Goal: Task Accomplishment & Management: Manage account settings

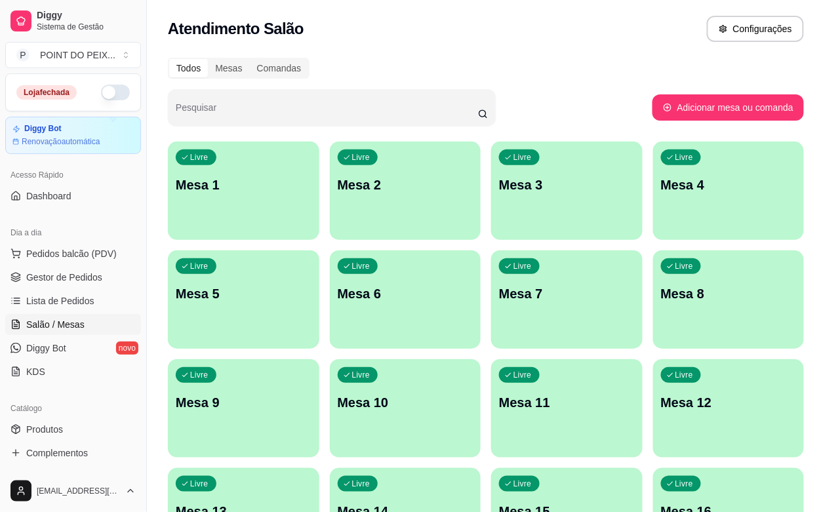
click at [106, 96] on button "button" at bounding box center [115, 93] width 29 height 16
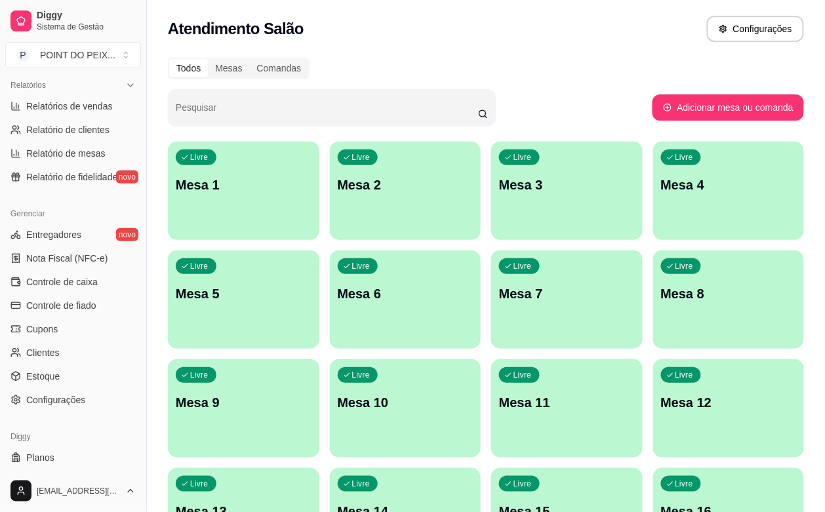
scroll to position [431, 0]
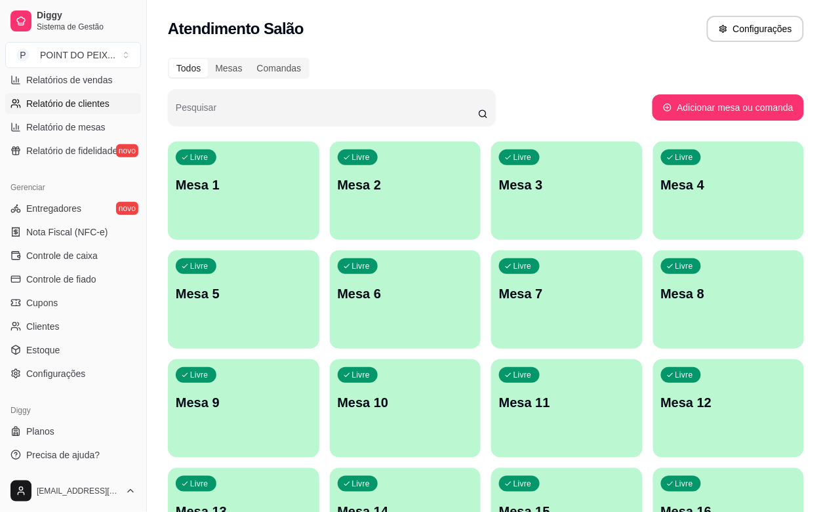
click at [73, 111] on link "Relatório de clientes" at bounding box center [73, 103] width 136 height 21
select select "30"
select select "HIGHEST_TOTAL_SPENT_WITH_ORDERS"
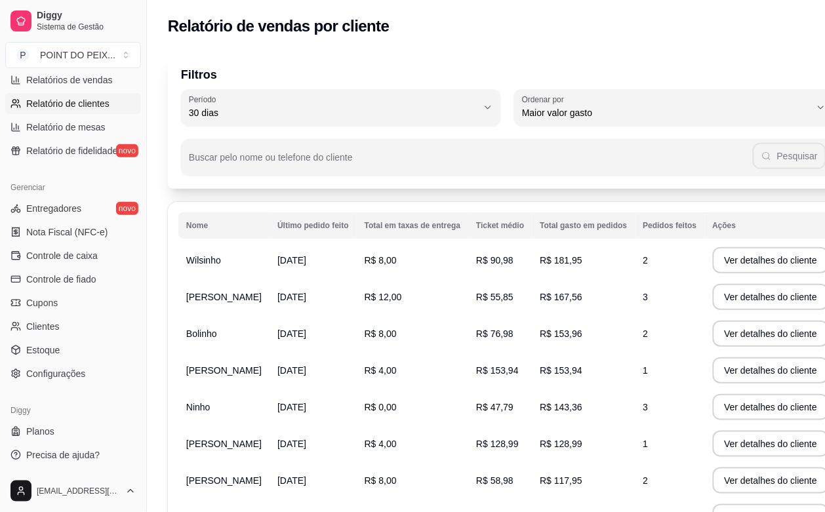
click at [73, 111] on link "Relatório de clientes" at bounding box center [73, 103] width 136 height 21
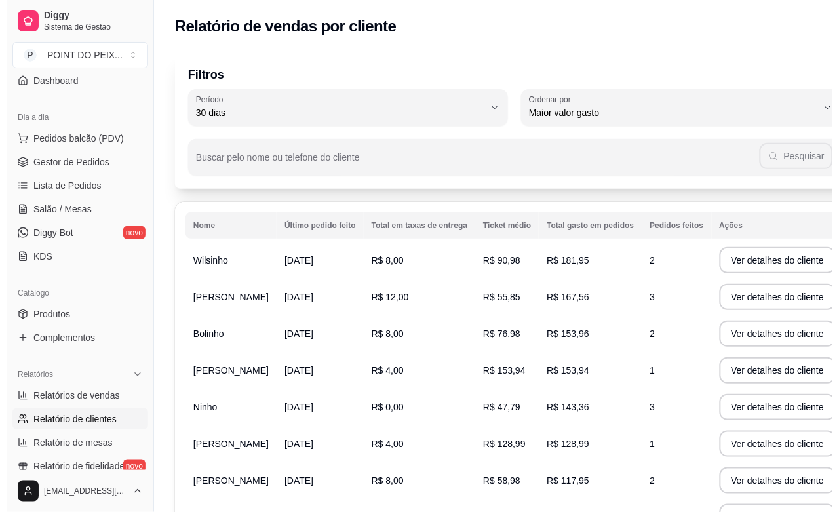
scroll to position [103, 0]
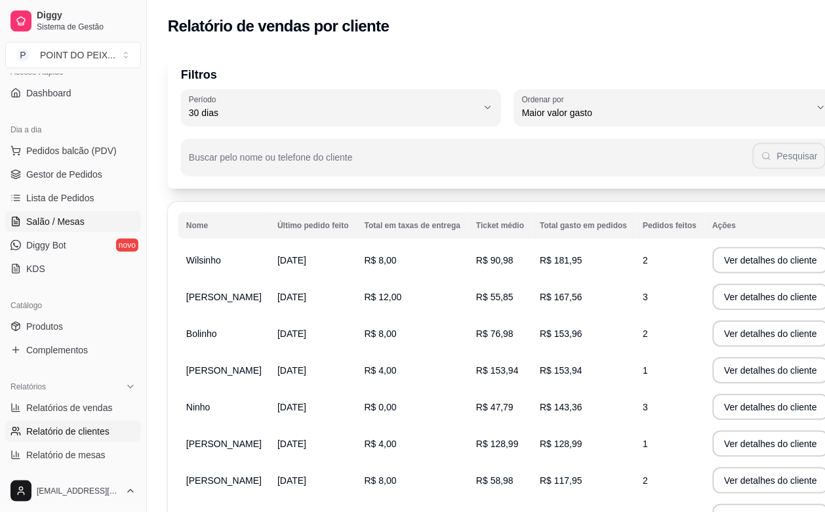
click at [54, 218] on span "Salão / Mesas" at bounding box center [55, 221] width 58 height 13
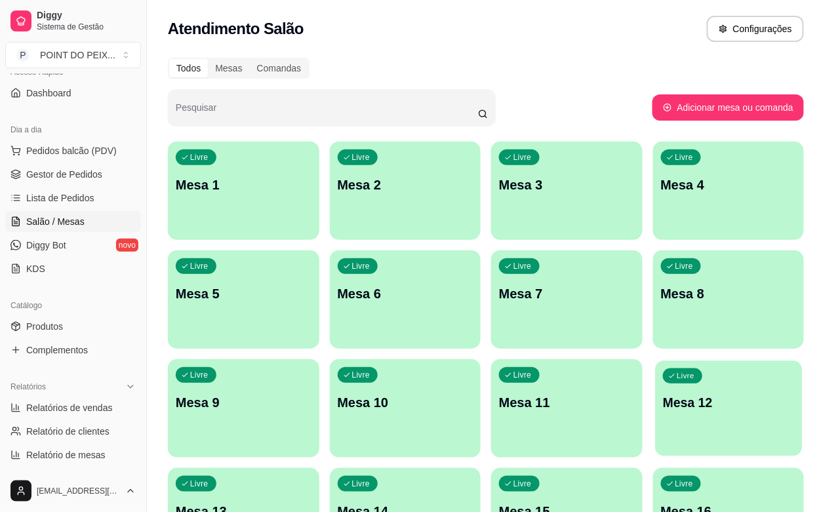
click at [655, 426] on div "Livre Mesa 12" at bounding box center [728, 400] width 147 height 80
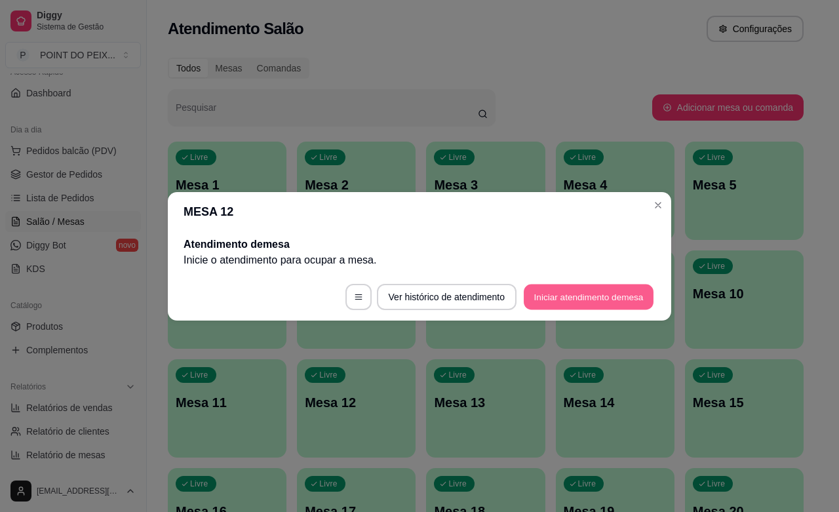
click at [562, 292] on button "Iniciar atendimento de mesa" at bounding box center [589, 297] width 130 height 26
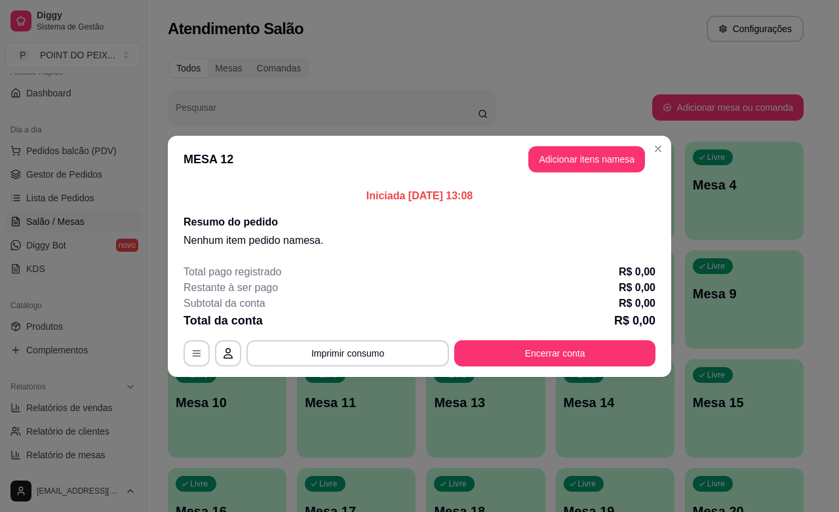
click at [411, 338] on div "Total pago registrado R$ 0,00 Restante à ser pago R$ 0,00 Subtotal da conta R$ …" at bounding box center [420, 315] width 472 height 102
click at [575, 158] on button "Adicionar itens na mesa" at bounding box center [586, 159] width 117 height 26
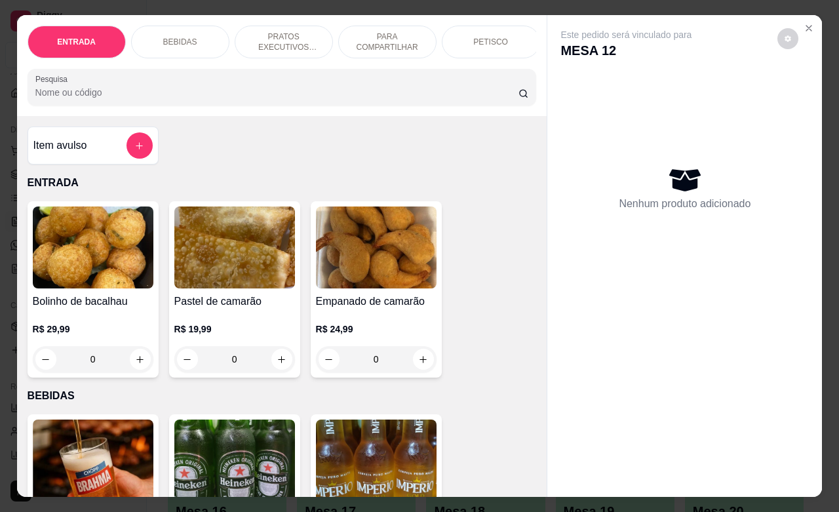
click at [288, 40] on p "PRATOS EXECUTIVOS (INDIVIDUAIS)" at bounding box center [284, 41] width 76 height 21
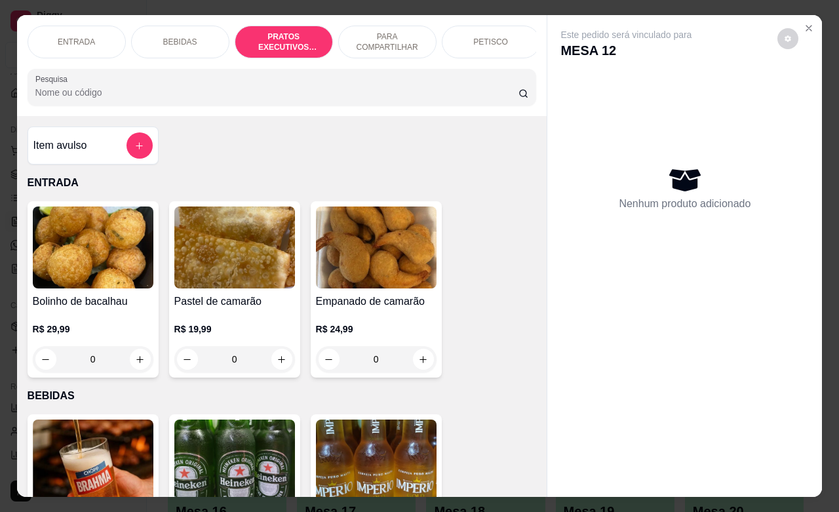
scroll to position [1434, 0]
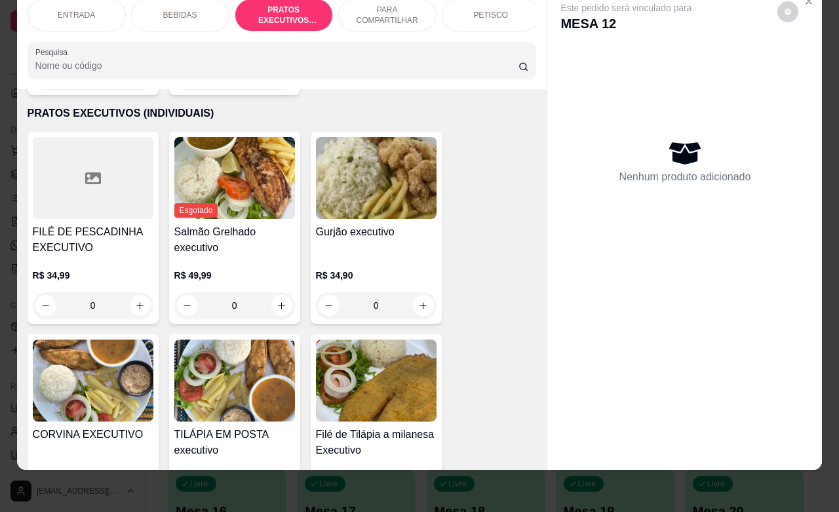
click at [372, 256] on div "R$ 34,90 0" at bounding box center [376, 287] width 121 height 63
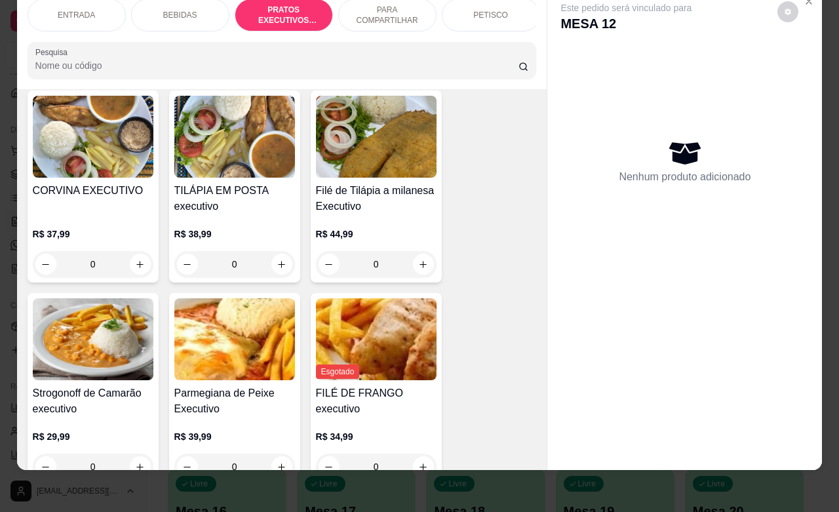
scroll to position [1680, 0]
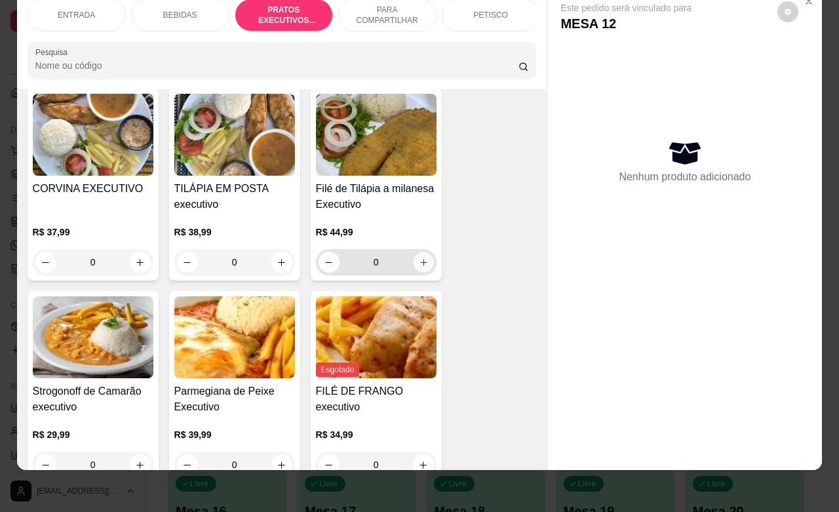
click at [416, 254] on button "increase-product-quantity" at bounding box center [423, 262] width 20 height 20
type input "1"
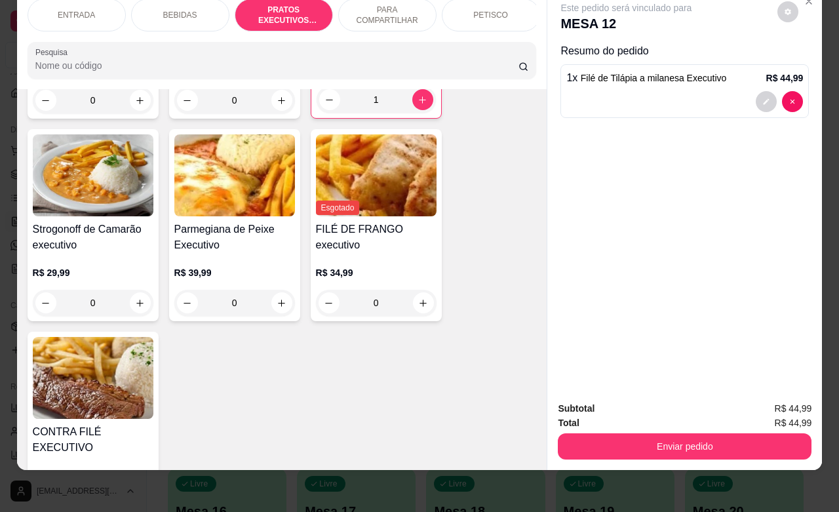
scroll to position [1844, 0]
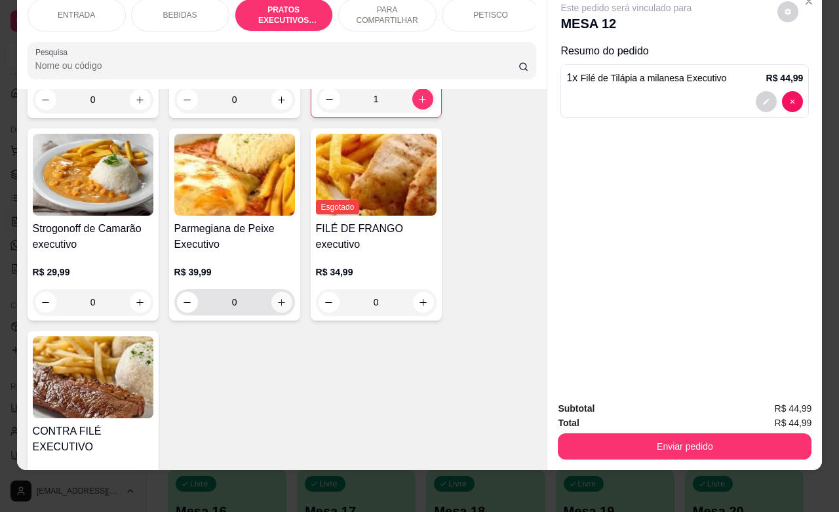
click at [273, 292] on button "increase-product-quantity" at bounding box center [281, 302] width 21 height 21
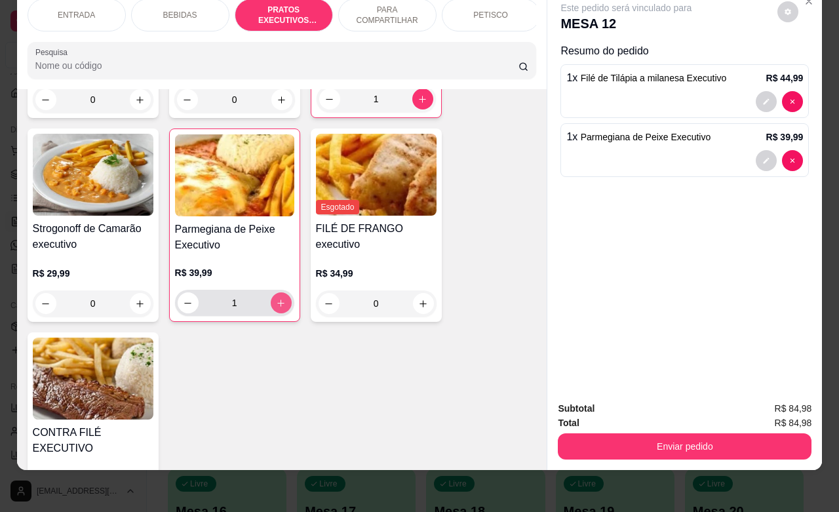
type input "1"
click at [764, 99] on icon "decrease-product-quantity" at bounding box center [767, 102] width 6 height 6
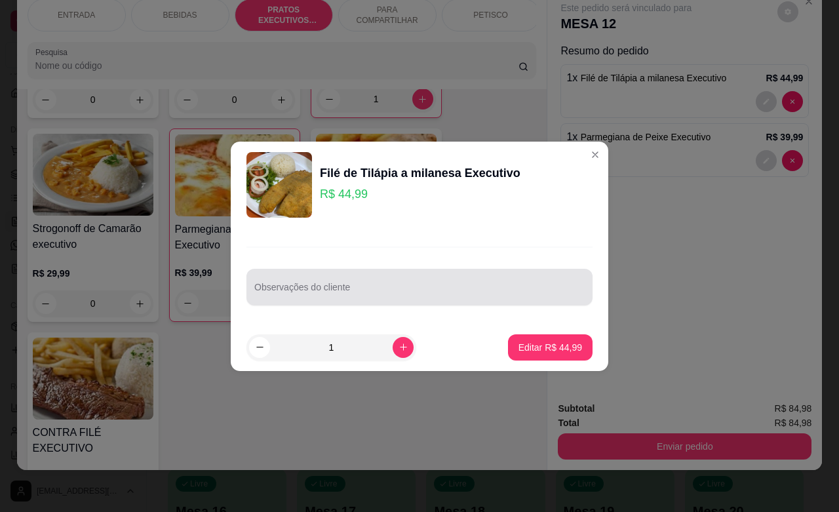
click at [520, 286] on input "Observações do cliente" at bounding box center [419, 292] width 330 height 13
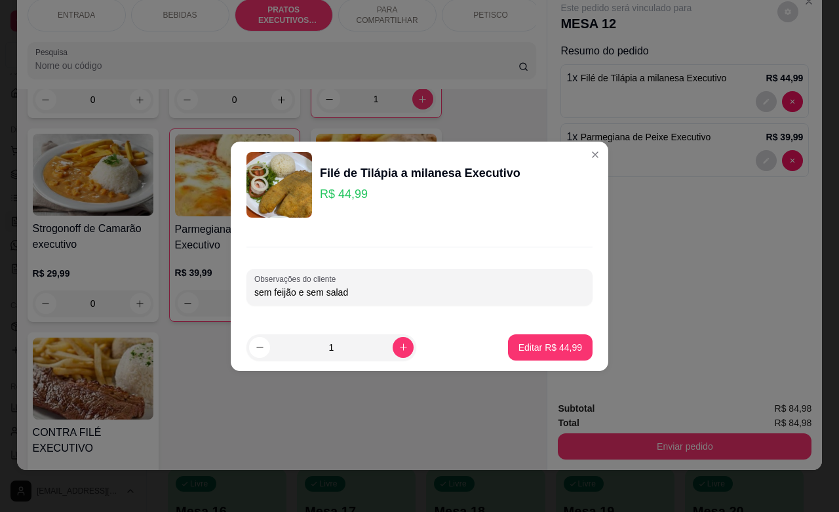
type input "sem feijão e sem salada"
click at [526, 344] on p "Editar R$ 44,99" at bounding box center [550, 347] width 64 height 13
type input "0"
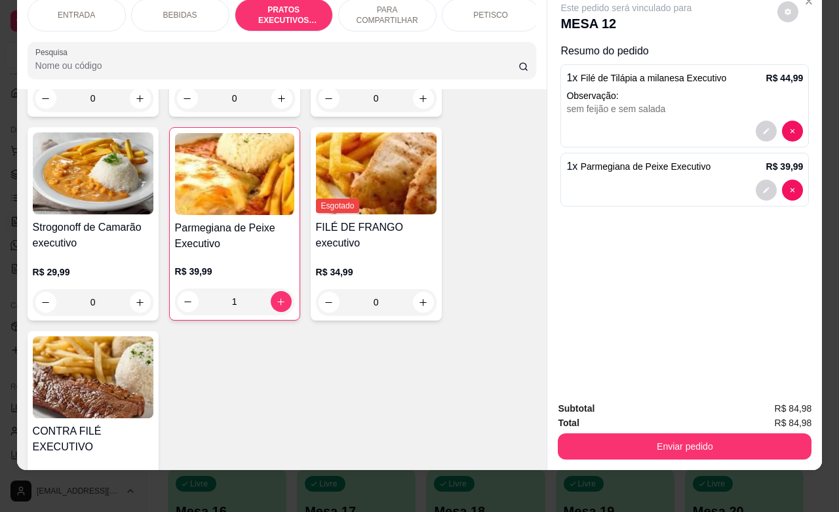
scroll to position [1842, 0]
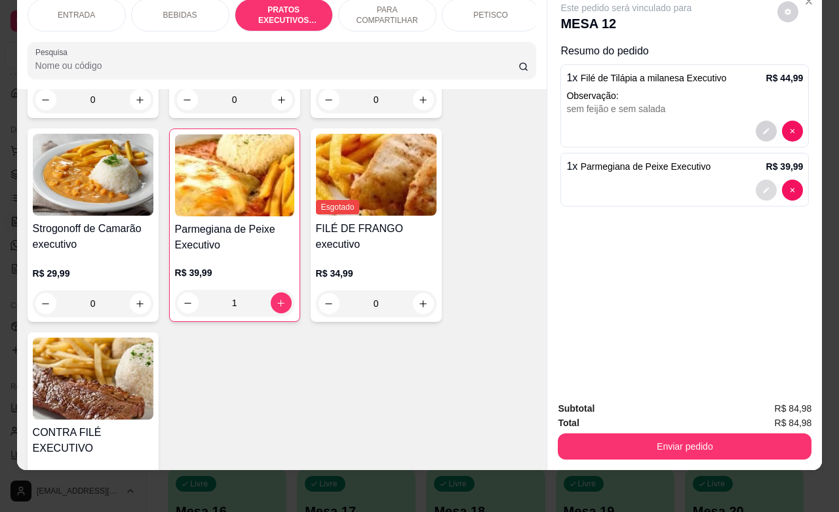
click at [762, 186] on icon "decrease-product-quantity" at bounding box center [766, 190] width 8 height 8
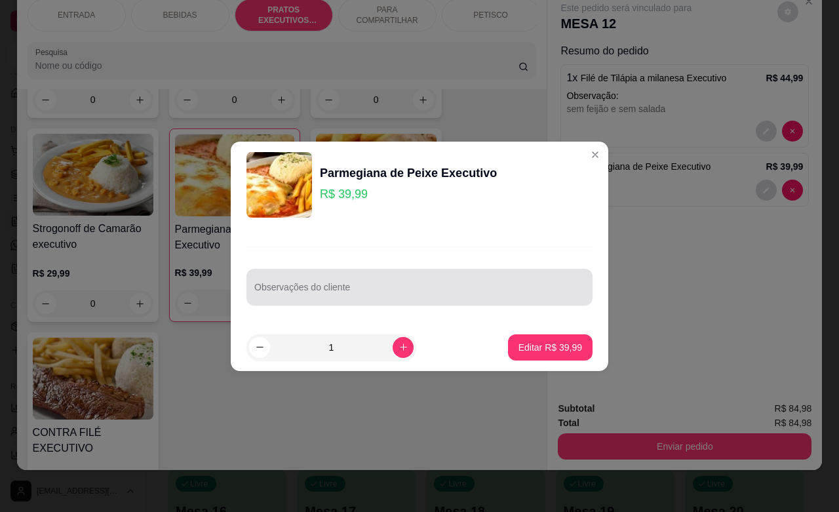
click at [461, 280] on div at bounding box center [419, 287] width 330 height 26
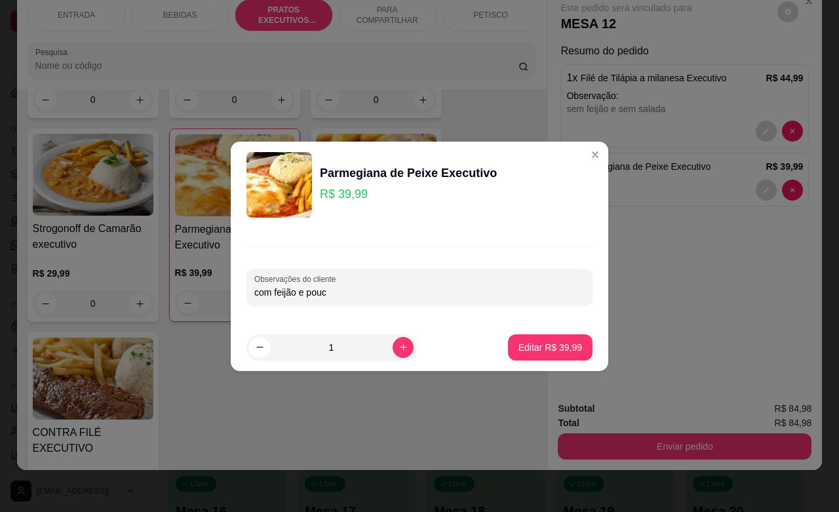
type input "com feijão e pouco"
click at [538, 355] on button "Editar R$ 39,99" at bounding box center [550, 347] width 85 height 26
type input "0"
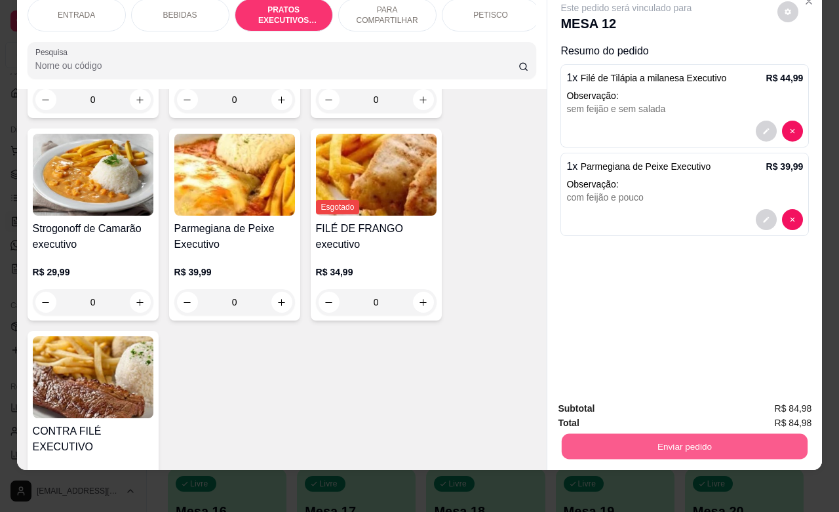
click at [610, 433] on button "Enviar pedido" at bounding box center [685, 446] width 246 height 26
click at [601, 401] on button "Não registrar e enviar pedido" at bounding box center [640, 400] width 136 height 25
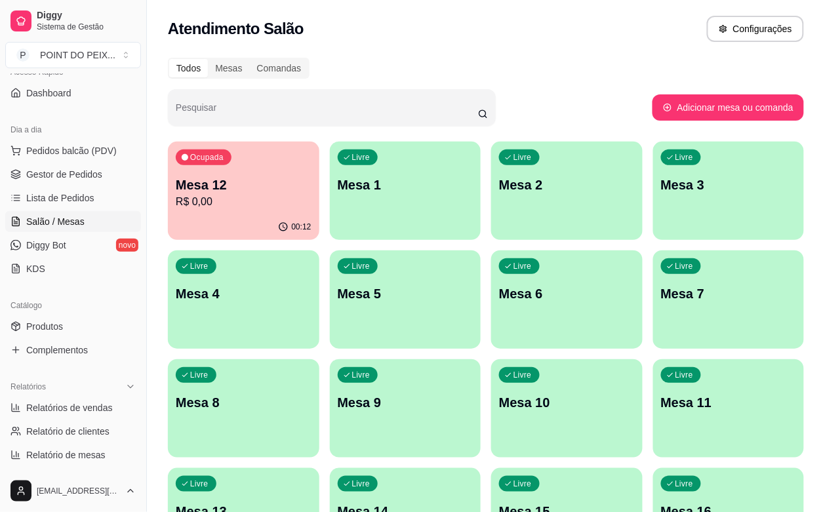
click at [374, 216] on div "Livre Mesa 1" at bounding box center [405, 183] width 151 height 83
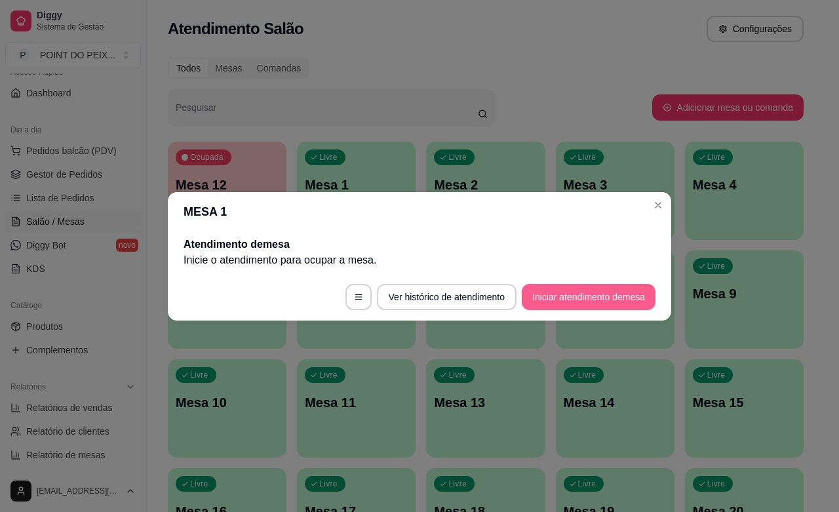
click at [545, 299] on button "Iniciar atendimento de mesa" at bounding box center [589, 297] width 134 height 26
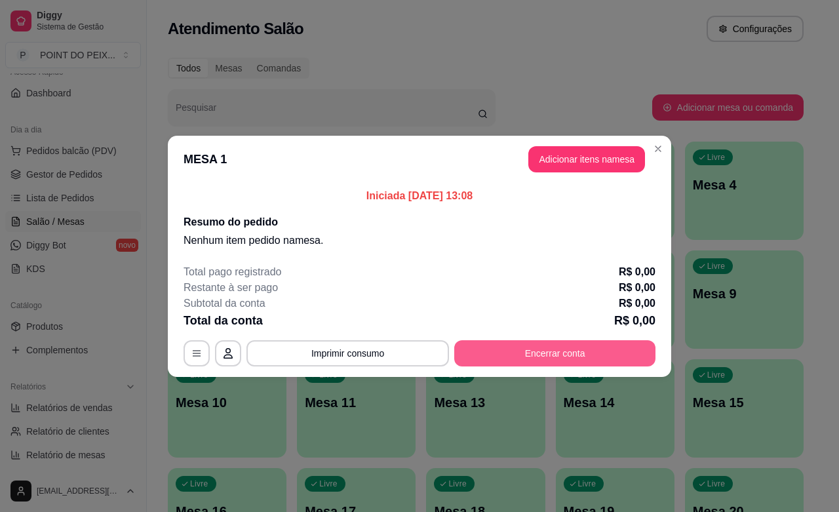
click at [561, 349] on button "Encerrar conta" at bounding box center [554, 353] width 201 height 26
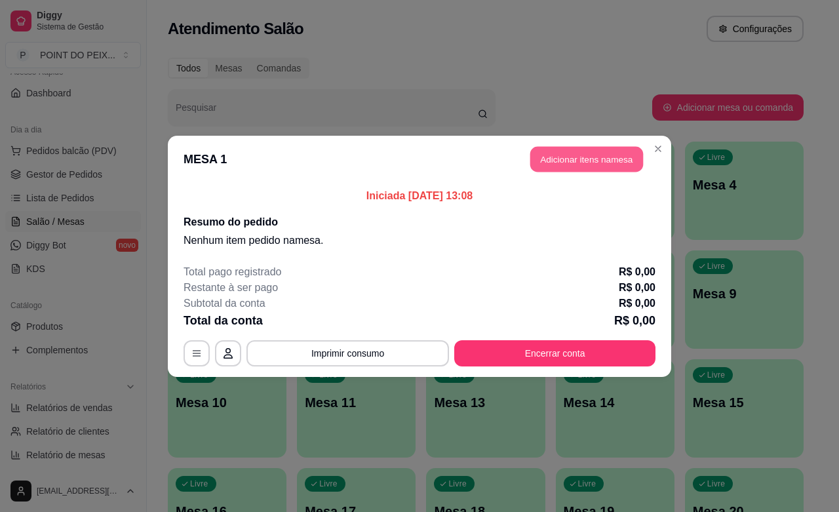
click at [568, 154] on button "Adicionar itens na mesa" at bounding box center [586, 159] width 113 height 26
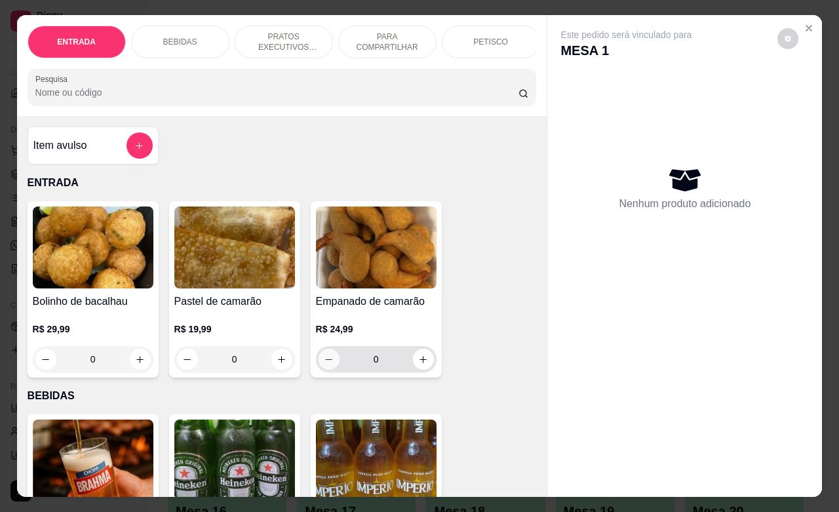
scroll to position [164, 0]
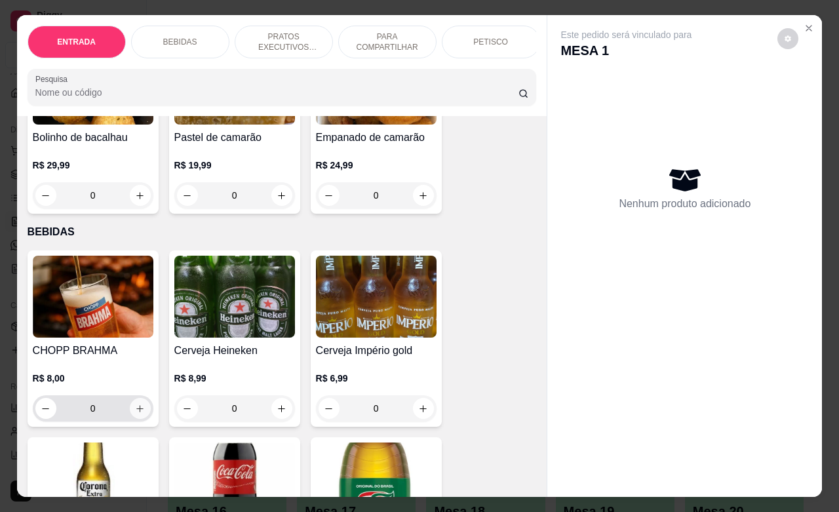
click at [136, 412] on icon "increase-product-quantity" at bounding box center [139, 408] width 7 height 7
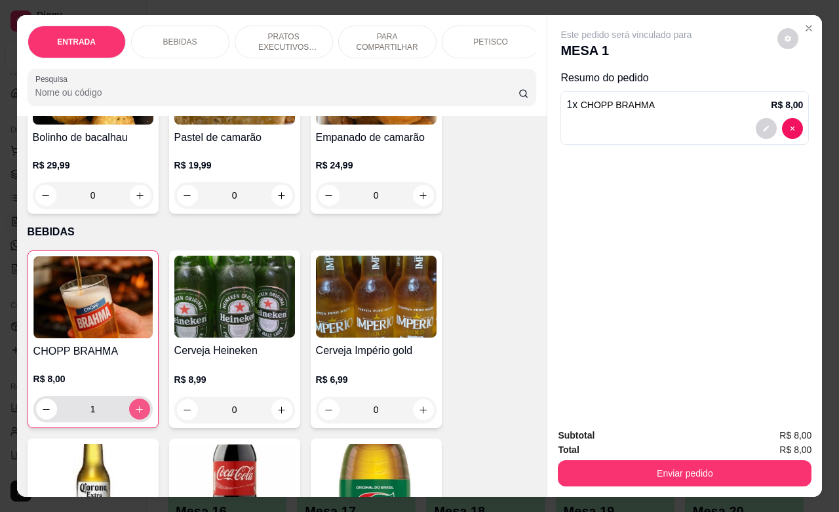
type input "1"
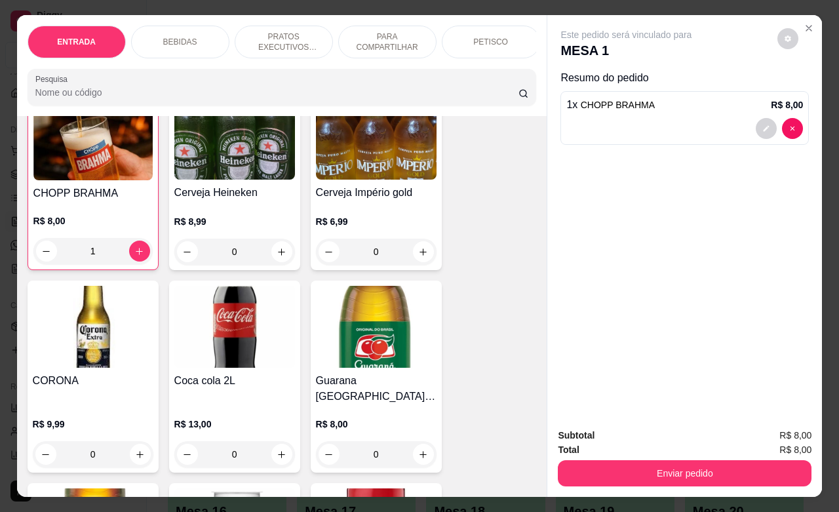
scroll to position [492, 0]
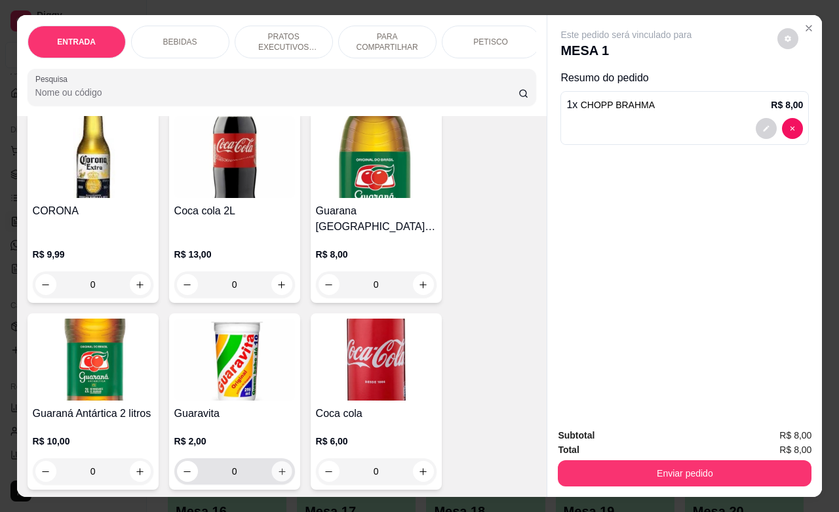
click at [277, 467] on icon "increase-product-quantity" at bounding box center [282, 472] width 10 height 10
type input "1"
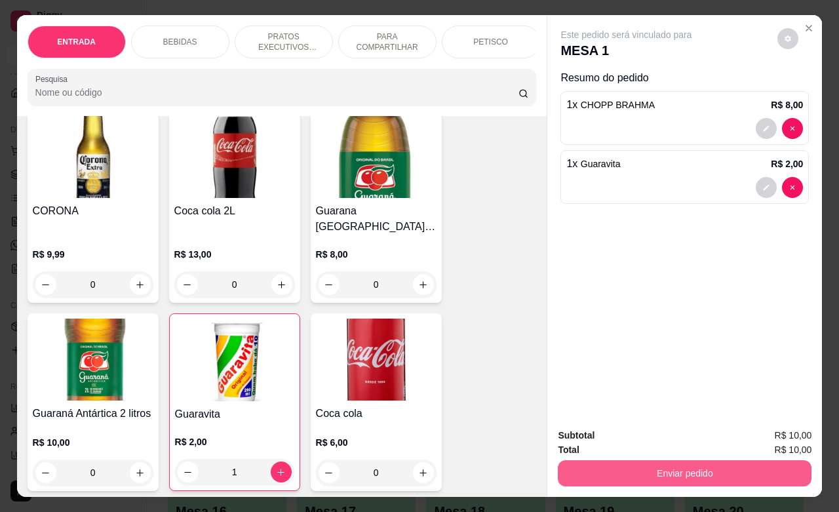
click at [608, 467] on button "Enviar pedido" at bounding box center [685, 473] width 254 height 26
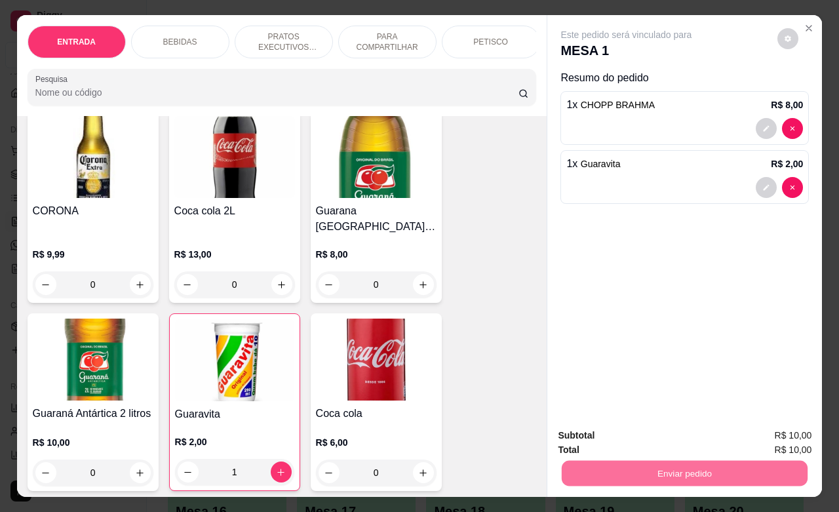
click at [628, 435] on button "Não registrar e enviar pedido" at bounding box center [640, 433] width 136 height 25
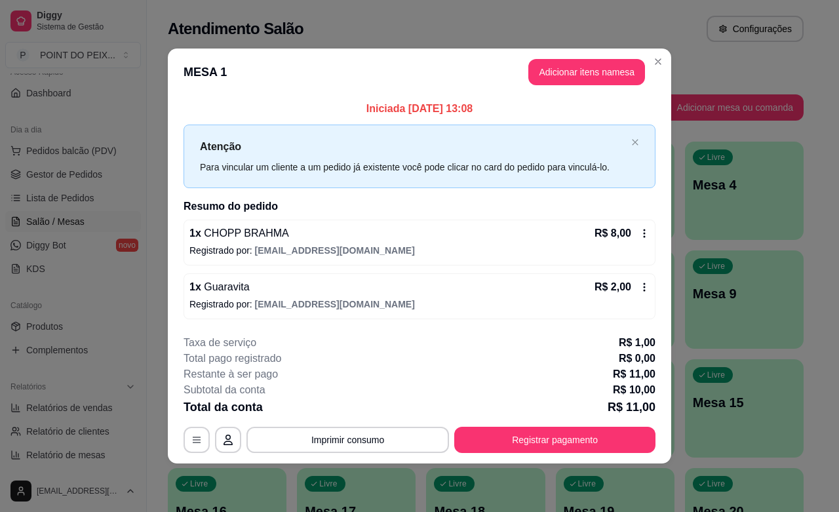
click at [589, 437] on button "Registrar pagamento" at bounding box center [554, 440] width 201 height 26
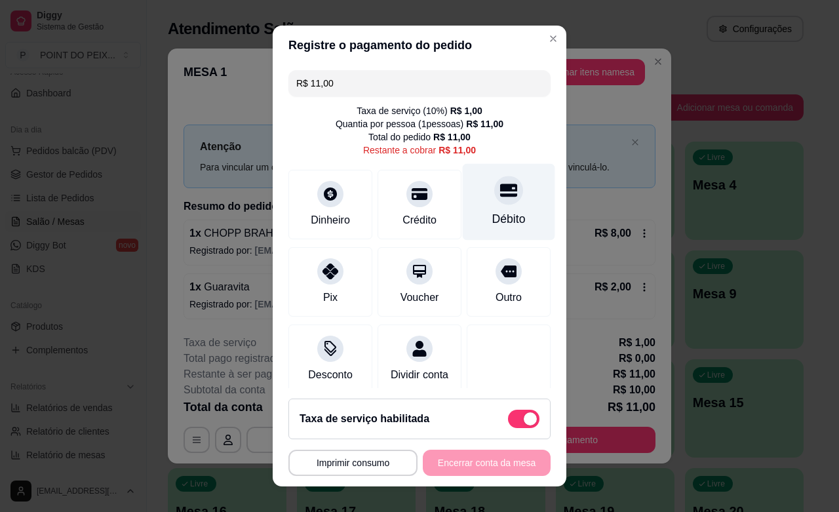
click at [492, 211] on div "Débito" at bounding box center [508, 218] width 33 height 17
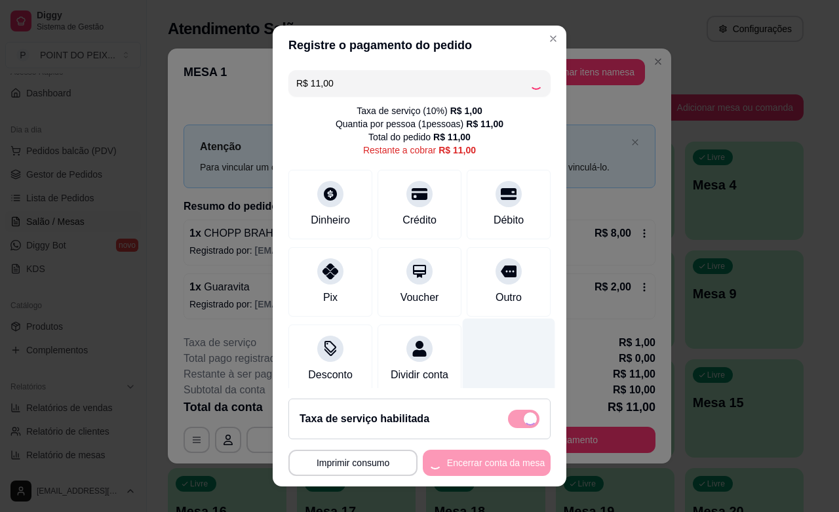
type input "R$ 0,00"
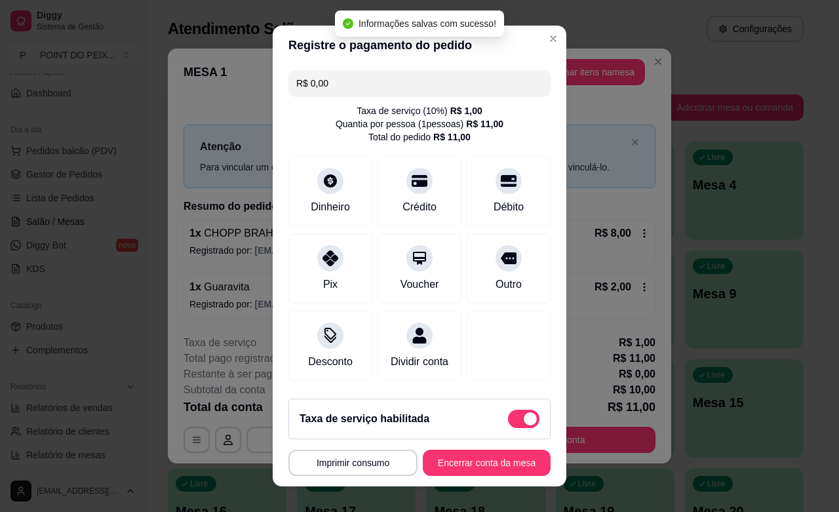
click at [524, 418] on span at bounding box center [530, 418] width 13 height 13
click at [507, 421] on input "checkbox" at bounding box center [511, 425] width 9 height 9
checkbox input "true"
type input "-R$ 1,00"
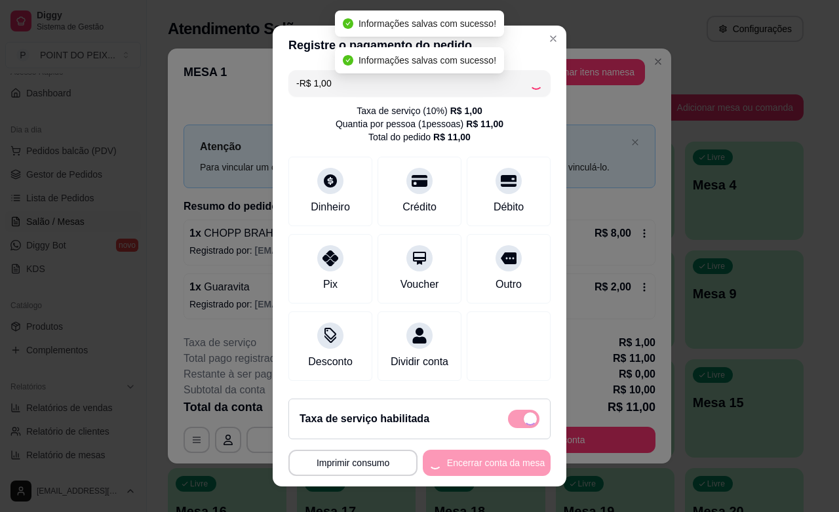
click at [486, 461] on div "**********" at bounding box center [419, 463] width 262 height 26
checkbox input "false"
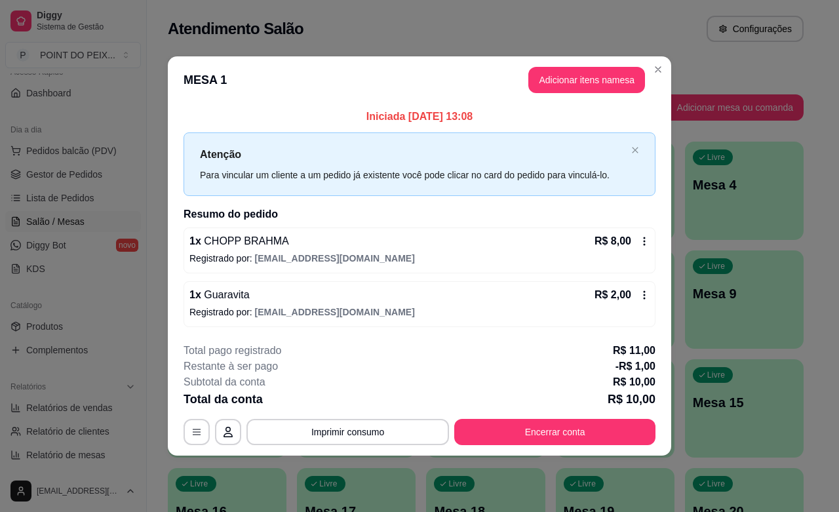
click at [644, 246] on div "R$ 8,00" at bounding box center [621, 241] width 55 height 16
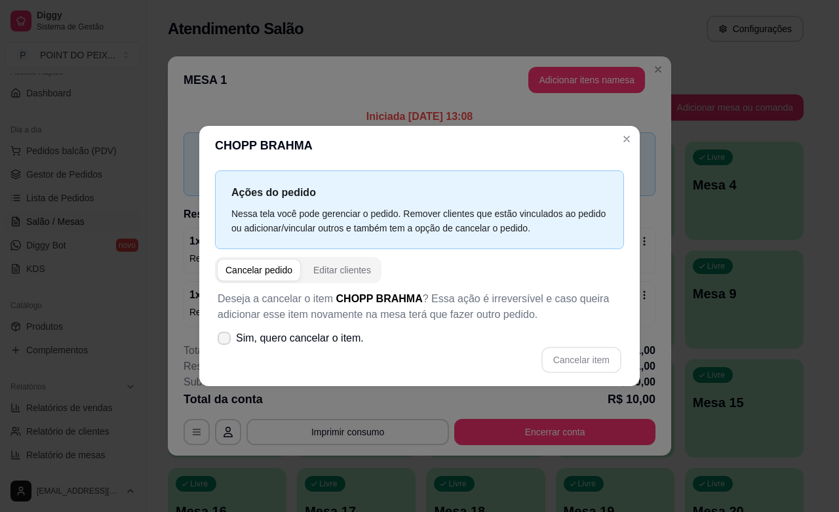
click at [221, 338] on icon at bounding box center [224, 338] width 10 height 8
click at [221, 340] on input "Sim, quero cancelar o item." at bounding box center [221, 344] width 9 height 9
checkbox input "true"
click at [575, 355] on button "Cancelar item" at bounding box center [581, 360] width 80 height 26
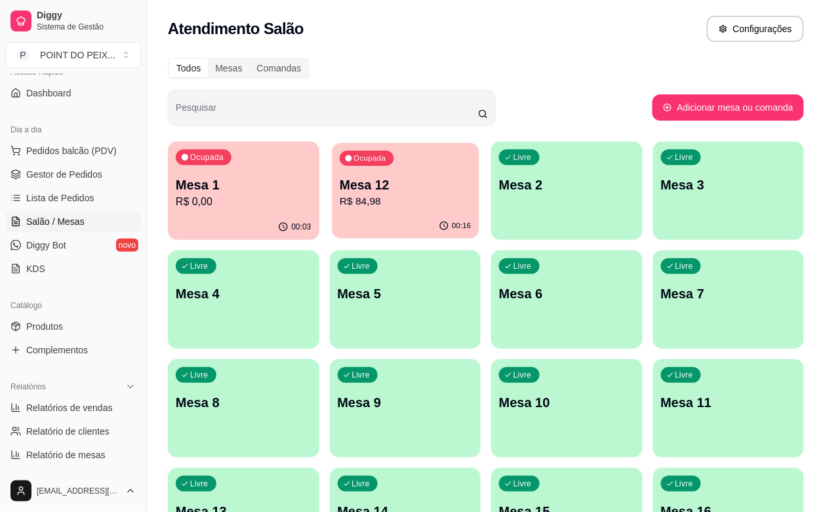
click at [358, 206] on p "R$ 84,98" at bounding box center [405, 201] width 131 height 15
click at [263, 191] on p "Mesa 1" at bounding box center [244, 185] width 136 height 18
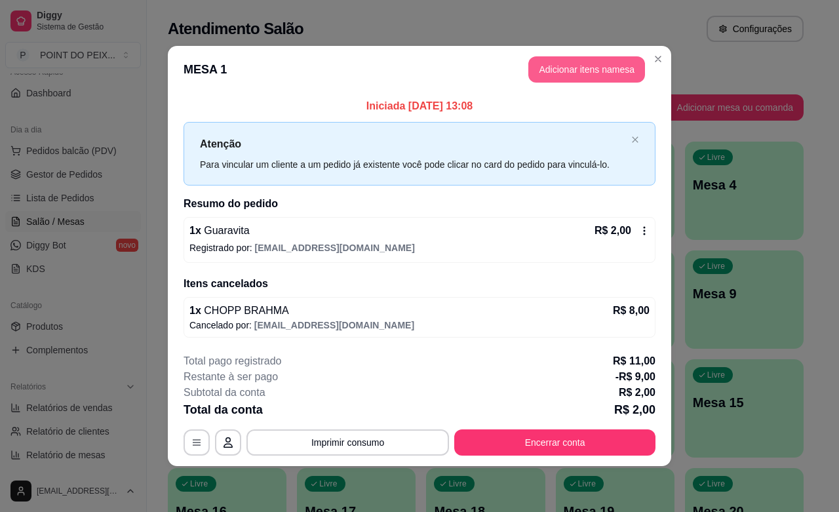
click at [562, 56] on button "Adicionar itens na mesa" at bounding box center [586, 69] width 117 height 26
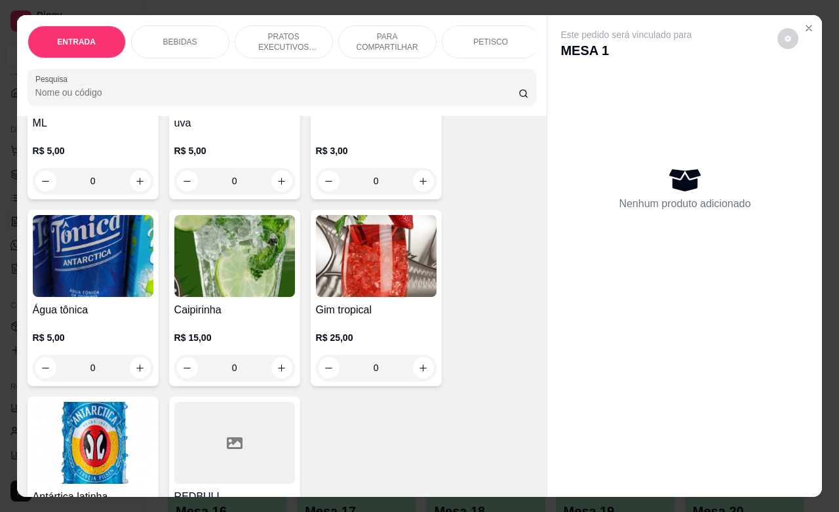
scroll to position [1147, 0]
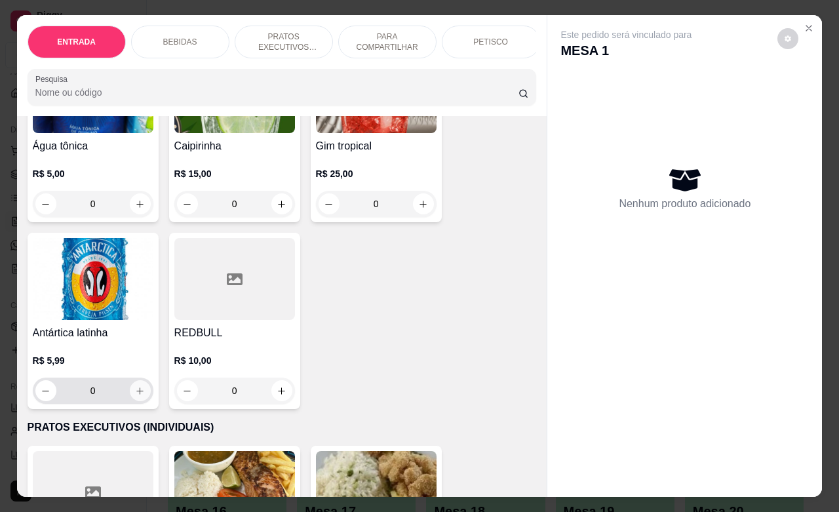
click at [135, 386] on icon "increase-product-quantity" at bounding box center [140, 391] width 10 height 10
type input "1"
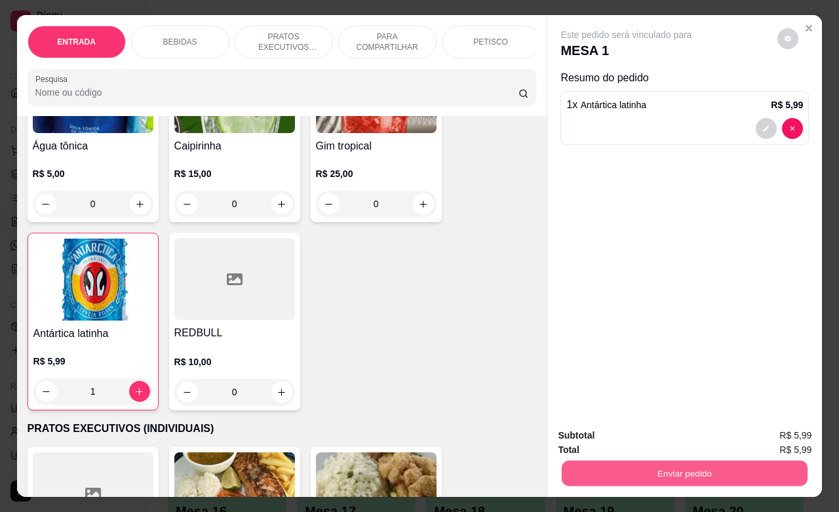
click at [593, 457] on div "Enviar pedido" at bounding box center [685, 471] width 254 height 29
click at [644, 467] on button "Enviar pedido" at bounding box center [685, 473] width 254 height 26
click at [646, 438] on button "Não registrar e enviar pedido" at bounding box center [640, 433] width 132 height 24
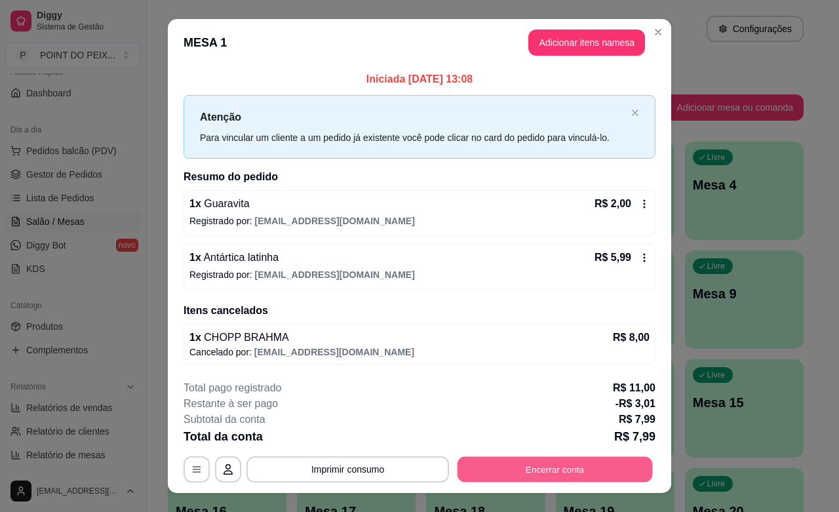
click at [536, 475] on button "Encerrar conta" at bounding box center [555, 470] width 195 height 26
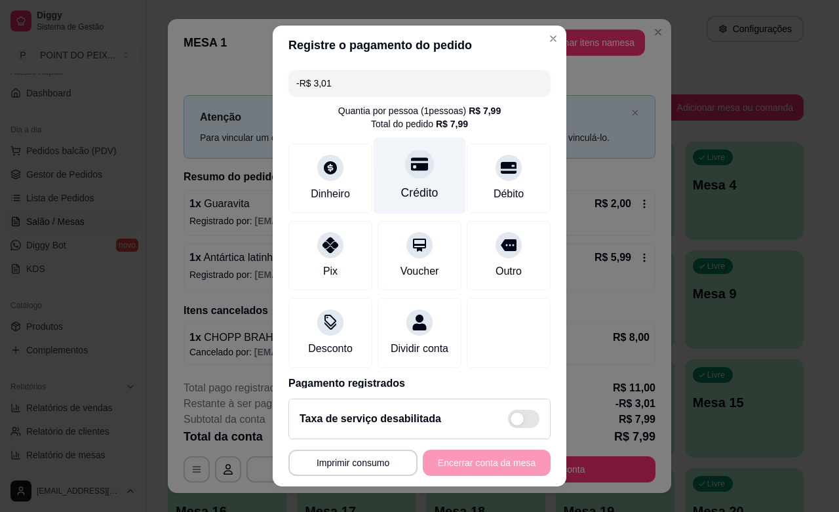
click at [401, 185] on div "Crédito" at bounding box center [419, 192] width 37 height 17
click at [411, 169] on icon at bounding box center [419, 164] width 17 height 13
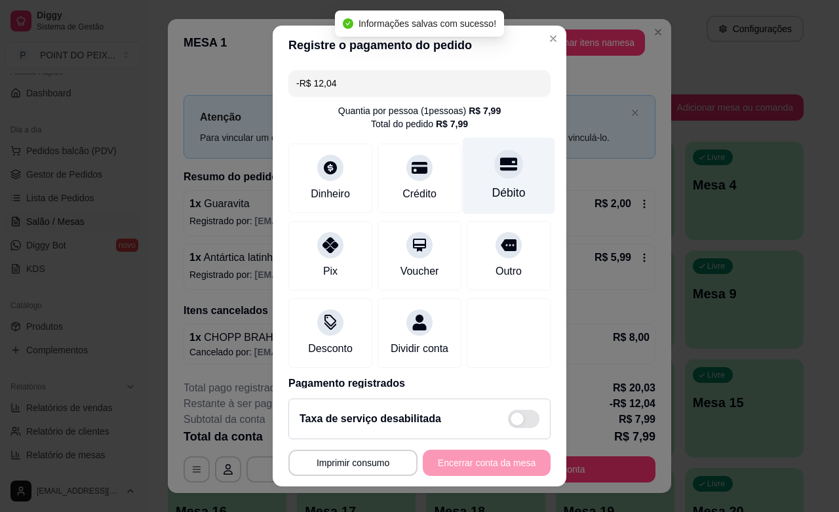
scroll to position [169, 0]
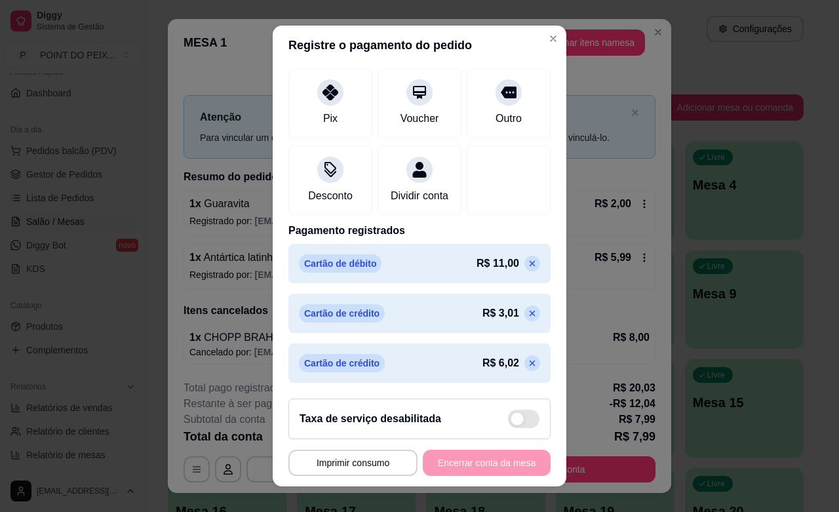
click at [527, 264] on icon at bounding box center [532, 263] width 10 height 10
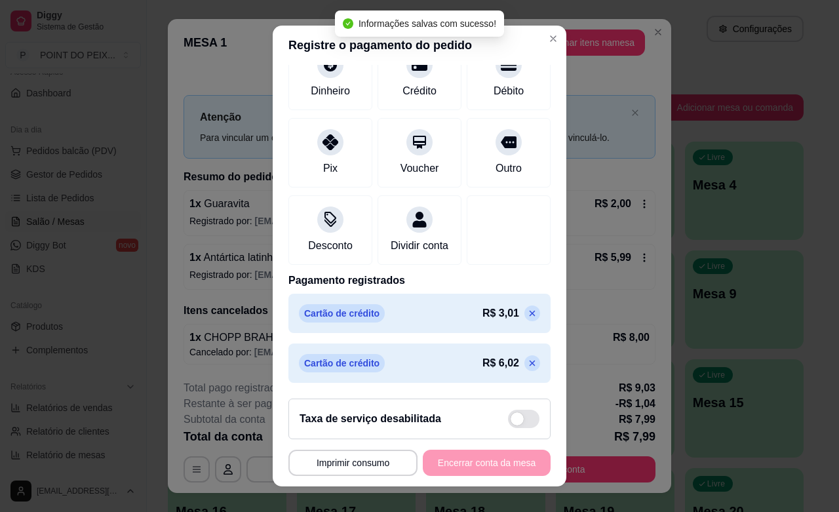
scroll to position [119, 0]
click at [524, 313] on p at bounding box center [532, 313] width 16 height 16
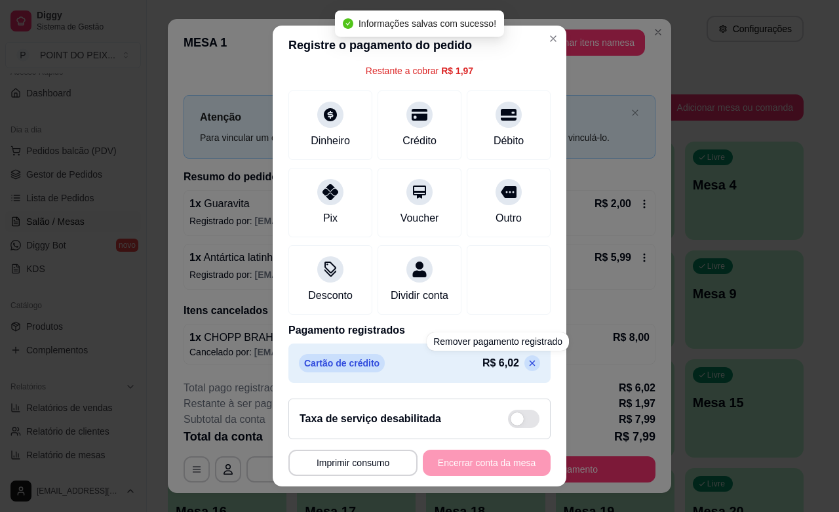
scroll to position [83, 0]
click at [527, 361] on icon at bounding box center [532, 363] width 10 height 10
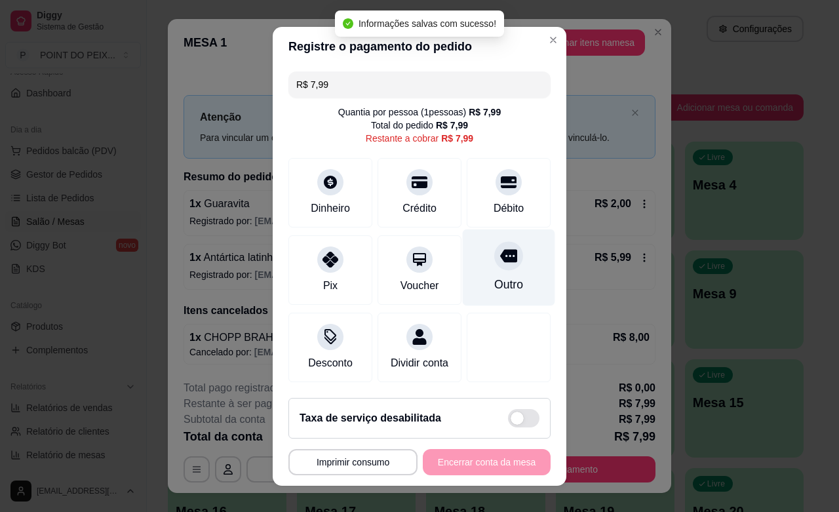
scroll to position [0, 0]
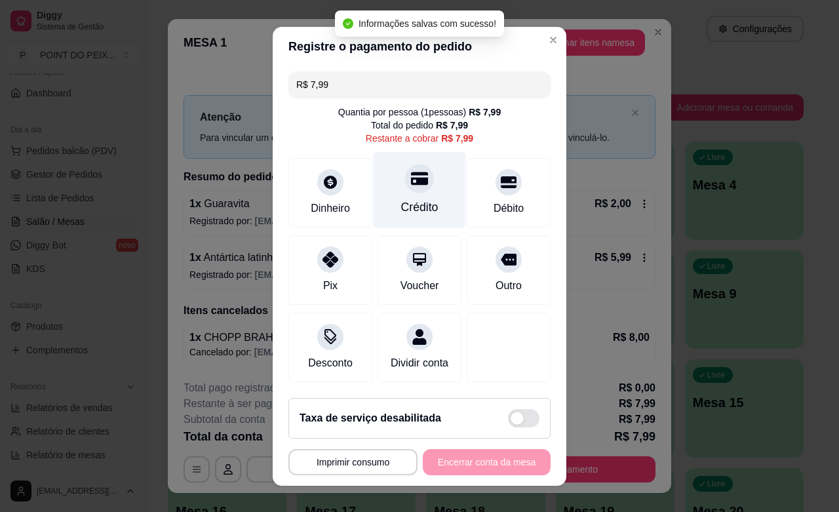
click at [405, 191] on div at bounding box center [419, 178] width 29 height 29
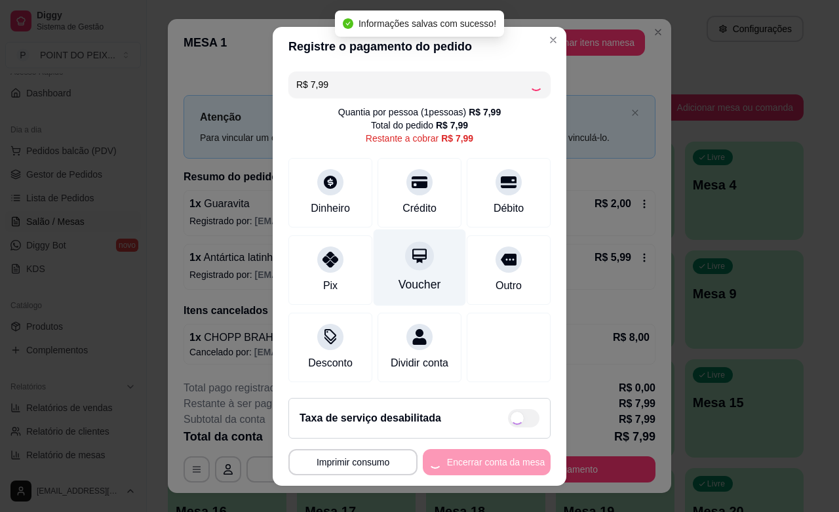
type input "R$ 0,00"
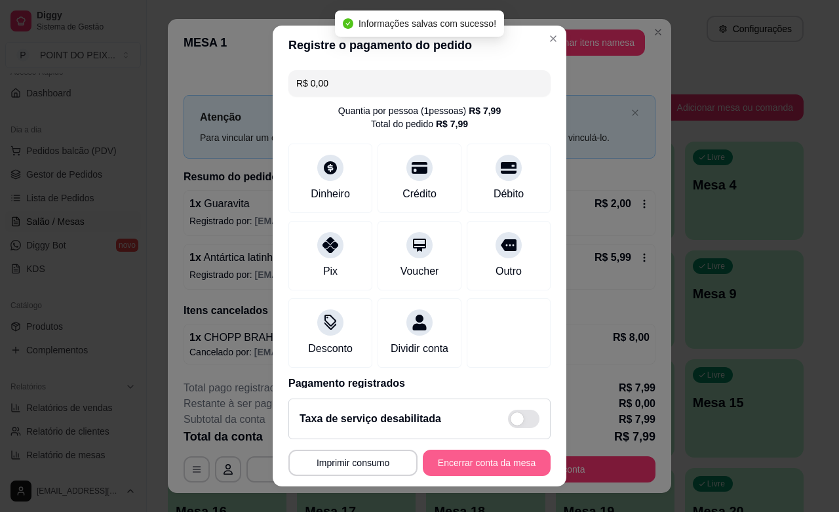
click at [469, 462] on button "Encerrar conta da mesa" at bounding box center [487, 463] width 128 height 26
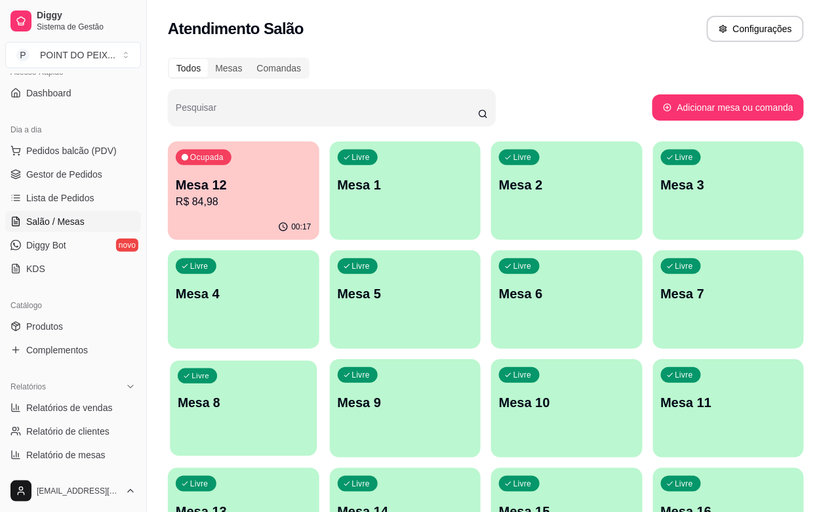
click at [317, 360] on div "Livre Mesa 8" at bounding box center [243, 400] width 147 height 80
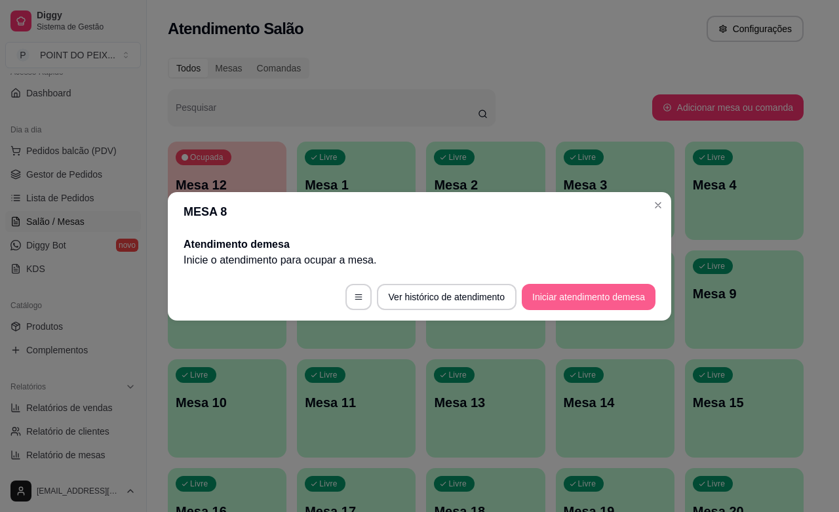
click at [582, 300] on button "Iniciar atendimento de mesa" at bounding box center [589, 297] width 134 height 26
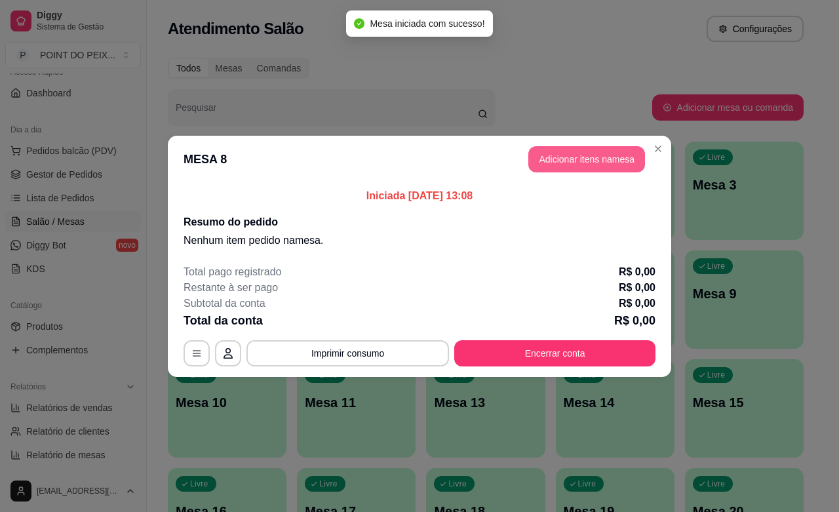
click at [619, 169] on button "Adicionar itens na mesa" at bounding box center [586, 159] width 117 height 26
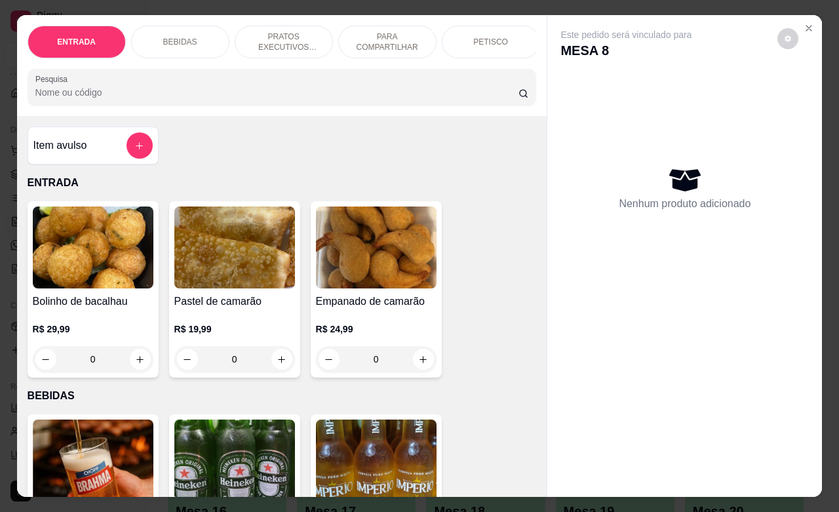
click at [477, 37] on p "PETISCO" at bounding box center [490, 42] width 35 height 10
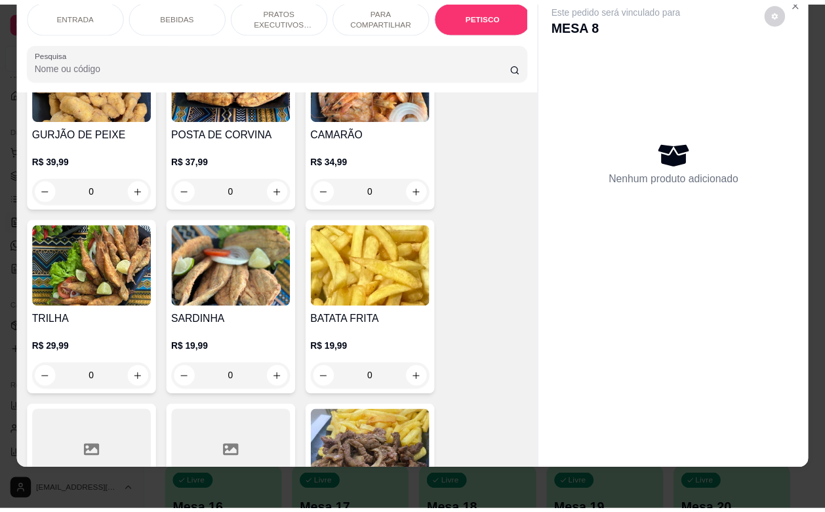
scroll to position [3134, 0]
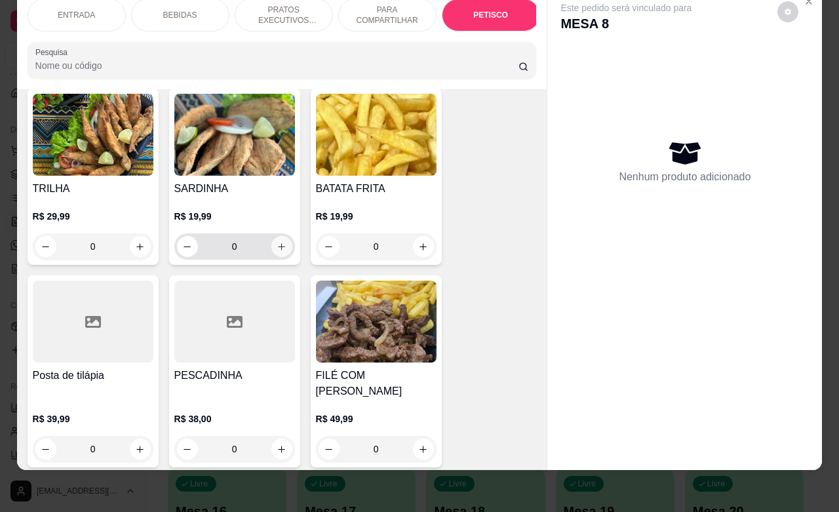
click at [276, 236] on button "increase-product-quantity" at bounding box center [281, 246] width 21 height 21
type input "1"
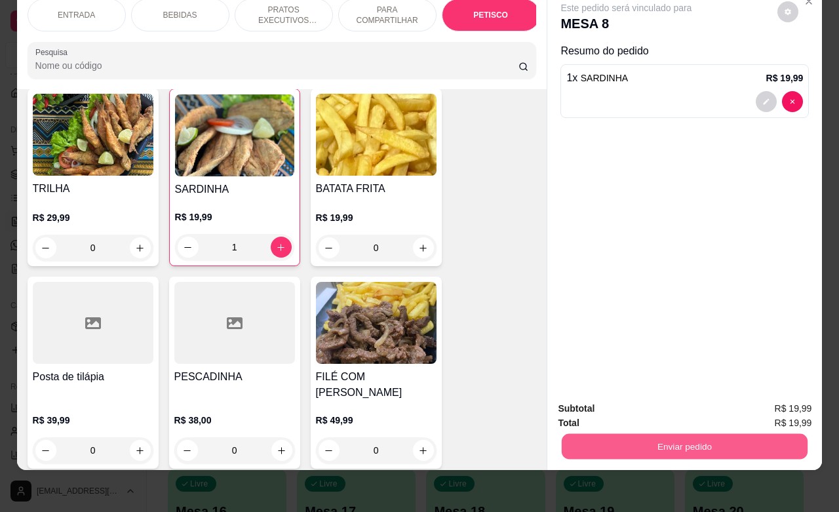
click at [647, 443] on button "Enviar pedido" at bounding box center [685, 446] width 246 height 26
click at [627, 405] on button "Não registrar e enviar pedido" at bounding box center [640, 400] width 132 height 24
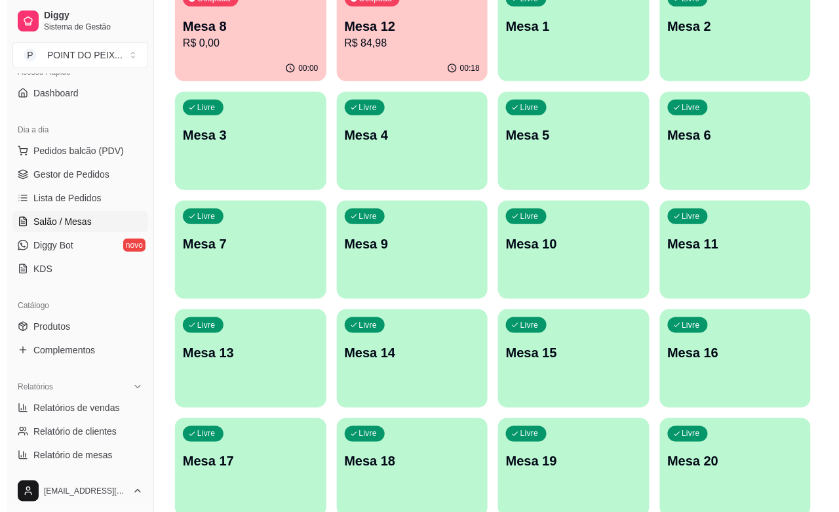
scroll to position [164, 0]
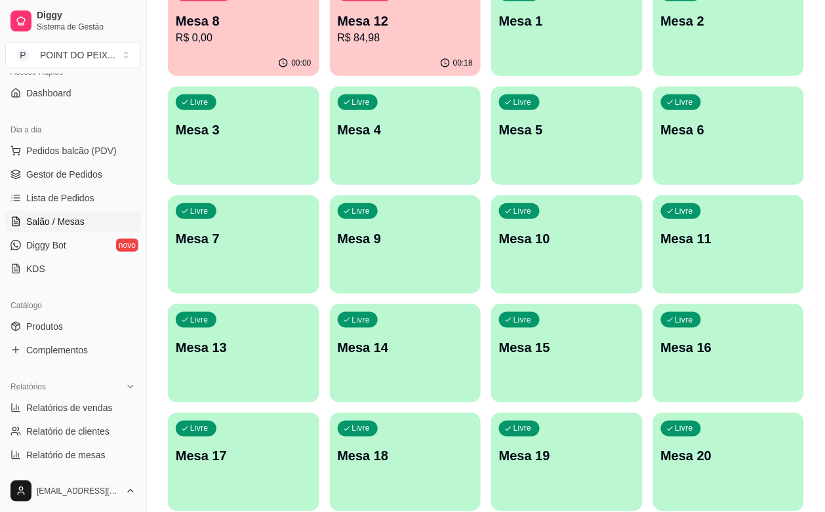
click at [600, 413] on div "Livre Mesa 19" at bounding box center [566, 454] width 151 height 83
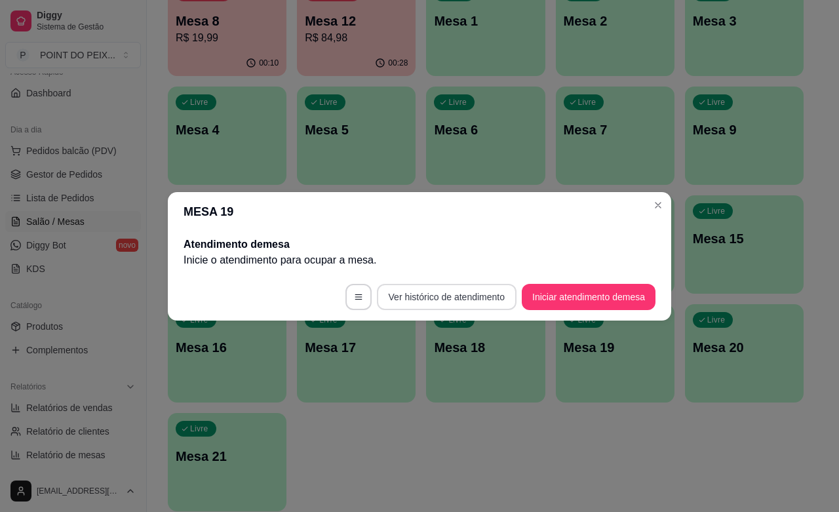
click at [477, 303] on button "Ver histórico de atendimento" at bounding box center [447, 297] width 140 height 26
click at [570, 297] on button "Iniciar atendimento de mesa" at bounding box center [589, 297] width 130 height 26
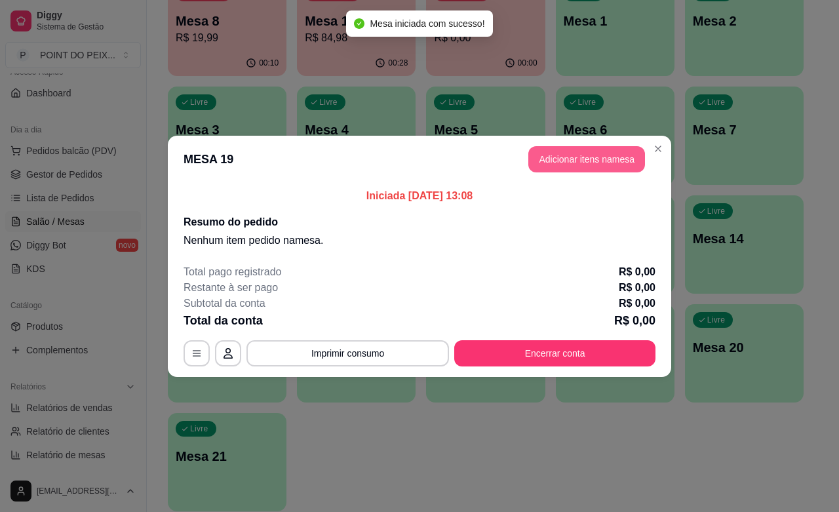
click at [614, 151] on button "Adicionar itens na mesa" at bounding box center [586, 159] width 117 height 26
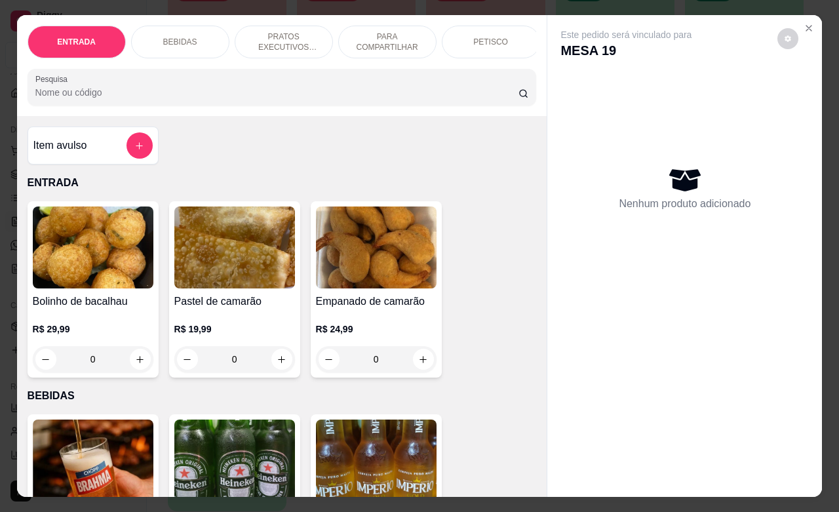
click at [285, 38] on p "PRATOS EXECUTIVOS (INDIVIDUAIS)" at bounding box center [284, 41] width 76 height 21
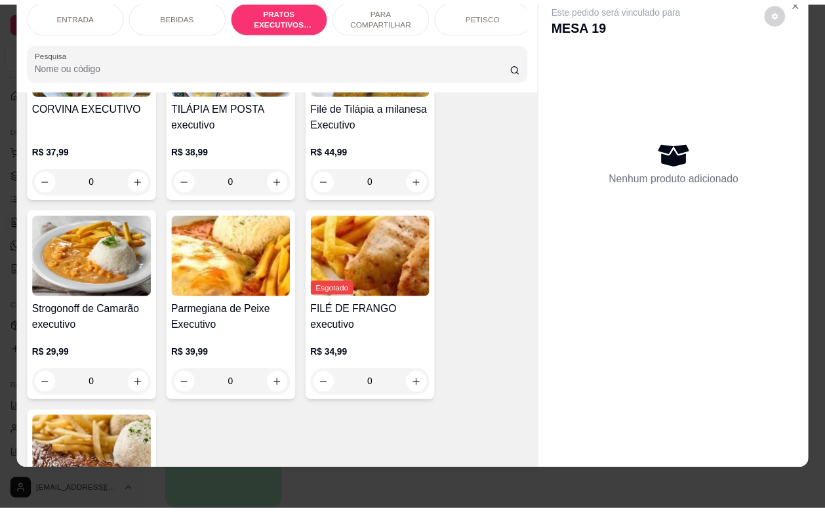
scroll to position [0, 0]
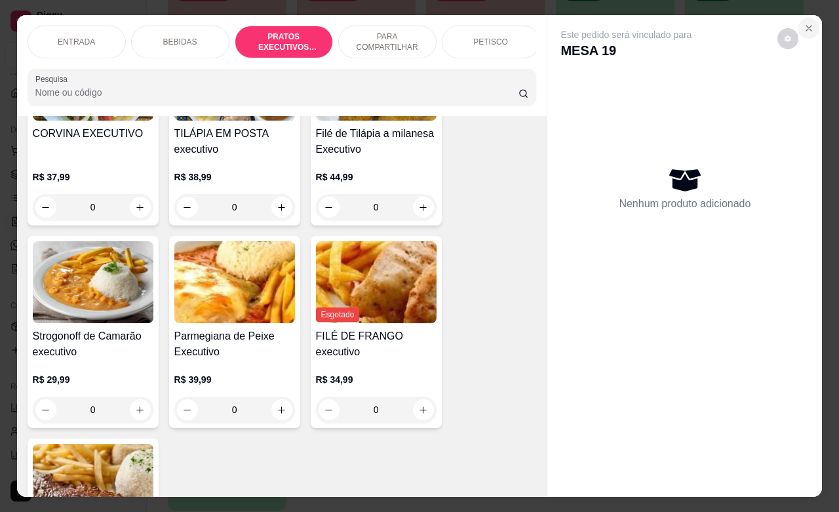
click at [805, 25] on icon "Close" at bounding box center [809, 28] width 10 height 10
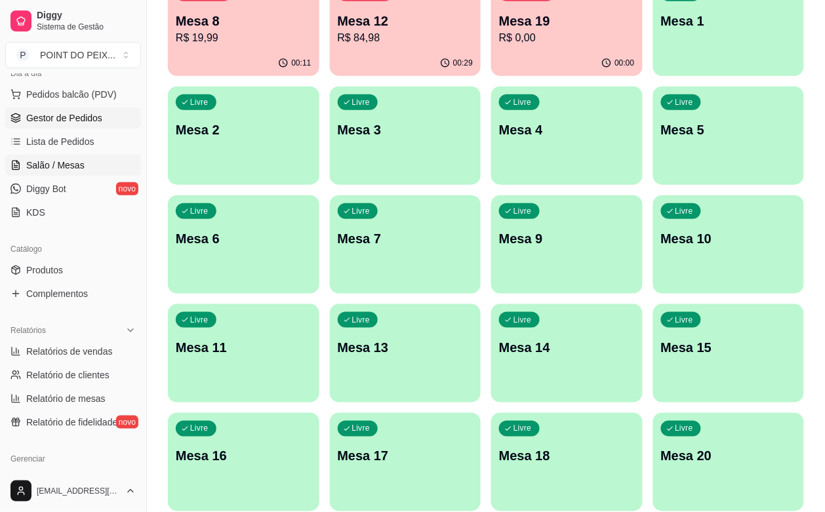
scroll to position [164, 0]
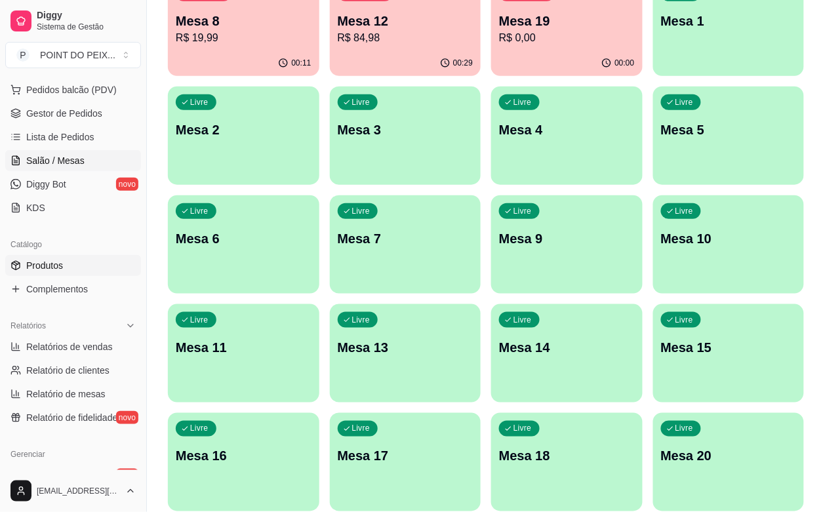
click at [59, 264] on span "Produtos" at bounding box center [44, 265] width 37 height 13
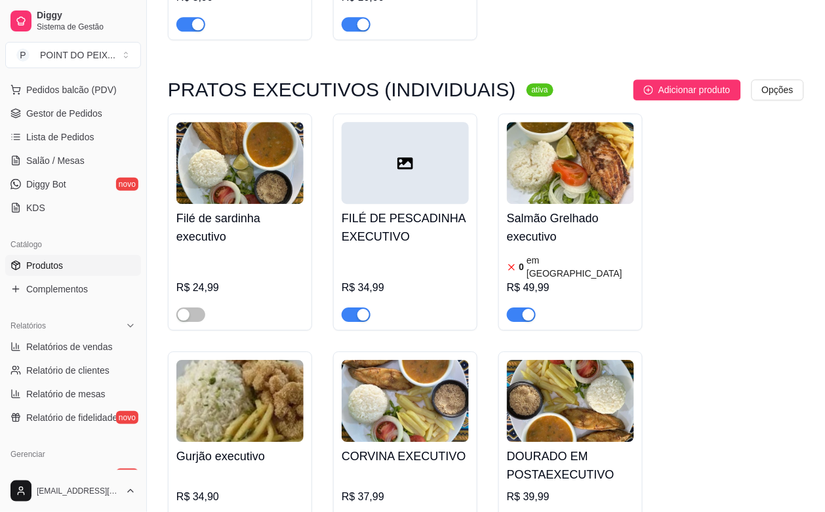
scroll to position [1802, 0]
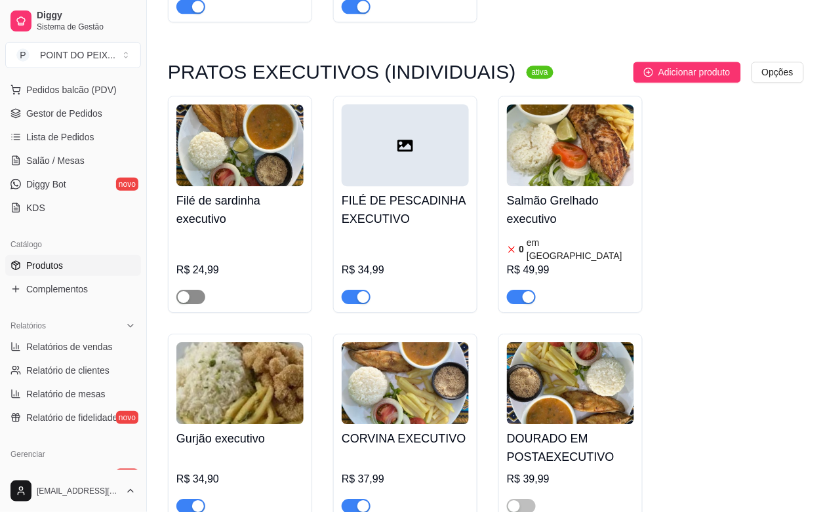
click at [181, 291] on div "button" at bounding box center [184, 297] width 12 height 12
click at [57, 161] on span "Salão / Mesas" at bounding box center [55, 160] width 58 height 13
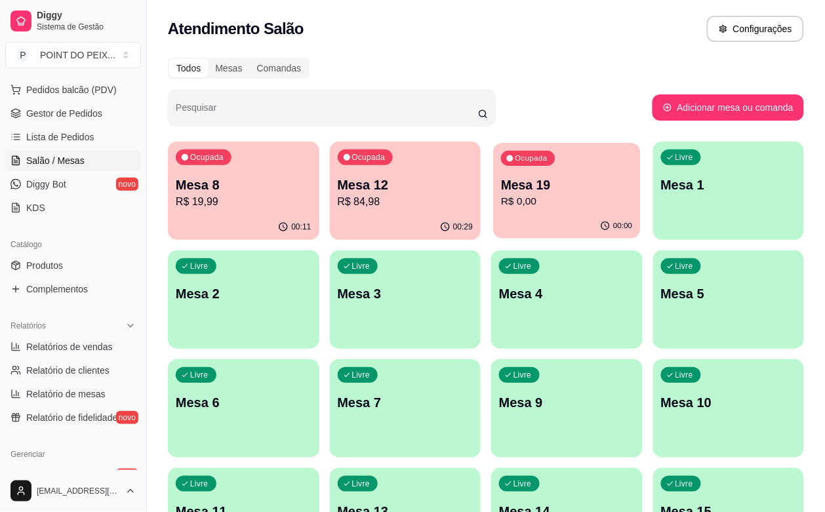
click at [493, 224] on div "00:00" at bounding box center [566, 226] width 147 height 25
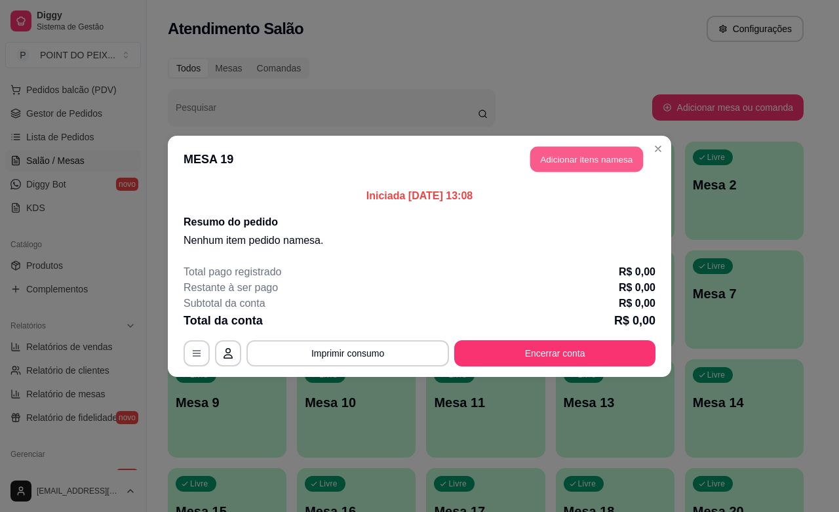
click at [569, 151] on button "Adicionar itens na mesa" at bounding box center [586, 159] width 113 height 26
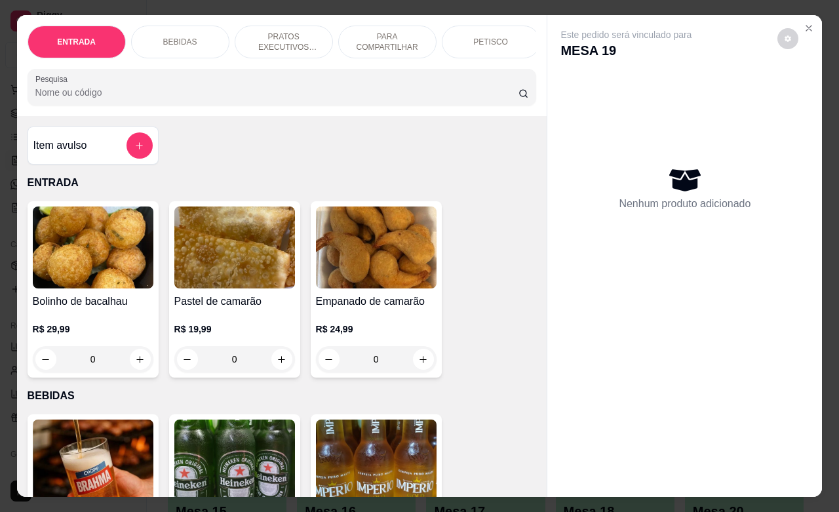
click at [283, 36] on p "PRATOS EXECUTIVOS (INDIVIDUAIS)" at bounding box center [284, 41] width 76 height 21
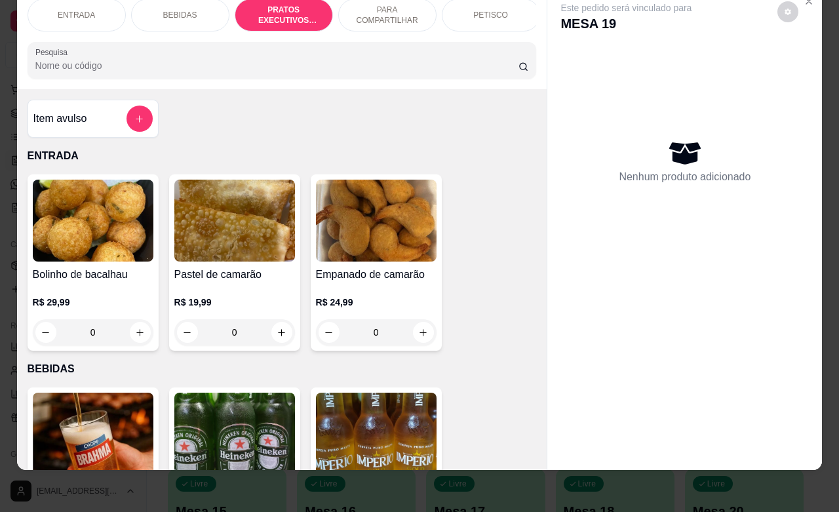
scroll to position [1434, 0]
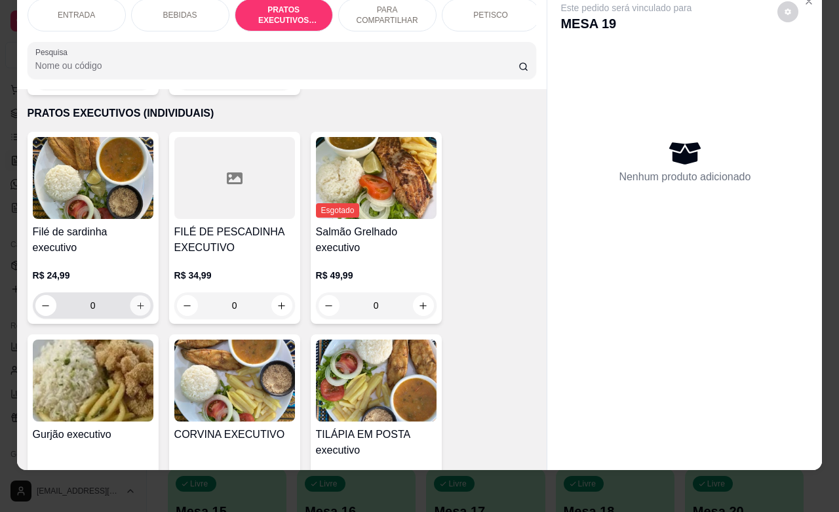
click at [135, 301] on icon "increase-product-quantity" at bounding box center [140, 306] width 10 height 10
type input "1"
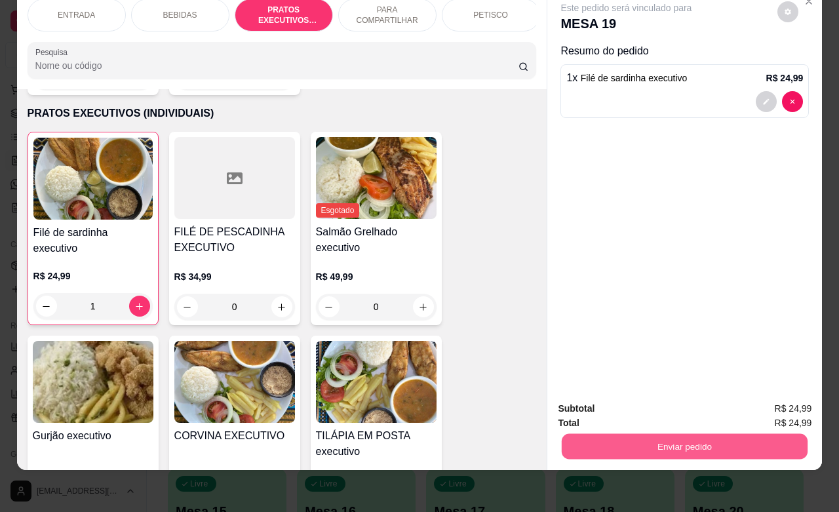
click at [682, 437] on button "Enviar pedido" at bounding box center [685, 446] width 246 height 26
click at [656, 400] on button "Não registrar e enviar pedido" at bounding box center [640, 400] width 132 height 24
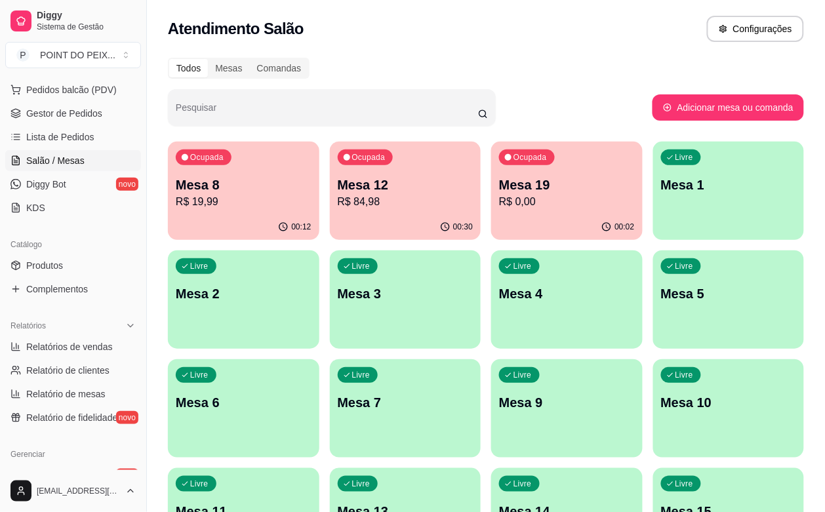
click at [654, 90] on div "Pesquisar Adicionar mesa ou comanda" at bounding box center [486, 107] width 636 height 37
click at [385, 174] on div "Ocupada Mesa 12 R$ 84,98" at bounding box center [405, 178] width 147 height 71
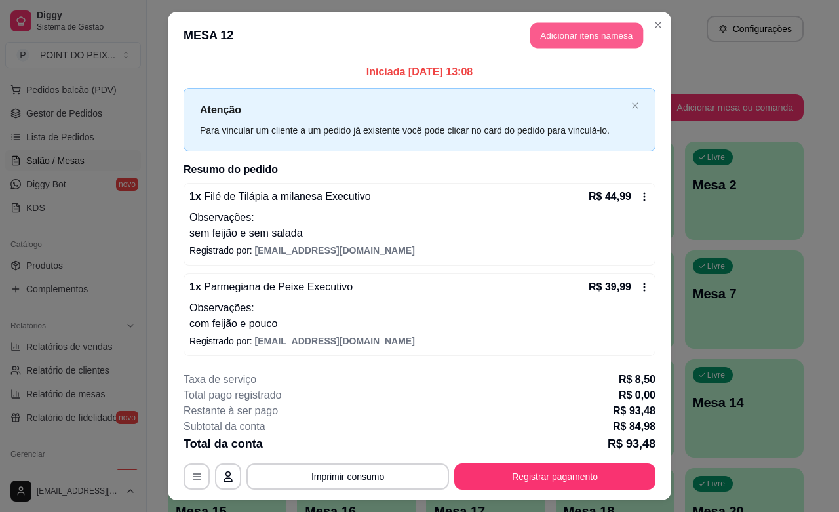
click at [569, 39] on button "Adicionar itens na mesa" at bounding box center [586, 36] width 113 height 26
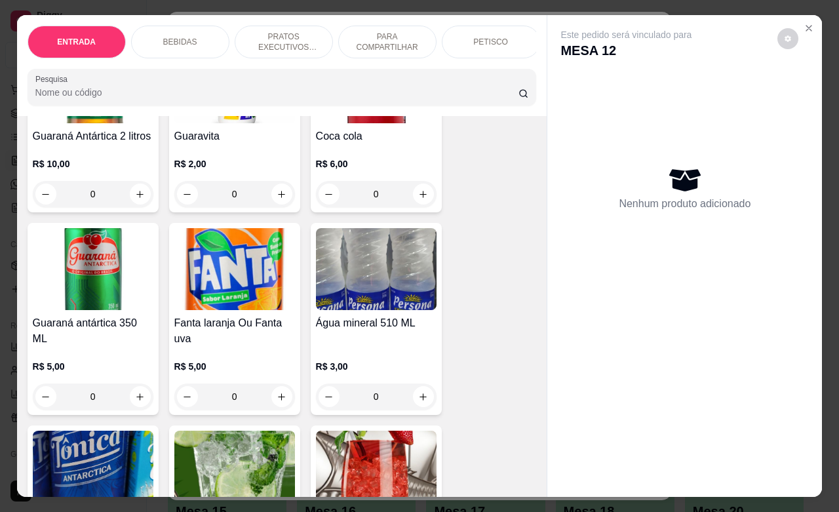
scroll to position [819, 0]
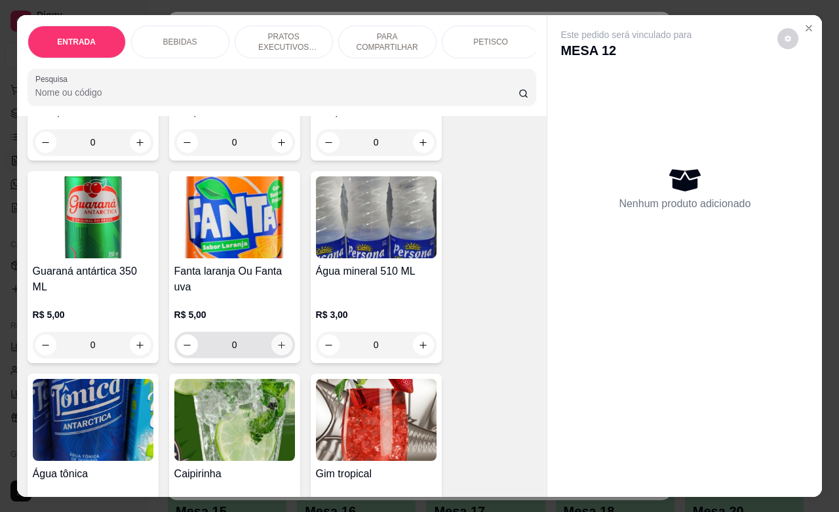
click at [277, 340] on icon "increase-product-quantity" at bounding box center [282, 345] width 10 height 10
type input "1"
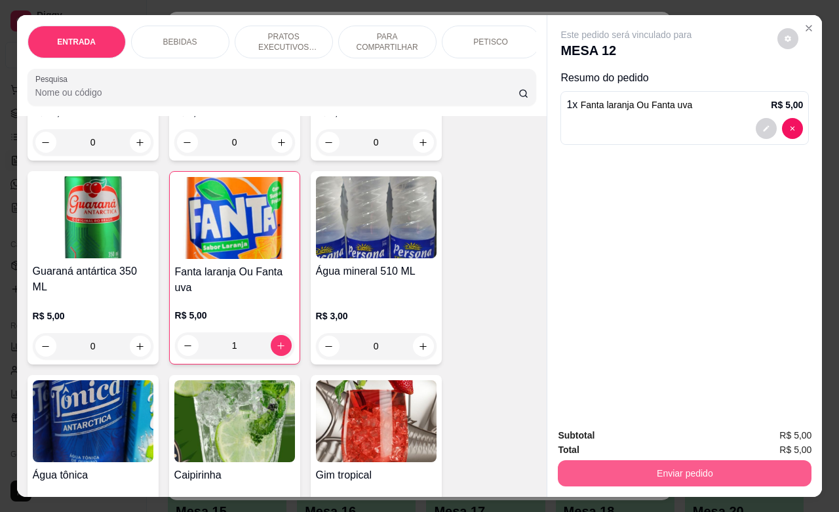
click at [621, 473] on button "Enviar pedido" at bounding box center [685, 473] width 254 height 26
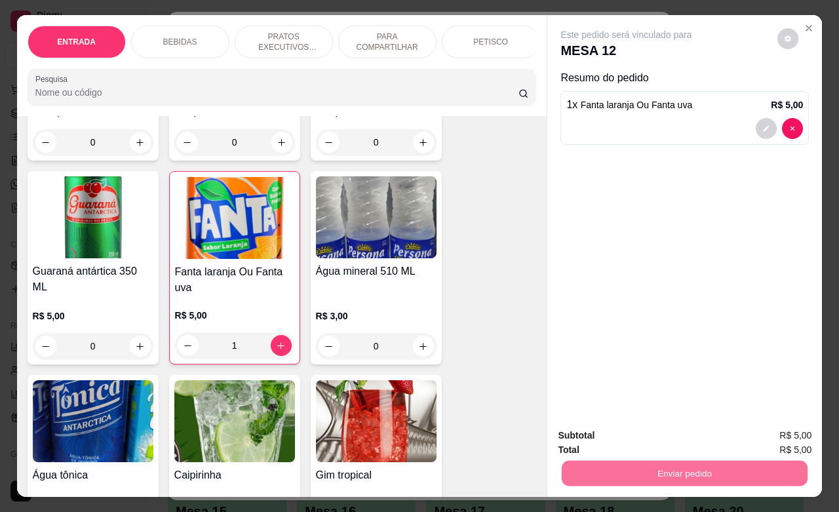
click at [617, 435] on button "Não registrar e enviar pedido" at bounding box center [640, 433] width 132 height 24
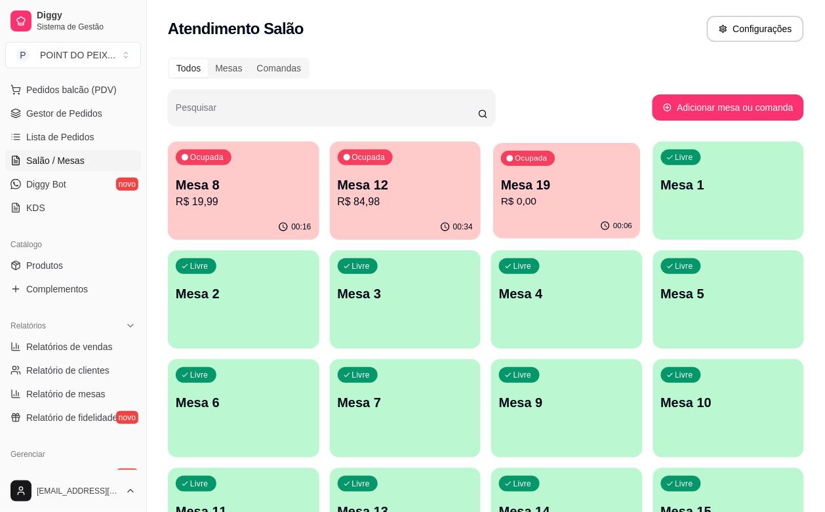
click at [501, 202] on p "R$ 0,00" at bounding box center [566, 201] width 131 height 15
click at [364, 198] on p "R$ 84,98" at bounding box center [406, 202] width 136 height 16
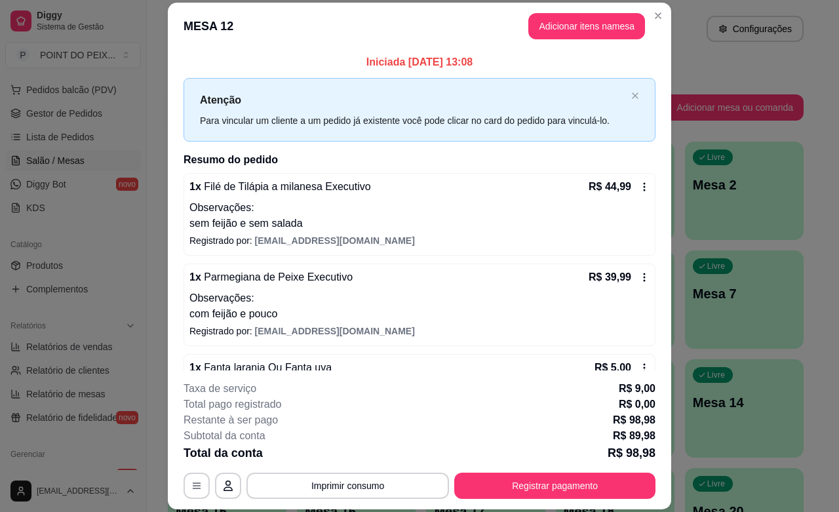
scroll to position [0, 0]
click at [555, 31] on button "Adicionar itens na mesa" at bounding box center [586, 26] width 117 height 26
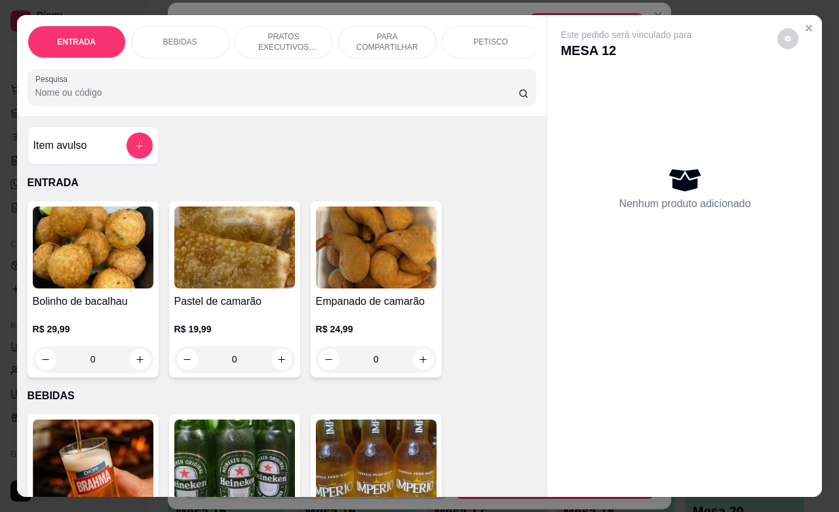
click at [182, 39] on p "BEBIDAS" at bounding box center [180, 42] width 34 height 10
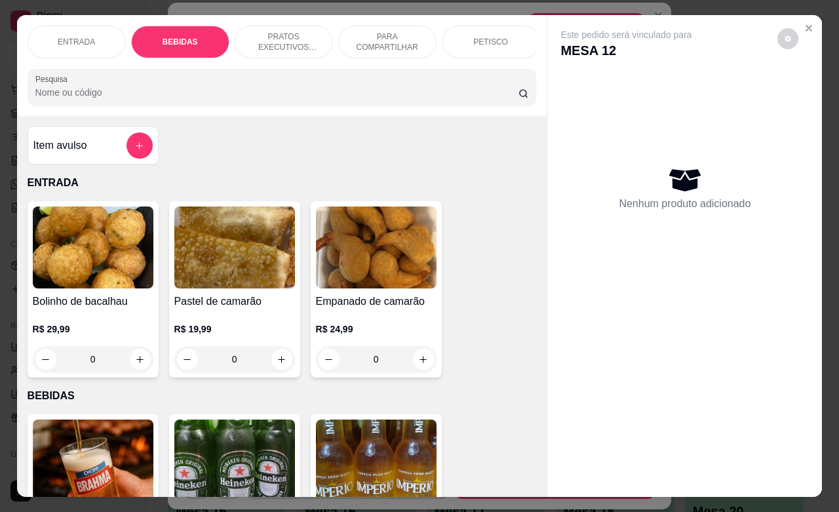
scroll to position [272, 0]
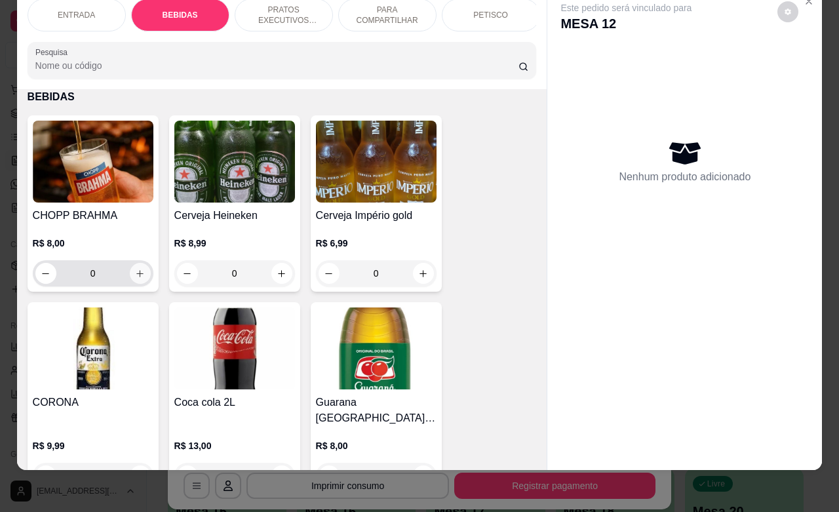
click at [135, 276] on icon "increase-product-quantity" at bounding box center [140, 274] width 10 height 10
type input "1"
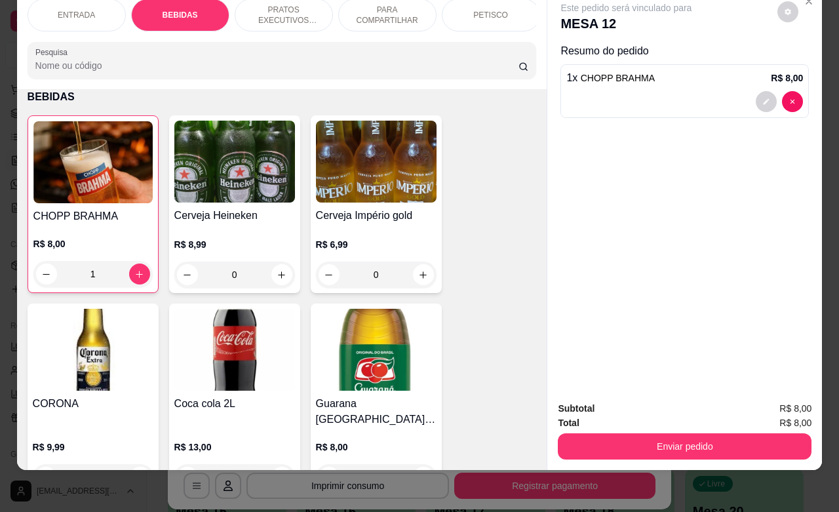
click at [600, 453] on div "Subtotal R$ 8,00 Total R$ 8,00 Enviar pedido" at bounding box center [684, 430] width 275 height 79
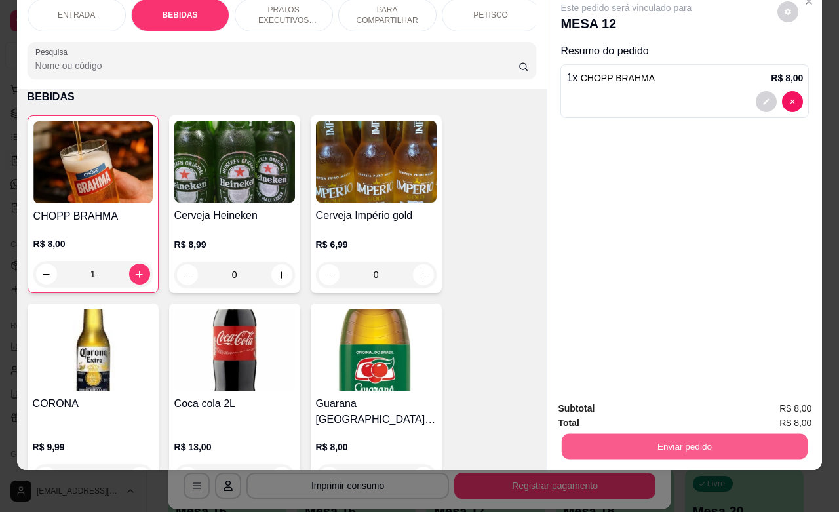
click at [620, 433] on button "Enviar pedido" at bounding box center [685, 446] width 246 height 26
click at [627, 405] on button "Não registrar e enviar pedido" at bounding box center [640, 400] width 136 height 25
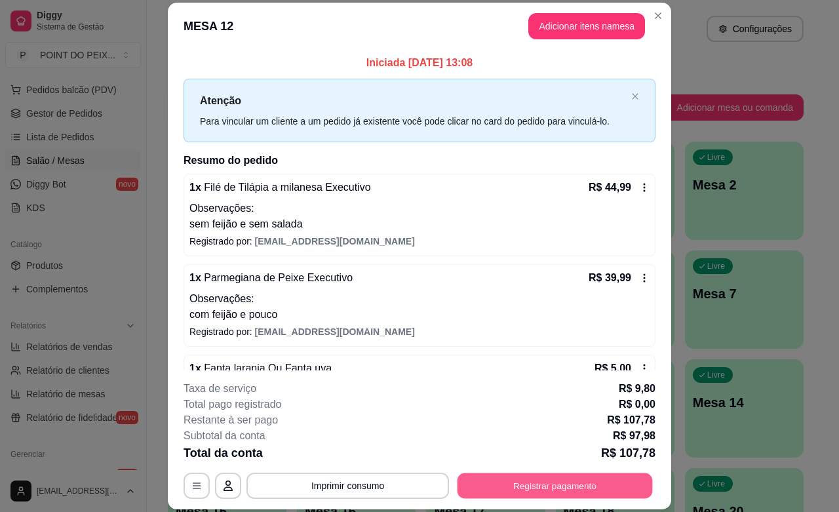
click at [521, 484] on button "Registrar pagamento" at bounding box center [555, 486] width 195 height 26
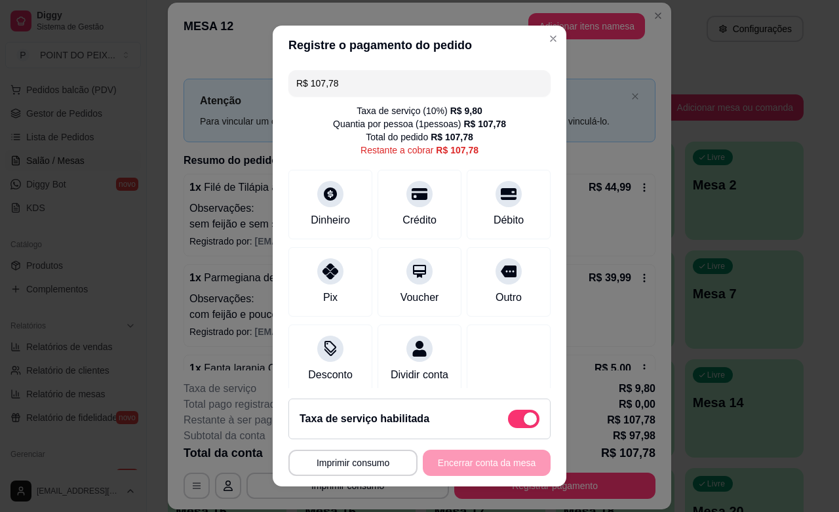
click at [524, 418] on span at bounding box center [530, 418] width 13 height 13
click at [507, 421] on input "checkbox" at bounding box center [511, 425] width 9 height 9
checkbox input "true"
type input "R$ 97,98"
checkbox input "false"
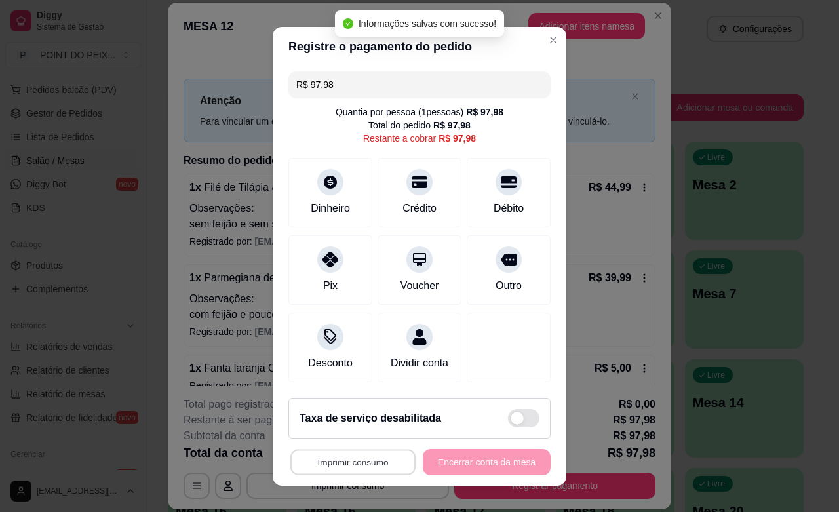
click at [365, 463] on button "Imprimir consumo" at bounding box center [352, 462] width 125 height 26
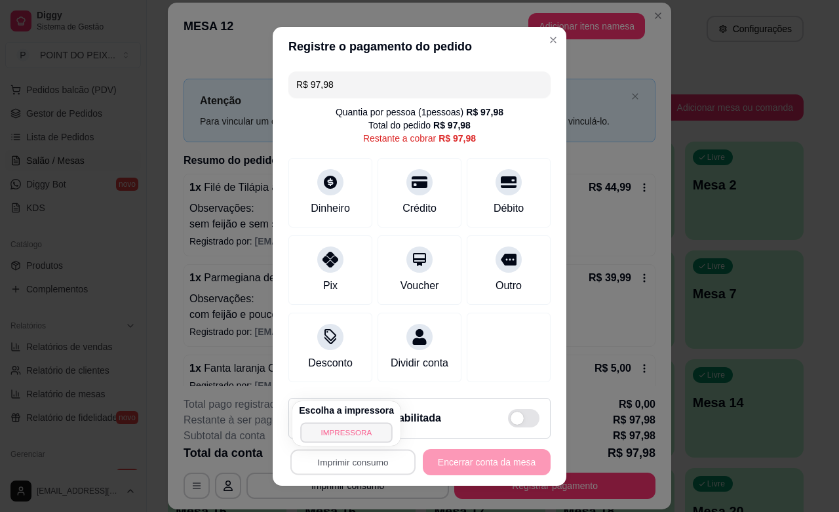
click at [364, 433] on button "IMPRESSORA" at bounding box center [346, 432] width 92 height 20
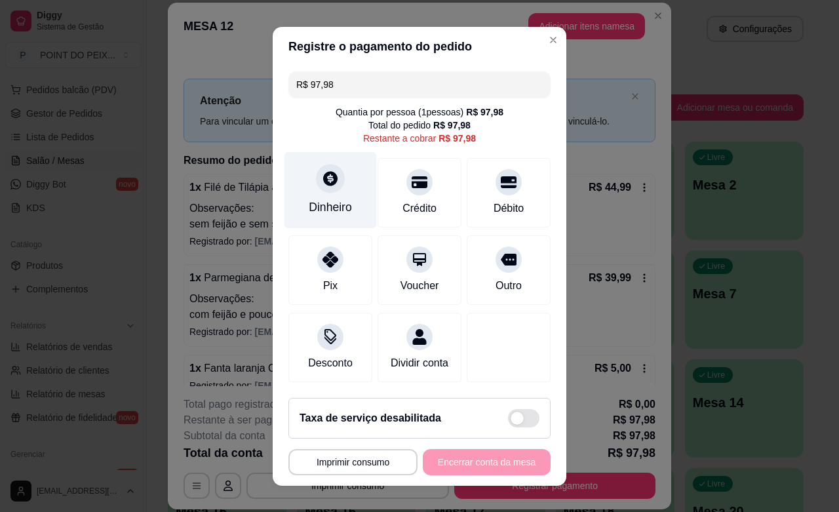
click at [319, 199] on div "Dinheiro" at bounding box center [330, 207] width 43 height 17
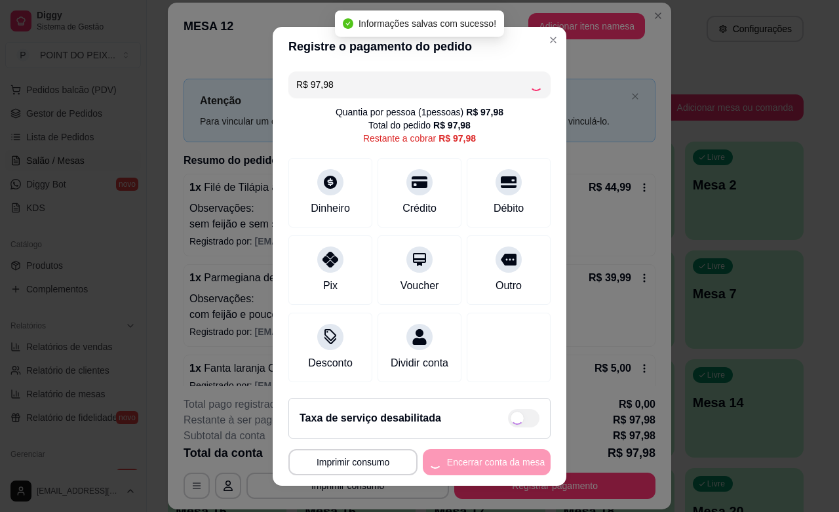
type input "R$ 0,00"
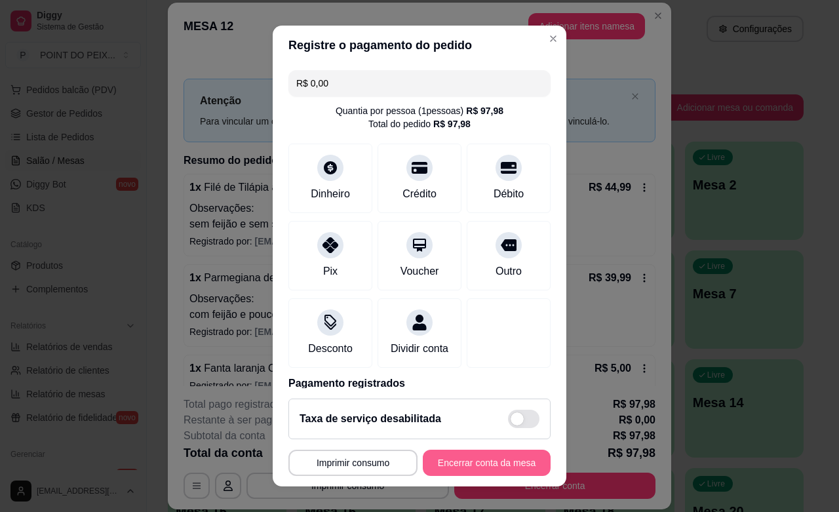
click at [454, 461] on button "Encerrar conta da mesa" at bounding box center [487, 463] width 128 height 26
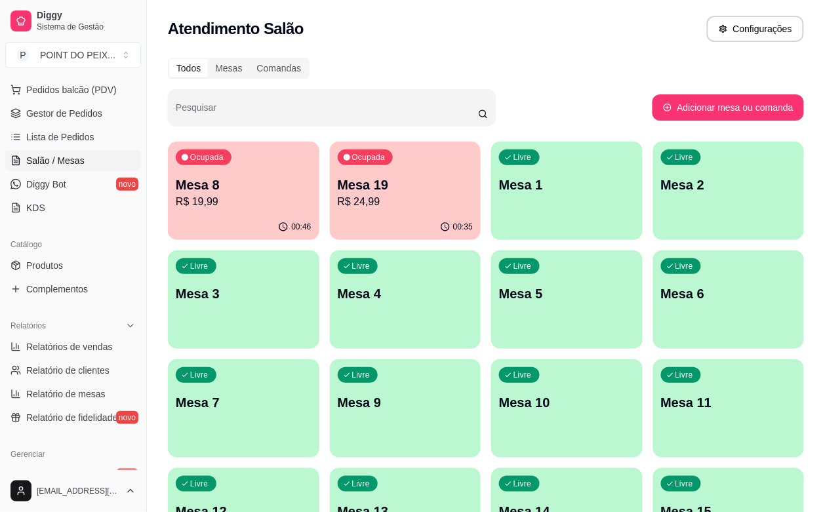
click at [365, 206] on p "R$ 24,99" at bounding box center [406, 202] width 136 height 16
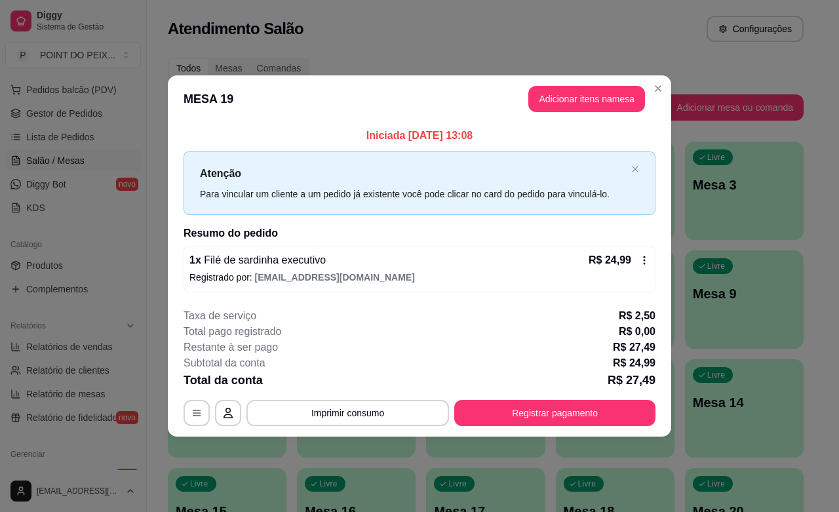
click at [562, 96] on button "Adicionar itens na mesa" at bounding box center [586, 99] width 117 height 26
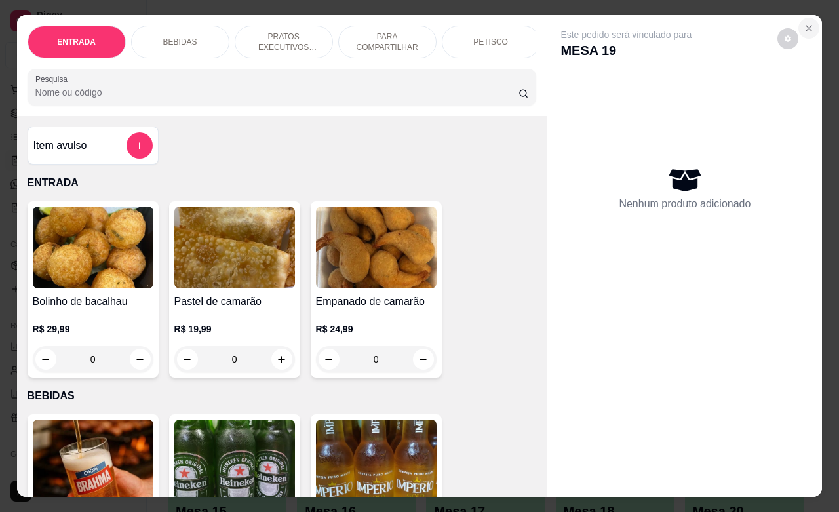
click at [804, 23] on icon "Close" at bounding box center [809, 28] width 10 height 10
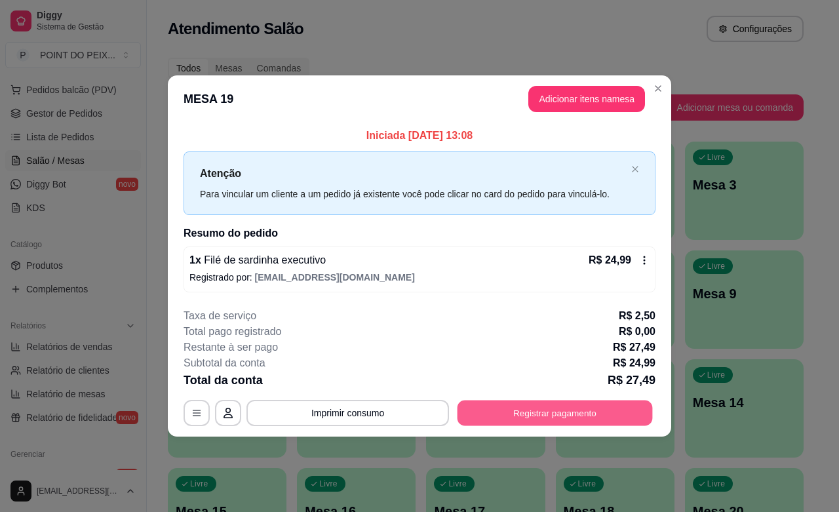
click at [581, 416] on button "Registrar pagamento" at bounding box center [555, 413] width 195 height 26
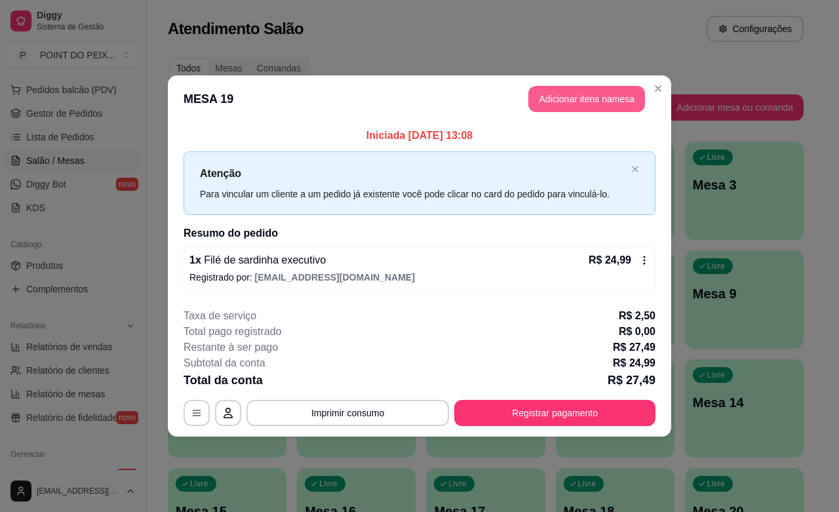
click at [568, 106] on button "Adicionar itens na mesa" at bounding box center [586, 99] width 117 height 26
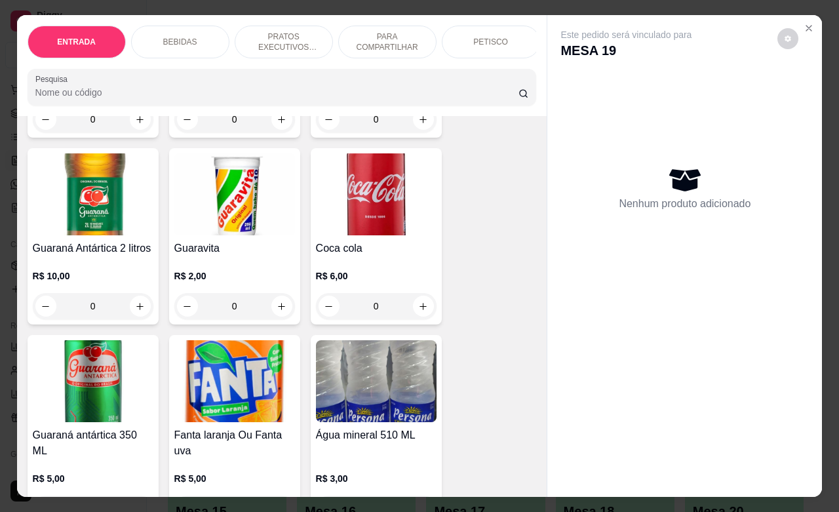
scroll to position [737, 0]
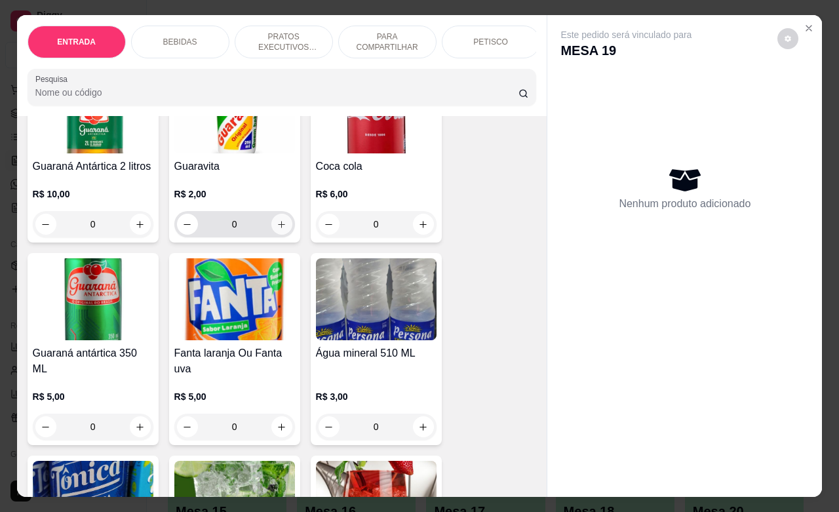
click at [277, 220] on icon "increase-product-quantity" at bounding box center [282, 225] width 10 height 10
type input "1"
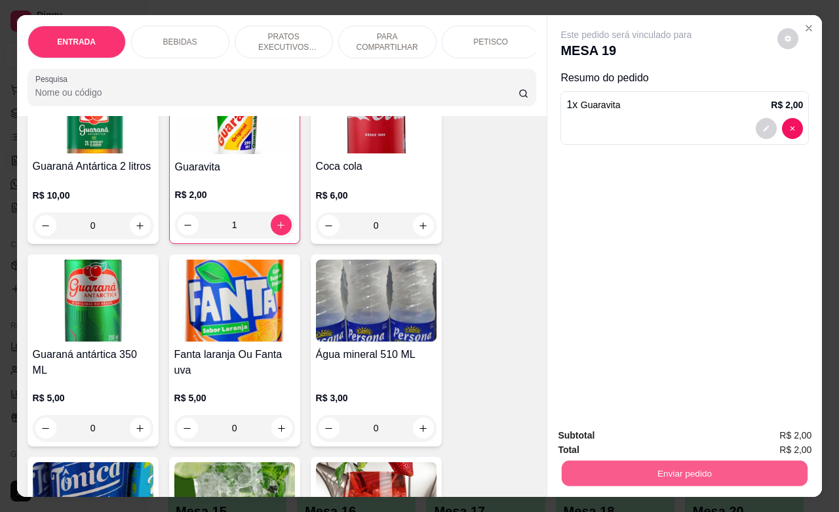
click at [636, 473] on button "Enviar pedido" at bounding box center [685, 473] width 246 height 26
click at [643, 434] on button "Não registrar e enviar pedido" at bounding box center [640, 433] width 136 height 25
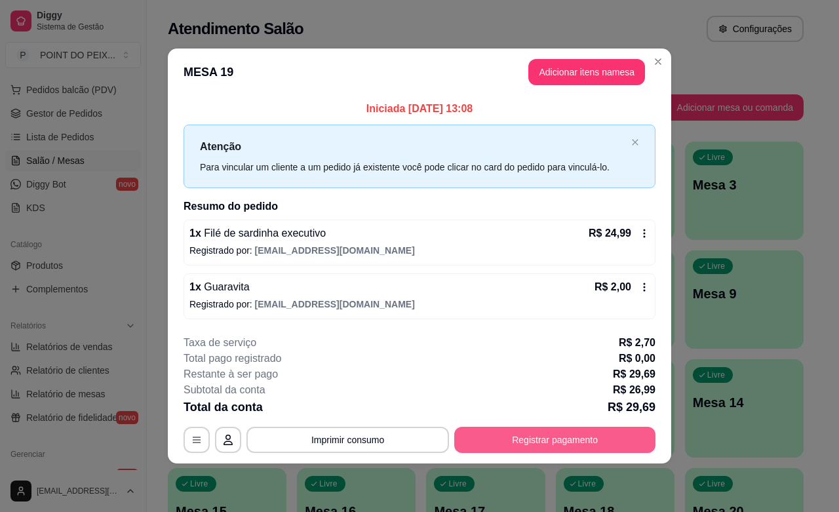
click at [574, 433] on button "Registrar pagamento" at bounding box center [554, 440] width 201 height 26
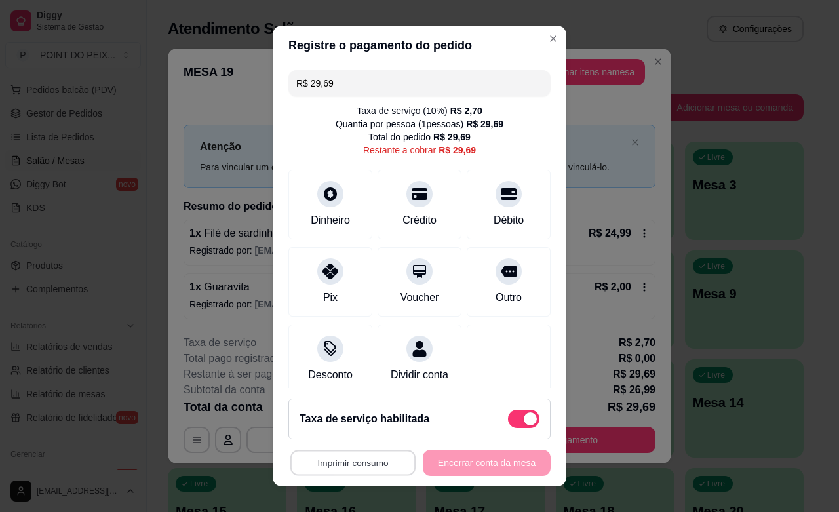
click at [367, 472] on button "Imprimir consumo" at bounding box center [352, 463] width 125 height 26
click at [320, 431] on button "IMPRESSORA" at bounding box center [346, 432] width 95 height 21
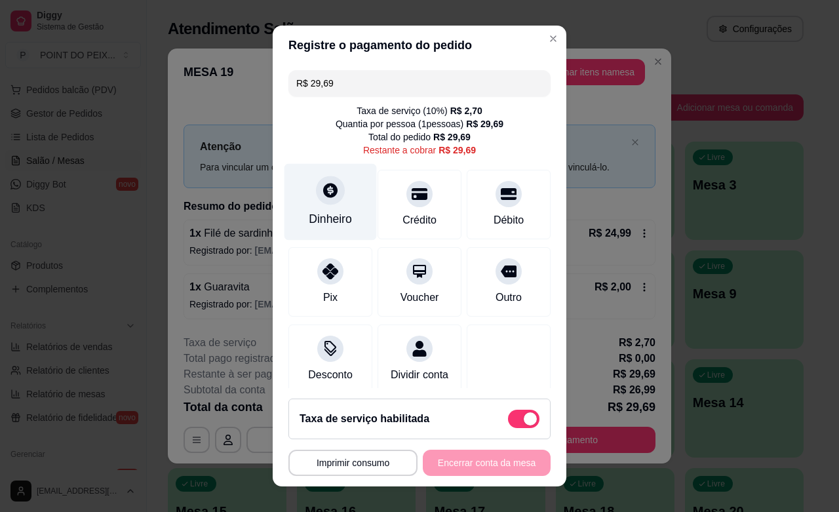
click at [322, 220] on div "Dinheiro" at bounding box center [330, 218] width 43 height 17
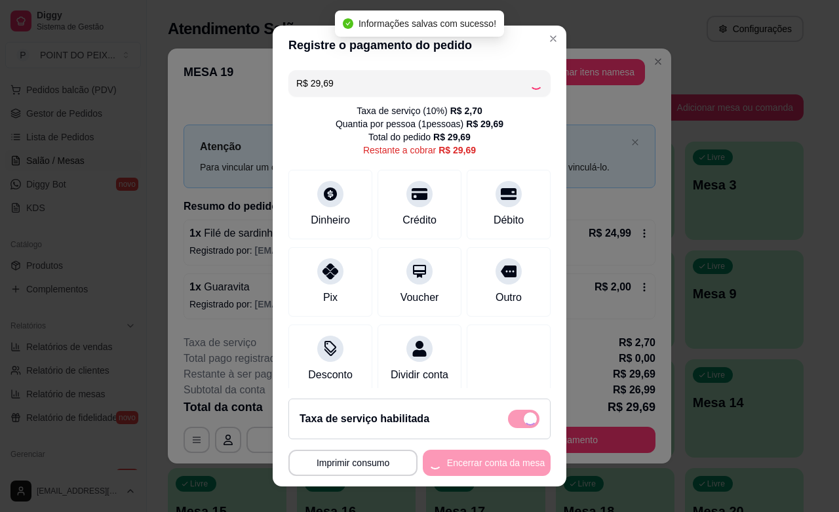
type input "R$ 0,00"
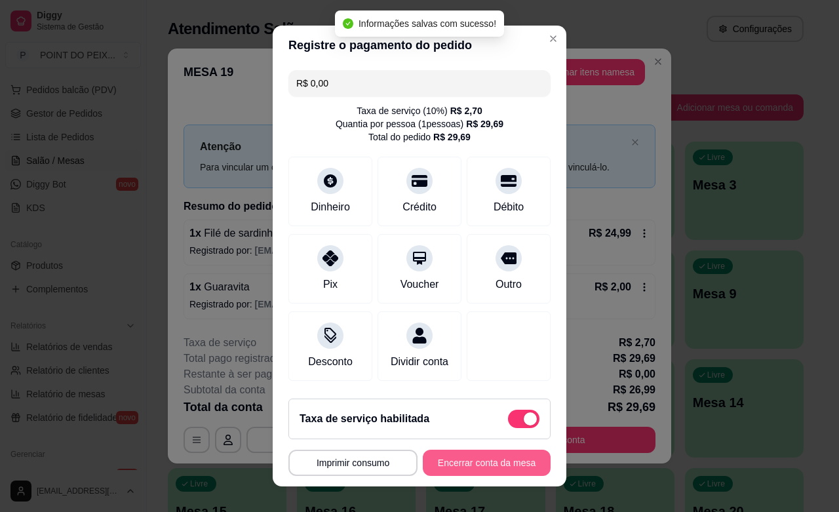
click at [503, 463] on button "Encerrar conta da mesa" at bounding box center [487, 463] width 128 height 26
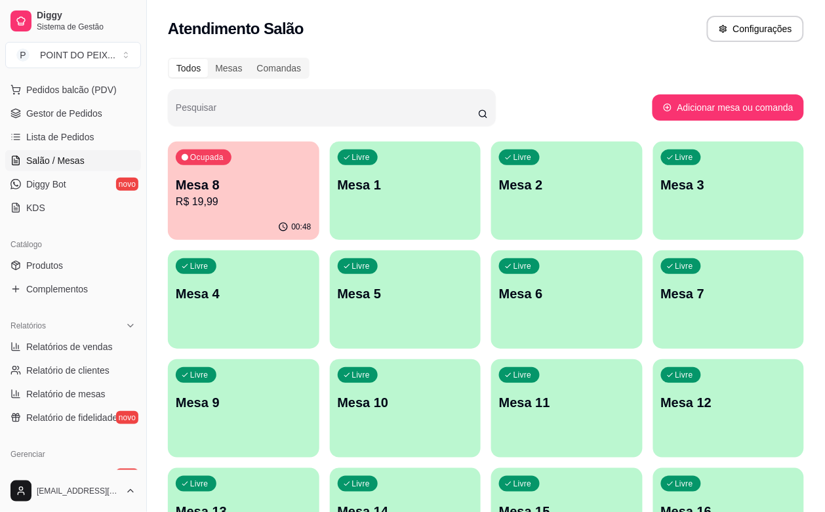
click at [515, 224] on div "Livre Mesa 2" at bounding box center [566, 183] width 151 height 83
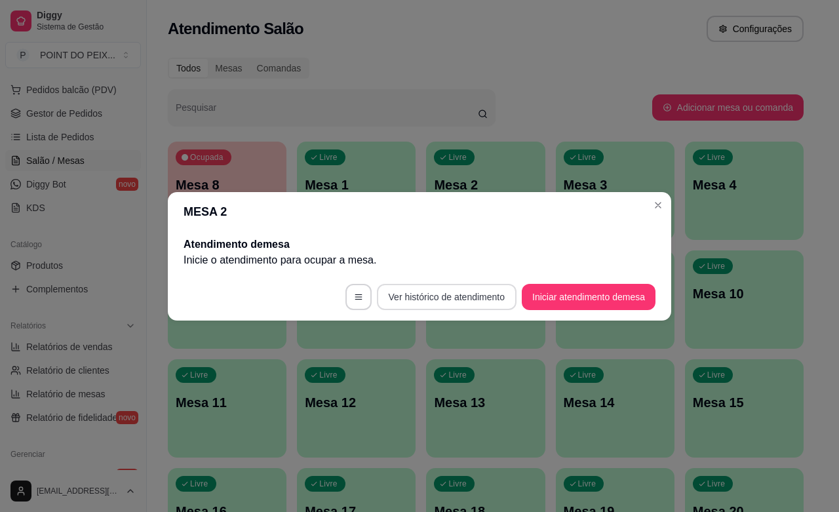
click at [465, 293] on button "Ver histórico de atendimento" at bounding box center [447, 297] width 140 height 26
click at [602, 295] on button "Iniciar atendimento de mesa" at bounding box center [589, 297] width 130 height 26
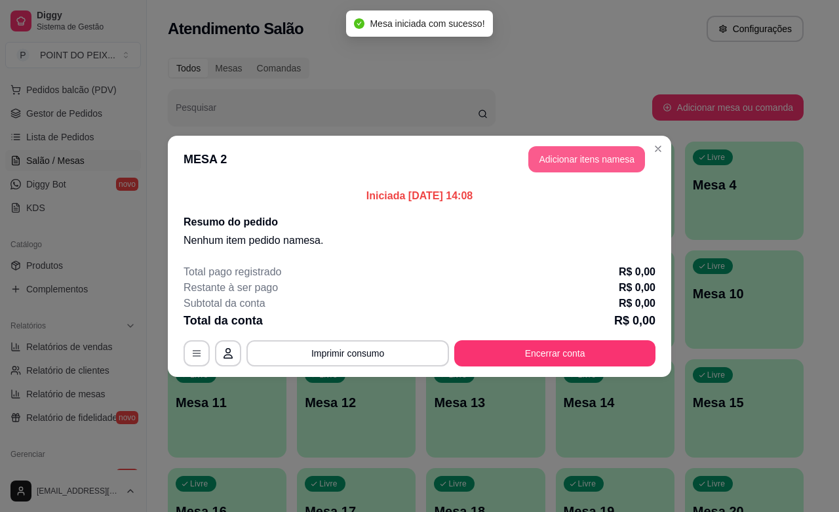
click at [578, 162] on button "Adicionar itens na mesa" at bounding box center [586, 159] width 117 height 26
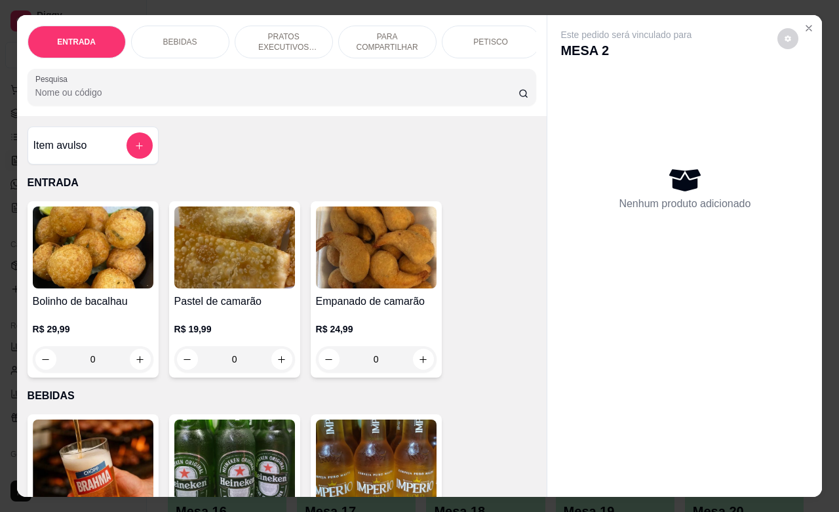
click at [475, 46] on div "PETISCO" at bounding box center [491, 42] width 98 height 33
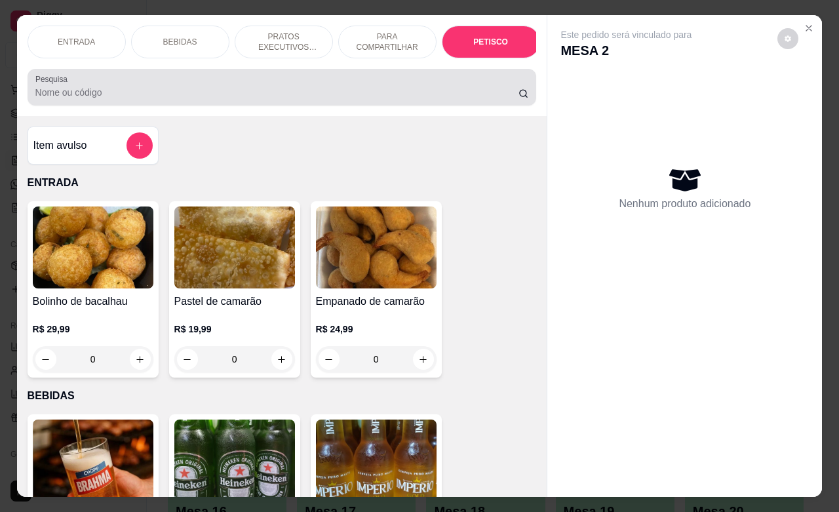
scroll to position [2904, 0]
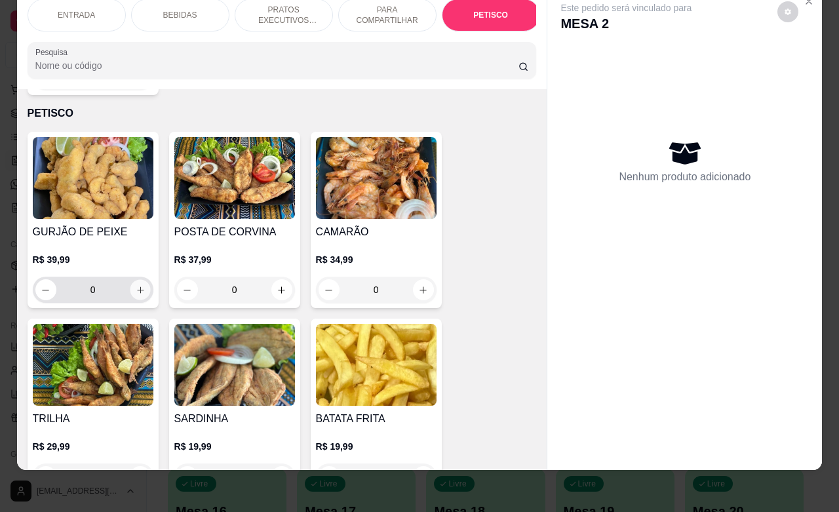
click at [130, 280] on button "increase-product-quantity" at bounding box center [140, 290] width 20 height 20
type input "1"
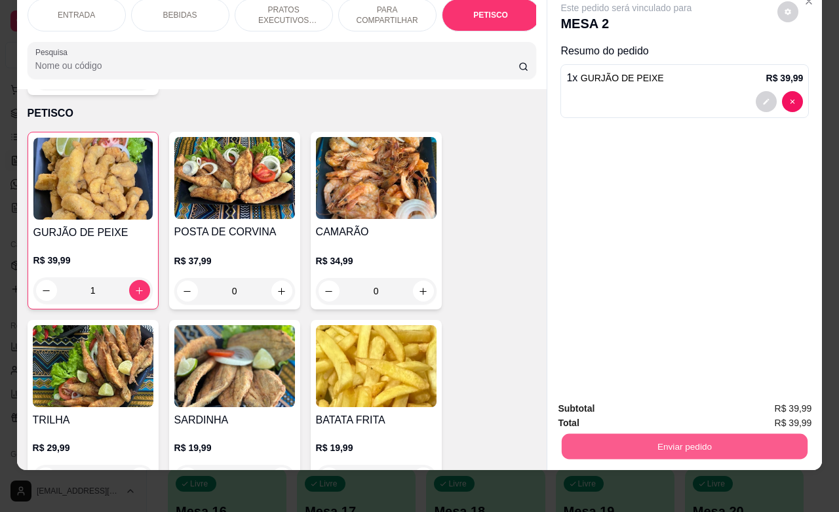
click at [604, 434] on button "Enviar pedido" at bounding box center [685, 446] width 246 height 26
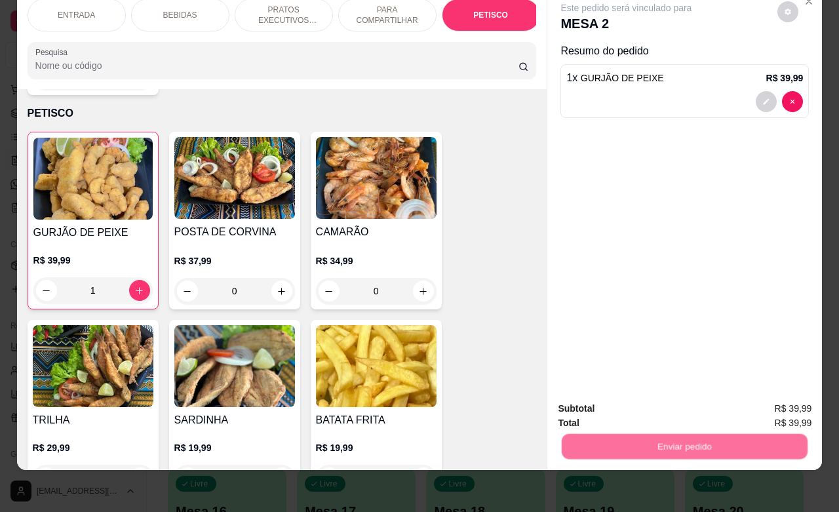
click at [605, 405] on button "Não registrar e enviar pedido" at bounding box center [640, 400] width 132 height 24
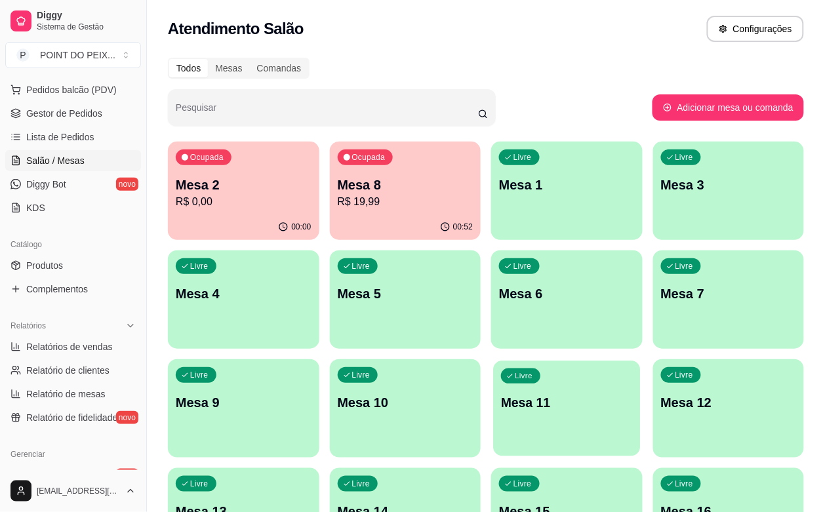
click at [501, 403] on p "Mesa 11" at bounding box center [566, 403] width 131 height 18
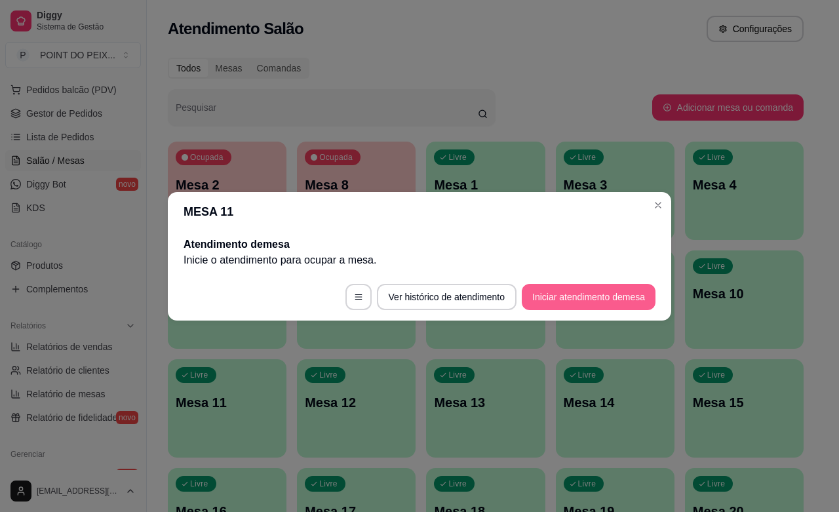
click at [568, 298] on button "Iniciar atendimento de mesa" at bounding box center [589, 297] width 134 height 26
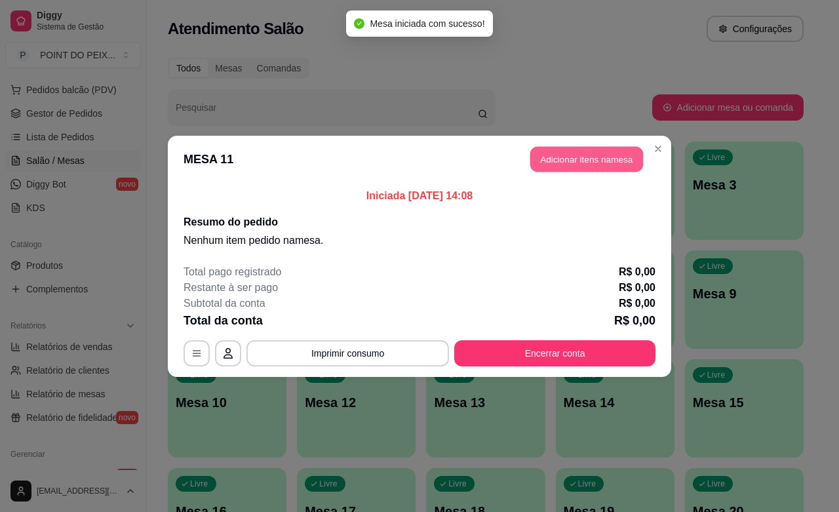
click at [554, 165] on button "Adicionar itens na mesa" at bounding box center [586, 159] width 113 height 26
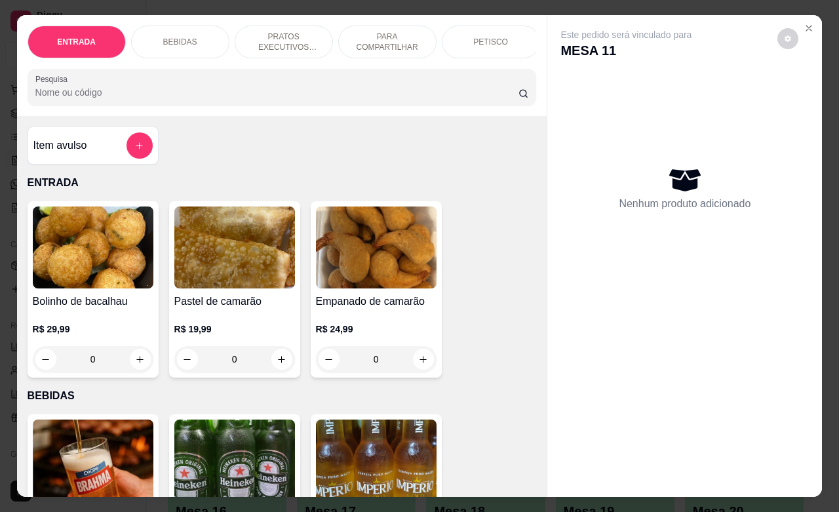
click at [286, 31] on p "PRATOS EXECUTIVOS (INDIVIDUAIS)" at bounding box center [284, 41] width 76 height 21
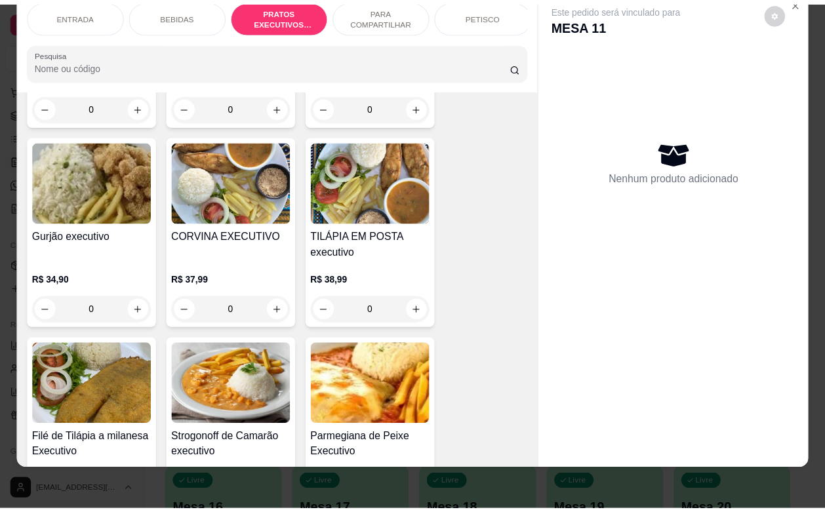
scroll to position [1680, 0]
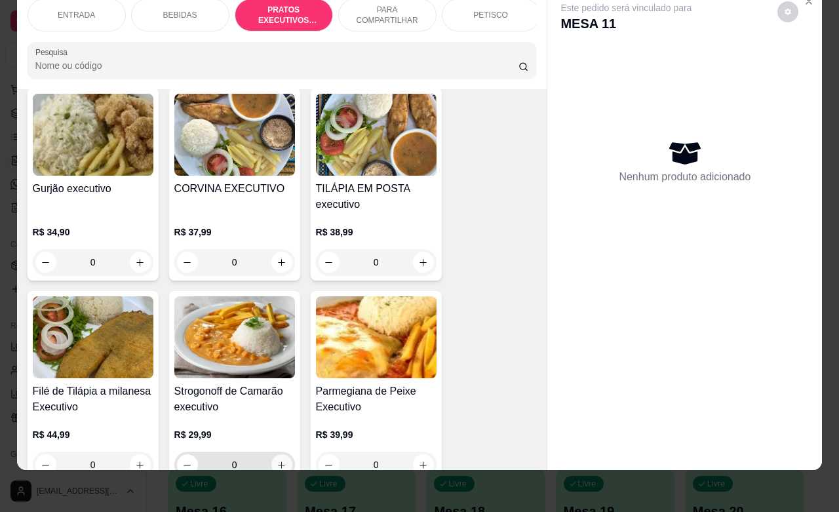
click at [276, 454] on button "increase-product-quantity" at bounding box center [281, 464] width 21 height 21
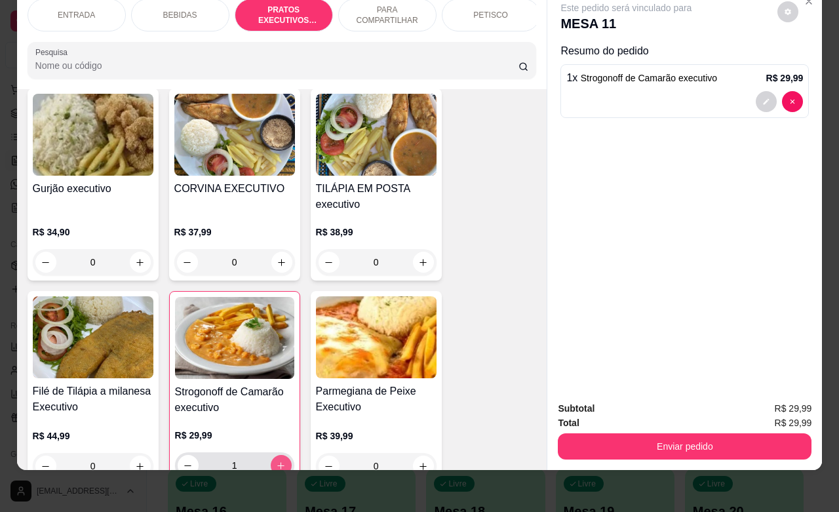
click at [276, 461] on icon "increase-product-quantity" at bounding box center [281, 466] width 10 height 10
type input "2"
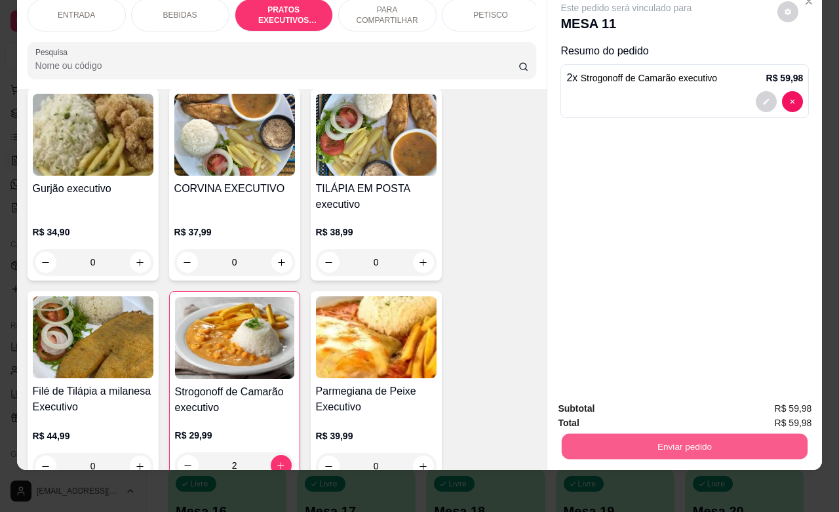
click at [598, 433] on button "Enviar pedido" at bounding box center [685, 446] width 246 height 26
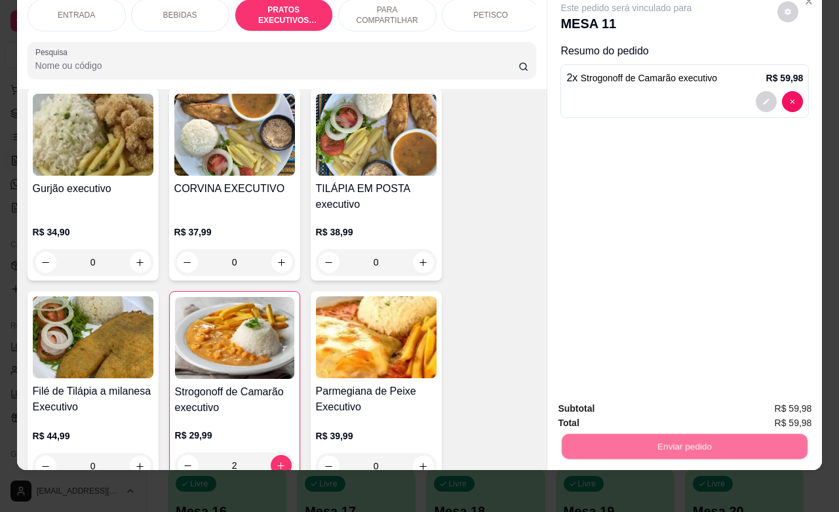
click at [621, 400] on button "Não registrar e enviar pedido" at bounding box center [640, 400] width 136 height 25
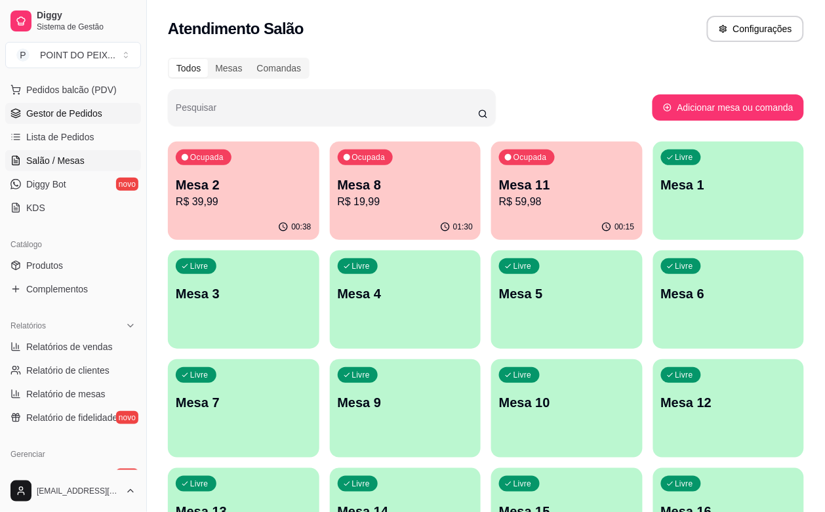
click at [83, 119] on span "Gestor de Pedidos" at bounding box center [64, 113] width 76 height 13
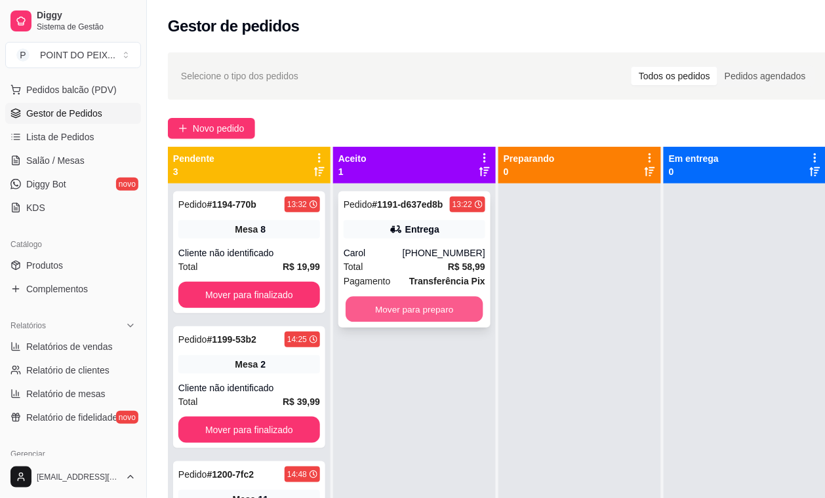
click at [391, 309] on button "Mover para preparo" at bounding box center [414, 310] width 138 height 26
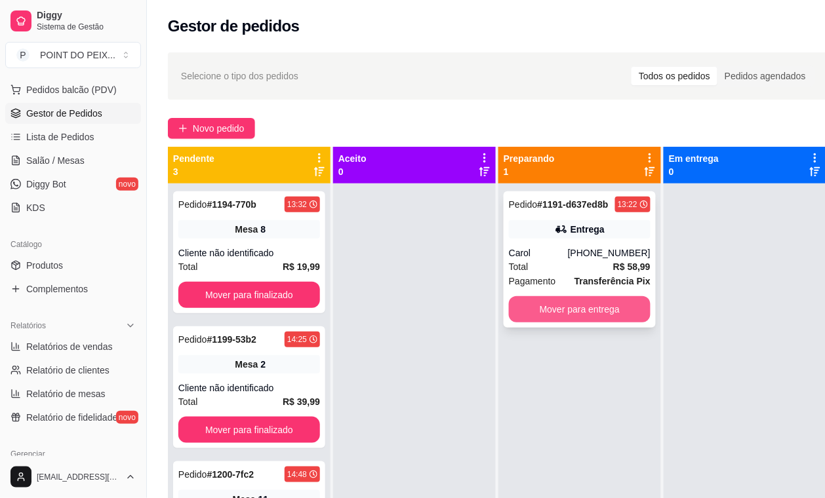
click at [566, 315] on button "Mover para entrega" at bounding box center [580, 309] width 142 height 26
click at [627, 309] on button "Mover para entrega" at bounding box center [580, 310] width 138 height 26
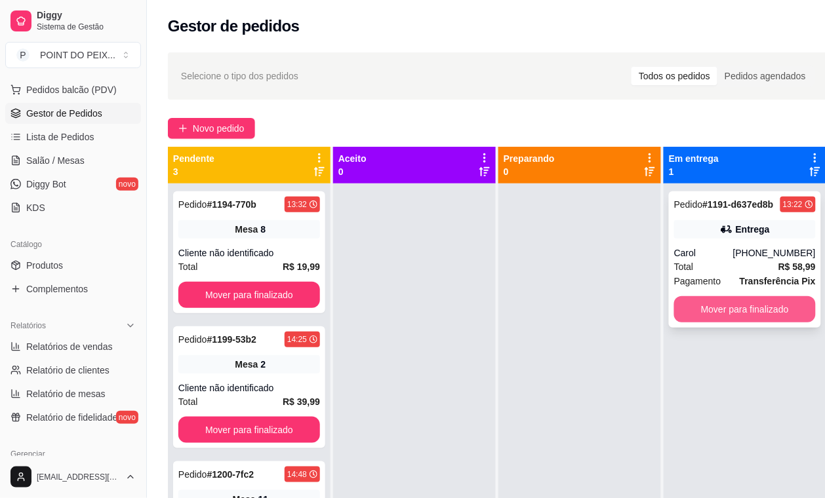
click at [716, 308] on button "Mover para finalizado" at bounding box center [745, 309] width 142 height 26
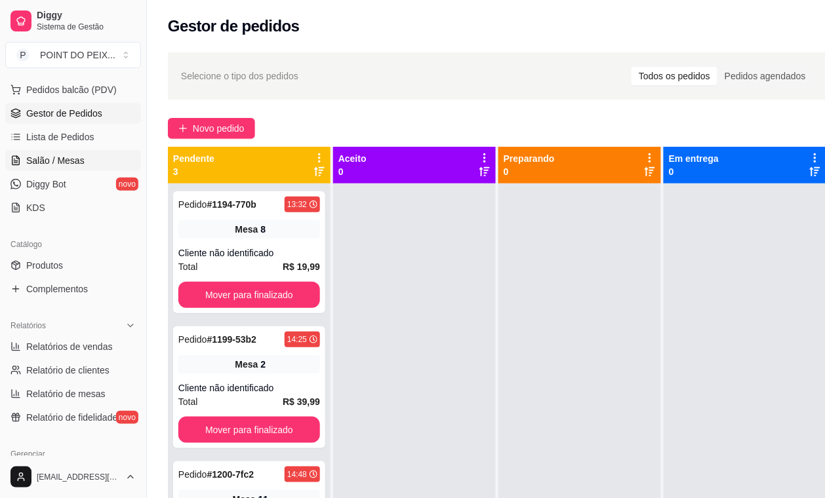
click at [66, 166] on span "Salão / Mesas" at bounding box center [55, 160] width 58 height 13
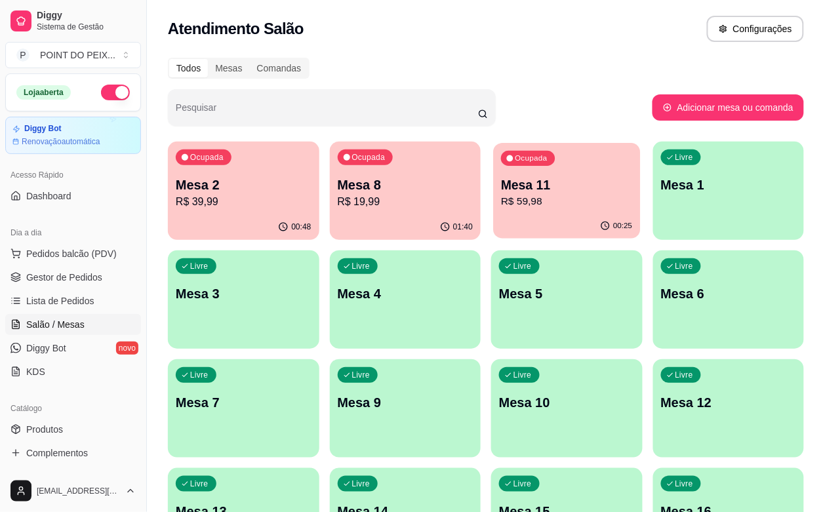
click at [499, 230] on div "00:25" at bounding box center [566, 226] width 147 height 25
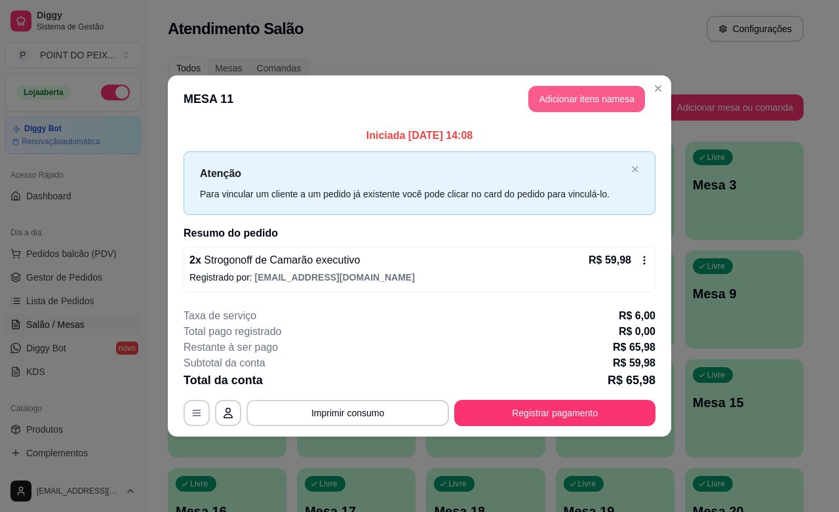
click at [581, 100] on button "Adicionar itens na mesa" at bounding box center [586, 99] width 117 height 26
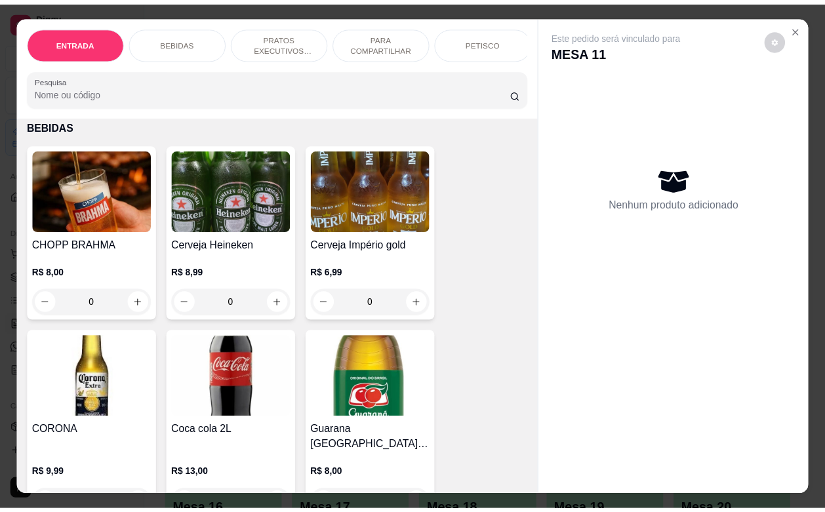
scroll to position [410, 0]
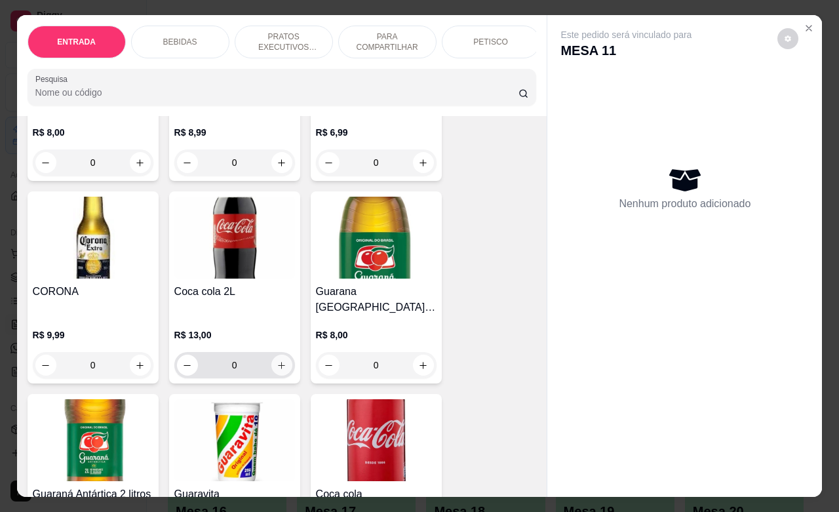
click at [277, 360] on icon "increase-product-quantity" at bounding box center [282, 365] width 10 height 10
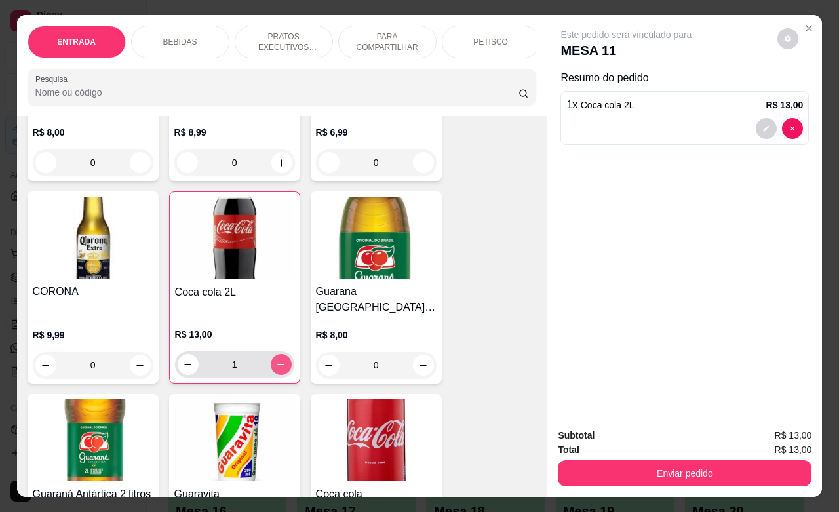
type input "1"
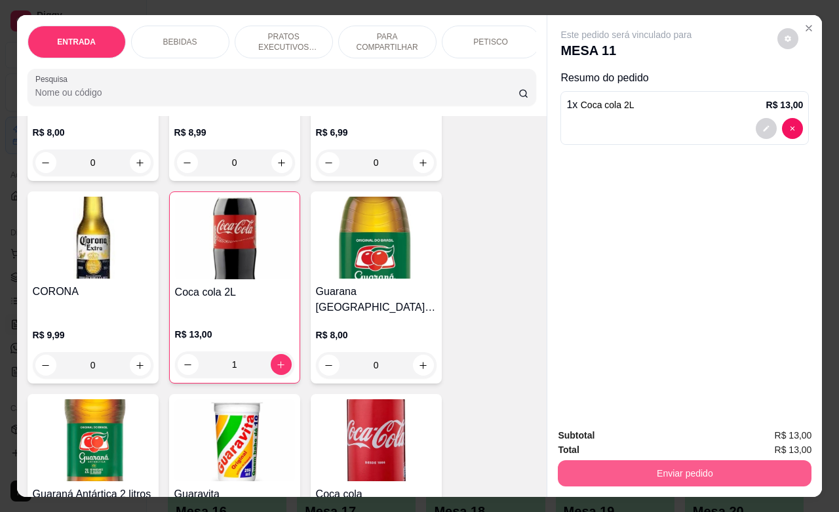
click at [660, 465] on button "Enviar pedido" at bounding box center [685, 473] width 254 height 26
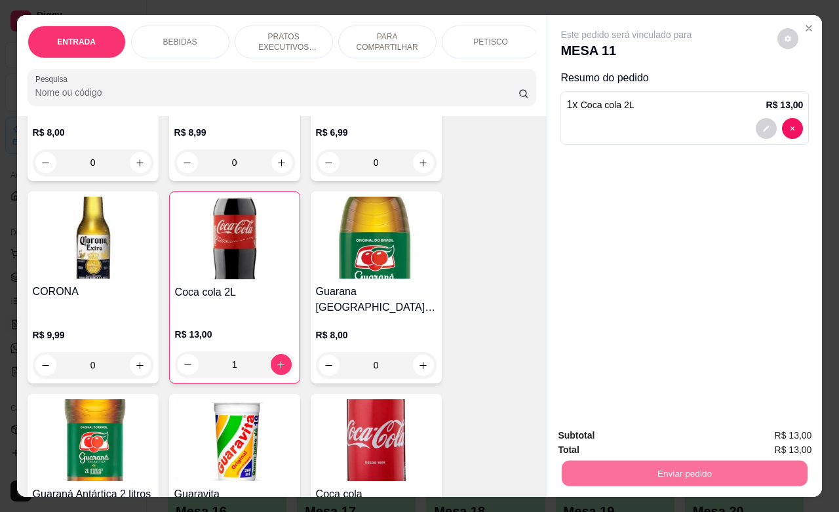
click at [669, 437] on button "Não registrar e enviar pedido" at bounding box center [640, 433] width 136 height 25
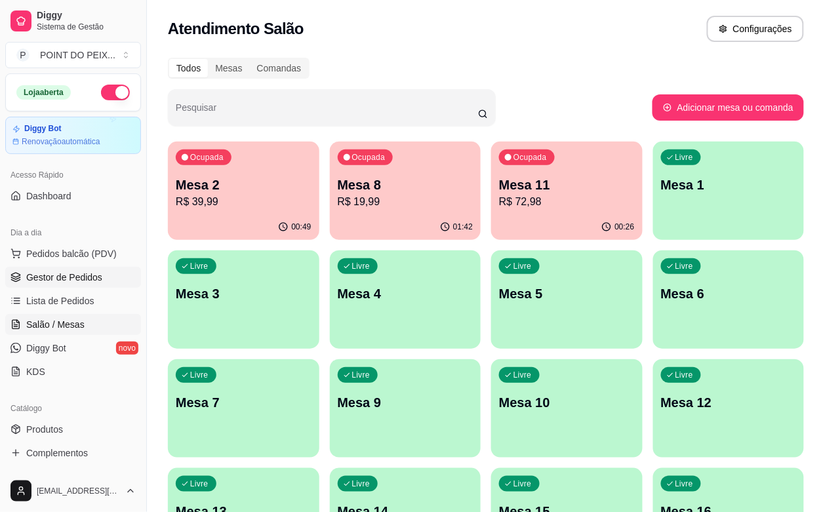
click at [76, 282] on span "Gestor de Pedidos" at bounding box center [64, 277] width 76 height 13
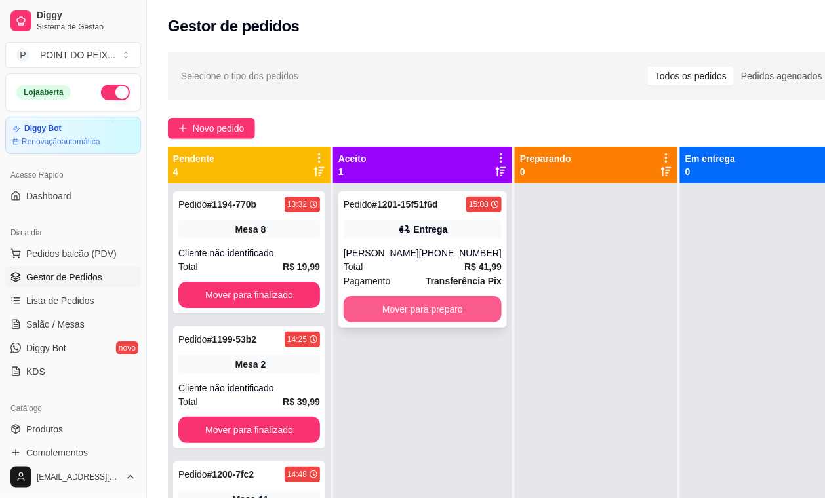
click at [385, 310] on button "Mover para preparo" at bounding box center [422, 309] width 158 height 26
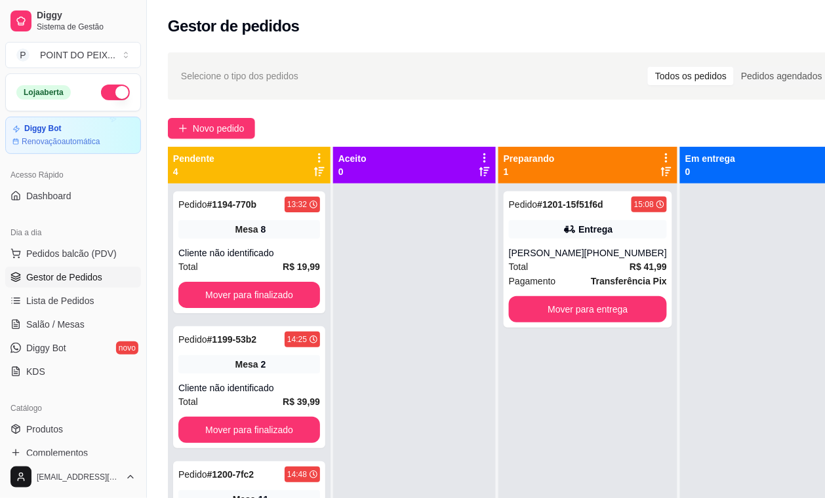
click at [613, 161] on div "Preparando 1" at bounding box center [587, 165] width 168 height 26
click at [580, 254] on div "[PERSON_NAME]" at bounding box center [546, 252] width 75 height 13
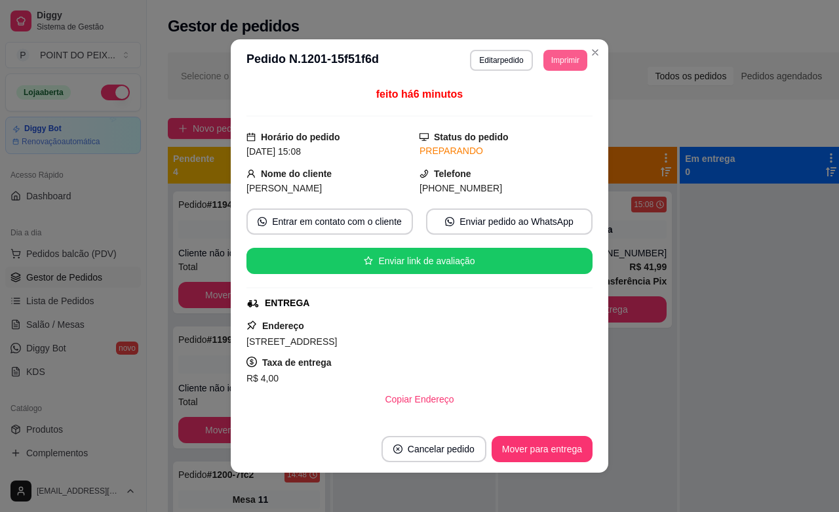
click at [562, 64] on button "Imprimir" at bounding box center [565, 60] width 44 height 21
click at [545, 105] on button "IMPRESSORA" at bounding box center [533, 106] width 95 height 21
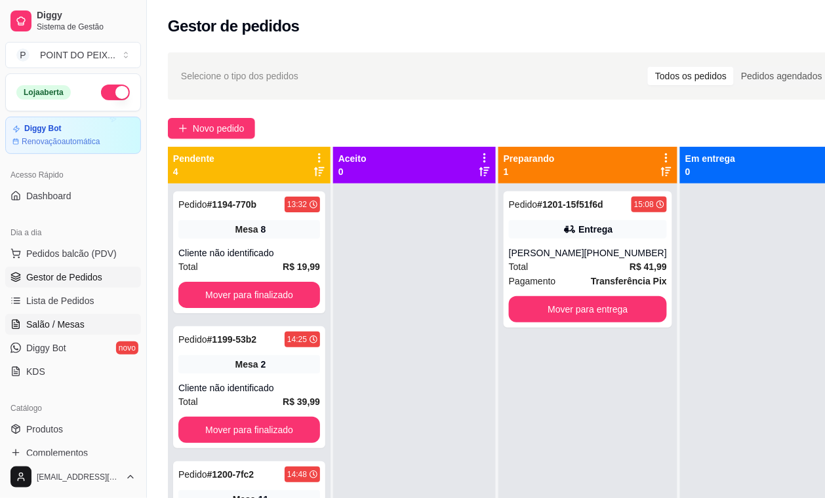
click at [66, 322] on span "Salão / Mesas" at bounding box center [55, 324] width 58 height 13
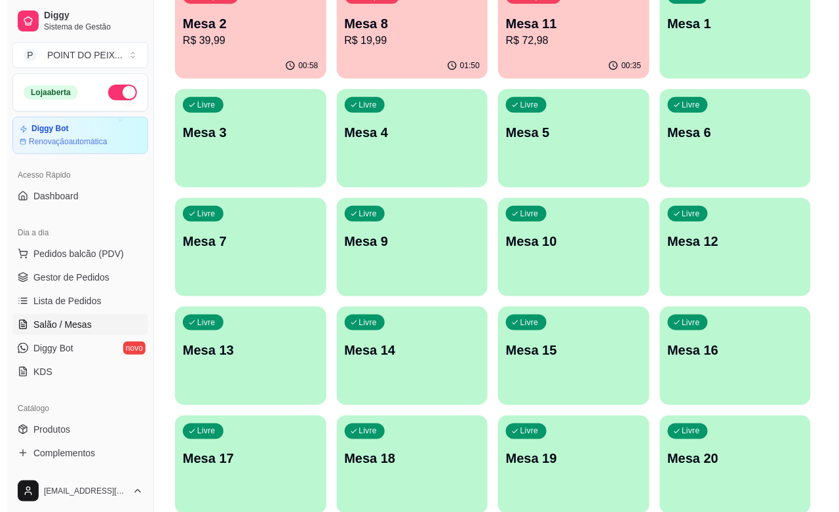
scroll to position [164, 0]
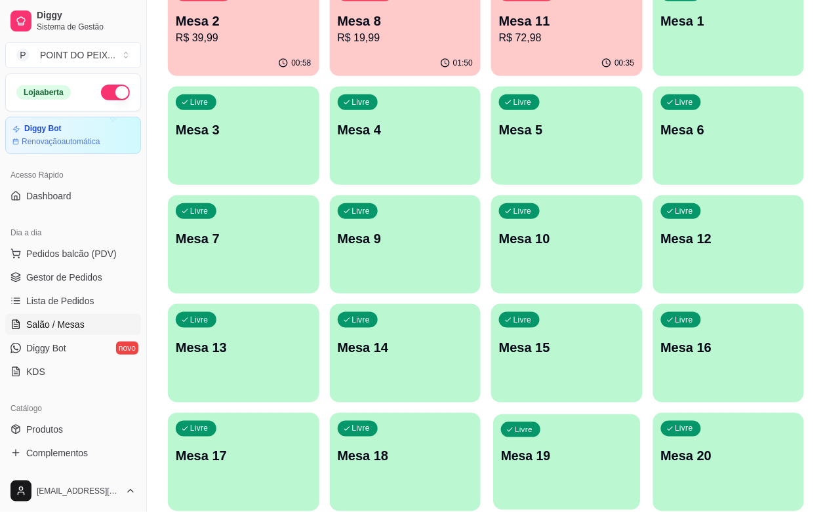
click at [596, 414] on div "Livre Mesa 19" at bounding box center [566, 454] width 147 height 80
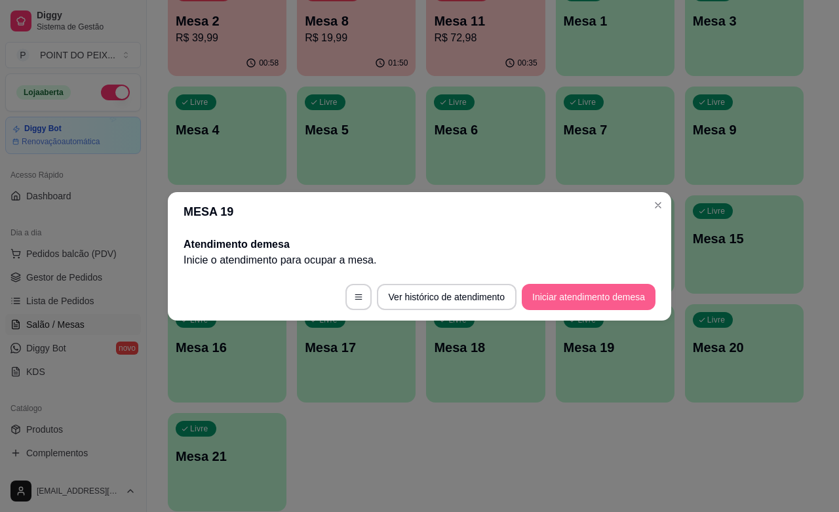
click at [564, 284] on button "Iniciar atendimento de mesa" at bounding box center [589, 297] width 134 height 26
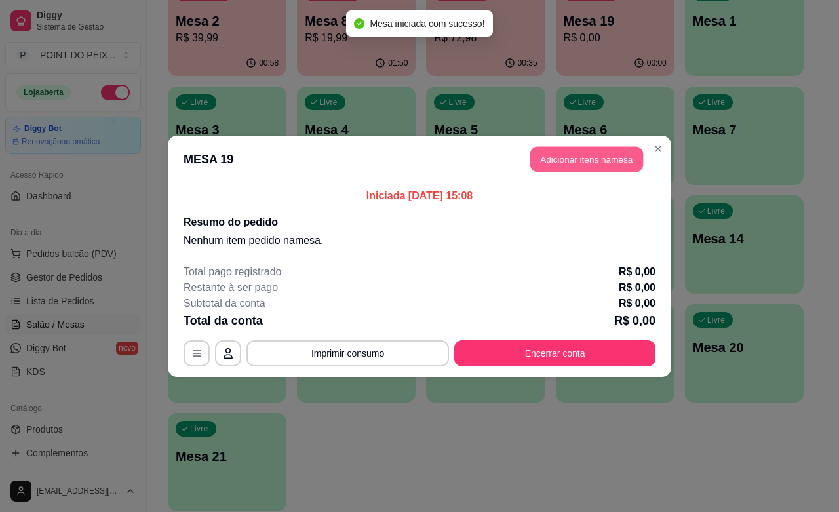
click at [593, 166] on button "Adicionar itens na mesa" at bounding box center [586, 159] width 113 height 26
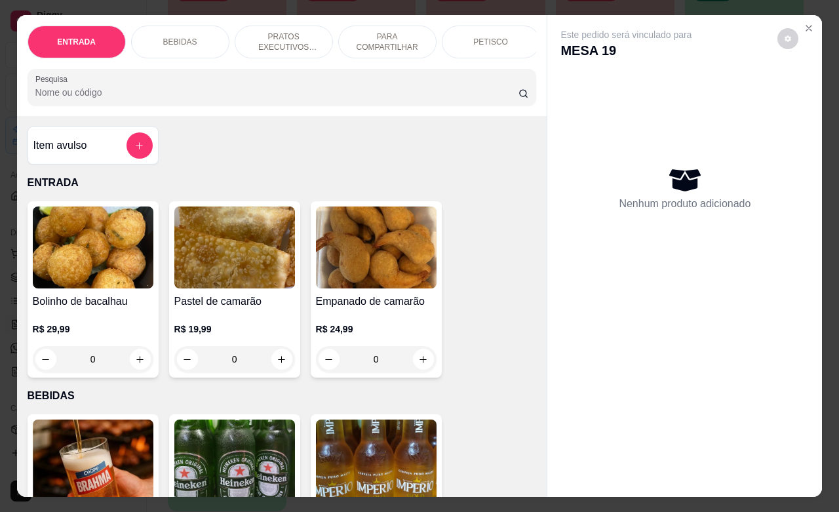
click at [378, 33] on p "PARA COMPARTILHAR" at bounding box center [387, 41] width 76 height 21
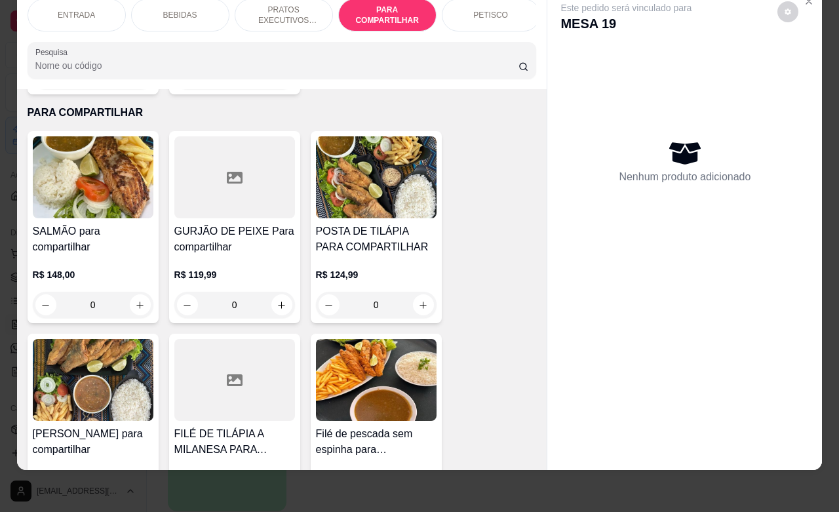
scroll to position [2353, 0]
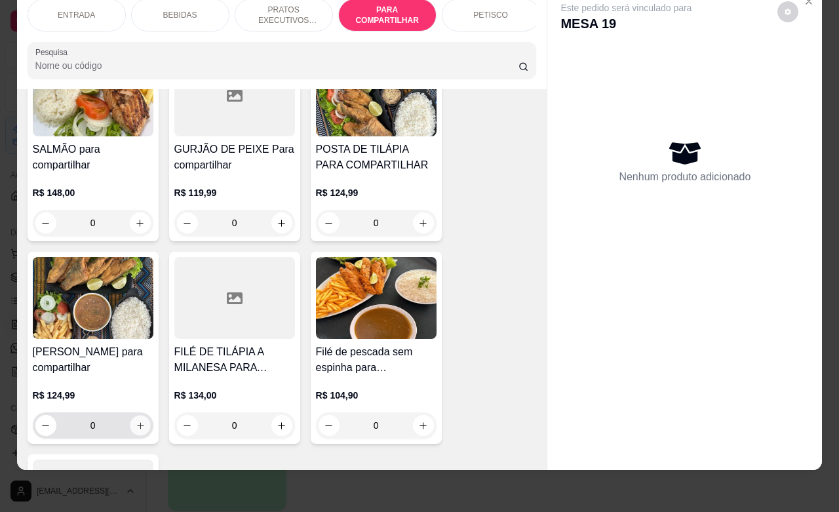
click at [135, 421] on icon "increase-product-quantity" at bounding box center [140, 426] width 10 height 10
type input "1"
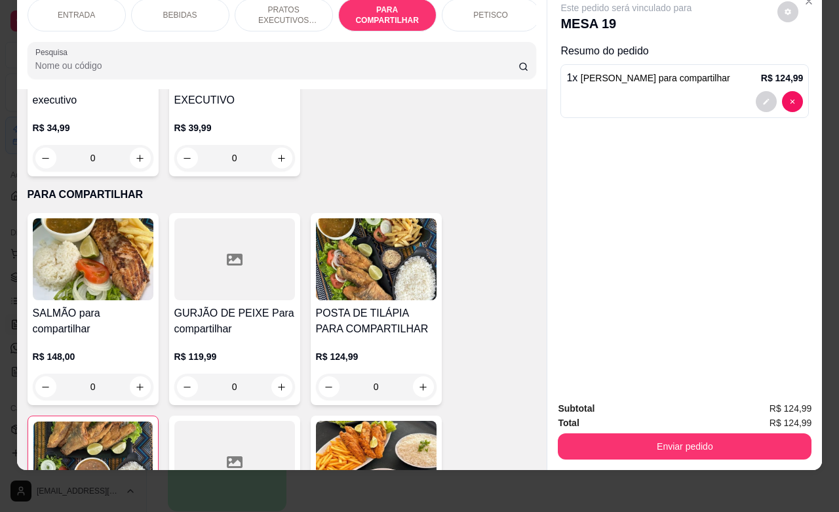
click at [480, 10] on p "PETISCO" at bounding box center [490, 15] width 35 height 10
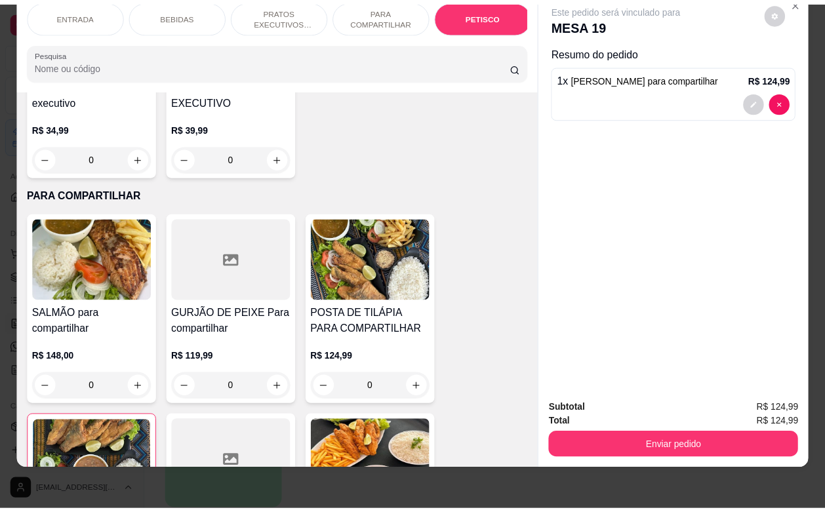
scroll to position [2906, 0]
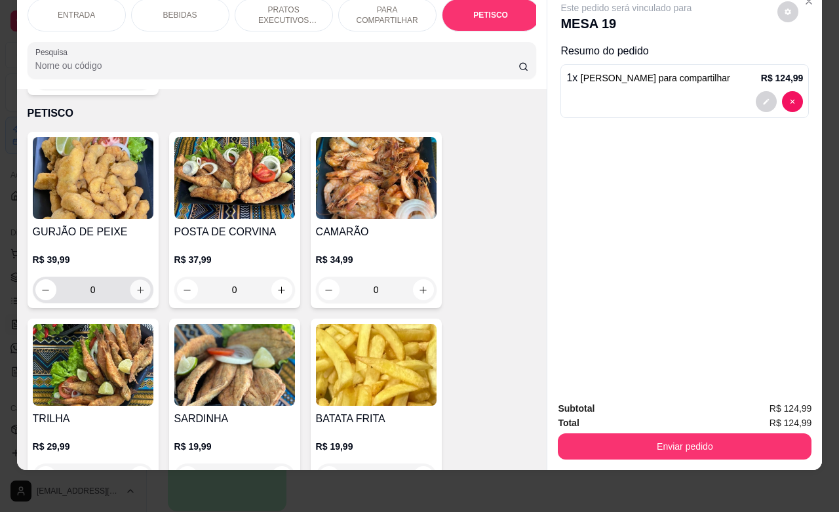
click at [132, 280] on button "increase-product-quantity" at bounding box center [140, 290] width 20 height 20
type input "1"
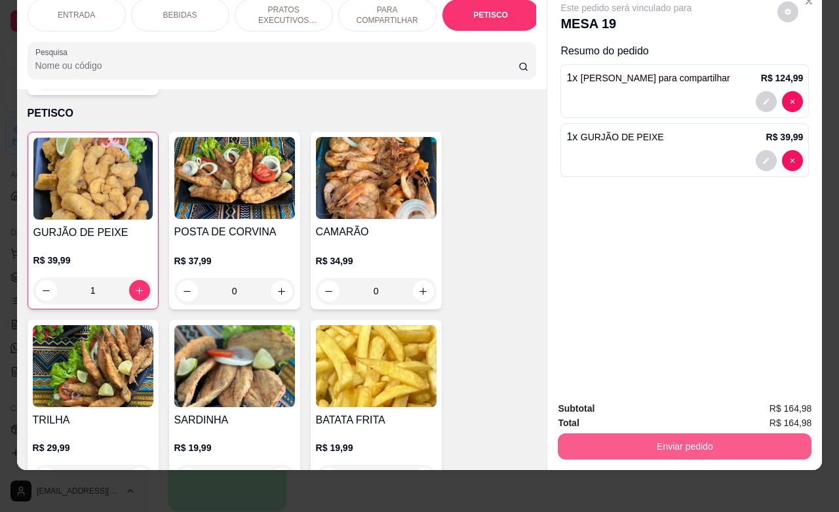
click at [634, 433] on button "Enviar pedido" at bounding box center [685, 446] width 254 height 26
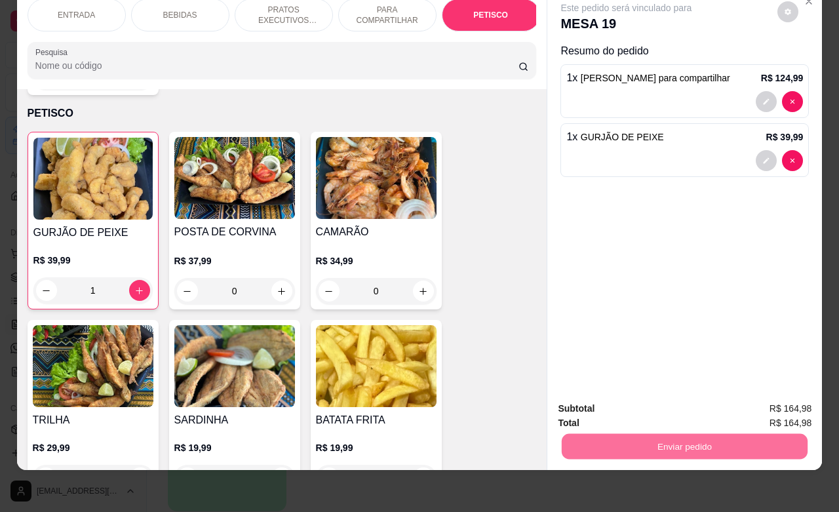
click at [631, 403] on button "Não registrar e enviar pedido" at bounding box center [640, 400] width 136 height 25
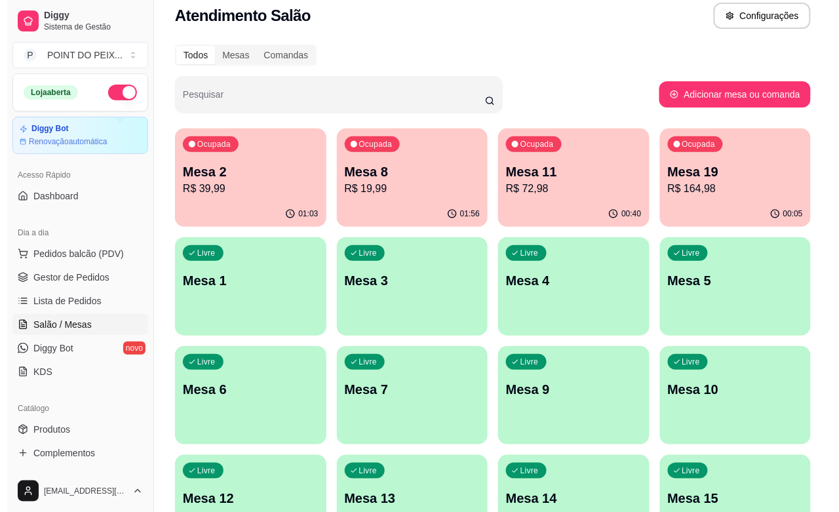
scroll to position [0, 0]
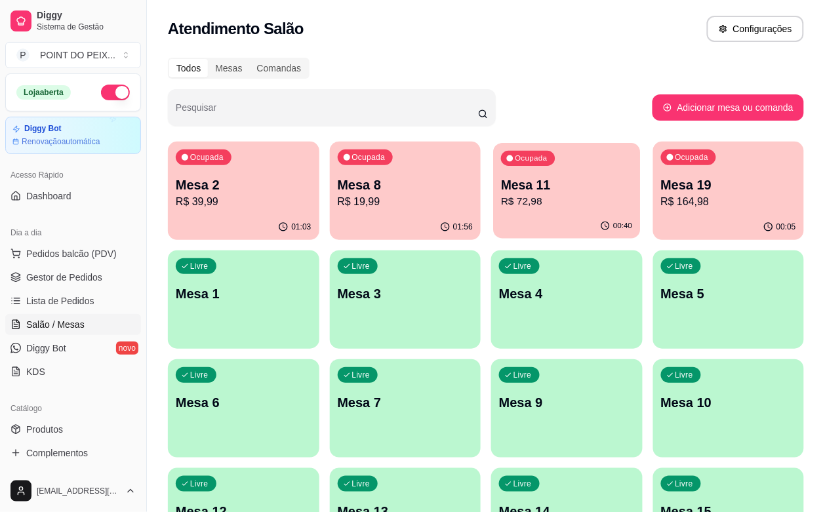
click at [501, 201] on p "R$ 72,98" at bounding box center [566, 201] width 131 height 15
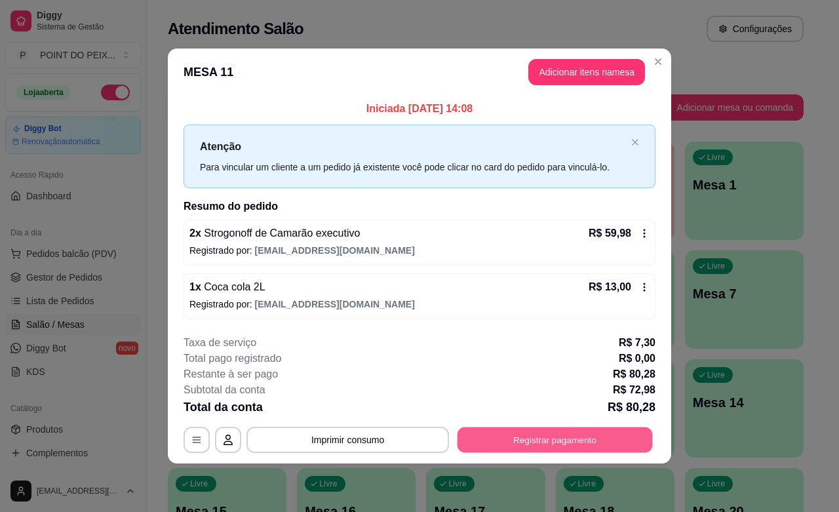
click at [539, 437] on button "Registrar pagamento" at bounding box center [555, 440] width 195 height 26
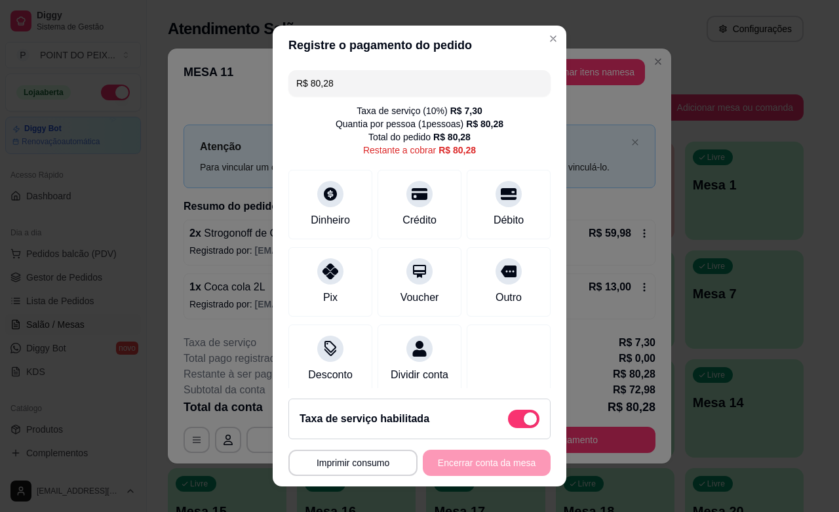
click at [508, 417] on span at bounding box center [523, 419] width 31 height 18
click at [507, 421] on input "checkbox" at bounding box center [511, 425] width 9 height 9
checkbox input "true"
type input "R$ 72,98"
checkbox input "false"
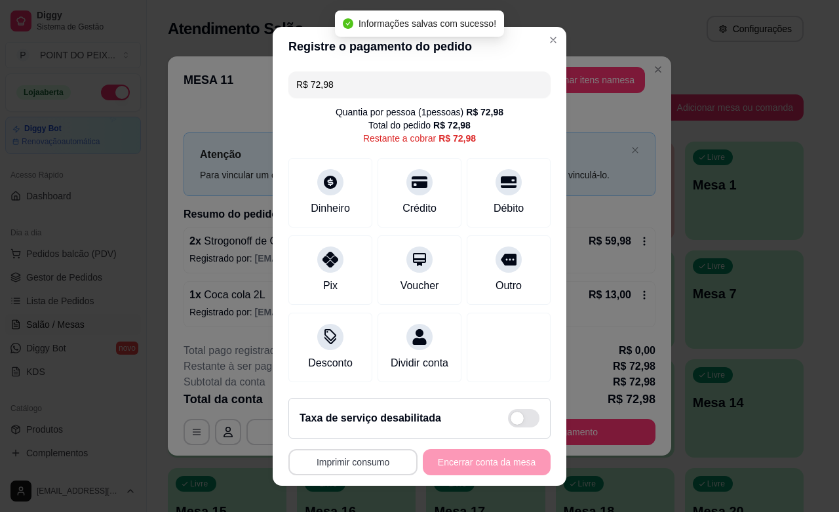
click at [333, 469] on button "Imprimir consumo" at bounding box center [352, 462] width 129 height 26
click at [352, 433] on button "IMPRESSORA" at bounding box center [346, 432] width 92 height 20
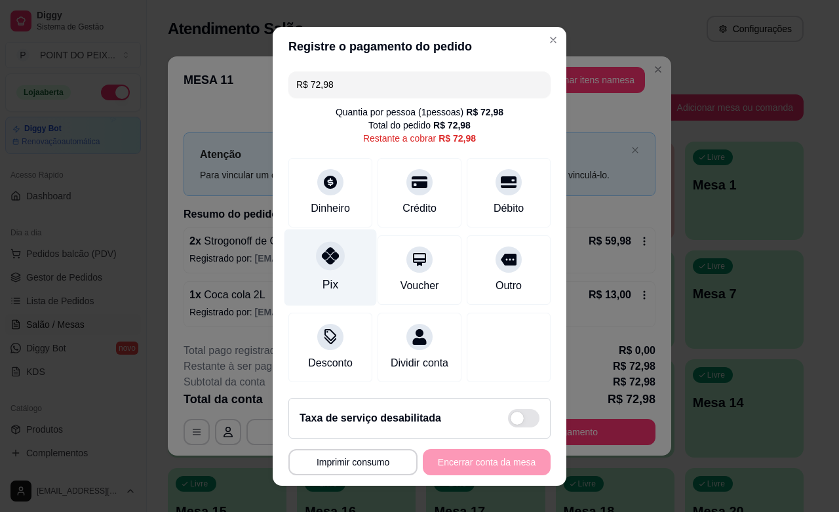
click at [326, 263] on div at bounding box center [330, 255] width 29 height 29
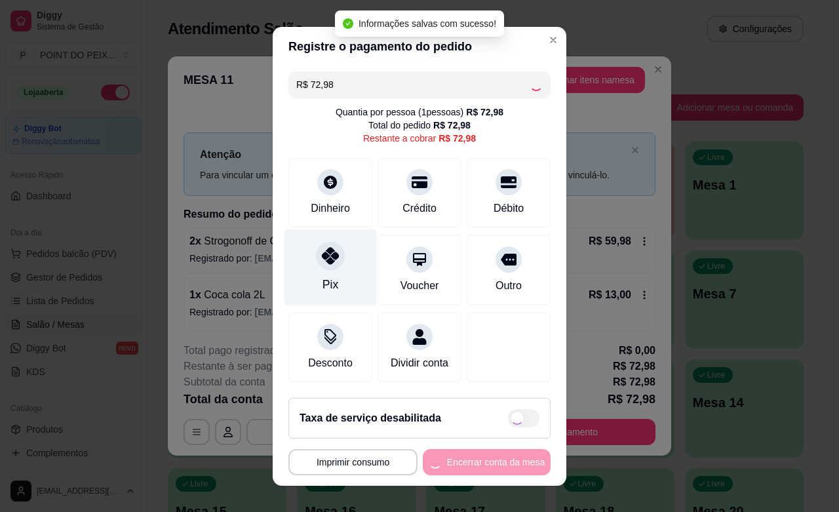
type input "R$ 0,00"
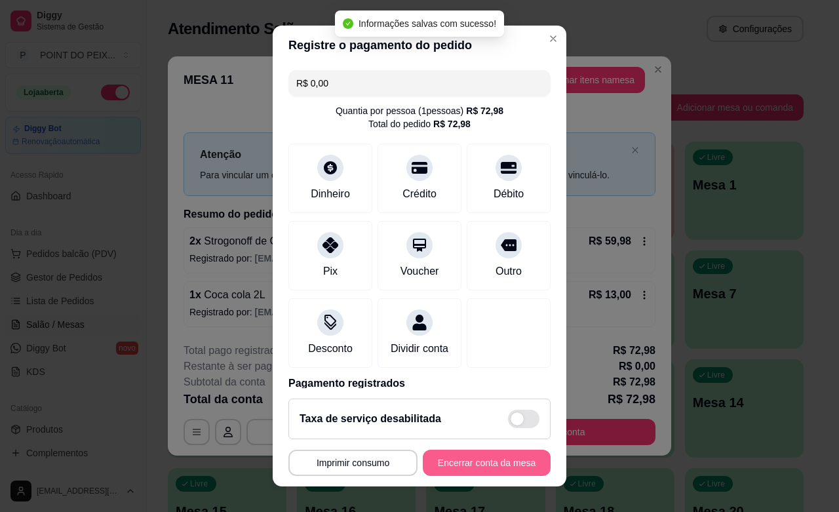
click at [492, 469] on button "Encerrar conta da mesa" at bounding box center [487, 463] width 128 height 26
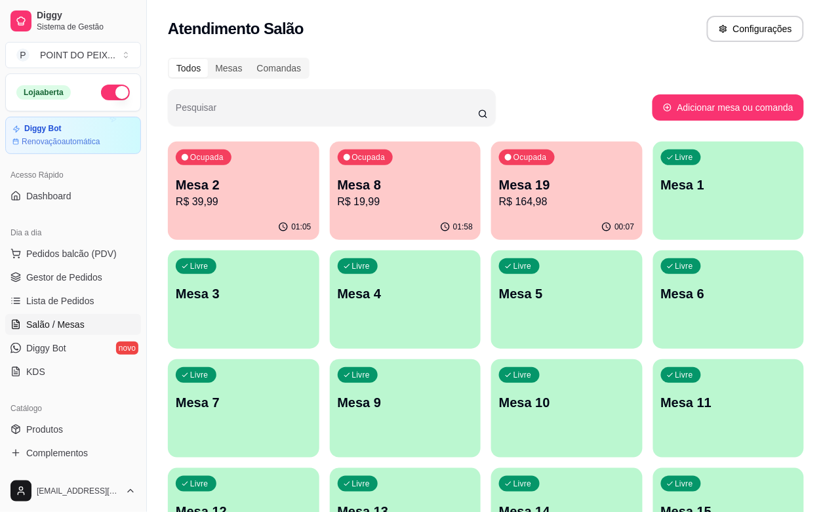
click at [338, 206] on p "R$ 19,99" at bounding box center [406, 202] width 136 height 16
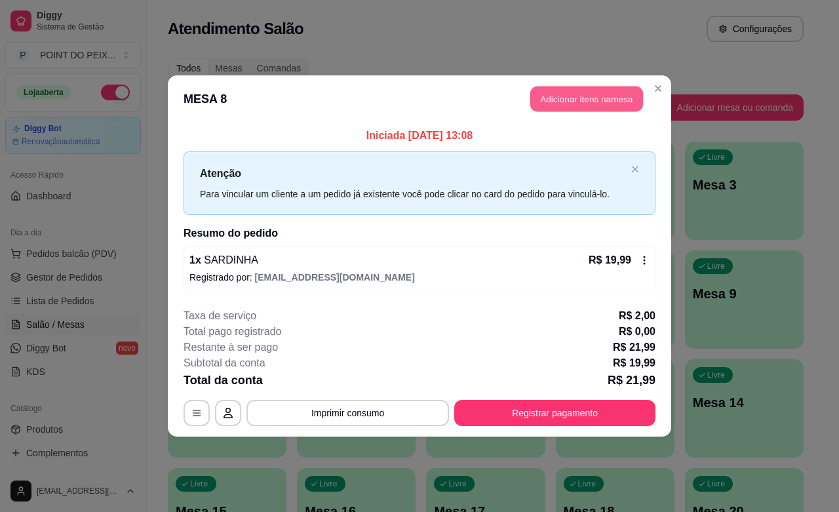
click at [581, 103] on button "Adicionar itens na mesa" at bounding box center [586, 100] width 113 height 26
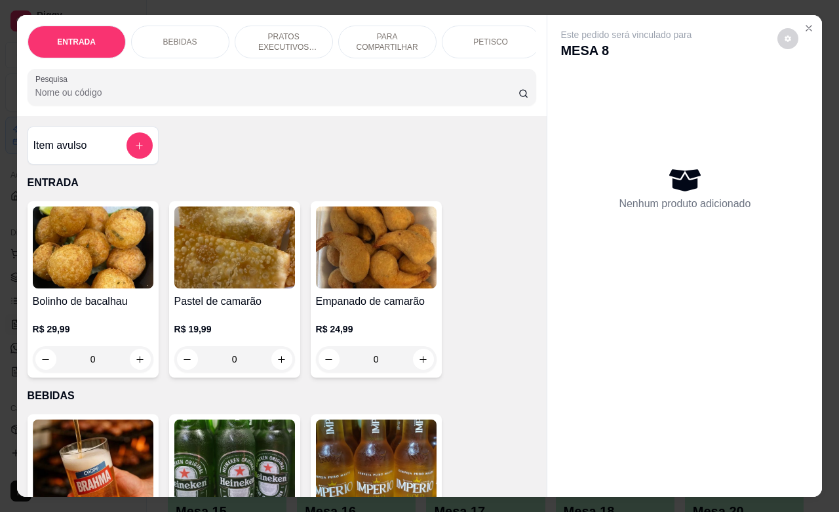
click at [482, 37] on p "PETISCO" at bounding box center [490, 42] width 35 height 10
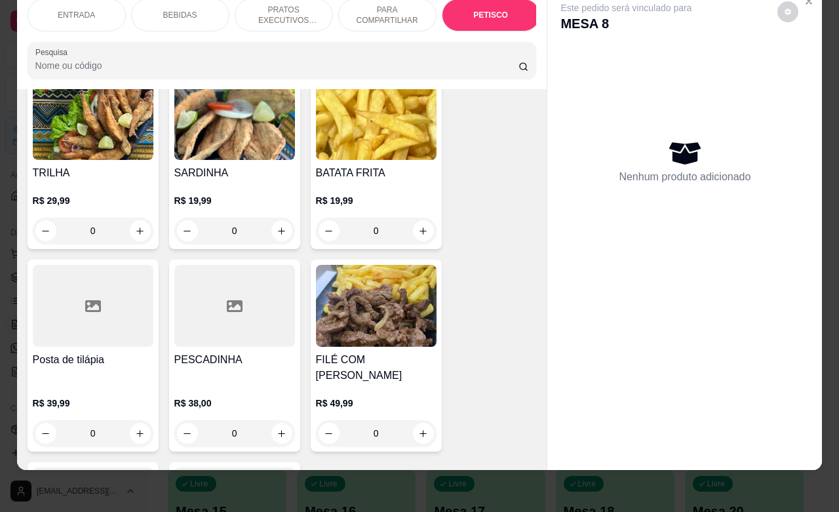
scroll to position [3232, 0]
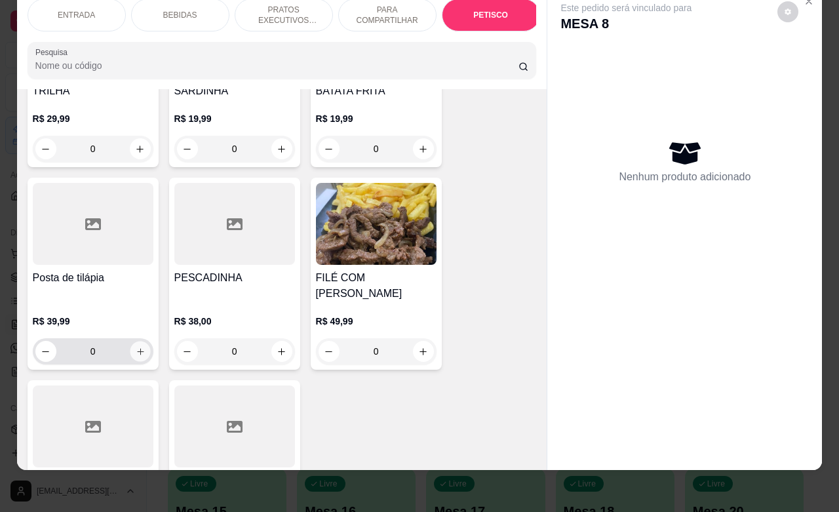
click at [135, 347] on icon "increase-product-quantity" at bounding box center [140, 352] width 10 height 10
type input "1"
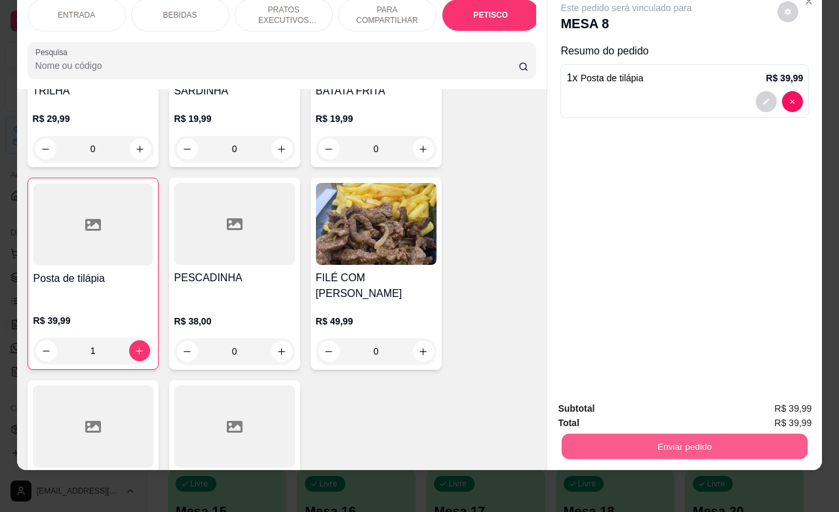
click at [680, 433] on button "Enviar pedido" at bounding box center [685, 446] width 246 height 26
click at [663, 403] on button "Não registrar e enviar pedido" at bounding box center [640, 400] width 136 height 25
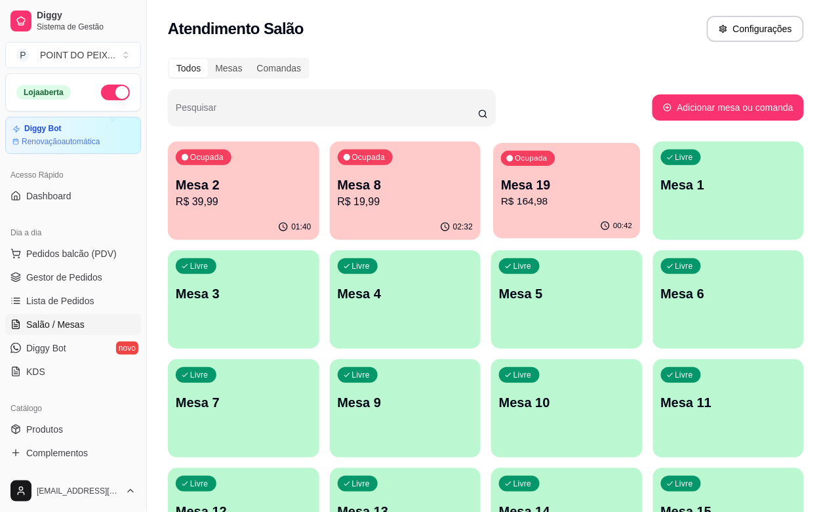
click at [501, 208] on p "R$ 164,98" at bounding box center [566, 201] width 131 height 15
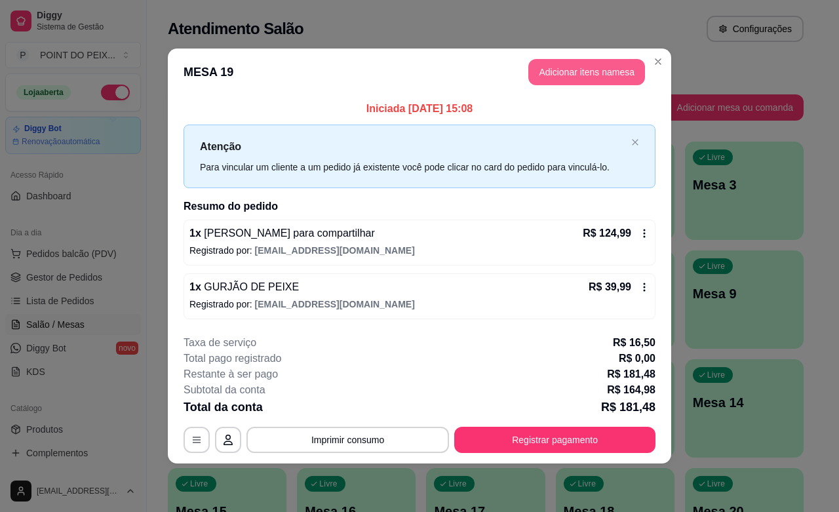
click at [578, 58] on header "MESA 19 Adicionar itens na mesa" at bounding box center [419, 72] width 503 height 47
click at [574, 64] on button "Adicionar itens na mesa" at bounding box center [586, 73] width 113 height 26
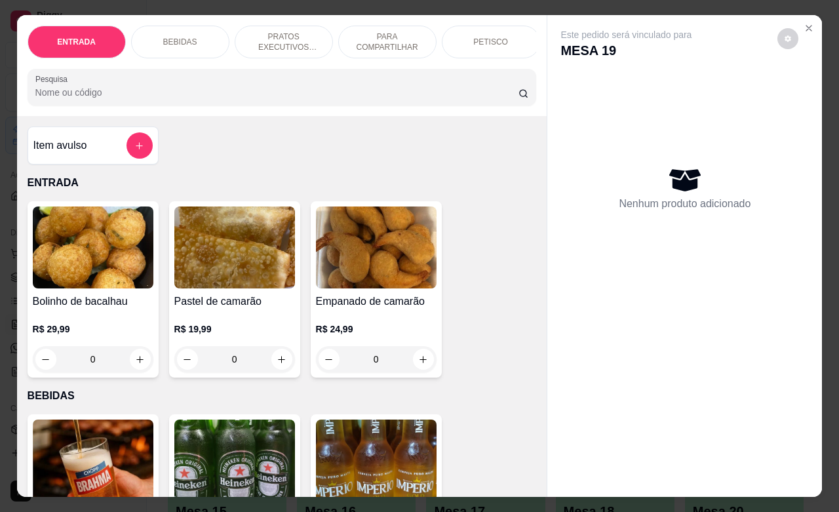
click at [180, 37] on p "BEBIDAS" at bounding box center [180, 42] width 34 height 10
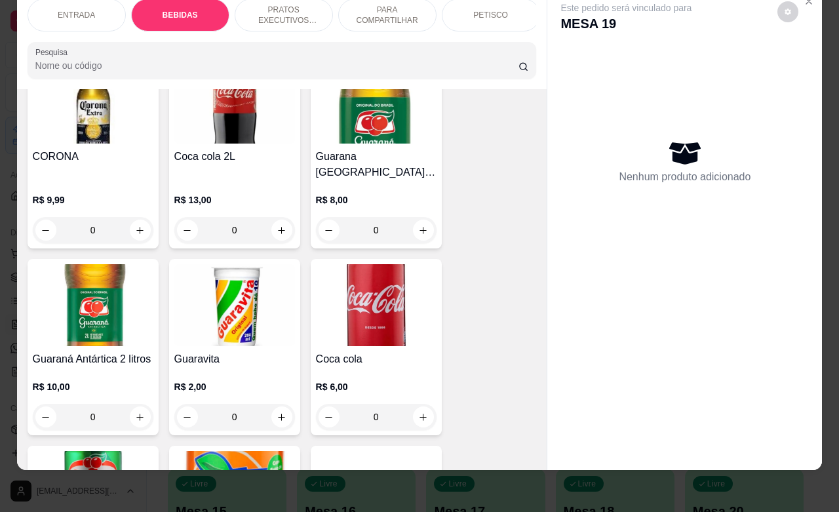
scroll to position [600, 0]
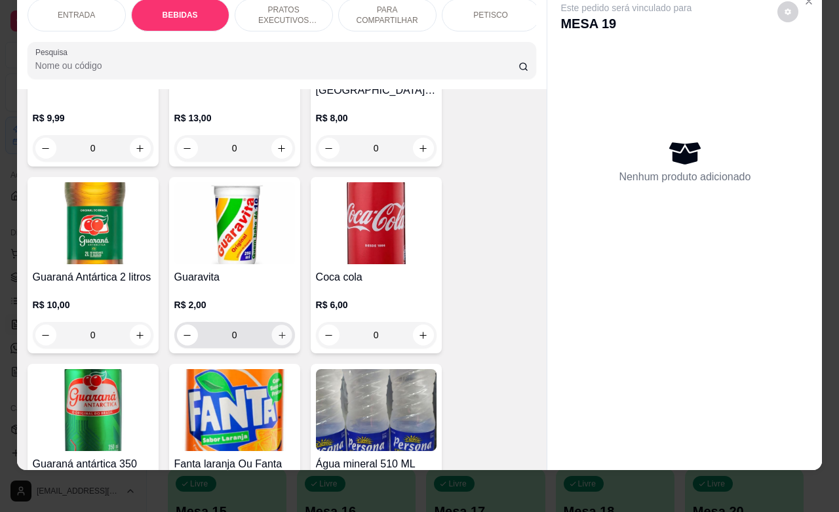
click at [277, 330] on icon "increase-product-quantity" at bounding box center [282, 335] width 10 height 10
type input "2"
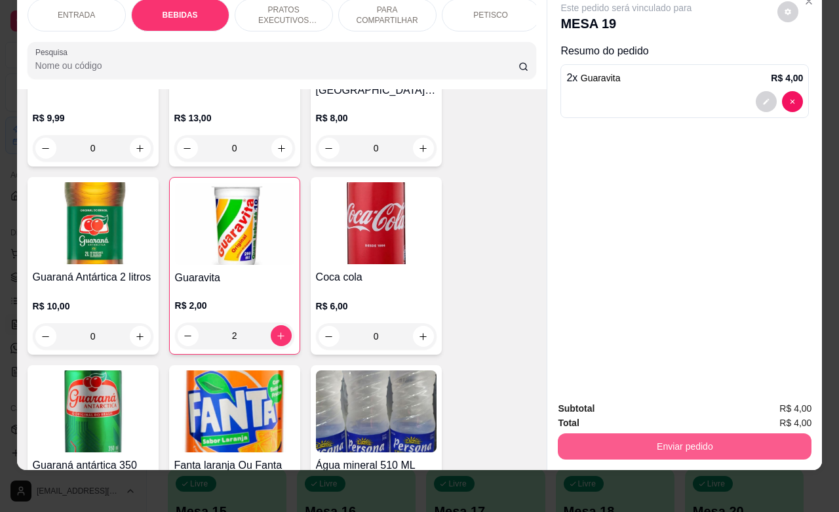
click at [588, 433] on button "Enviar pedido" at bounding box center [685, 446] width 254 height 26
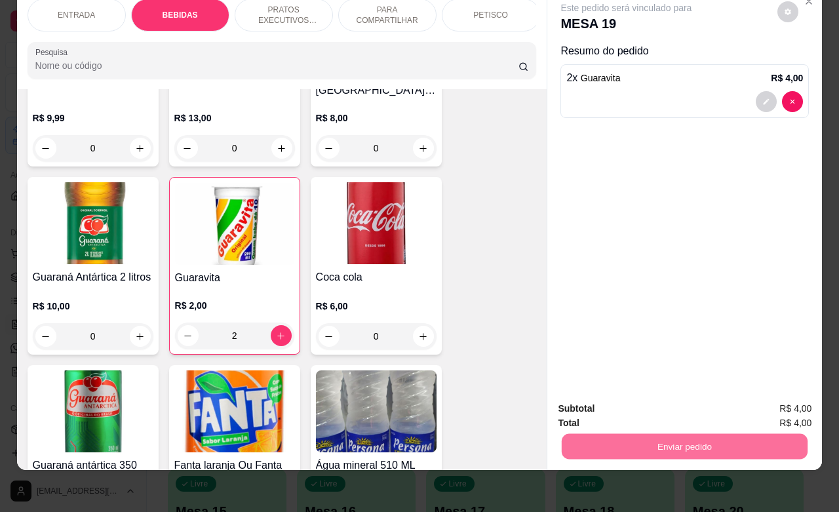
click at [625, 403] on button "Não registrar e enviar pedido" at bounding box center [640, 400] width 136 height 25
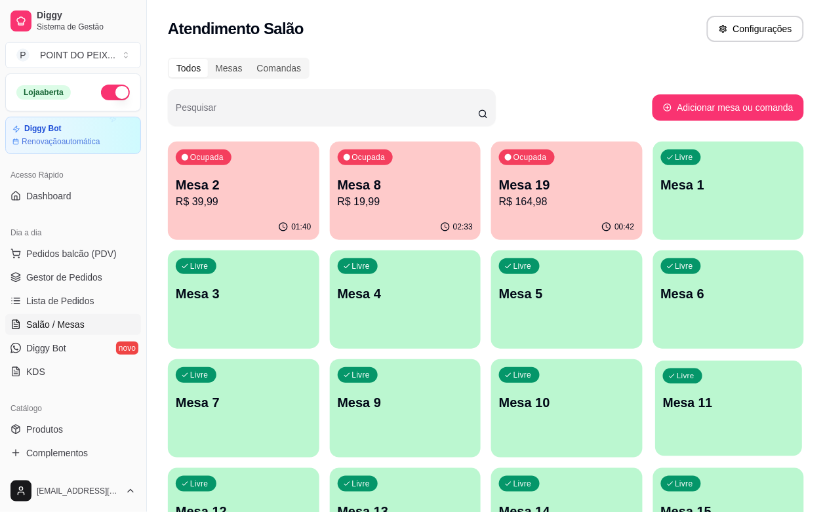
click at [663, 404] on p "Mesa 11" at bounding box center [728, 403] width 131 height 18
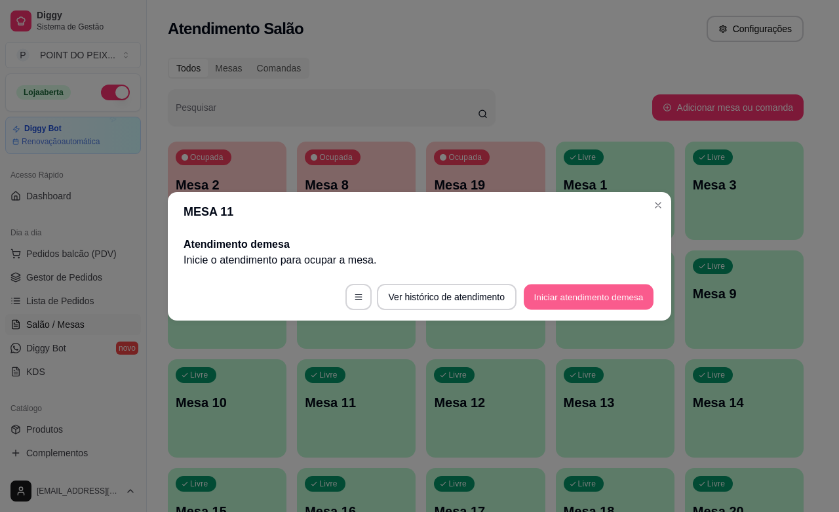
click at [534, 296] on button "Iniciar atendimento de mesa" at bounding box center [589, 297] width 130 height 26
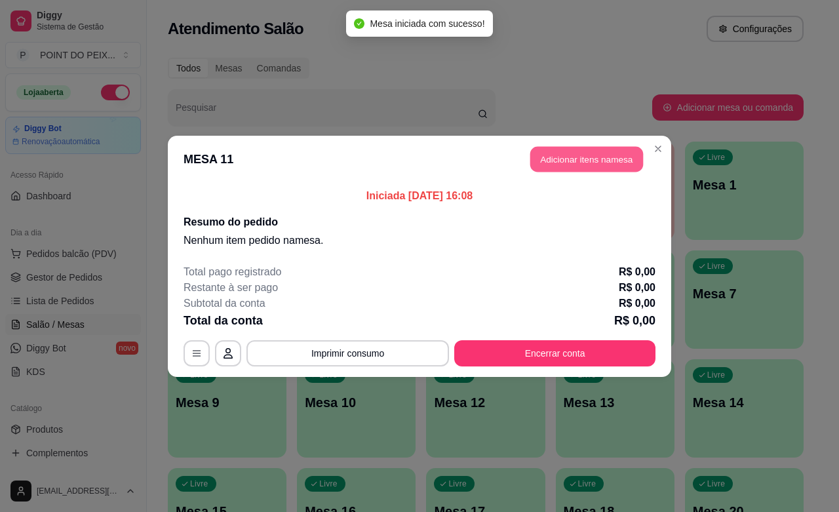
click at [568, 164] on button "Adicionar itens na mesa" at bounding box center [586, 159] width 113 height 26
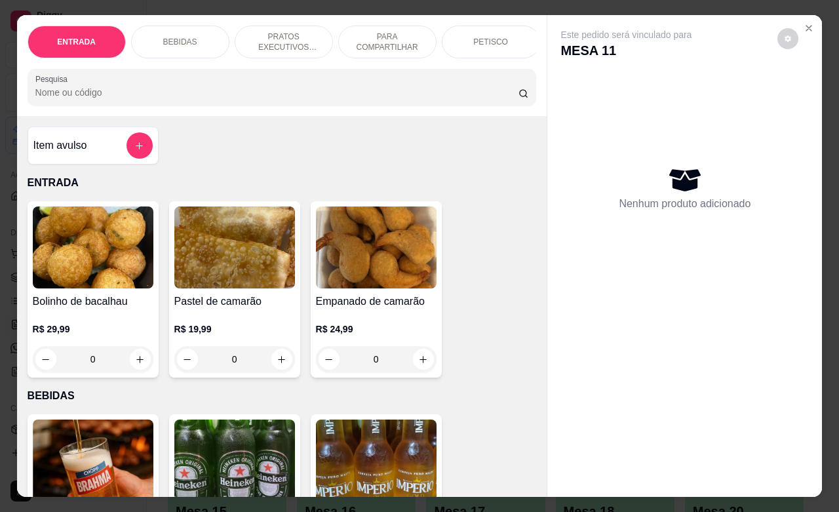
click at [295, 38] on p "PRATOS EXECUTIVOS (INDIVIDUAIS)" at bounding box center [284, 41] width 76 height 21
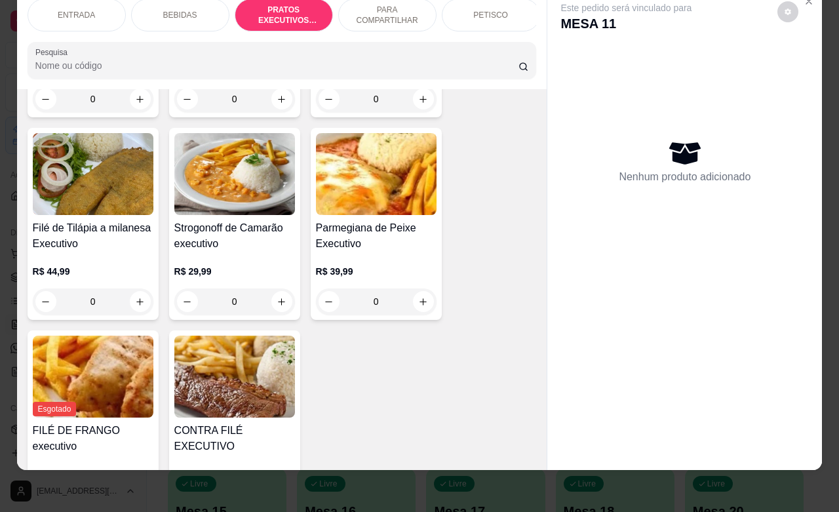
scroll to position [1844, 0]
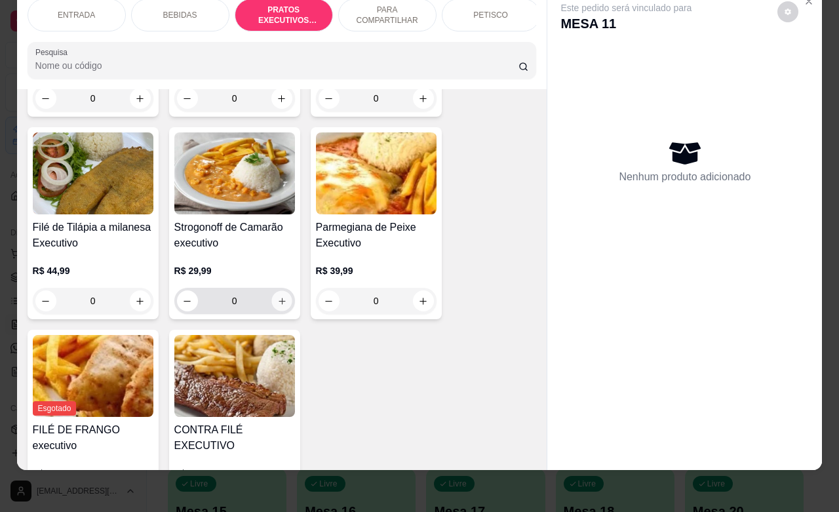
click at [271, 291] on button "increase-product-quantity" at bounding box center [281, 301] width 20 height 20
type input "1"
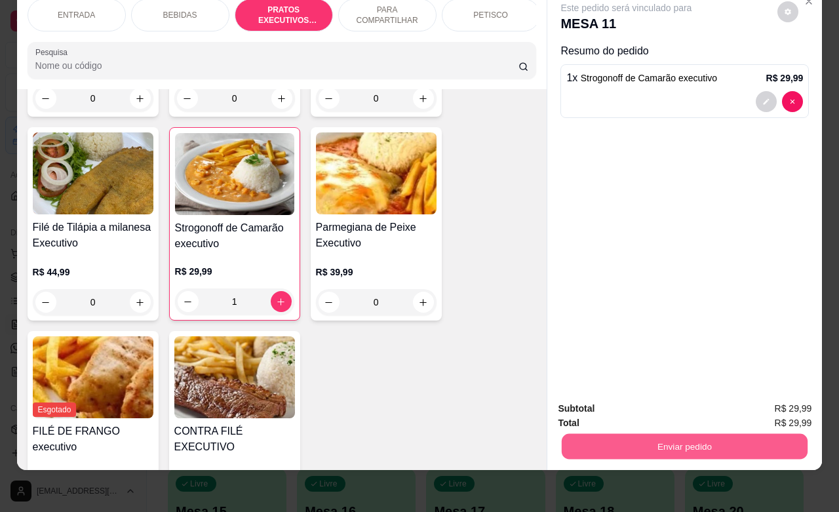
click at [682, 433] on button "Enviar pedido" at bounding box center [685, 446] width 246 height 26
click at [649, 402] on button "Não registrar e enviar pedido" at bounding box center [640, 400] width 132 height 24
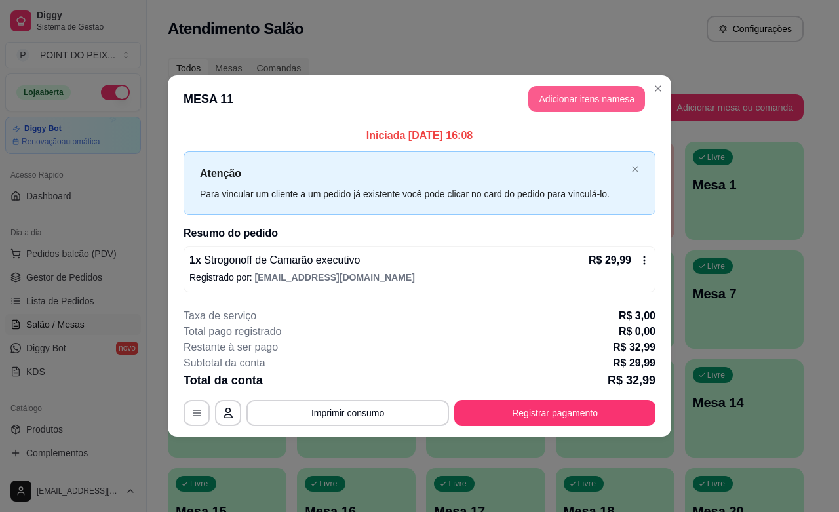
click at [613, 92] on button "Adicionar itens na mesa" at bounding box center [586, 99] width 117 height 26
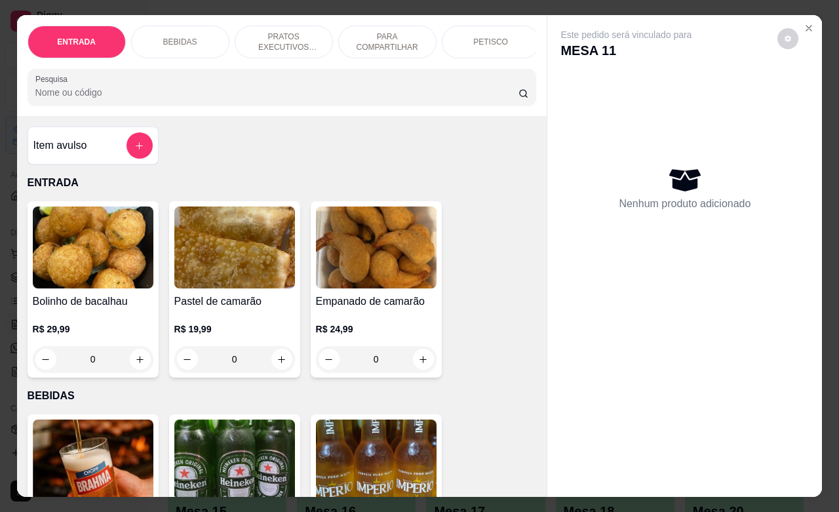
click at [184, 41] on div "BEBIDAS" at bounding box center [180, 42] width 98 height 33
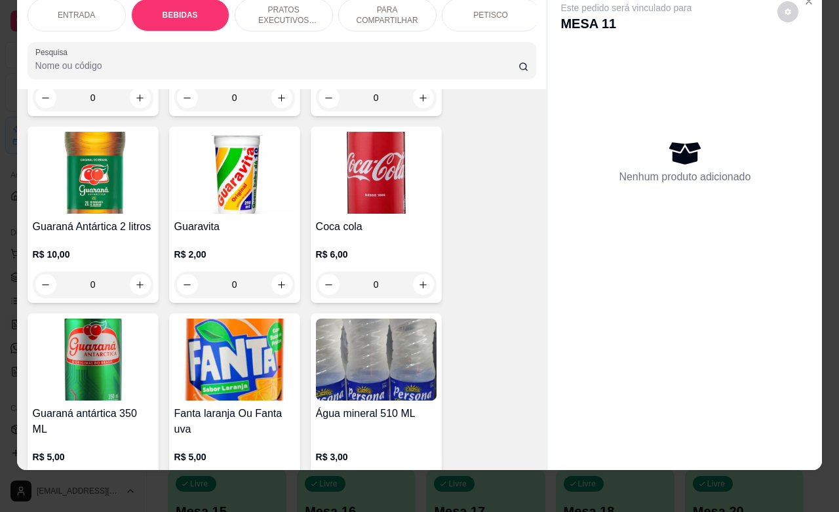
scroll to position [682, 0]
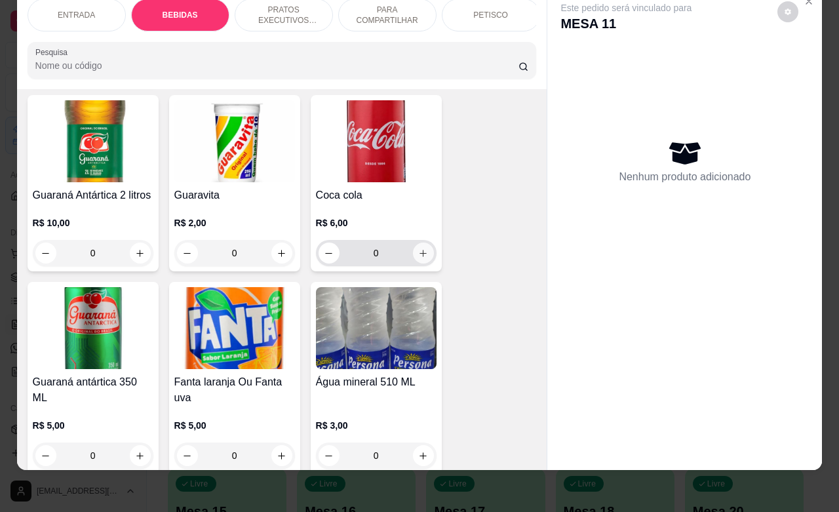
click at [418, 248] on icon "increase-product-quantity" at bounding box center [423, 253] width 10 height 10
type input "1"
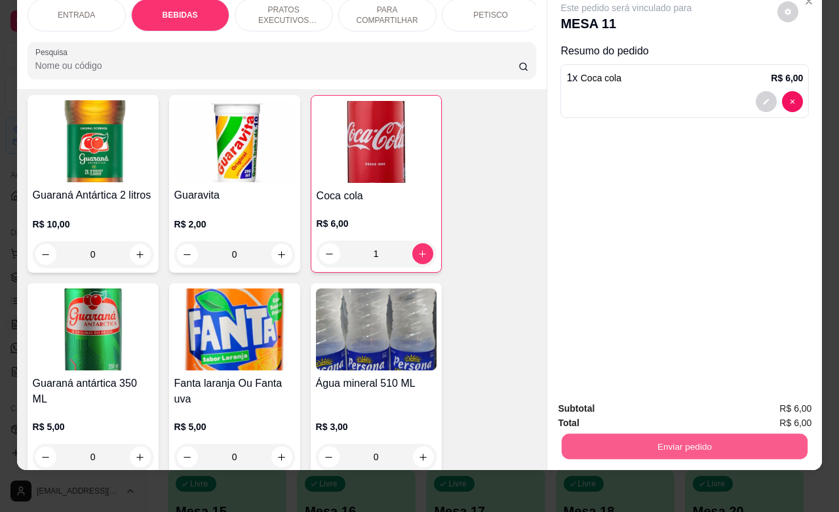
click at [629, 433] on button "Enviar pedido" at bounding box center [685, 446] width 246 height 26
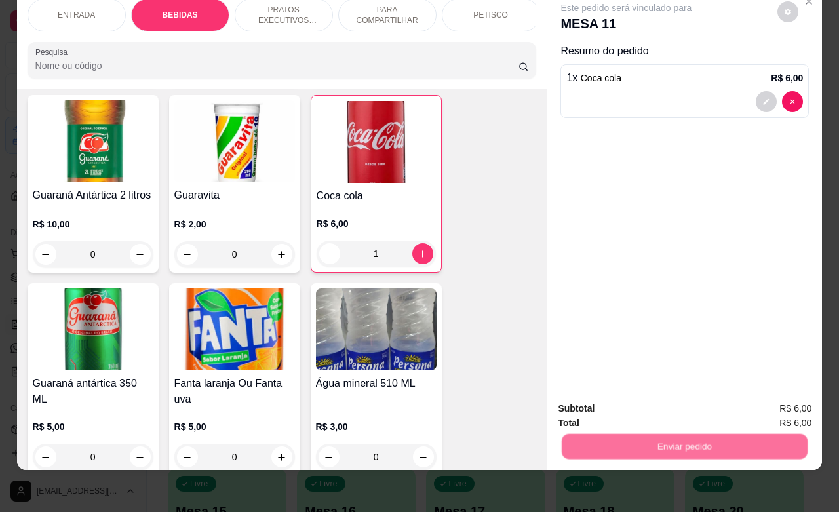
click at [621, 402] on button "Não registrar e enviar pedido" at bounding box center [640, 400] width 136 height 25
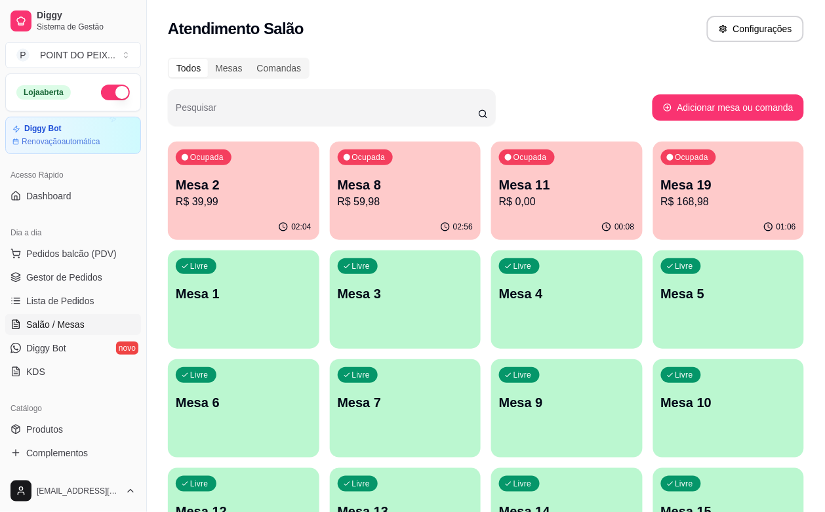
click at [330, 321] on div "Livre Mesa 3" at bounding box center [405, 291] width 151 height 83
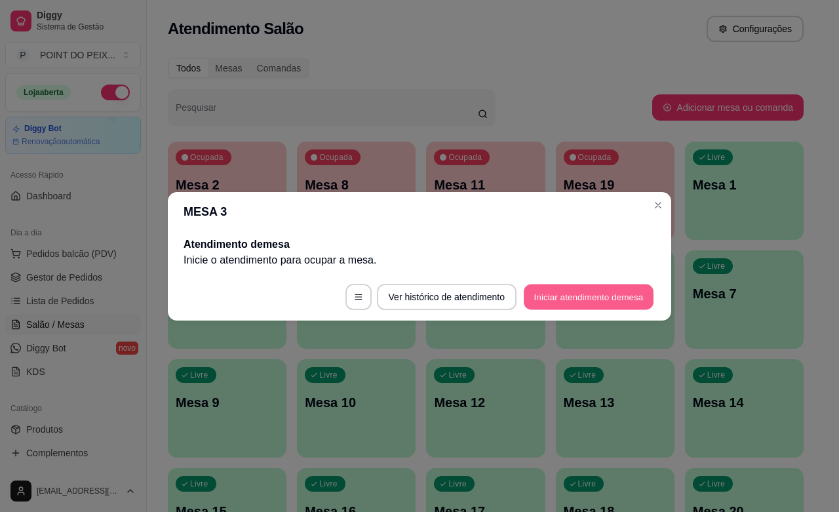
click at [553, 300] on button "Iniciar atendimento de mesa" at bounding box center [589, 297] width 130 height 26
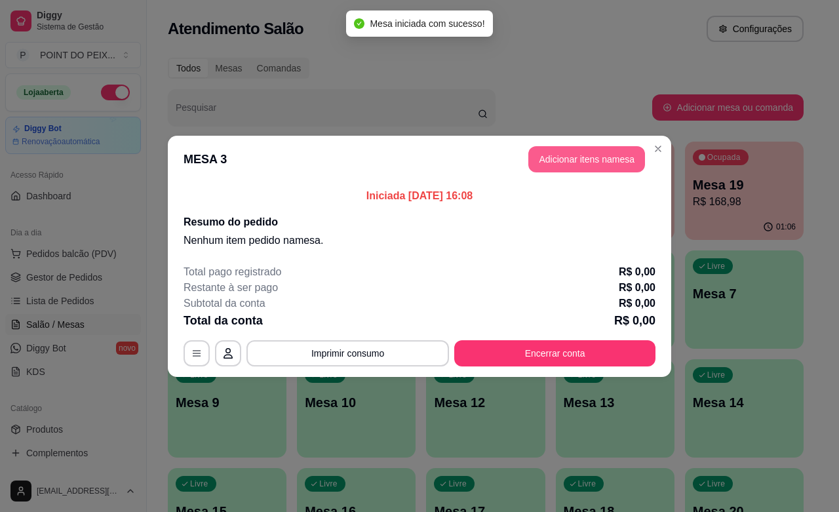
click at [557, 159] on button "Adicionar itens na mesa" at bounding box center [586, 159] width 117 height 26
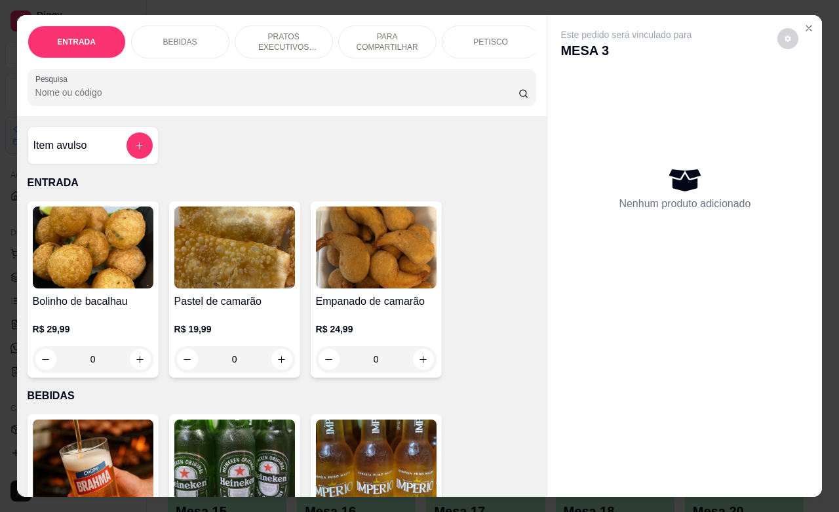
scroll to position [246, 0]
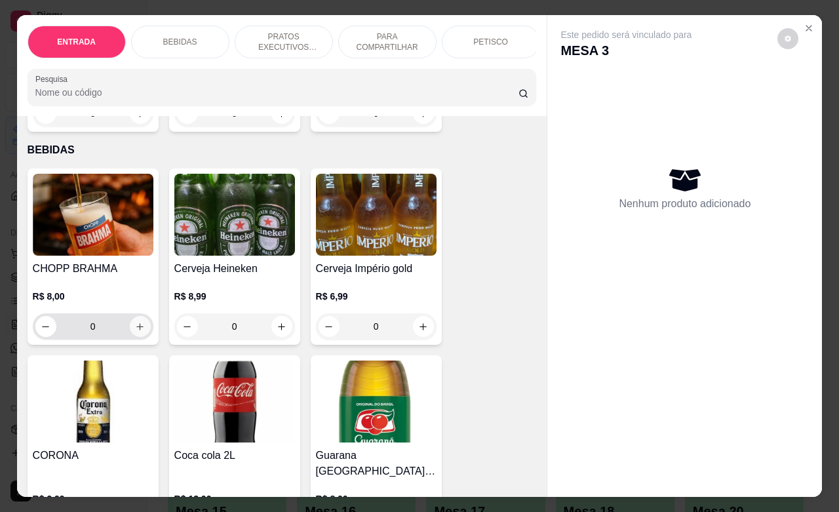
click at [139, 337] on button "increase-product-quantity" at bounding box center [140, 326] width 21 height 21
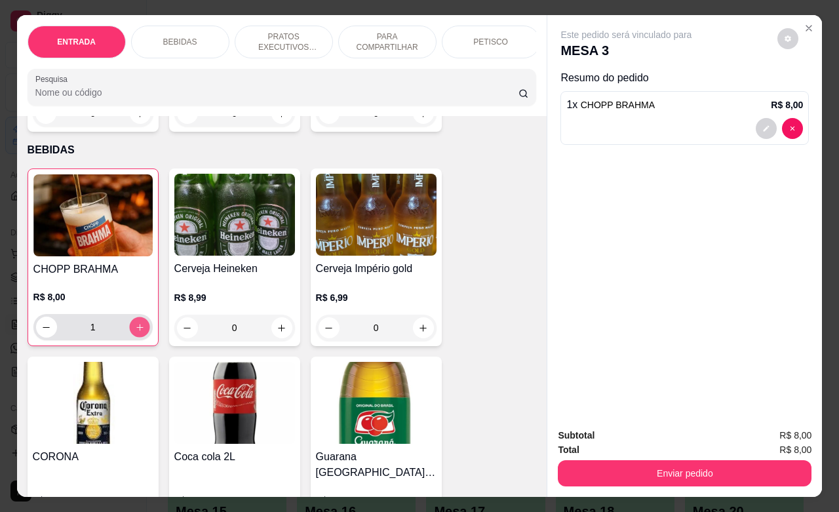
click at [139, 338] on button "increase-product-quantity" at bounding box center [139, 327] width 20 height 20
type input "3"
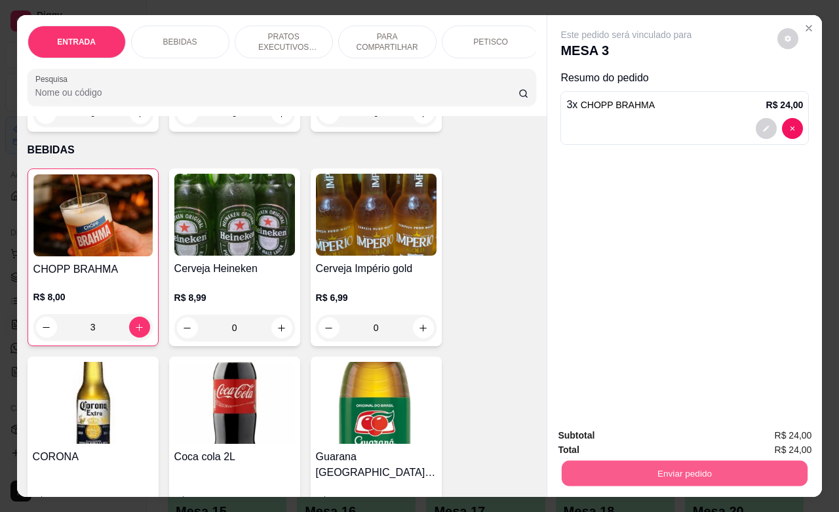
click at [655, 471] on button "Enviar pedido" at bounding box center [685, 473] width 246 height 26
click at [669, 431] on button "Não registrar e enviar pedido" at bounding box center [640, 433] width 132 height 24
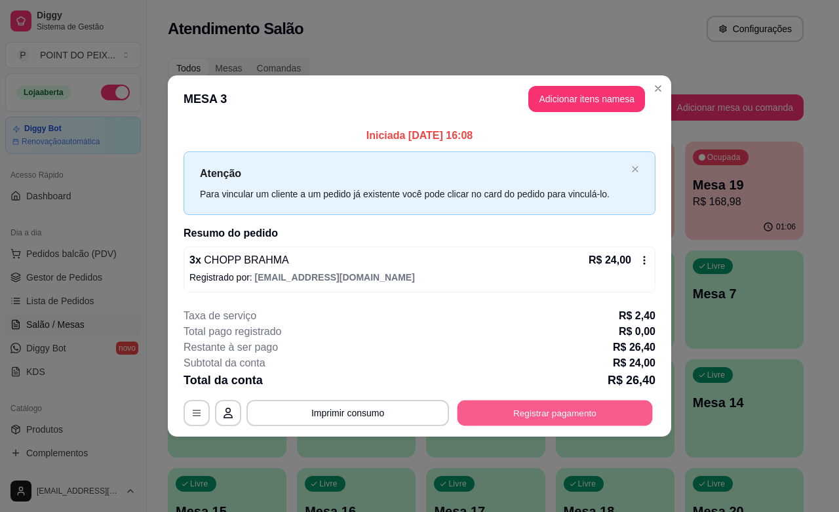
click at [549, 404] on button "Registrar pagamento" at bounding box center [555, 413] width 195 height 26
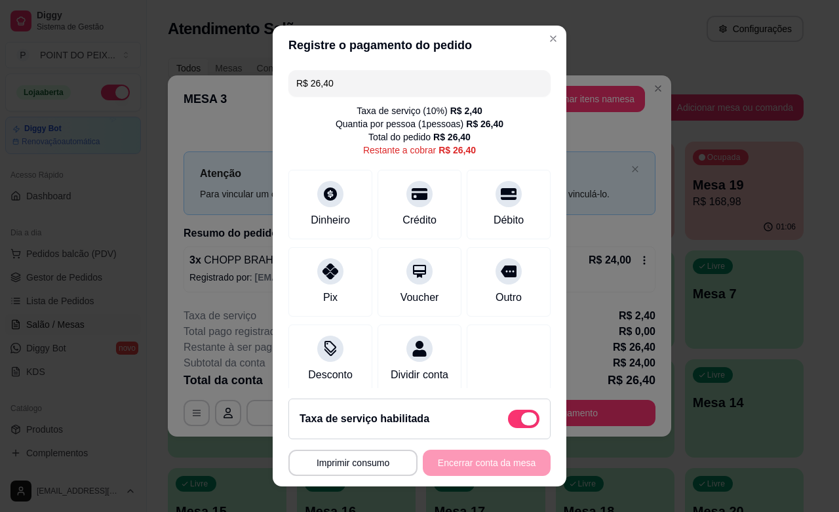
click at [521, 412] on span at bounding box center [529, 418] width 16 height 13
click at [508, 421] on input "checkbox" at bounding box center [511, 425] width 9 height 9
checkbox input "true"
type input "R$ 24,00"
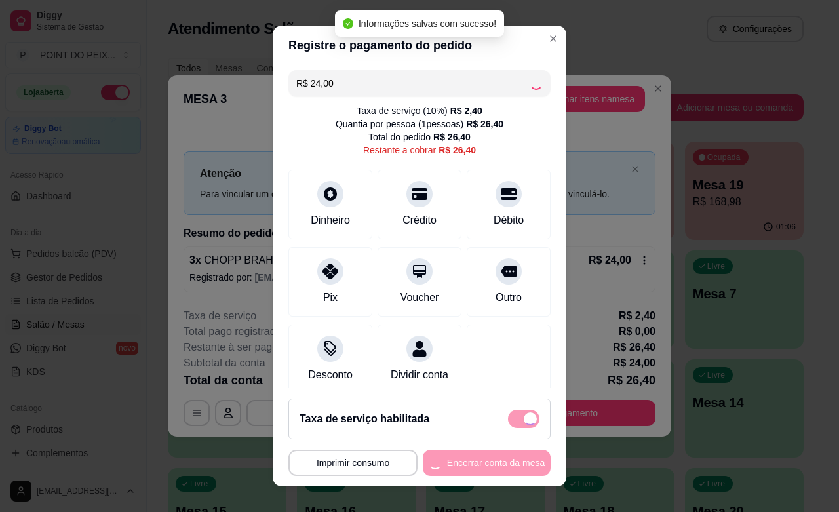
checkbox input "false"
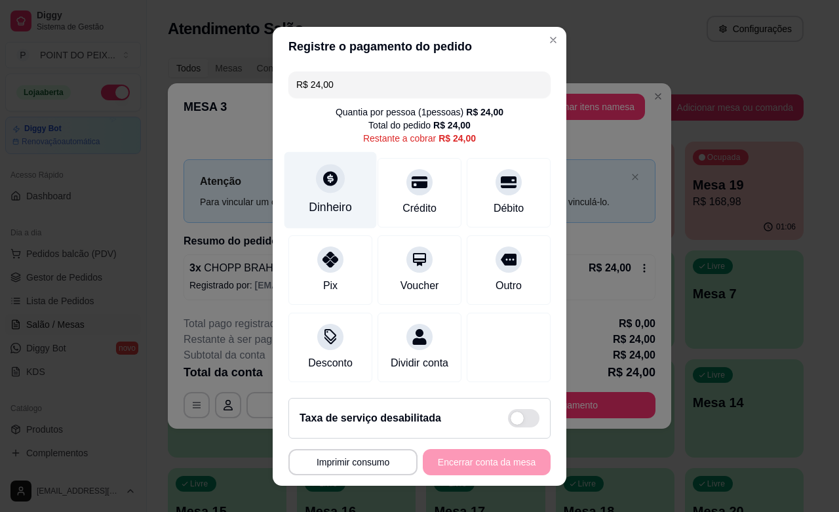
click at [315, 205] on div "Dinheiro" at bounding box center [330, 207] width 43 height 17
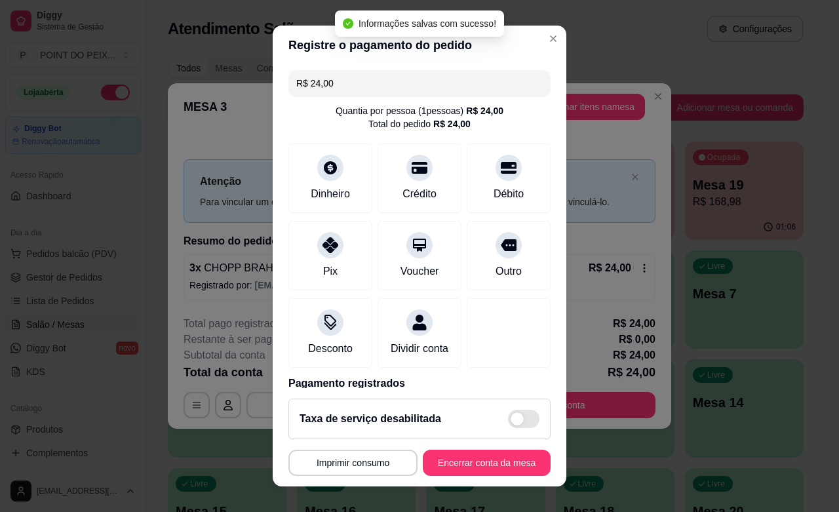
type input "R$ 0,00"
click at [469, 460] on button "Encerrar conta da mesa" at bounding box center [487, 463] width 124 height 26
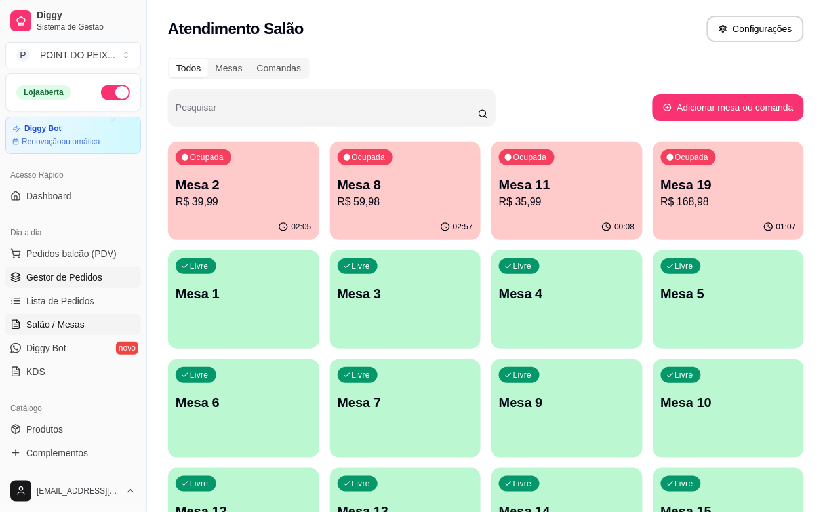
click at [71, 280] on span "Gestor de Pedidos" at bounding box center [64, 277] width 76 height 13
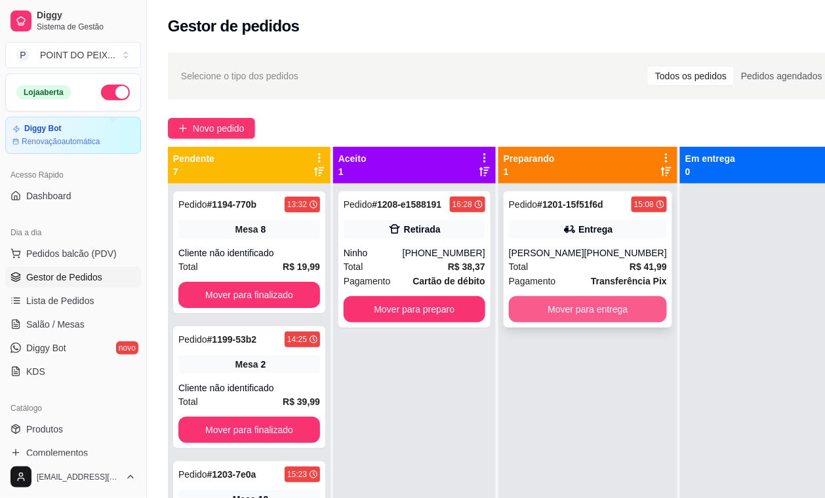
click at [565, 309] on button "Mover para entrega" at bounding box center [588, 309] width 158 height 26
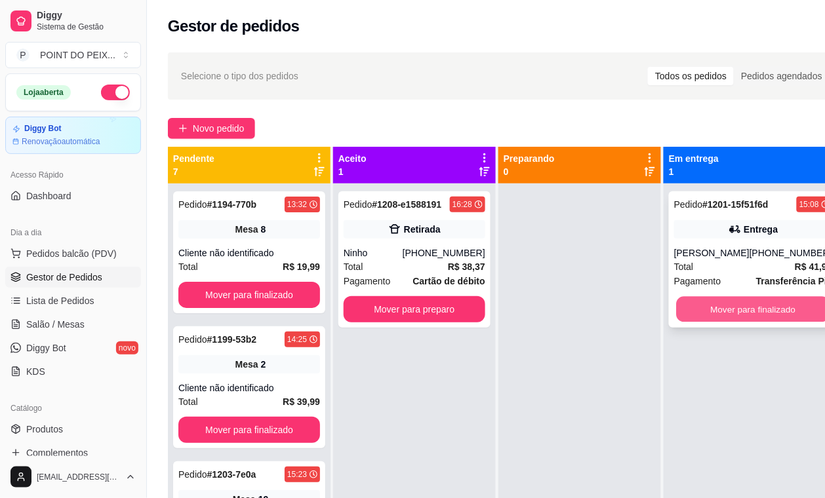
click at [726, 309] on button "Mover para finalizado" at bounding box center [752, 310] width 153 height 26
click at [780, 307] on button "Mover para finalizado" at bounding box center [752, 310] width 153 height 26
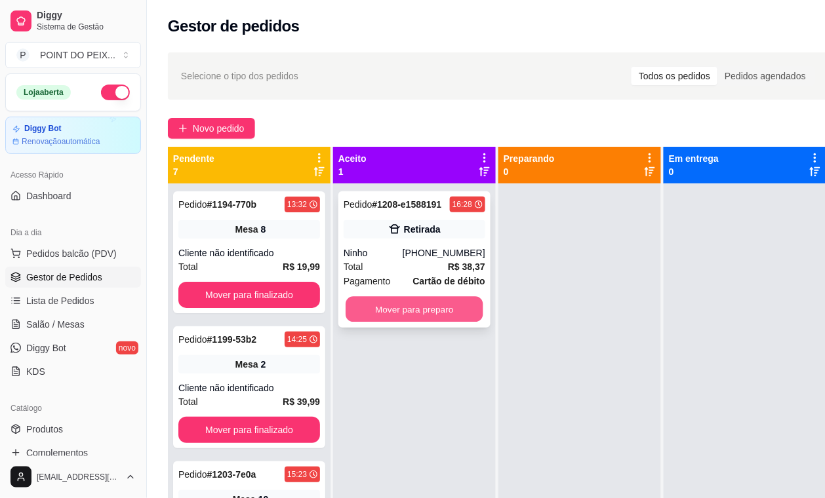
click at [421, 307] on button "Mover para preparo" at bounding box center [414, 310] width 138 height 26
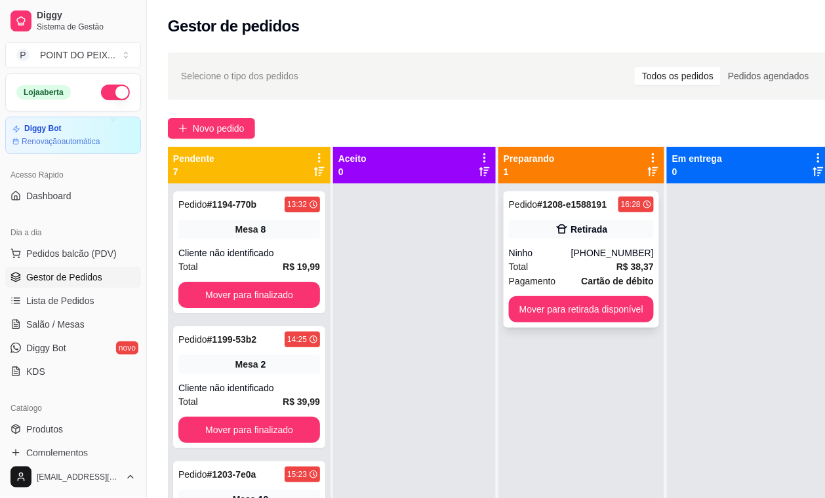
click at [594, 243] on div "Pedido # 1208-e1588191 16:28 Retirada Ninho (21) 98412-6100 Total R$ 38,37 Paga…" at bounding box center [580, 259] width 155 height 136
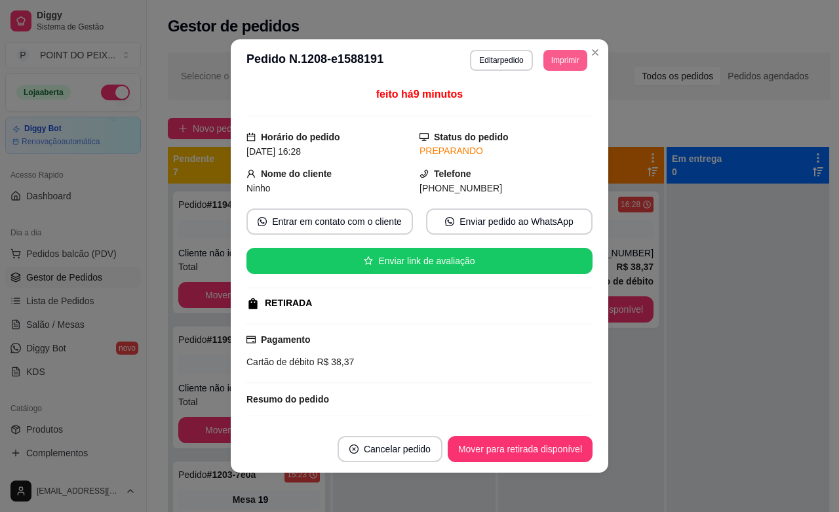
click at [561, 63] on button "Imprimir" at bounding box center [565, 60] width 44 height 21
click at [521, 104] on button "IMPRESSORA" at bounding box center [534, 106] width 92 height 20
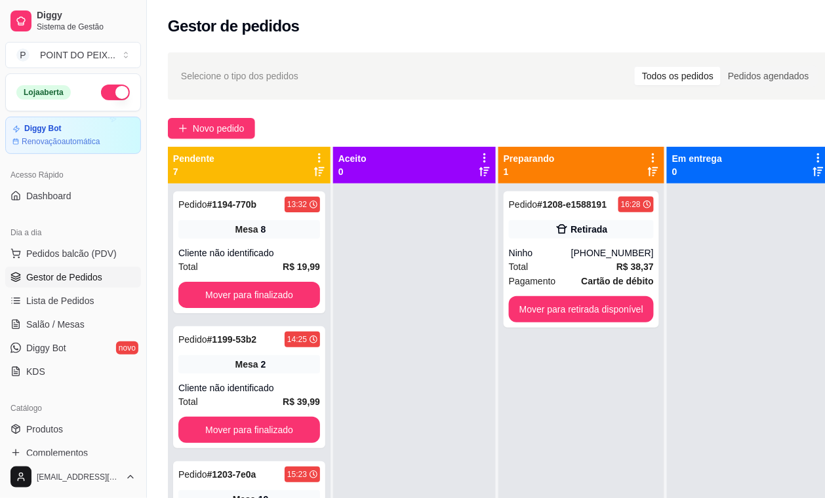
click at [617, 161] on div "Preparando 1" at bounding box center [580, 165] width 155 height 26
click at [566, 244] on div "Pedido # 1208-e1588191 16:28 Retirada Ninho (21) 98412-6100 Total R$ 38,37 Paga…" at bounding box center [580, 259] width 155 height 136
click at [67, 328] on span "Salão / Mesas" at bounding box center [55, 324] width 58 height 13
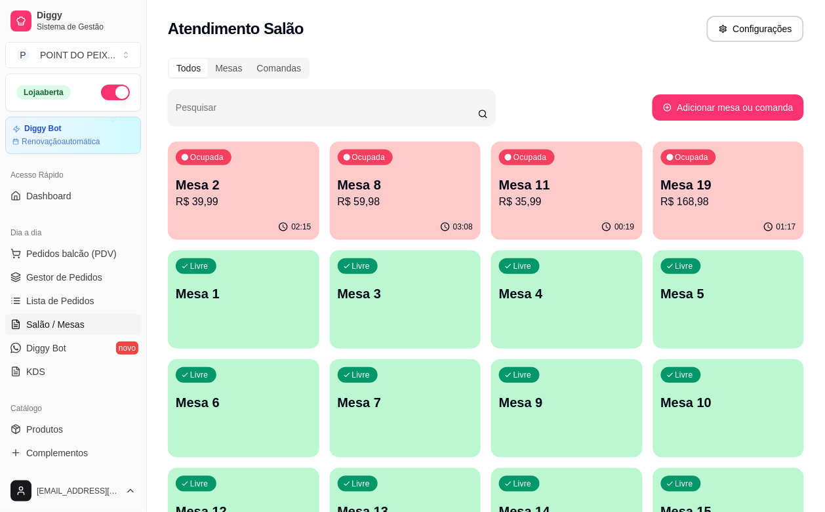
click at [502, 210] on div "Ocupada Mesa 11 R$ 35,99" at bounding box center [566, 178] width 151 height 73
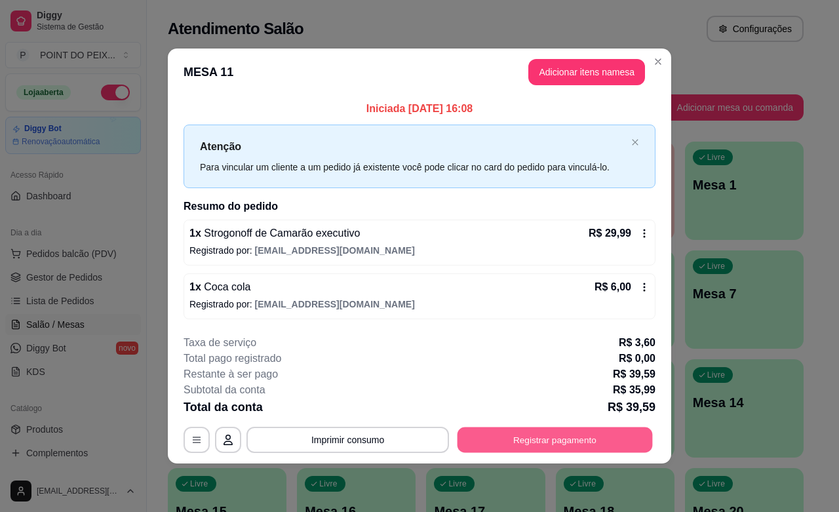
click at [545, 443] on button "Registrar pagamento" at bounding box center [555, 440] width 195 height 26
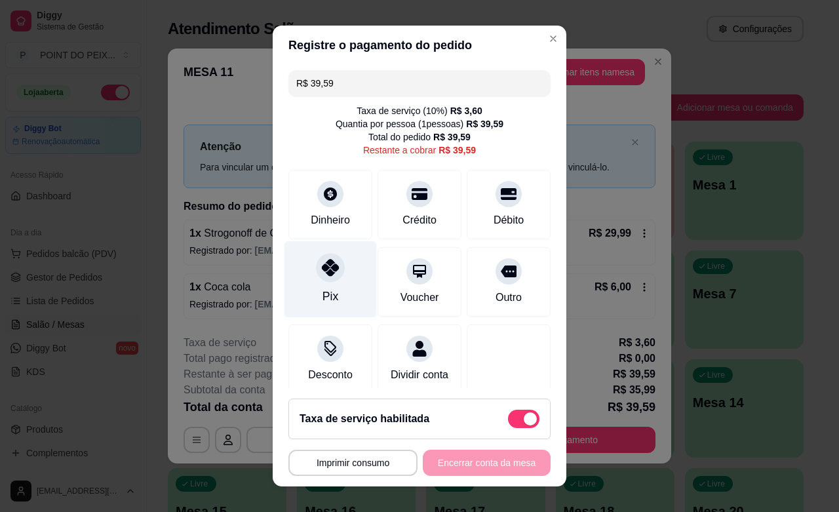
click at [324, 283] on div "Pix" at bounding box center [330, 279] width 92 height 77
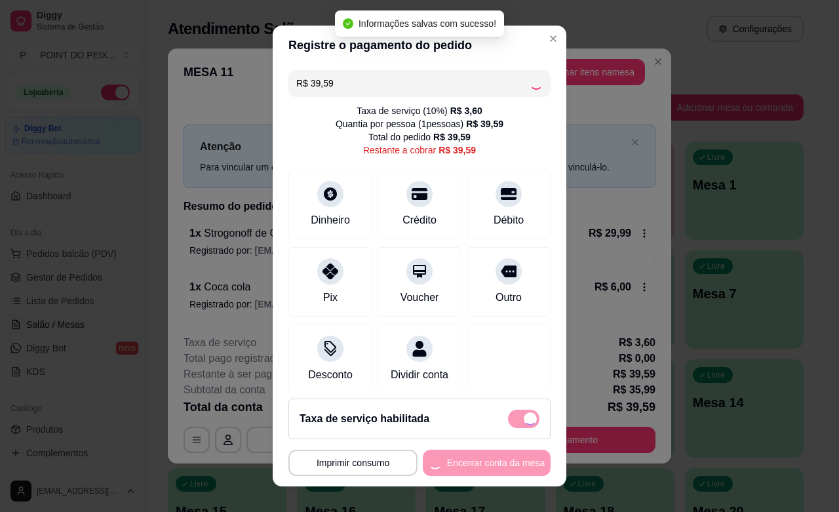
type input "R$ 0,00"
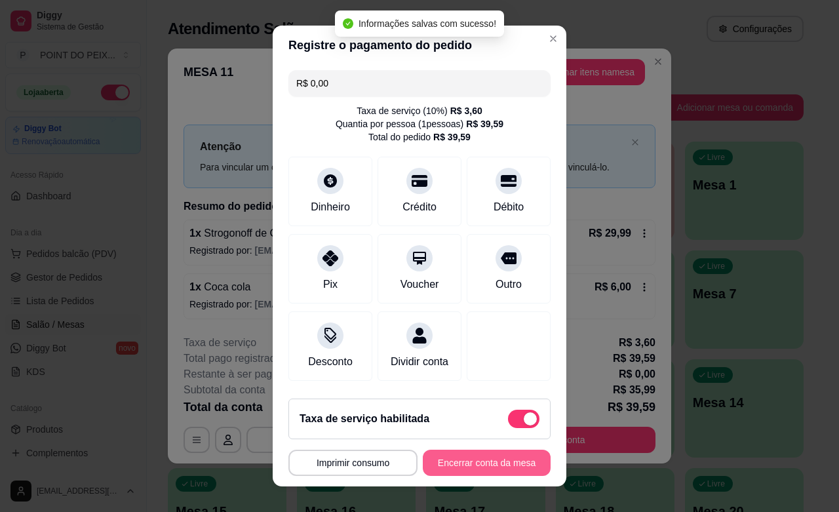
click at [477, 459] on button "Encerrar conta da mesa" at bounding box center [487, 463] width 128 height 26
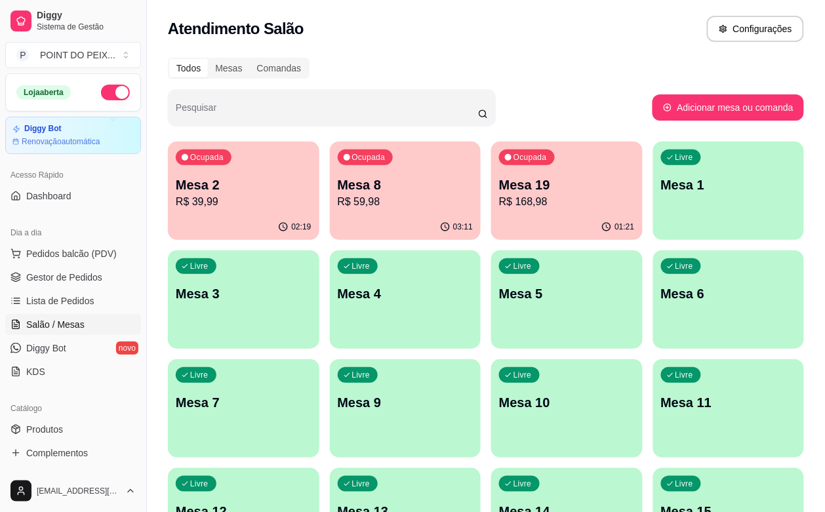
click at [491, 210] on div "Ocupada Mesa 19 R$ 168,98" at bounding box center [566, 178] width 151 height 73
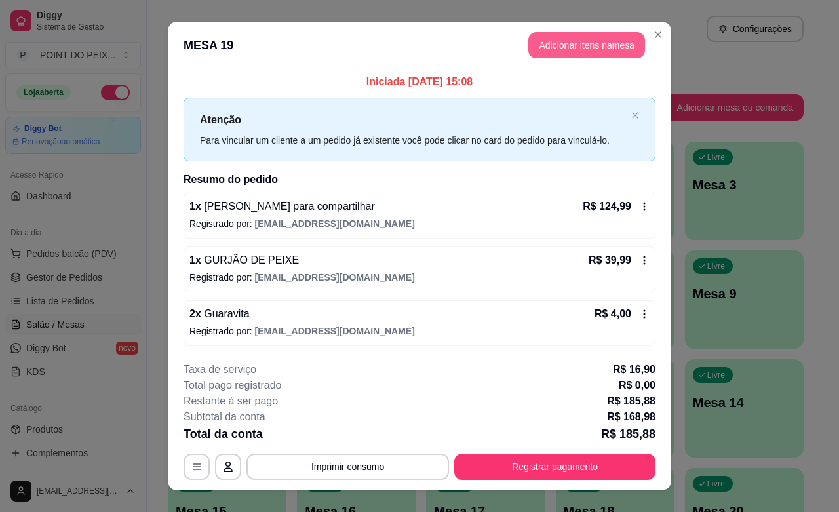
click at [592, 38] on button "Adicionar itens na mesa" at bounding box center [586, 45] width 117 height 26
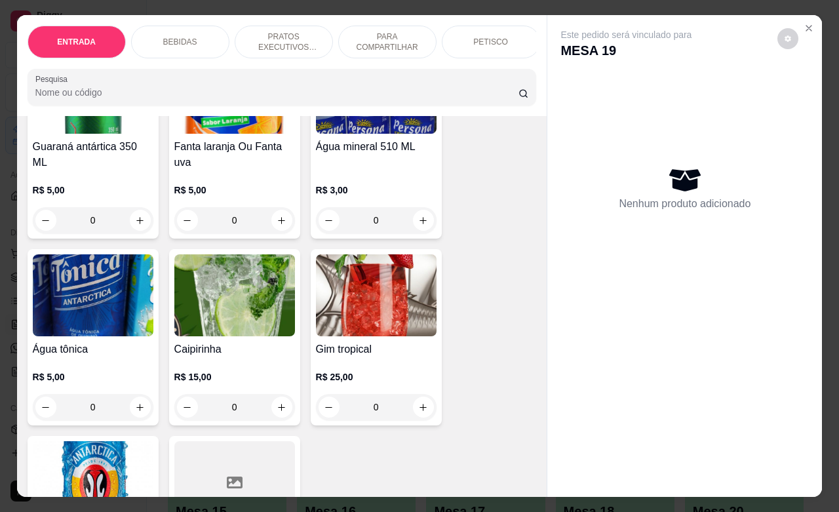
scroll to position [1065, 0]
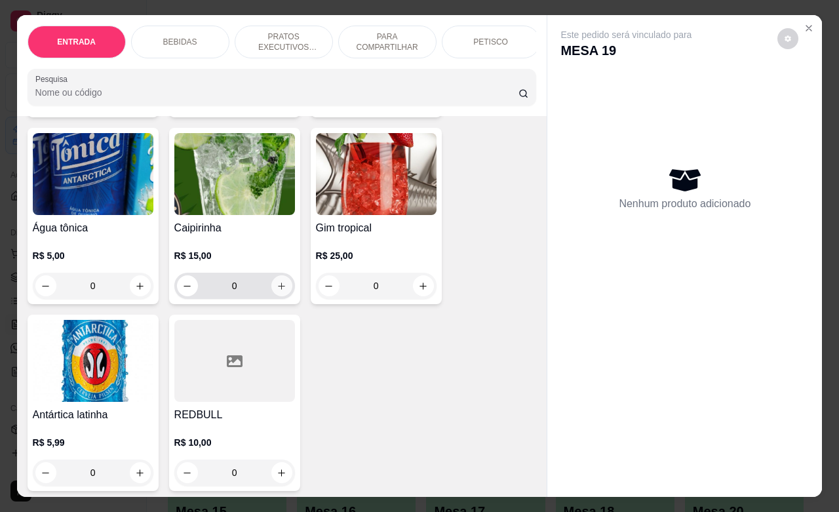
click at [277, 281] on icon "increase-product-quantity" at bounding box center [282, 286] width 10 height 10
type input "1"
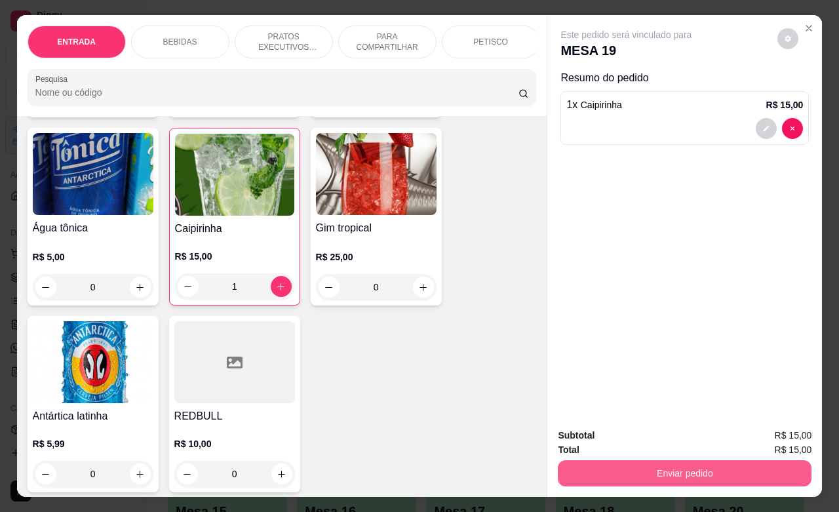
click at [621, 462] on button "Enviar pedido" at bounding box center [685, 473] width 254 height 26
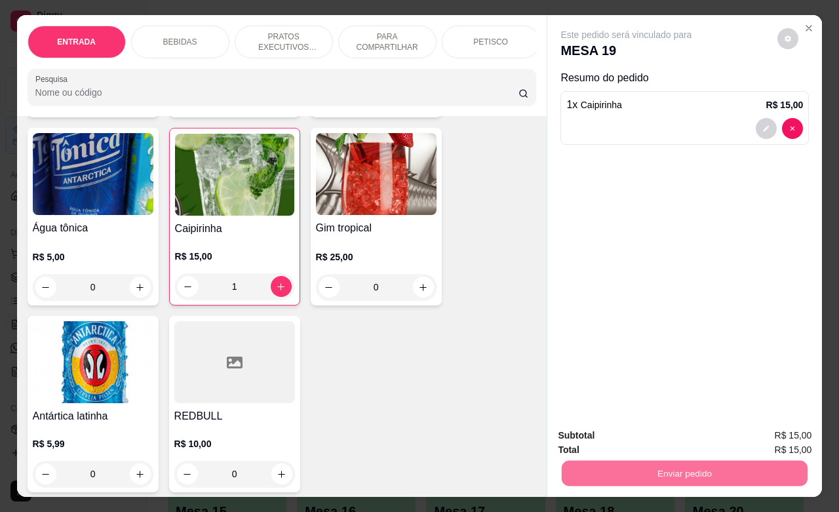
click at [667, 433] on button "Não registrar e enviar pedido" at bounding box center [640, 433] width 132 height 24
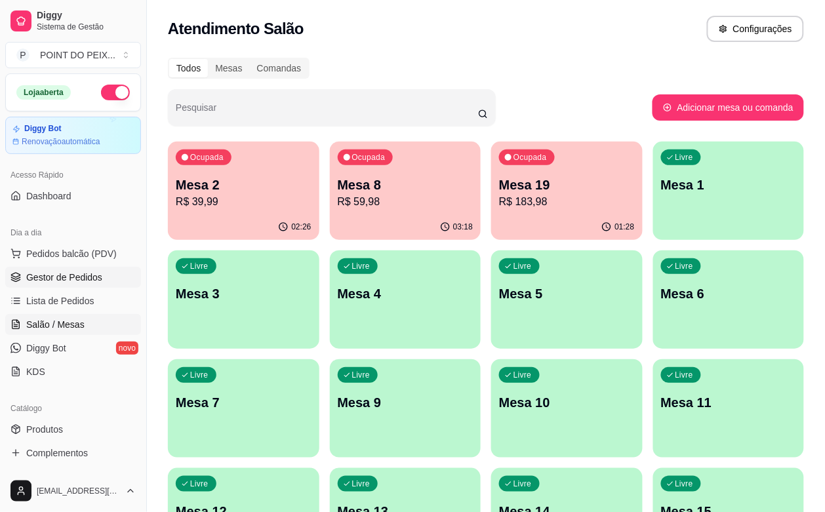
click at [71, 275] on span "Gestor de Pedidos" at bounding box center [64, 277] width 76 height 13
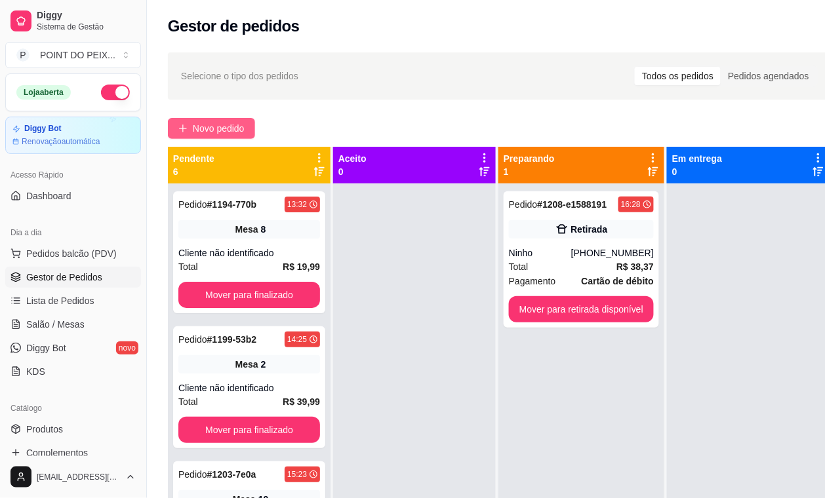
click at [231, 125] on span "Novo pedido" at bounding box center [219, 128] width 52 height 14
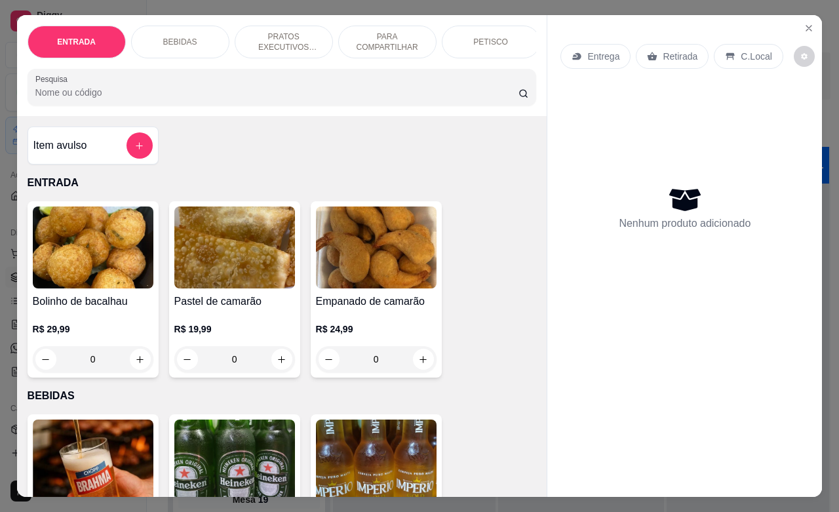
click at [663, 53] on p "Retirada" at bounding box center [680, 56] width 35 height 13
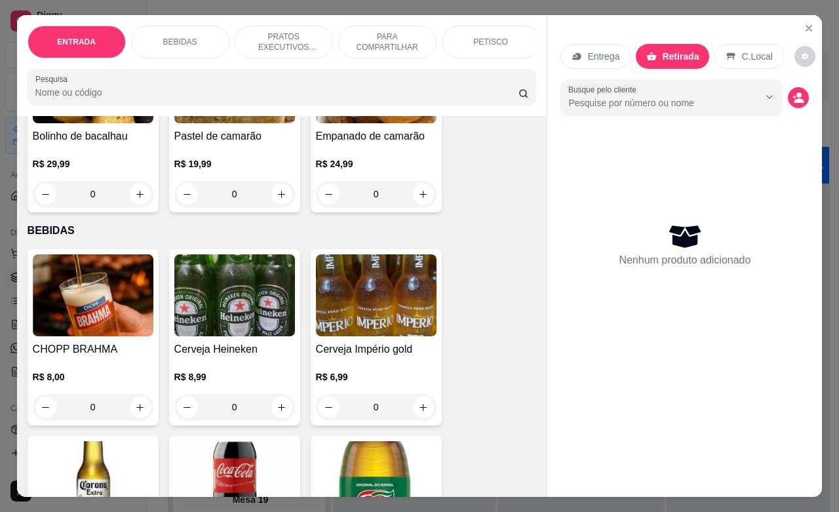
scroll to position [246, 0]
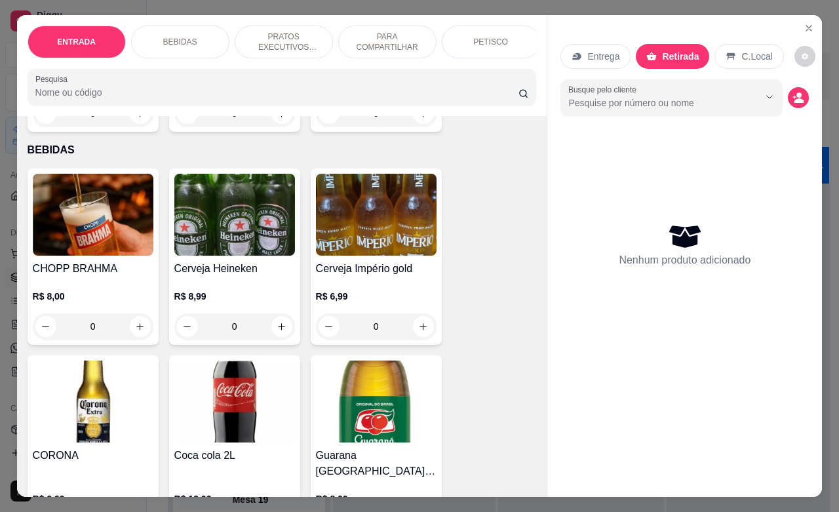
click at [473, 40] on p "PETISCO" at bounding box center [490, 42] width 35 height 10
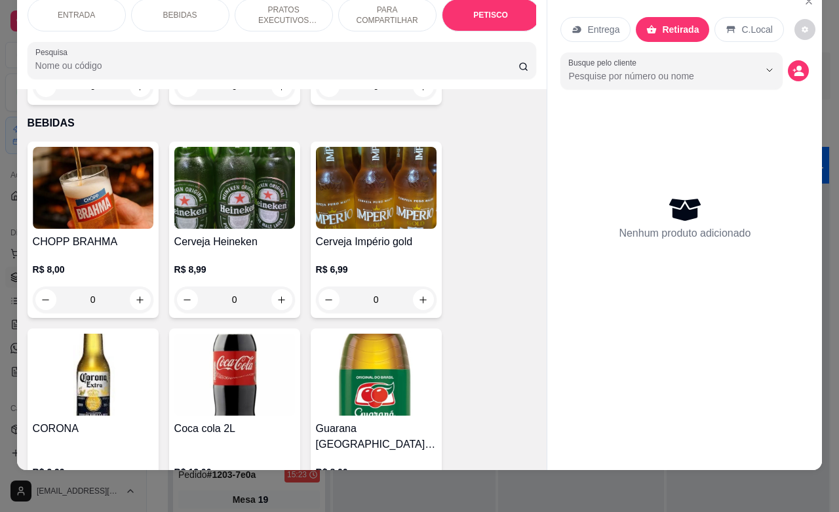
scroll to position [2904, 0]
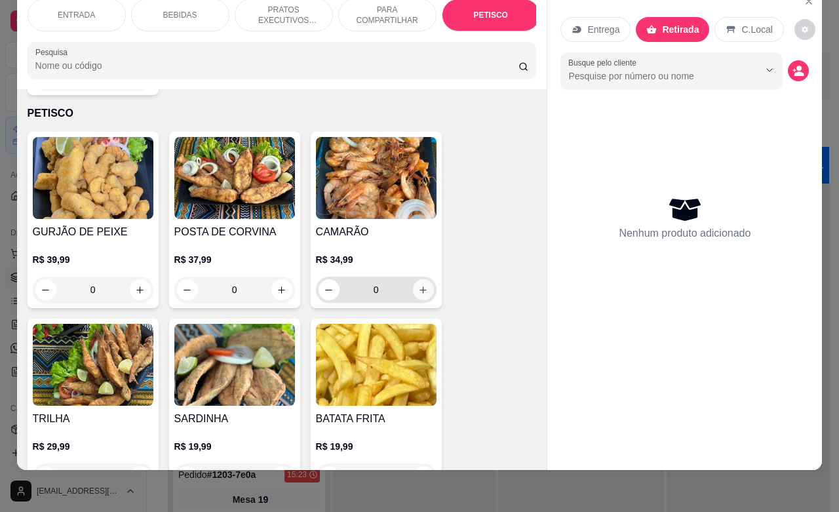
click at [413, 279] on button "increase-product-quantity" at bounding box center [423, 289] width 21 height 21
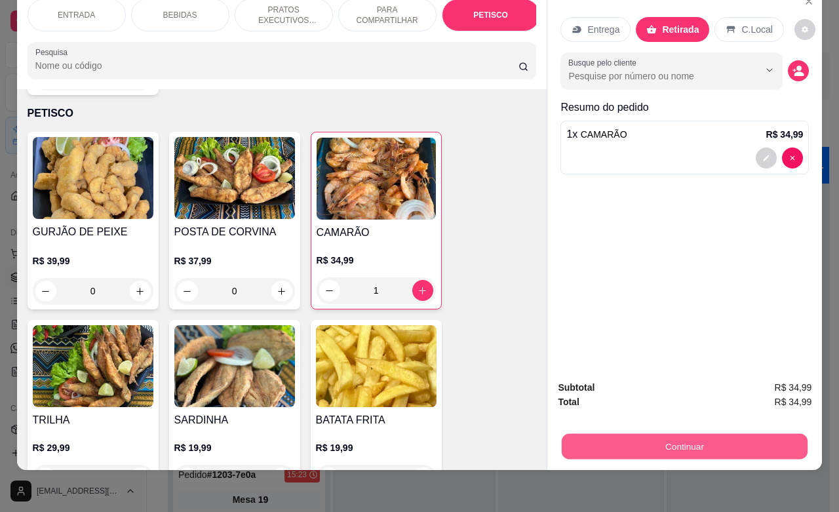
click at [650, 433] on button "Continuar" at bounding box center [685, 446] width 246 height 26
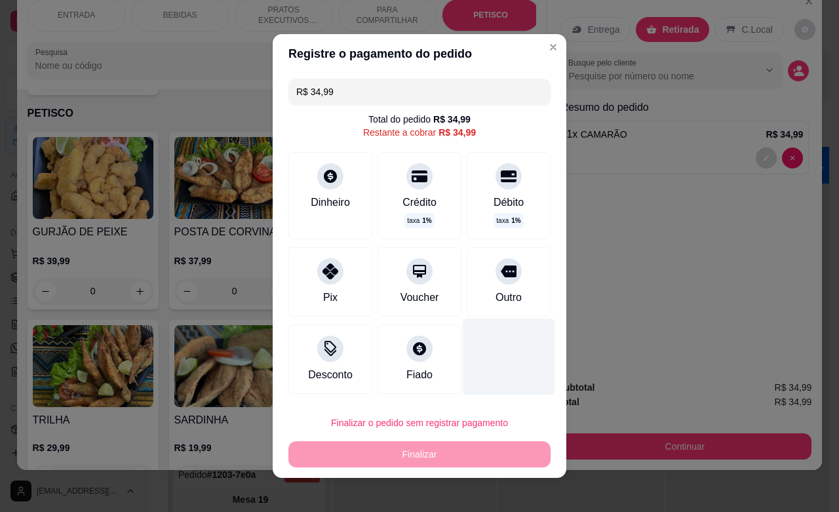
scroll to position [8, 0]
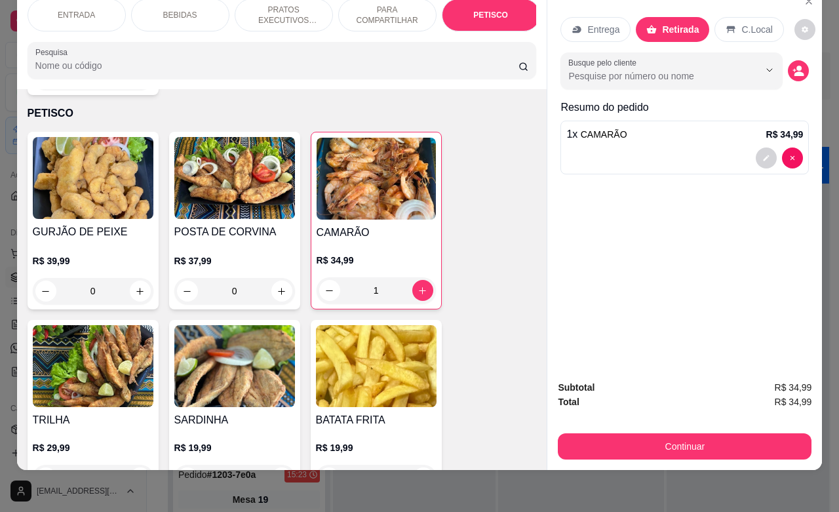
click at [659, 131] on div "1 x CAMARÃO R$ 34,99" at bounding box center [684, 148] width 248 height 54
click at [794, 20] on button "decrease-product-quantity" at bounding box center [804, 30] width 20 height 20
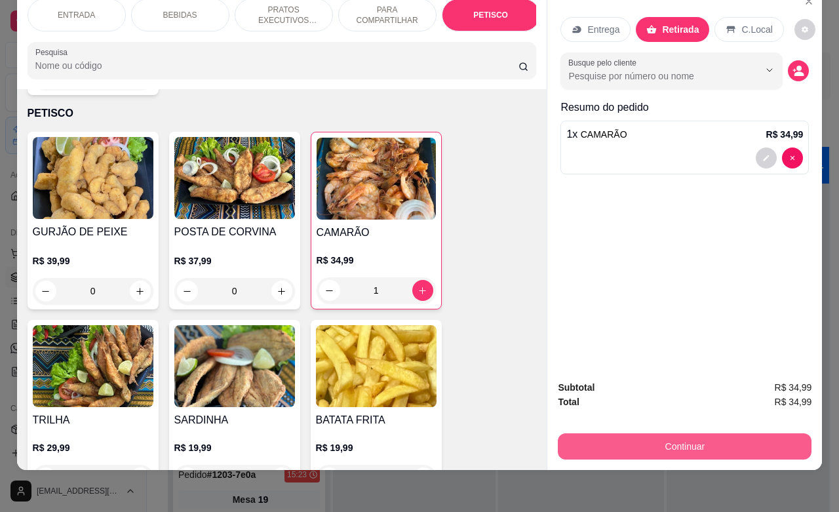
click at [682, 433] on button "Continuar" at bounding box center [685, 446] width 254 height 26
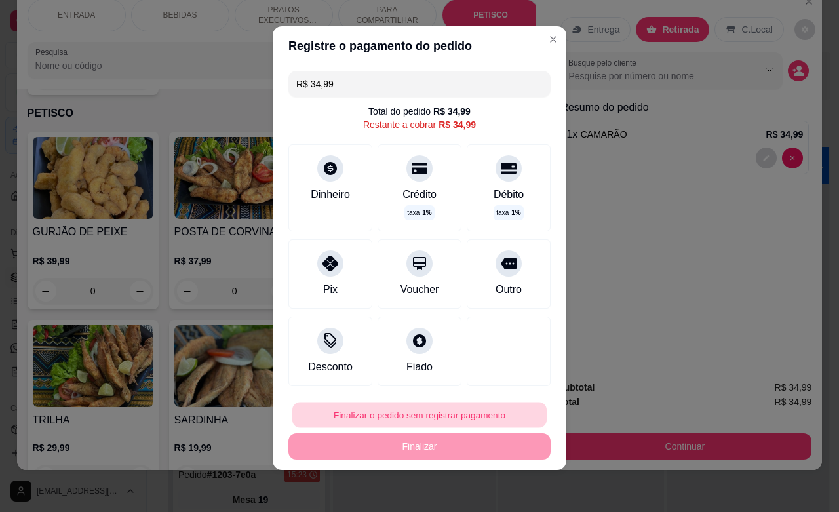
click at [387, 416] on button "Finalizar o pedido sem registrar pagamento" at bounding box center [419, 415] width 254 height 26
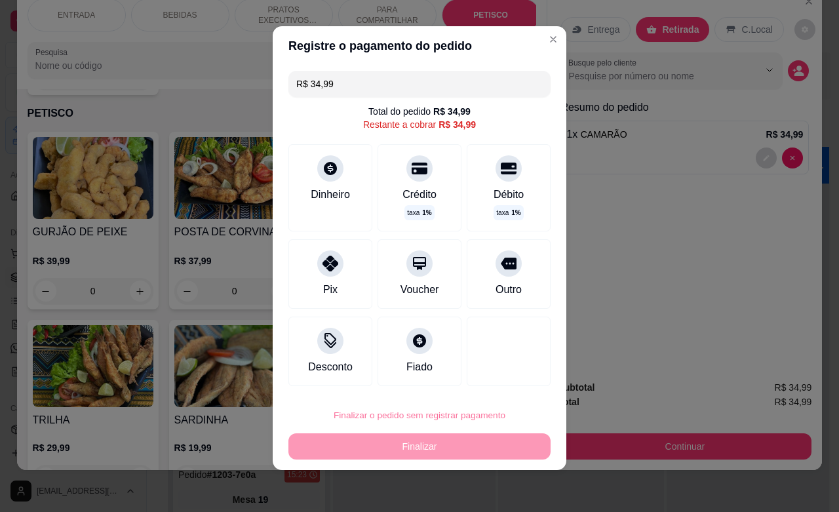
click at [494, 378] on button "Confirmar" at bounding box center [488, 378] width 49 height 20
type input "0"
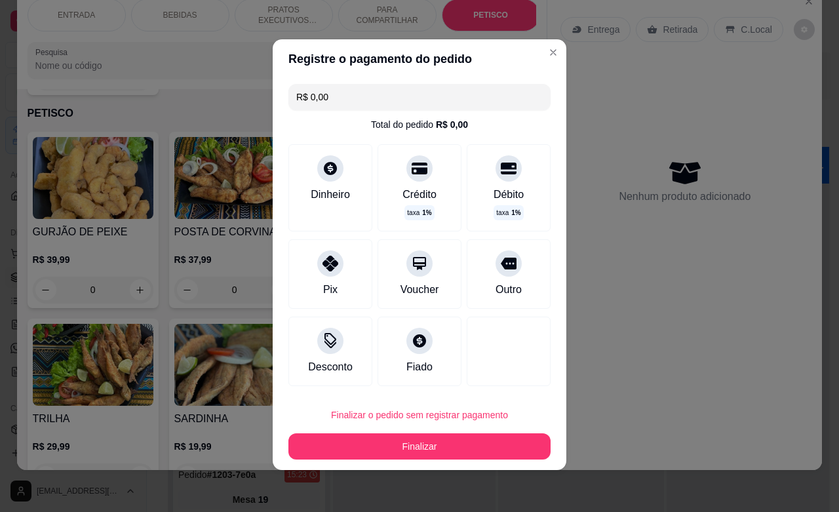
type input "R$ 0,00"
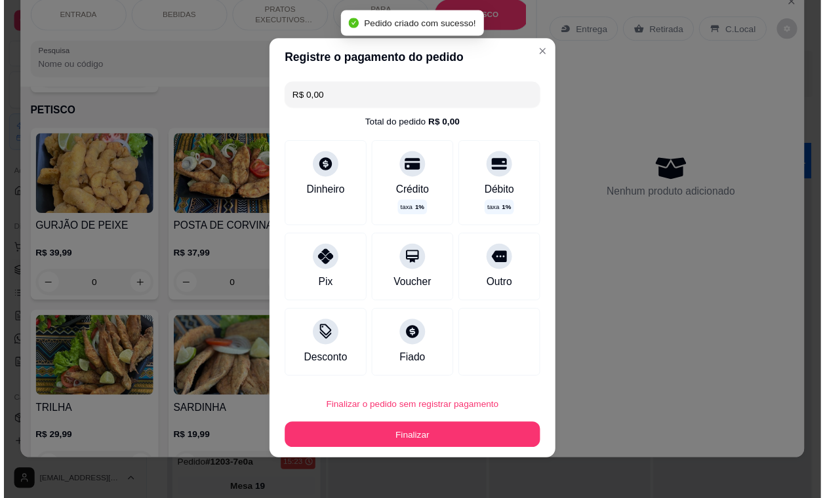
scroll to position [1, 0]
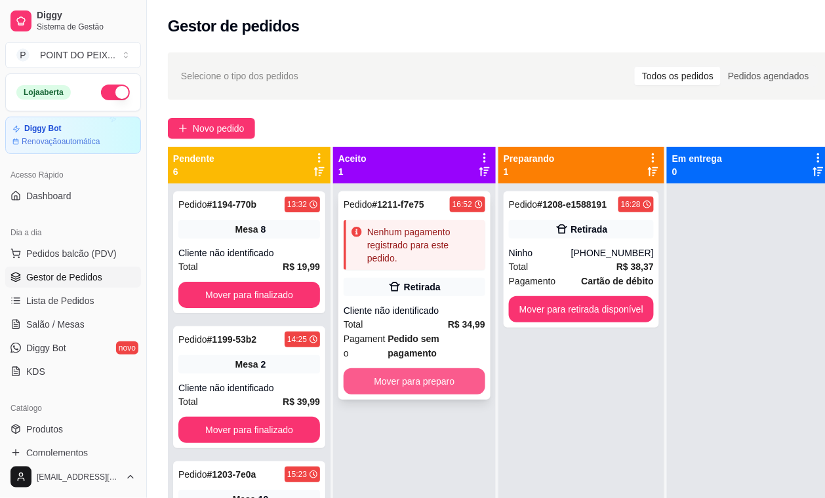
click at [404, 382] on button "Mover para preparo" at bounding box center [414, 381] width 142 height 26
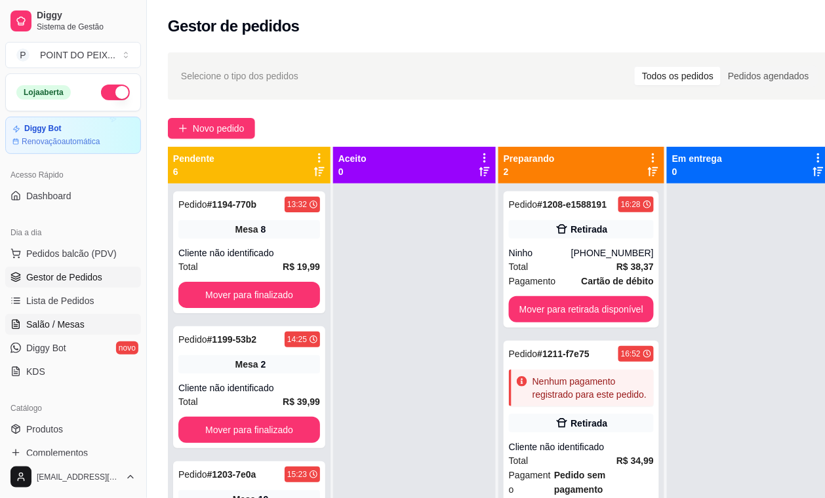
click at [79, 331] on span "Salão / Mesas" at bounding box center [55, 324] width 58 height 13
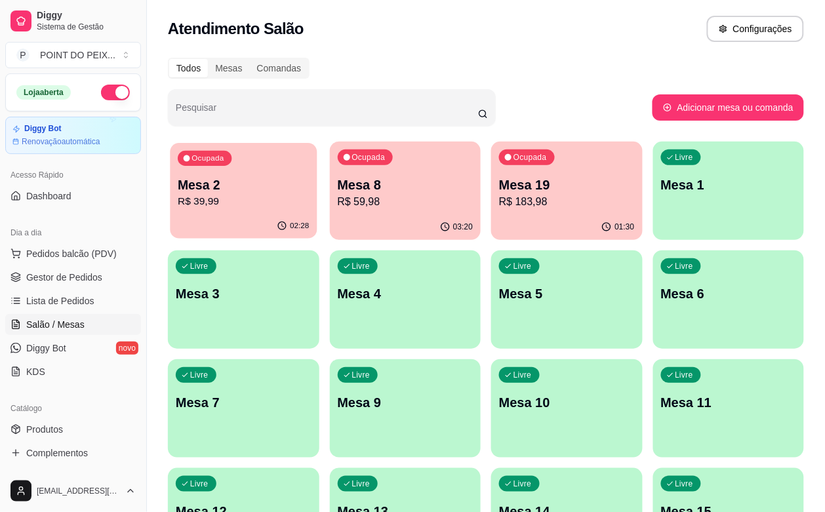
click at [226, 231] on div "02:28" at bounding box center [243, 226] width 147 height 25
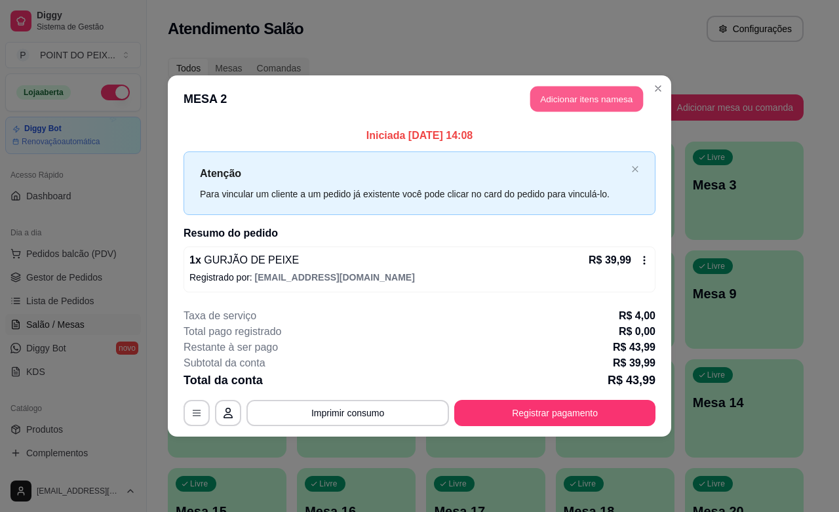
click at [574, 111] on button "Adicionar itens na mesa" at bounding box center [586, 100] width 113 height 26
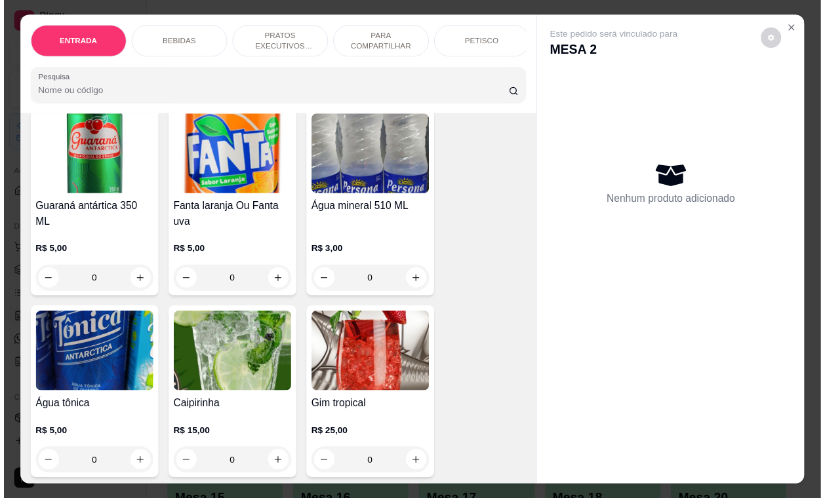
scroll to position [901, 0]
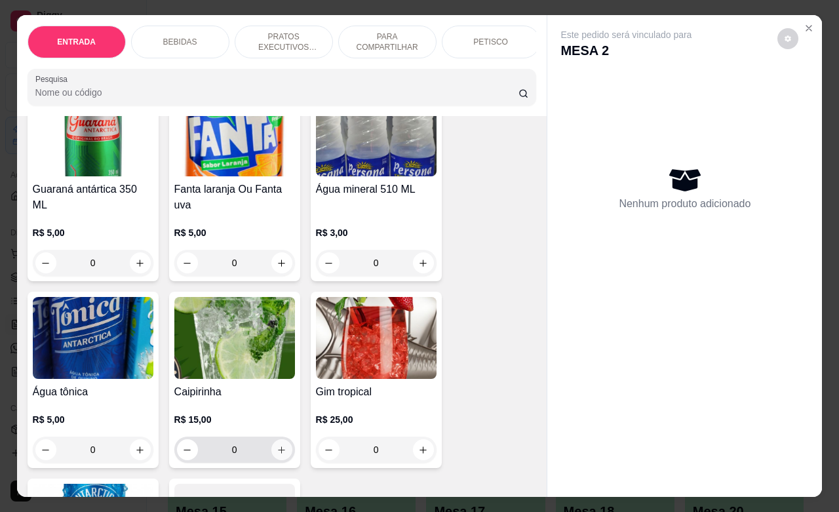
click at [277, 445] on icon "increase-product-quantity" at bounding box center [282, 450] width 10 height 10
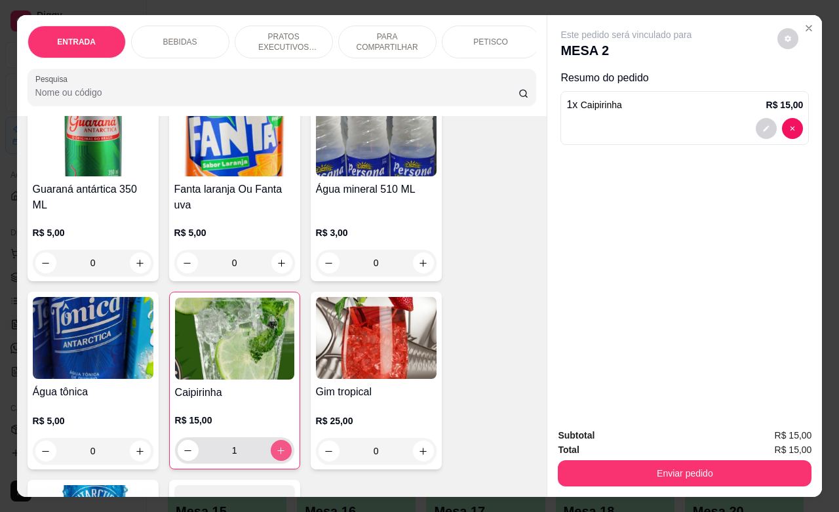
type input "1"
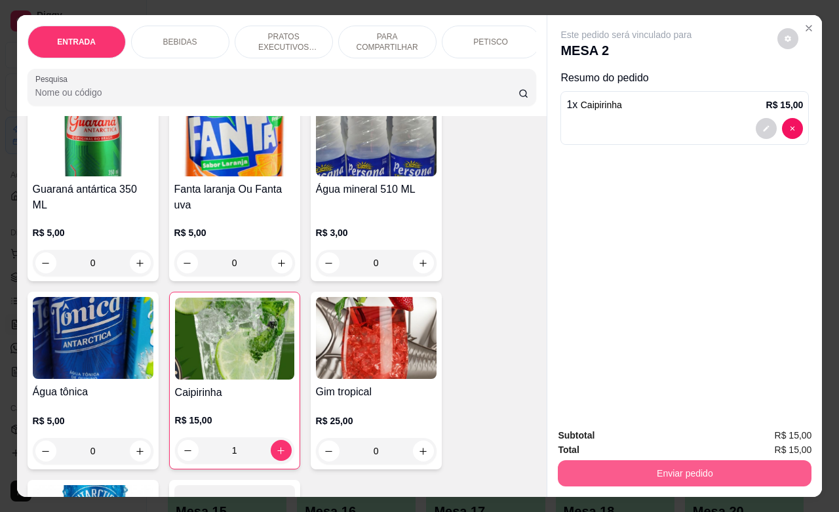
click at [644, 460] on button "Enviar pedido" at bounding box center [685, 473] width 254 height 26
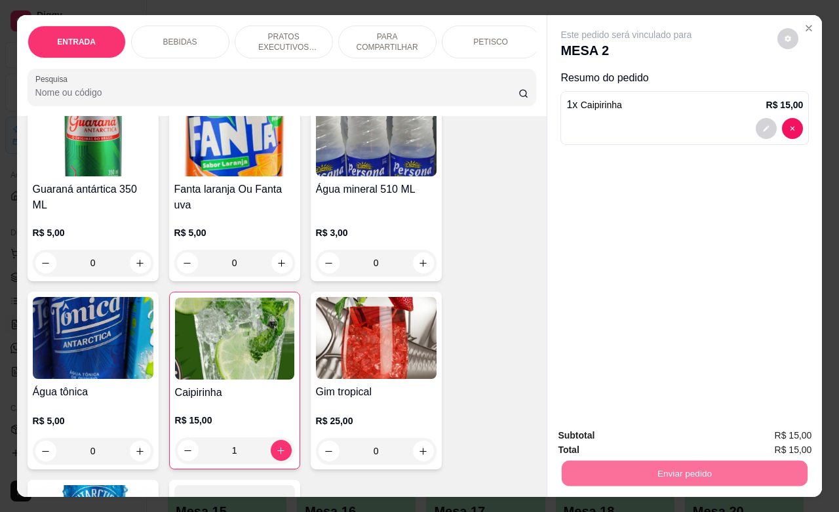
click at [649, 437] on button "Não registrar e enviar pedido" at bounding box center [640, 433] width 136 height 25
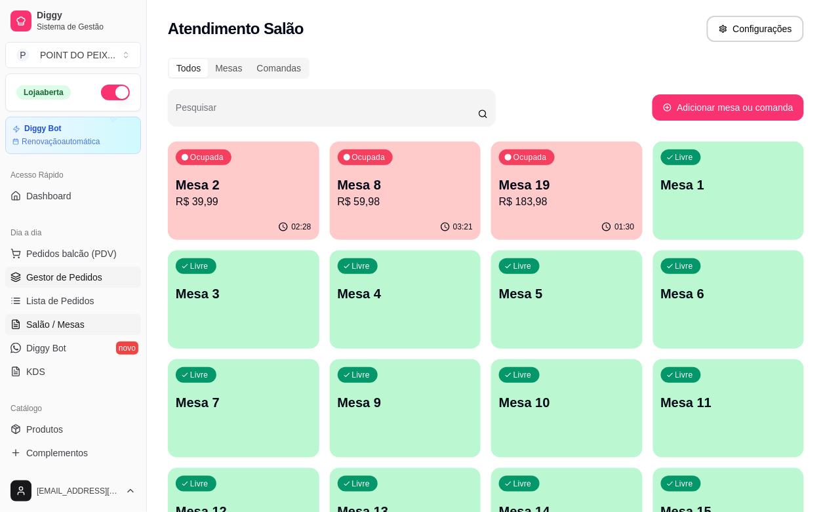
click at [66, 275] on span "Gestor de Pedidos" at bounding box center [64, 277] width 76 height 13
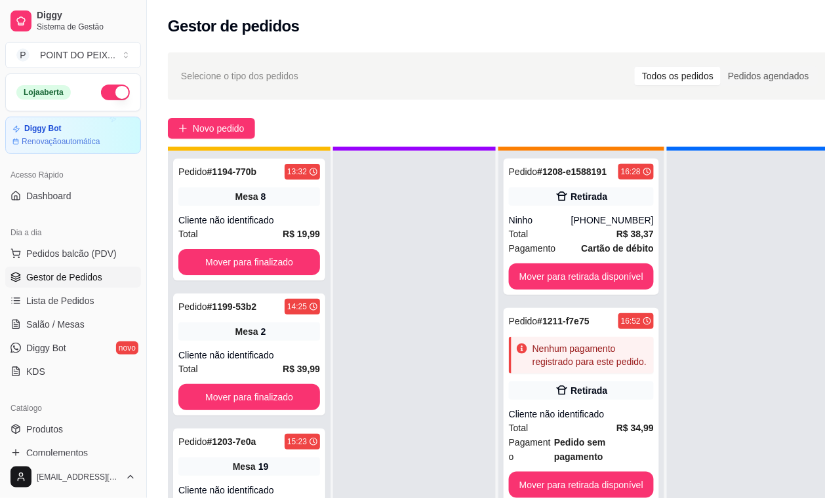
scroll to position [50, 0]
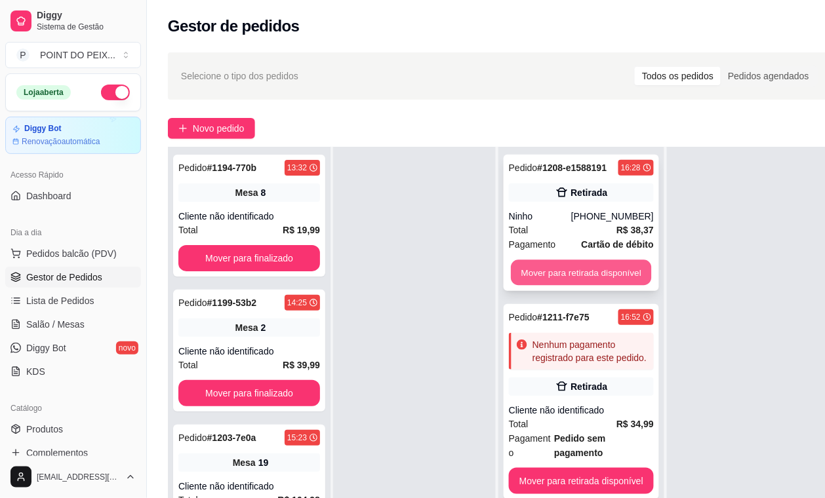
click at [553, 260] on button "Mover para retirada disponível" at bounding box center [581, 273] width 140 height 26
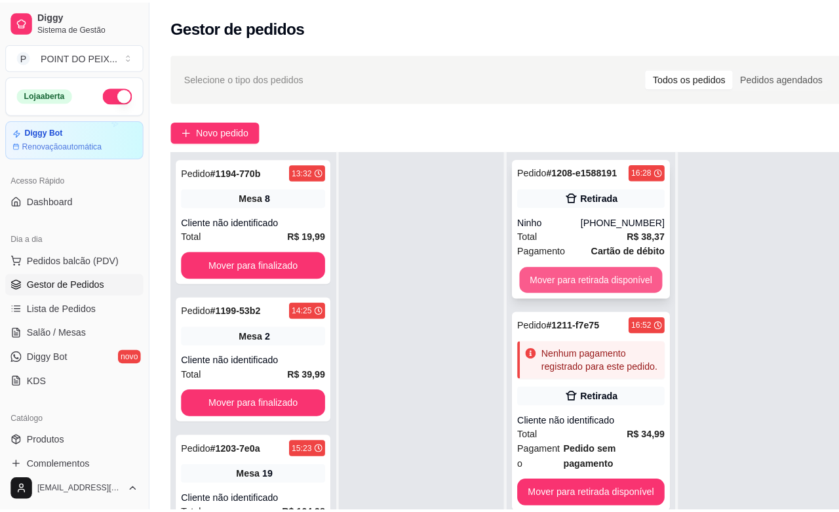
scroll to position [37, 0]
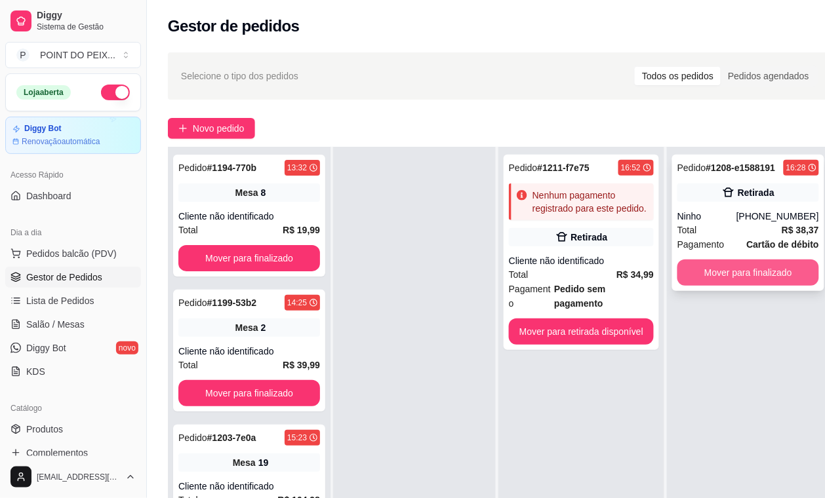
click at [718, 277] on button "Mover para finalizado" at bounding box center [748, 273] width 142 height 26
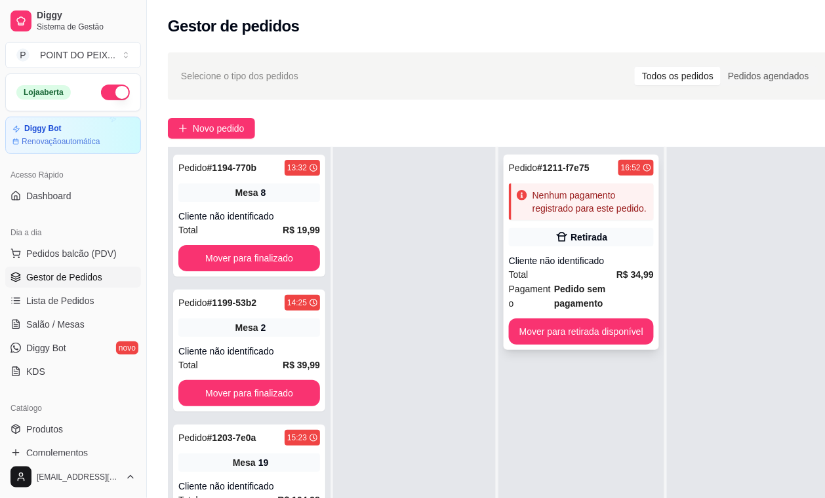
click at [553, 252] on div "Pedido # 1211-f7e75 16:52 Nenhum pagamento registrado para este pedido. Retirad…" at bounding box center [580, 252] width 155 height 195
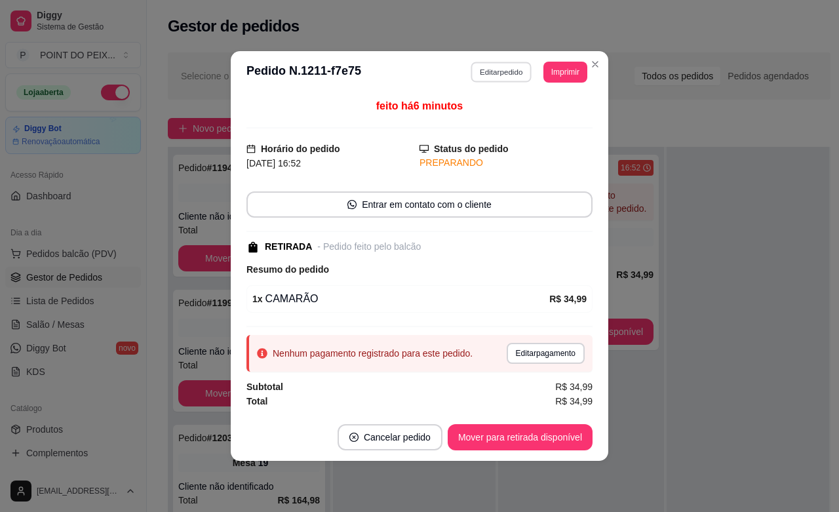
click at [518, 72] on button "Editar pedido" at bounding box center [501, 72] width 61 height 20
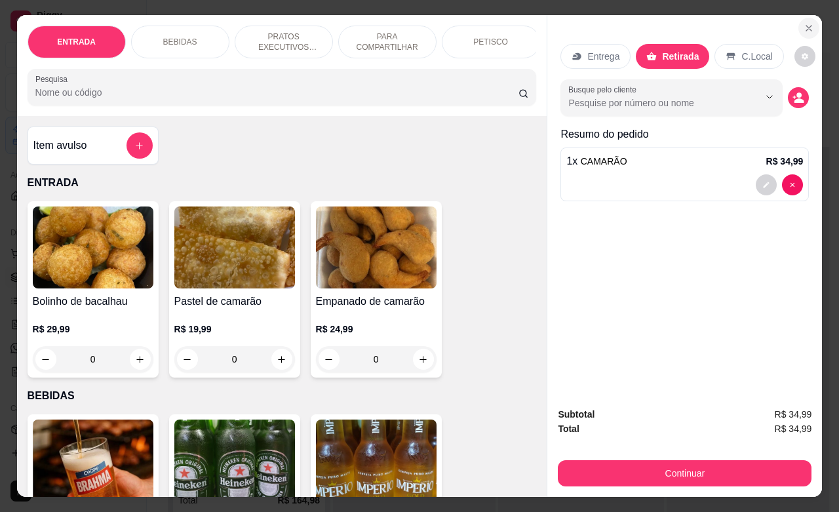
click at [805, 26] on icon "Close" at bounding box center [809, 28] width 10 height 10
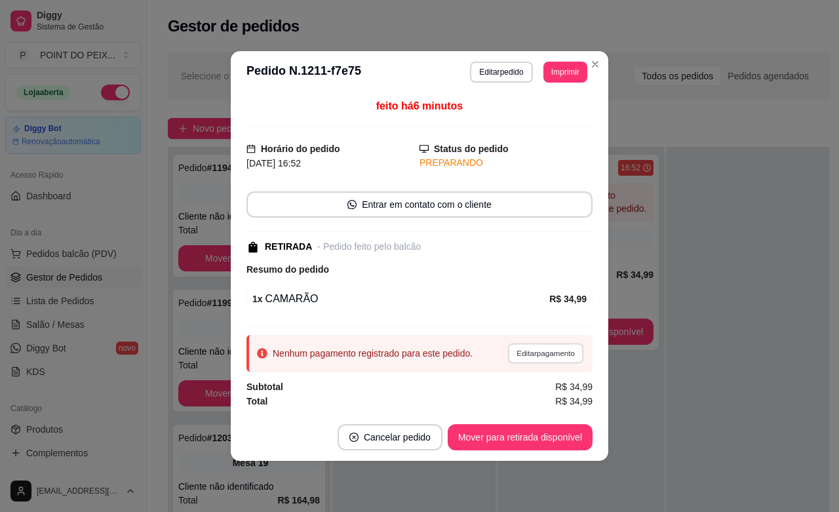
click at [531, 359] on button "Editar pagamento" at bounding box center [545, 353] width 76 height 20
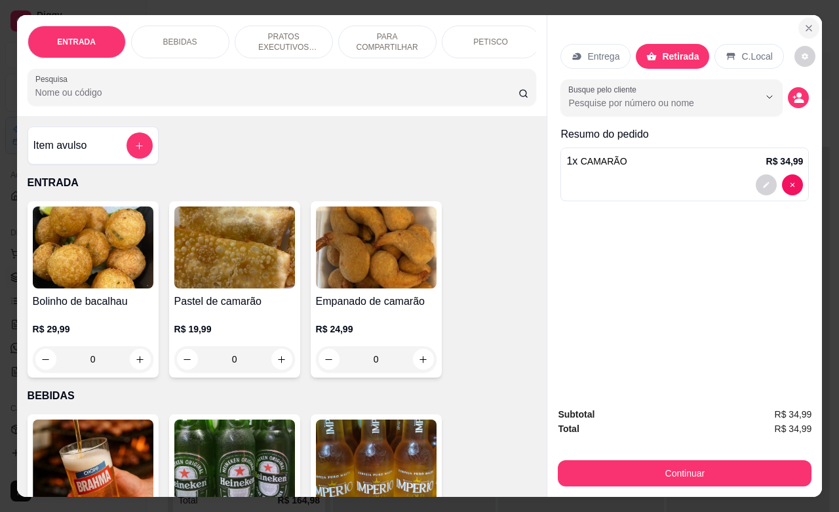
click at [805, 23] on icon "Close" at bounding box center [809, 28] width 10 height 10
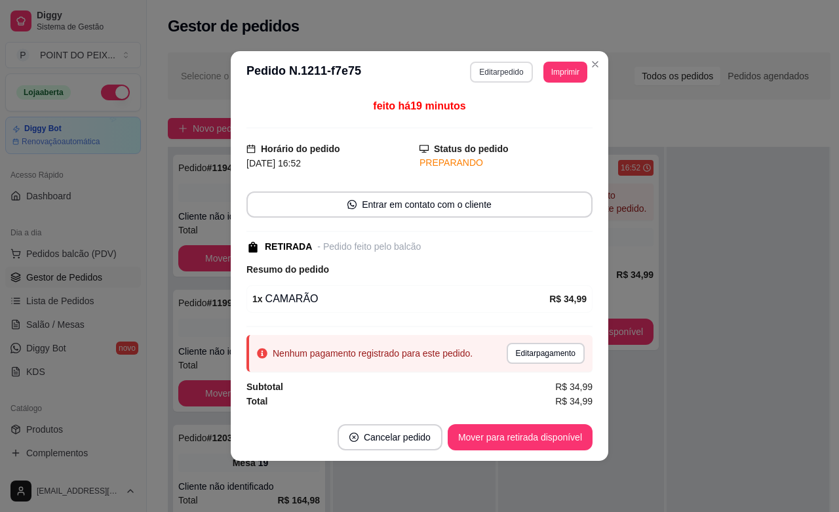
click at [516, 66] on button "Editar pedido" at bounding box center [501, 72] width 62 height 21
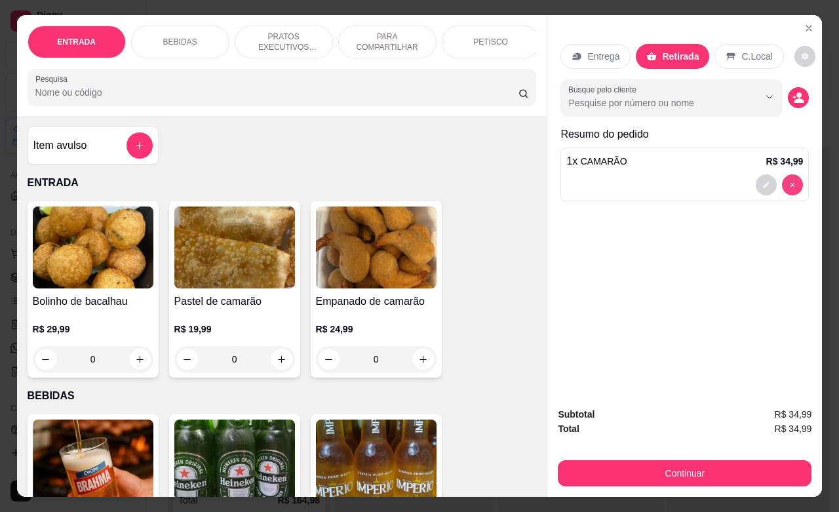
type input "0"
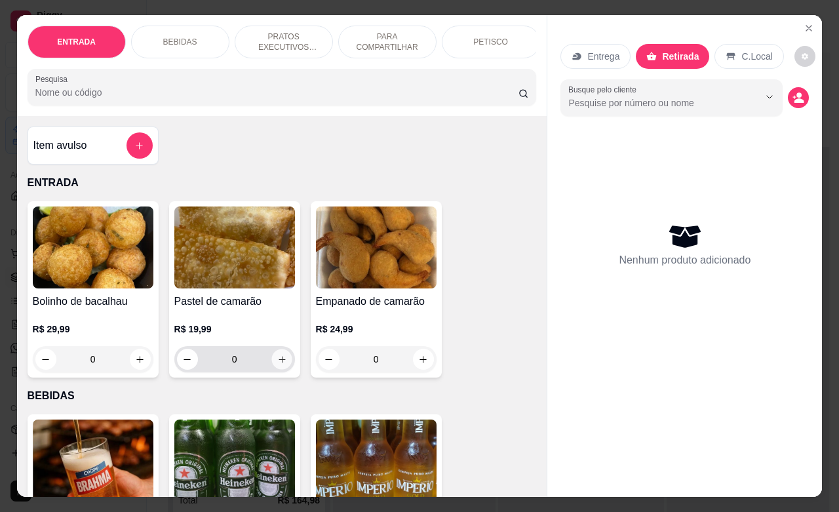
click at [277, 370] on button "increase-product-quantity" at bounding box center [281, 359] width 20 height 20
type input "1"
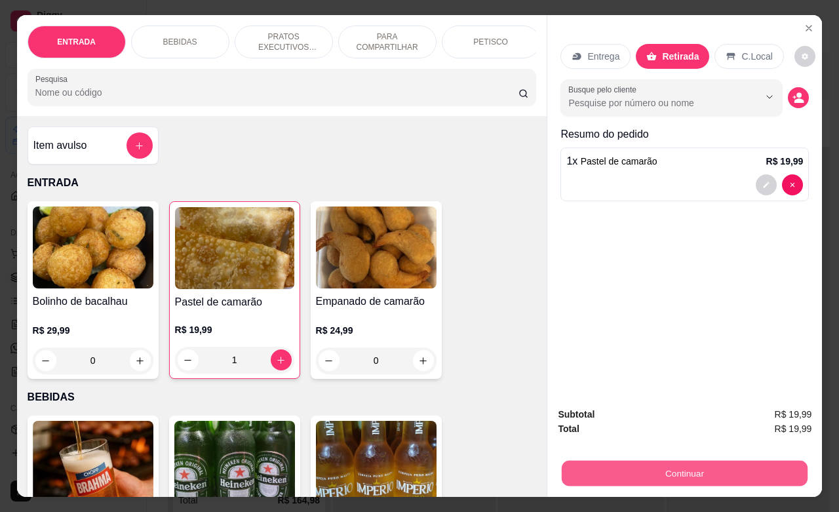
click at [712, 471] on button "Continuar" at bounding box center [685, 473] width 246 height 26
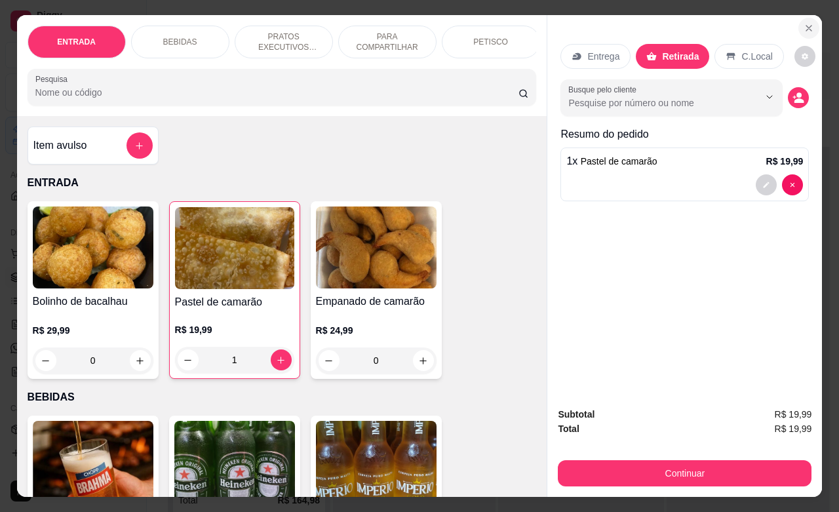
click at [804, 25] on icon "Close" at bounding box center [809, 28] width 10 height 10
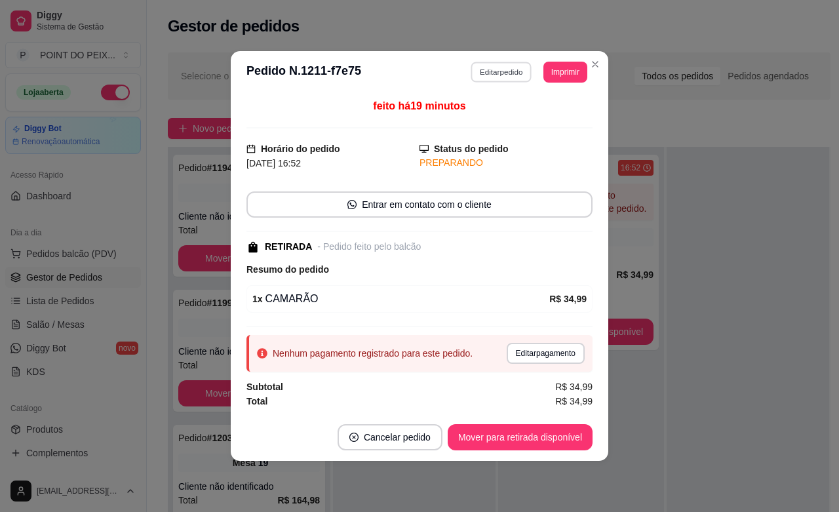
click at [505, 72] on button "Editar pedido" at bounding box center [501, 72] width 61 height 20
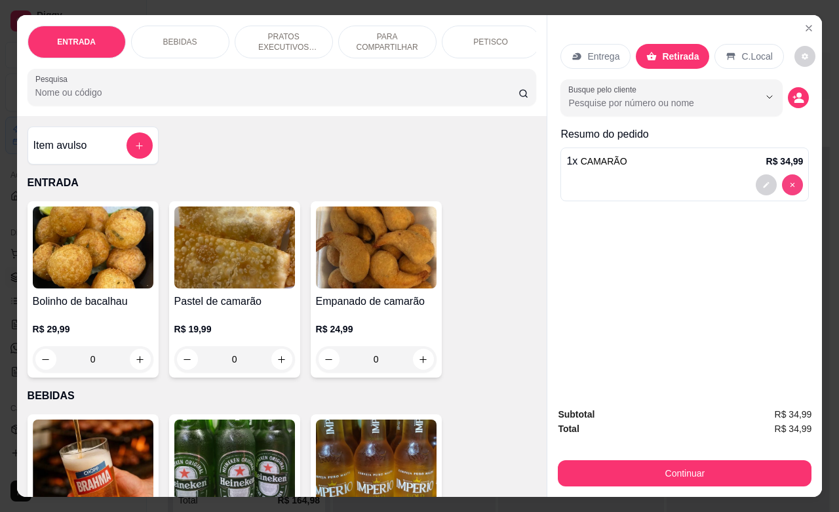
type input "0"
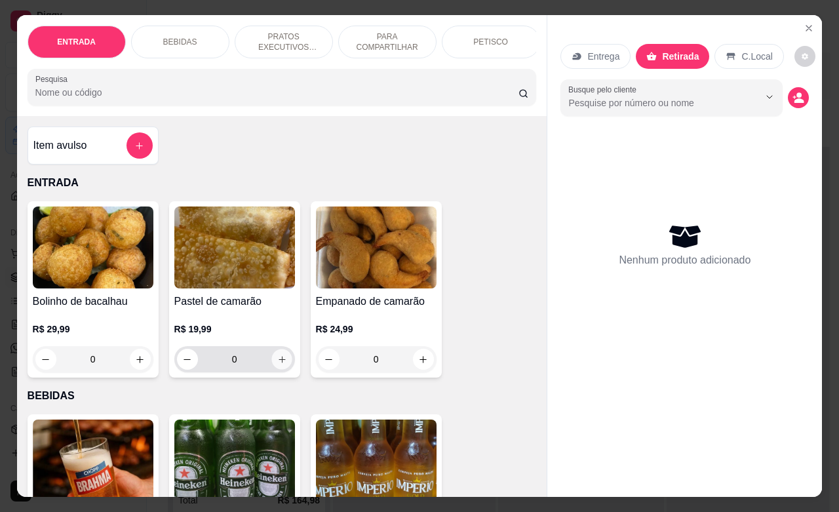
click at [277, 364] on icon "increase-product-quantity" at bounding box center [282, 360] width 10 height 10
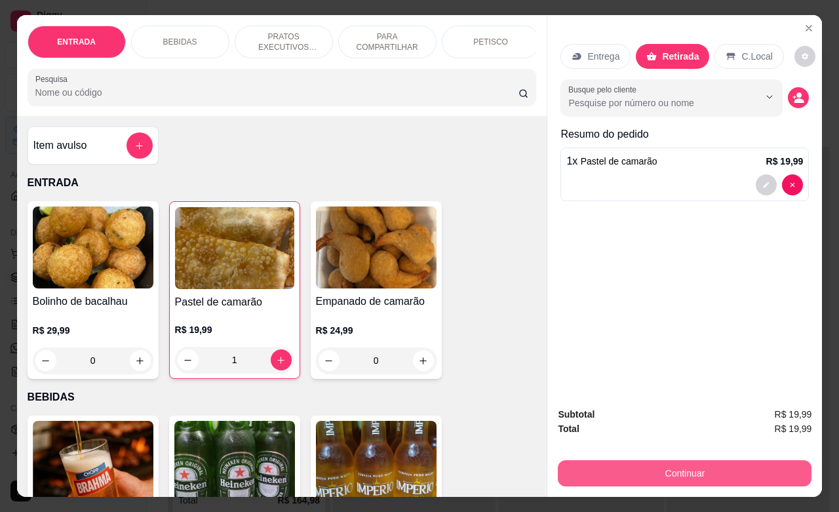
click at [592, 460] on button "Continuar" at bounding box center [685, 473] width 254 height 26
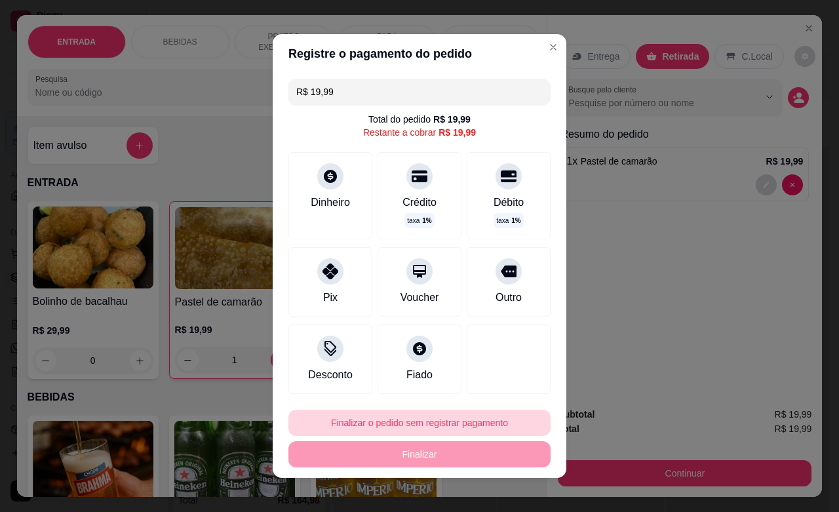
click at [460, 428] on button "Finalizar o pedido sem registrar pagamento" at bounding box center [419, 423] width 262 height 26
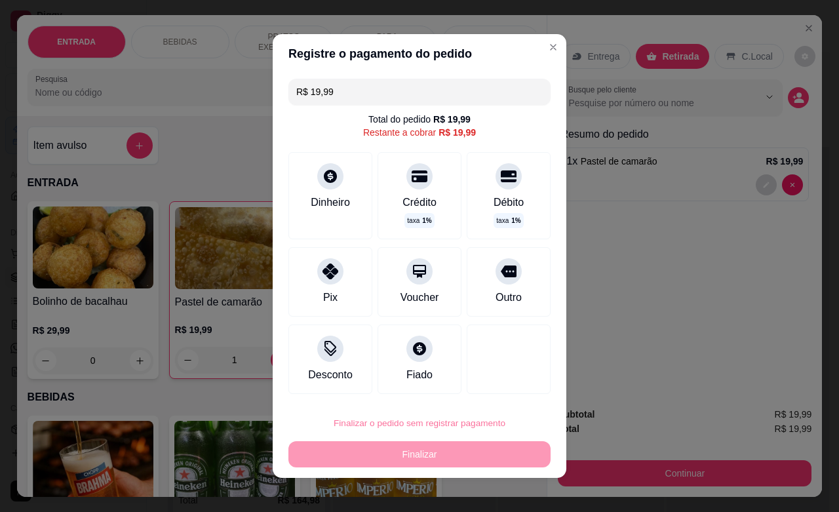
click at [480, 392] on button "Confirmar" at bounding box center [489, 386] width 47 height 20
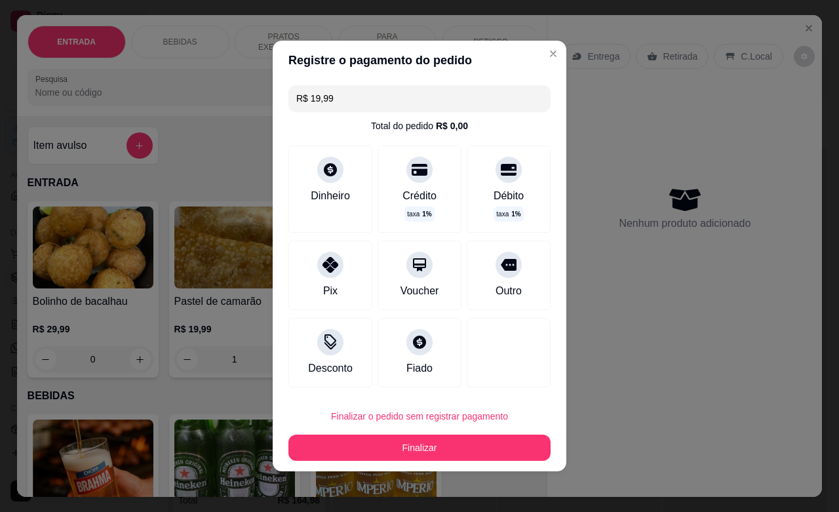
type input "0"
type input "R$ 0,00"
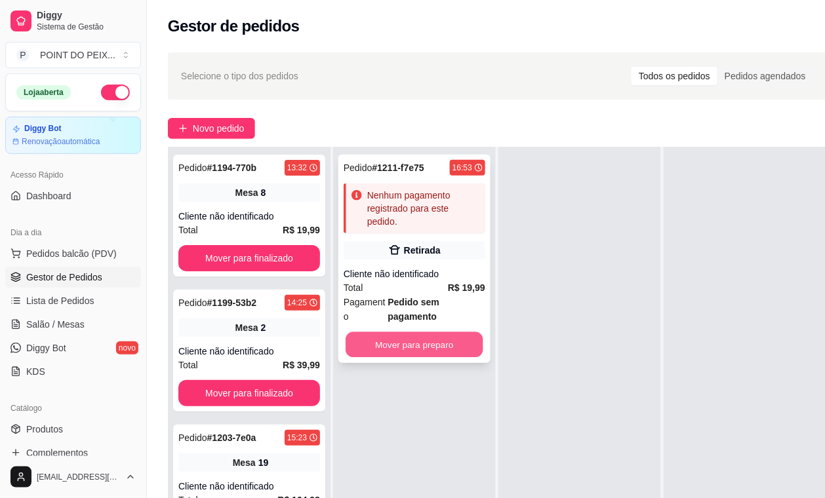
click at [427, 344] on button "Mover para preparo" at bounding box center [414, 345] width 138 height 26
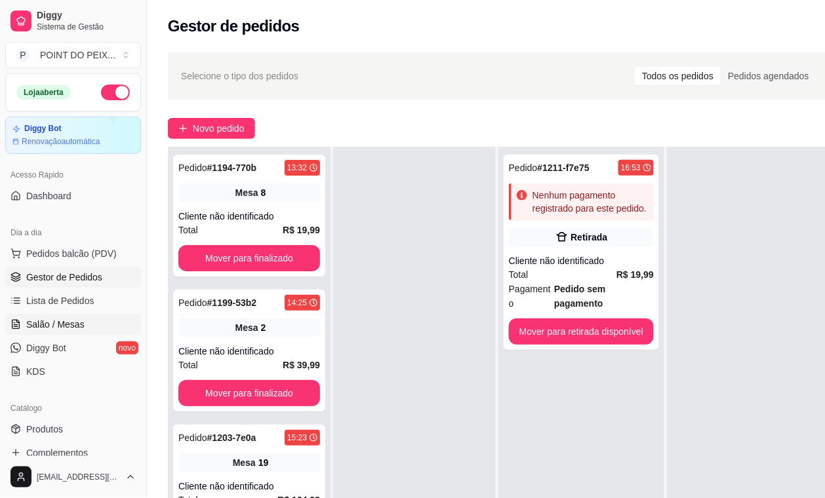
click at [53, 328] on span "Salão / Mesas" at bounding box center [55, 324] width 58 height 13
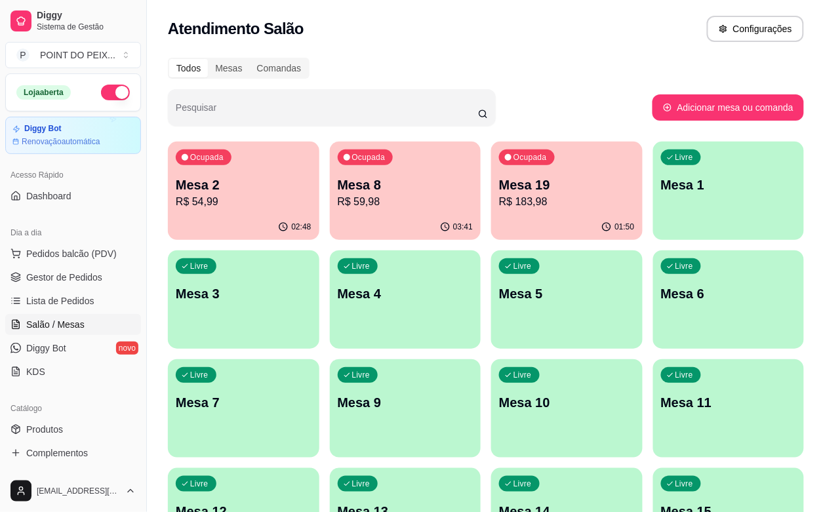
click at [230, 215] on div "02:48" at bounding box center [243, 227] width 151 height 26
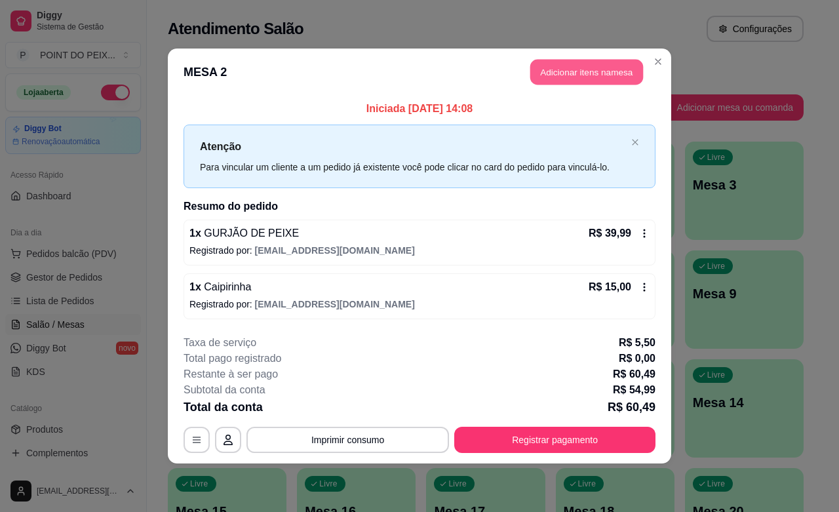
click at [592, 71] on button "Adicionar itens na mesa" at bounding box center [586, 73] width 113 height 26
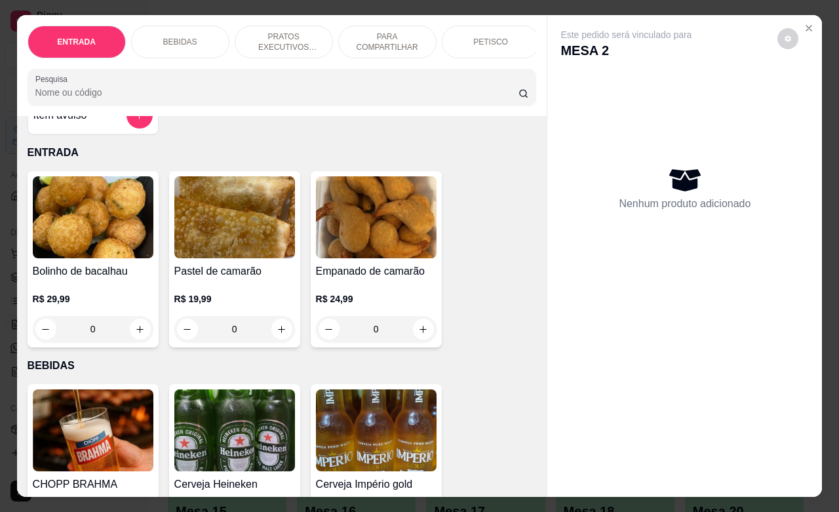
scroll to position [82, 0]
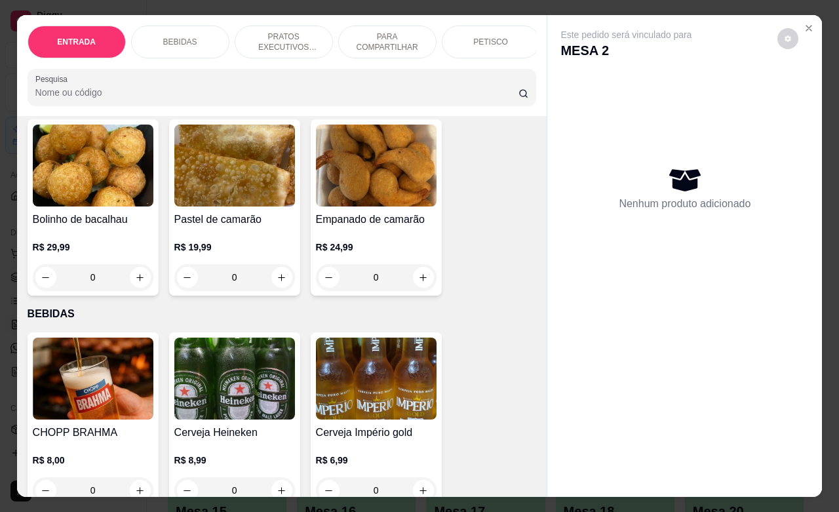
click at [490, 37] on p "PETISCO" at bounding box center [490, 42] width 35 height 10
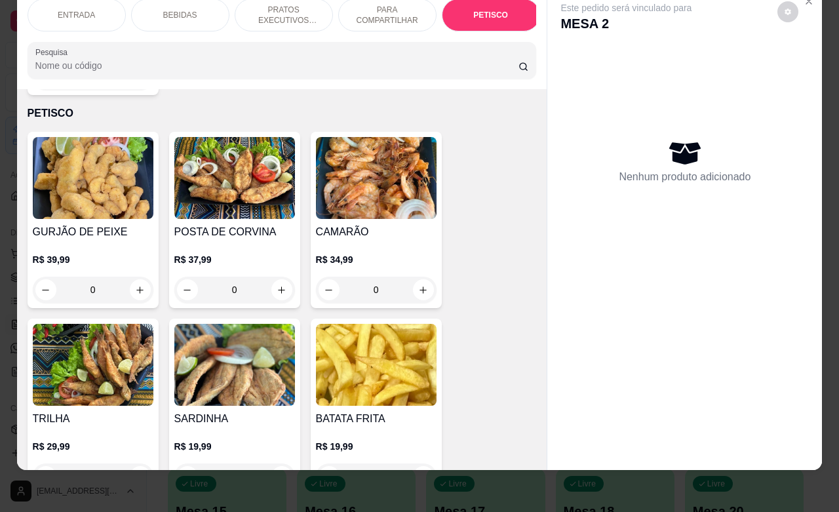
scroll to position [2986, 0]
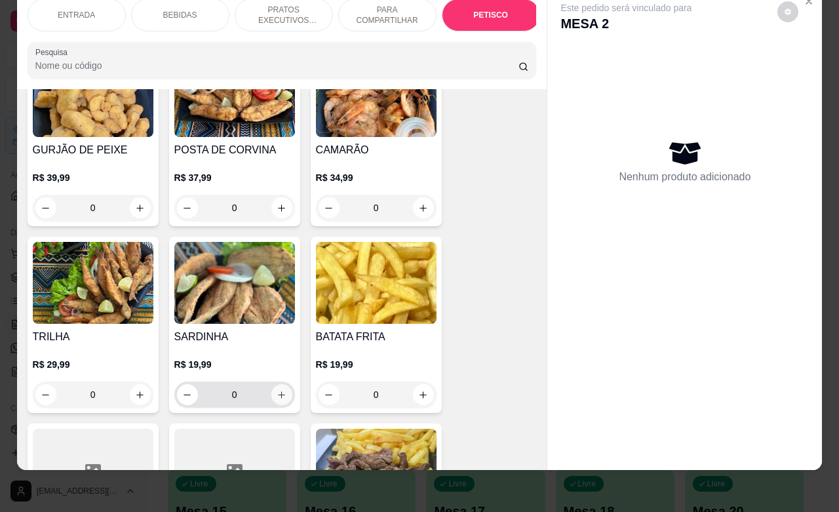
click at [277, 390] on icon "increase-product-quantity" at bounding box center [282, 395] width 10 height 10
type input "1"
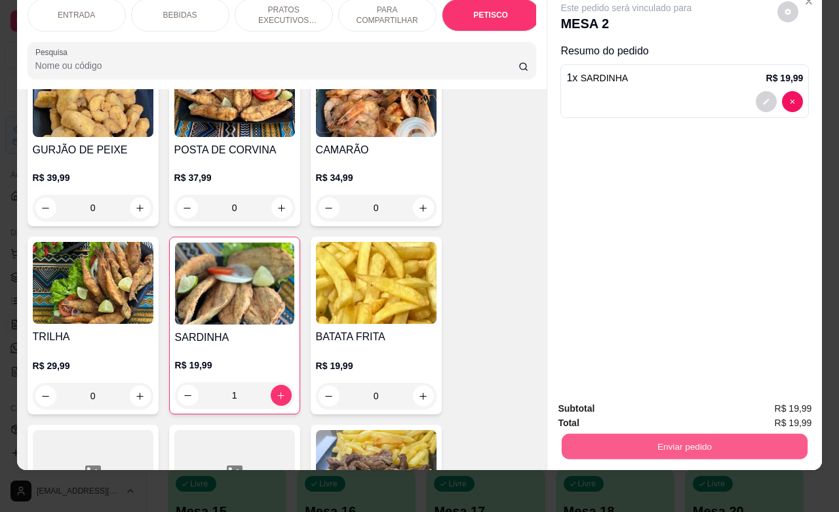
click at [594, 433] on button "Enviar pedido" at bounding box center [685, 446] width 246 height 26
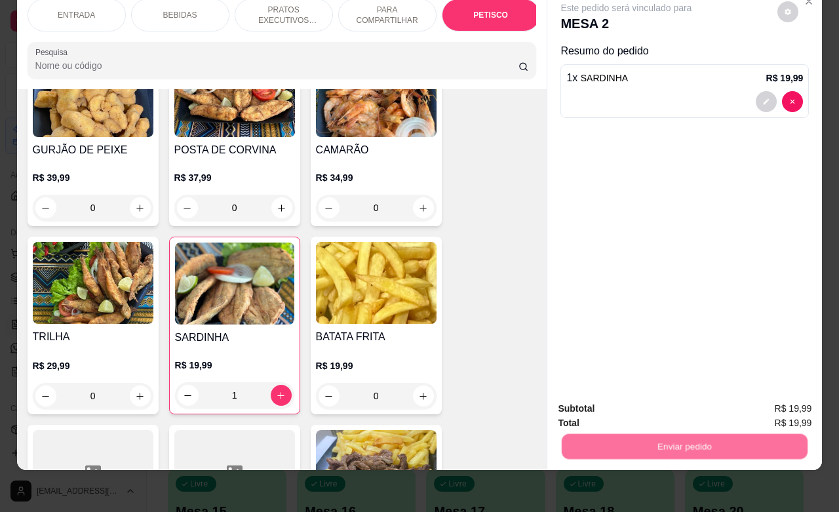
click at [616, 397] on button "Não registrar e enviar pedido" at bounding box center [640, 400] width 136 height 25
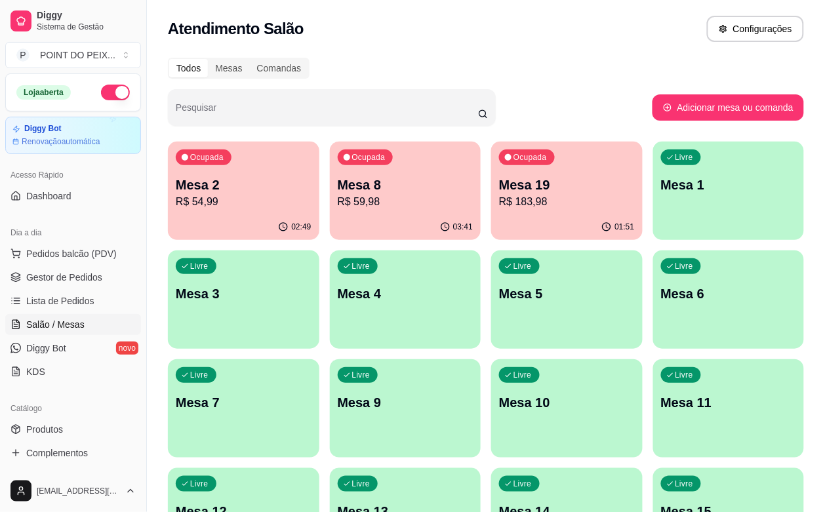
click at [266, 214] on div "Ocupada Mesa 2 R$ 54,99" at bounding box center [243, 178] width 151 height 73
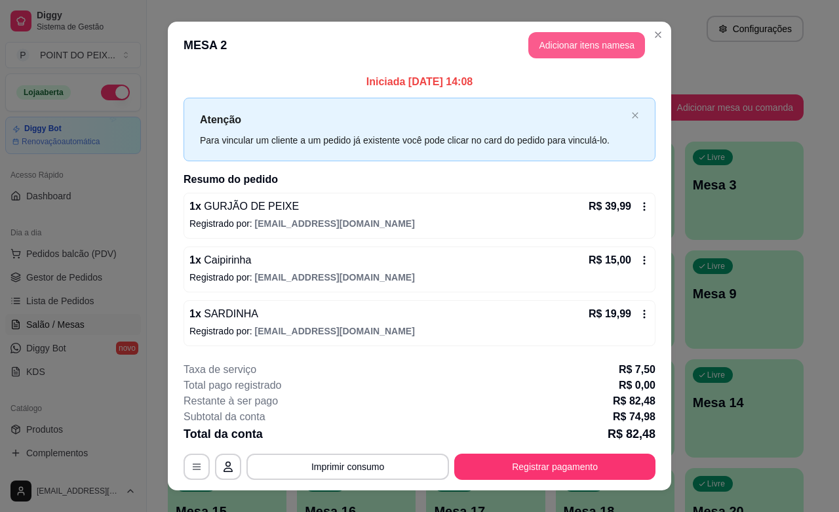
click at [581, 37] on button "Adicionar itens na mesa" at bounding box center [586, 45] width 117 height 26
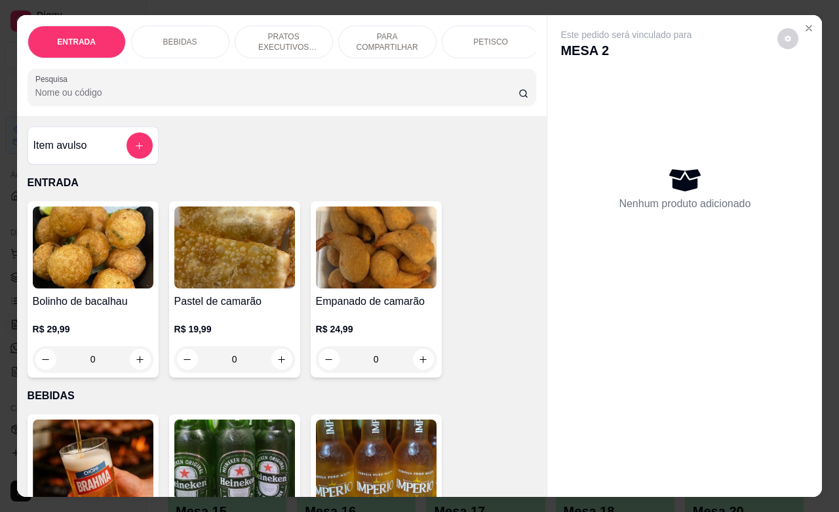
click at [169, 37] on p "BEBIDAS" at bounding box center [180, 42] width 34 height 10
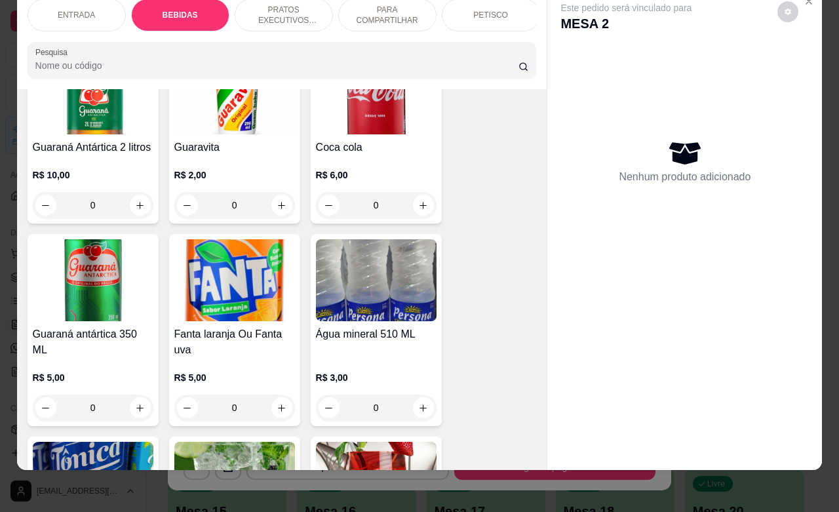
scroll to position [600, 0]
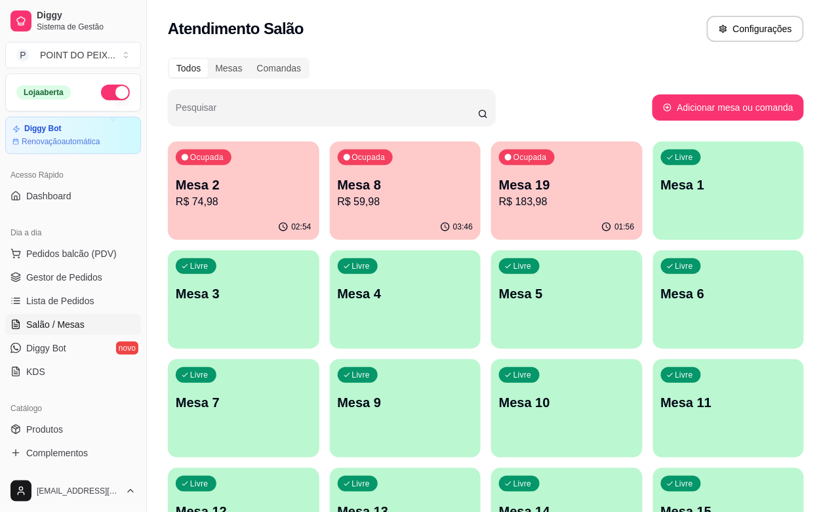
click at [237, 221] on div "02:54" at bounding box center [243, 227] width 151 height 26
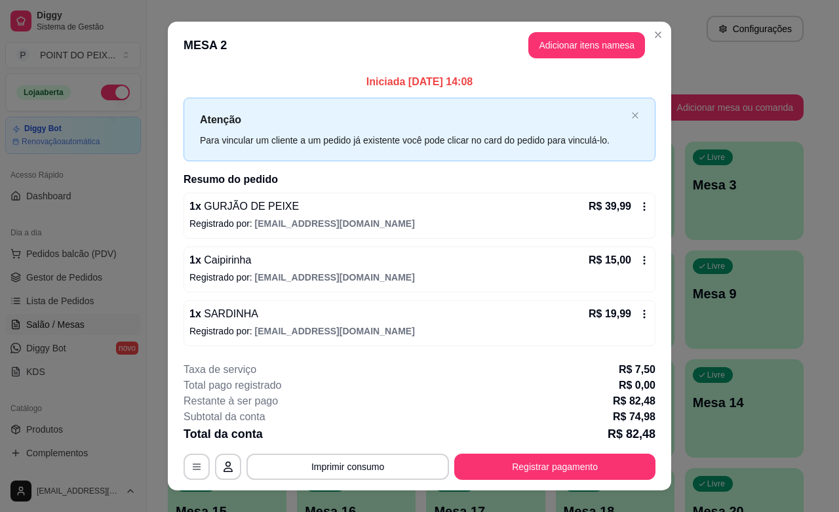
scroll to position [20, 0]
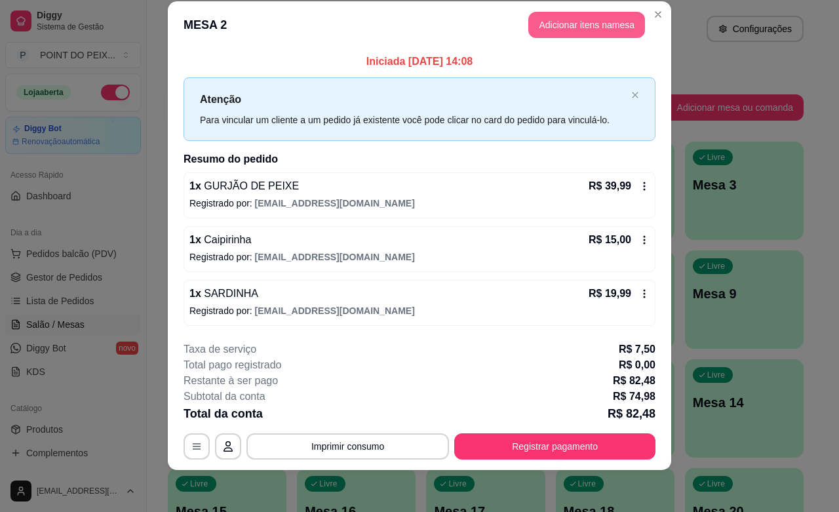
click at [575, 10] on header "MESA 2 Adicionar itens na mesa" at bounding box center [419, 24] width 503 height 47
click at [574, 22] on button "Adicionar itens na mesa" at bounding box center [586, 25] width 117 height 26
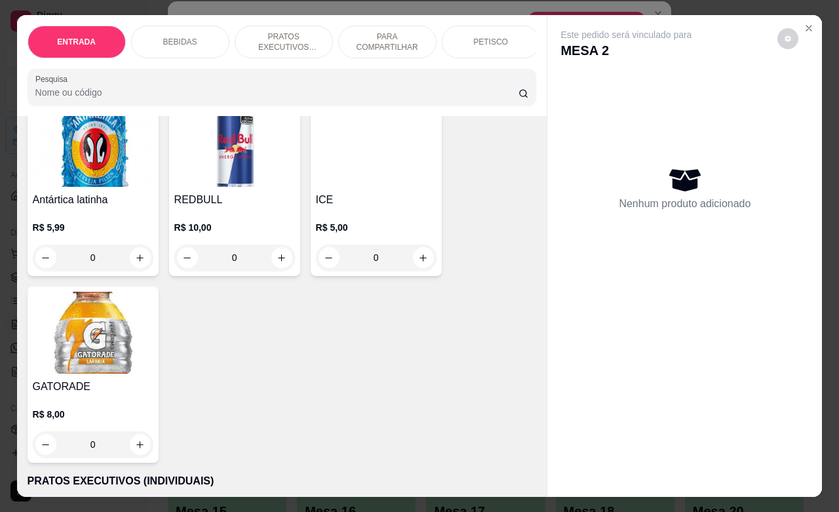
scroll to position [1311, 0]
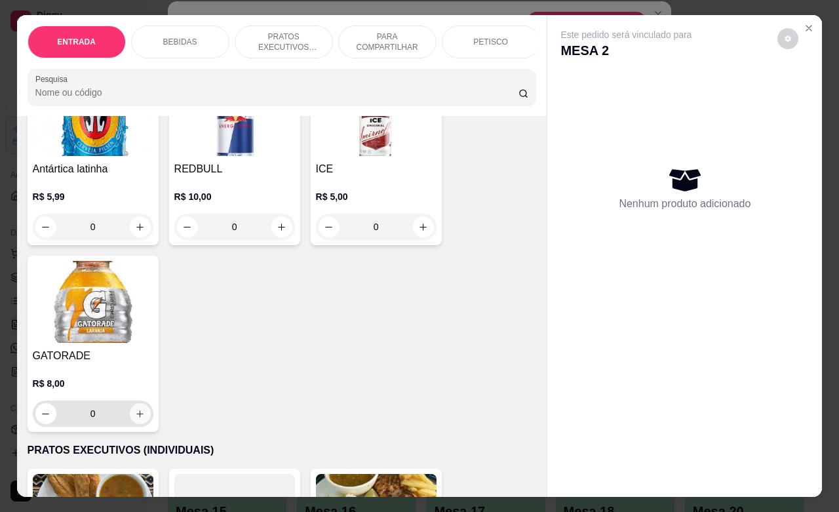
click at [136, 409] on icon "increase-product-quantity" at bounding box center [140, 414] width 10 height 10
type input "1"
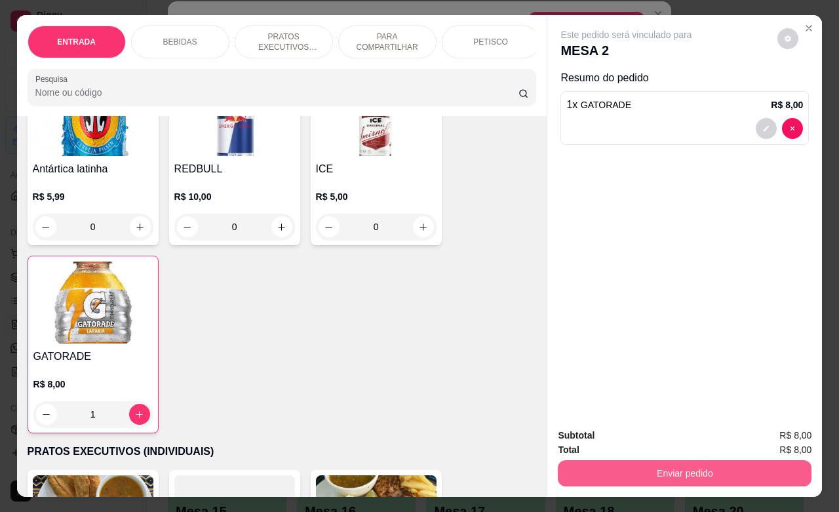
click at [597, 463] on button "Enviar pedido" at bounding box center [685, 473] width 254 height 26
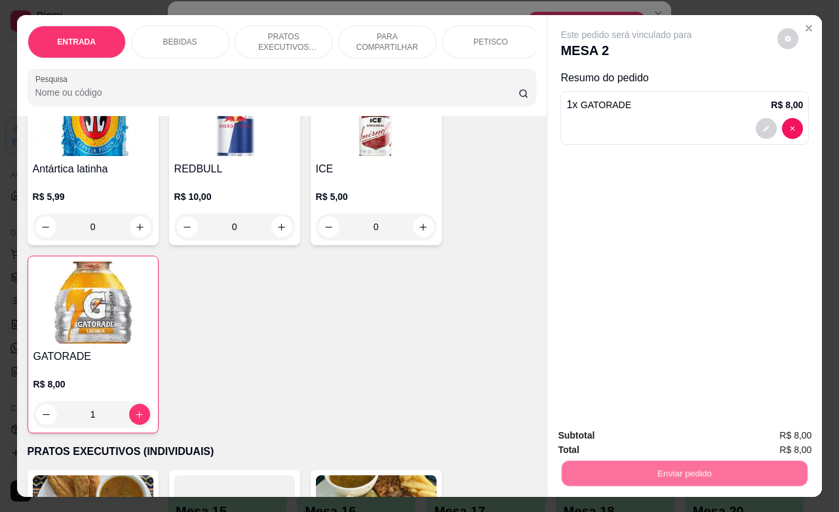
click at [613, 437] on button "Não registrar e enviar pedido" at bounding box center [640, 433] width 136 height 25
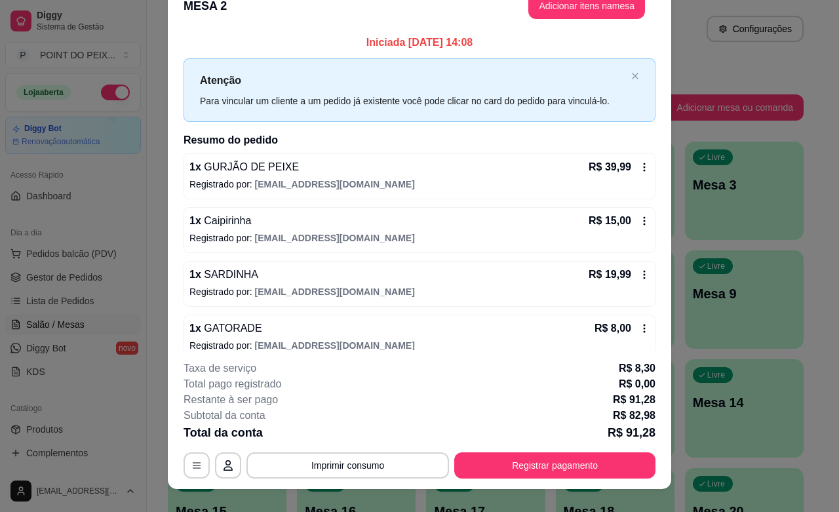
scroll to position [1, 0]
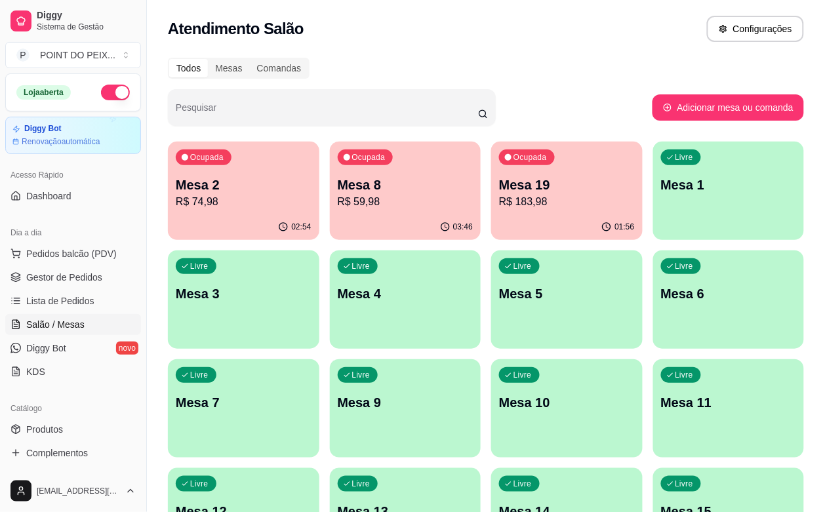
click at [491, 218] on div "01:56" at bounding box center [566, 227] width 151 height 26
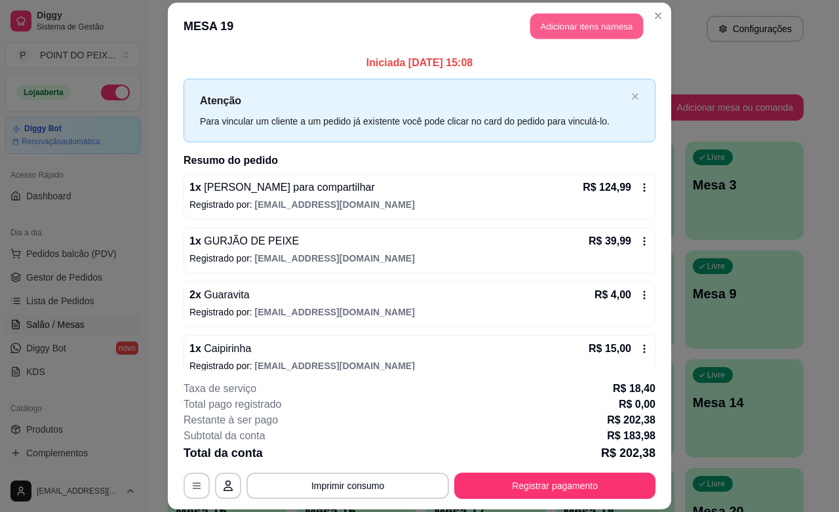
click at [569, 31] on button "Adicionar itens na mesa" at bounding box center [586, 27] width 113 height 26
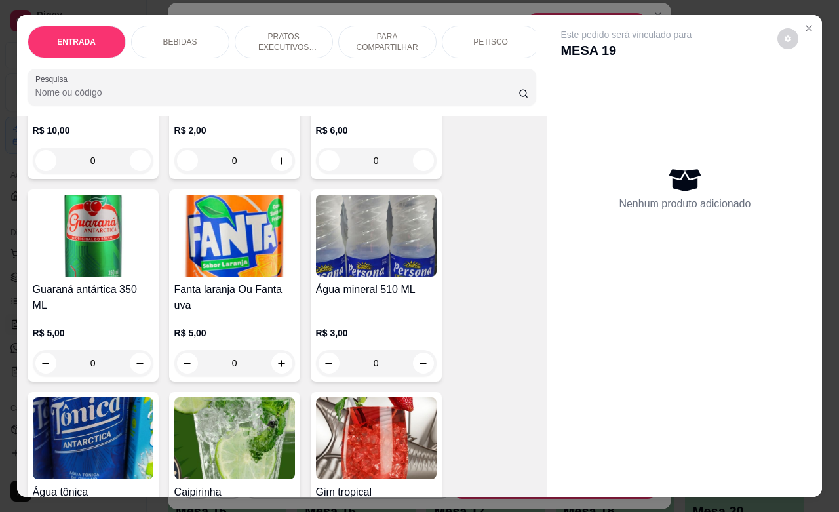
scroll to position [819, 0]
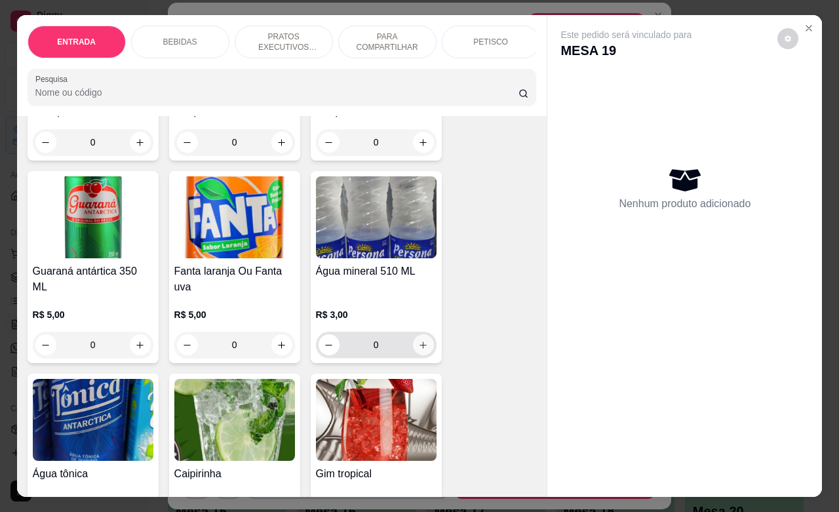
click at [418, 341] on icon "increase-product-quantity" at bounding box center [423, 345] width 10 height 10
type input "1"
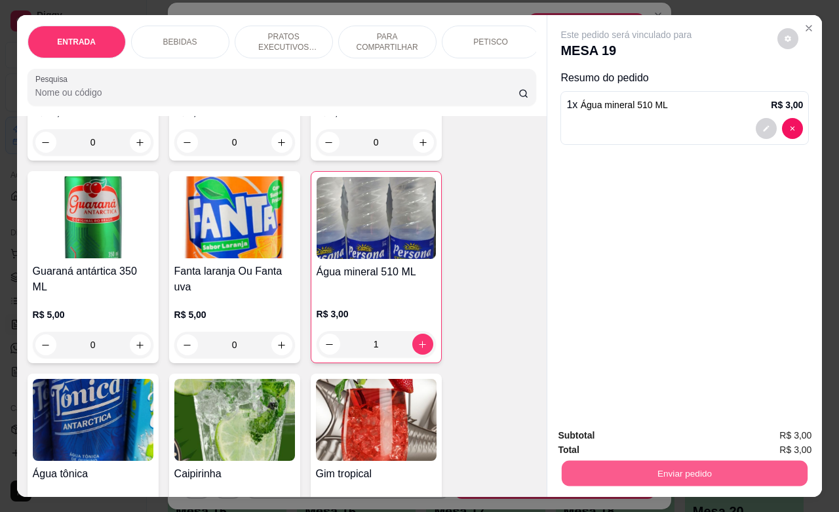
click at [664, 471] on button "Enviar pedido" at bounding box center [685, 473] width 246 height 26
click at [651, 440] on button "Não registrar e enviar pedido" at bounding box center [640, 433] width 136 height 25
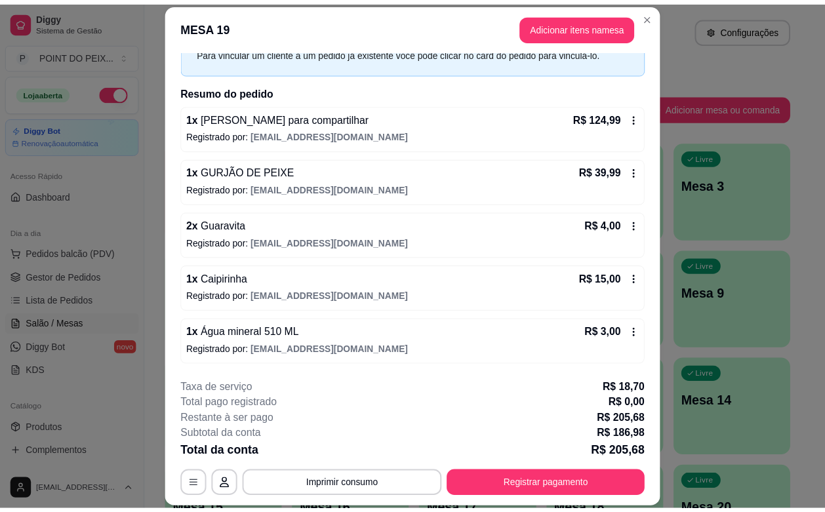
scroll to position [39, 0]
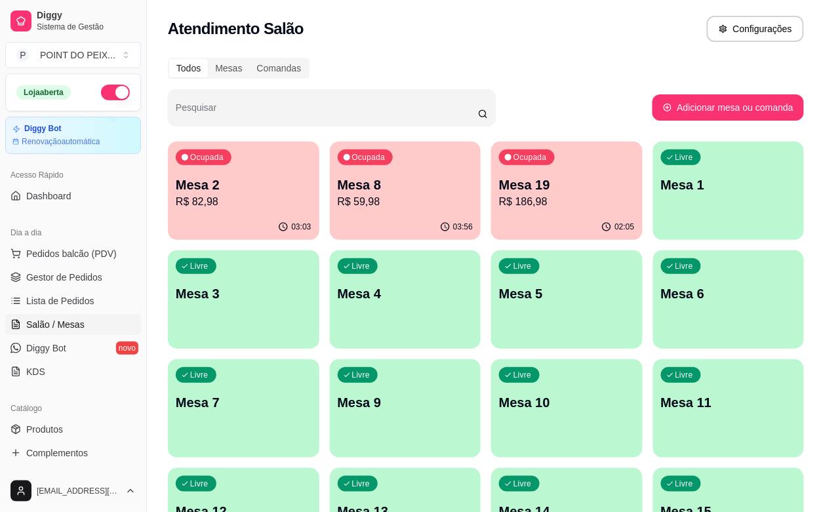
click at [653, 308] on div "Livre Mesa 6" at bounding box center [728, 291] width 151 height 83
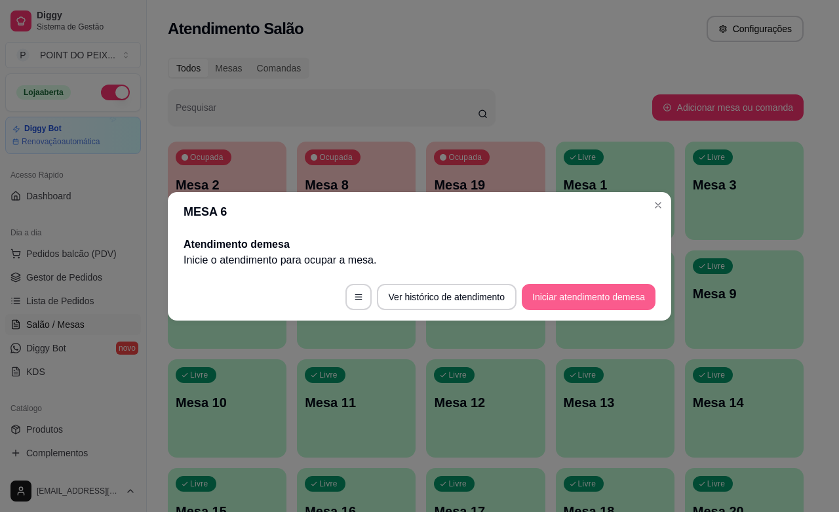
click at [558, 292] on button "Iniciar atendimento de mesa" at bounding box center [589, 297] width 134 height 26
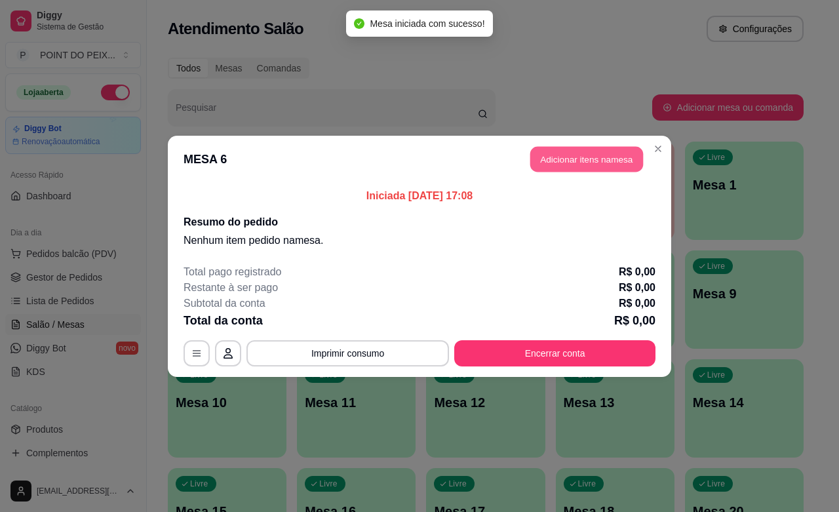
click at [603, 155] on button "Adicionar itens na mesa" at bounding box center [586, 159] width 113 height 26
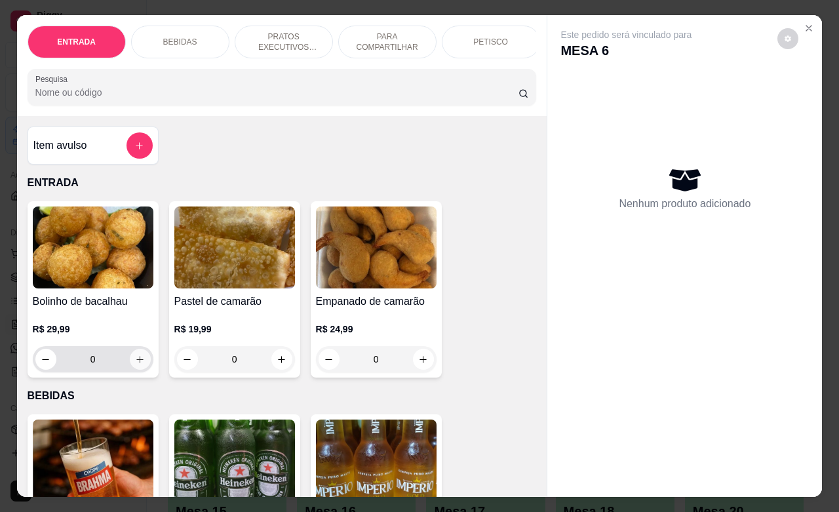
click at [135, 364] on icon "increase-product-quantity" at bounding box center [140, 360] width 10 height 10
type input "1"
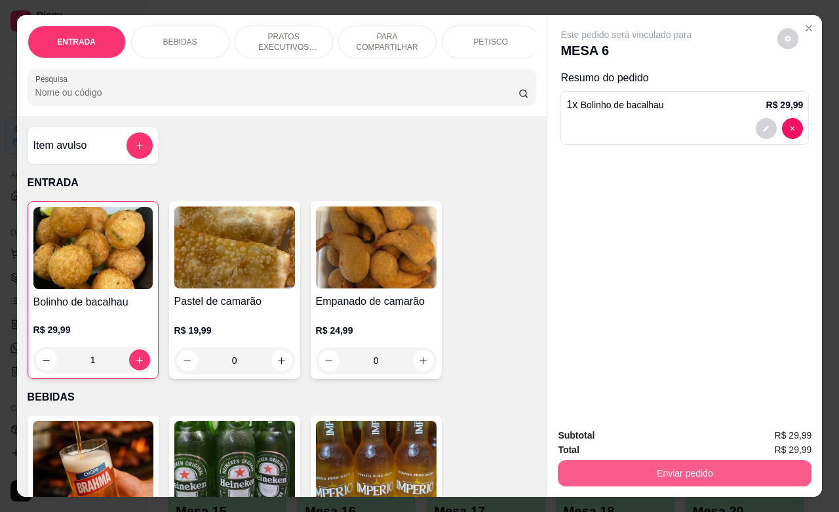
click at [633, 460] on button "Enviar pedido" at bounding box center [685, 473] width 254 height 26
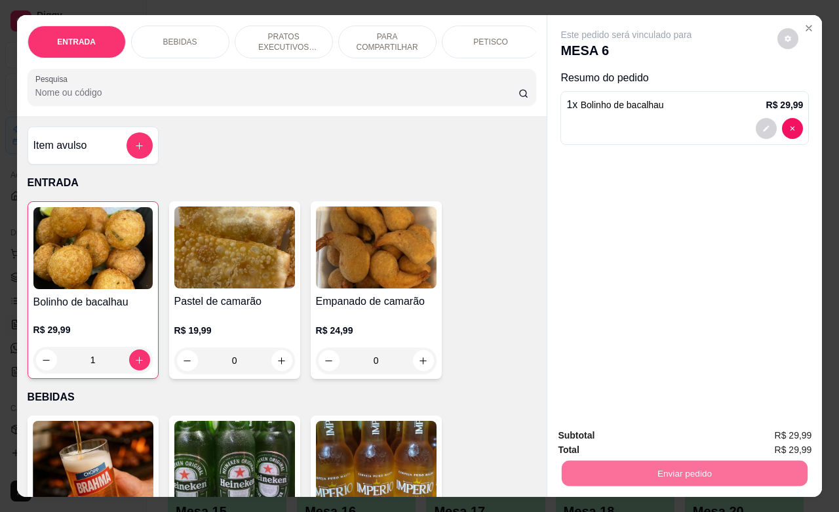
click at [647, 438] on button "Não registrar e enviar pedido" at bounding box center [640, 433] width 132 height 24
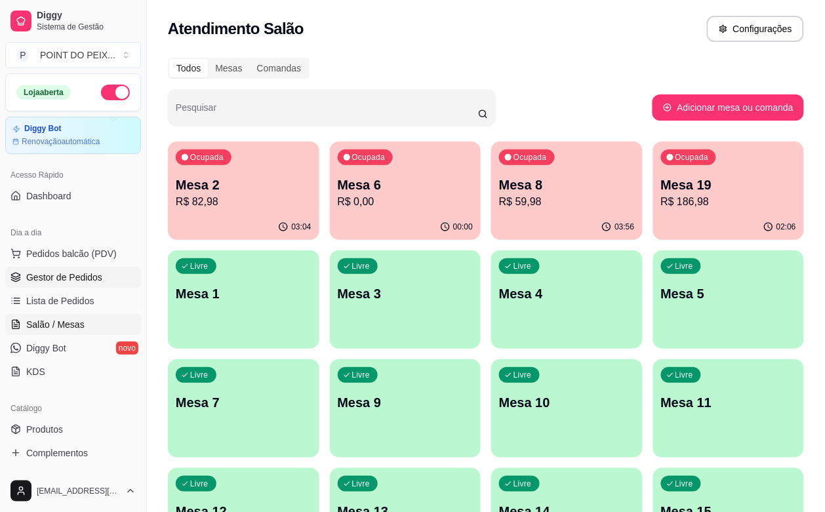
click at [69, 273] on span "Gestor de Pedidos" at bounding box center [64, 277] width 76 height 13
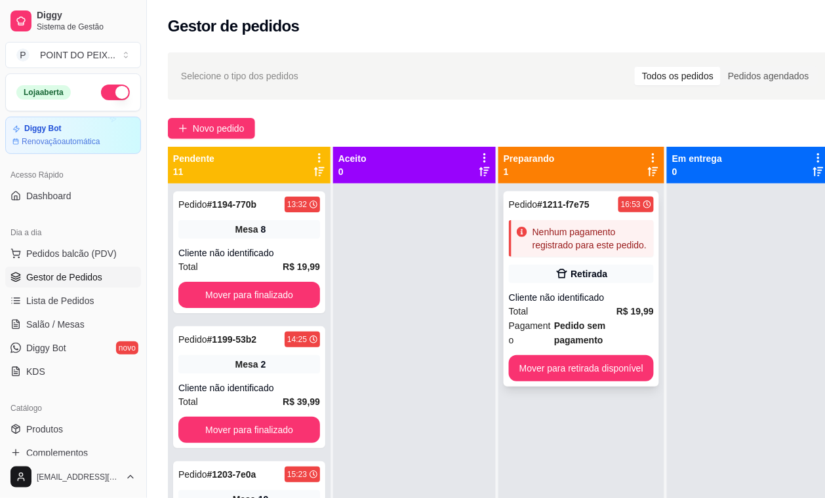
click at [590, 302] on div "Cliente não identificado" at bounding box center [581, 297] width 145 height 13
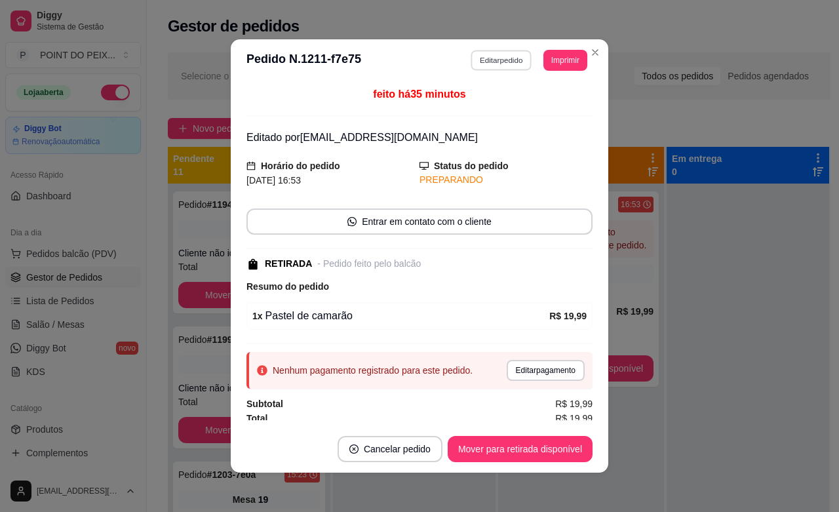
click at [501, 61] on button "Editar pedido" at bounding box center [501, 60] width 61 height 20
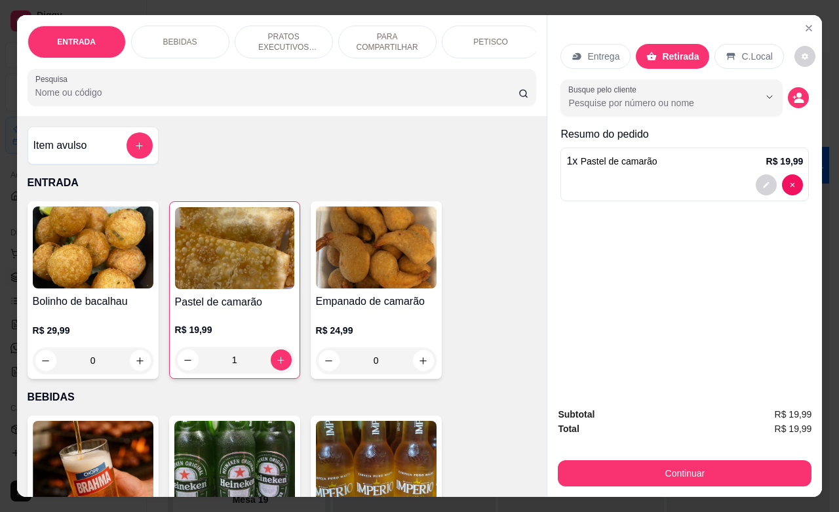
click at [749, 51] on p "C.Local" at bounding box center [756, 56] width 31 height 13
click at [804, 23] on icon "Close" at bounding box center [809, 28] width 10 height 10
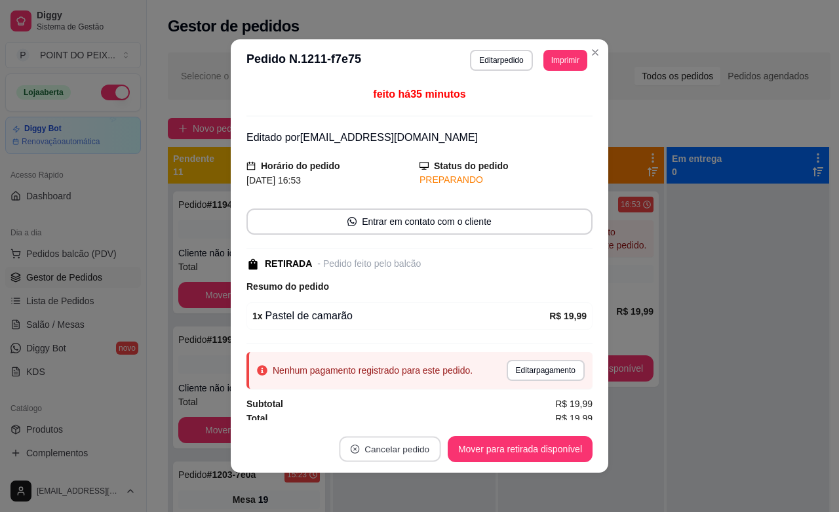
click at [381, 450] on button "Cancelar pedido" at bounding box center [390, 450] width 102 height 26
click at [404, 420] on button "Sim" at bounding box center [420, 417] width 51 height 26
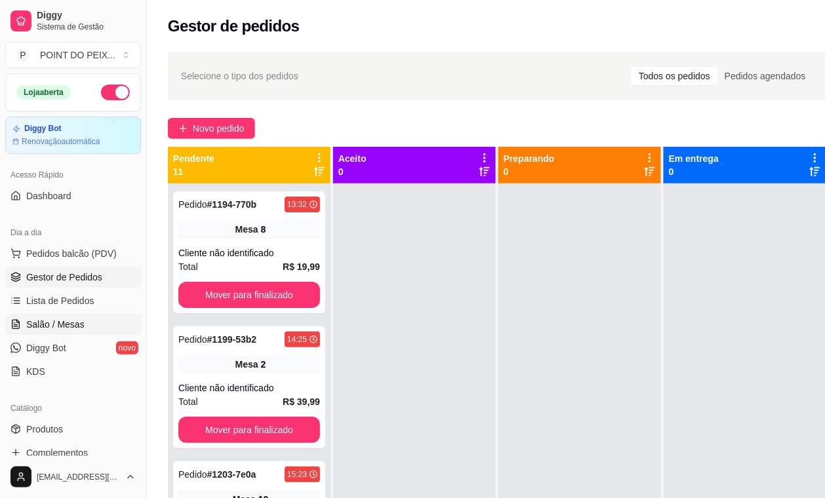
click at [64, 326] on span "Salão / Mesas" at bounding box center [55, 324] width 58 height 13
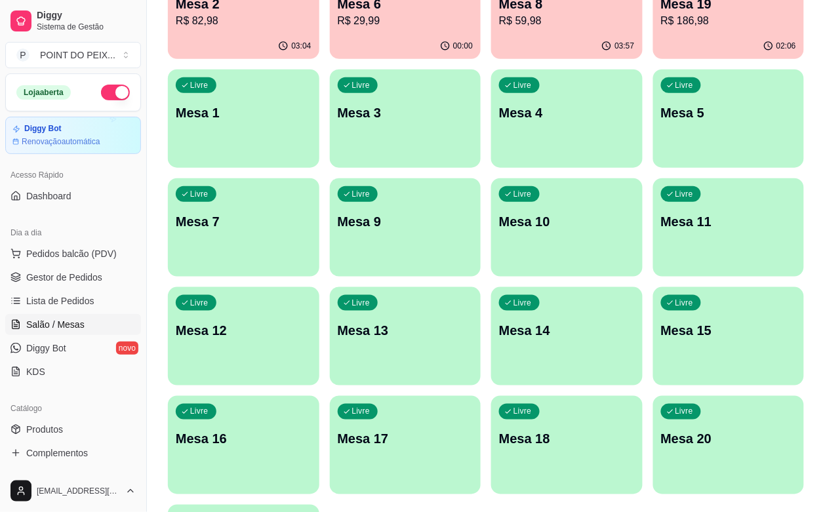
scroll to position [216, 0]
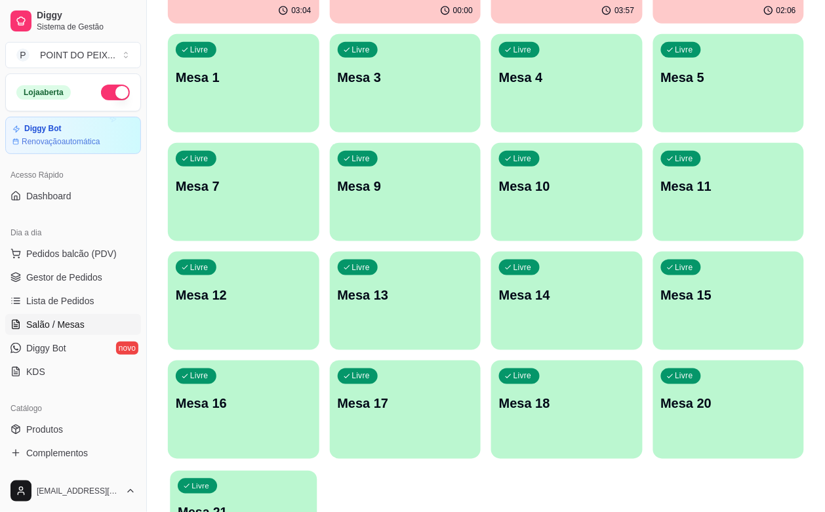
click at [237, 471] on div "Livre Mesa 21" at bounding box center [243, 511] width 147 height 80
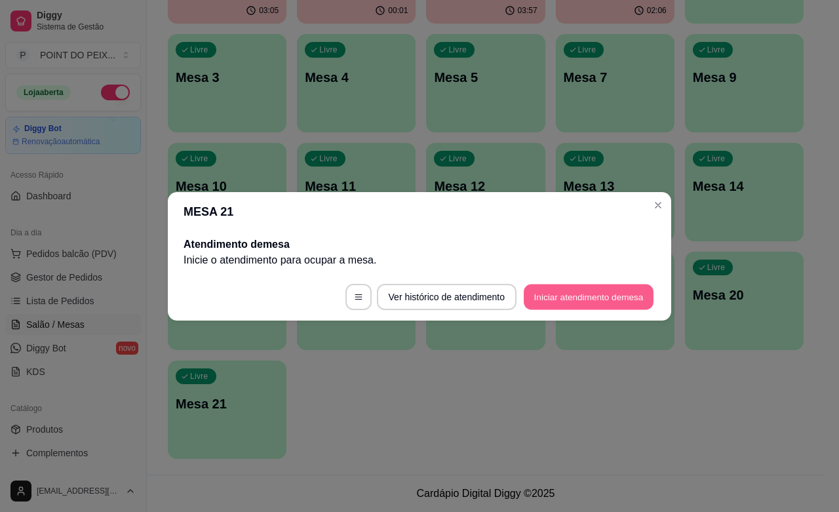
click at [554, 300] on button "Iniciar atendimento de mesa" at bounding box center [589, 297] width 130 height 26
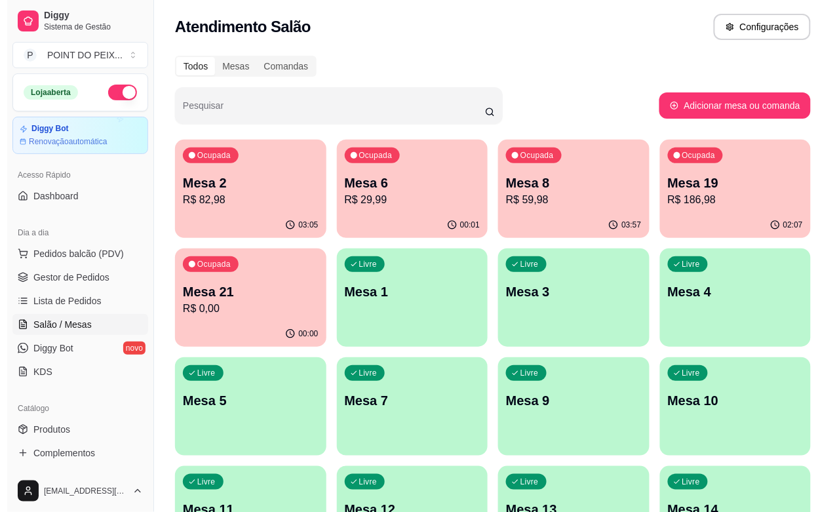
scroll to position [0, 0]
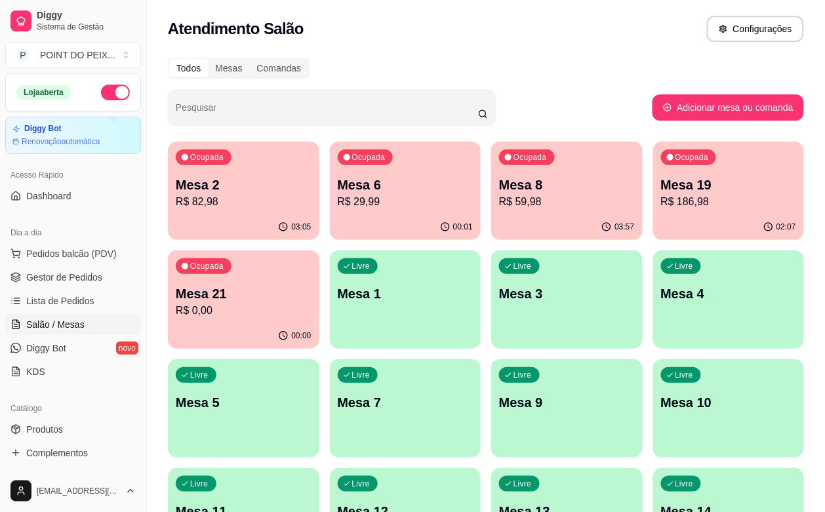
click at [243, 211] on div "Ocupada Mesa 2 R$ 82,98" at bounding box center [243, 178] width 151 height 73
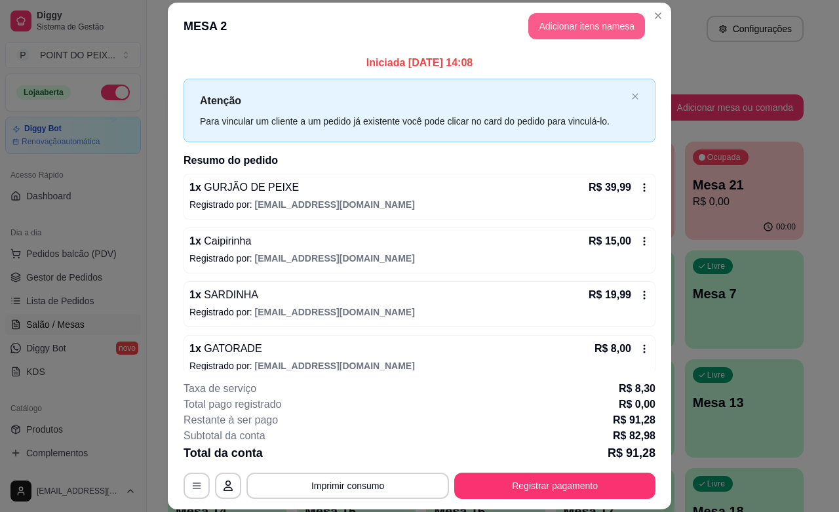
click at [558, 24] on button "Adicionar itens na mesa" at bounding box center [586, 26] width 117 height 26
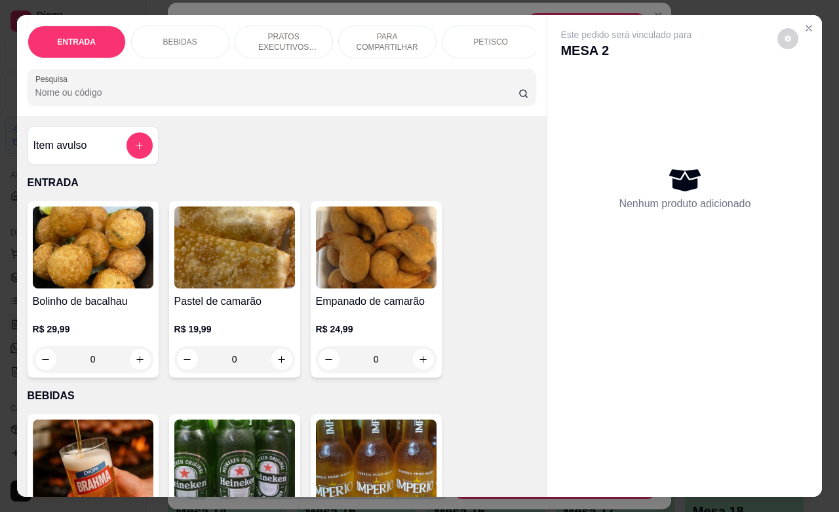
click at [482, 38] on p "PETISCO" at bounding box center [490, 42] width 35 height 10
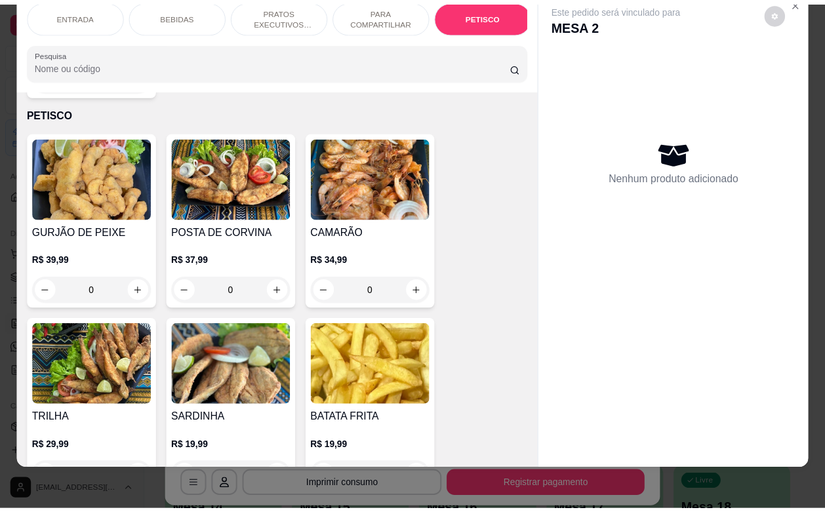
scroll to position [3173, 0]
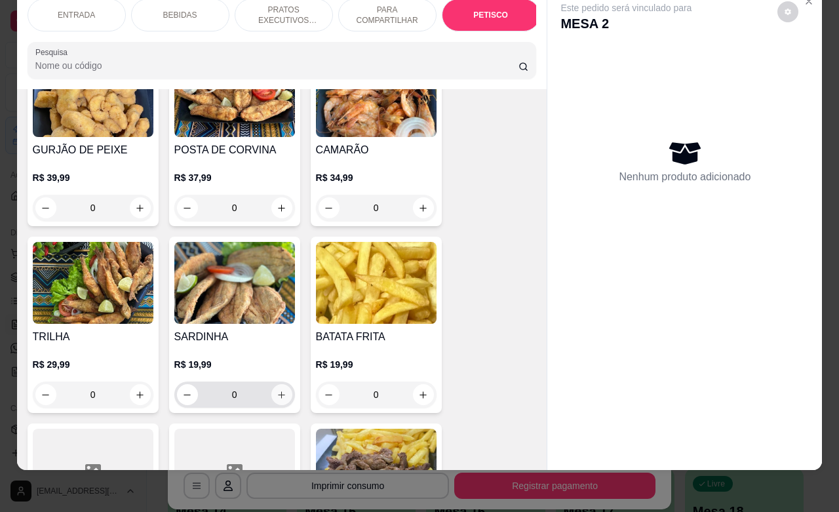
click at [278, 391] on icon "increase-product-quantity" at bounding box center [281, 394] width 7 height 7
type input "1"
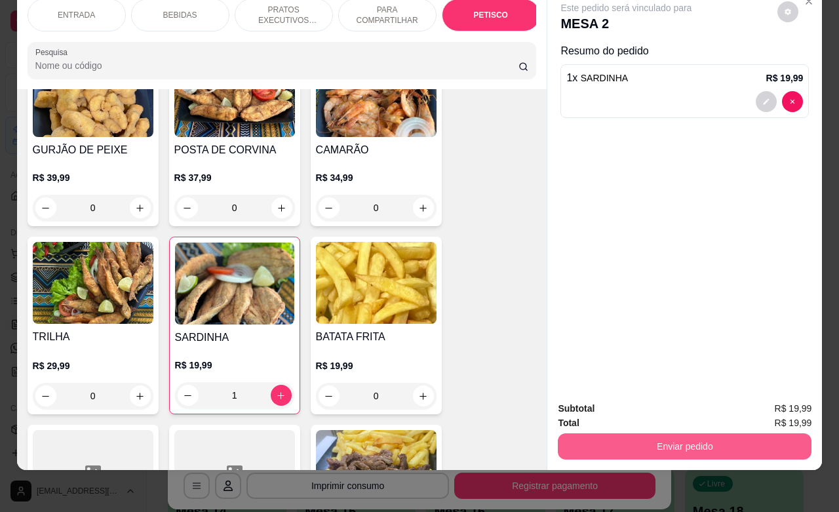
click at [637, 436] on button "Enviar pedido" at bounding box center [685, 446] width 254 height 26
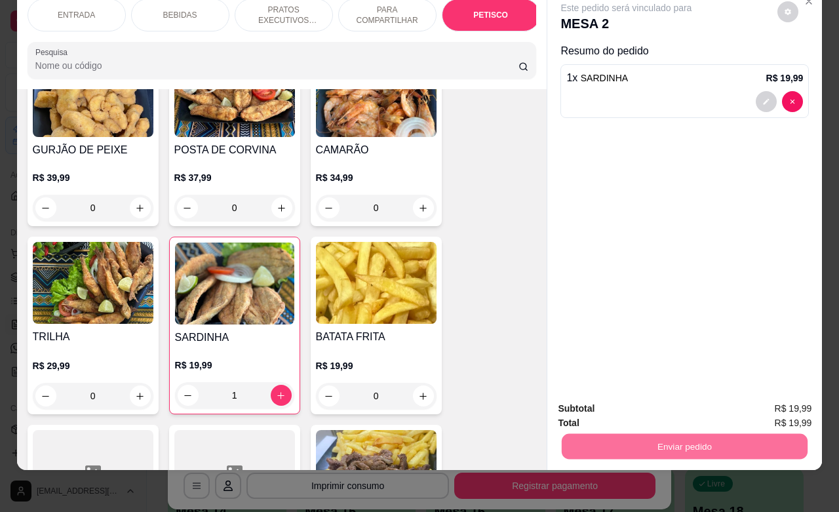
click at [612, 403] on button "Não registrar e enviar pedido" at bounding box center [640, 400] width 132 height 24
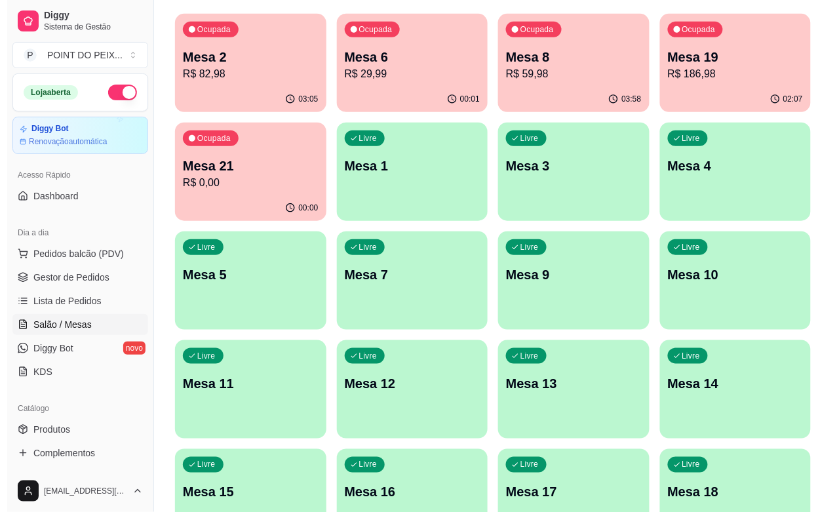
scroll to position [164, 0]
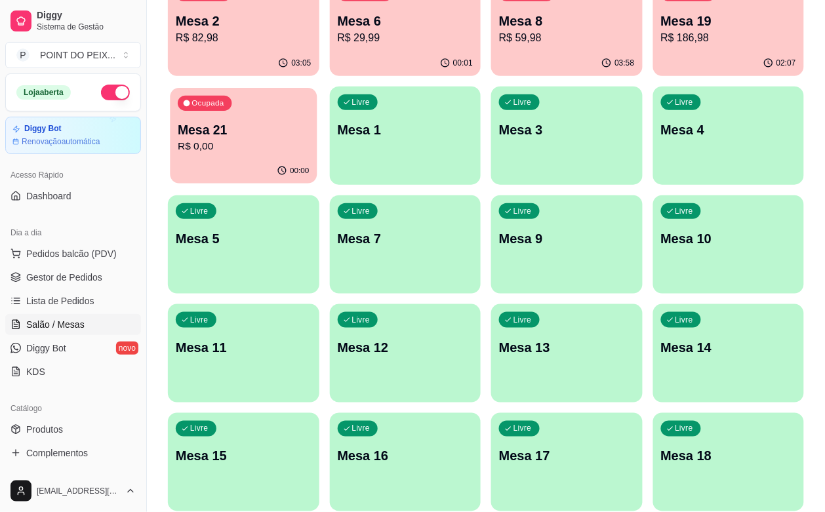
click at [317, 159] on div "00:00" at bounding box center [243, 171] width 147 height 25
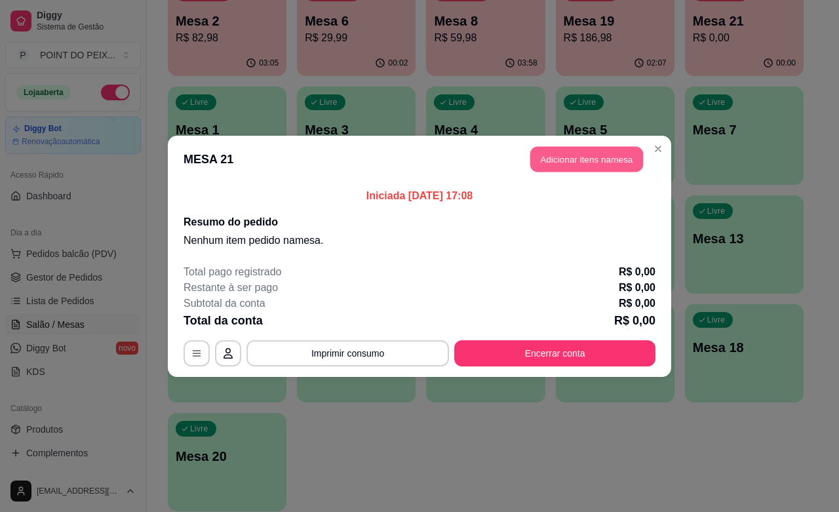
click at [612, 165] on button "Adicionar itens na mesa" at bounding box center [586, 159] width 113 height 26
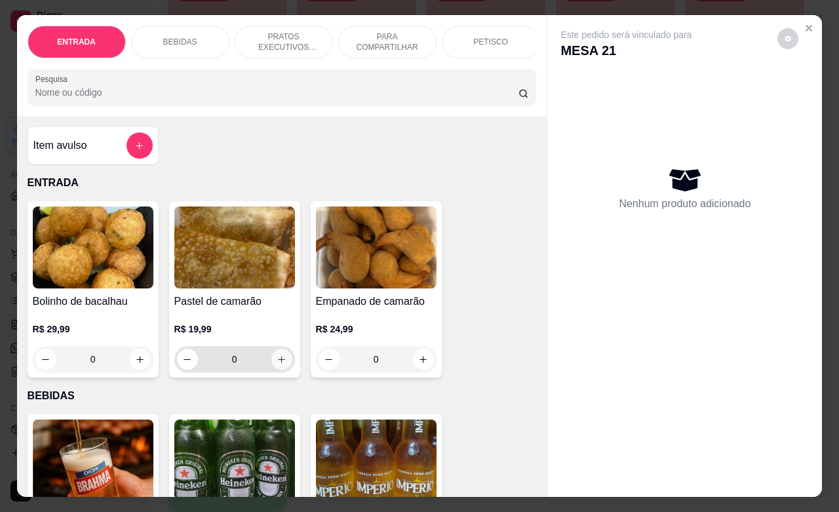
click at [277, 364] on icon "increase-product-quantity" at bounding box center [282, 360] width 10 height 10
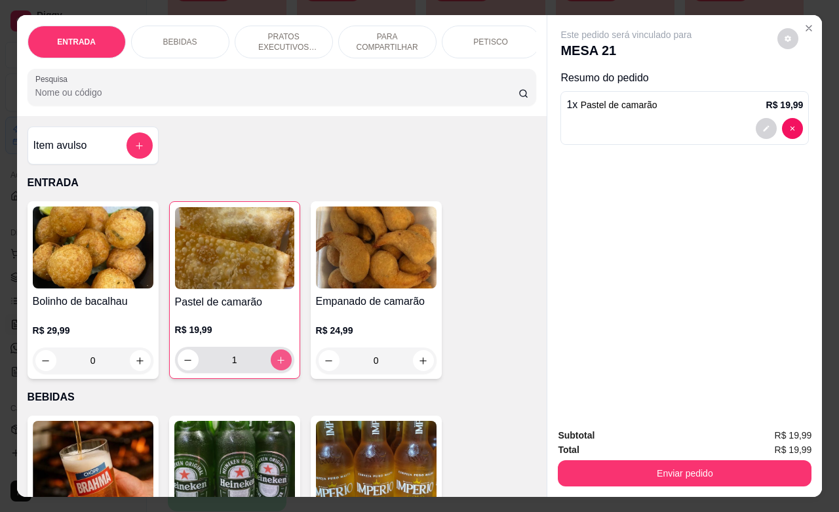
type input "1"
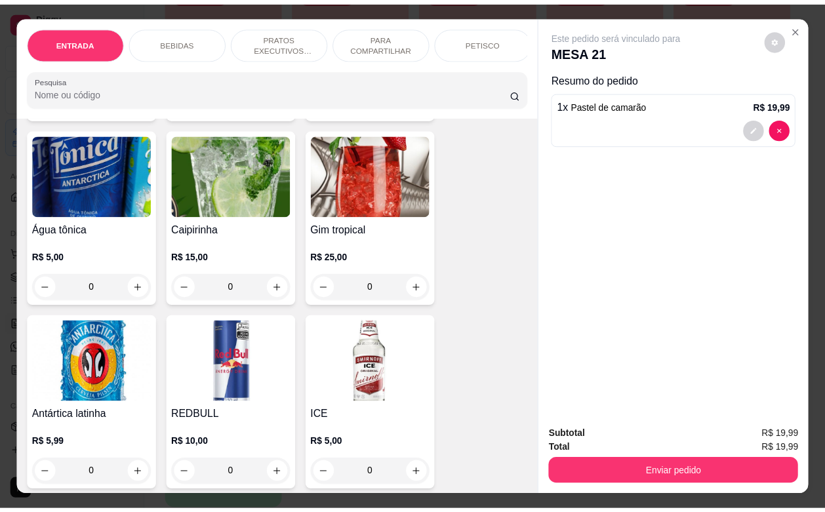
scroll to position [1229, 0]
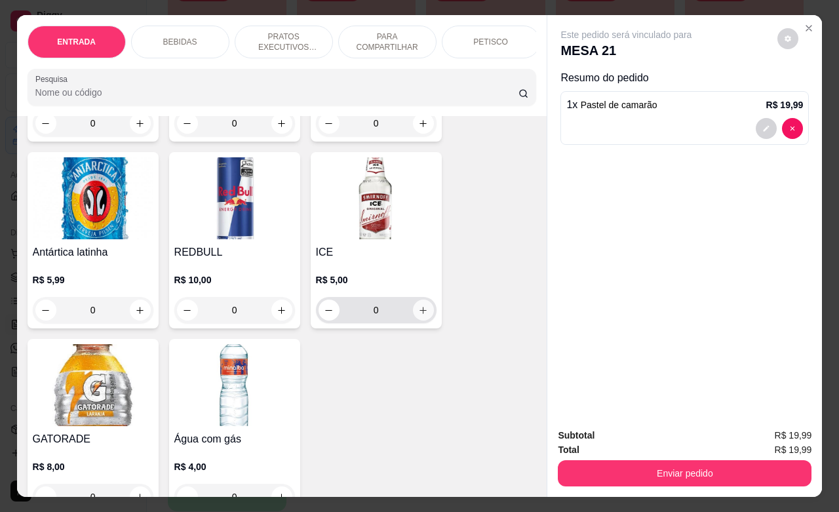
click at [413, 303] on button "increase-product-quantity" at bounding box center [423, 310] width 21 height 21
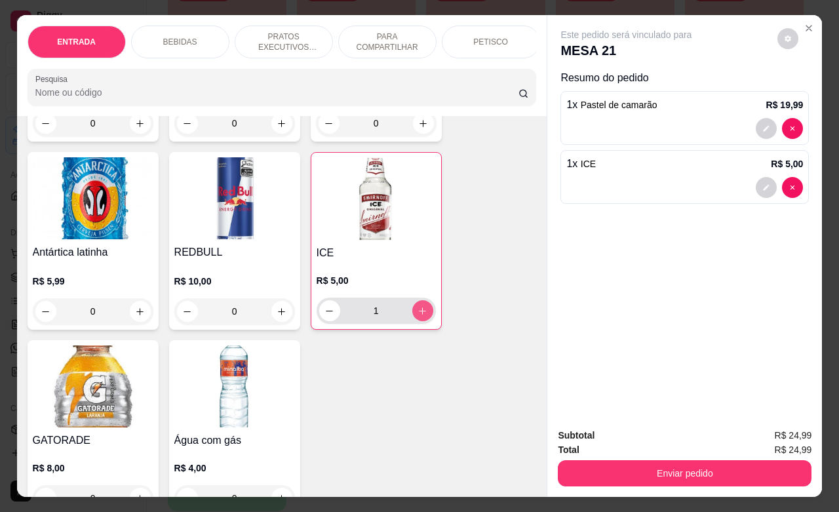
click at [418, 306] on icon "increase-product-quantity" at bounding box center [423, 311] width 10 height 10
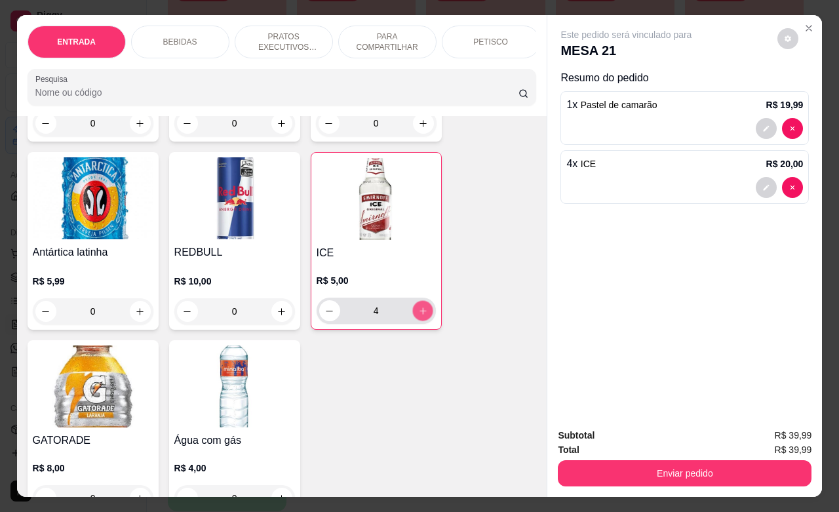
type input "6"
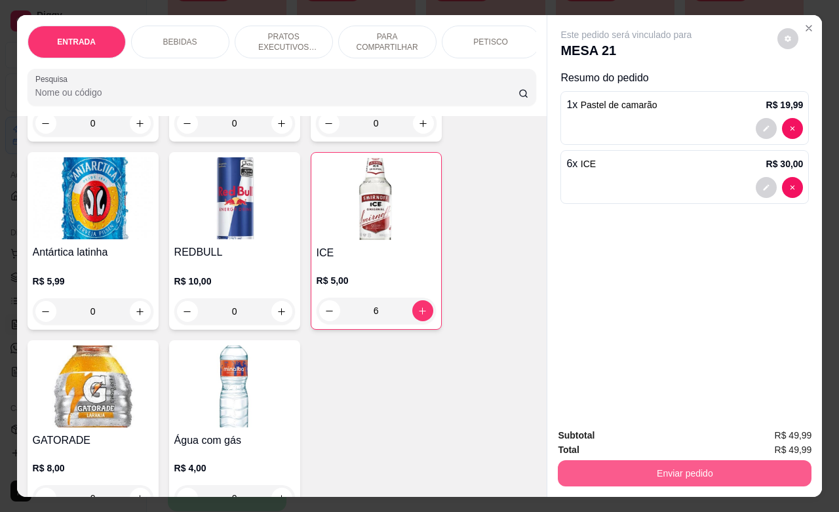
click at [647, 469] on button "Enviar pedido" at bounding box center [685, 473] width 254 height 26
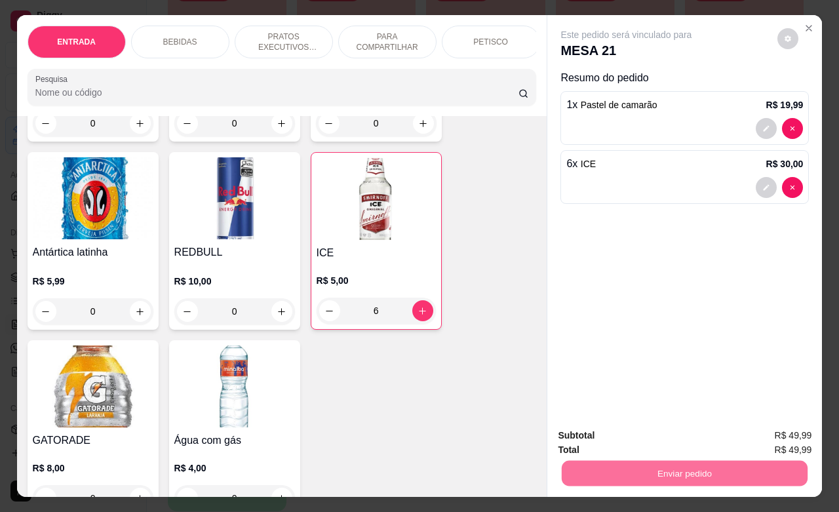
click at [735, 433] on button "Sim, quero registrar" at bounding box center [764, 433] width 98 height 25
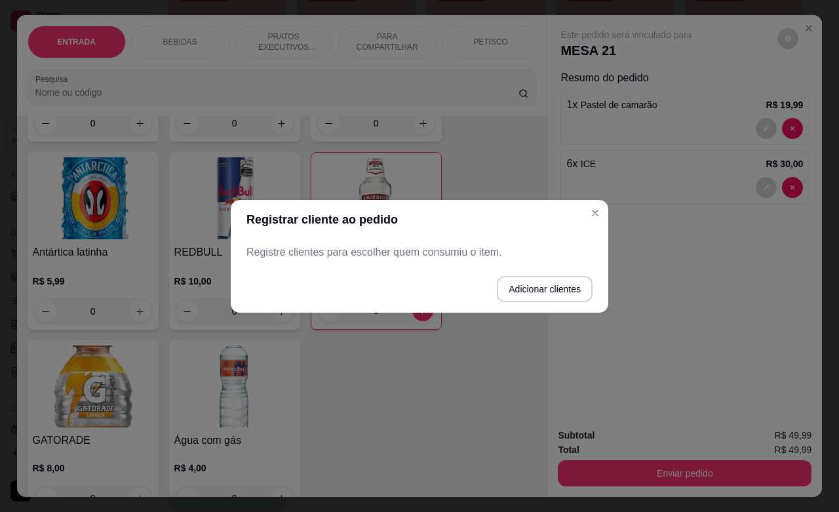
click at [410, 253] on p "Registre clientes para escolher quem consumiu o item." at bounding box center [419, 252] width 346 height 16
click at [408, 253] on p "Registre clientes para escolher quem consumiu o item." at bounding box center [419, 252] width 346 height 16
click at [408, 279] on footer "Adicionar clientes" at bounding box center [420, 288] width 378 height 47
click at [530, 284] on button "Adicionar clientes" at bounding box center [545, 289] width 96 height 26
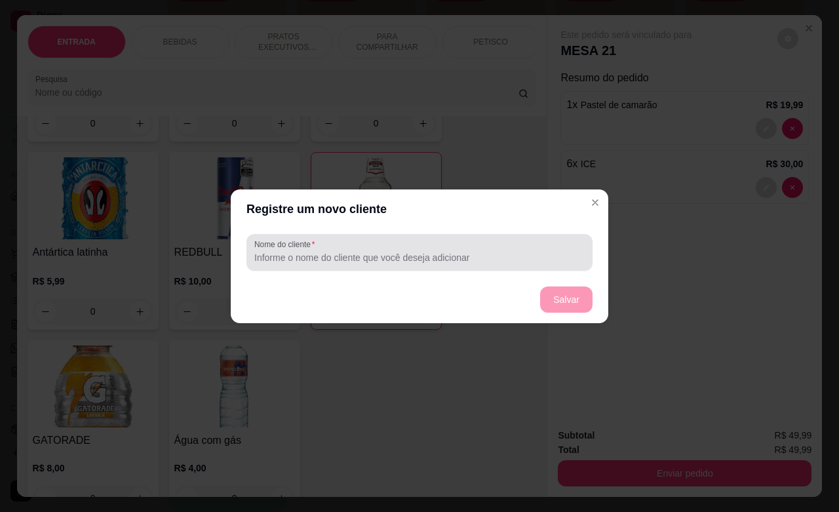
click at [309, 253] on input "Nome do cliente" at bounding box center [419, 257] width 330 height 13
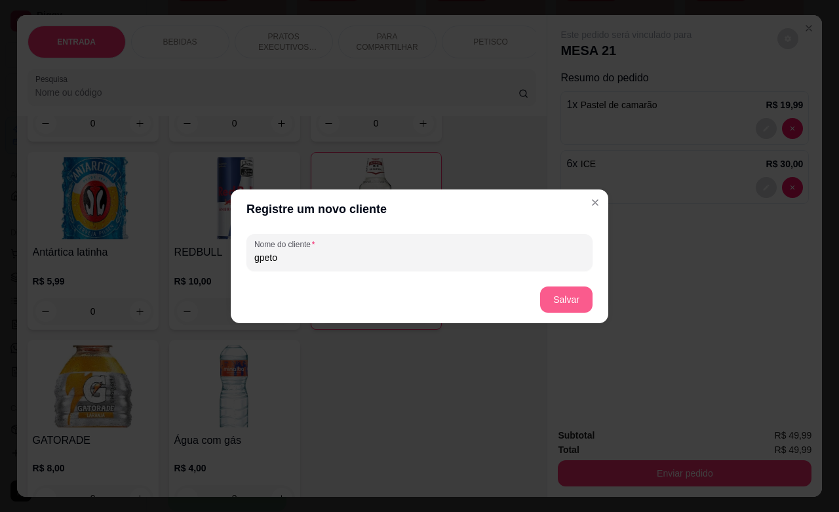
type input "gpeto"
click at [566, 295] on button "Salvar" at bounding box center [566, 299] width 52 height 26
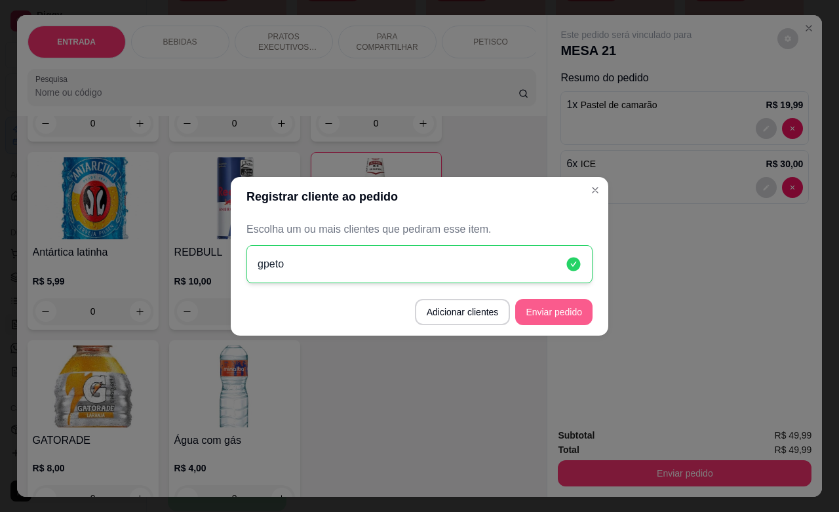
click at [546, 310] on button "Enviar pedido" at bounding box center [553, 312] width 77 height 26
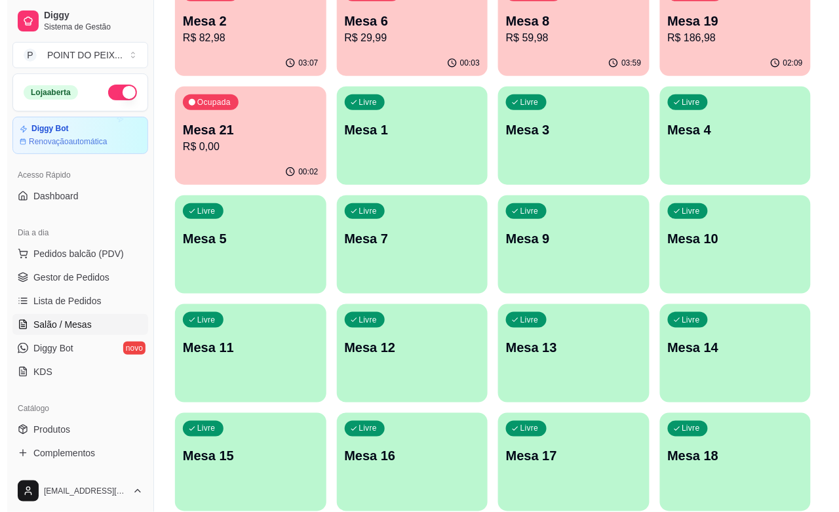
scroll to position [82, 0]
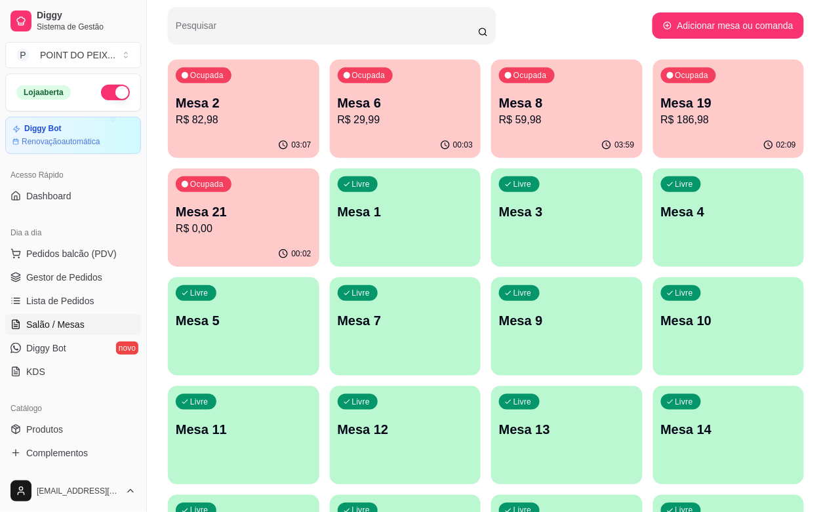
click at [661, 322] on p "Mesa 10" at bounding box center [729, 320] width 136 height 18
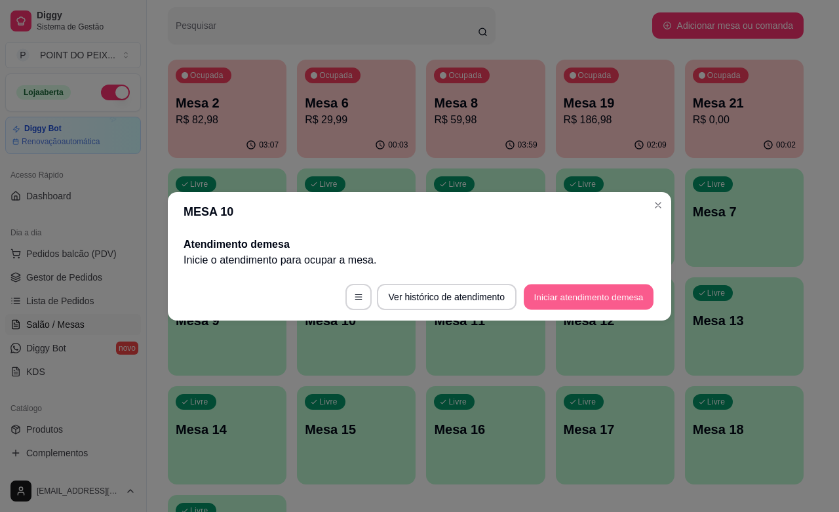
click at [565, 292] on button "Iniciar atendimento de mesa" at bounding box center [589, 297] width 130 height 26
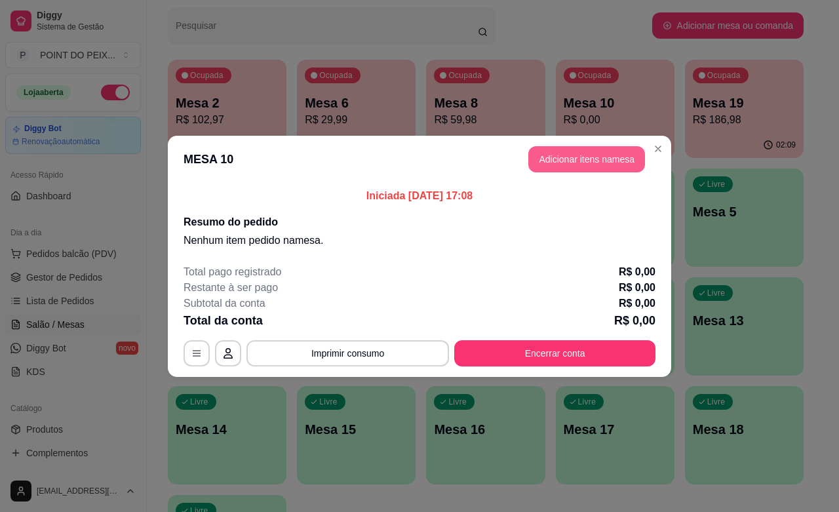
click at [582, 164] on button "Adicionar itens na mesa" at bounding box center [586, 159] width 117 height 26
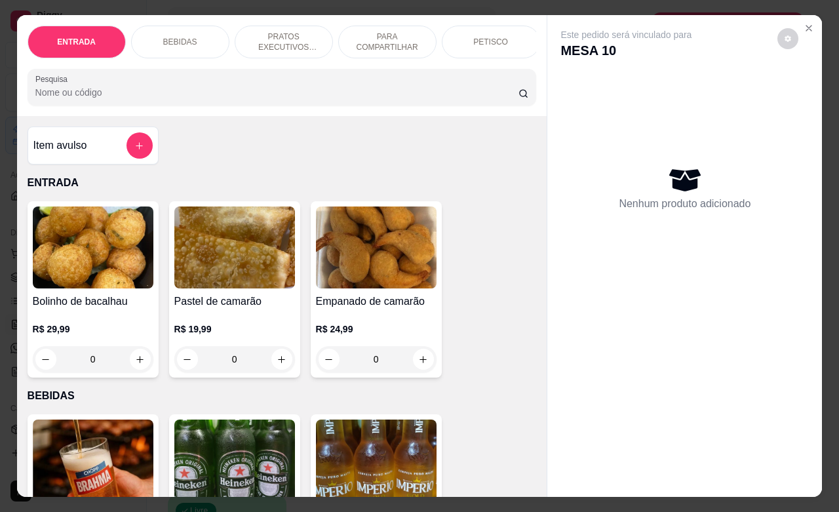
click at [478, 38] on p "PETISCO" at bounding box center [490, 42] width 35 height 10
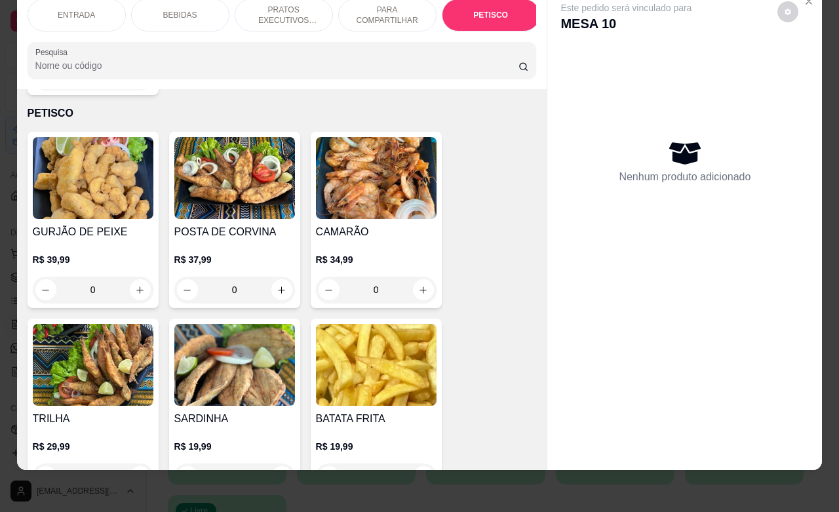
scroll to position [3173, 0]
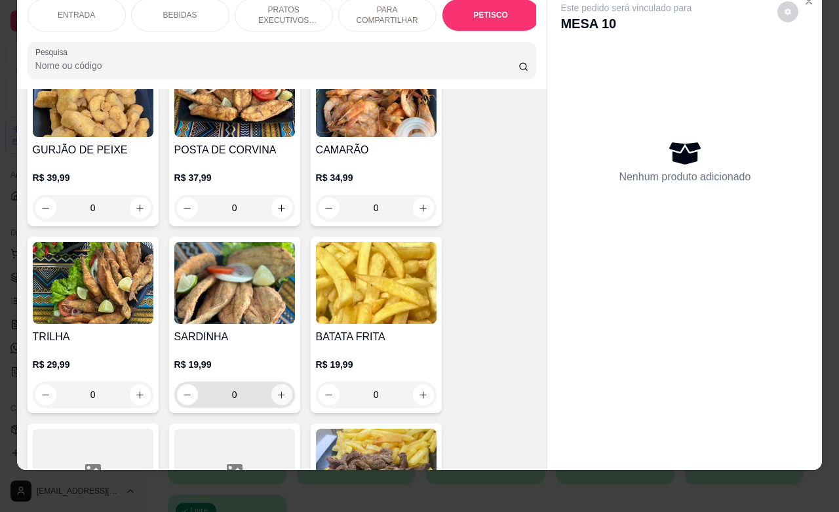
click at [274, 384] on button "increase-product-quantity" at bounding box center [281, 394] width 21 height 21
type input "1"
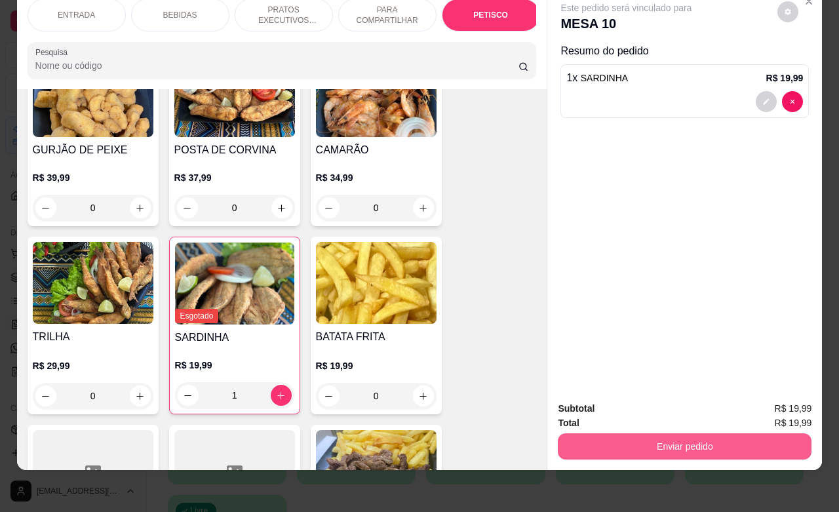
click at [591, 433] on button "Enviar pedido" at bounding box center [685, 446] width 254 height 26
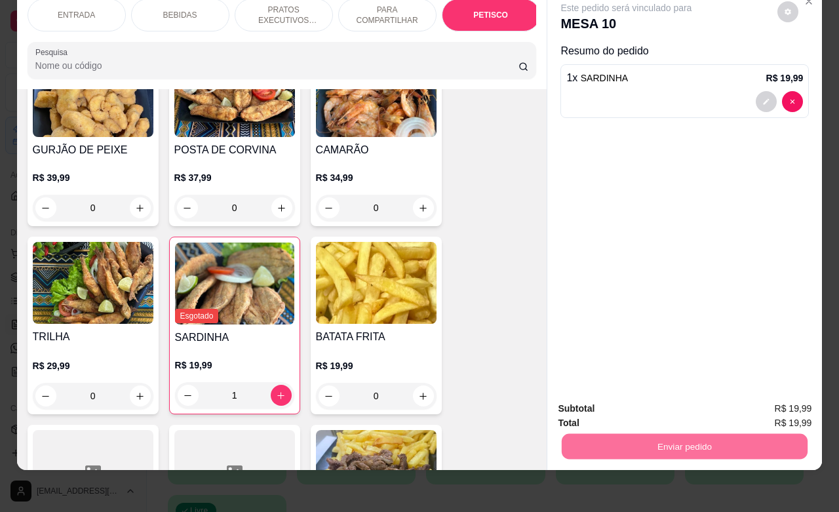
click at [602, 400] on button "Não registrar e enviar pedido" at bounding box center [640, 400] width 136 height 25
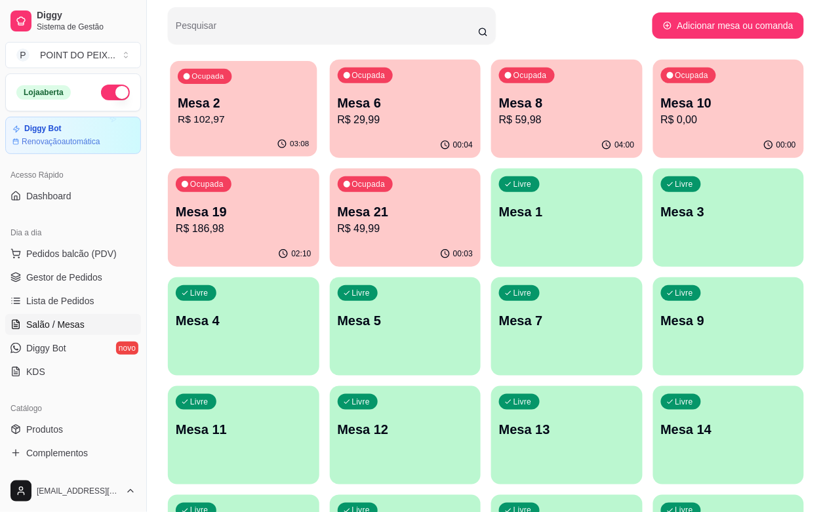
click at [239, 132] on div "Ocupada Mesa 2 R$ 102,97" at bounding box center [243, 96] width 147 height 71
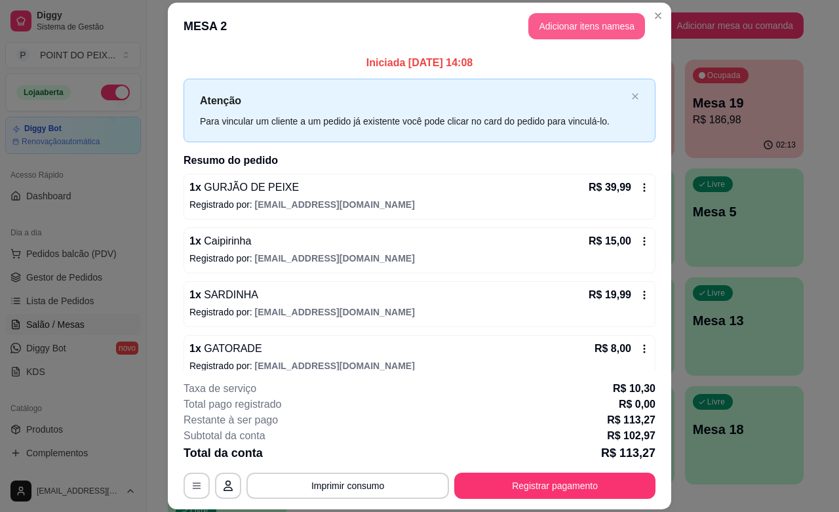
click at [564, 26] on button "Adicionar itens na mesa" at bounding box center [586, 26] width 117 height 26
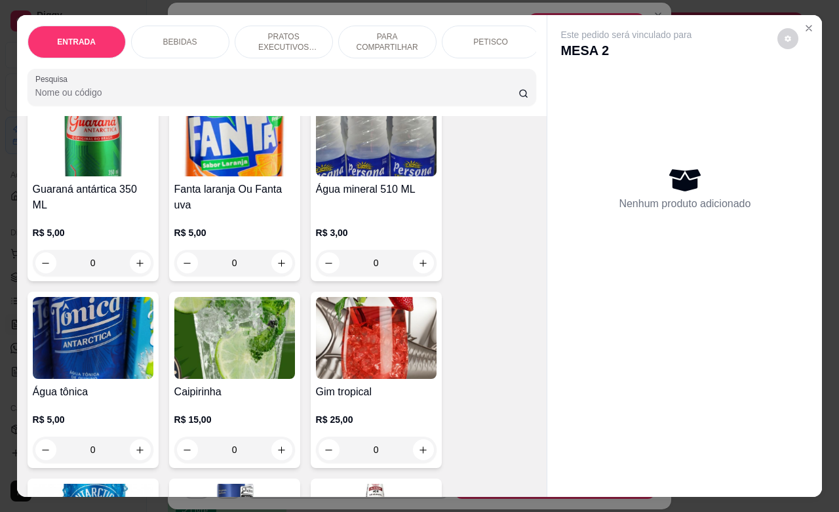
scroll to position [983, 0]
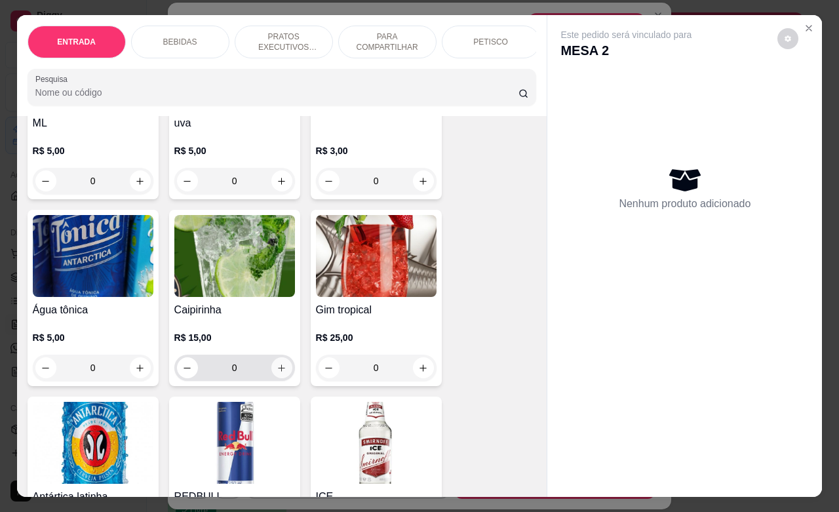
click at [277, 363] on icon "increase-product-quantity" at bounding box center [282, 368] width 10 height 10
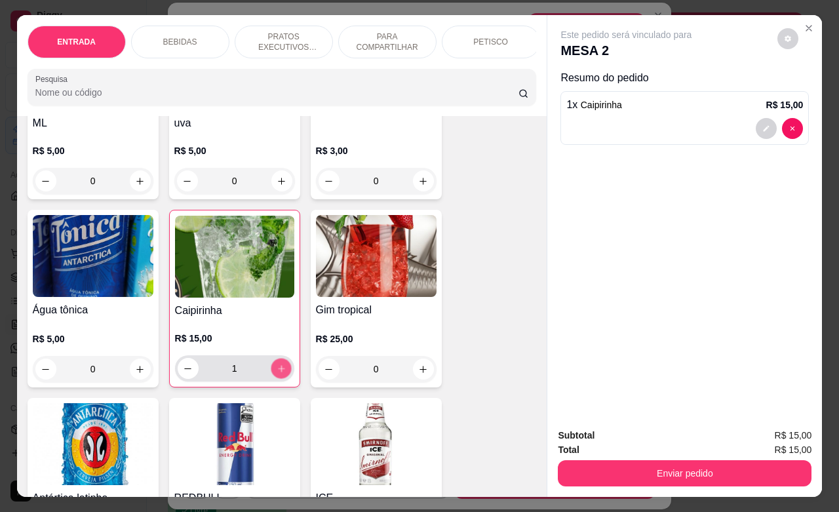
click at [276, 364] on icon "increase-product-quantity" at bounding box center [281, 369] width 10 height 10
type input "2"
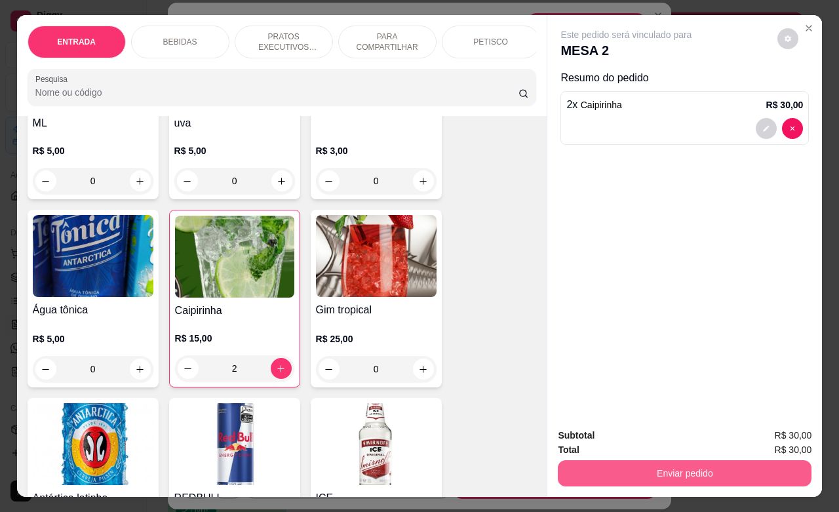
click at [647, 467] on button "Enviar pedido" at bounding box center [685, 473] width 254 height 26
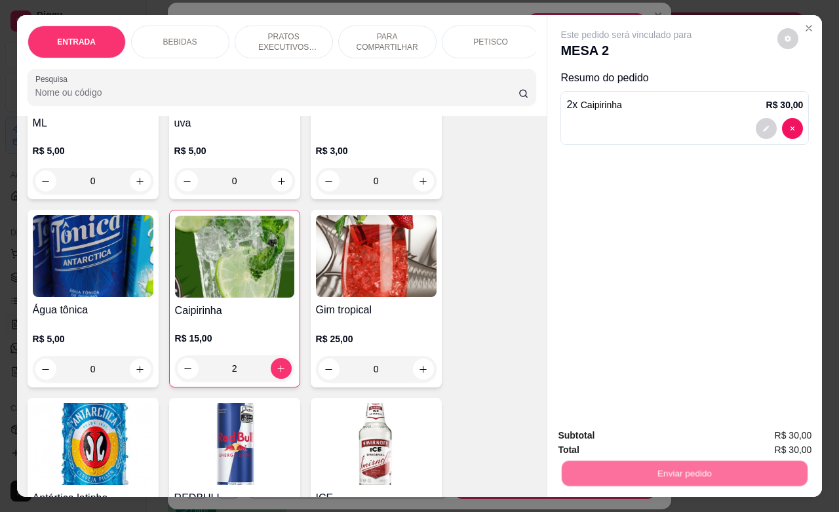
click at [651, 431] on button "Não registrar e enviar pedido" at bounding box center [640, 433] width 136 height 25
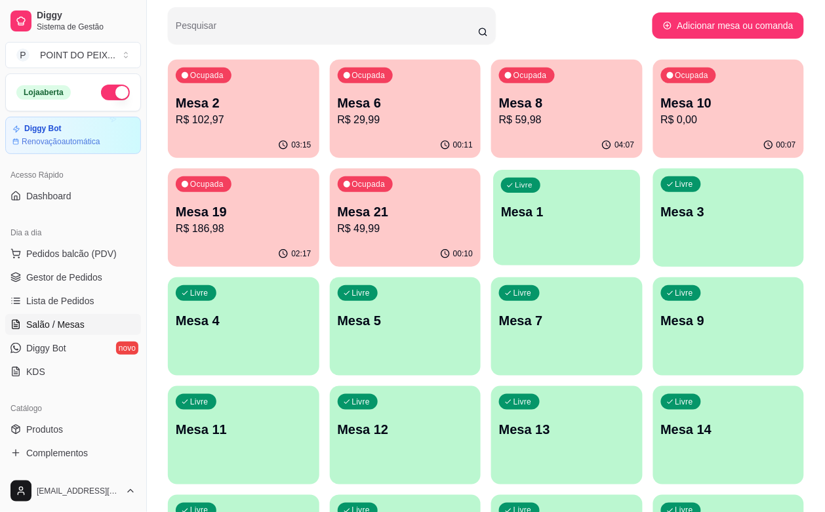
click at [493, 241] on div "Livre Mesa 1" at bounding box center [566, 210] width 147 height 80
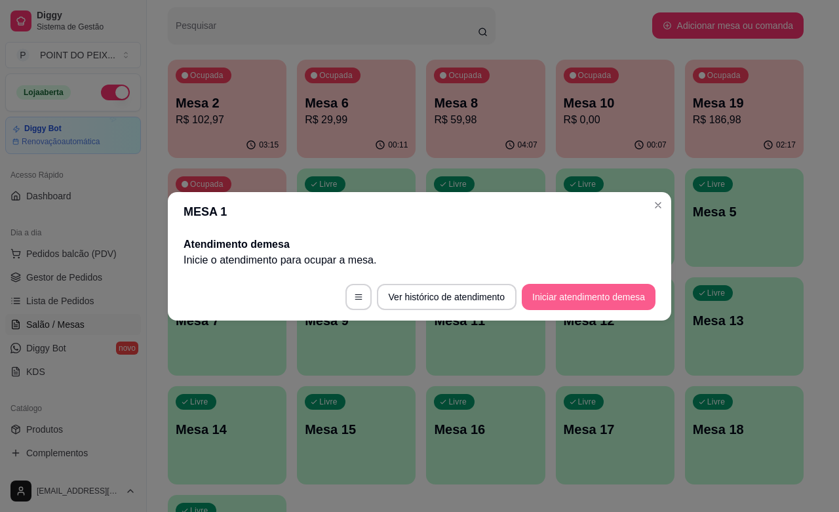
click at [537, 292] on button "Iniciar atendimento de mesa" at bounding box center [589, 297] width 134 height 26
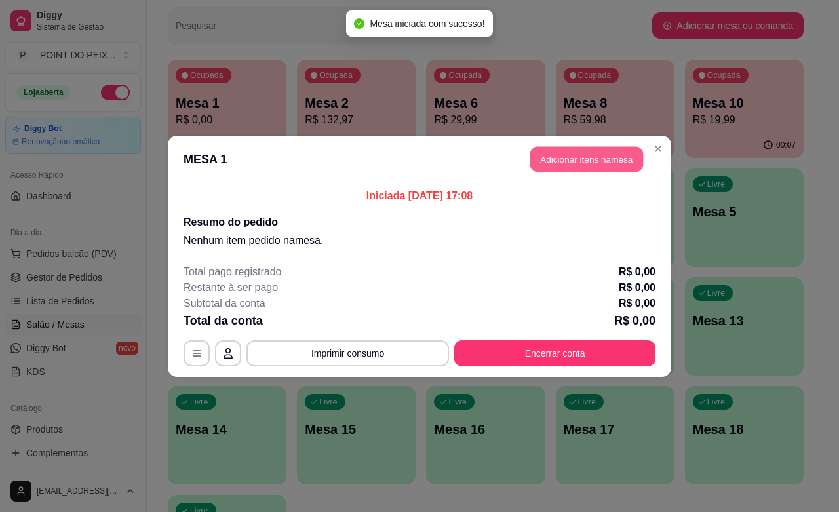
click at [577, 151] on button "Adicionar itens na mesa" at bounding box center [586, 159] width 113 height 26
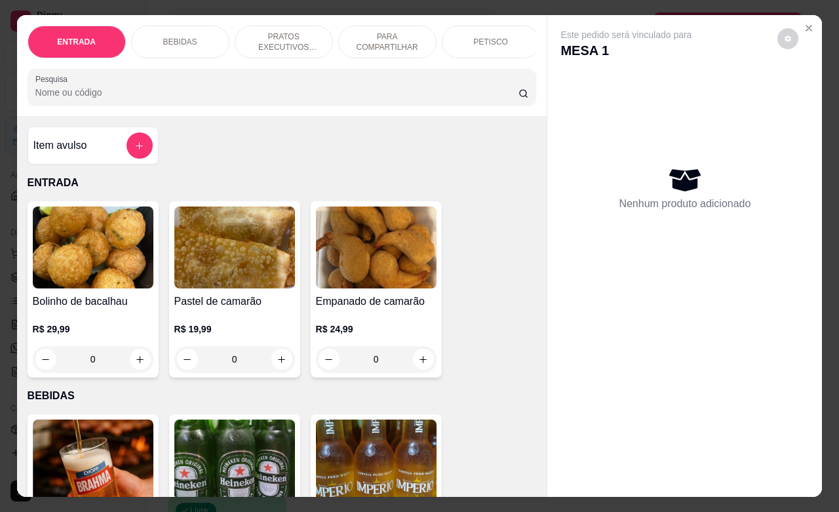
click at [288, 33] on p "PRATOS EXECUTIVOS (INDIVIDUAIS)" at bounding box center [284, 41] width 76 height 21
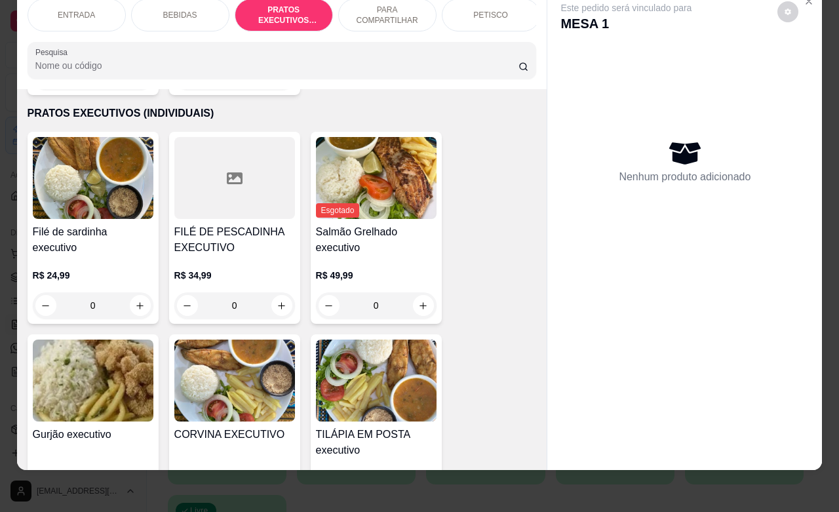
scroll to position [1703, 0]
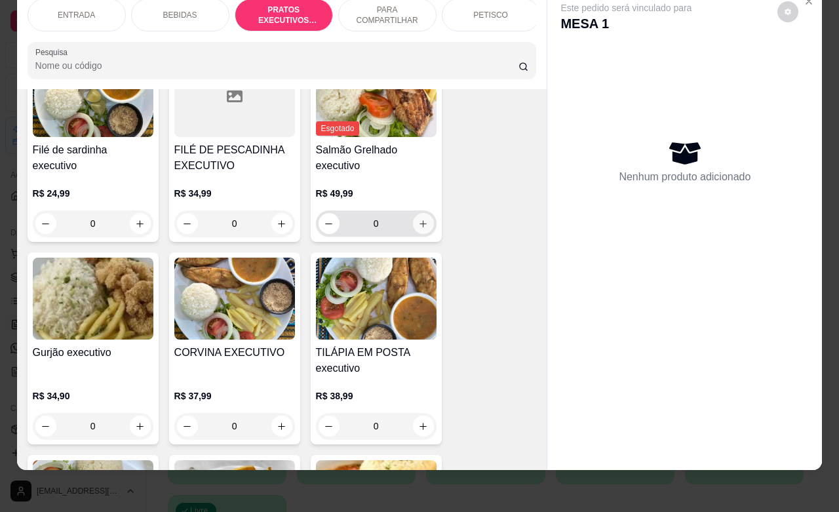
click at [417, 213] on button "increase-product-quantity" at bounding box center [423, 223] width 21 height 21
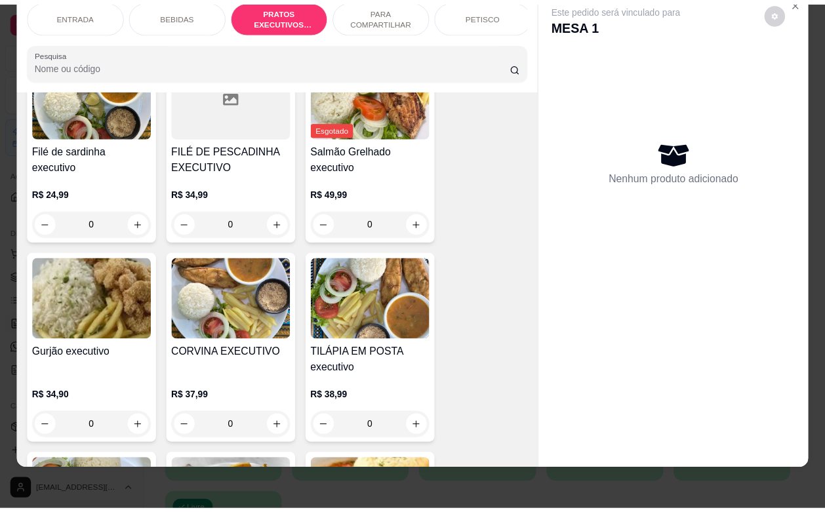
scroll to position [0, 0]
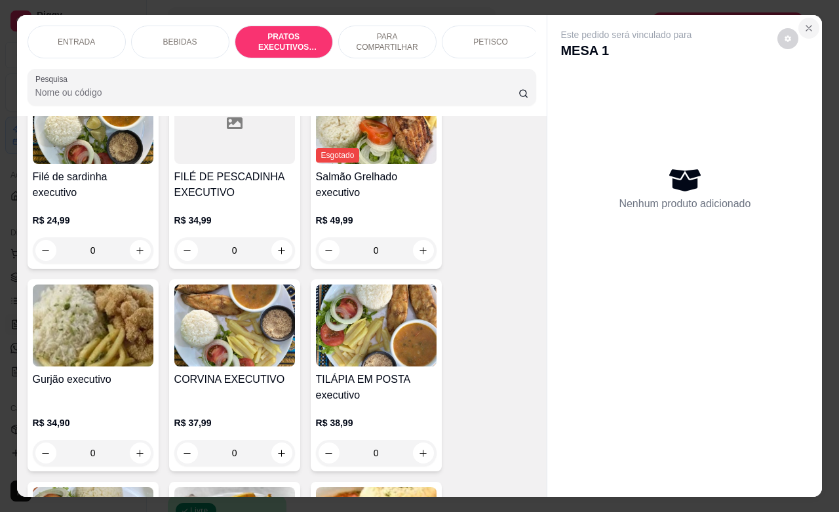
click at [804, 25] on icon "Close" at bounding box center [809, 28] width 10 height 10
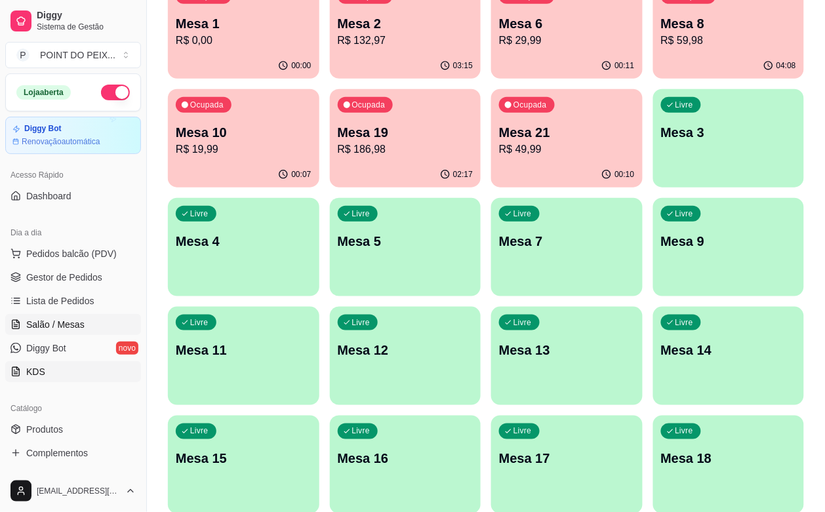
scroll to position [164, 0]
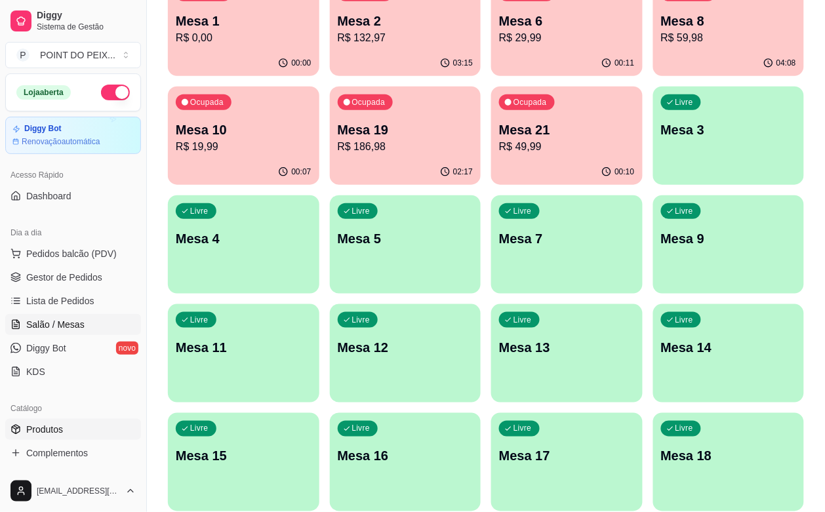
click at [43, 435] on span "Produtos" at bounding box center [44, 429] width 37 height 13
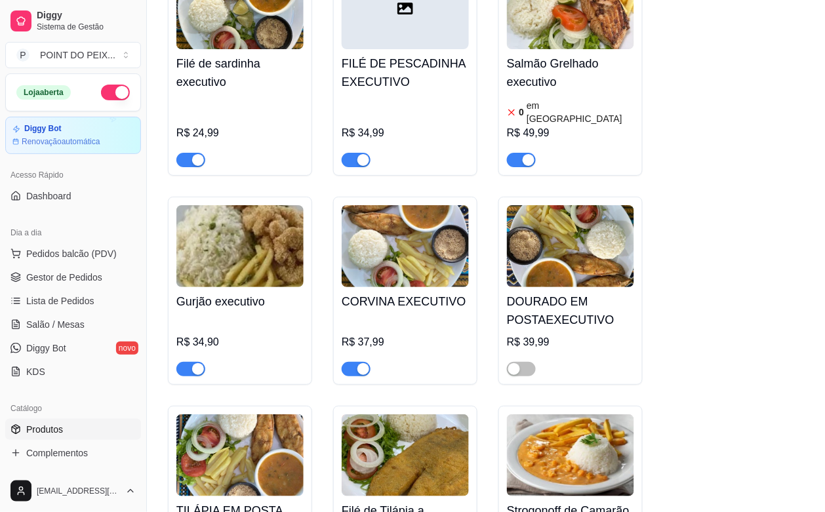
scroll to position [2048, 0]
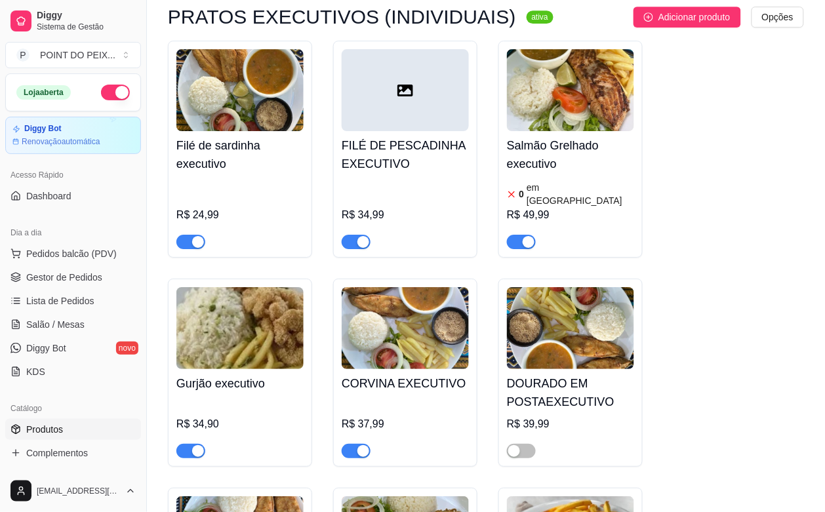
click at [562, 191] on article "em estoque" at bounding box center [579, 194] width 107 height 26
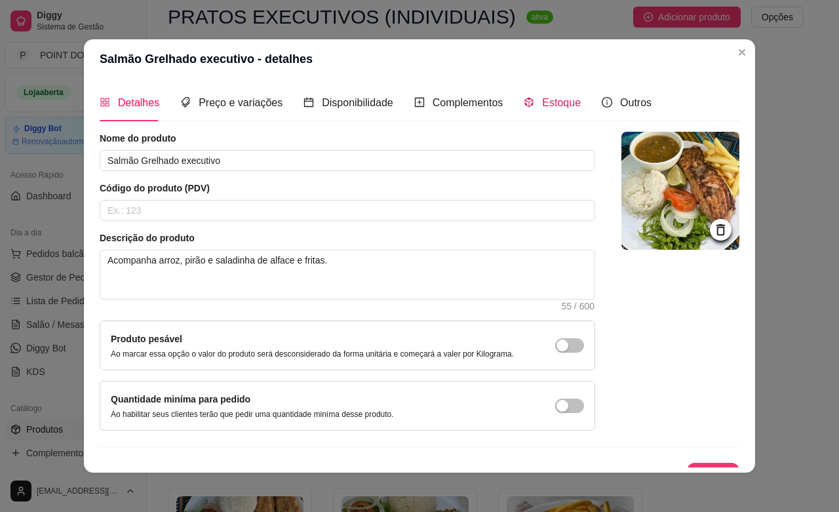
click at [542, 102] on span "Estoque" at bounding box center [561, 102] width 39 height 11
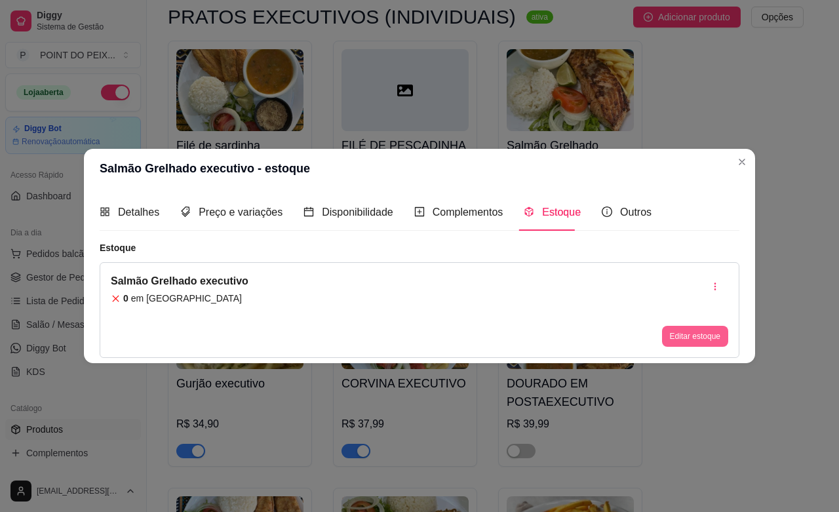
click at [700, 331] on button "Editar estoque" at bounding box center [695, 336] width 66 height 21
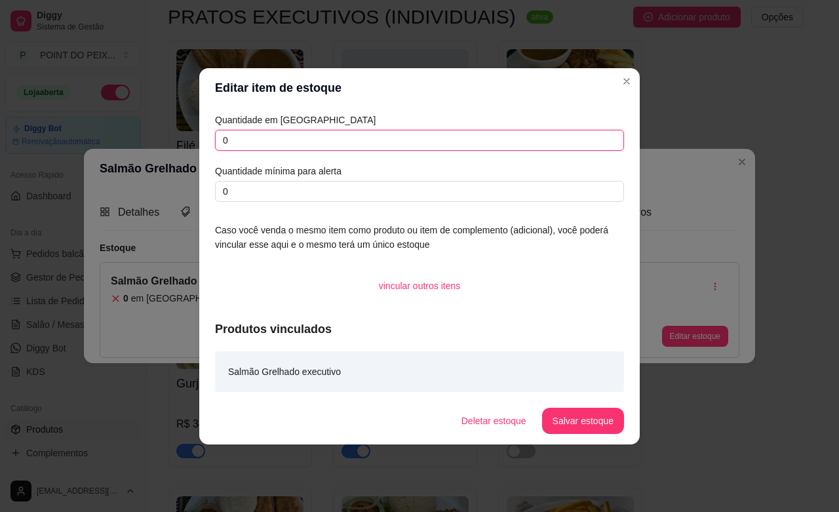
click at [283, 138] on input "0" at bounding box center [419, 140] width 409 height 21
type input "0"
type input "10"
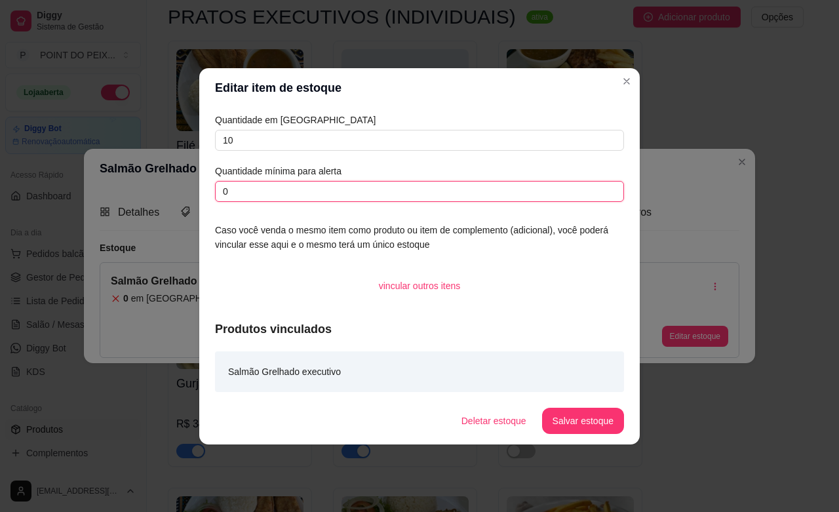
drag, startPoint x: 229, startPoint y: 194, endPoint x: 234, endPoint y: 201, distance: 8.5
click at [228, 194] on input "0" at bounding box center [419, 191] width 409 height 21
type input "1"
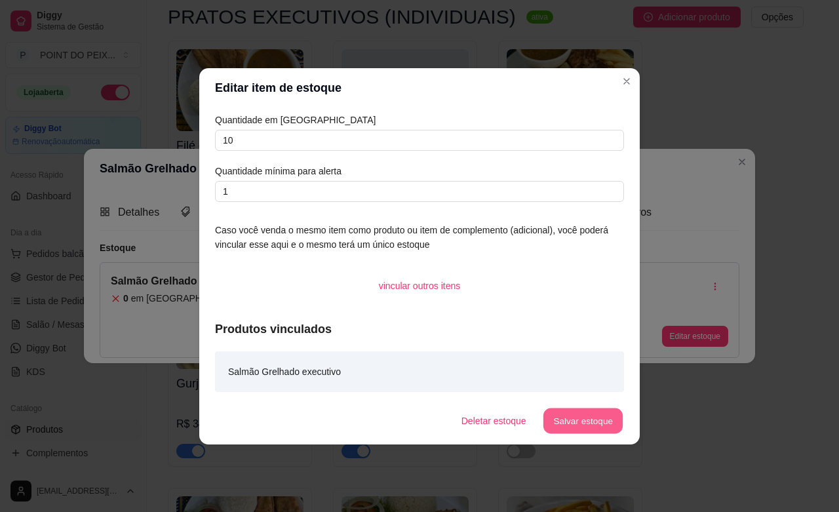
click at [587, 418] on button "Salvar estoque" at bounding box center [583, 421] width 80 height 26
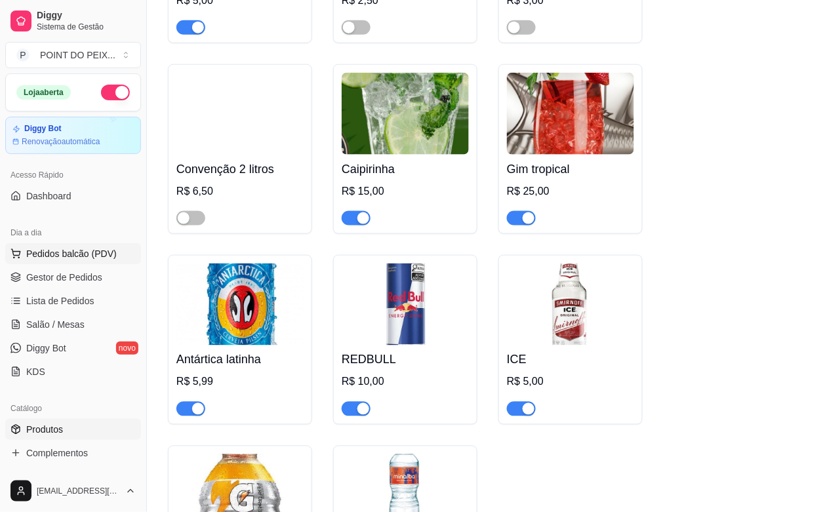
scroll to position [1393, 0]
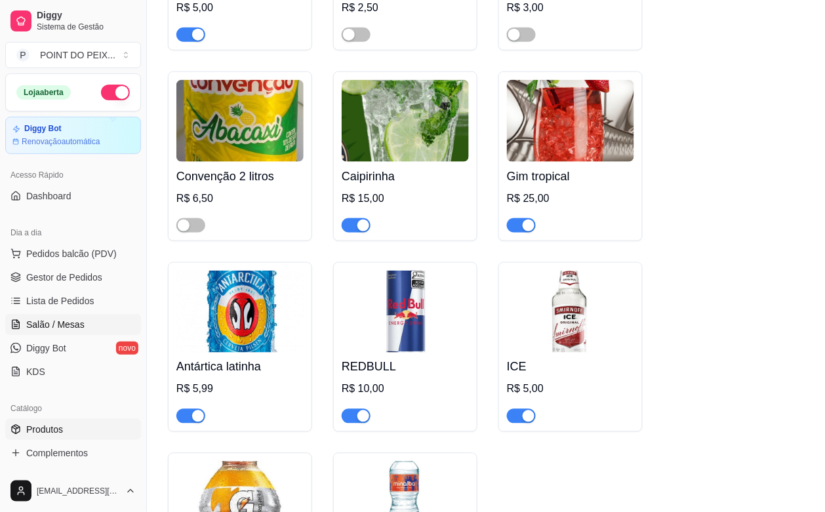
click at [57, 326] on span "Salão / Mesas" at bounding box center [55, 324] width 58 height 13
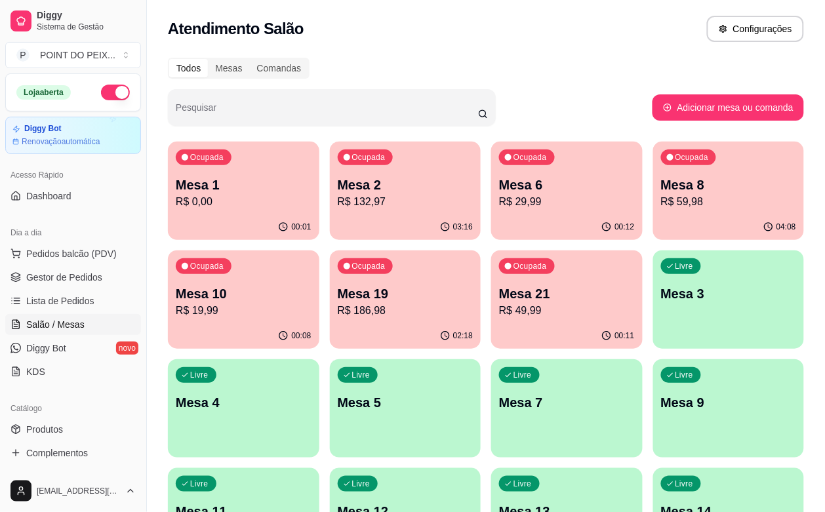
click at [243, 218] on div "00:01" at bounding box center [243, 227] width 151 height 26
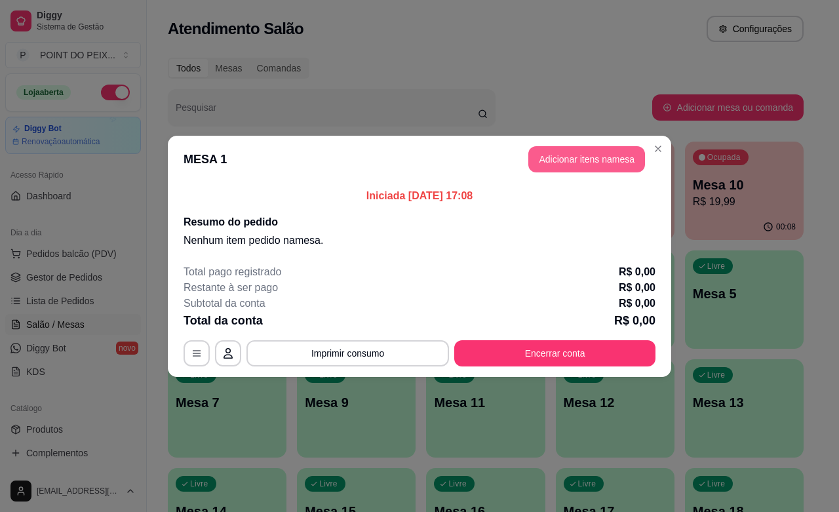
click at [601, 161] on button "Adicionar itens na mesa" at bounding box center [586, 159] width 117 height 26
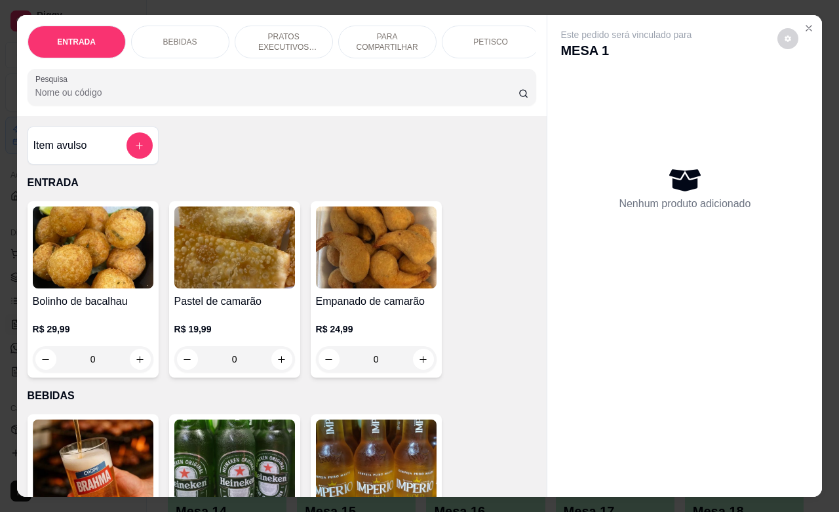
click at [299, 36] on p "PRATOS EXECUTIVOS (INDIVIDUAIS)" at bounding box center [284, 41] width 76 height 21
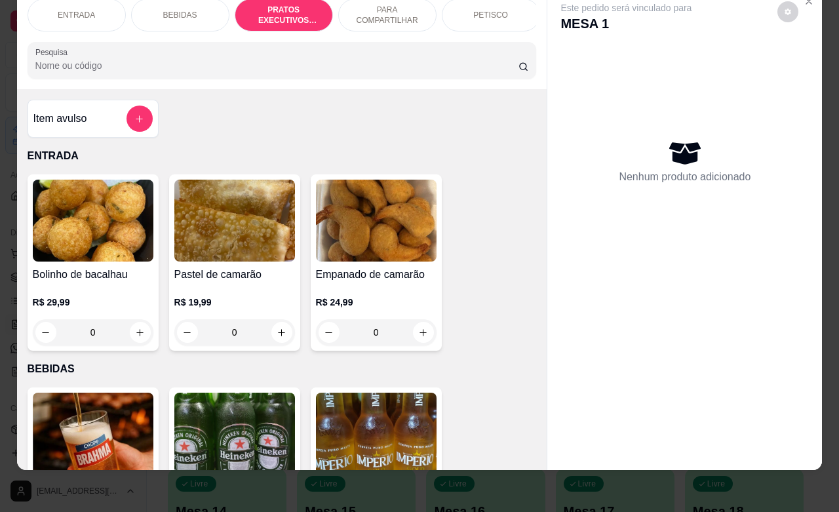
scroll to position [1621, 0]
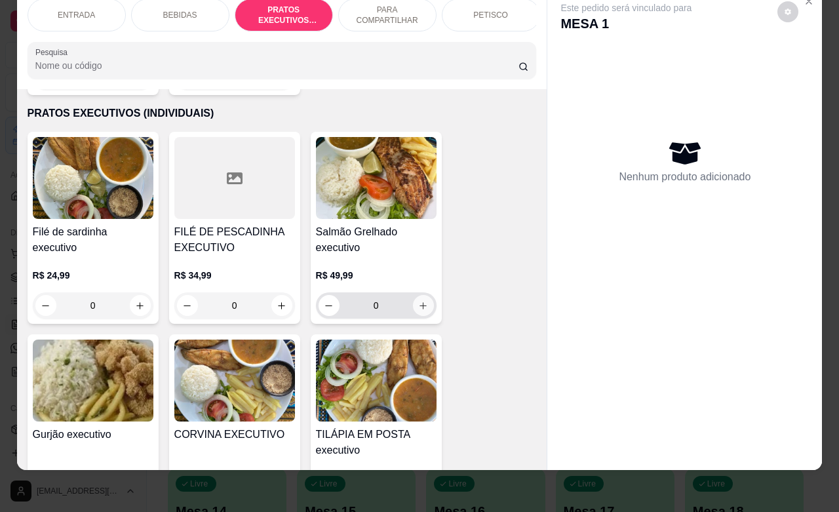
click at [418, 301] on icon "increase-product-quantity" at bounding box center [423, 306] width 10 height 10
type input "1"
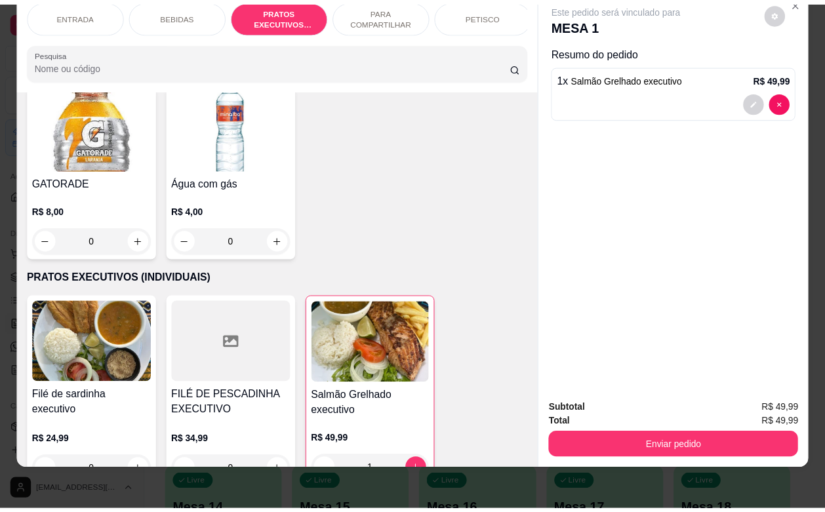
scroll to position [0, 0]
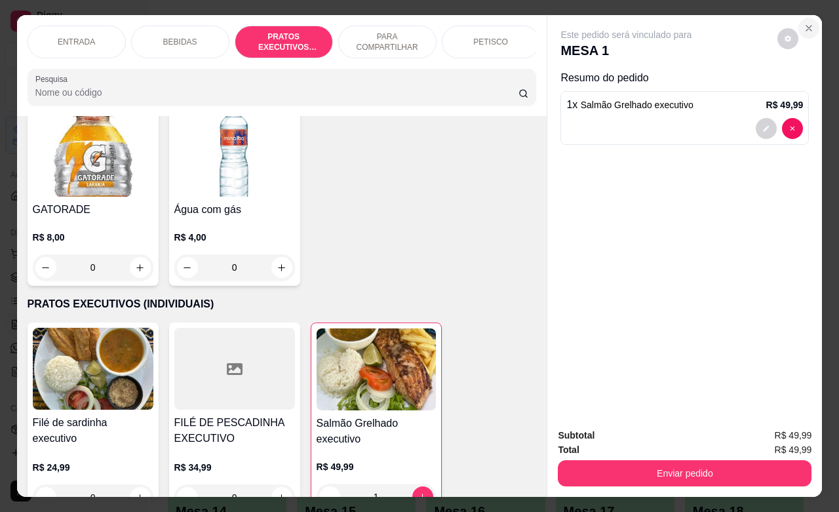
click at [804, 24] on icon "Close" at bounding box center [809, 28] width 10 height 10
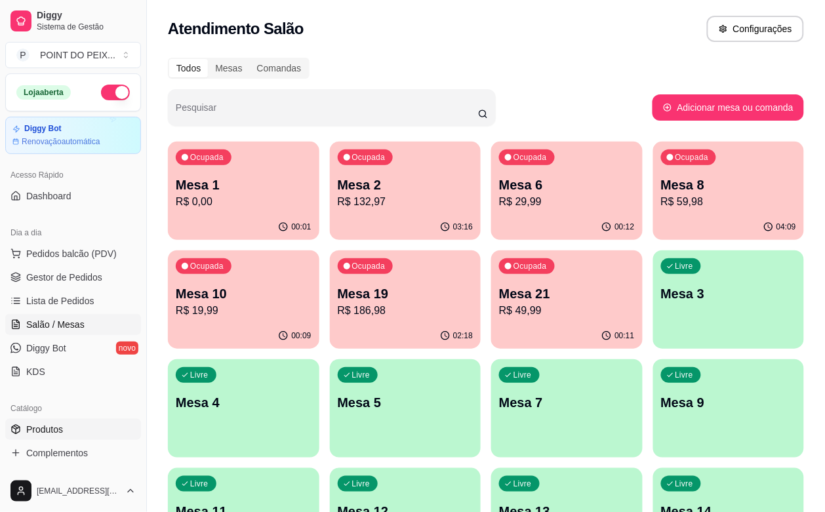
click at [51, 433] on span "Produtos" at bounding box center [44, 429] width 37 height 13
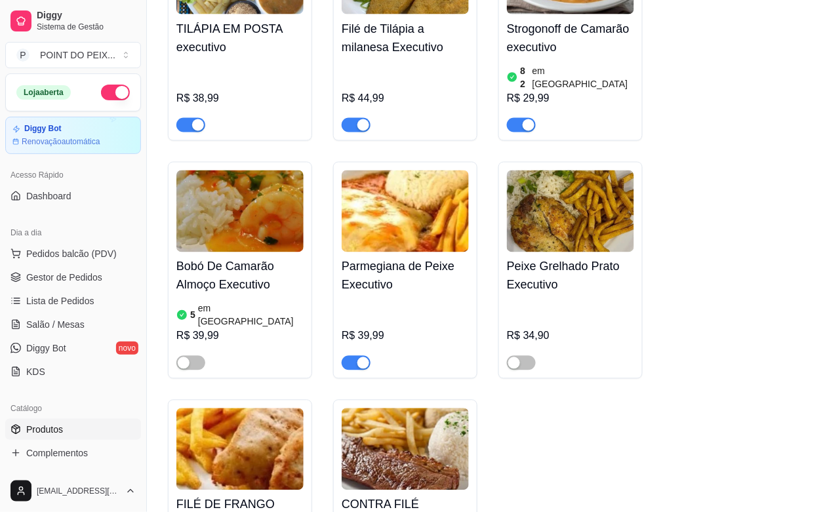
scroll to position [2622, 0]
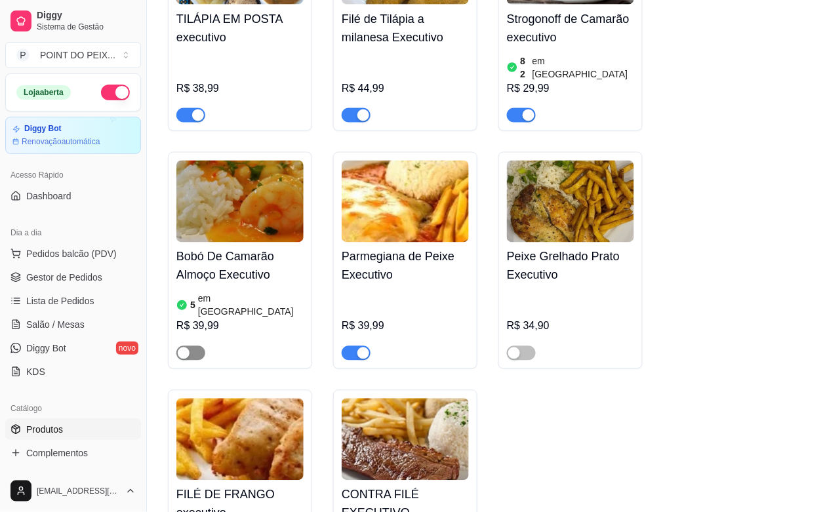
click at [180, 347] on div "button" at bounding box center [184, 353] width 12 height 12
click at [54, 321] on span "Salão / Mesas" at bounding box center [55, 324] width 58 height 13
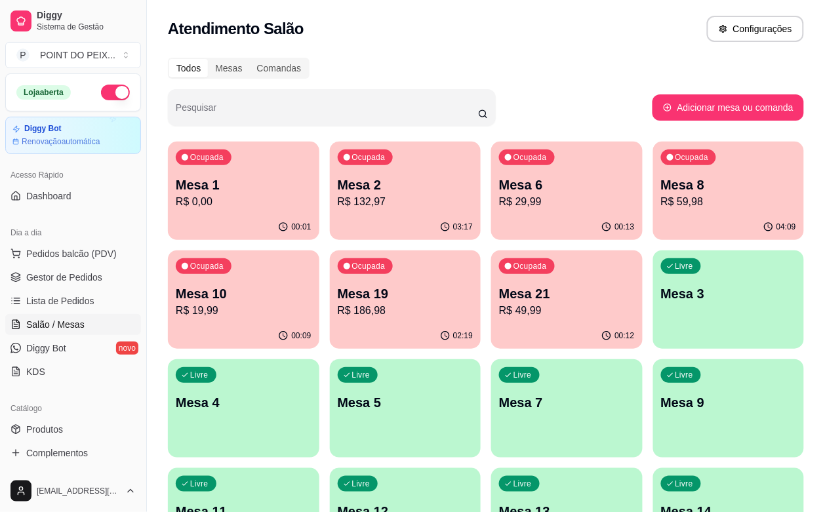
click at [213, 206] on p "R$ 0,00" at bounding box center [244, 202] width 136 height 16
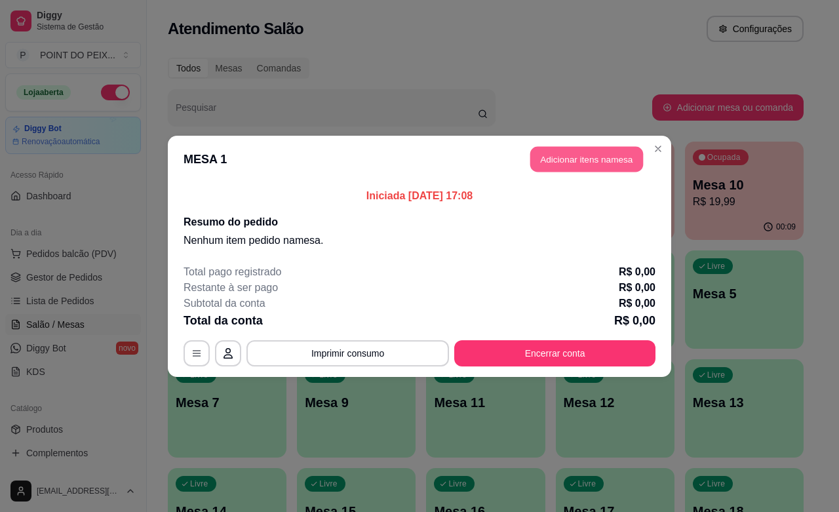
click at [600, 161] on button "Adicionar itens na mesa" at bounding box center [586, 159] width 113 height 26
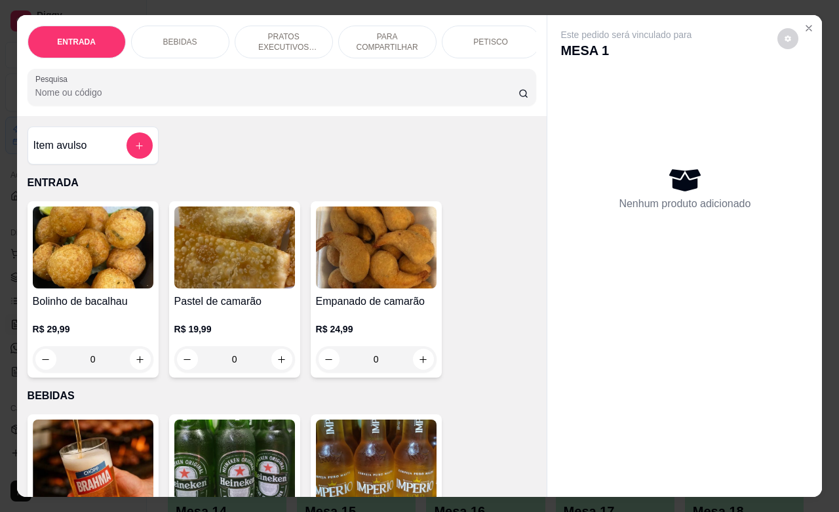
click at [296, 36] on p "PRATOS EXECUTIVOS (INDIVIDUAIS)" at bounding box center [284, 41] width 76 height 21
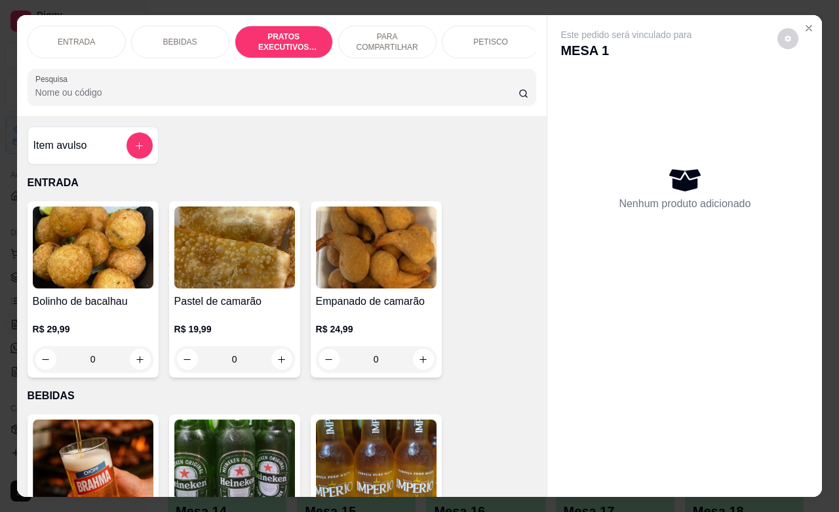
scroll to position [1621, 0]
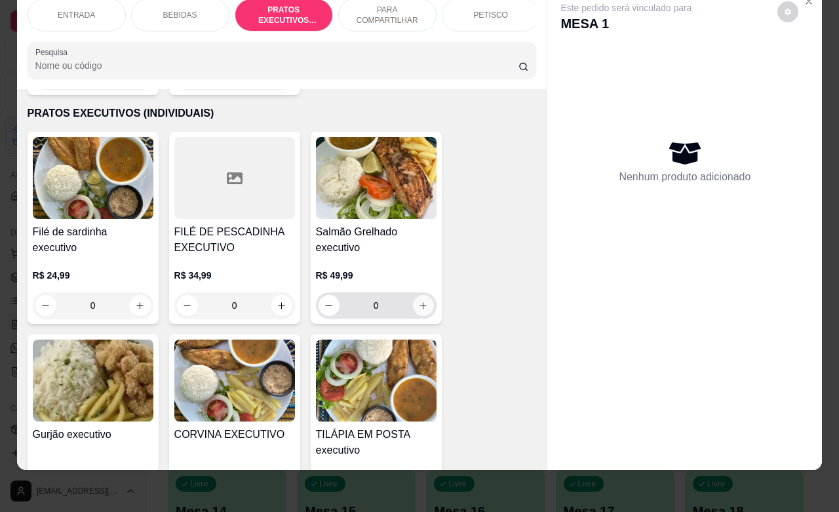
click at [414, 296] on button "increase-product-quantity" at bounding box center [423, 305] width 21 height 21
type input "1"
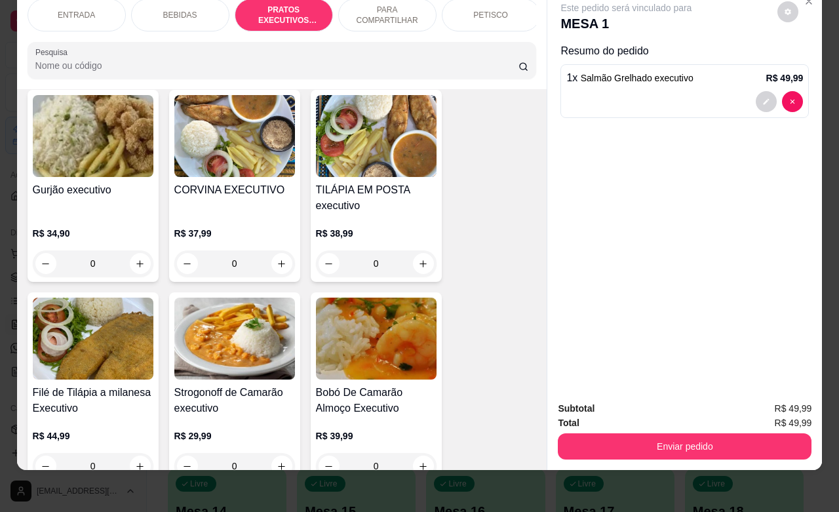
scroll to position [1949, 0]
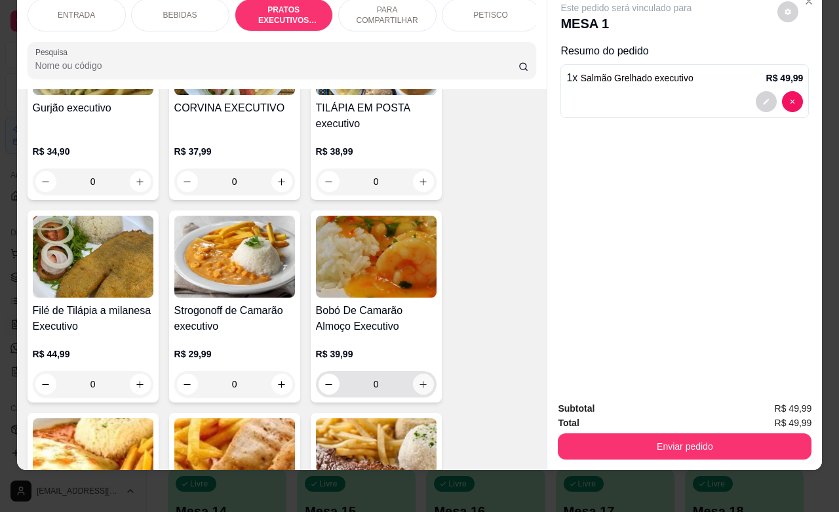
click at [418, 380] on icon "increase-product-quantity" at bounding box center [423, 385] width 10 height 10
type input "1"
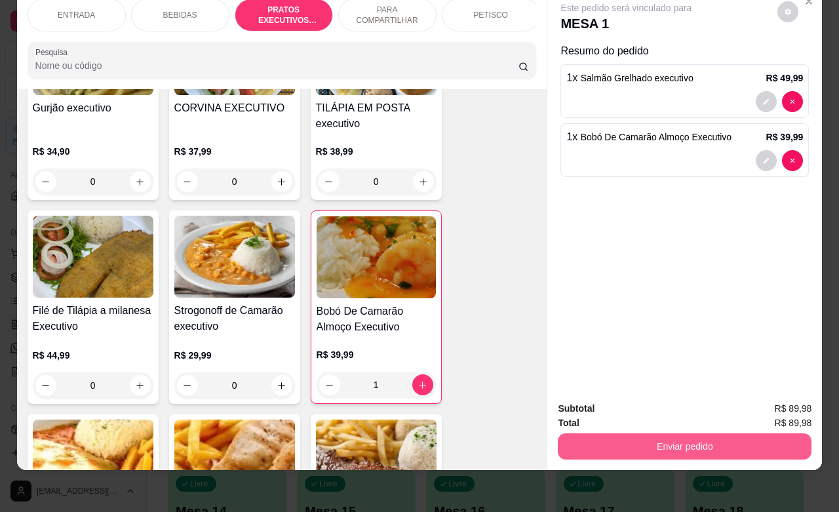
click at [646, 440] on button "Enviar pedido" at bounding box center [685, 446] width 254 height 26
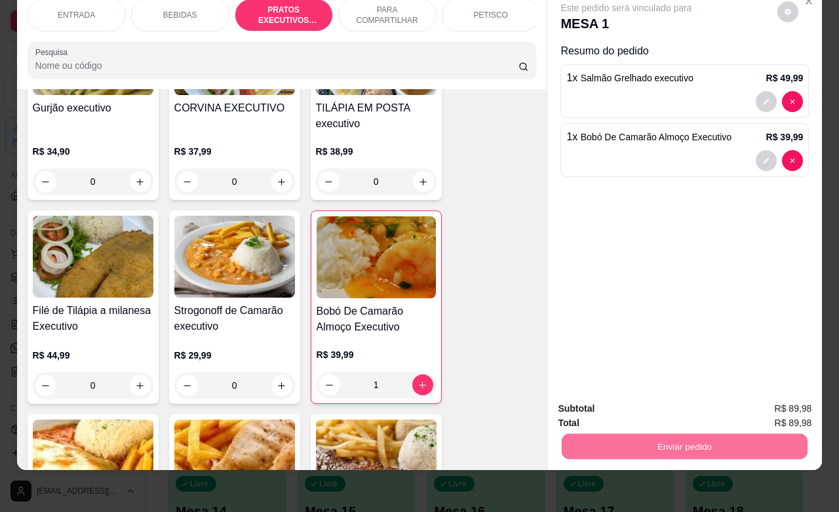
click at [661, 398] on button "Não registrar e enviar pedido" at bounding box center [640, 400] width 136 height 25
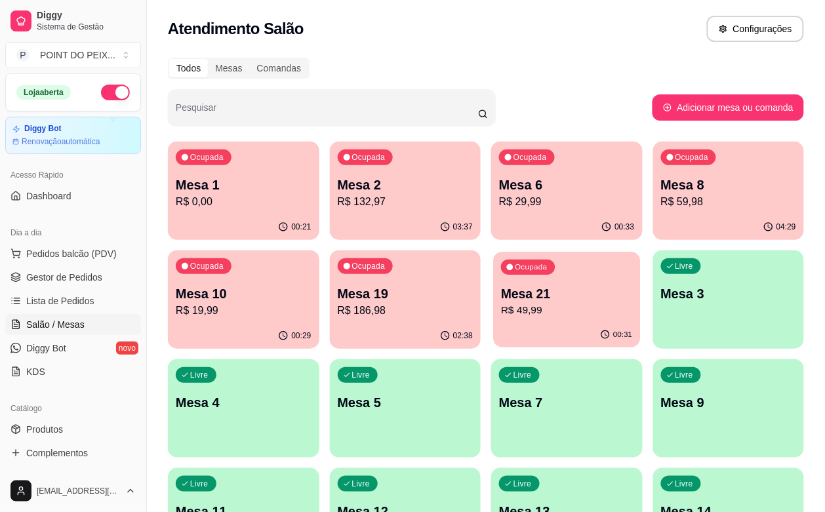
click at [493, 332] on div "00:31" at bounding box center [566, 334] width 147 height 25
click at [491, 341] on div "00:35" at bounding box center [566, 336] width 151 height 26
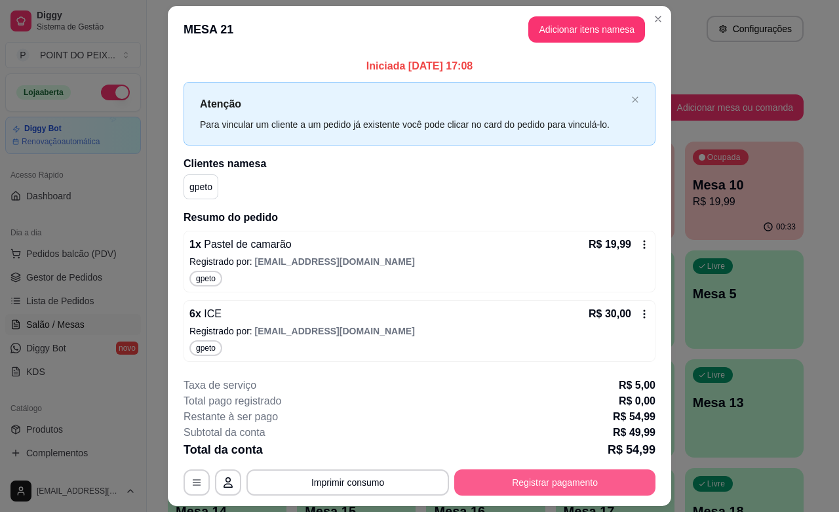
click at [513, 482] on button "Registrar pagamento" at bounding box center [554, 482] width 201 height 26
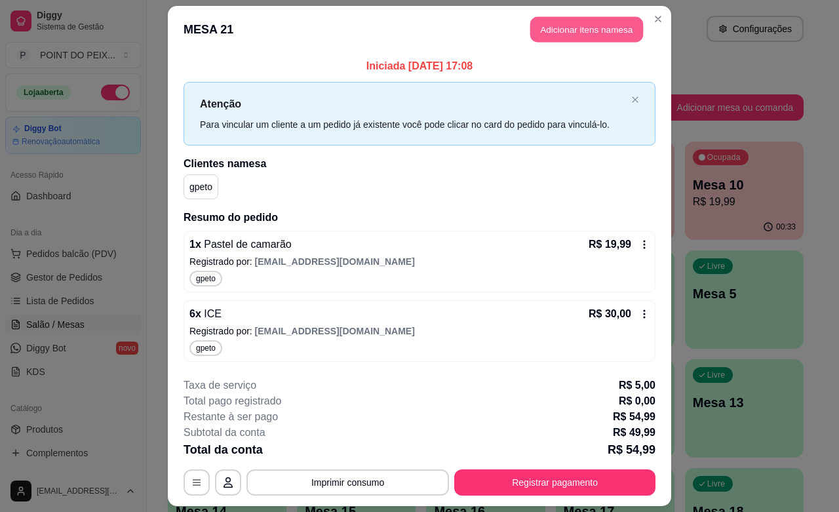
click at [560, 31] on button "Adicionar itens na mesa" at bounding box center [586, 30] width 113 height 26
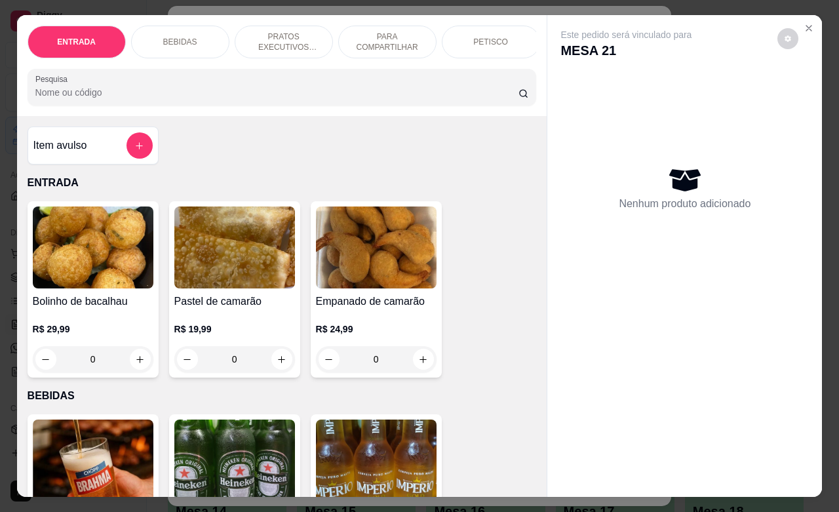
click at [463, 35] on div "PETISCO" at bounding box center [491, 42] width 98 height 33
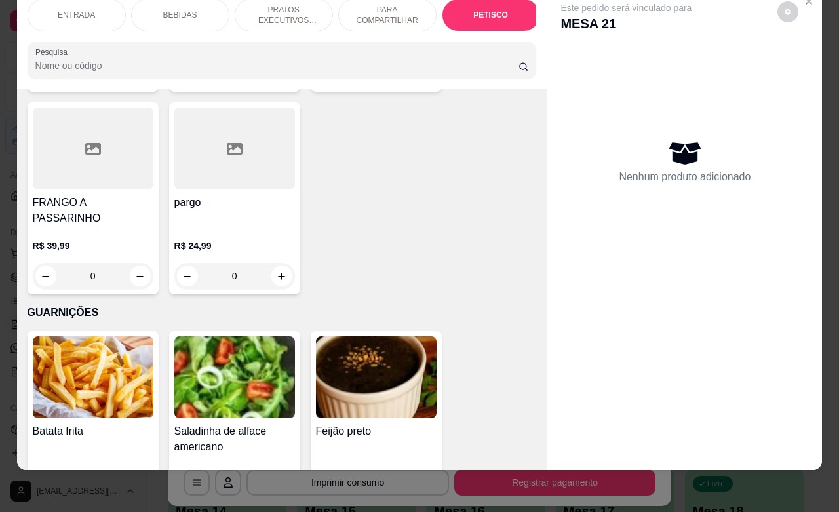
scroll to position [3651, 0]
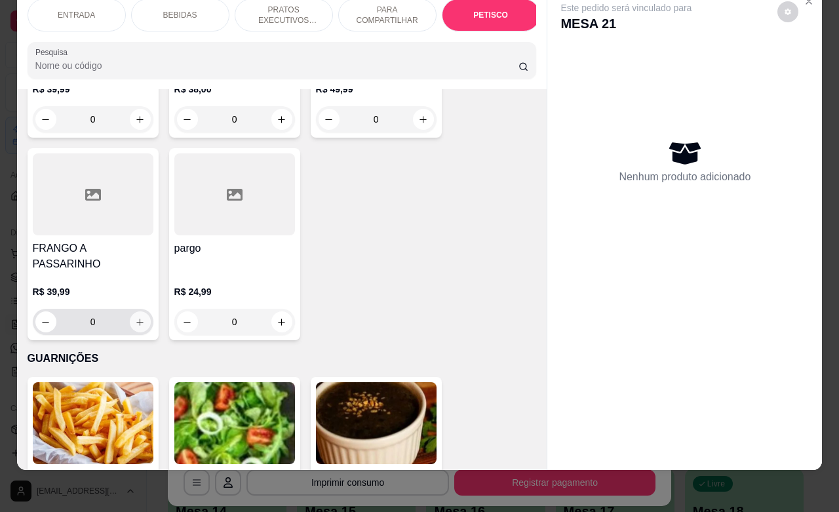
click at [135, 317] on icon "increase-product-quantity" at bounding box center [140, 322] width 10 height 10
type input "1"
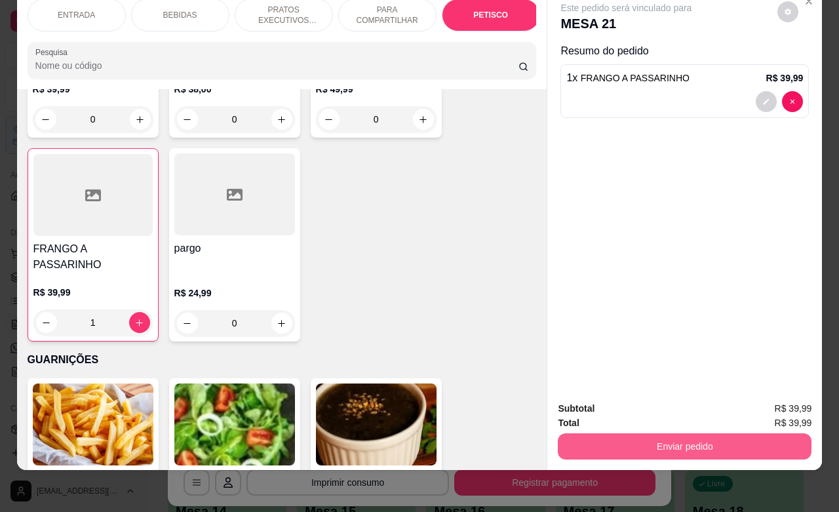
click at [585, 433] on button "Enviar pedido" at bounding box center [685, 446] width 254 height 26
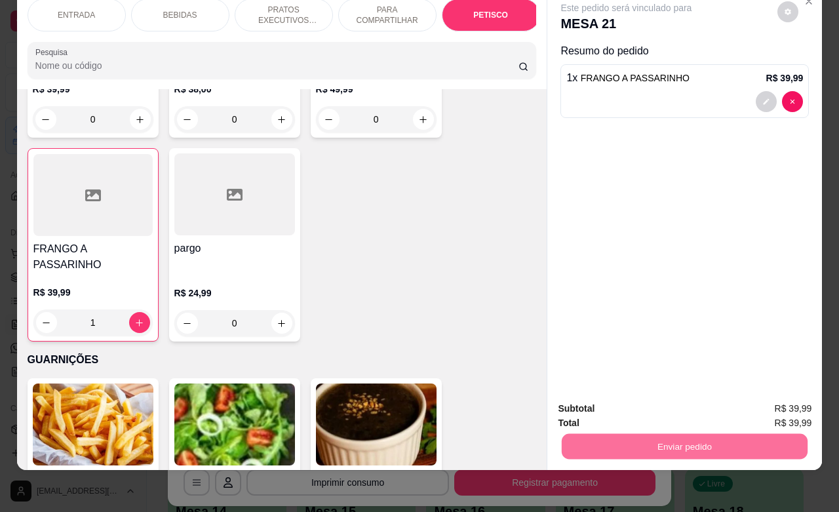
click at [591, 404] on button "Não registrar e enviar pedido" at bounding box center [640, 400] width 136 height 25
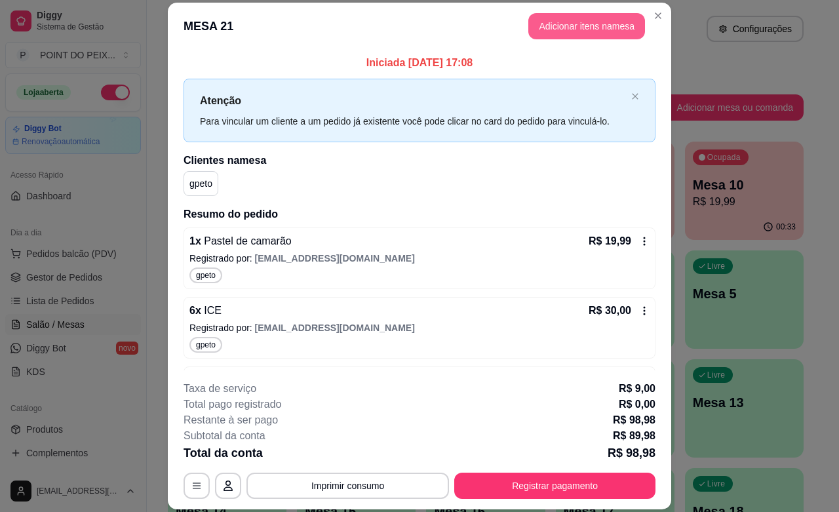
click at [581, 30] on button "Adicionar itens na mesa" at bounding box center [586, 26] width 117 height 26
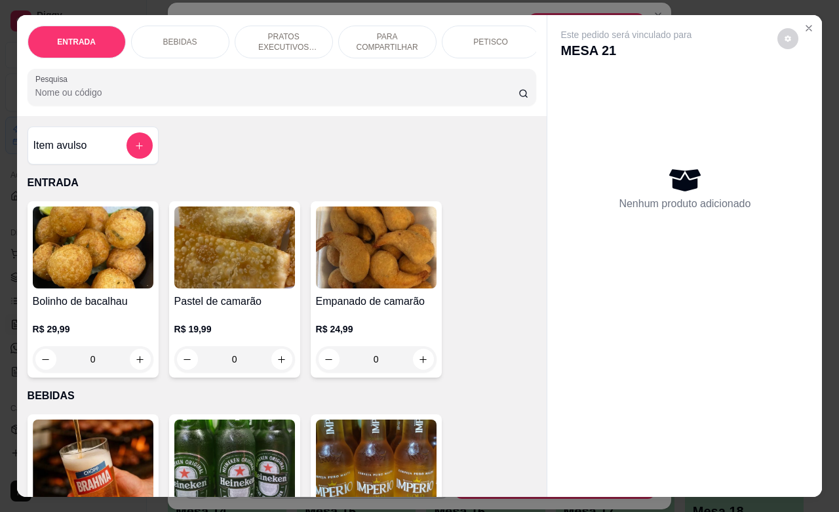
click at [184, 37] on p "BEBIDAS" at bounding box center [180, 42] width 34 height 10
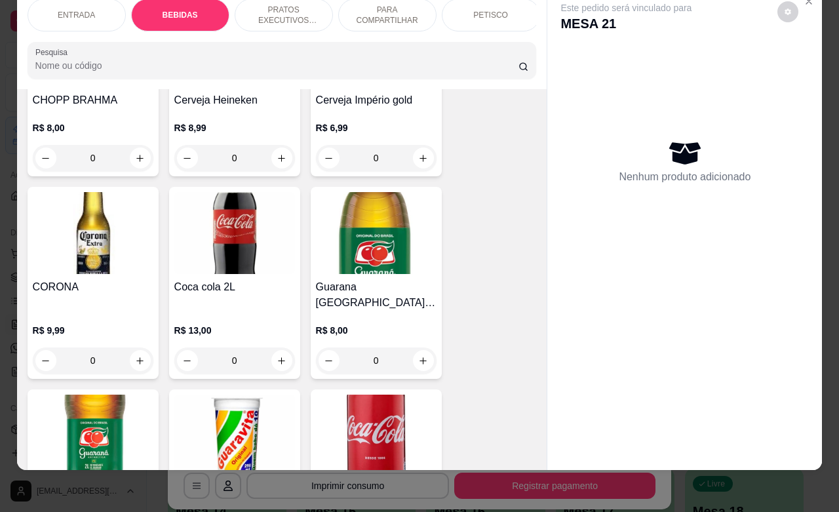
scroll to position [436, 0]
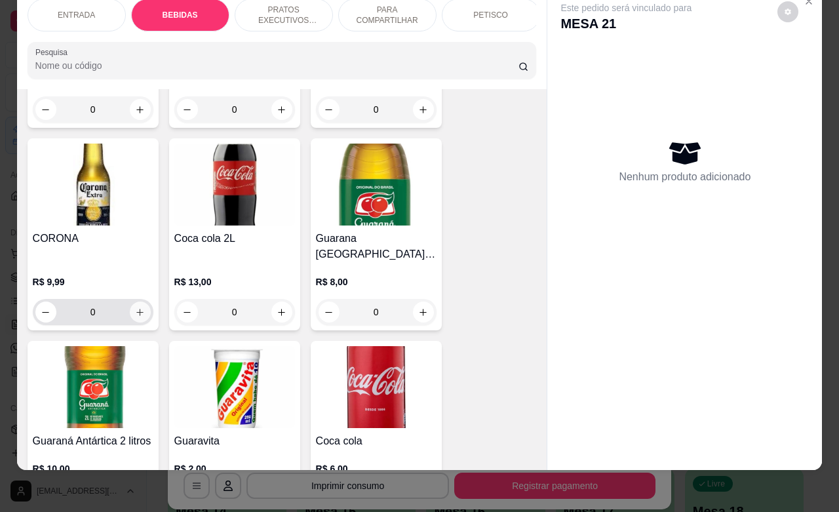
click at [135, 307] on icon "increase-product-quantity" at bounding box center [140, 312] width 10 height 10
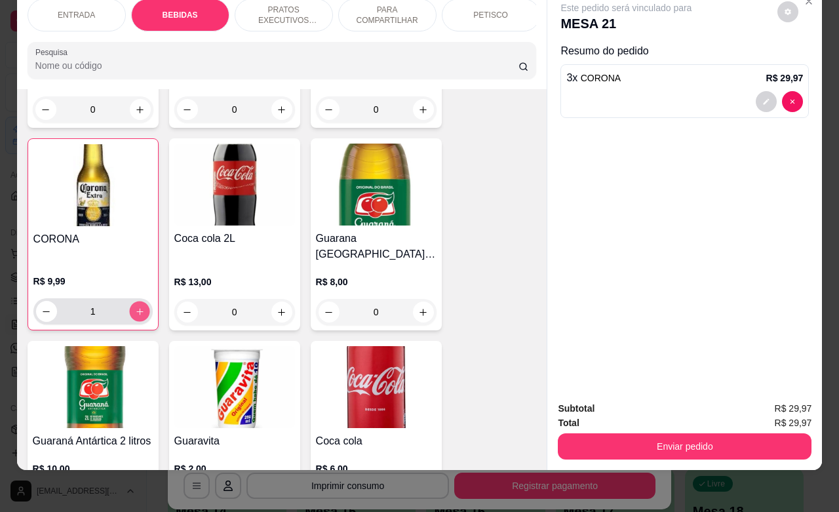
click at [134, 307] on icon "increase-product-quantity" at bounding box center [139, 312] width 10 height 10
type input "5"
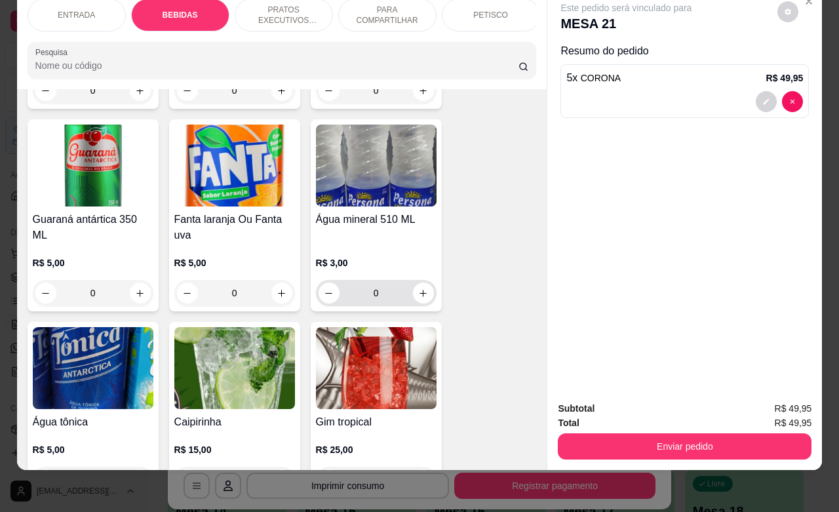
scroll to position [846, 0]
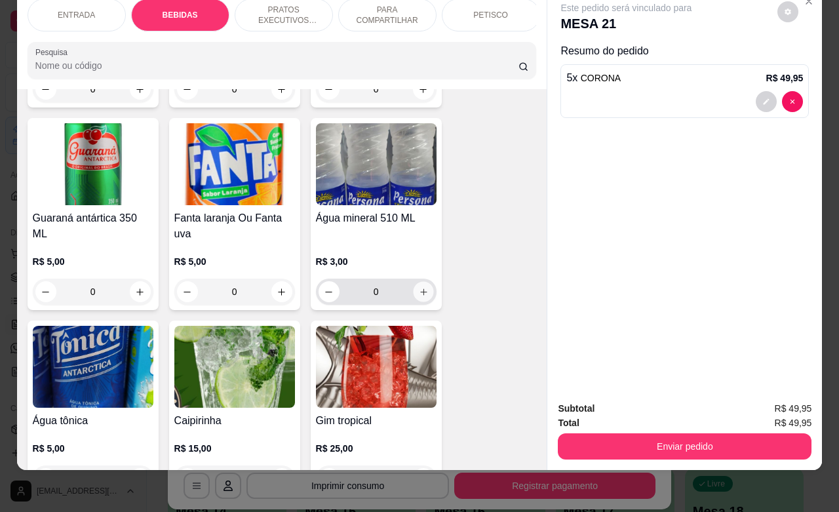
click at [418, 287] on icon "increase-product-quantity" at bounding box center [423, 292] width 10 height 10
type input "1"
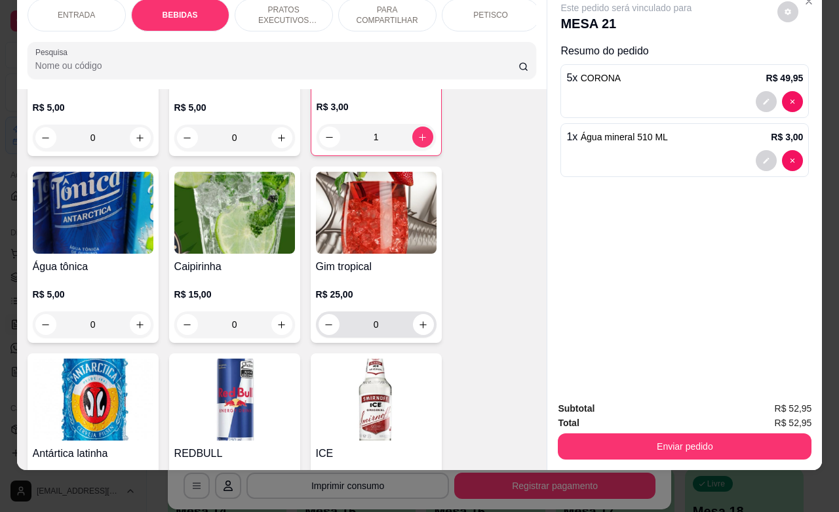
scroll to position [1091, 0]
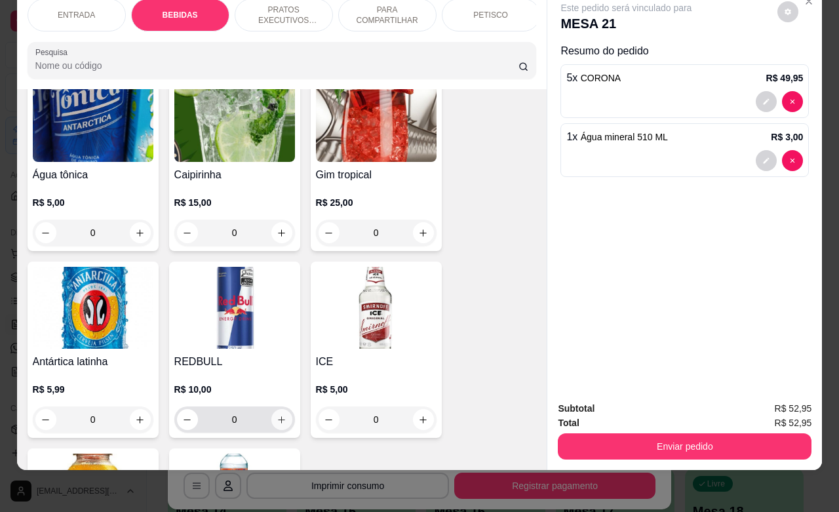
click at [277, 415] on icon "increase-product-quantity" at bounding box center [282, 420] width 10 height 10
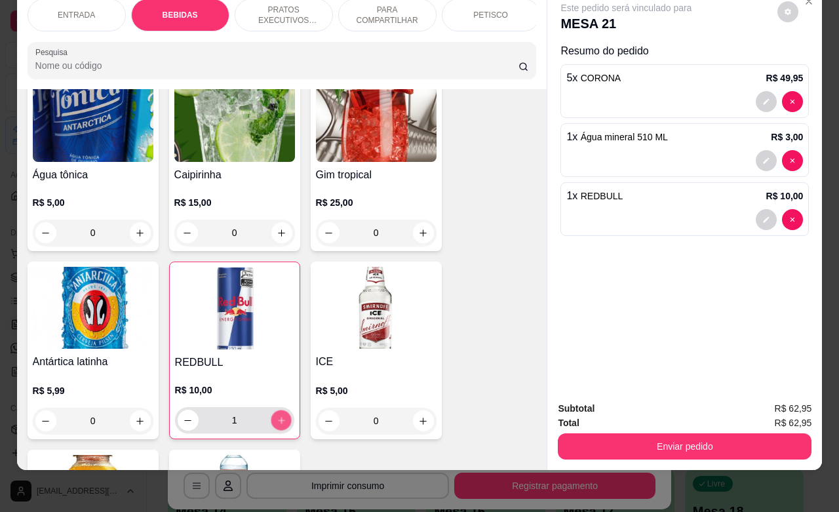
click at [276, 416] on icon "increase-product-quantity" at bounding box center [281, 421] width 10 height 10
type input "2"
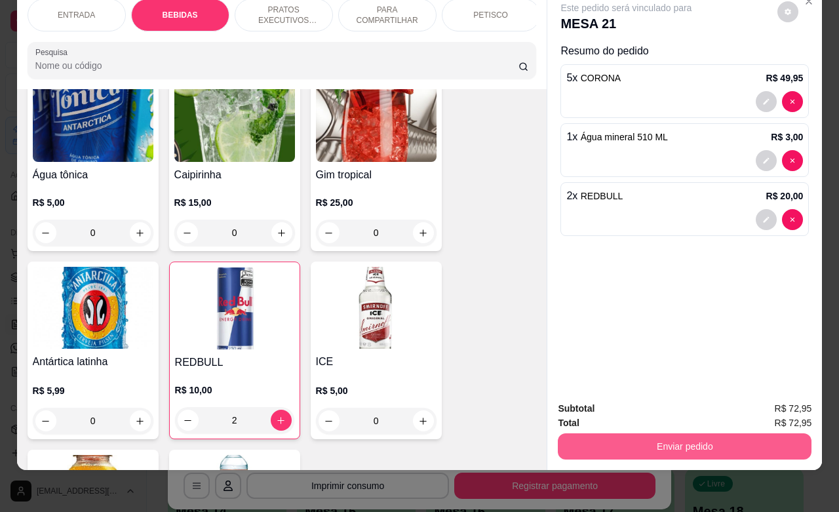
click at [667, 433] on button "Enviar pedido" at bounding box center [685, 446] width 254 height 26
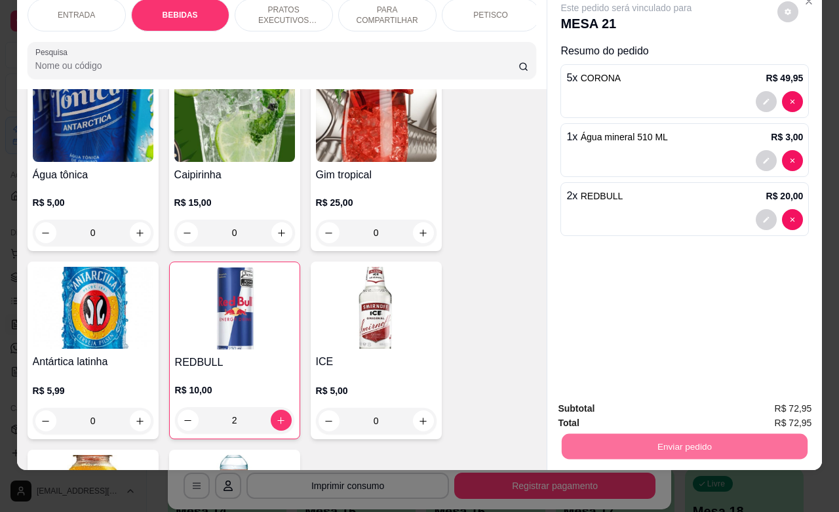
click at [657, 391] on button "Não registrar e enviar pedido" at bounding box center [640, 400] width 136 height 25
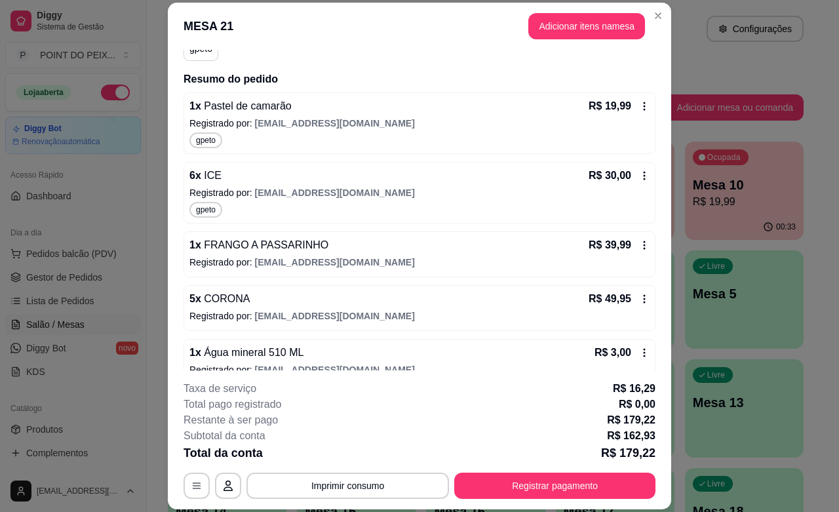
scroll to position [164, 0]
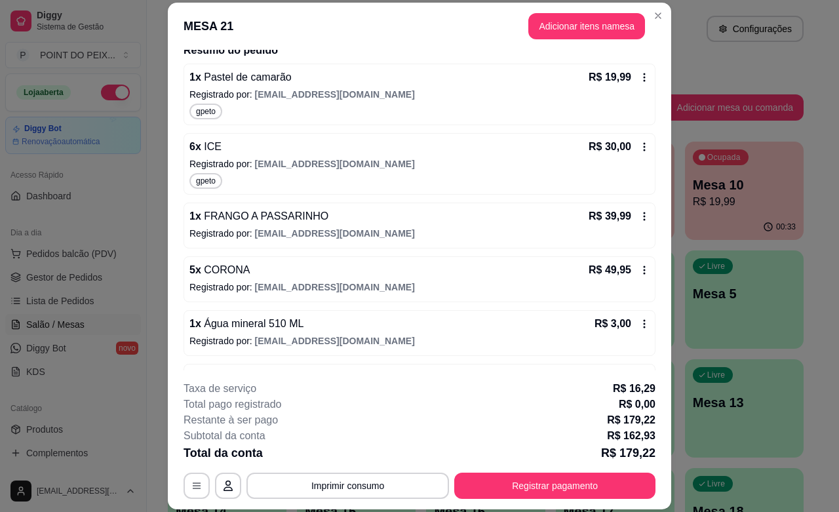
click at [639, 323] on icon at bounding box center [644, 324] width 10 height 10
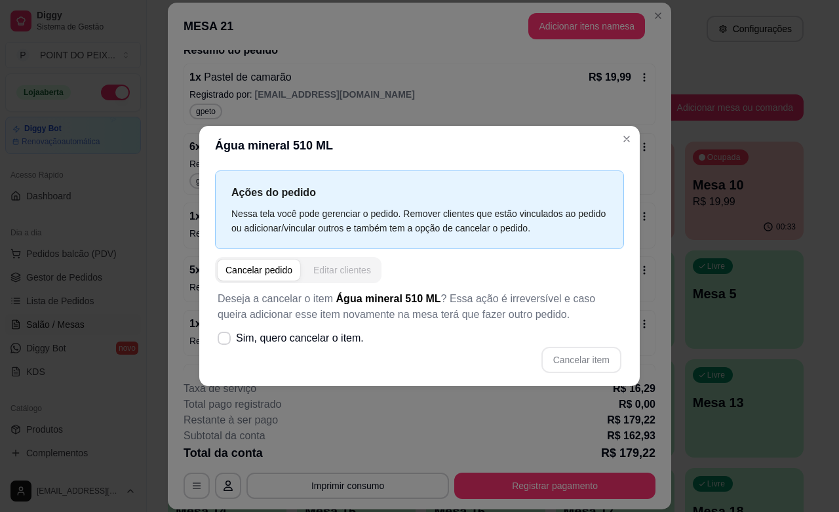
click at [343, 267] on div "Editar clientes" at bounding box center [342, 269] width 58 height 13
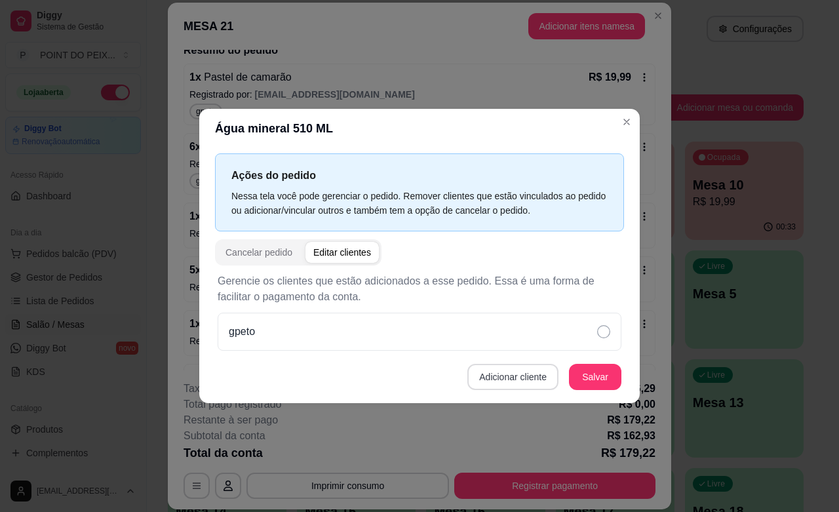
click at [531, 377] on button "Adicionar cliente" at bounding box center [512, 377] width 91 height 26
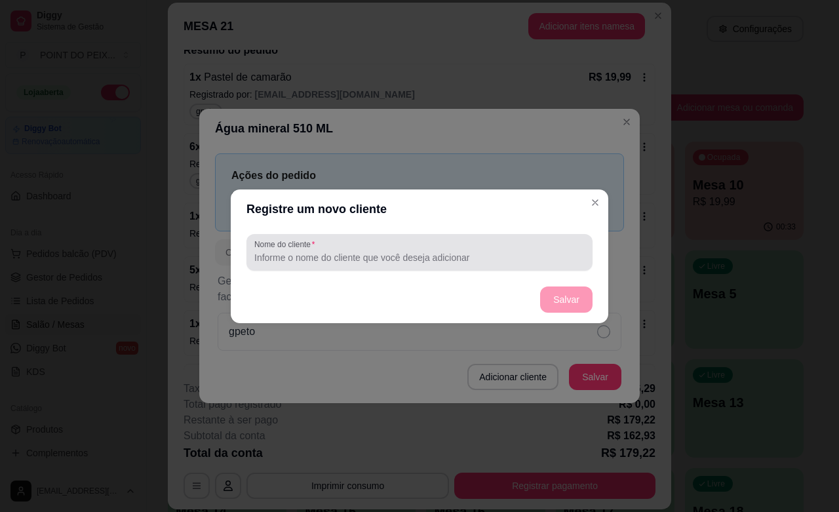
click at [395, 247] on div at bounding box center [419, 252] width 330 height 26
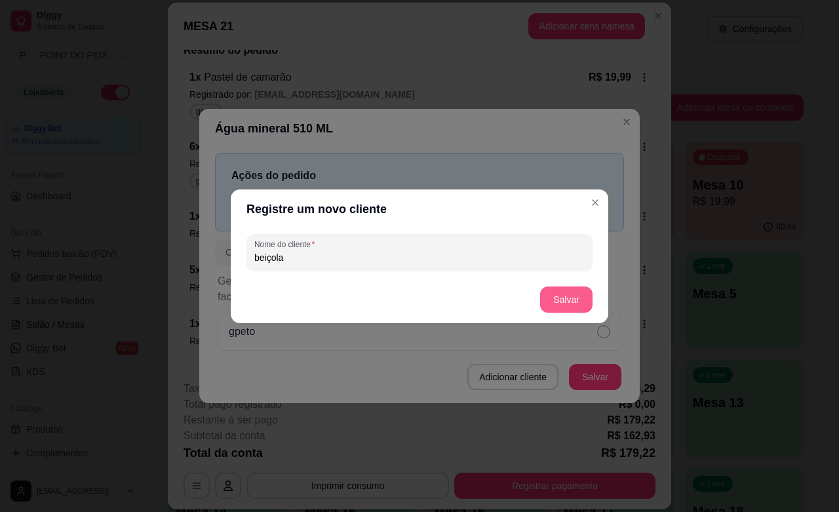
type input "beiçola"
click at [558, 297] on button "Salvar" at bounding box center [566, 299] width 51 height 26
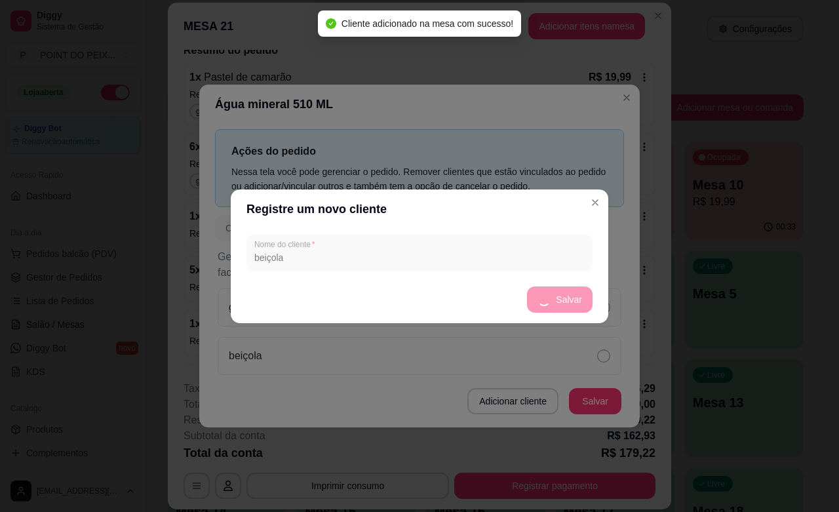
click at [558, 297] on footer "Salvar" at bounding box center [420, 299] width 378 height 47
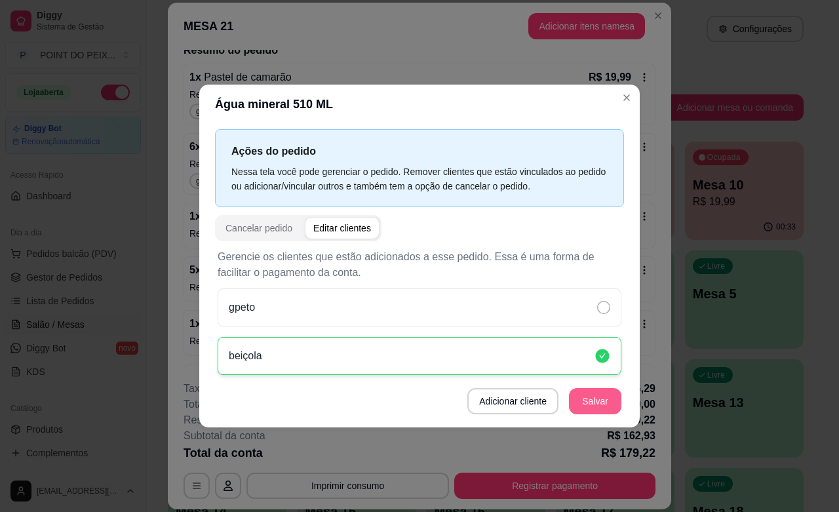
click at [589, 397] on button "Salvar" at bounding box center [595, 401] width 52 height 26
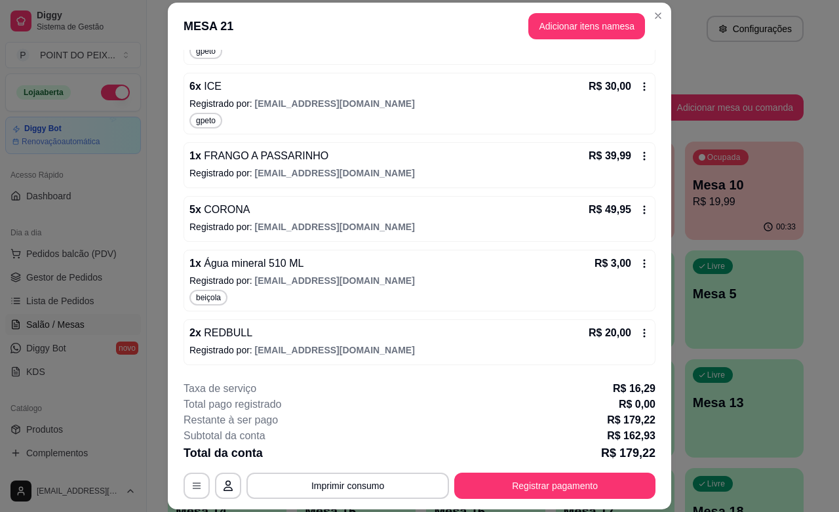
scroll to position [39, 0]
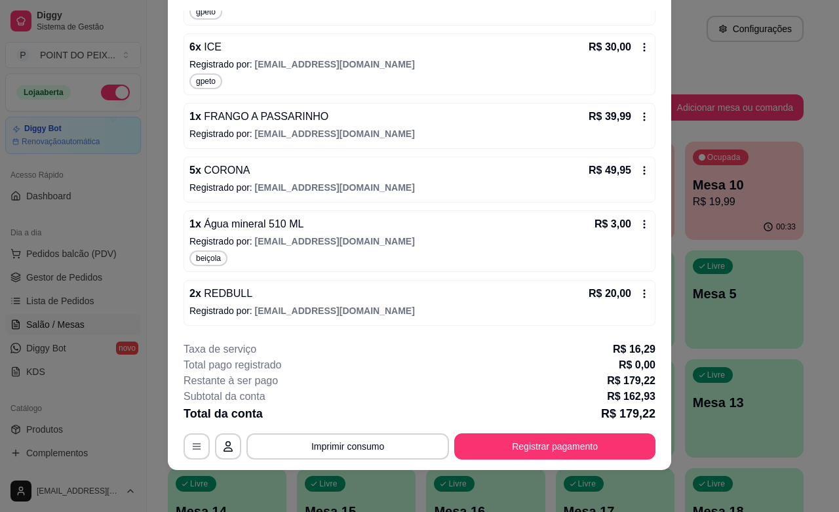
click at [639, 172] on icon at bounding box center [644, 170] width 10 height 10
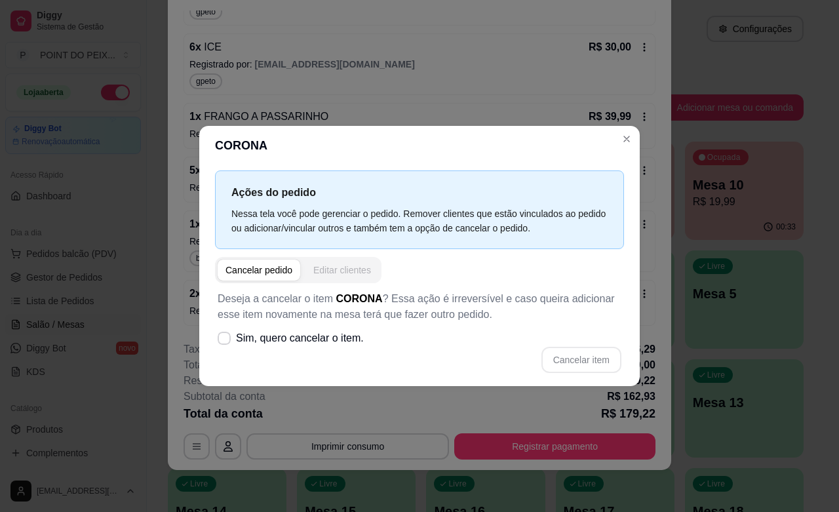
click at [345, 273] on div "Editar clientes" at bounding box center [342, 269] width 58 height 13
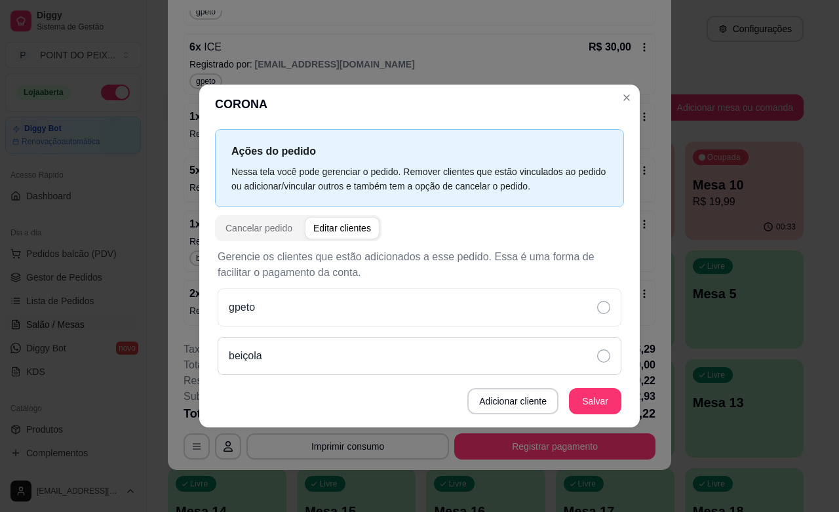
drag, startPoint x: 585, startPoint y: 352, endPoint x: 591, endPoint y: 351, distance: 6.6
click at [587, 351] on div "beiçola" at bounding box center [420, 356] width 404 height 38
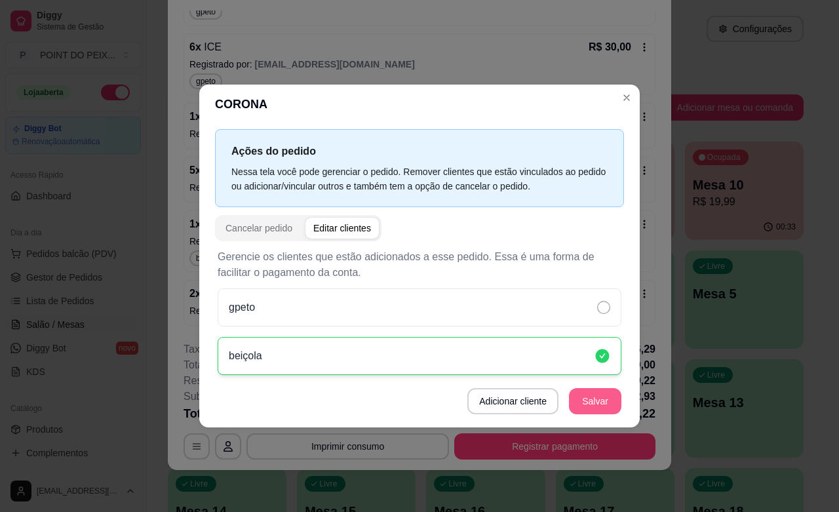
click at [585, 400] on button "Salvar" at bounding box center [595, 401] width 52 height 26
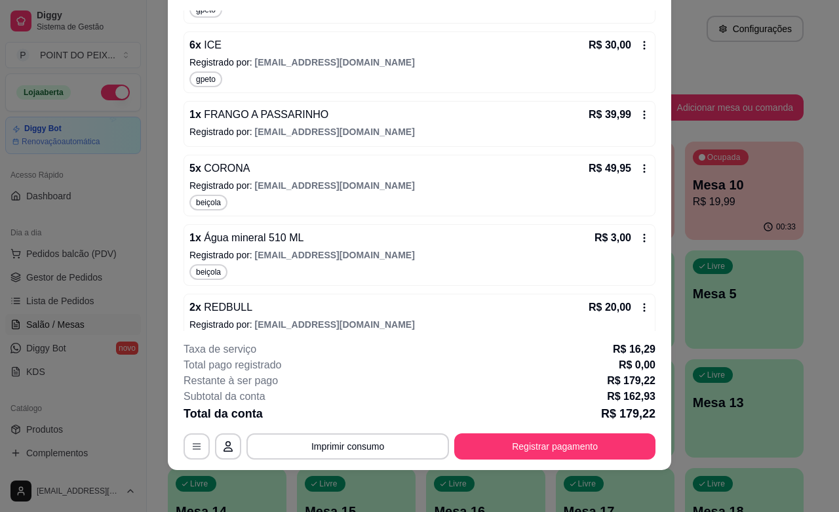
click at [639, 311] on icon at bounding box center [644, 307] width 10 height 10
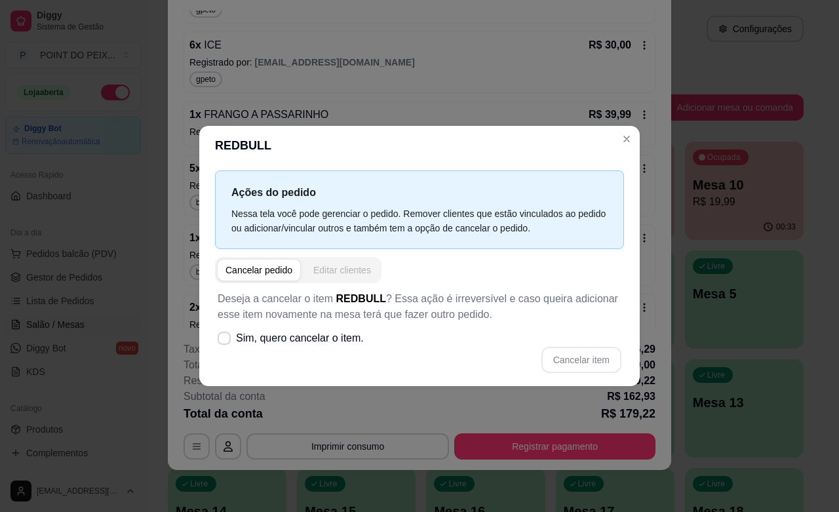
click at [353, 269] on div "Editar clientes" at bounding box center [342, 269] width 58 height 13
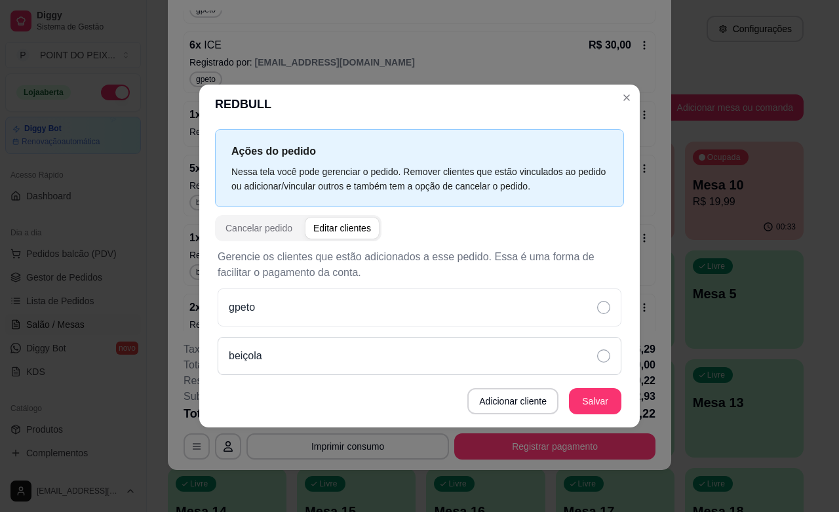
click at [601, 354] on icon at bounding box center [603, 355] width 13 height 13
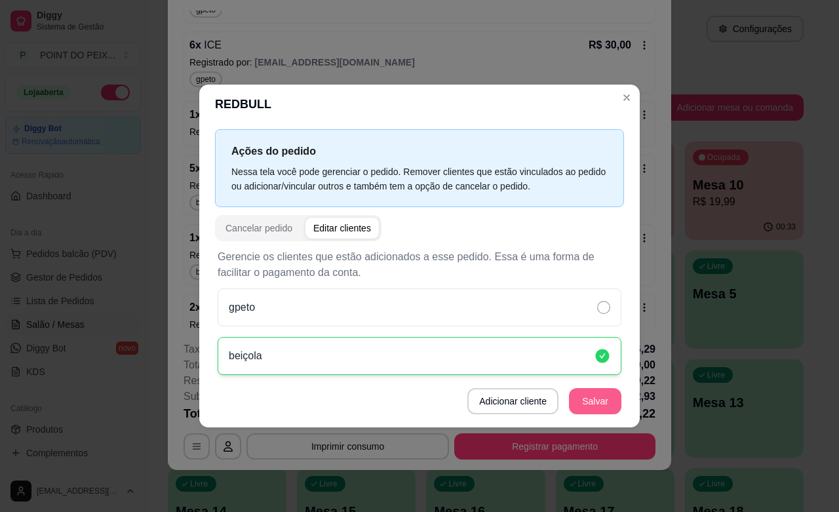
click at [594, 403] on button "Salvar" at bounding box center [595, 401] width 52 height 26
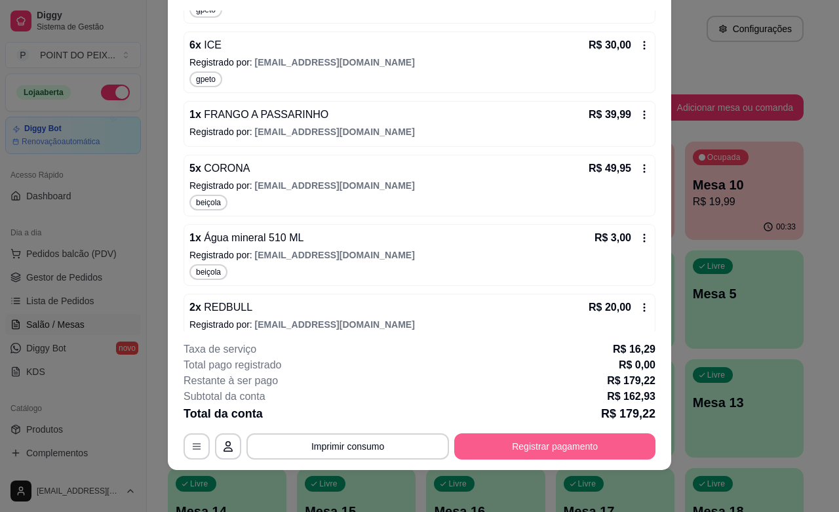
click at [560, 449] on button "Registrar pagamento" at bounding box center [554, 446] width 201 height 26
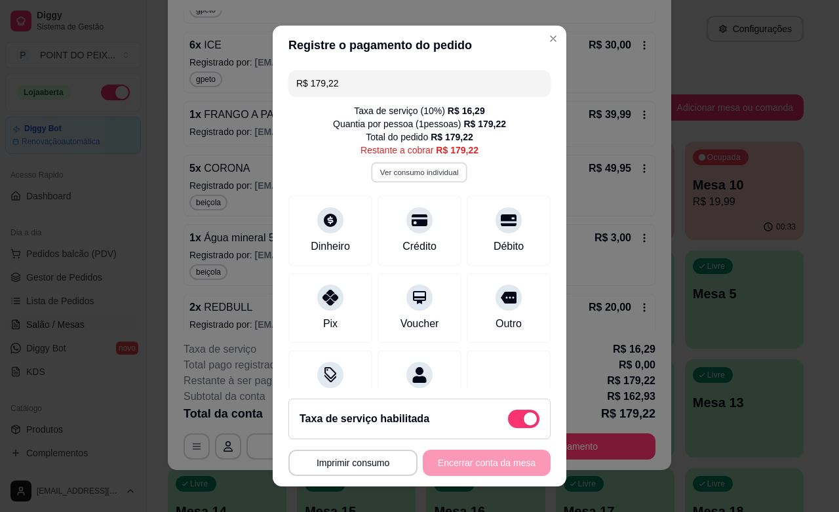
click at [404, 174] on button "Ver consumo individual" at bounding box center [420, 173] width 96 height 20
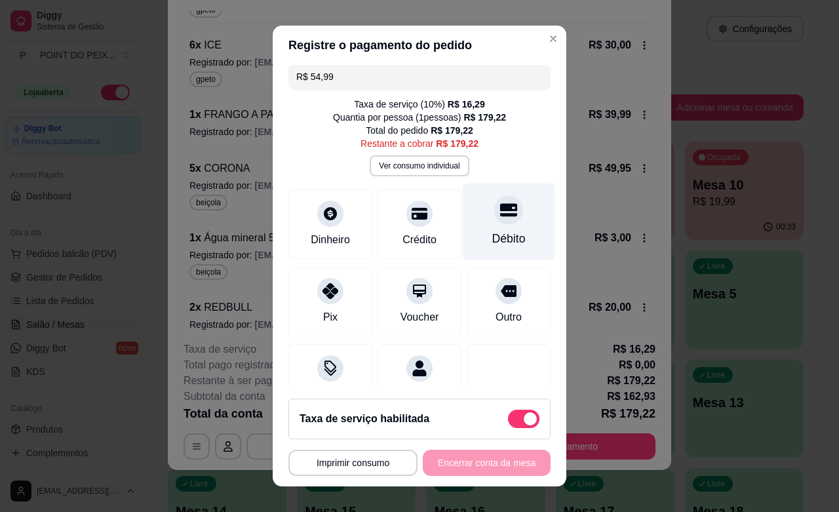
scroll to position [0, 0]
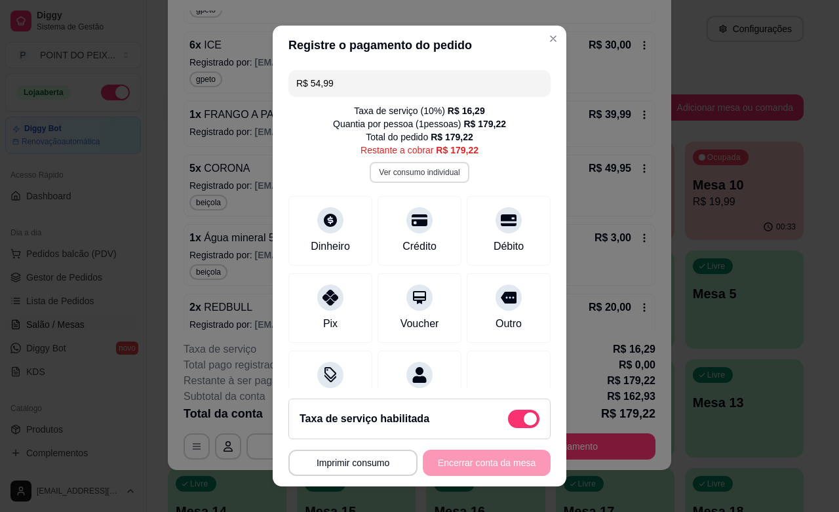
click at [426, 170] on button "Ver consumo individual" at bounding box center [419, 172] width 99 height 21
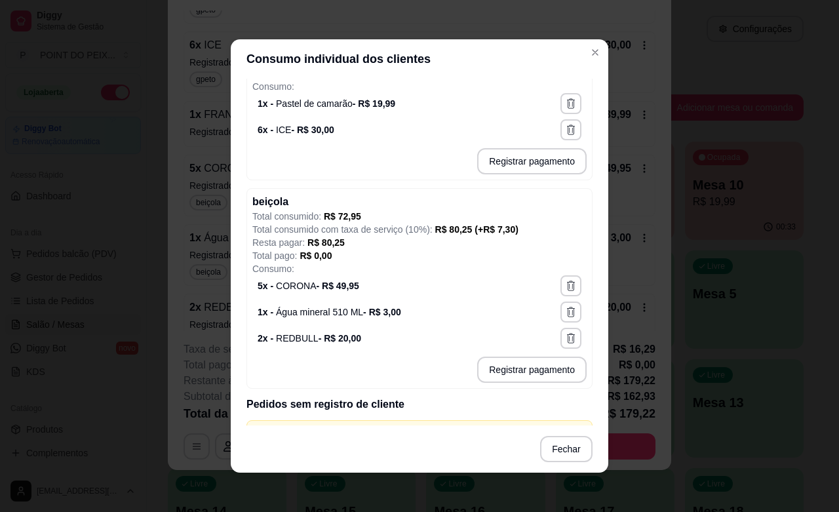
scroll to position [341, 0]
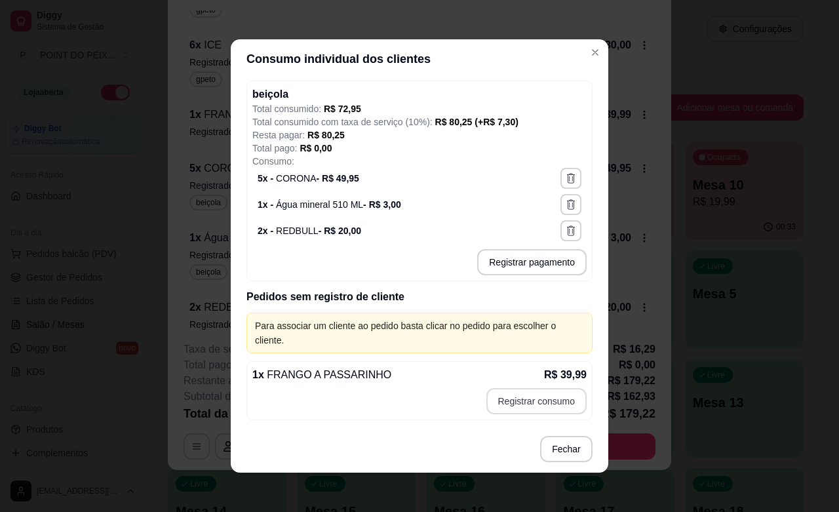
click at [513, 397] on button "Registrar consumo" at bounding box center [536, 401] width 101 height 26
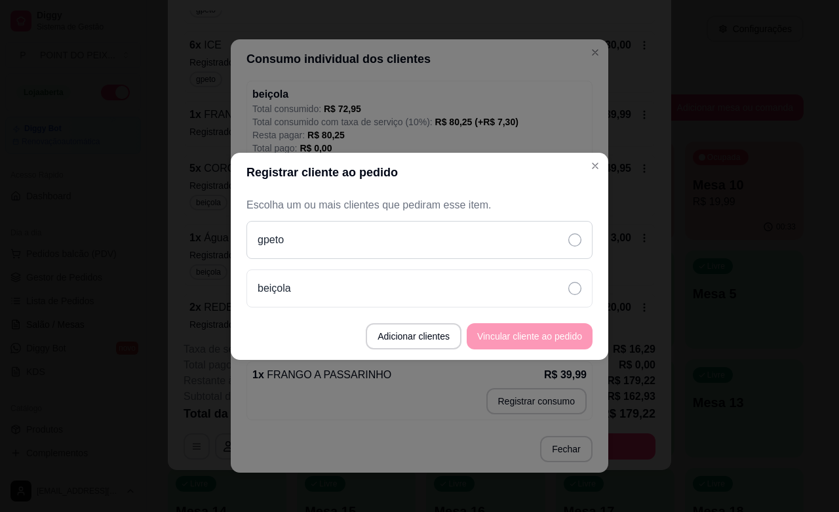
click at [570, 239] on icon at bounding box center [574, 239] width 13 height 13
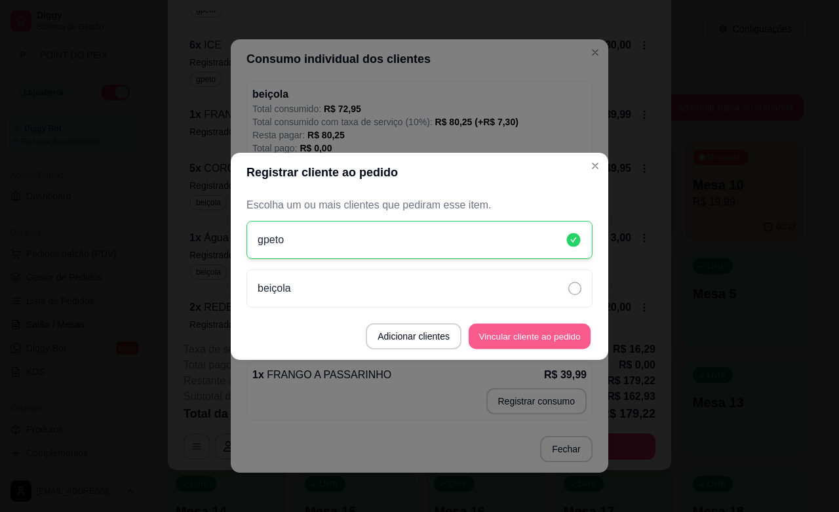
click at [551, 338] on button "Vincular cliente ao pedido" at bounding box center [530, 336] width 122 height 26
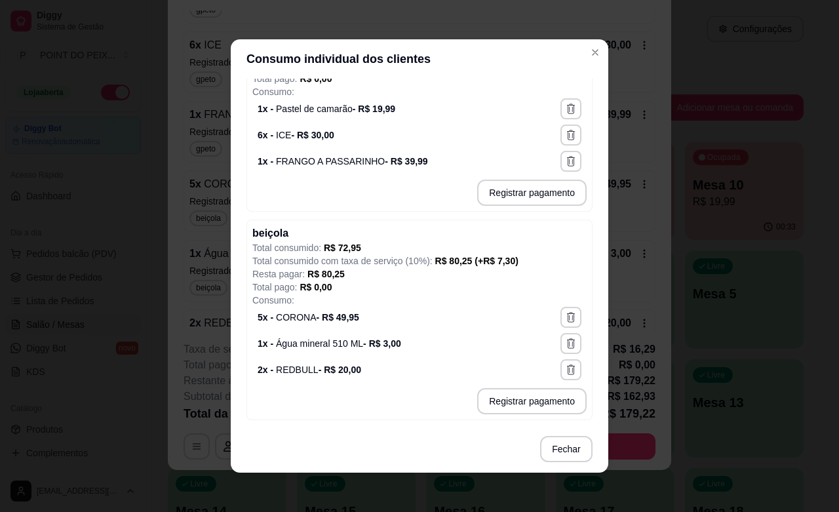
scroll to position [2, 0]
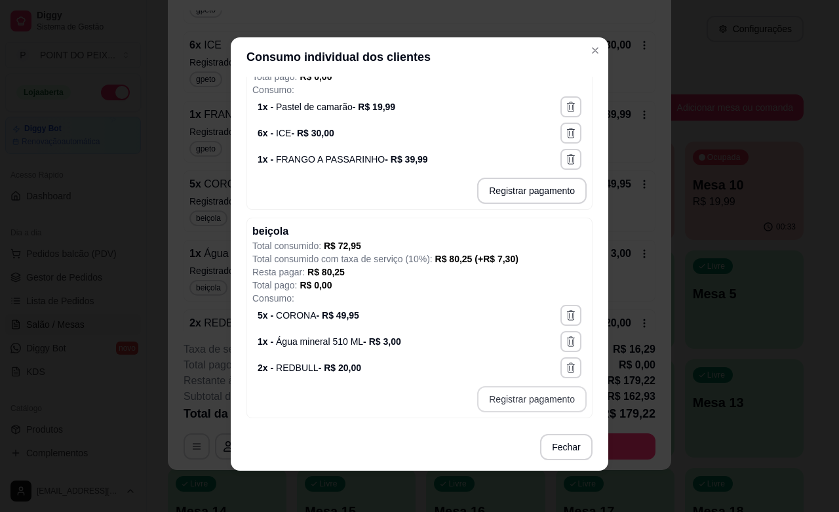
type input "R$ 80,25"
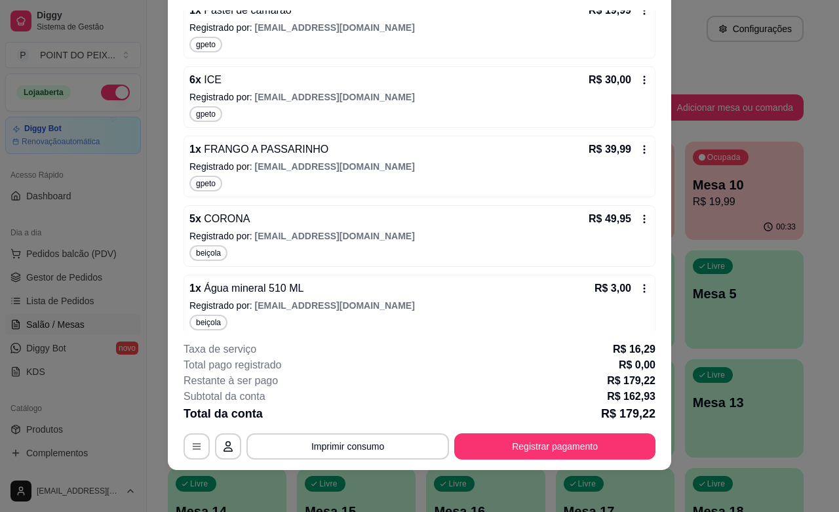
scroll to position [273, 0]
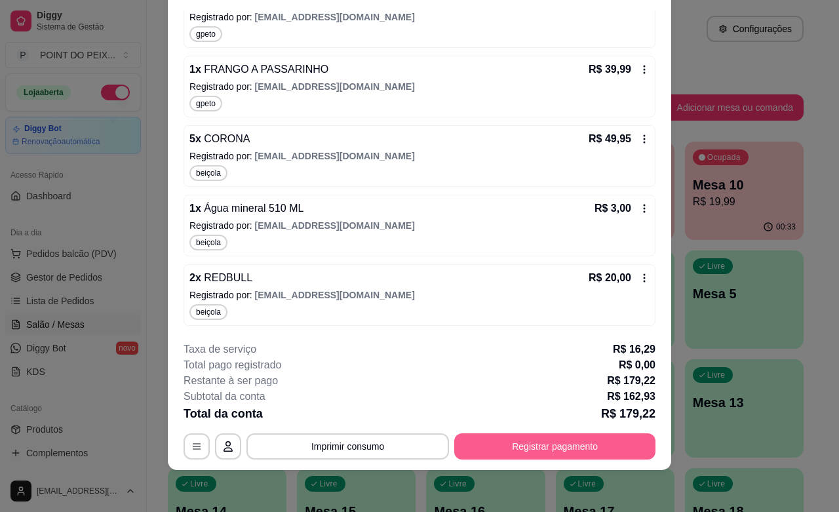
click at [511, 446] on button "Registrar pagamento" at bounding box center [554, 446] width 201 height 26
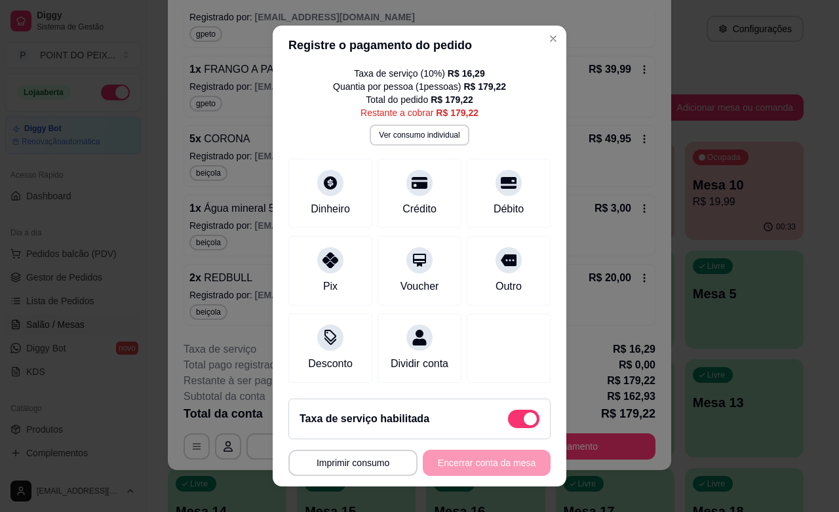
scroll to position [0, 0]
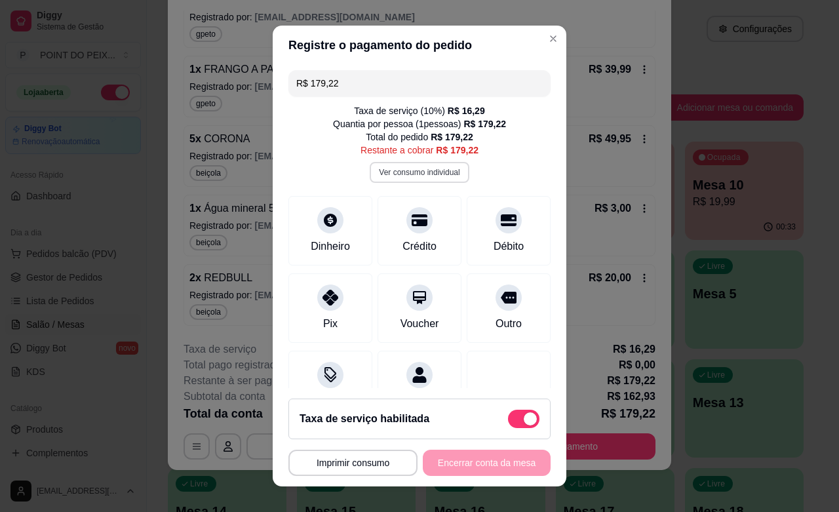
click at [411, 172] on button "Ver consumo individual" at bounding box center [419, 172] width 99 height 21
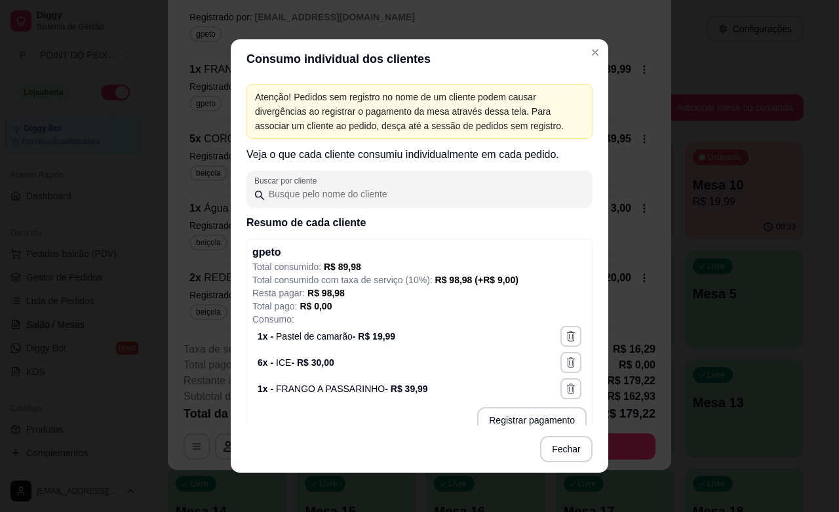
click at [357, 296] on p "Resta pagar: R$ 98,98" at bounding box center [419, 292] width 334 height 13
click at [349, 340] on p "1 x - Pastel de camarão - R$ 19,99" at bounding box center [327, 336] width 138 height 13
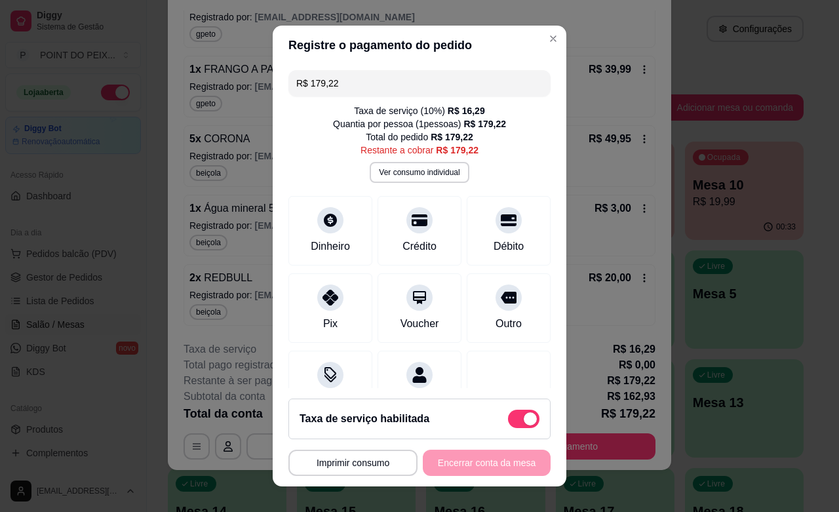
scroll to position [54, 0]
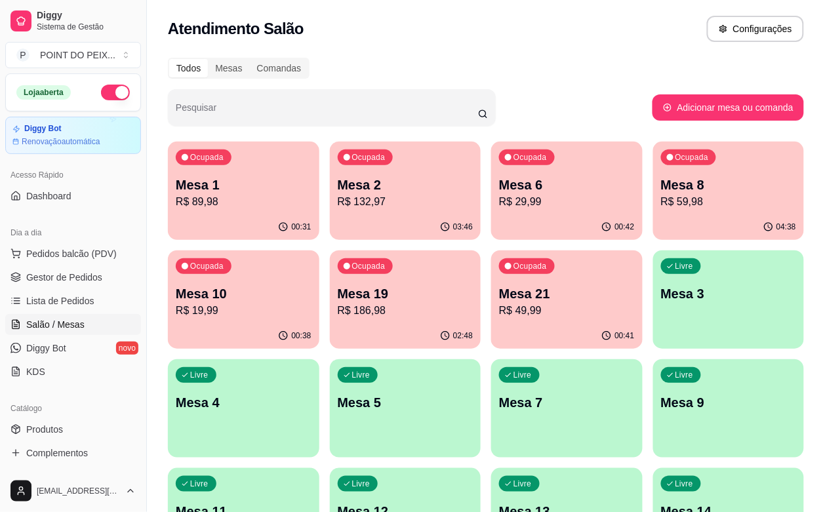
click at [499, 292] on p "Mesa 21" at bounding box center [567, 293] width 136 height 18
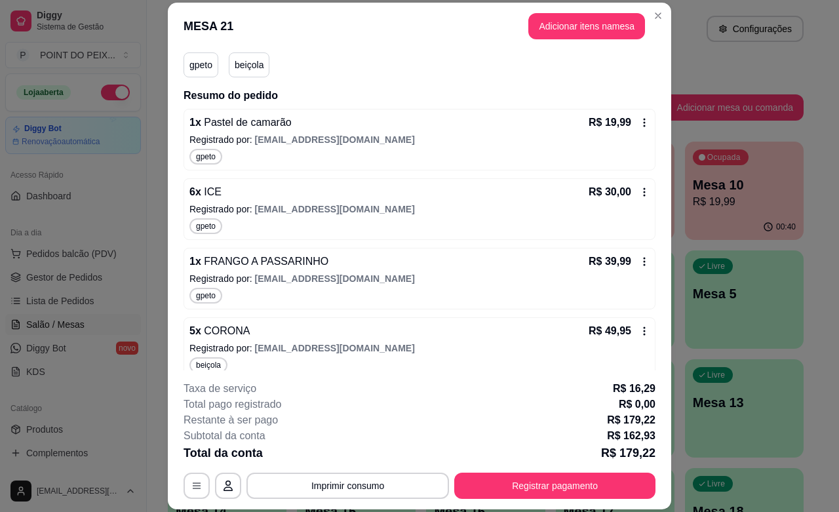
scroll to position [0, 0]
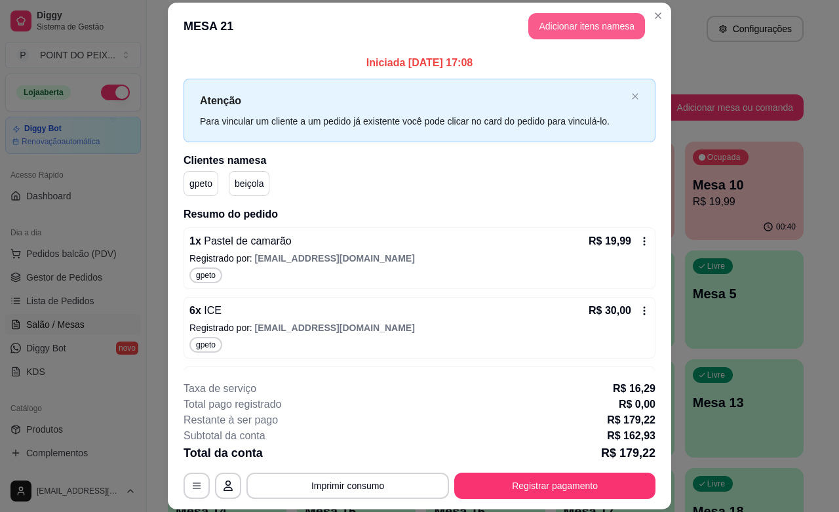
click at [591, 28] on button "Adicionar itens na mesa" at bounding box center [586, 26] width 117 height 26
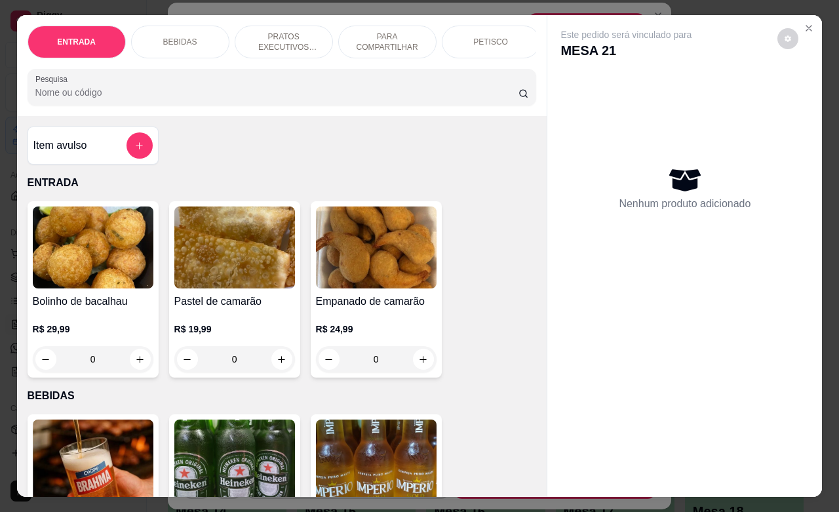
click at [168, 37] on p "BEBIDAS" at bounding box center [180, 42] width 34 height 10
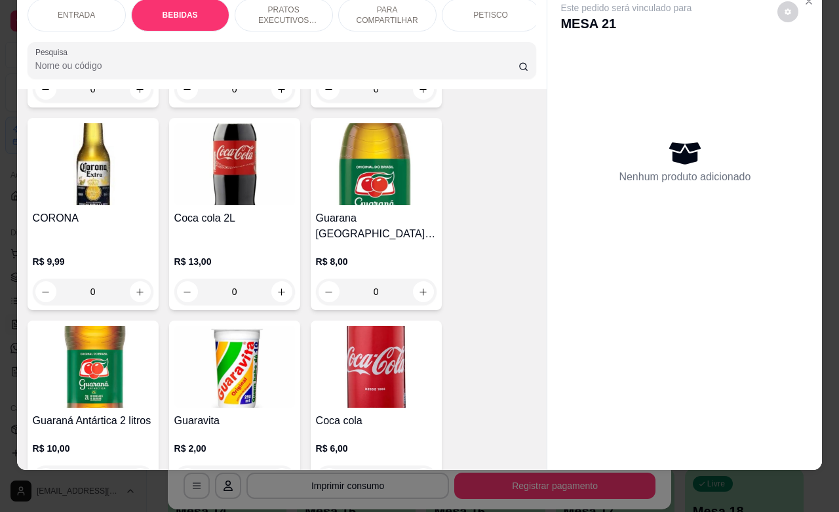
scroll to position [600, 0]
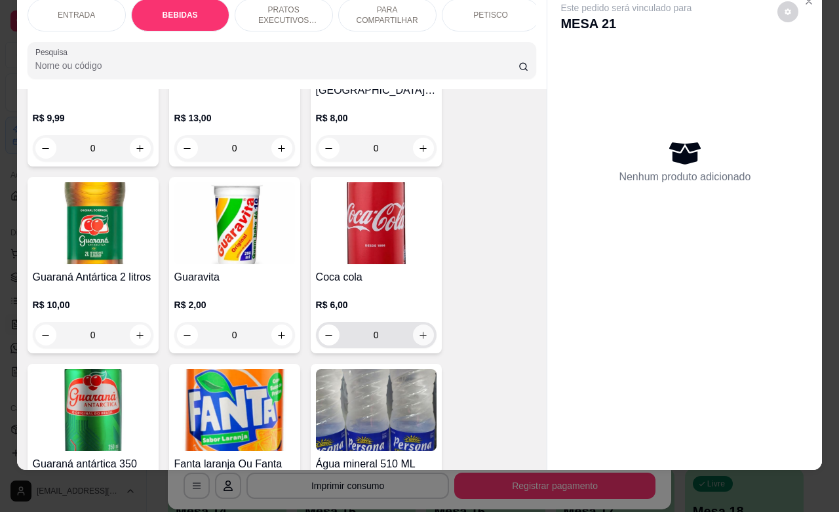
click at [421, 324] on button "increase-product-quantity" at bounding box center [423, 334] width 21 height 21
type input "1"
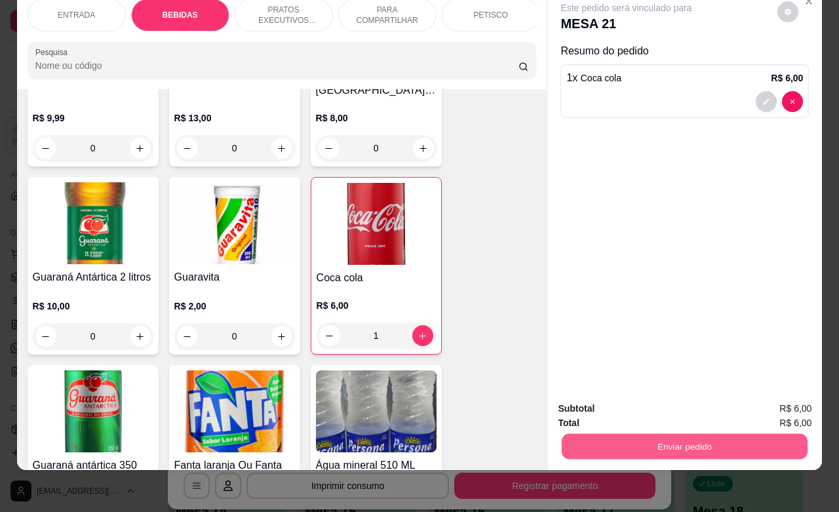
click at [673, 437] on button "Enviar pedido" at bounding box center [685, 446] width 246 height 26
click at [750, 394] on button "Sim, quero registrar" at bounding box center [764, 400] width 98 height 25
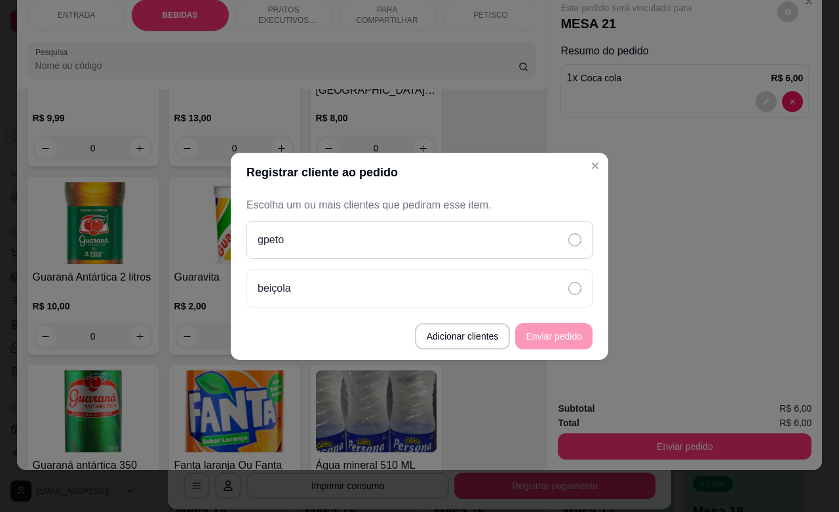
click at [572, 240] on icon at bounding box center [574, 239] width 13 height 13
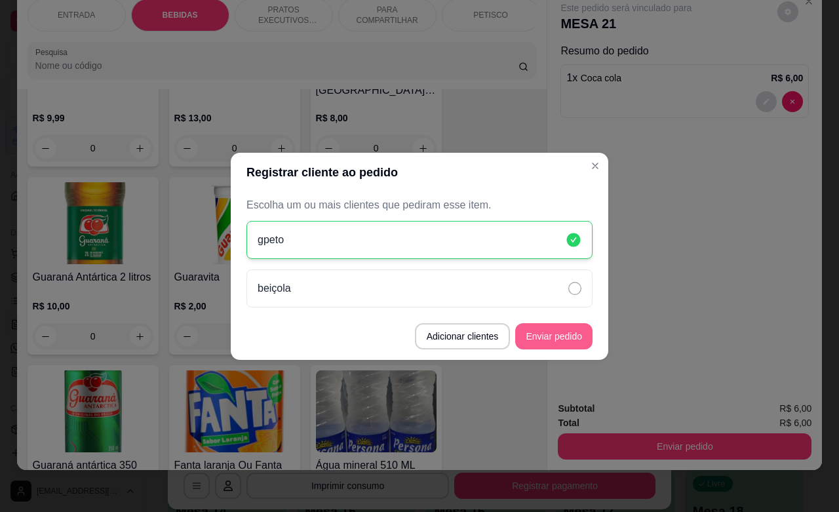
click at [564, 338] on button "Enviar pedido" at bounding box center [553, 336] width 77 height 26
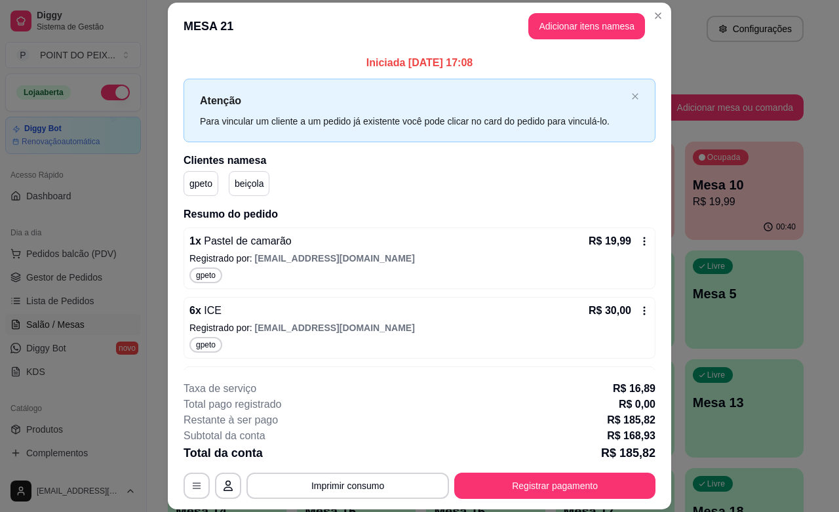
click at [238, 188] on p "beiçola" at bounding box center [249, 183] width 29 height 13
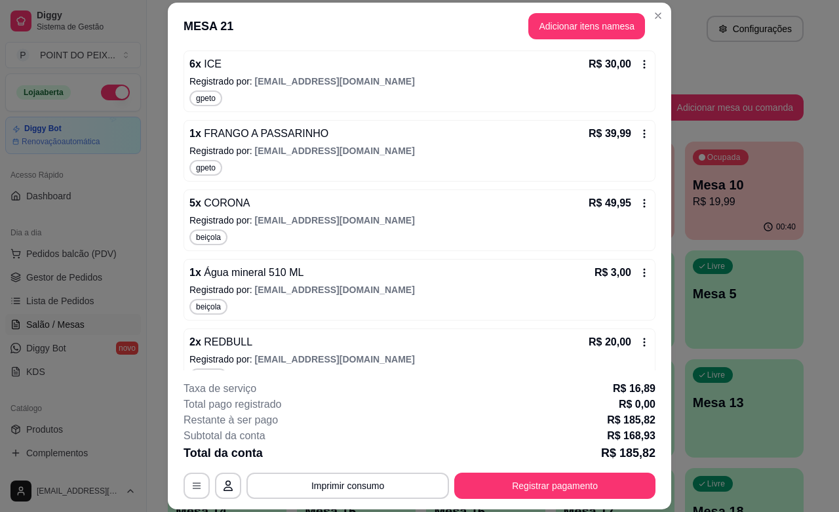
scroll to position [0, 0]
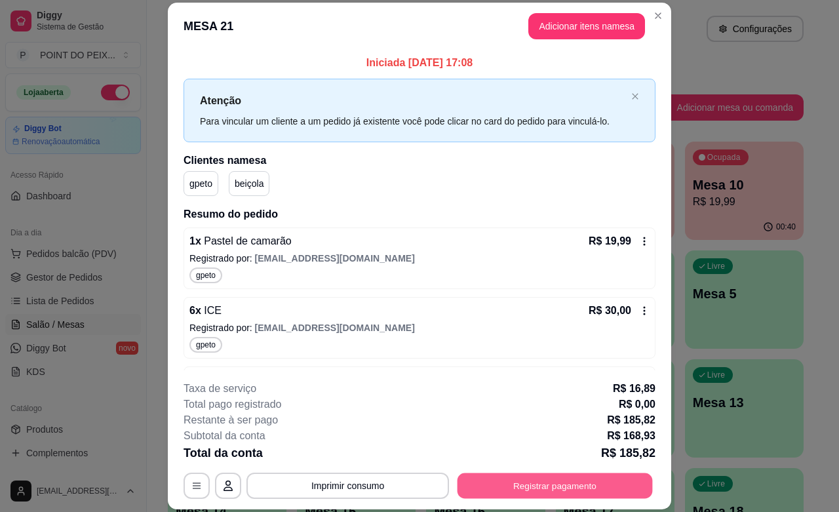
click at [556, 477] on button "Registrar pagamento" at bounding box center [555, 486] width 195 height 26
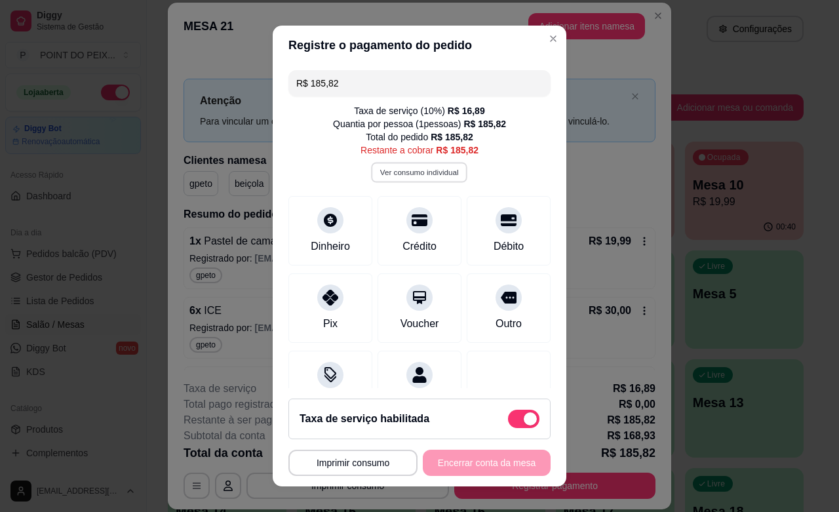
click at [410, 170] on button "Ver consumo individual" at bounding box center [420, 173] width 96 height 20
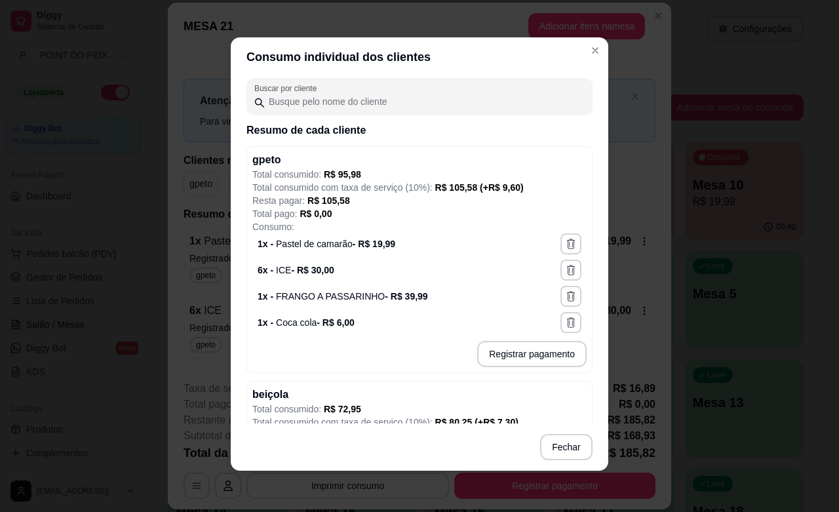
scroll to position [254, 0]
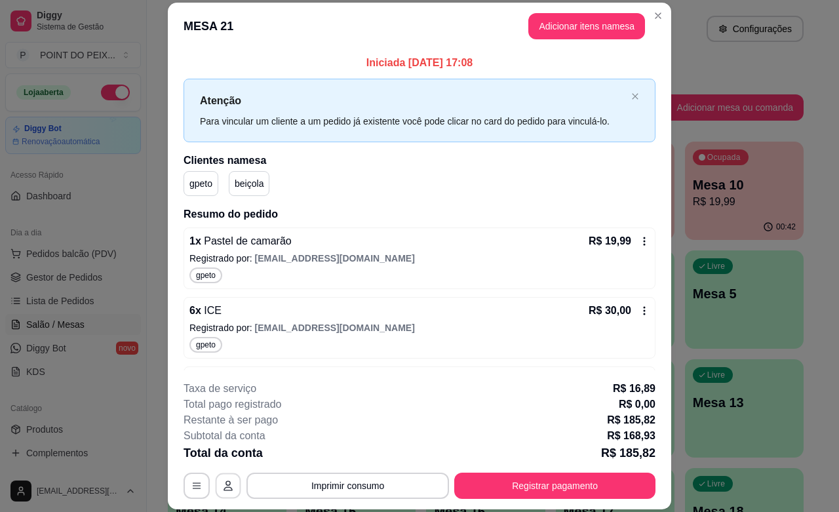
click at [217, 495] on button "button" at bounding box center [229, 486] width 26 height 26
click at [223, 486] on icon "button" at bounding box center [228, 485] width 10 height 10
click at [191, 487] on icon "button" at bounding box center [196, 485] width 10 height 10
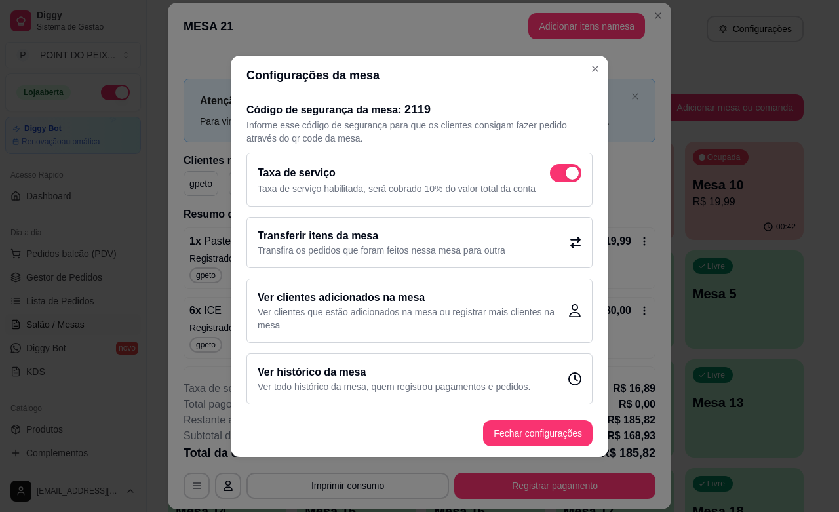
click at [293, 309] on p "Ver clientes que estão adicionados na mesa ou registrar mais clientes na mesa" at bounding box center [413, 318] width 311 height 26
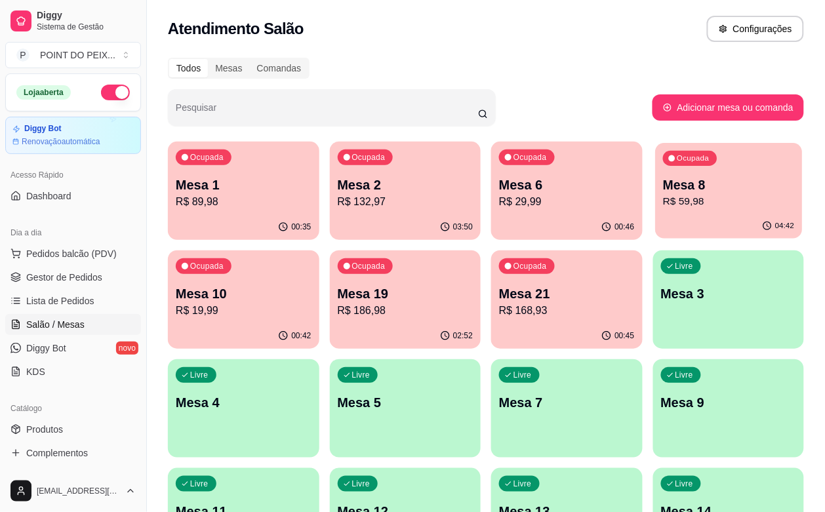
click at [663, 197] on p "R$ 59,98" at bounding box center [728, 201] width 131 height 15
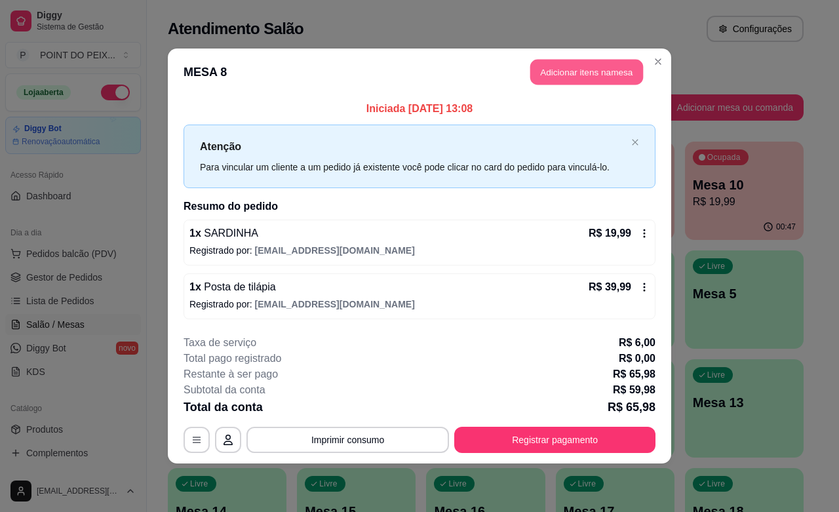
click at [603, 70] on button "Adicionar itens na mesa" at bounding box center [586, 73] width 113 height 26
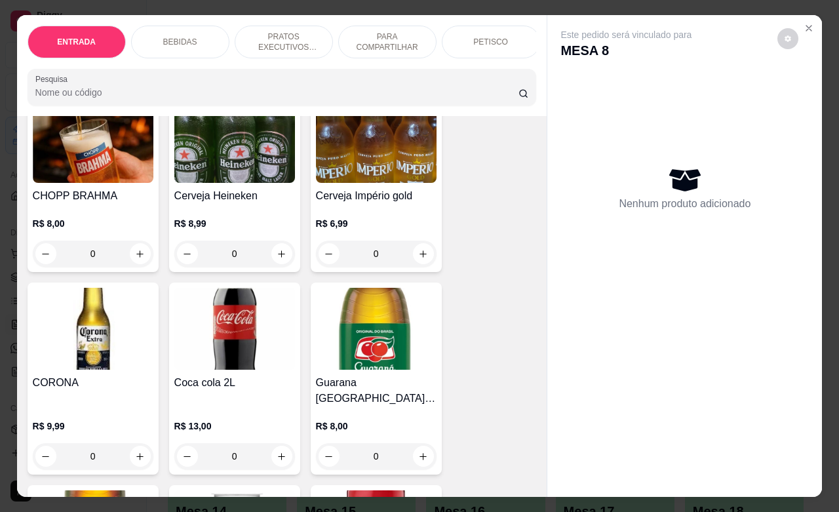
scroll to position [328, 0]
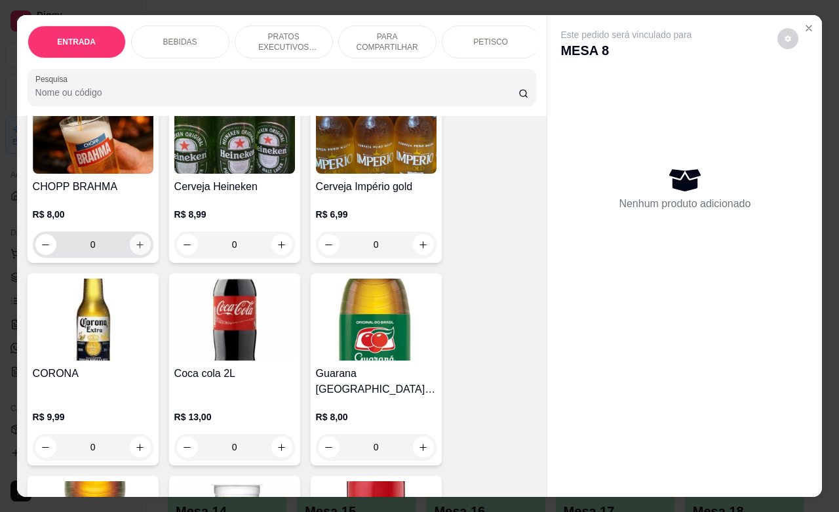
click at [135, 250] on icon "increase-product-quantity" at bounding box center [140, 245] width 10 height 10
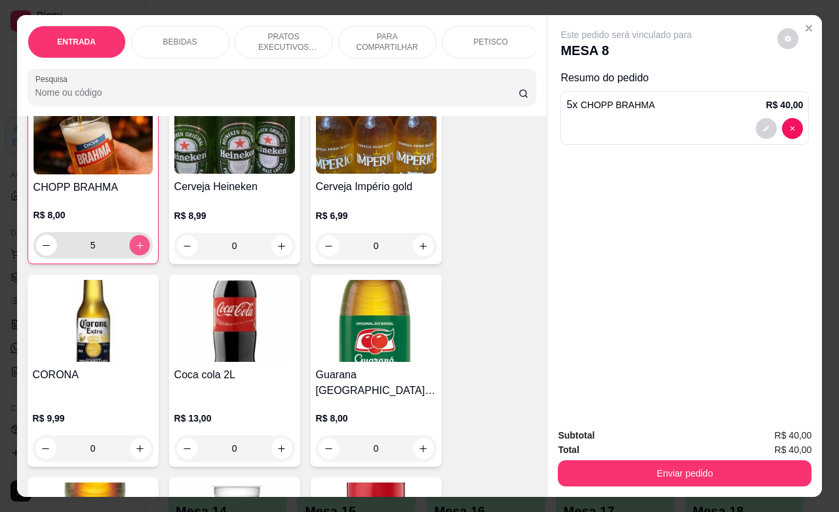
click at [134, 250] on icon "increase-product-quantity" at bounding box center [139, 246] width 10 height 10
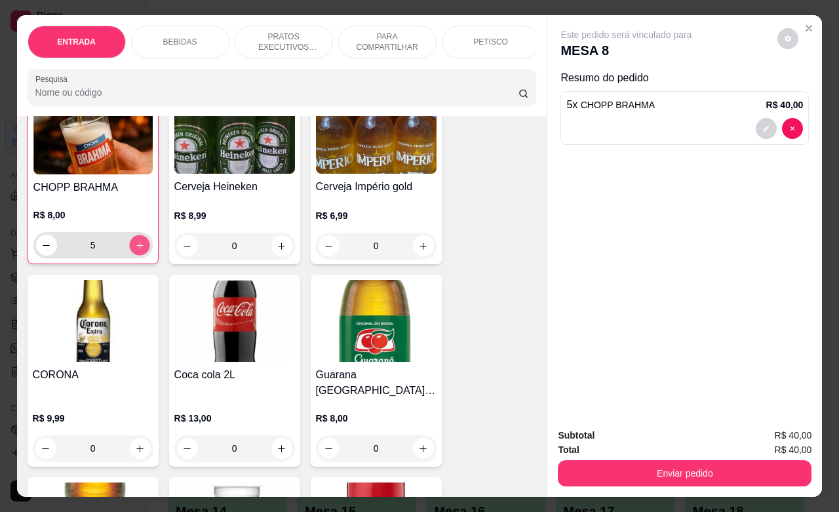
click at [134, 250] on icon "increase-product-quantity" at bounding box center [139, 246] width 10 height 10
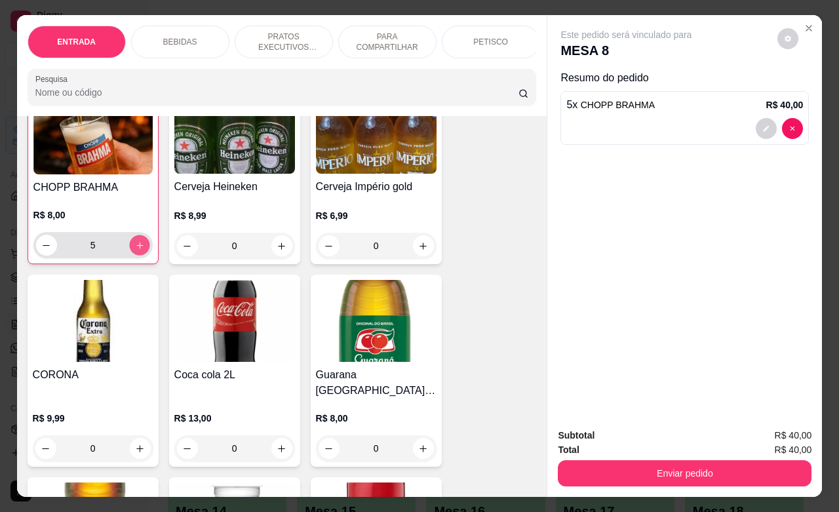
click at [134, 250] on icon "increase-product-quantity" at bounding box center [139, 246] width 10 height 10
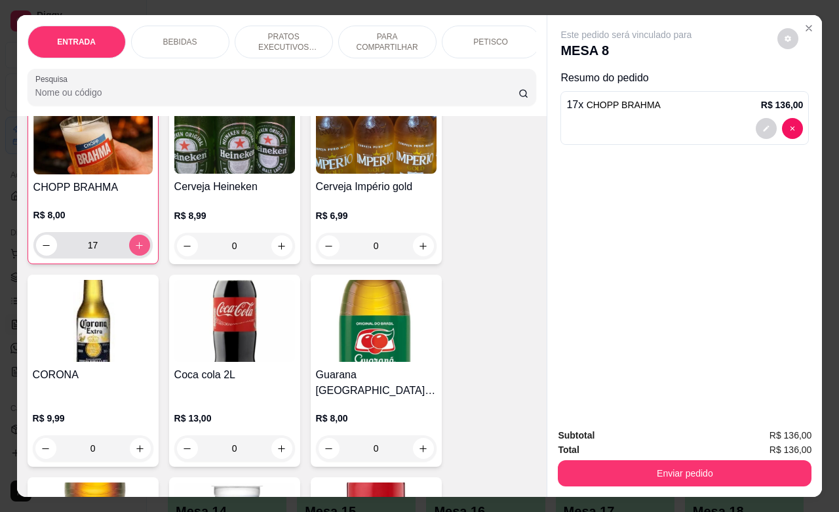
click at [134, 250] on icon "increase-product-quantity" at bounding box center [139, 246] width 10 height 10
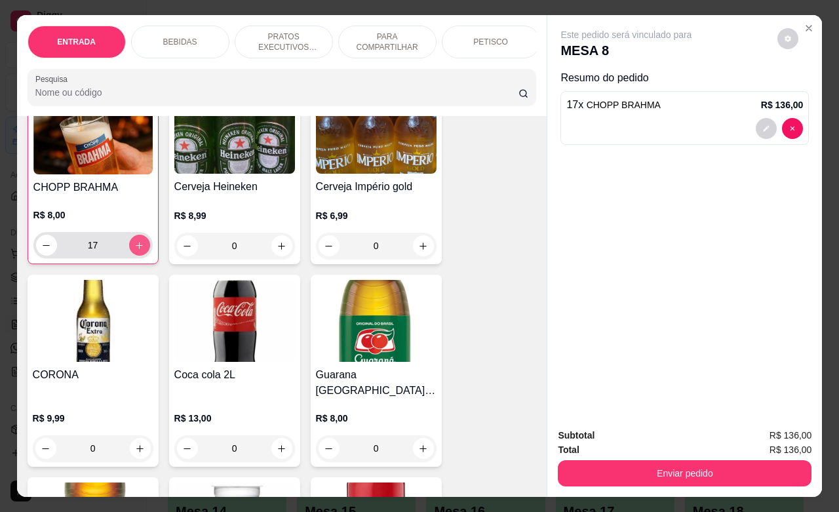
click at [134, 250] on icon "increase-product-quantity" at bounding box center [139, 246] width 10 height 10
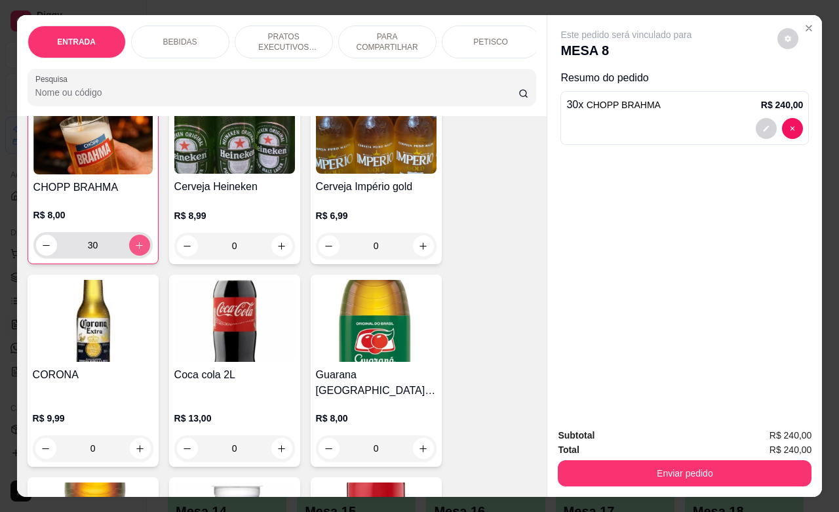
scroll to position [328, 0]
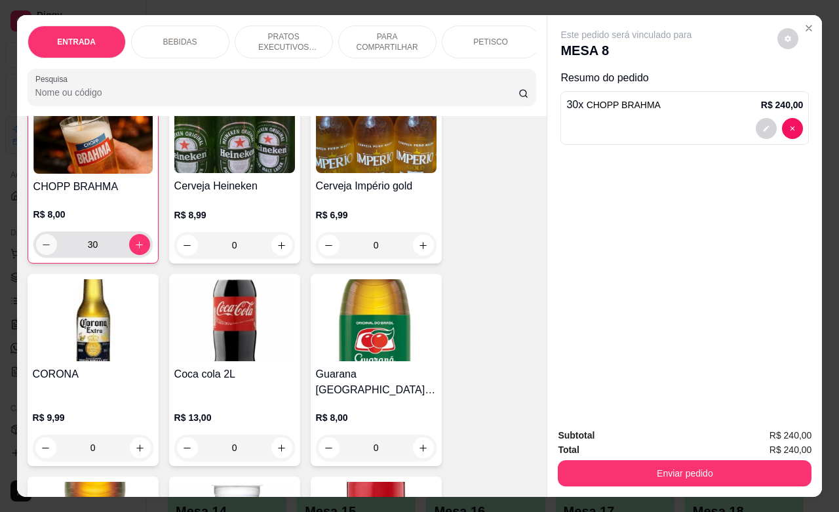
click at [36, 246] on button "decrease-product-quantity" at bounding box center [46, 244] width 21 height 21
type input "29"
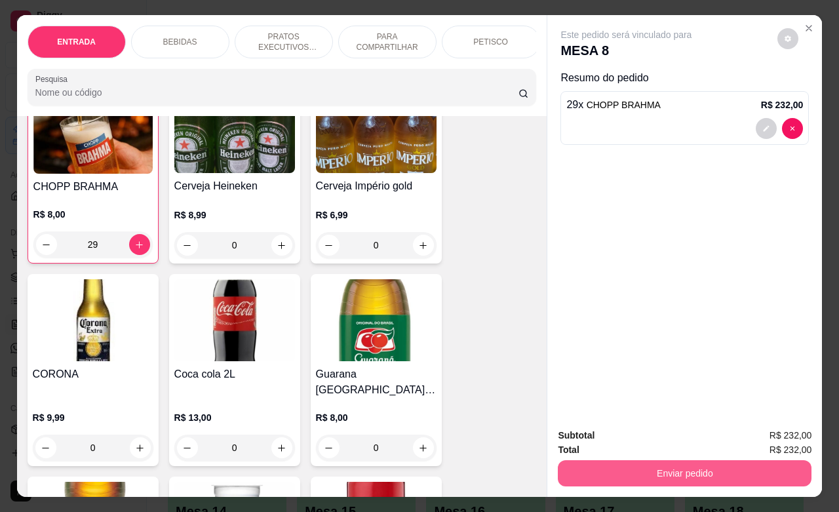
click at [618, 473] on button "Enviar pedido" at bounding box center [685, 473] width 254 height 26
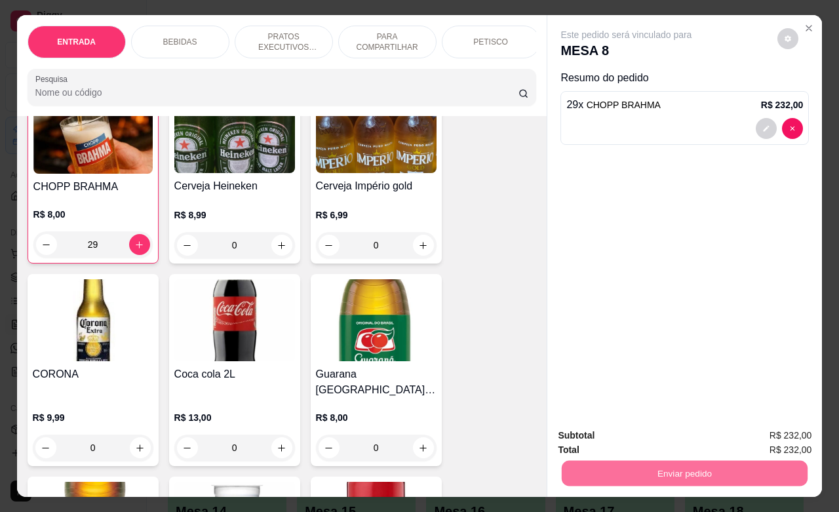
click at [633, 434] on button "Não registrar e enviar pedido" at bounding box center [640, 433] width 132 height 24
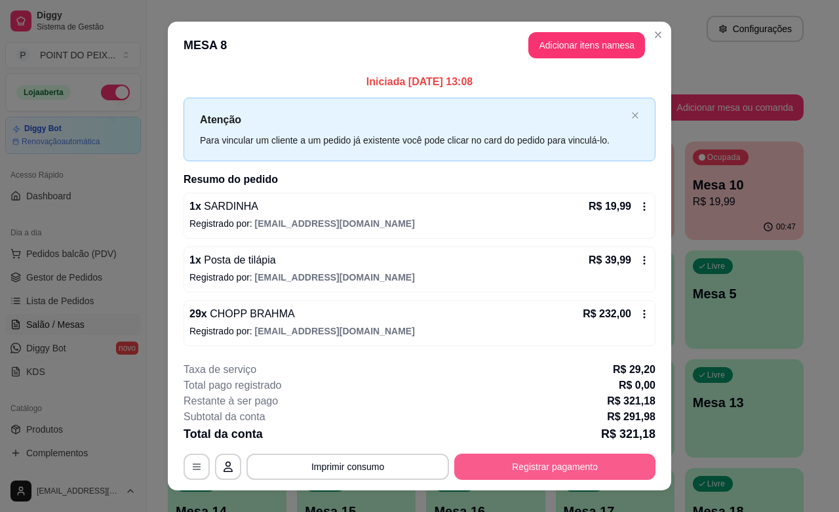
click at [565, 471] on button "Registrar pagamento" at bounding box center [554, 467] width 201 height 26
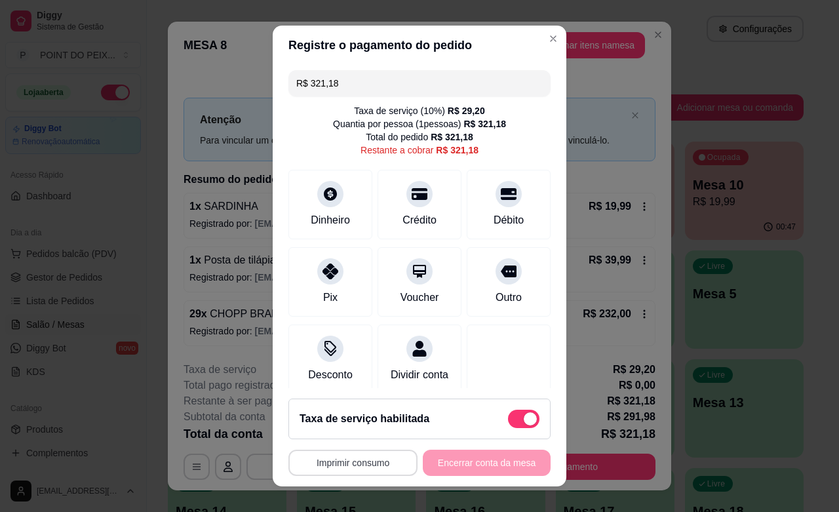
click at [381, 470] on button "Imprimir consumo" at bounding box center [352, 463] width 129 height 26
click at [362, 434] on button "IMPRESSORA" at bounding box center [346, 432] width 95 height 21
click at [382, 356] on div "Dividir conta" at bounding box center [420, 357] width 92 height 77
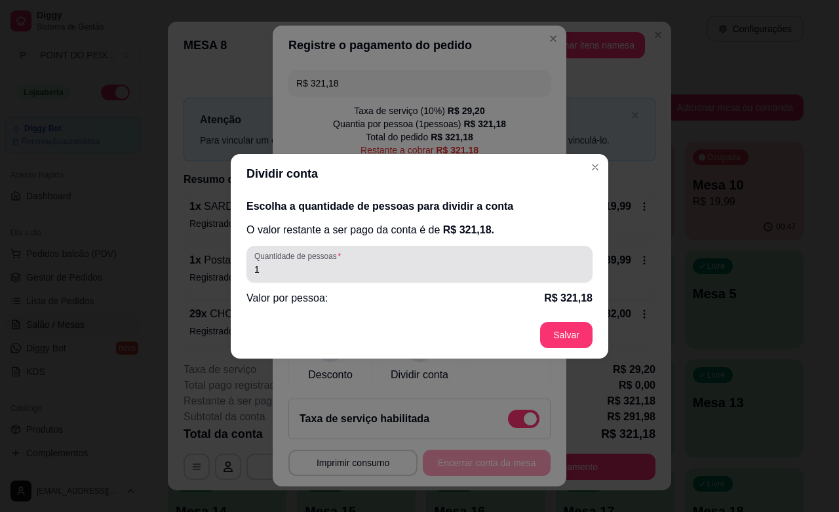
click at [336, 272] on input "1" at bounding box center [419, 269] width 330 height 13
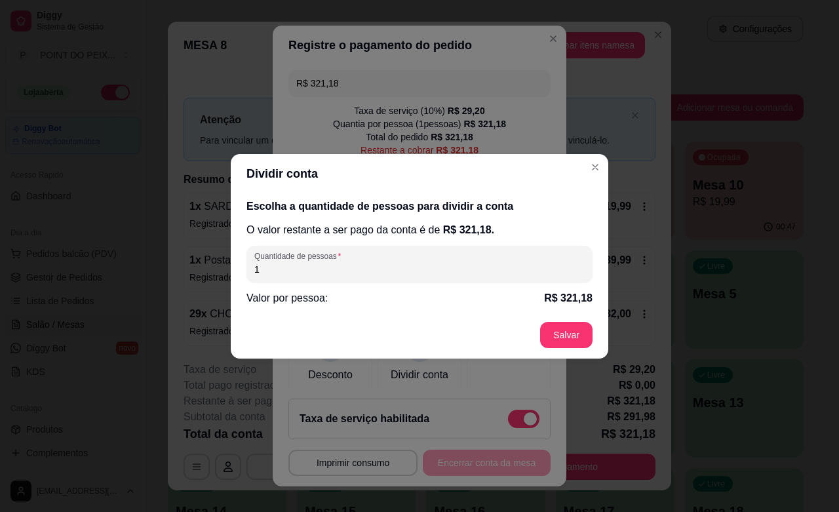
click at [336, 272] on input "1" at bounding box center [419, 269] width 330 height 13
type input "4"
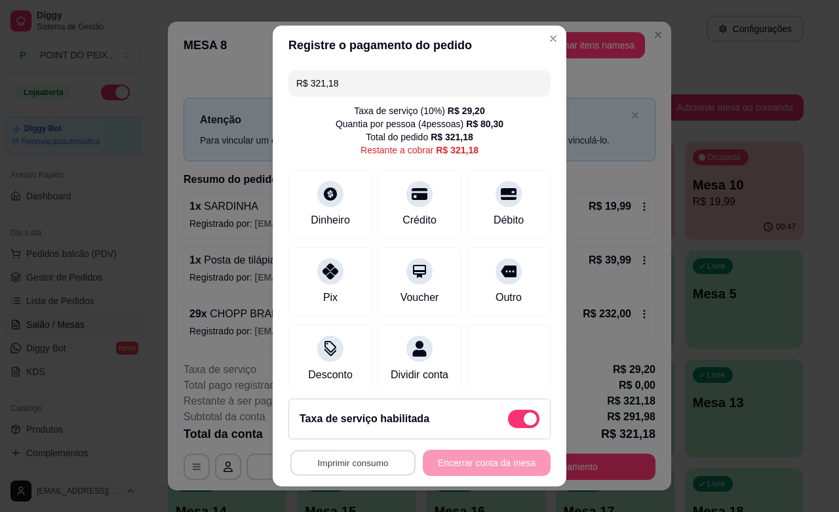
click at [359, 467] on button "Imprimir consumo" at bounding box center [352, 463] width 125 height 26
click at [364, 437] on button "IMPRESSORA" at bounding box center [346, 432] width 92 height 20
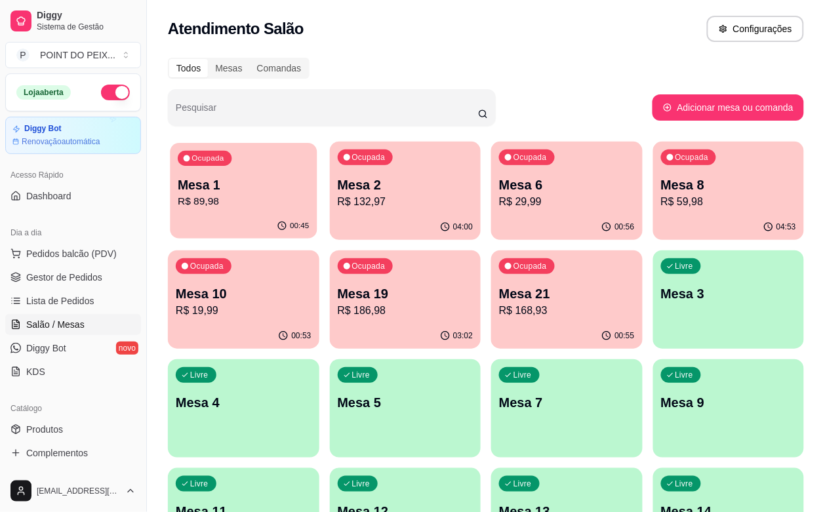
click at [240, 206] on p "R$ 89,98" at bounding box center [243, 201] width 131 height 15
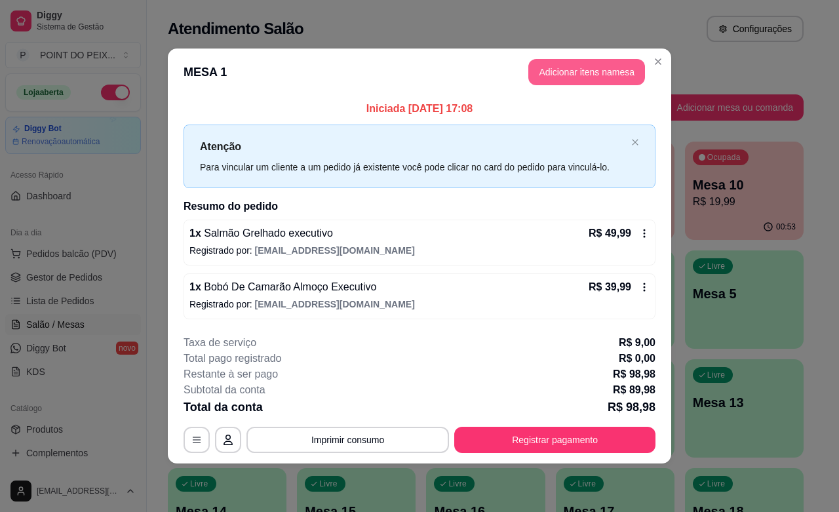
click at [561, 73] on button "Adicionar itens na mesa" at bounding box center [586, 72] width 117 height 26
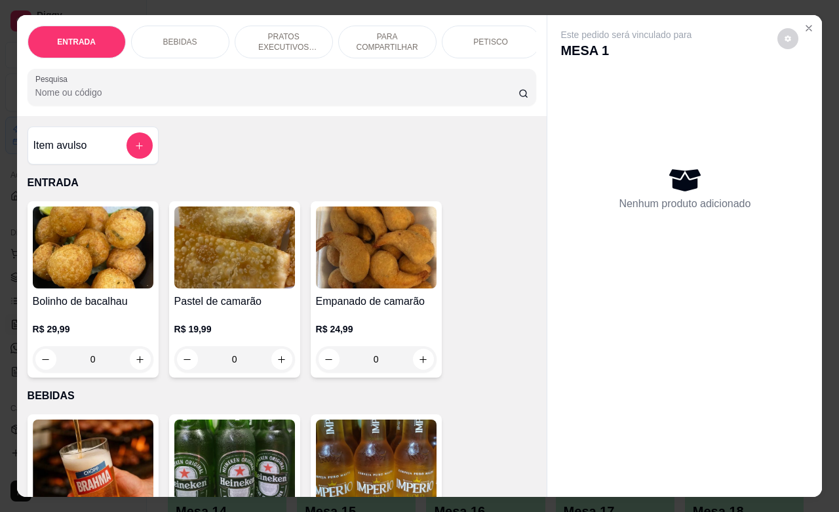
click at [178, 26] on div "BEBIDAS" at bounding box center [180, 42] width 98 height 33
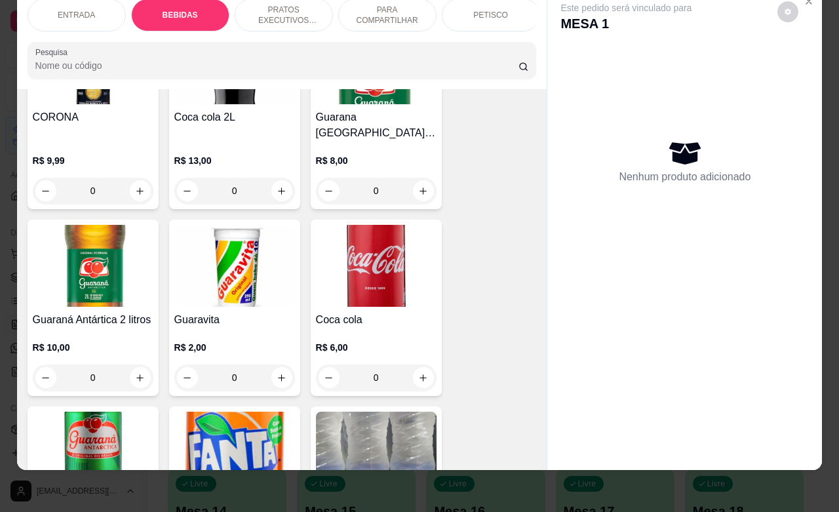
scroll to position [682, 0]
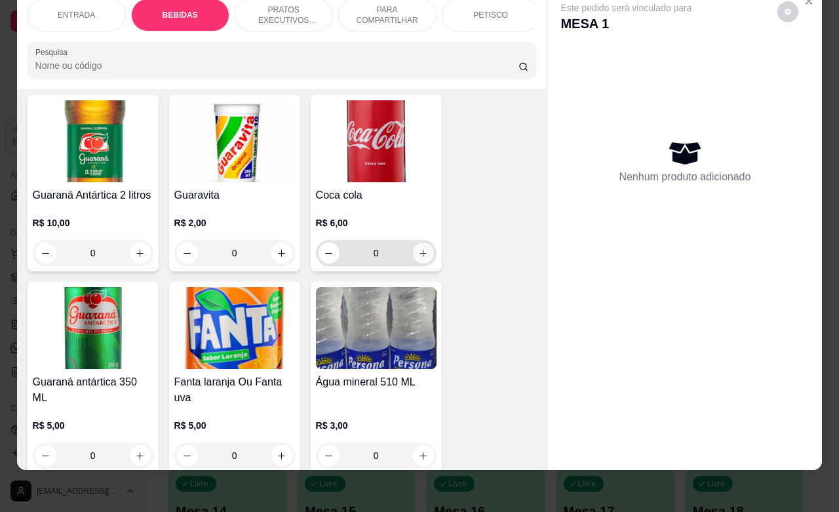
click at [419, 250] on icon "increase-product-quantity" at bounding box center [422, 253] width 7 height 7
type input "1"
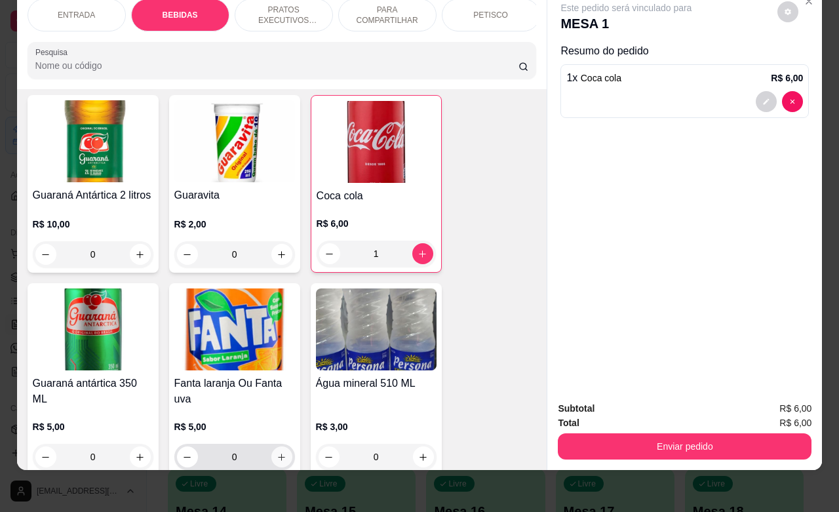
click at [277, 452] on icon "increase-product-quantity" at bounding box center [282, 457] width 10 height 10
type input "1"
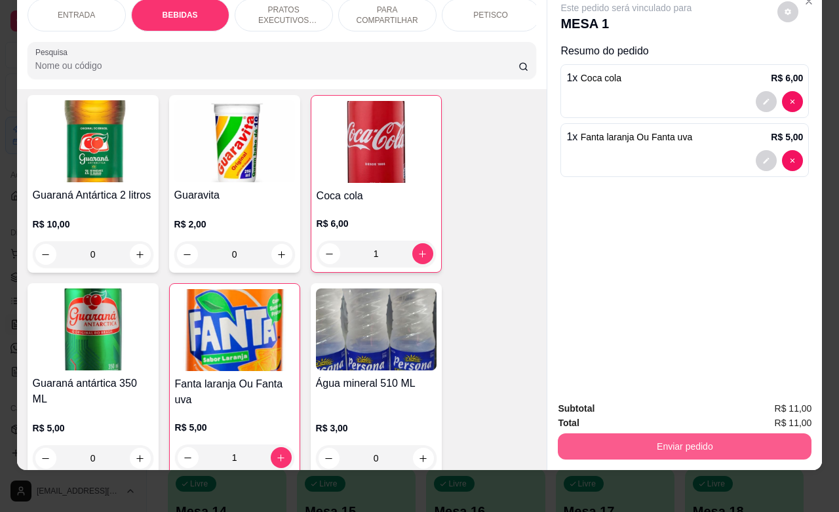
click at [641, 438] on button "Enviar pedido" at bounding box center [685, 446] width 254 height 26
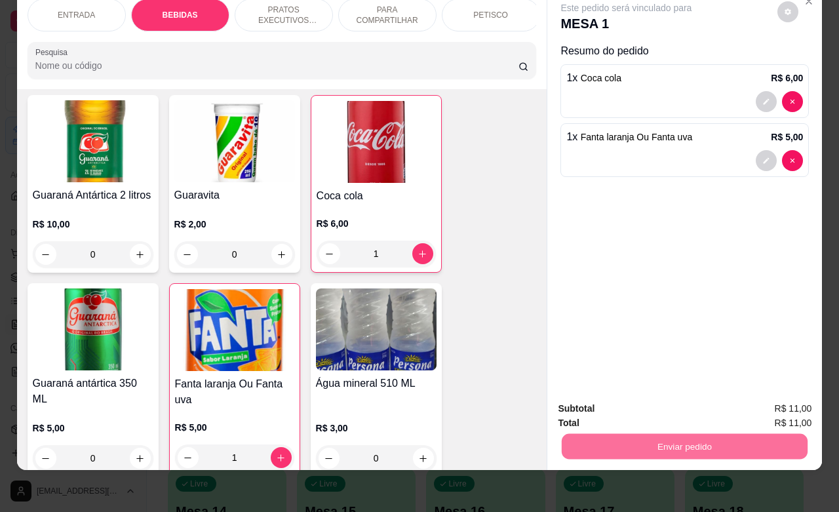
click at [623, 398] on button "Não registrar e enviar pedido" at bounding box center [640, 400] width 136 height 25
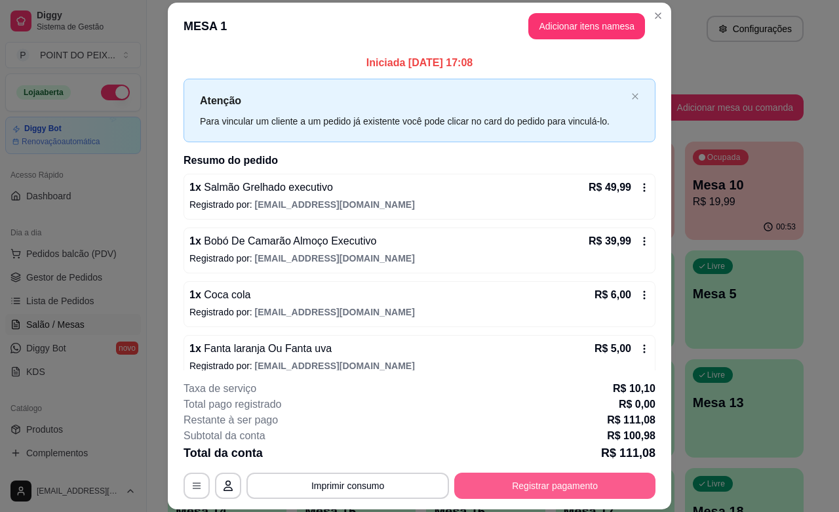
click at [574, 483] on button "Registrar pagamento" at bounding box center [554, 486] width 201 height 26
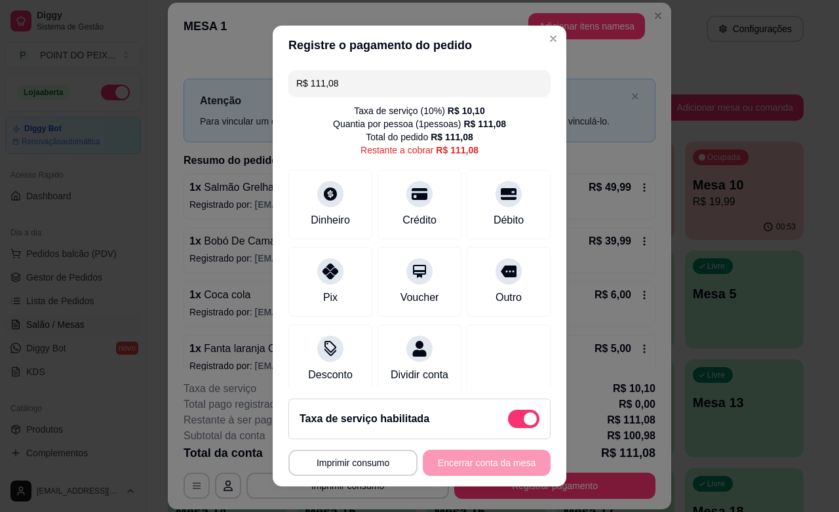
click at [508, 419] on span at bounding box center [523, 419] width 31 height 18
click at [507, 421] on input "checkbox" at bounding box center [511, 425] width 9 height 9
checkbox input "true"
type input "R$ 100,98"
checkbox input "false"
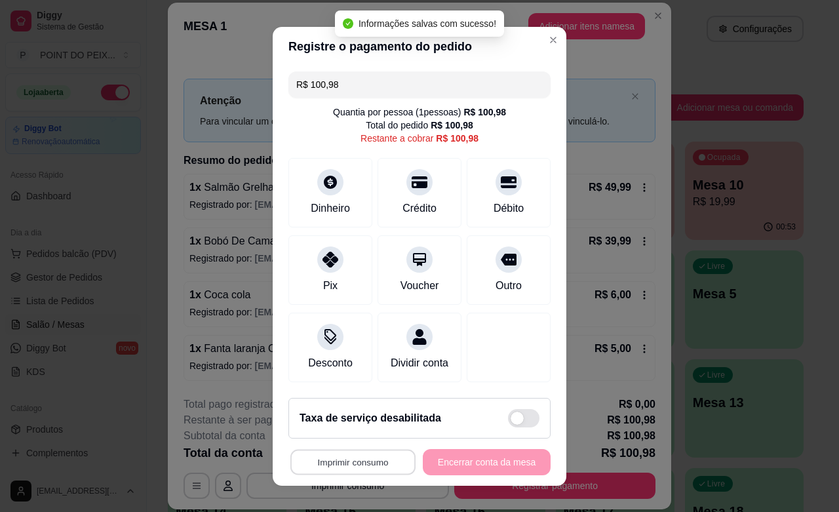
click at [377, 462] on button "Imprimir consumo" at bounding box center [352, 462] width 125 height 26
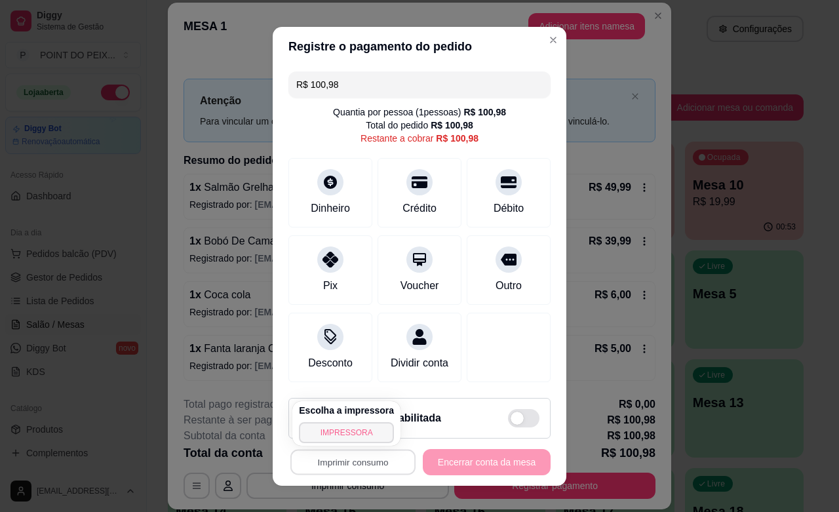
click at [356, 428] on button "IMPRESSORA" at bounding box center [346, 432] width 95 height 21
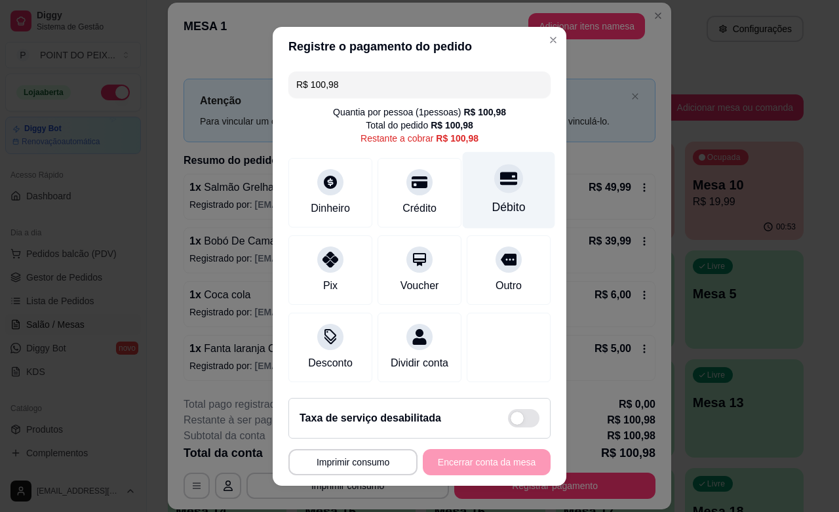
click at [494, 187] on div at bounding box center [508, 178] width 29 height 29
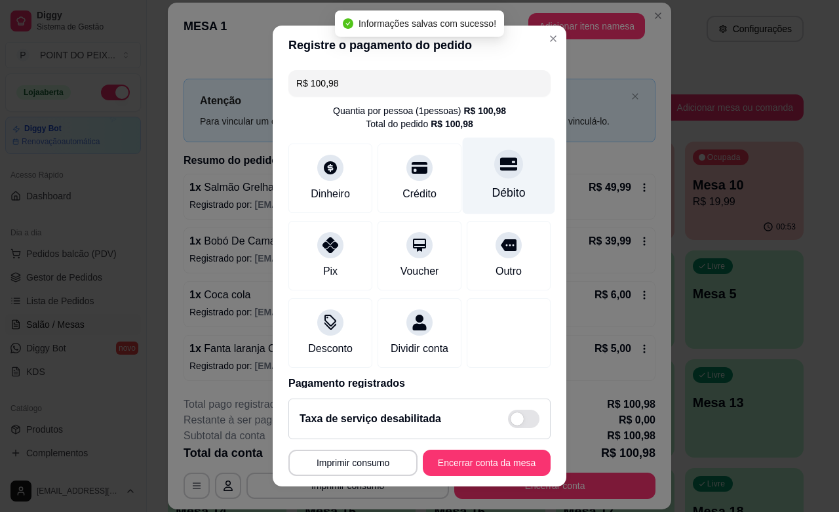
type input "R$ 0,00"
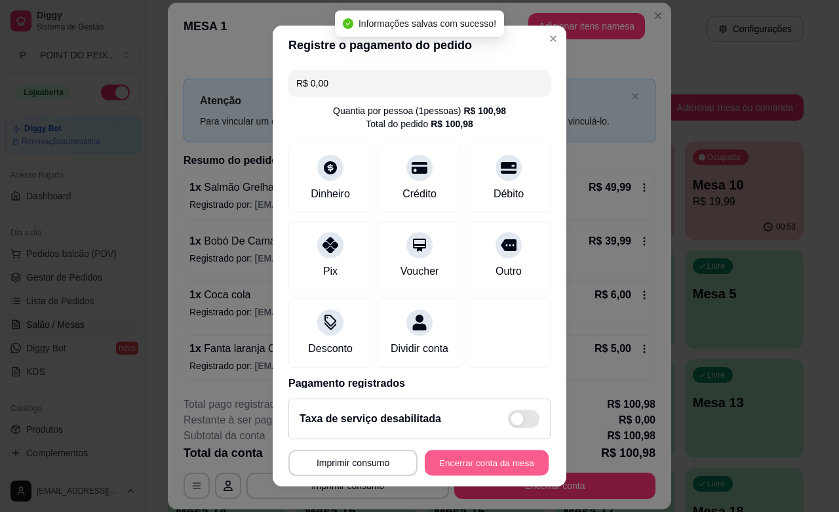
click at [477, 454] on button "Encerrar conta da mesa" at bounding box center [487, 463] width 124 height 26
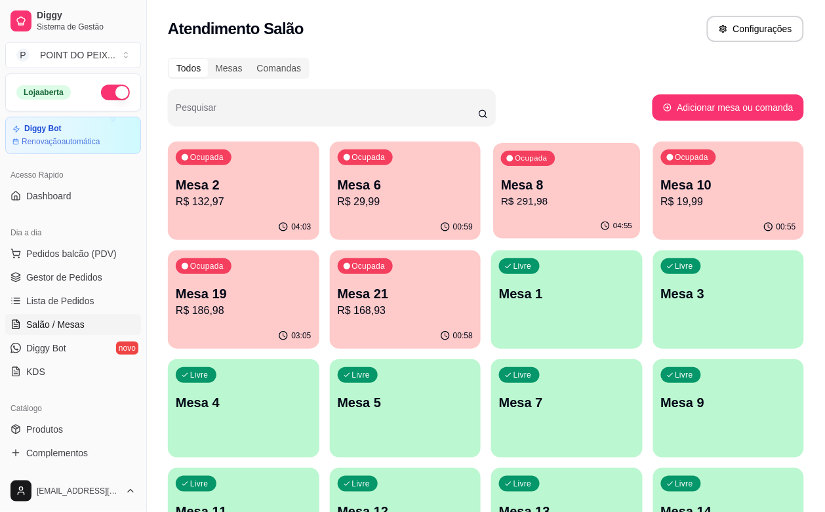
click at [501, 208] on p "R$ 291,98" at bounding box center [566, 201] width 131 height 15
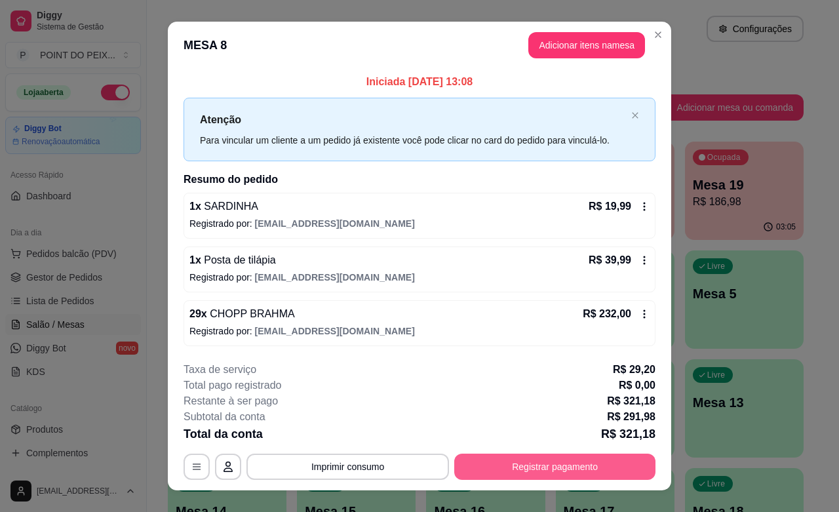
click at [549, 462] on button "Registrar pagamento" at bounding box center [554, 467] width 201 height 26
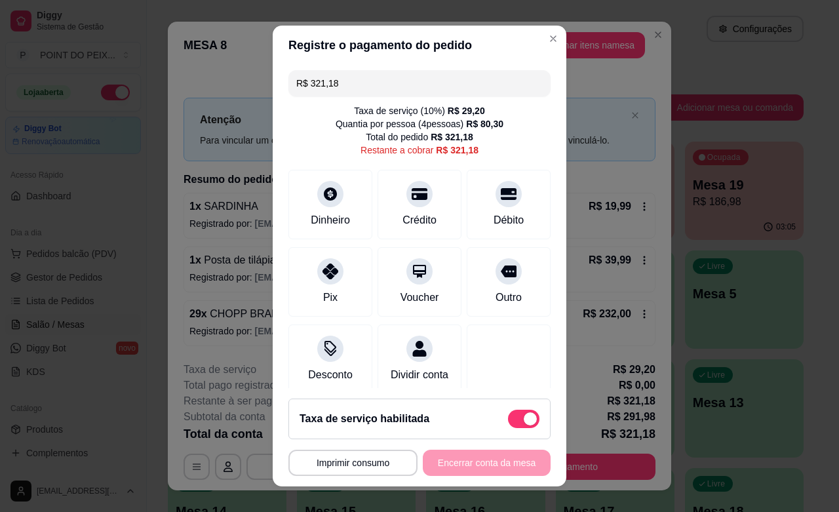
drag, startPoint x: 345, startPoint y: 81, endPoint x: 273, endPoint y: 83, distance: 72.1
click at [276, 83] on div "R$ 321,18 Taxa de serviço ( 10 %) R$ 29,20 Quantia por pessoa ( 4 pessoas) R$ 8…" at bounding box center [420, 226] width 294 height 323
click at [492, 225] on div "Débito" at bounding box center [508, 218] width 33 height 17
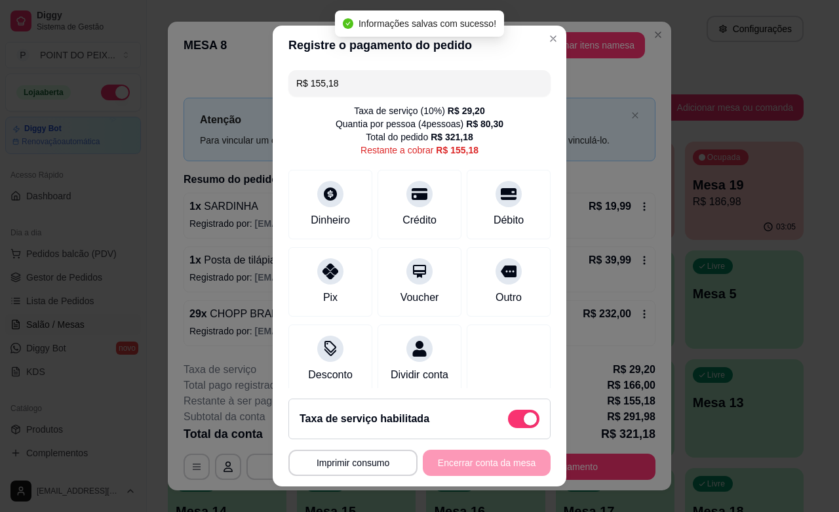
drag, startPoint x: 328, startPoint y: 85, endPoint x: 286, endPoint y: 90, distance: 42.9
click at [288, 90] on div "R$ 155,18" at bounding box center [419, 83] width 262 height 26
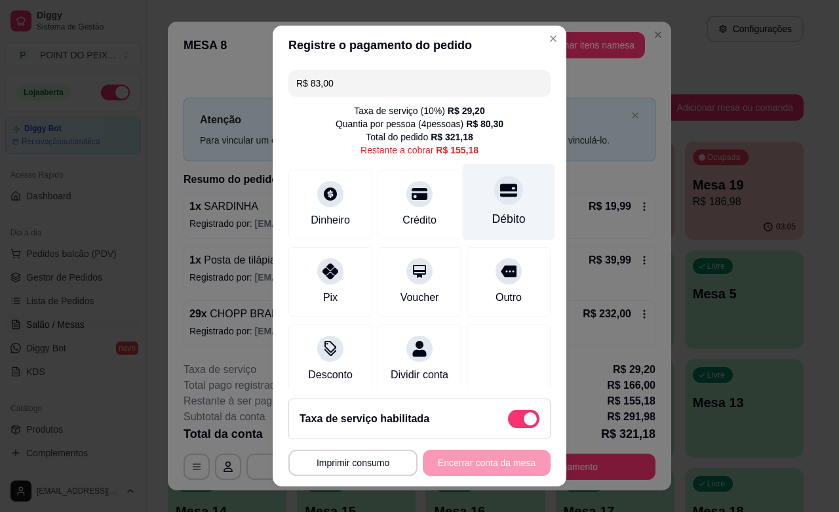
click at [494, 191] on div at bounding box center [508, 190] width 29 height 29
drag, startPoint x: 328, startPoint y: 86, endPoint x: 288, endPoint y: 87, distance: 40.0
click at [296, 87] on input "R$ 72,18" at bounding box center [419, 83] width 246 height 26
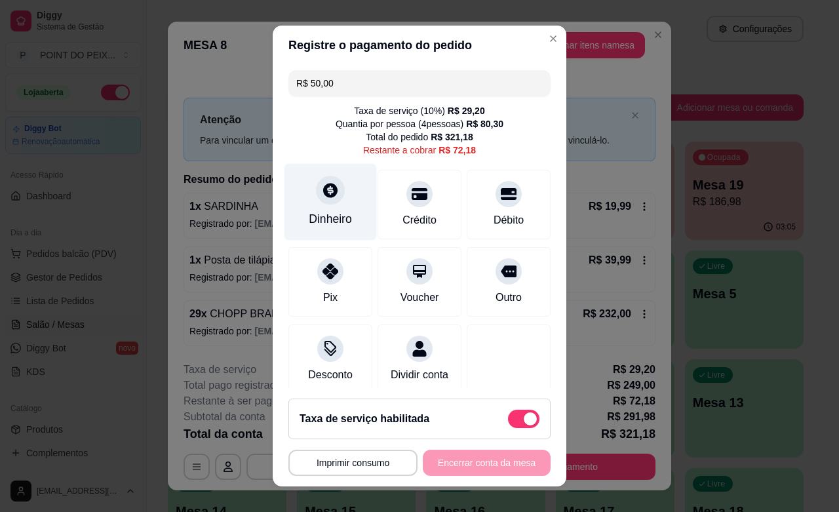
click at [324, 205] on div "Dinheiro" at bounding box center [330, 202] width 92 height 77
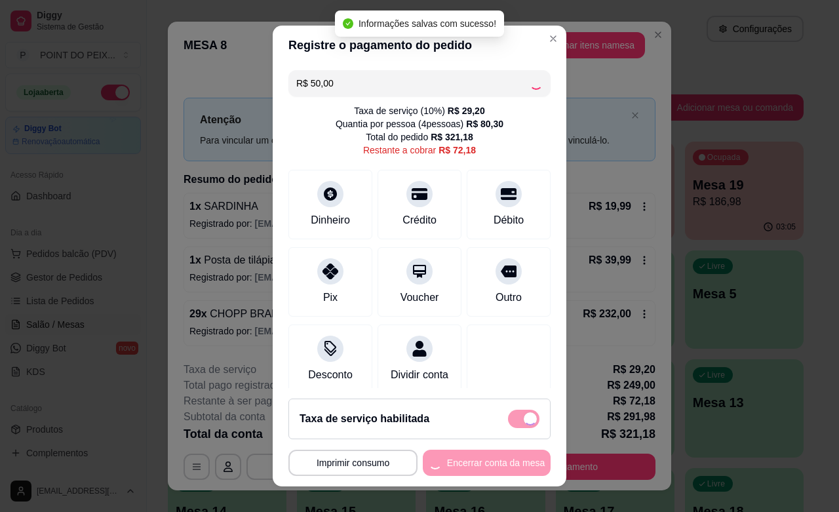
type input "R$ 22,18"
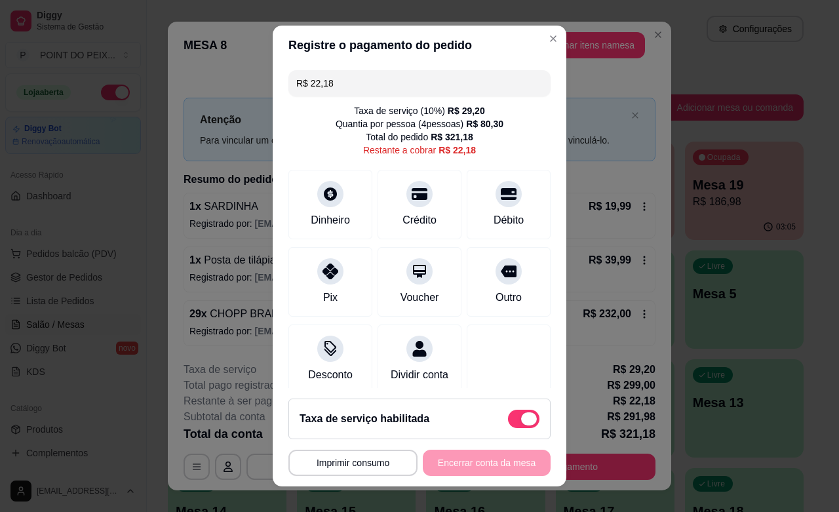
click at [521, 418] on span at bounding box center [529, 418] width 16 height 13
click at [507, 421] on input "checkbox" at bounding box center [511, 425] width 9 height 9
checkbox input "true"
type input "-R$ 7,02"
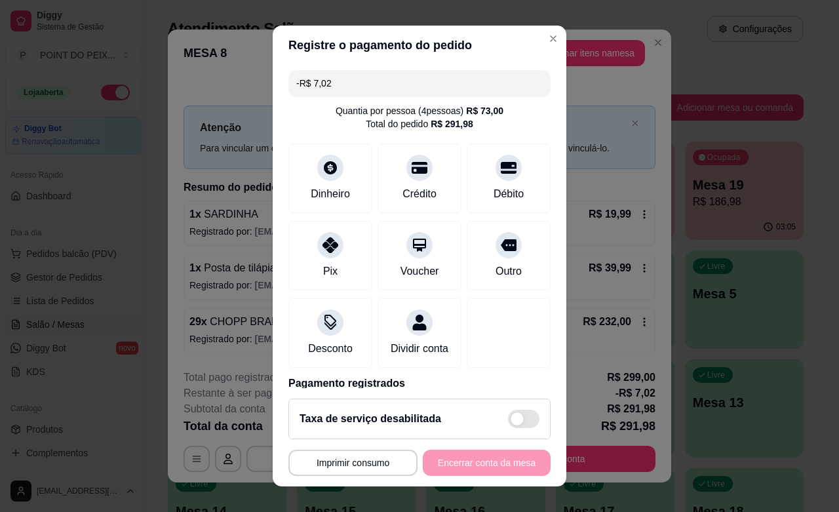
click at [508, 418] on span at bounding box center [523, 419] width 31 height 18
click at [507, 421] on input "checkbox" at bounding box center [511, 425] width 9 height 9
checkbox input "false"
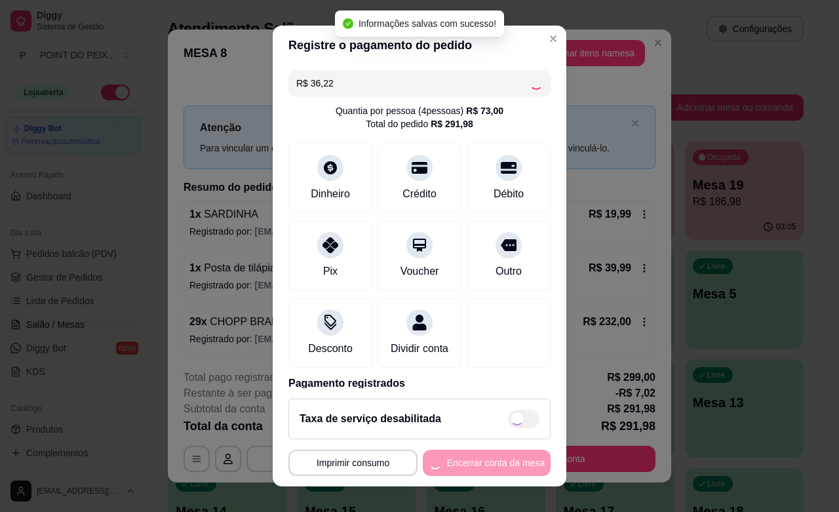
type input "R$ 22,18"
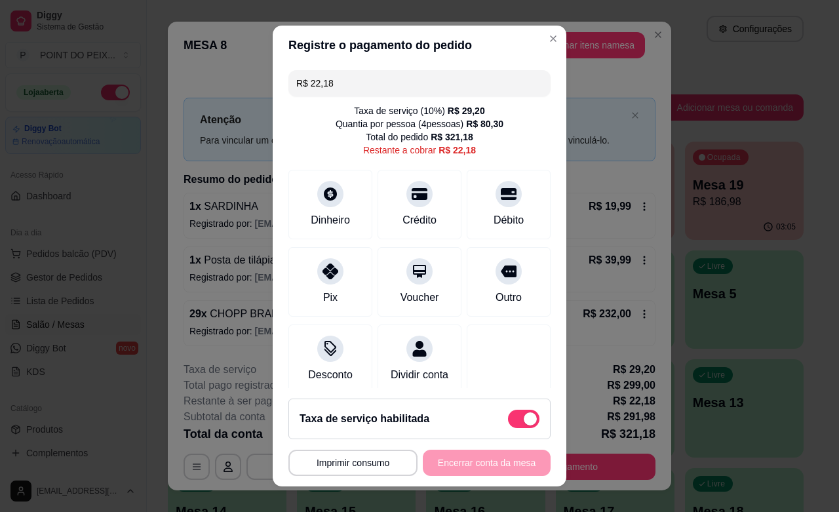
click at [524, 418] on span at bounding box center [530, 418] width 13 height 13
click at [507, 421] on input "checkbox" at bounding box center [511, 425] width 9 height 9
checkbox input "true"
type input "-R$ 7,02"
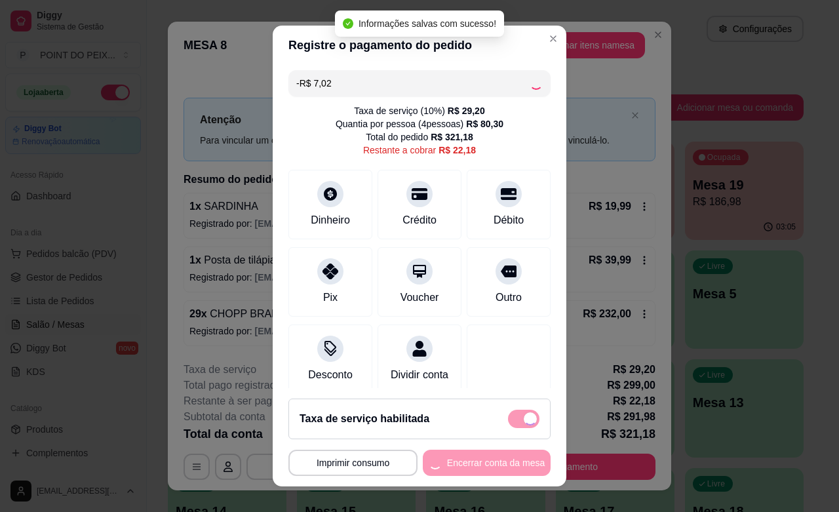
checkbox input "false"
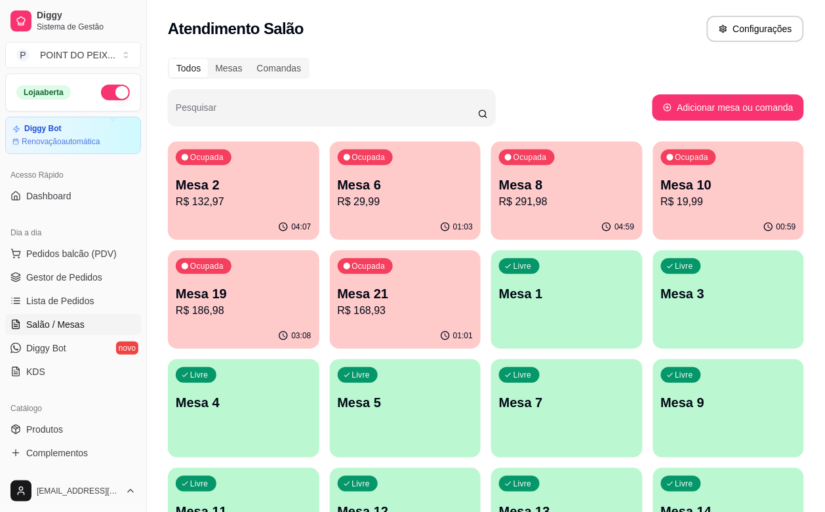
click at [338, 317] on p "R$ 168,93" at bounding box center [406, 311] width 136 height 16
click at [655, 387] on div "Livre Mesa 9" at bounding box center [728, 400] width 147 height 80
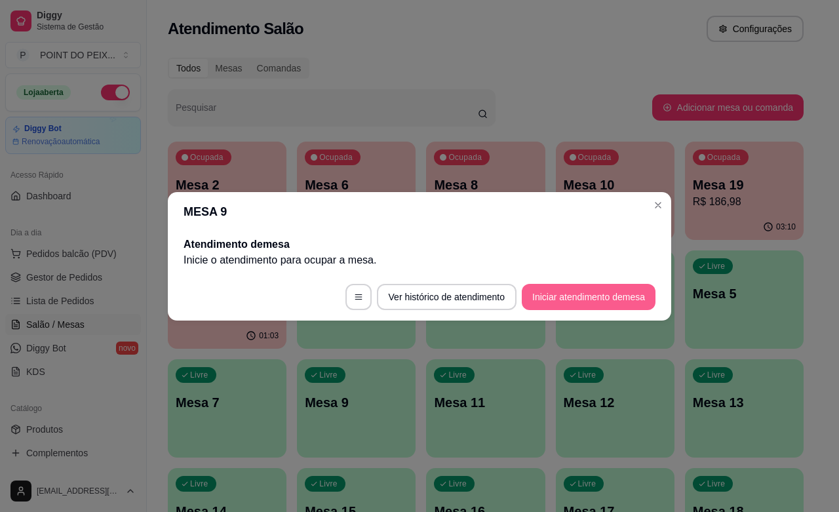
click at [581, 303] on button "Iniciar atendimento de mesa" at bounding box center [589, 297] width 134 height 26
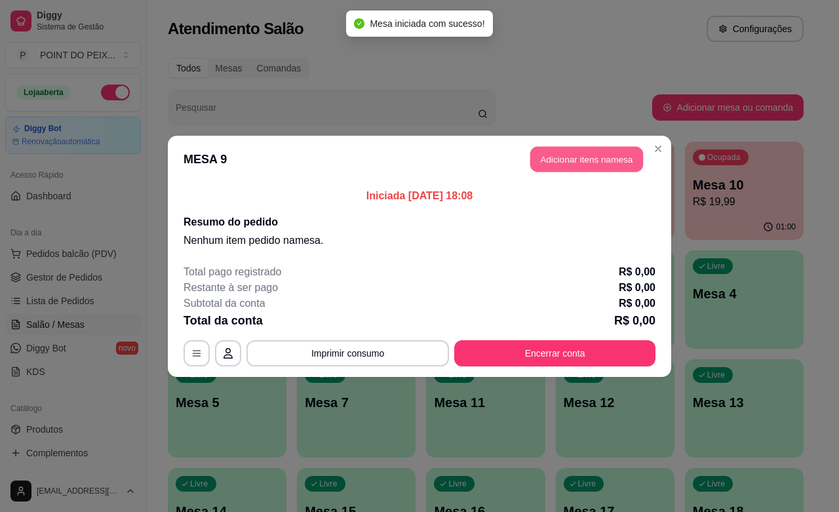
click at [596, 162] on button "Adicionar itens na mesa" at bounding box center [586, 159] width 113 height 26
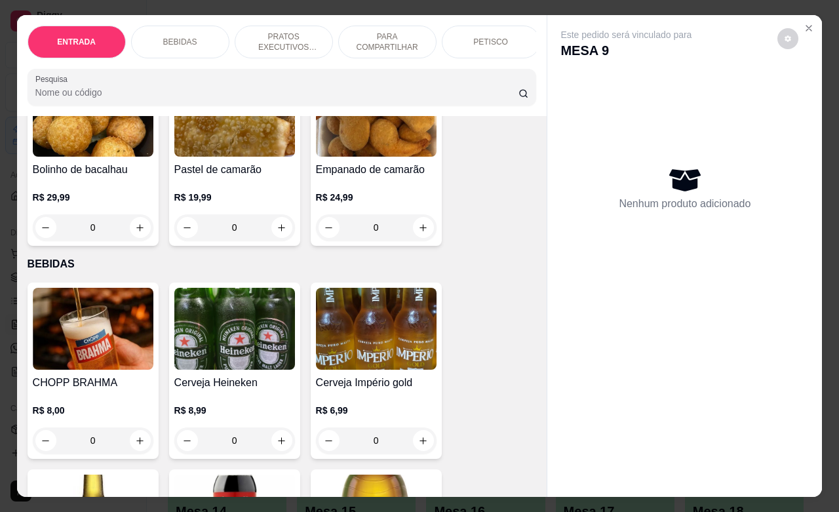
scroll to position [164, 0]
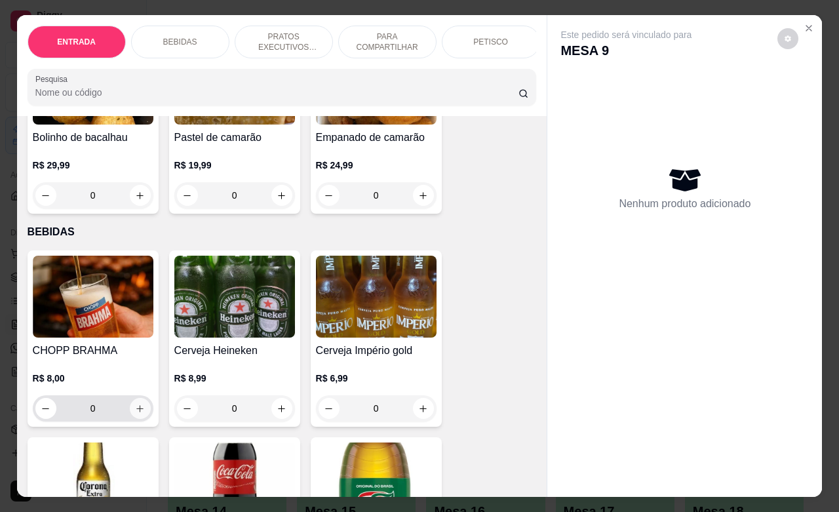
click at [135, 414] on icon "increase-product-quantity" at bounding box center [140, 409] width 10 height 10
click at [136, 412] on icon "increase-product-quantity" at bounding box center [139, 408] width 7 height 7
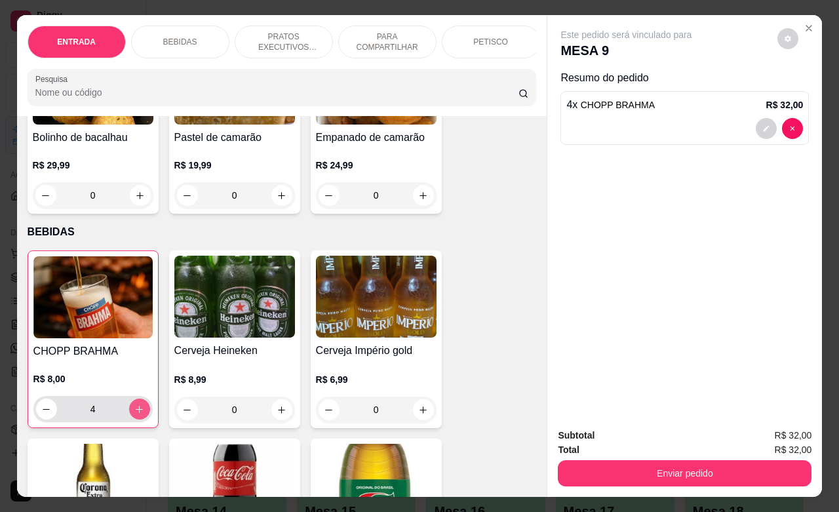
click at [136, 413] on icon "increase-product-quantity" at bounding box center [139, 409] width 7 height 7
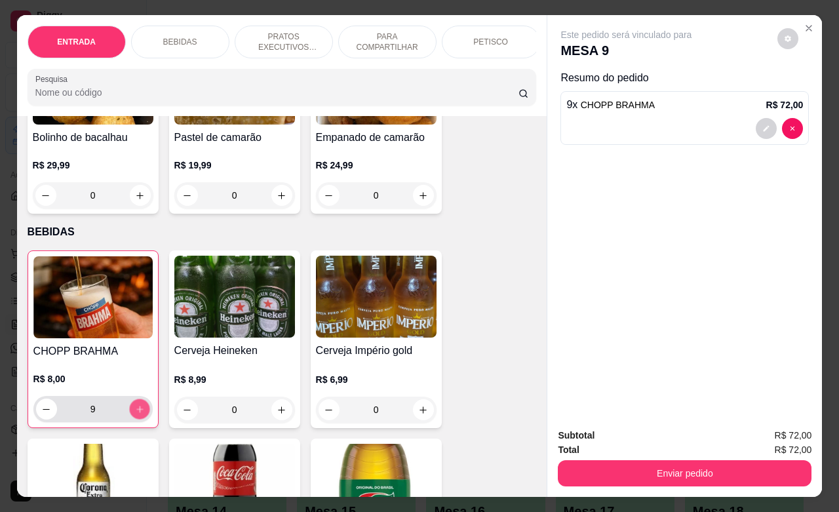
click at [136, 412] on icon "increase-product-quantity" at bounding box center [139, 409] width 7 height 7
click at [136, 413] on icon "increase-product-quantity" at bounding box center [139, 409] width 7 height 7
click at [136, 412] on icon "increase-product-quantity" at bounding box center [139, 409] width 7 height 7
type input "12"
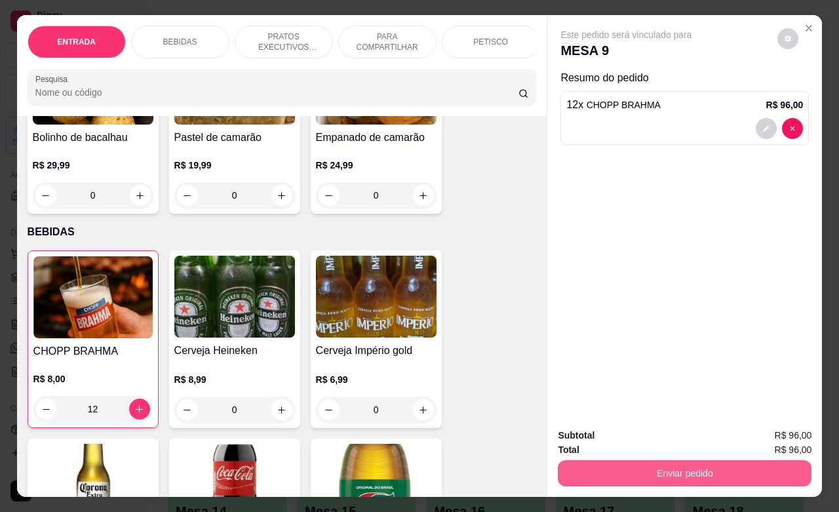
click at [667, 467] on button "Enviar pedido" at bounding box center [685, 473] width 254 height 26
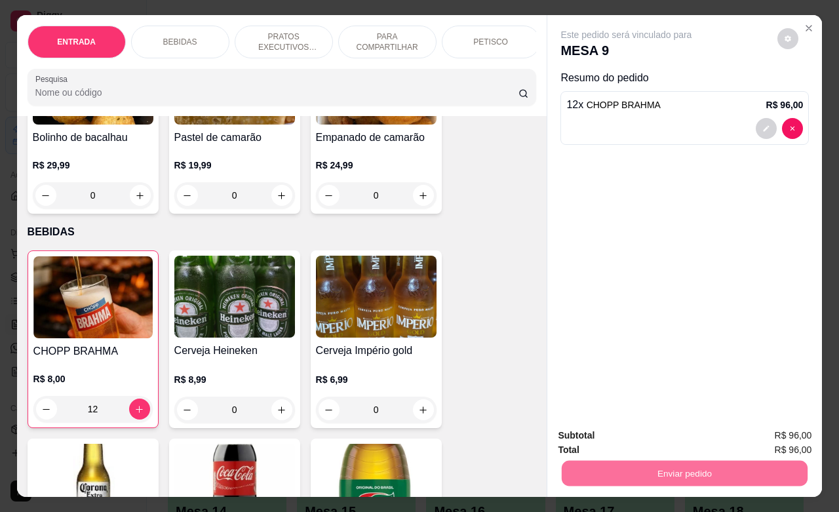
click at [671, 433] on button "Não registrar e enviar pedido" at bounding box center [640, 433] width 136 height 25
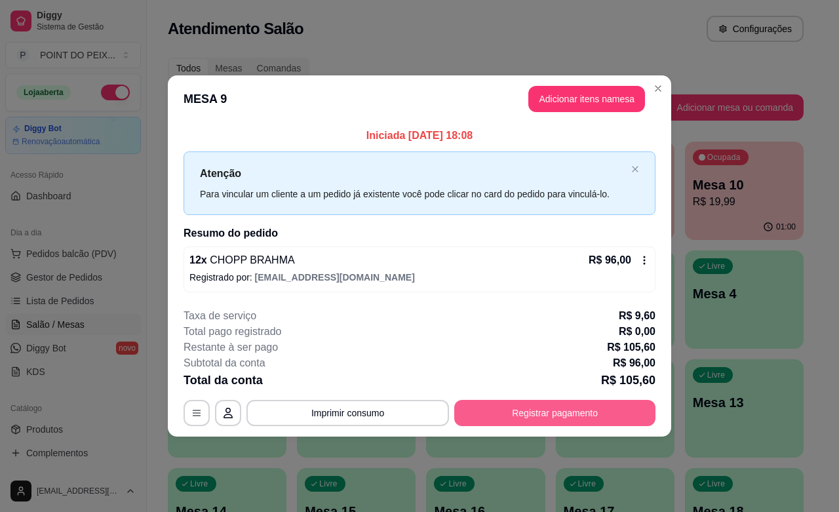
click at [483, 418] on button "Registrar pagamento" at bounding box center [554, 413] width 201 height 26
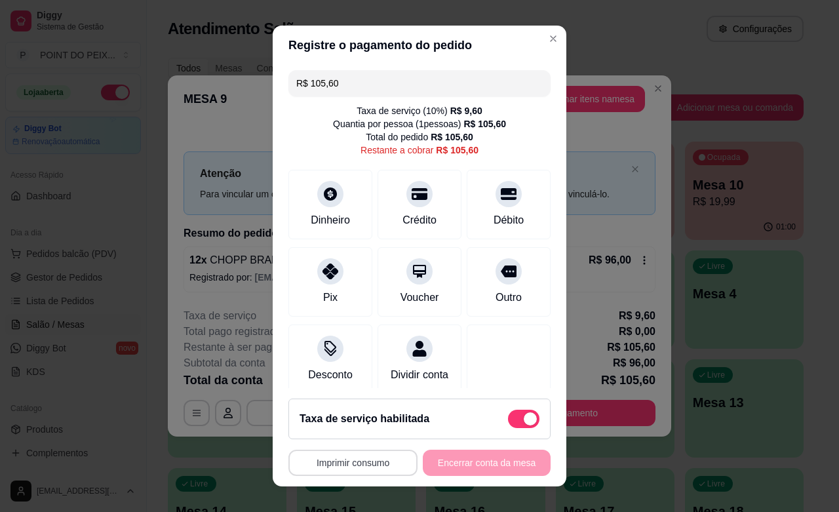
click at [341, 465] on button "Imprimir consumo" at bounding box center [352, 463] width 129 height 26
click at [508, 414] on span at bounding box center [523, 419] width 31 height 18
click at [507, 421] on input "checkbox" at bounding box center [511, 425] width 9 height 9
checkbox input "true"
type input "R$ 96,00"
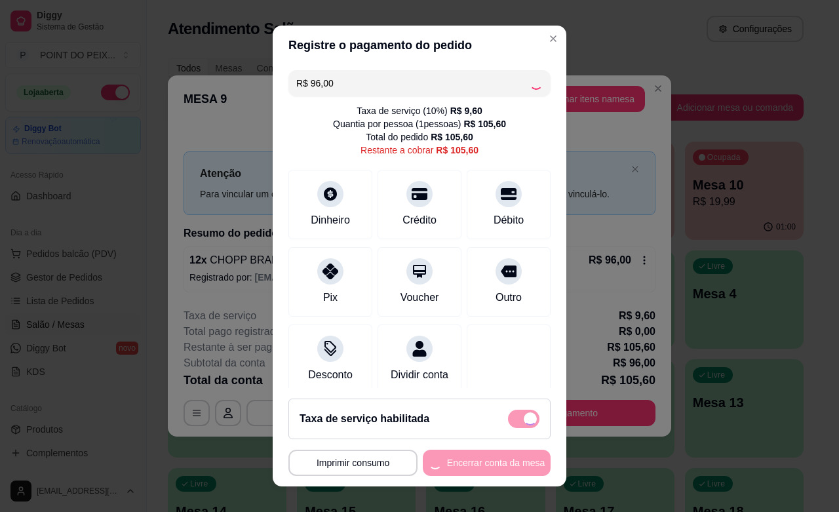
scroll to position [7, 0]
checkbox input "false"
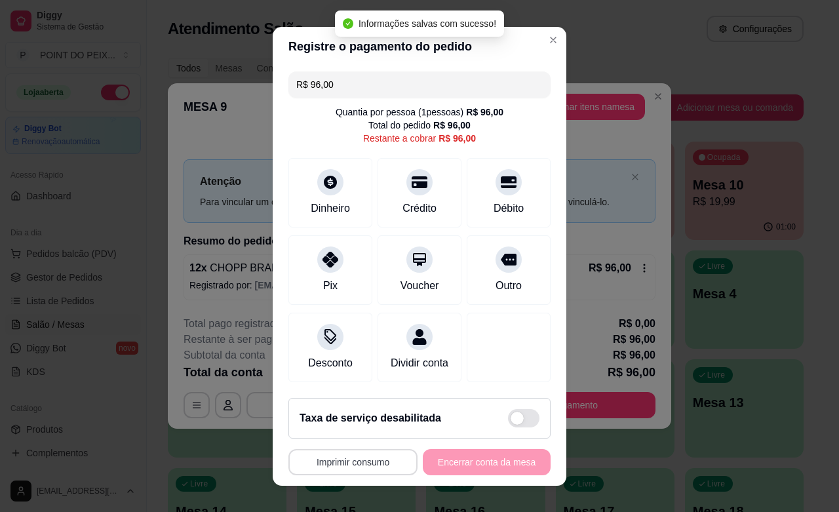
click at [362, 459] on button "Imprimir consumo" at bounding box center [352, 462] width 129 height 26
click at [362, 433] on button "IMPRESSORA" at bounding box center [346, 432] width 95 height 21
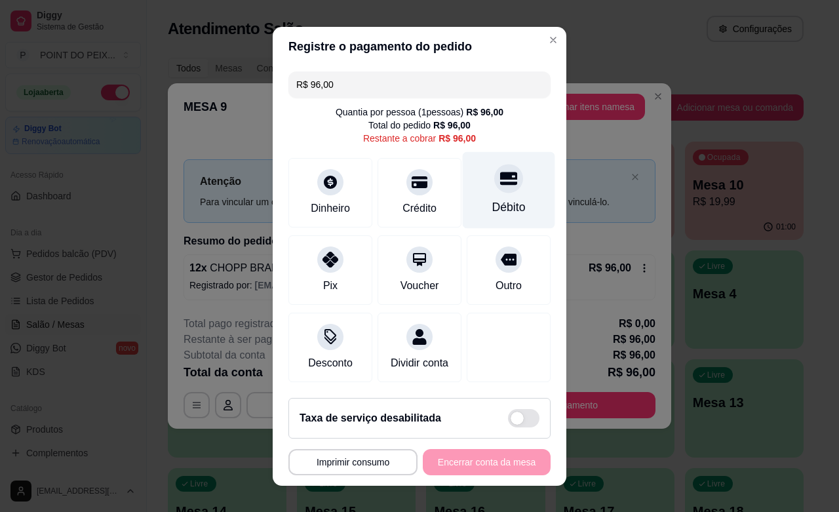
click at [492, 214] on div "Débito" at bounding box center [508, 207] width 33 height 17
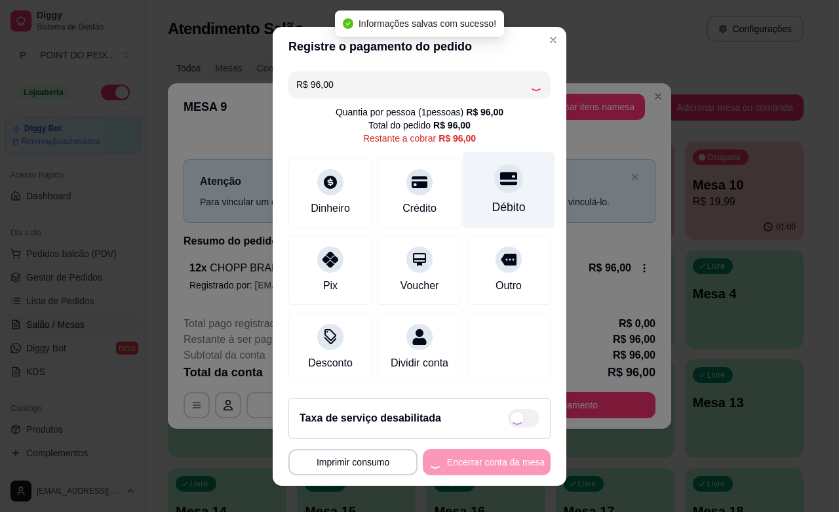
type input "R$ 0,00"
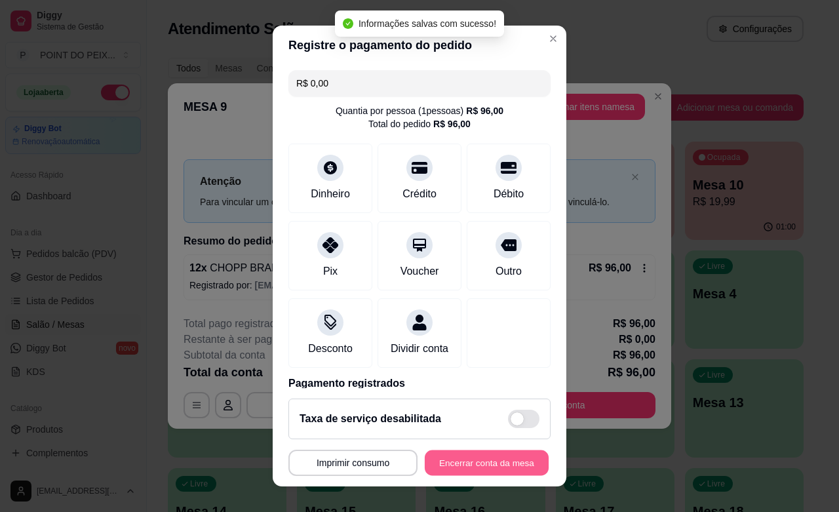
click at [480, 469] on button "Encerrar conta da mesa" at bounding box center [487, 463] width 124 height 26
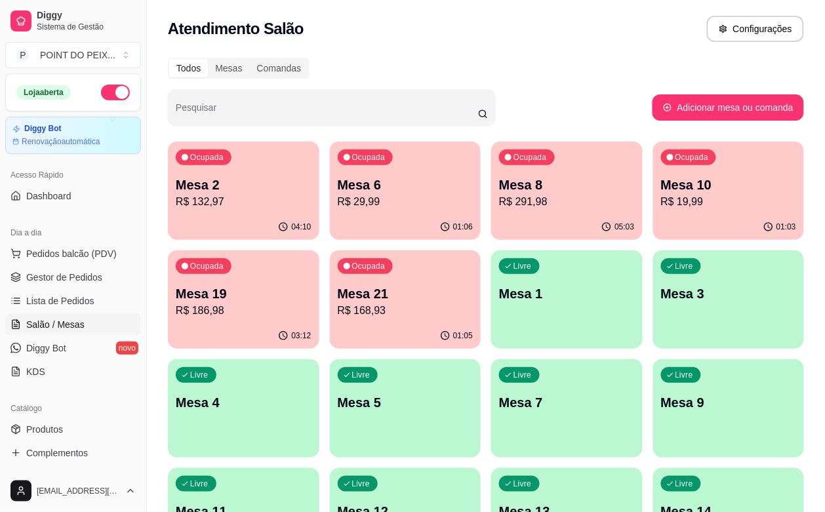
click at [338, 309] on p "R$ 168,93" at bounding box center [406, 311] width 136 height 16
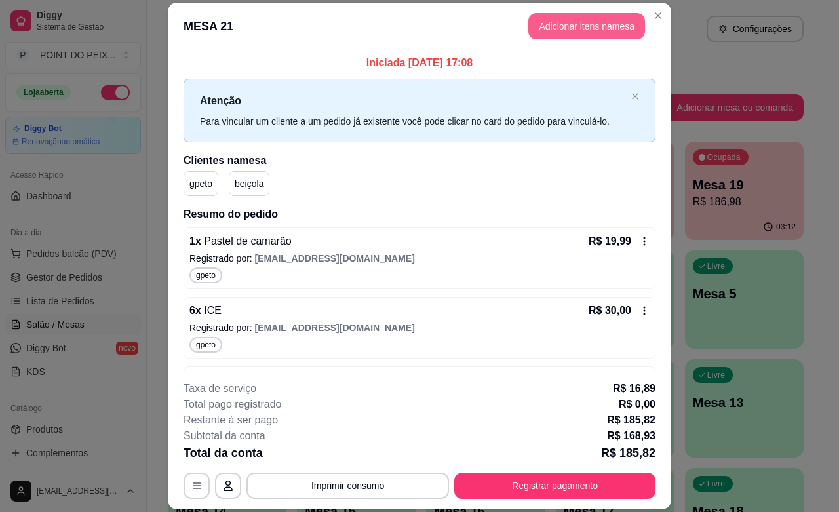
click at [570, 27] on button "Adicionar itens na mesa" at bounding box center [586, 26] width 117 height 26
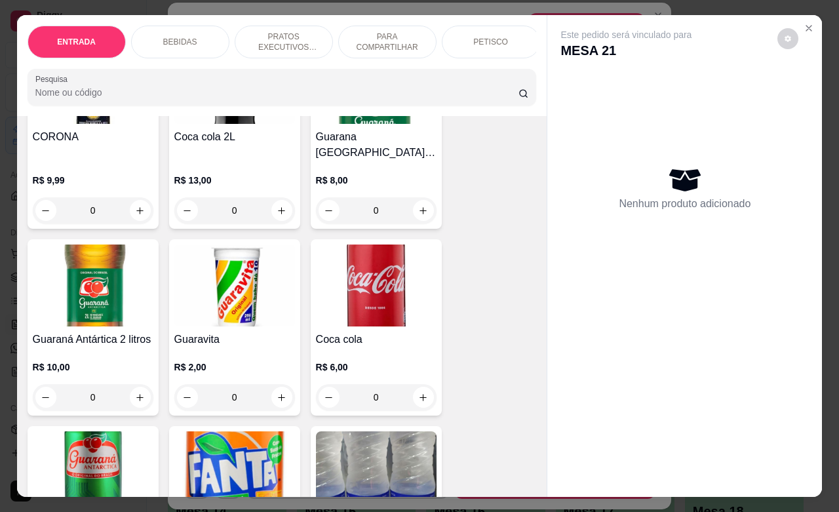
scroll to position [574, 0]
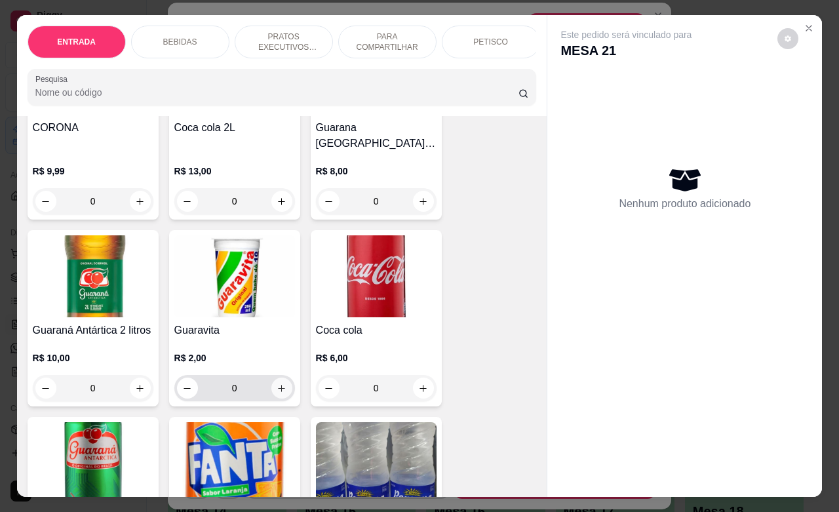
click at [271, 384] on button "increase-product-quantity" at bounding box center [281, 388] width 21 height 21
type input "1"
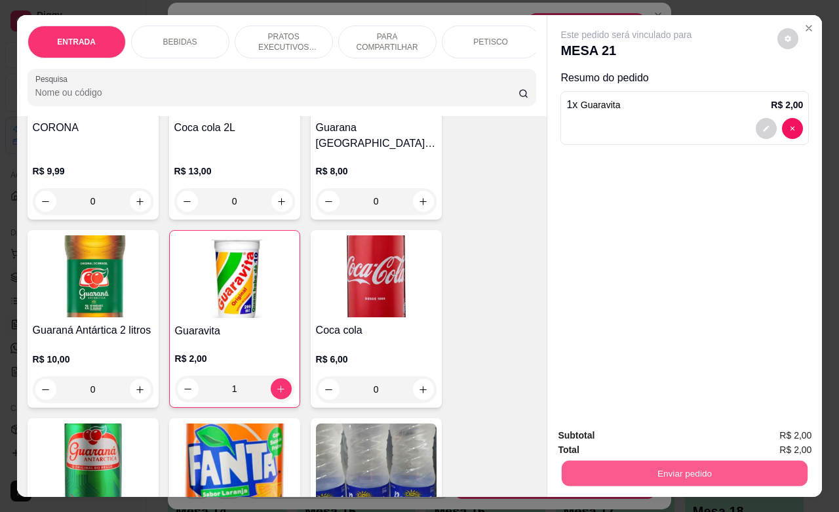
click at [644, 464] on button "Enviar pedido" at bounding box center [685, 473] width 246 height 26
click at [686, 431] on button "Não registrar e enviar pedido" at bounding box center [640, 433] width 132 height 24
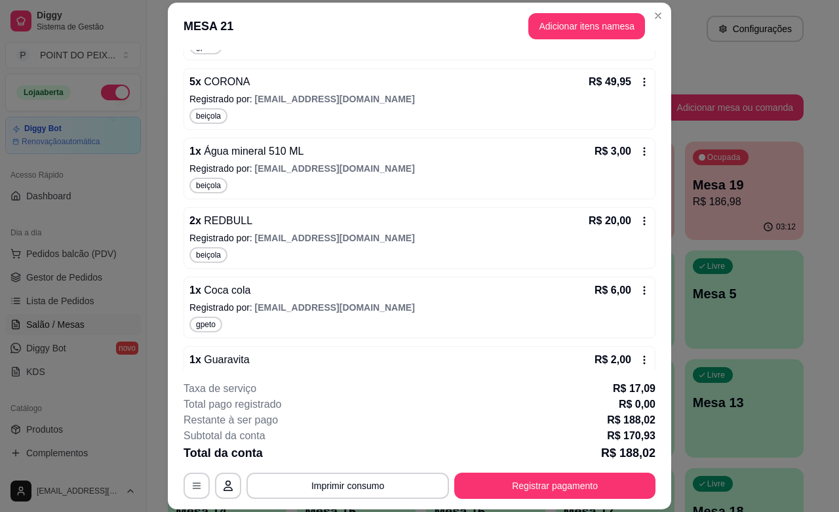
scroll to position [397, 0]
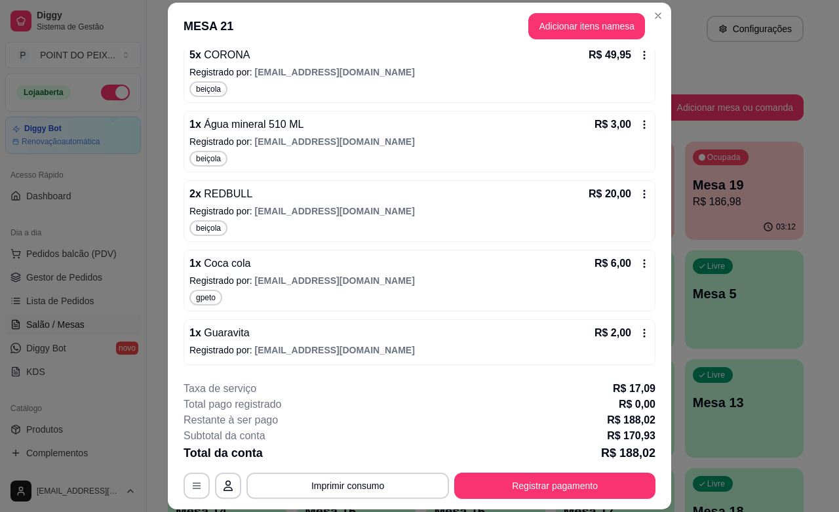
click at [419, 308] on div "1 x Coca cola R$ 6,00 Registrado por: rafha22chefinho@gmail.com gpeto" at bounding box center [420, 281] width 472 height 62
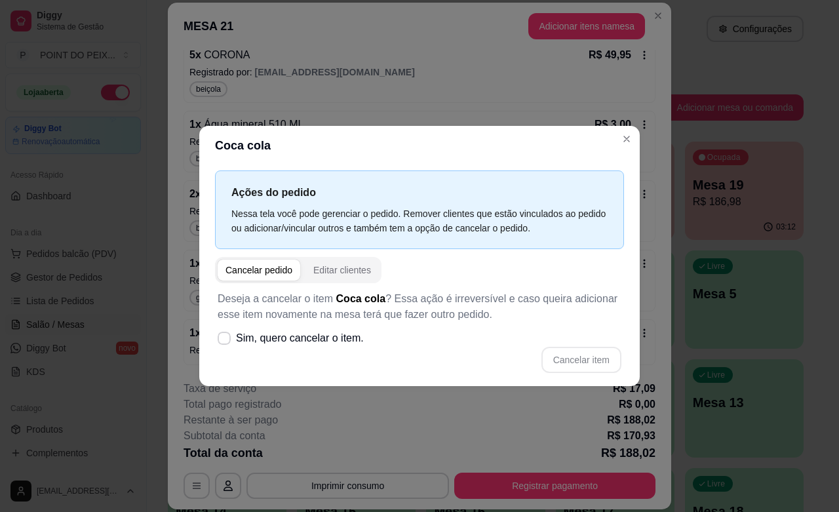
click at [419, 308] on p "Deseja a cancelar o item Coca cola ? Essa ação é irreversível e caso queira adi…" at bounding box center [420, 306] width 404 height 31
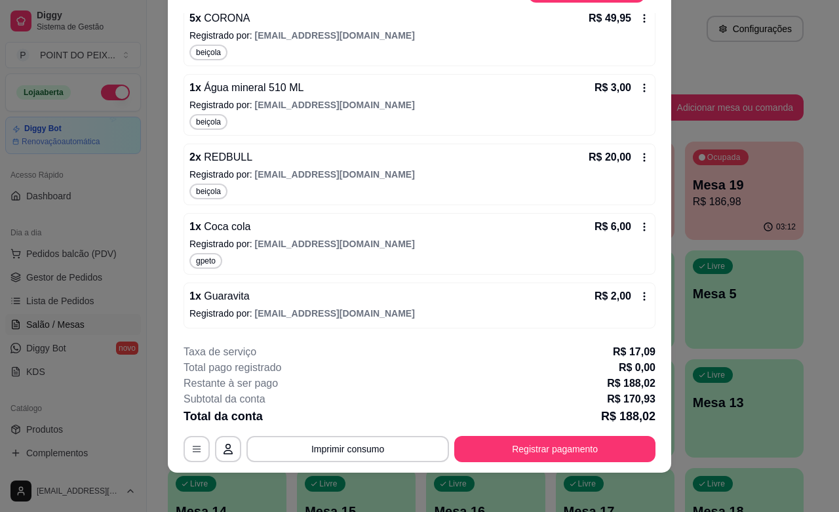
scroll to position [39, 0]
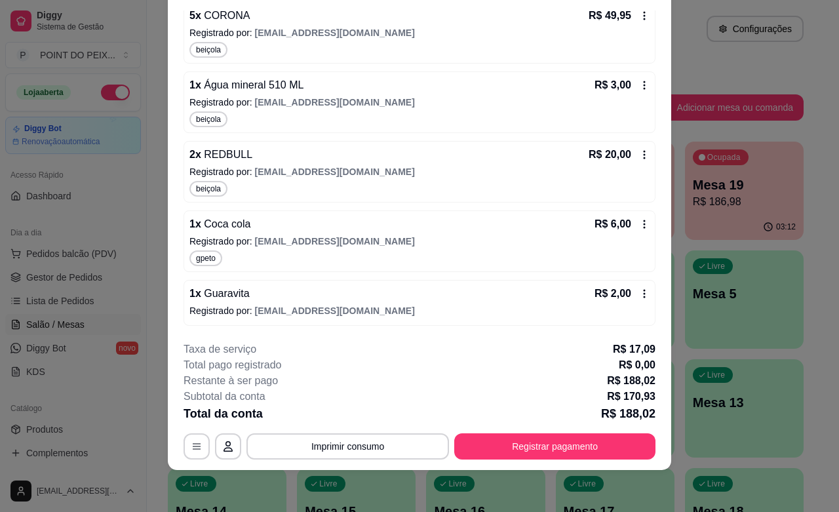
click at [639, 296] on icon at bounding box center [644, 293] width 10 height 10
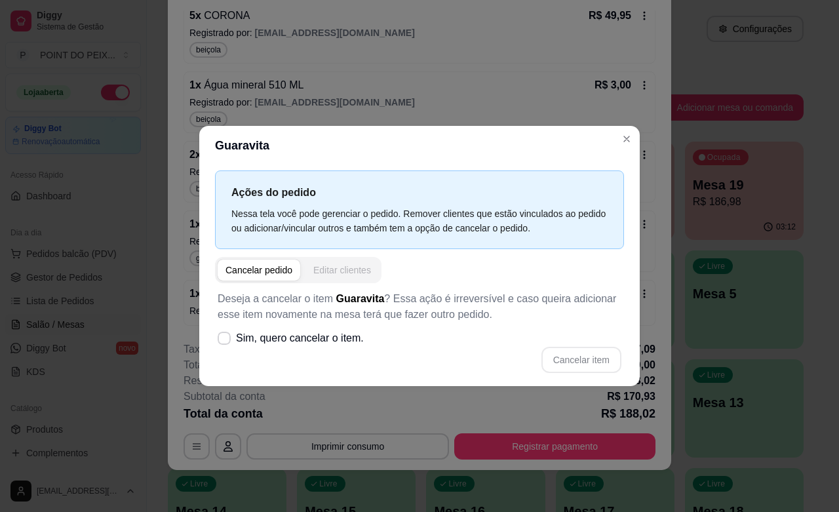
click at [343, 275] on div "Editar clientes" at bounding box center [342, 269] width 58 height 13
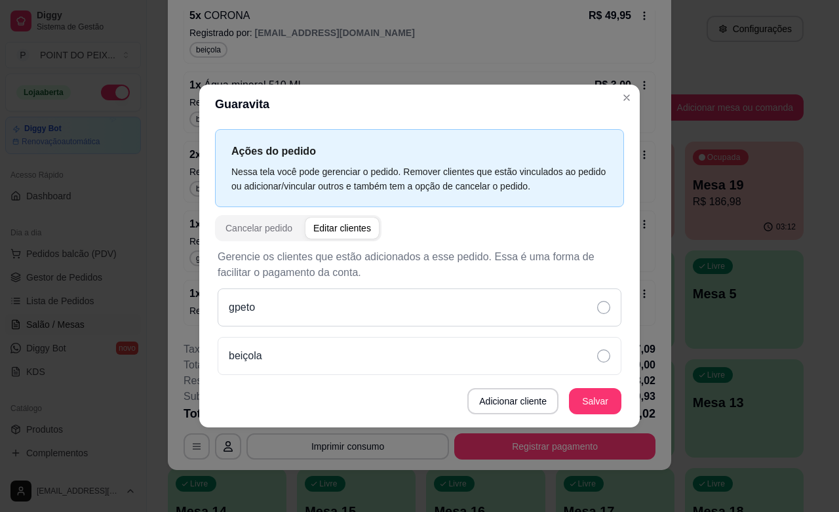
click at [355, 309] on div "gpeto" at bounding box center [420, 307] width 404 height 38
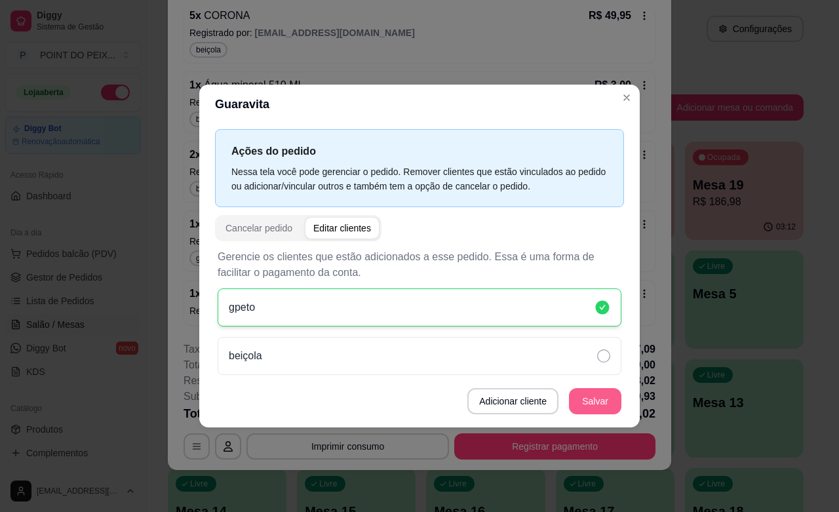
click at [600, 403] on button "Salvar" at bounding box center [595, 401] width 52 height 26
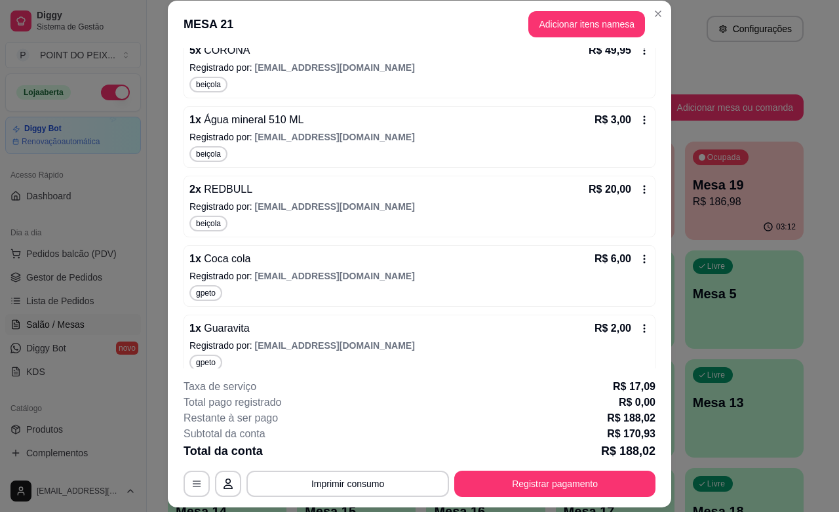
scroll to position [0, 0]
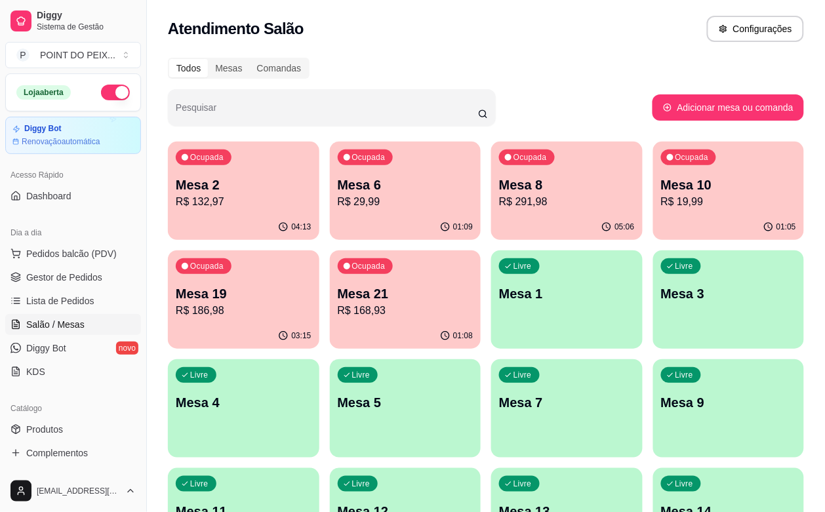
click at [491, 307] on div "Livre Mesa 1" at bounding box center [566, 291] width 151 height 83
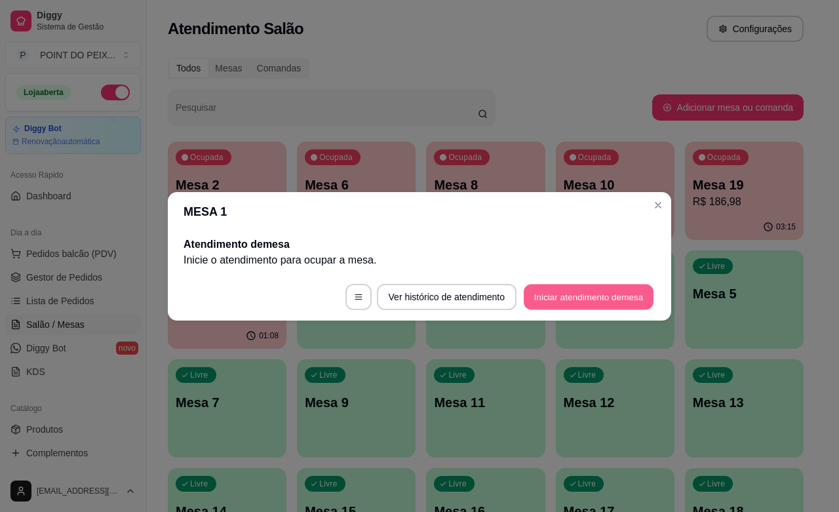
click at [567, 302] on button "Iniciar atendimento de mesa" at bounding box center [589, 297] width 130 height 26
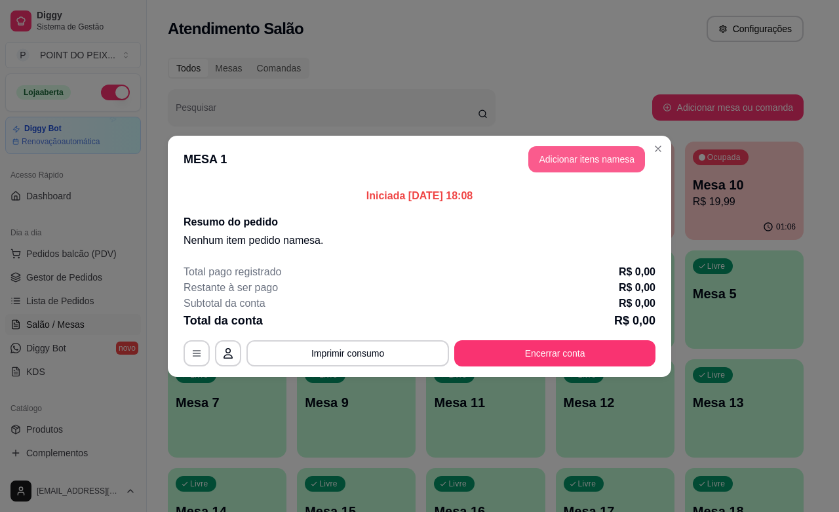
click at [587, 151] on button "Adicionar itens na mesa" at bounding box center [586, 159] width 117 height 26
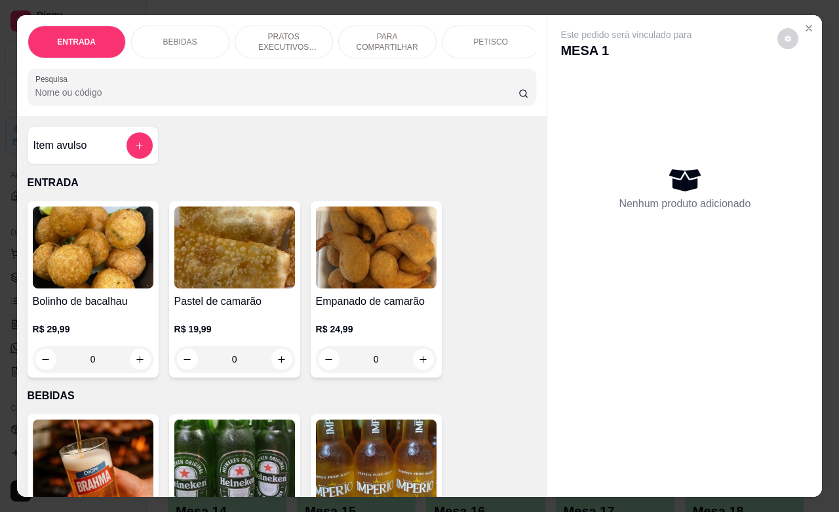
click at [281, 41] on p "PRATOS EXECUTIVOS (INDIVIDUAIS)" at bounding box center [284, 41] width 76 height 21
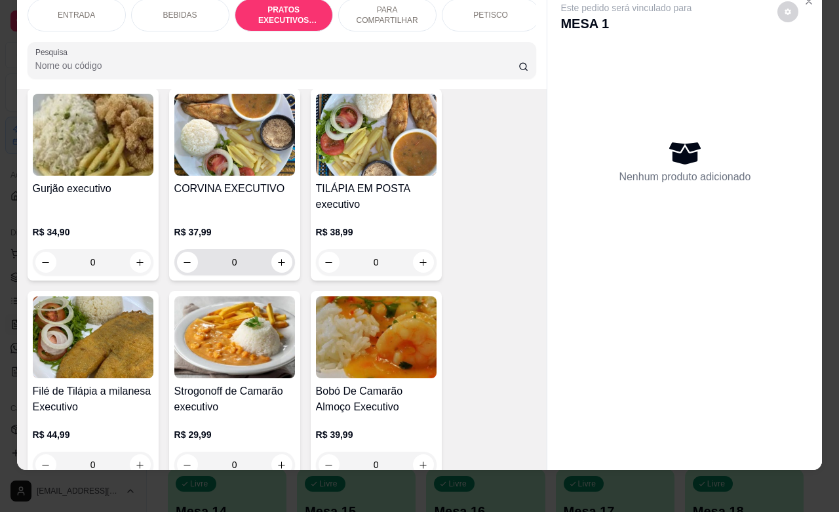
scroll to position [1949, 0]
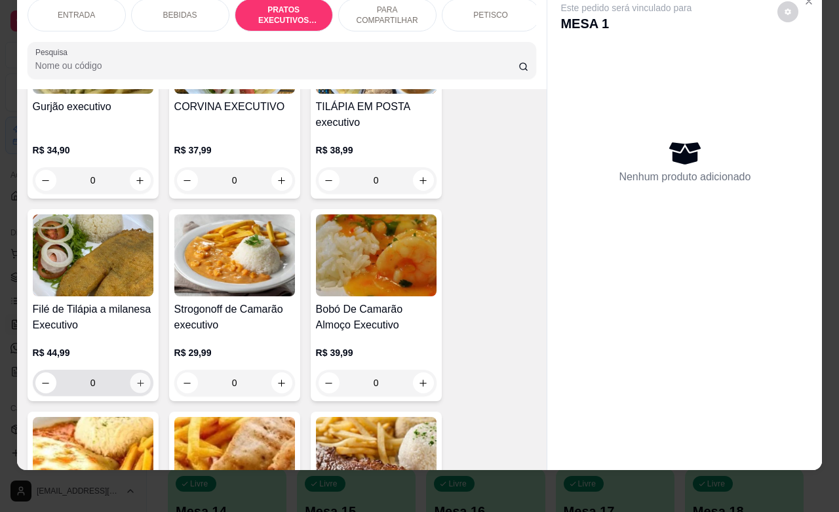
click at [135, 378] on icon "increase-product-quantity" at bounding box center [140, 383] width 10 height 10
type input "1"
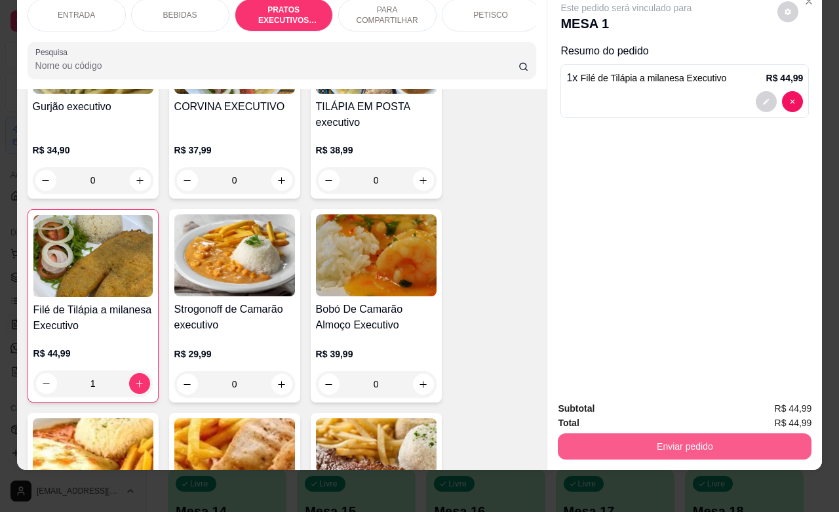
click at [644, 433] on button "Enviar pedido" at bounding box center [685, 446] width 254 height 26
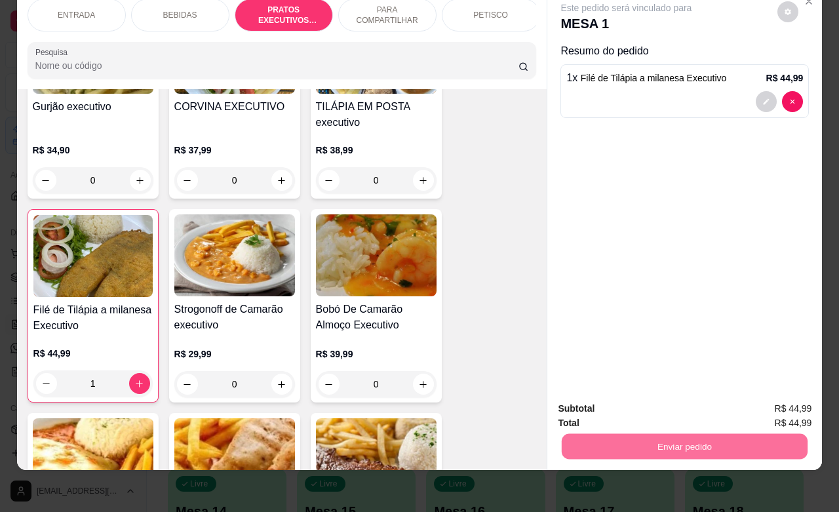
click at [628, 395] on button "Não registrar e enviar pedido" at bounding box center [640, 400] width 132 height 24
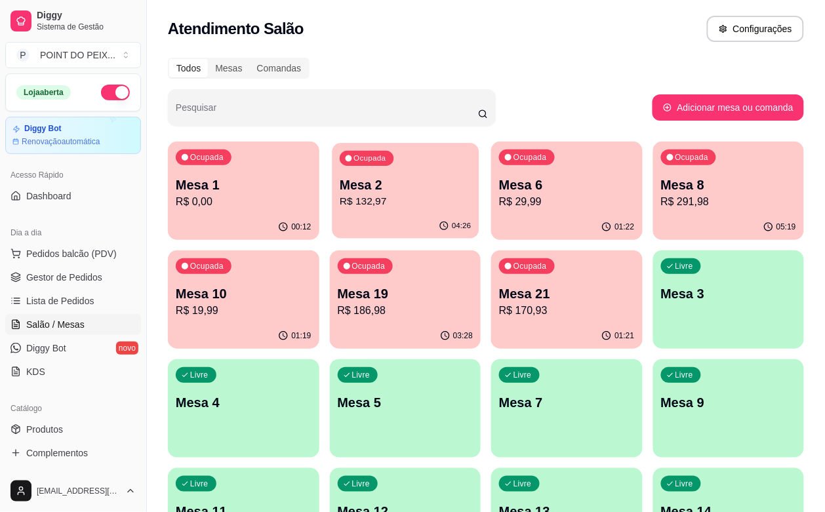
click at [385, 213] on div "Ocupada Mesa 2 R$ 132,97" at bounding box center [405, 178] width 147 height 71
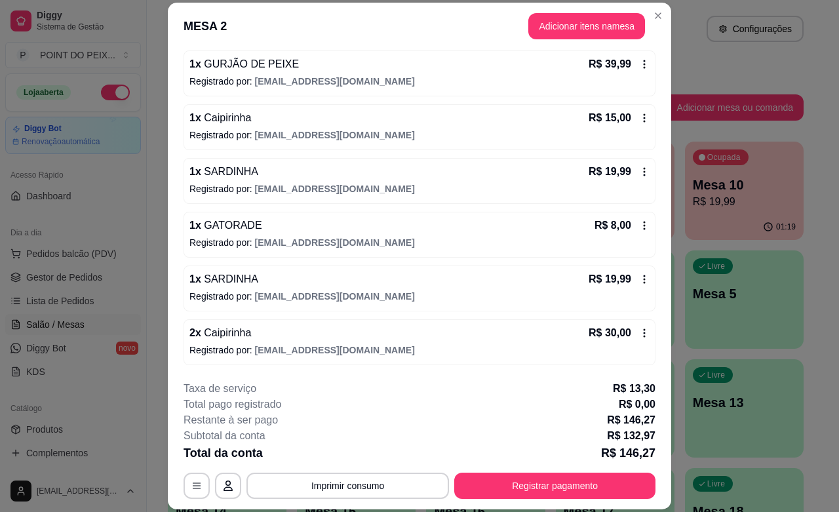
scroll to position [39, 0]
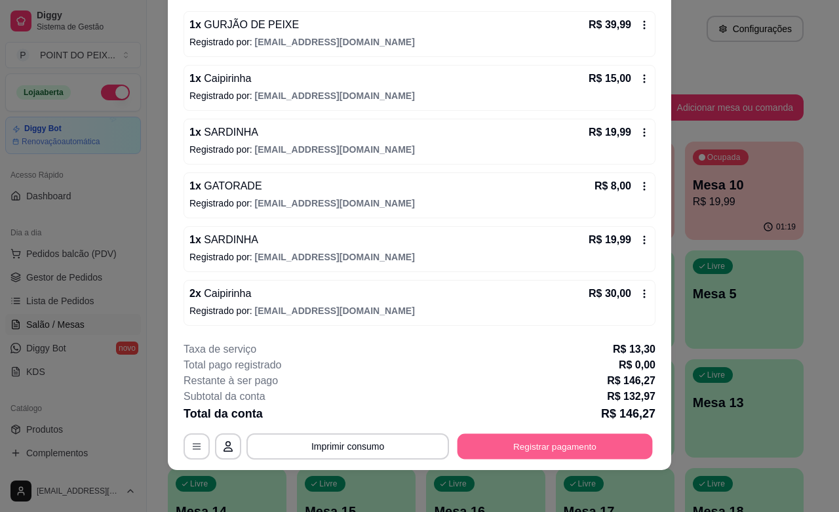
click at [558, 443] on button "Registrar pagamento" at bounding box center [555, 447] width 195 height 26
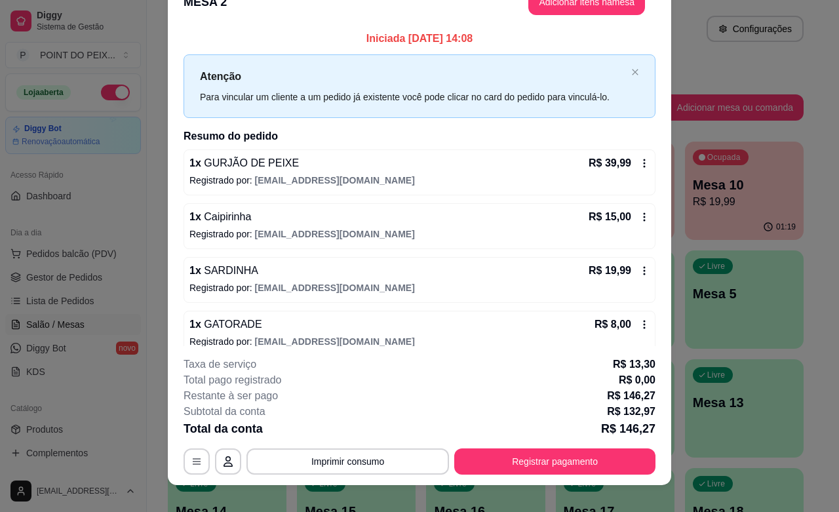
scroll to position [0, 0]
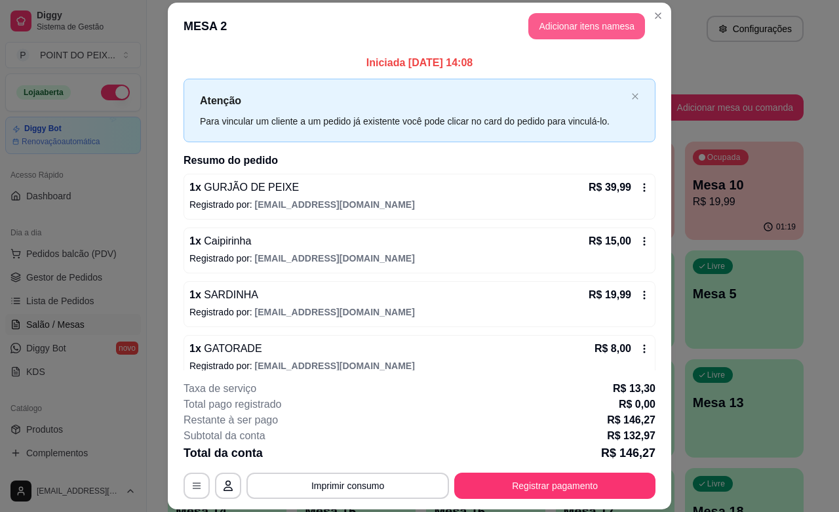
click at [588, 30] on button "Adicionar itens na mesa" at bounding box center [586, 26] width 117 height 26
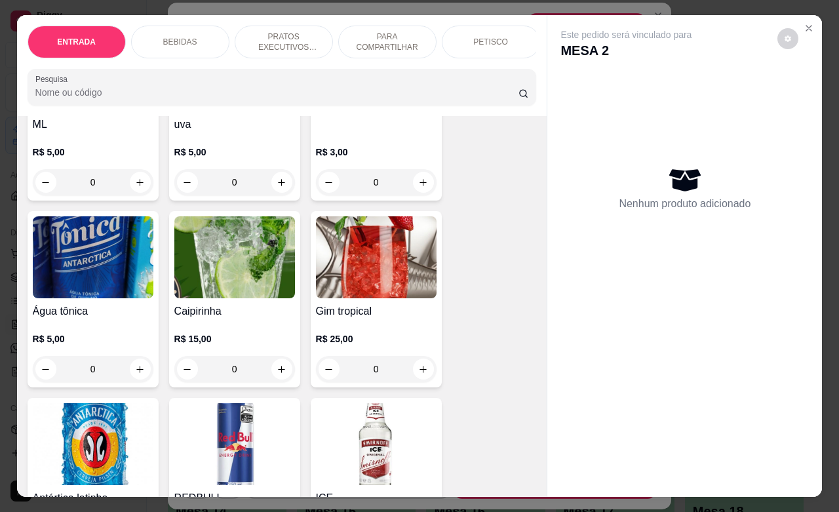
scroll to position [983, 0]
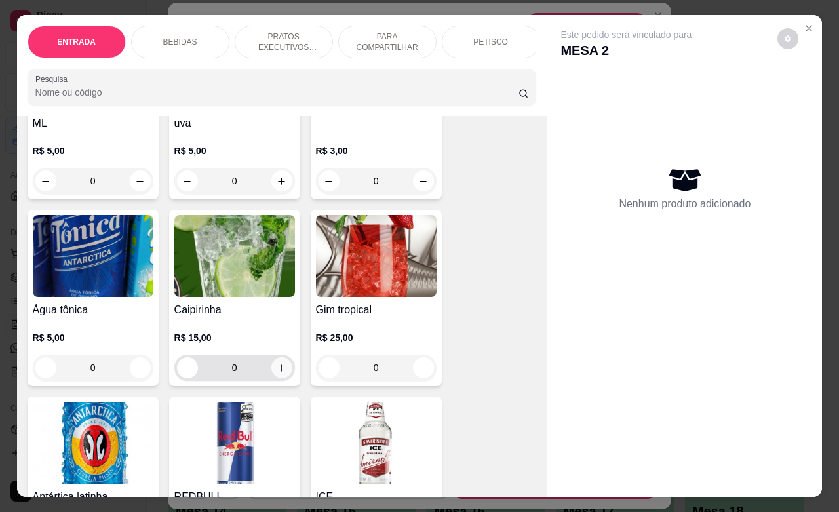
click at [277, 363] on icon "increase-product-quantity" at bounding box center [282, 368] width 10 height 10
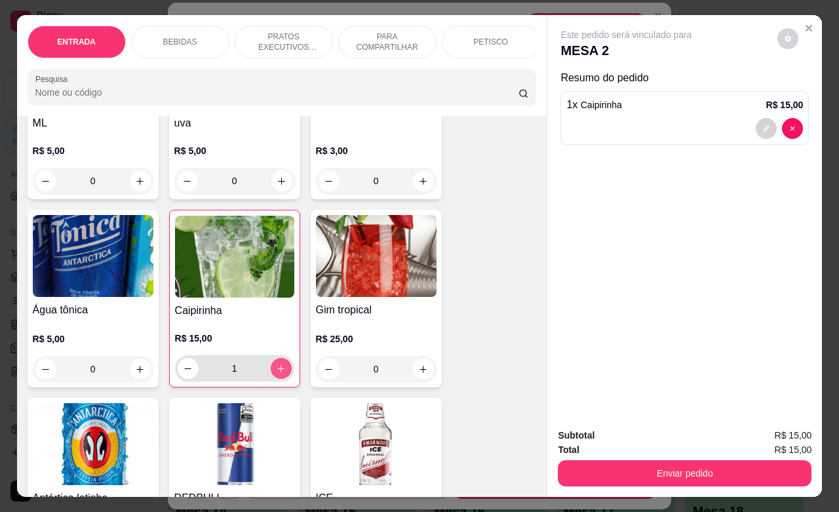
type input "1"
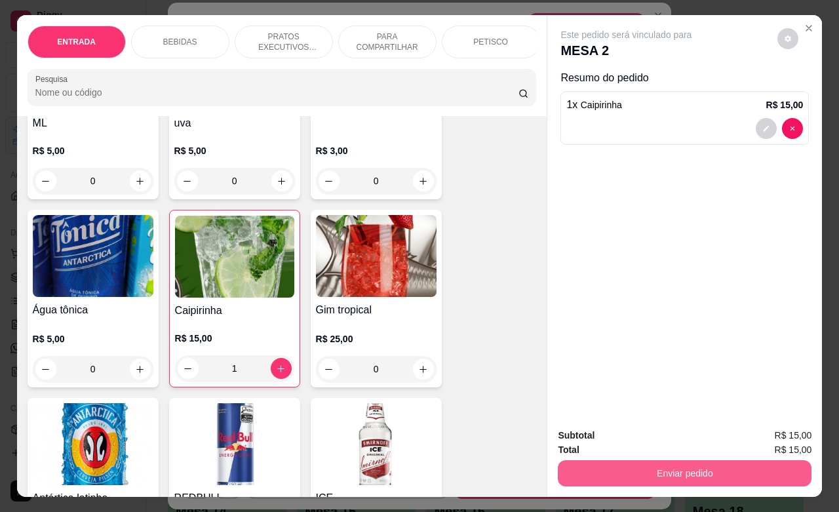
click at [636, 460] on button "Enviar pedido" at bounding box center [685, 473] width 254 height 26
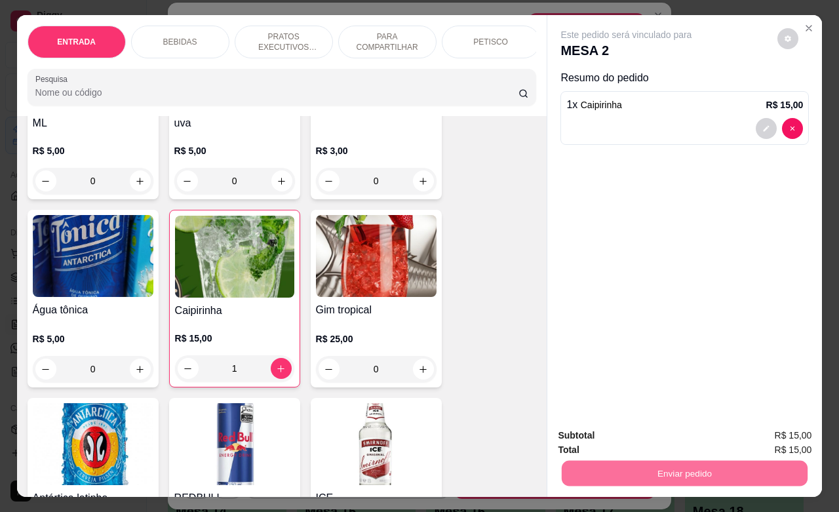
click at [659, 431] on button "Não registrar e enviar pedido" at bounding box center [640, 433] width 136 height 25
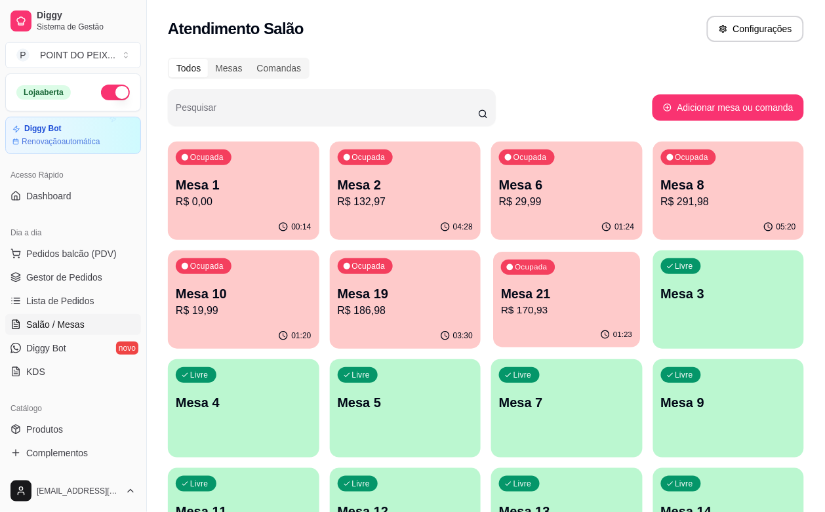
click at [493, 328] on div "01:23" at bounding box center [566, 334] width 147 height 25
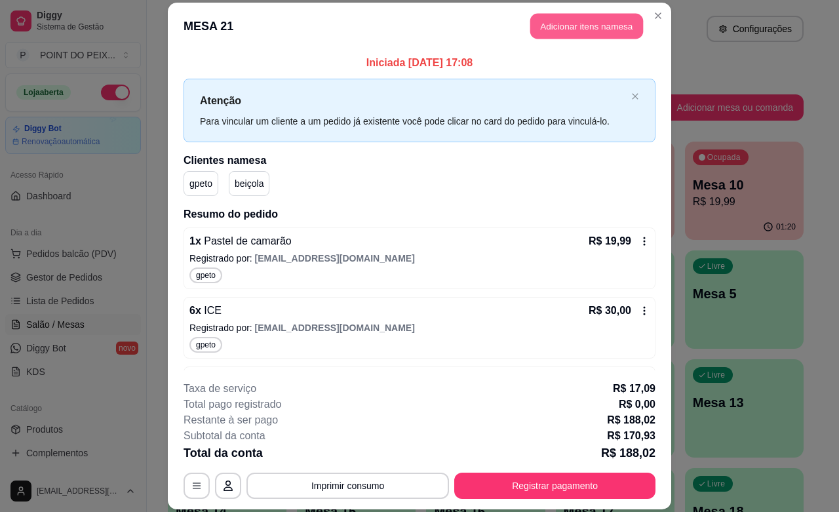
click at [587, 31] on button "Adicionar itens na mesa" at bounding box center [586, 27] width 113 height 26
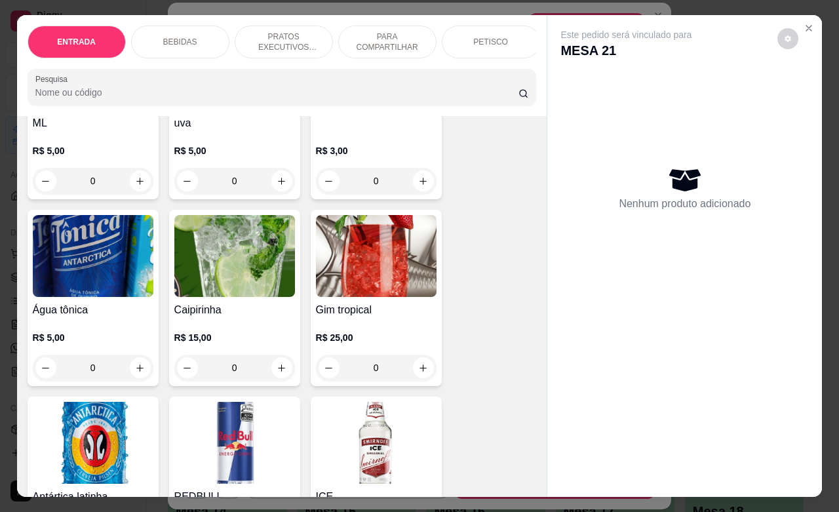
scroll to position [1147, 0]
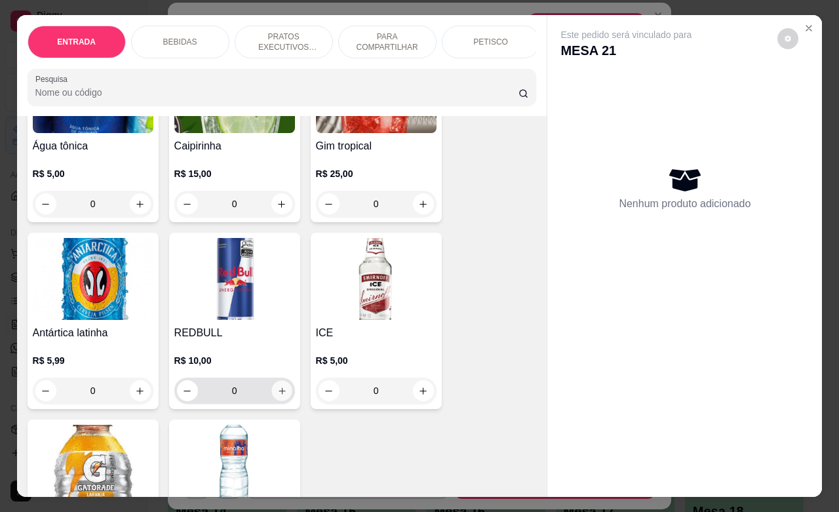
click at [275, 387] on button "increase-product-quantity" at bounding box center [281, 391] width 20 height 20
type input "1"
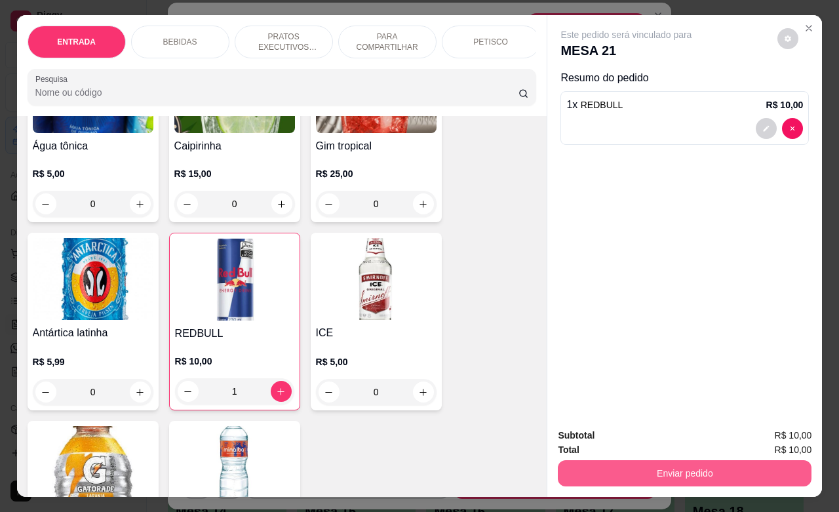
click at [641, 472] on button "Enviar pedido" at bounding box center [685, 473] width 254 height 26
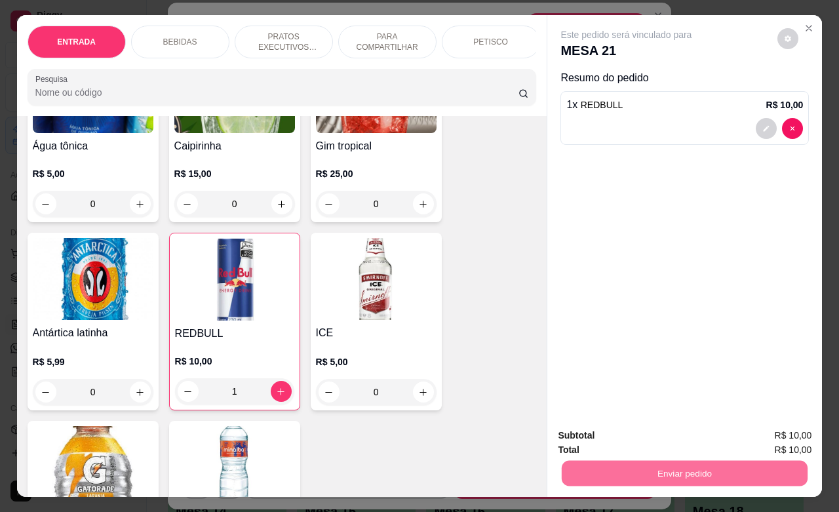
click at [758, 439] on button "Sim, quero registrar" at bounding box center [763, 433] width 94 height 24
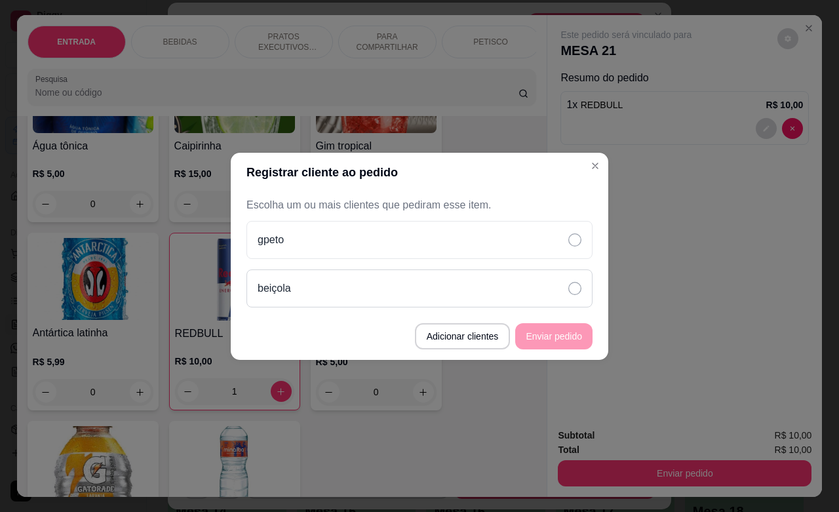
click at [575, 289] on icon at bounding box center [574, 288] width 13 height 13
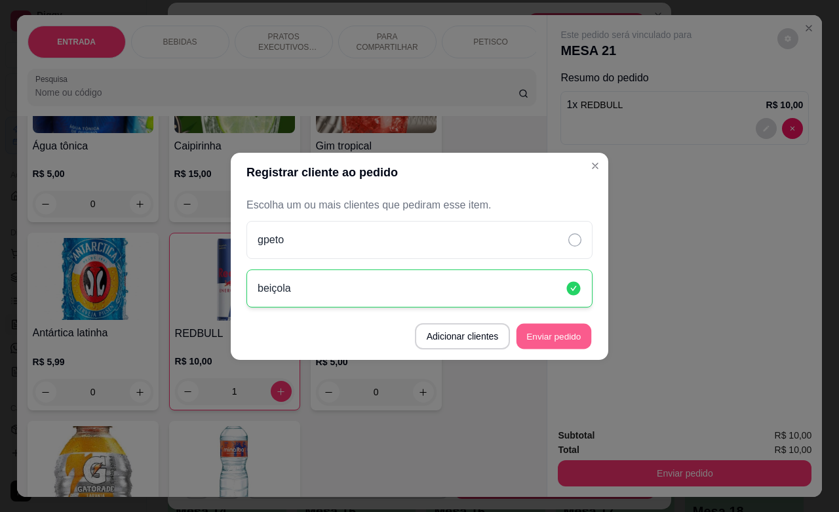
click at [557, 336] on button "Enviar pedido" at bounding box center [553, 336] width 75 height 26
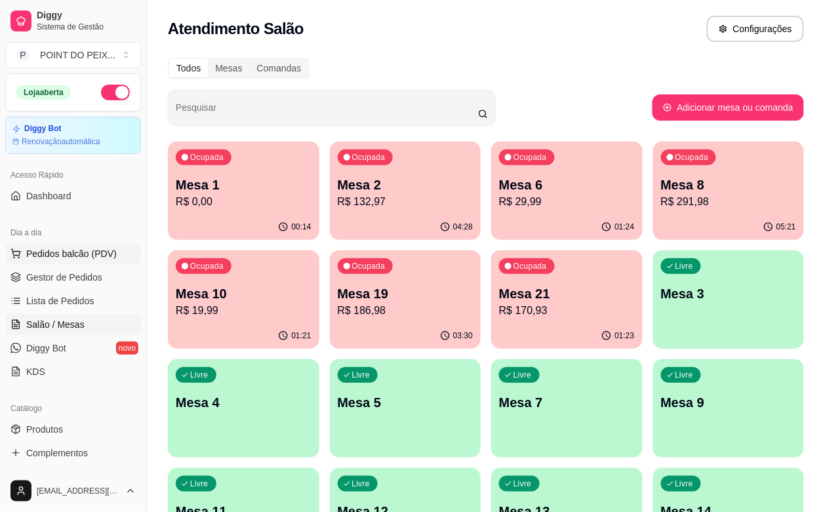
click at [74, 257] on span "Pedidos balcão (PDV)" at bounding box center [71, 253] width 90 height 13
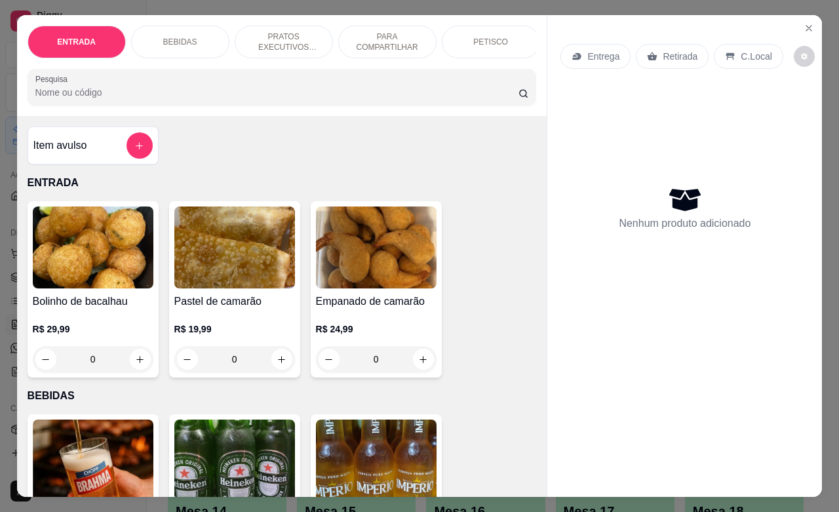
click at [666, 53] on p "Retirada" at bounding box center [680, 56] width 35 height 13
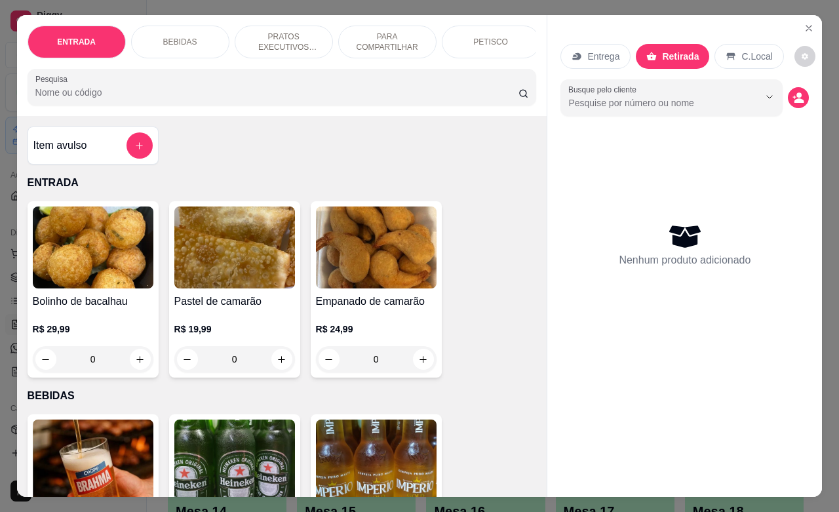
click at [466, 34] on div "PETISCO" at bounding box center [491, 42] width 98 height 33
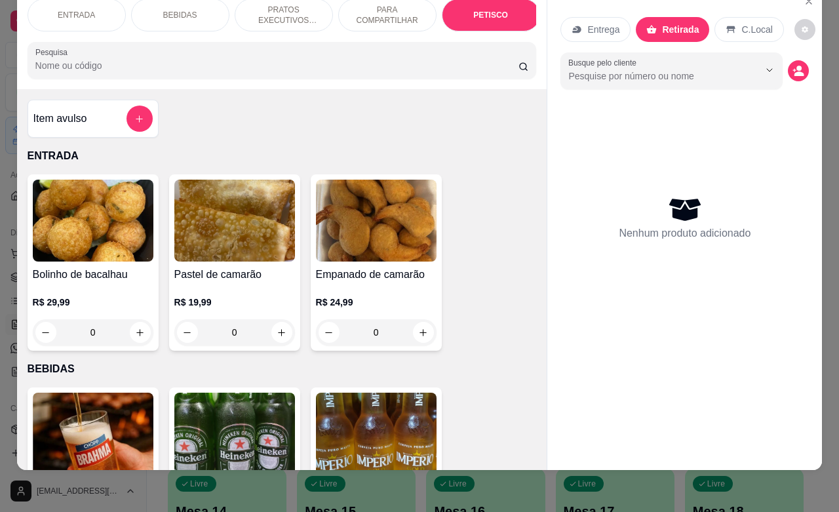
scroll to position [3091, 0]
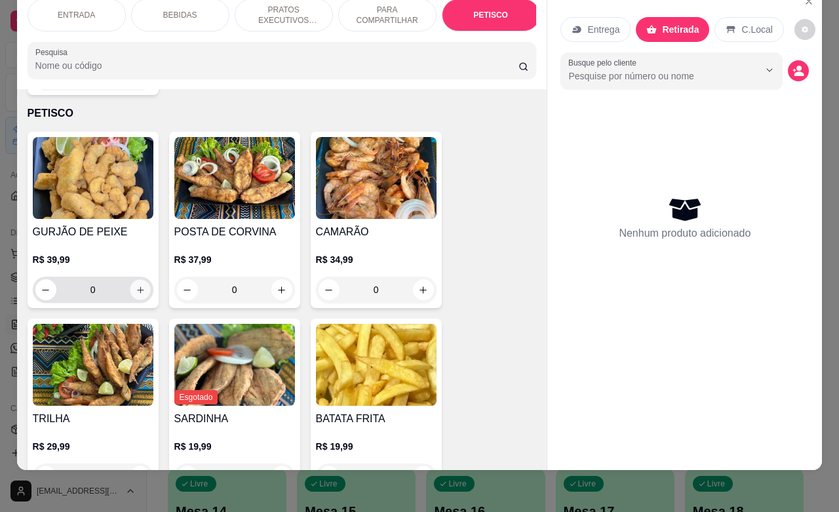
click at [135, 285] on icon "increase-product-quantity" at bounding box center [140, 290] width 10 height 10
type input "1"
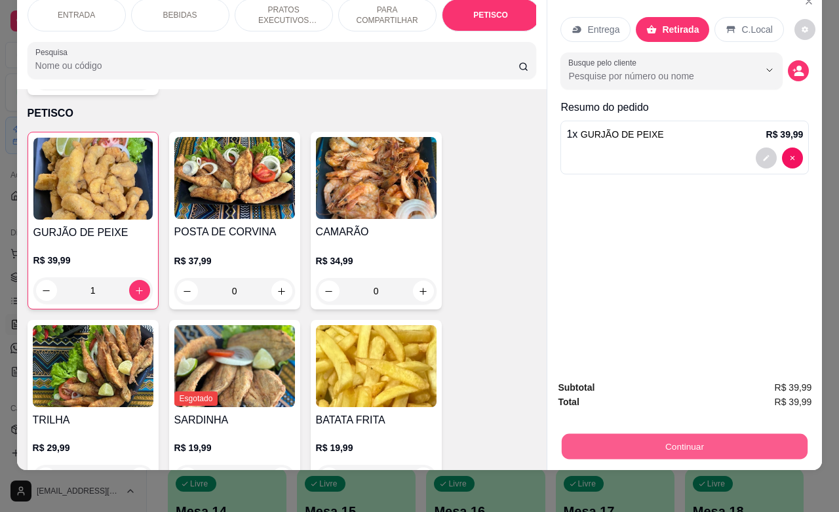
click at [667, 433] on button "Continuar" at bounding box center [685, 446] width 246 height 26
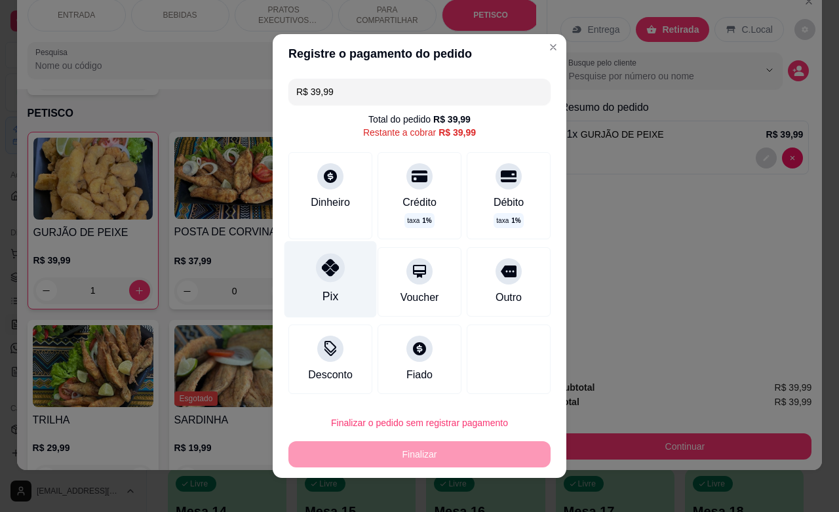
click at [313, 282] on div "Pix" at bounding box center [330, 279] width 92 height 77
type input "R$ 0,00"
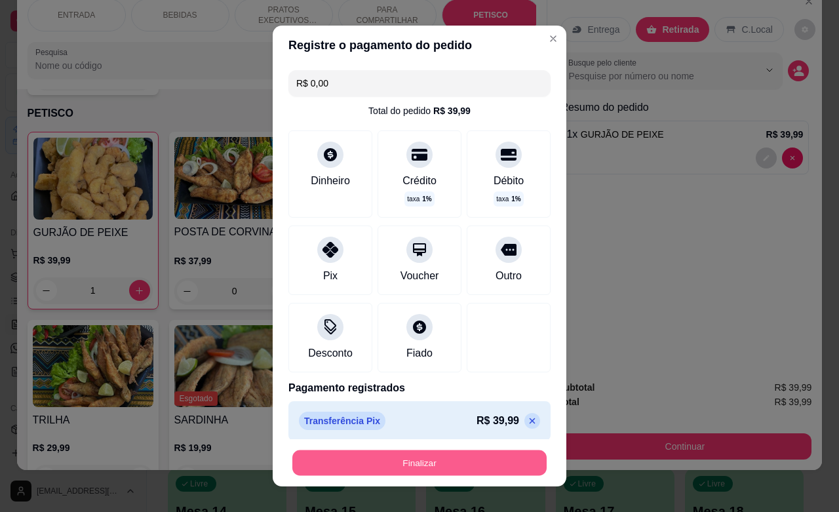
click at [448, 467] on button "Finalizar" at bounding box center [419, 463] width 254 height 26
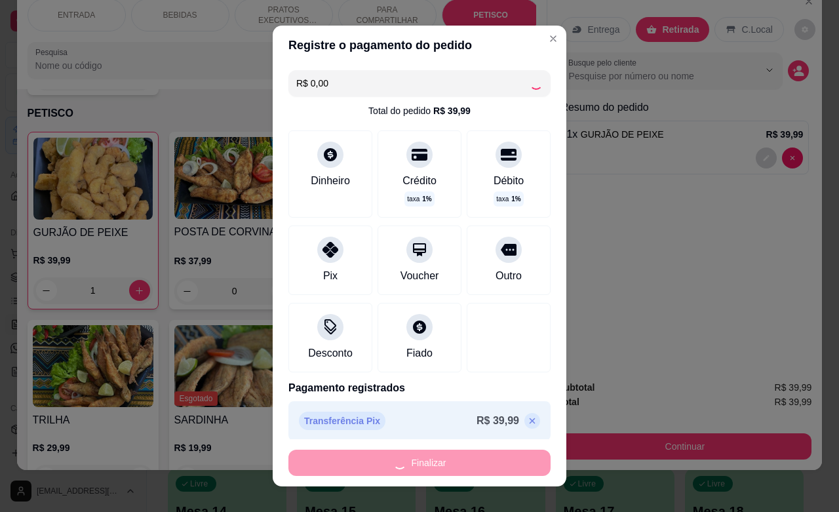
type input "0"
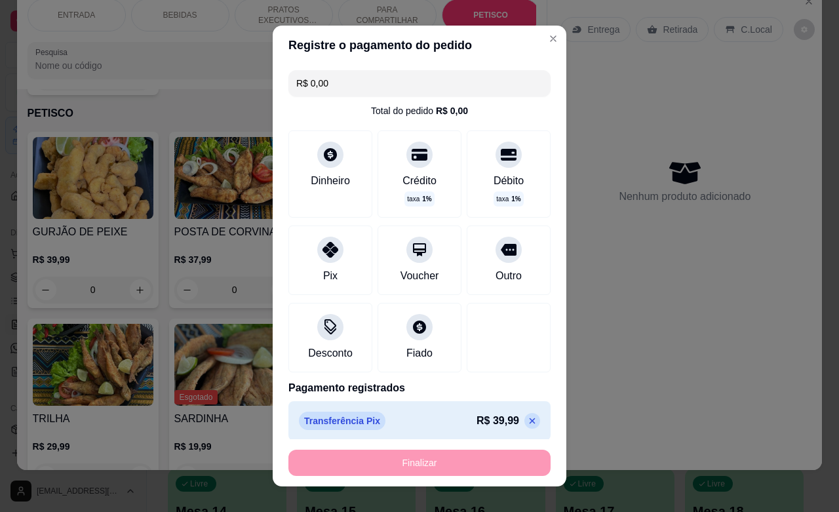
type input "-R$ 39,99"
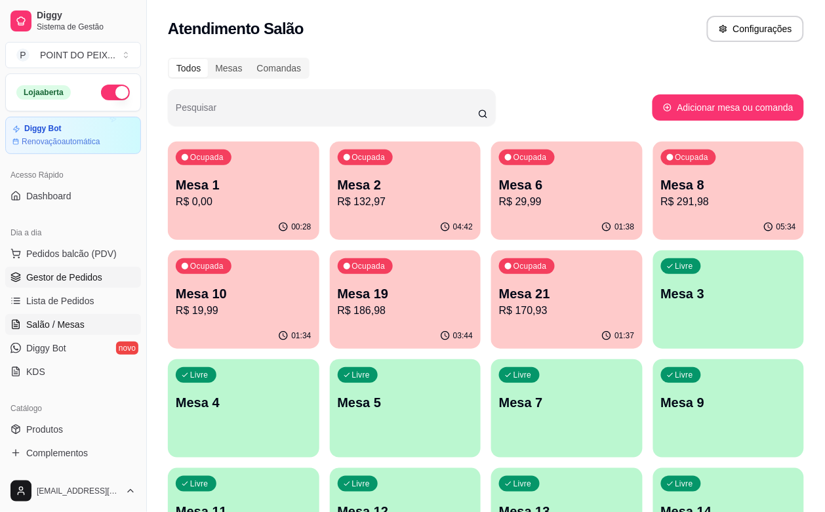
click at [53, 279] on span "Gestor de Pedidos" at bounding box center [64, 277] width 76 height 13
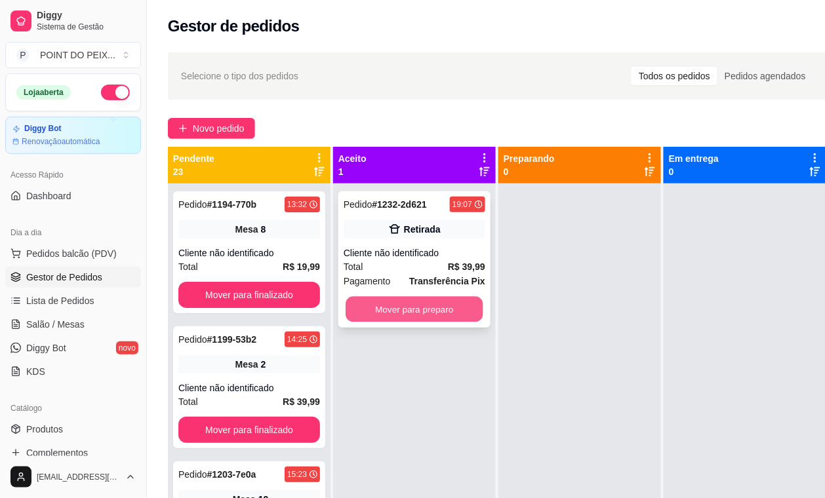
click at [421, 309] on button "Mover para preparo" at bounding box center [414, 310] width 138 height 26
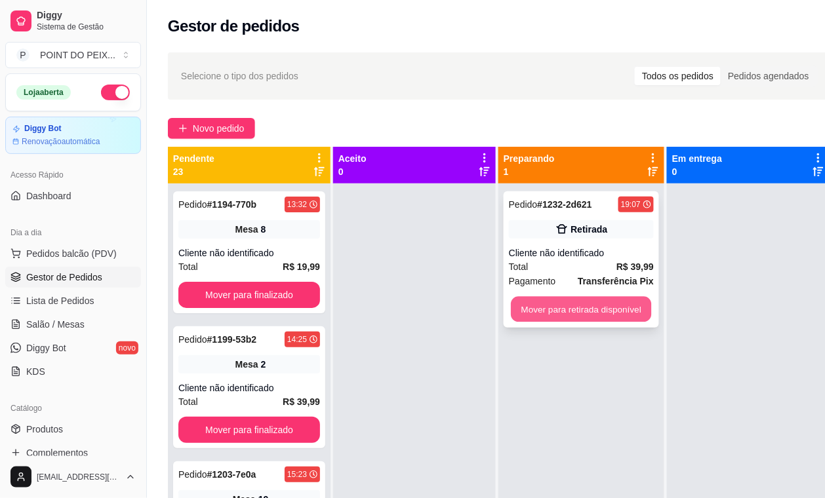
click at [570, 306] on button "Mover para retirada disponível" at bounding box center [581, 310] width 140 height 26
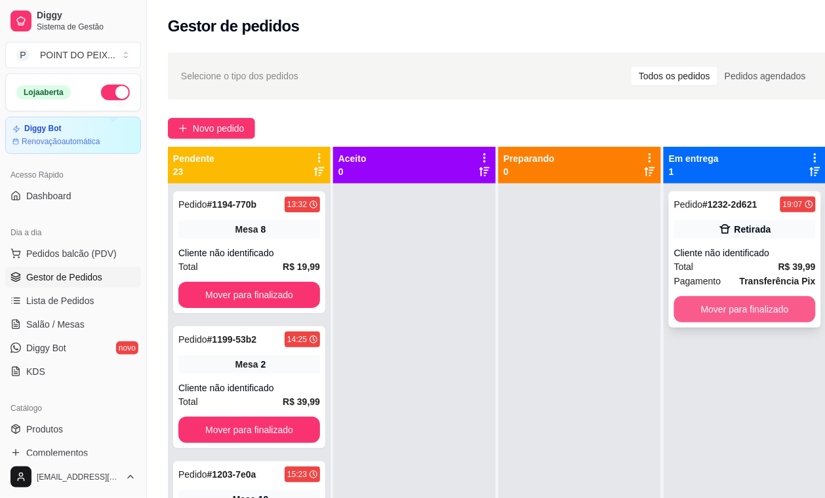
click at [730, 309] on button "Mover para finalizado" at bounding box center [745, 309] width 142 height 26
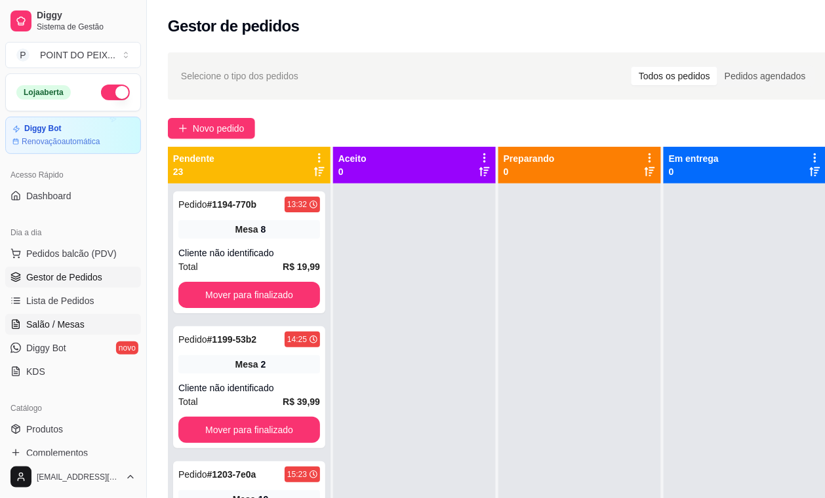
click at [64, 321] on span "Salão / Mesas" at bounding box center [55, 324] width 58 height 13
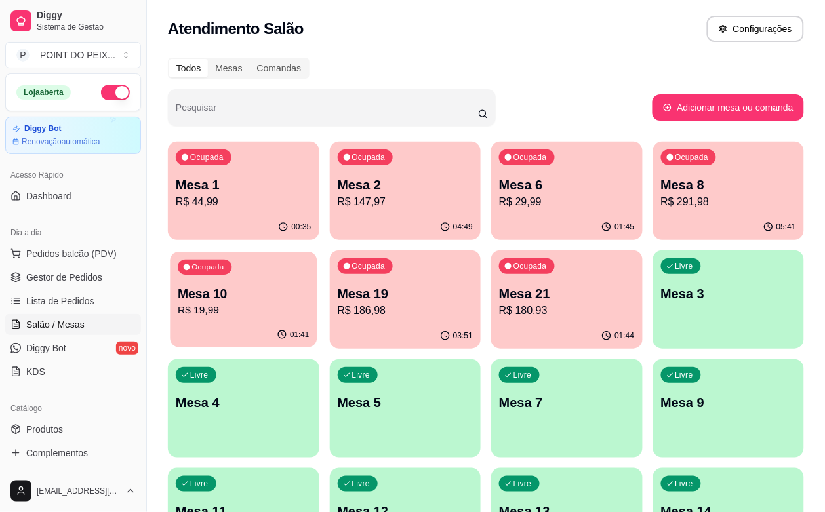
click at [317, 322] on div "01:41" at bounding box center [243, 334] width 147 height 25
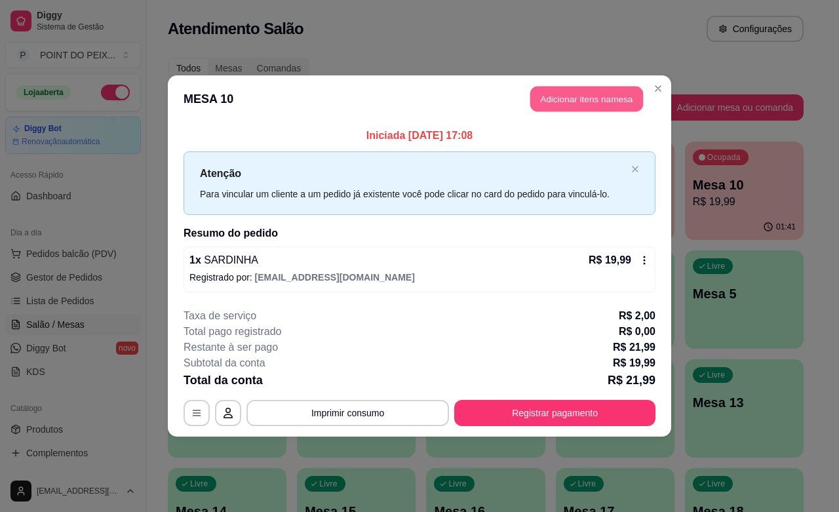
click at [608, 92] on button "Adicionar itens na mesa" at bounding box center [586, 100] width 113 height 26
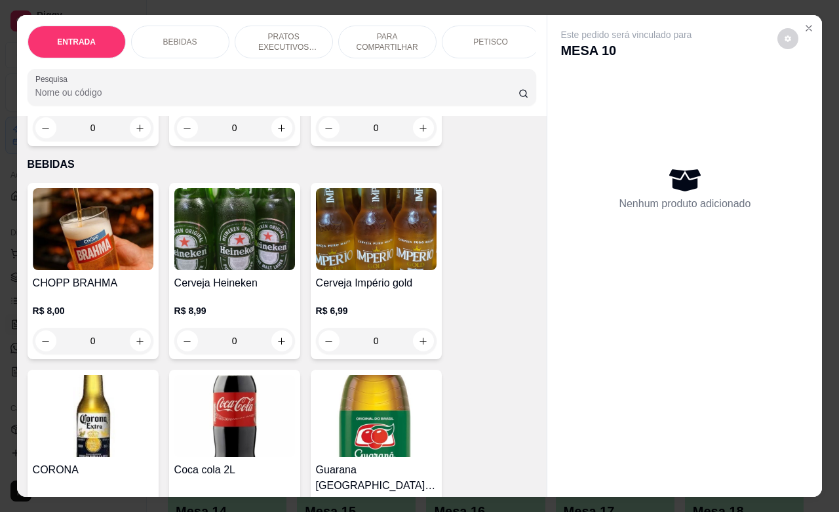
scroll to position [246, 0]
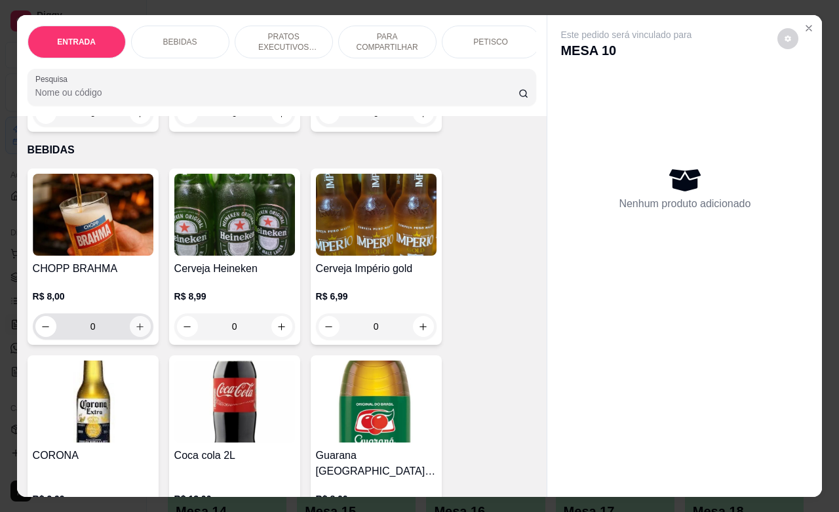
click at [130, 337] on button "increase-product-quantity" at bounding box center [140, 326] width 21 height 21
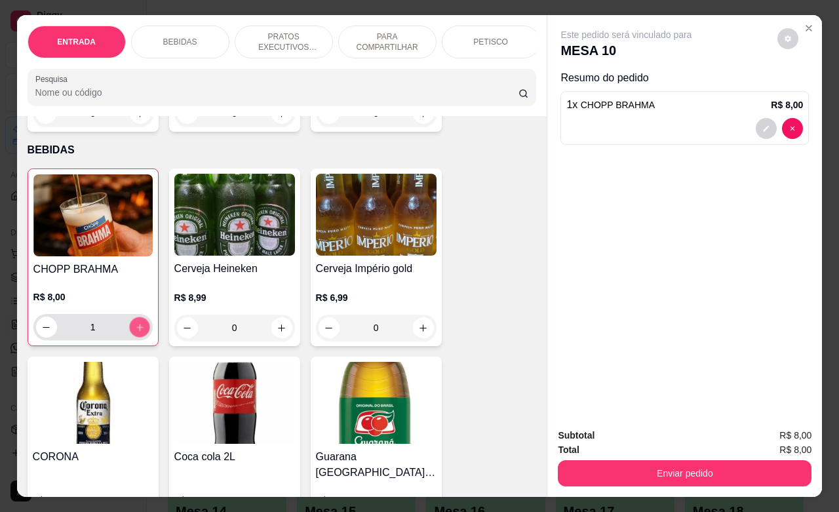
click at [129, 336] on button "increase-product-quantity" at bounding box center [139, 327] width 20 height 20
click at [129, 335] on button "increase-product-quantity" at bounding box center [139, 327] width 21 height 21
click at [134, 332] on icon "increase-product-quantity" at bounding box center [139, 327] width 10 height 10
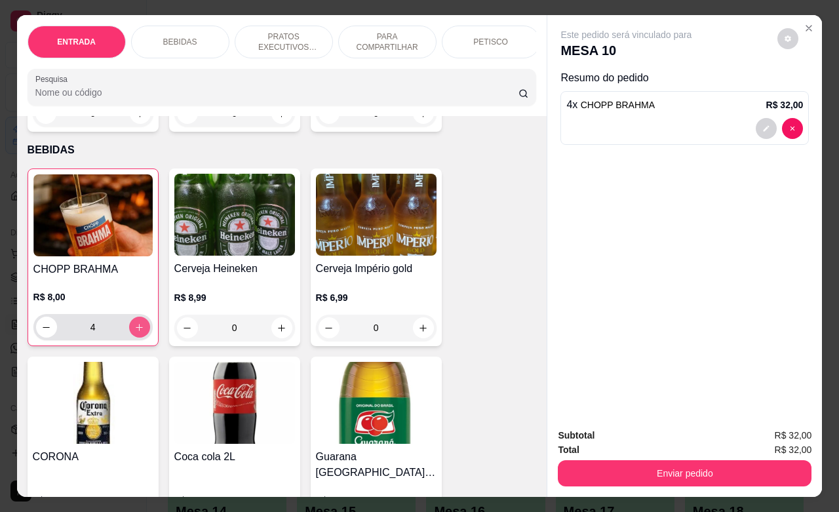
click at [134, 332] on icon "increase-product-quantity" at bounding box center [139, 327] width 10 height 10
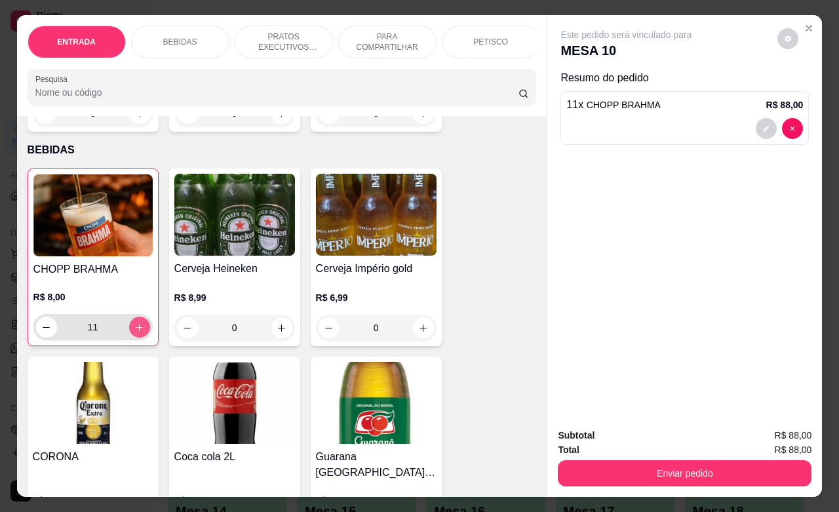
click at [134, 332] on icon "increase-product-quantity" at bounding box center [139, 327] width 10 height 10
type input "13"
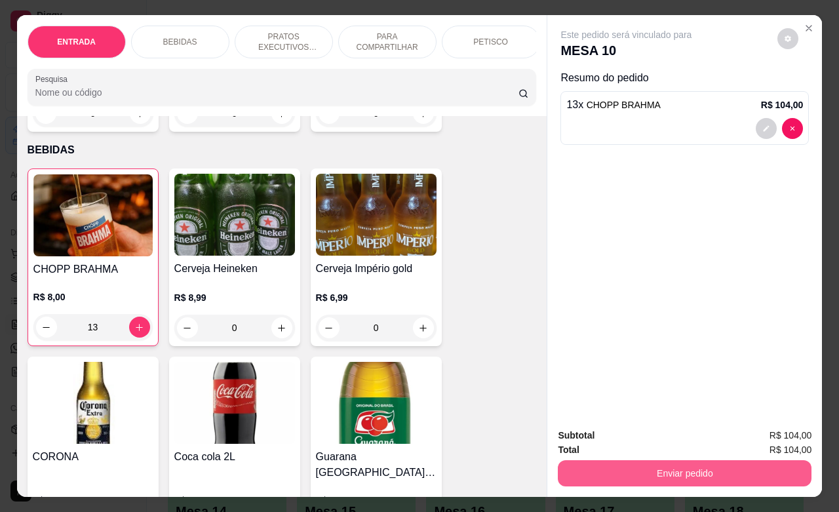
click at [633, 460] on button "Enviar pedido" at bounding box center [685, 473] width 254 height 26
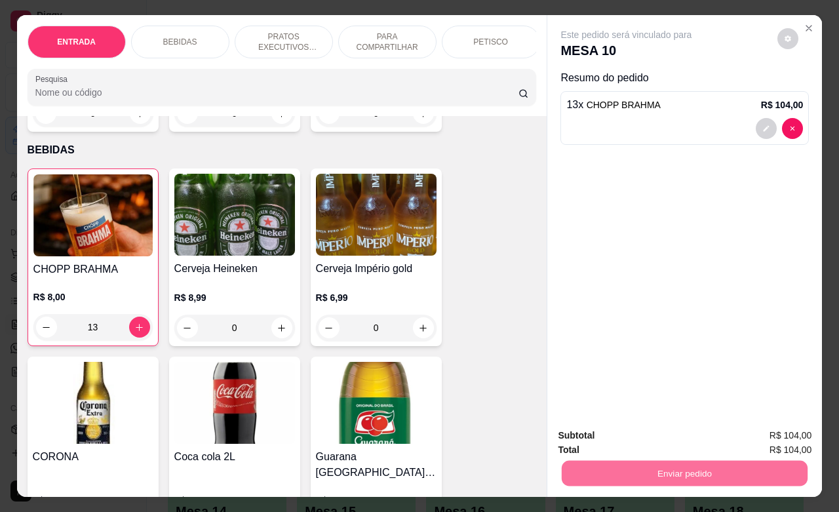
click at [656, 430] on button "Não registrar e enviar pedido" at bounding box center [640, 433] width 132 height 24
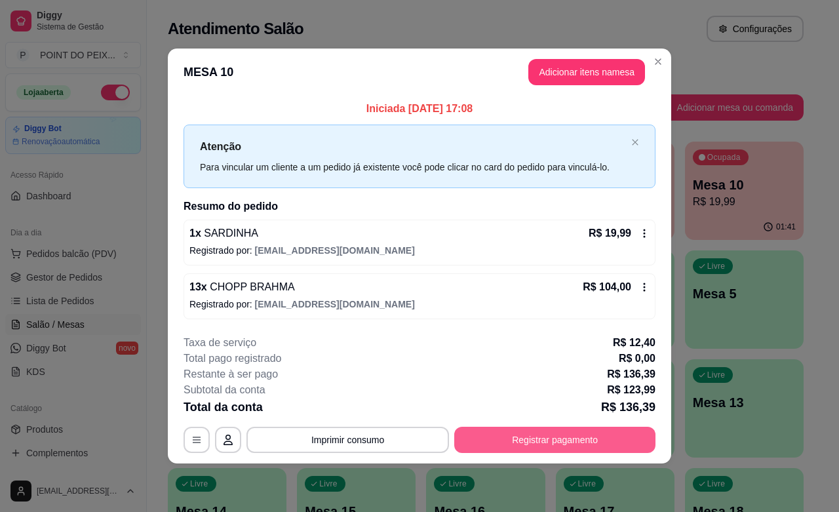
click at [575, 442] on button "Registrar pagamento" at bounding box center [554, 440] width 201 height 26
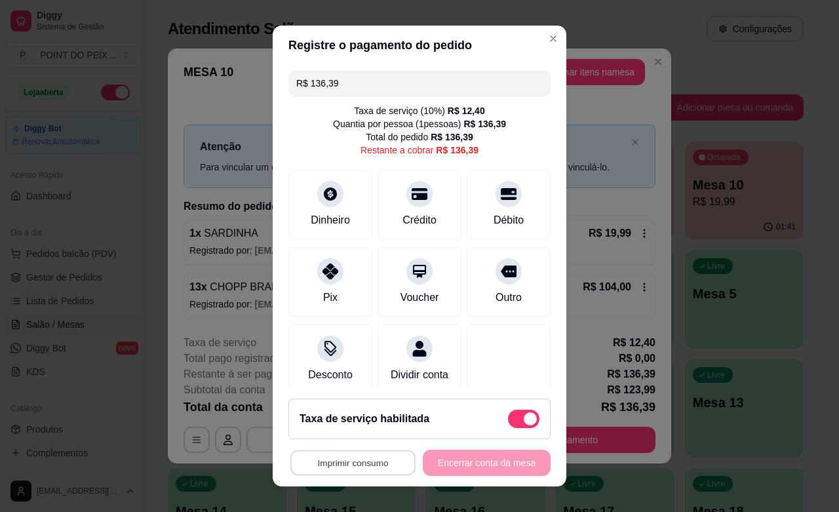
click at [352, 467] on button "Imprimir consumo" at bounding box center [352, 463] width 125 height 26
click at [355, 431] on button "IMPRESSORA" at bounding box center [346, 432] width 95 height 21
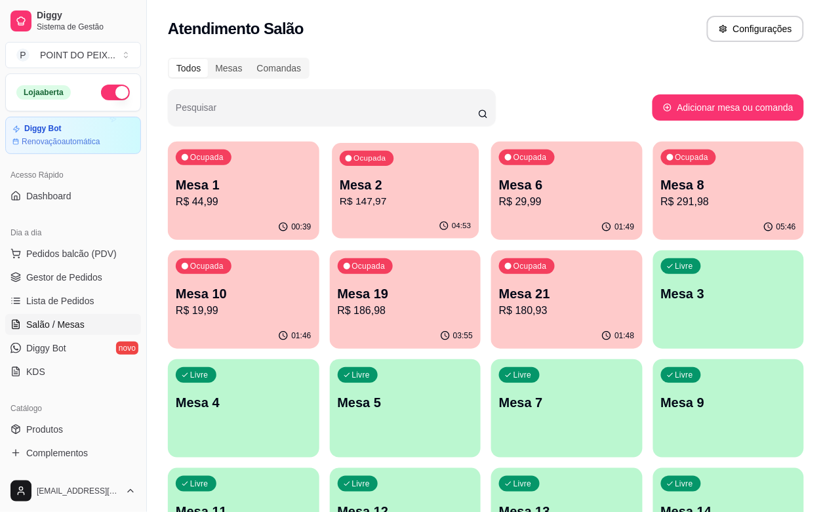
click at [362, 184] on p "Mesa 2" at bounding box center [405, 185] width 131 height 18
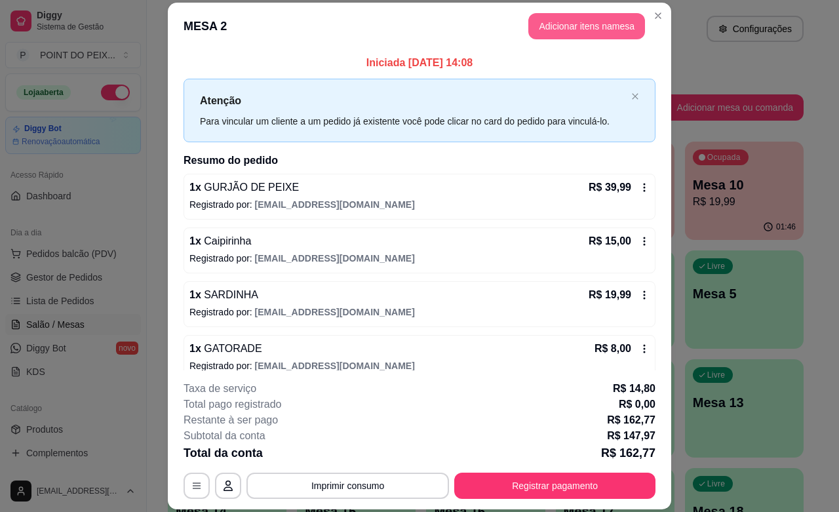
click at [585, 26] on button "Adicionar itens na mesa" at bounding box center [586, 26] width 117 height 26
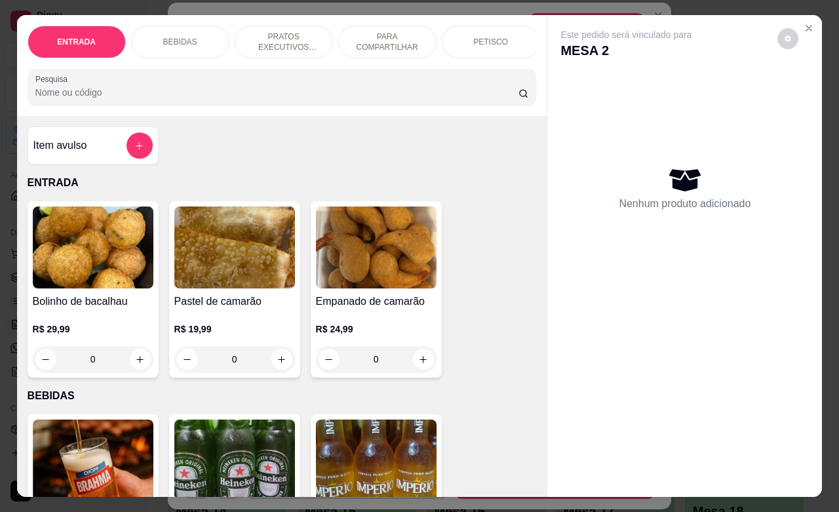
click at [177, 40] on p "BEBIDAS" at bounding box center [180, 42] width 34 height 10
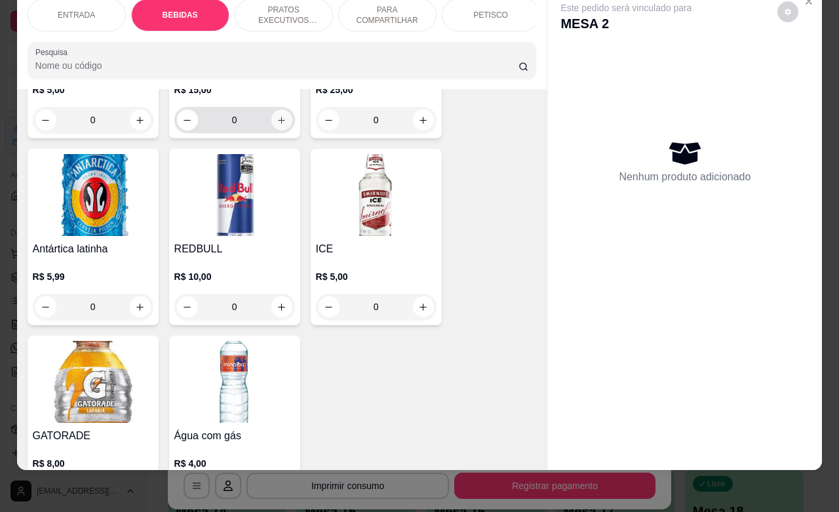
scroll to position [1337, 0]
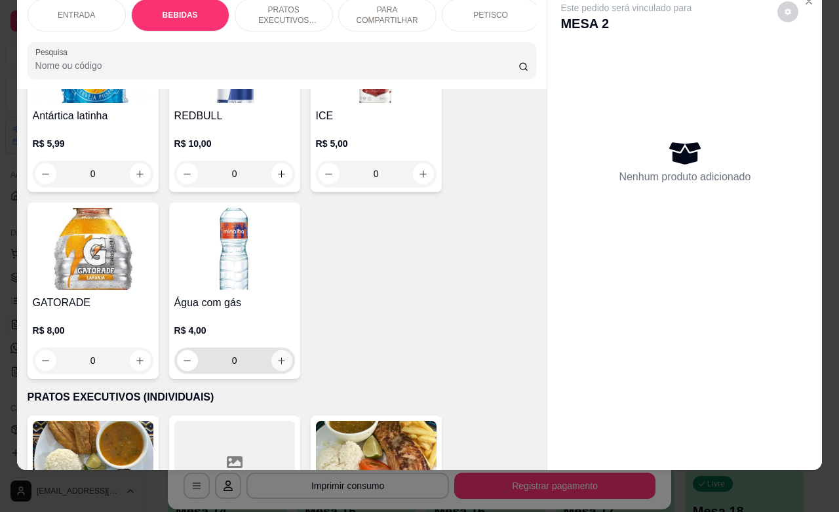
click at [277, 356] on icon "increase-product-quantity" at bounding box center [282, 361] width 10 height 10
type input "1"
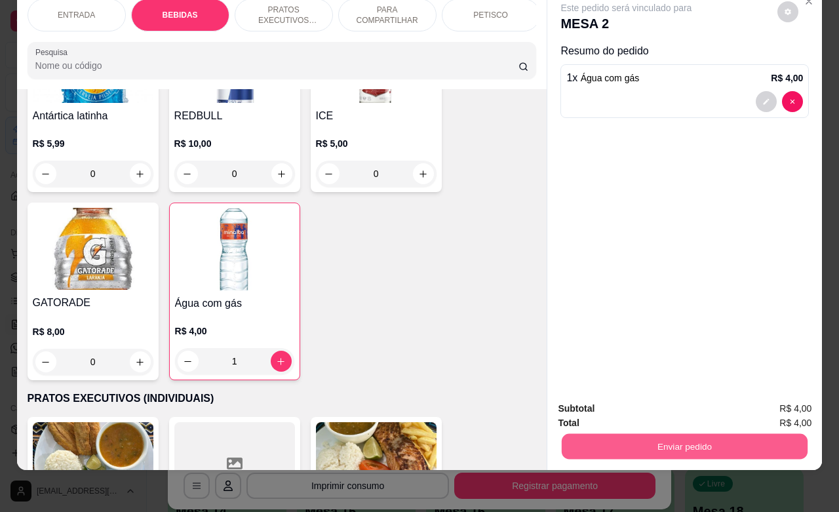
click at [626, 433] on button "Enviar pedido" at bounding box center [685, 446] width 246 height 26
click at [605, 403] on button "Não registrar e enviar pedido" at bounding box center [640, 400] width 132 height 24
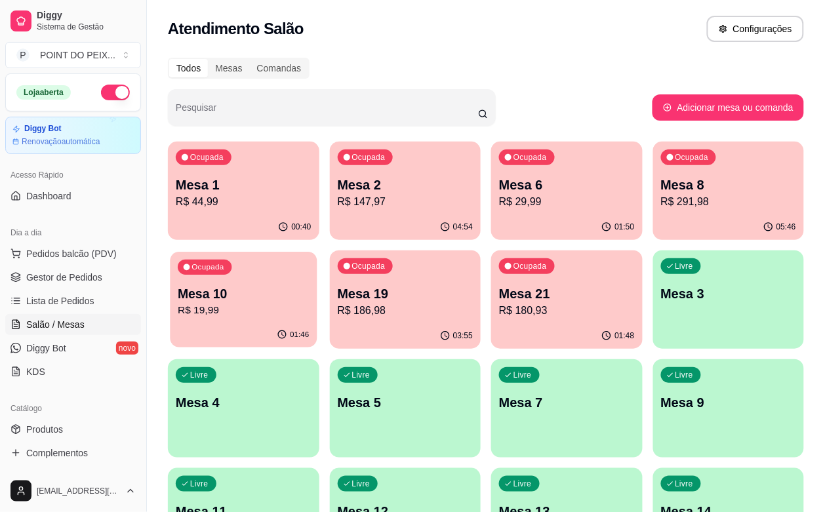
click at [309, 303] on p "R$ 19,99" at bounding box center [243, 310] width 131 height 15
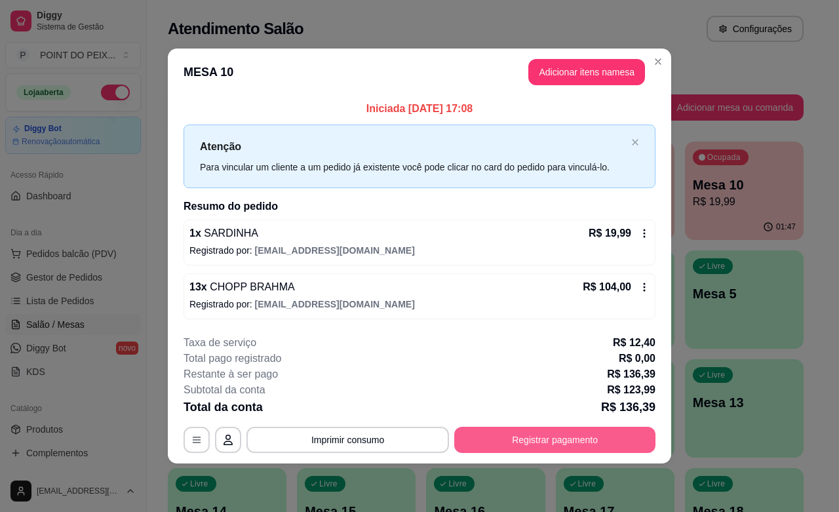
click at [544, 439] on button "Registrar pagamento" at bounding box center [554, 440] width 201 height 26
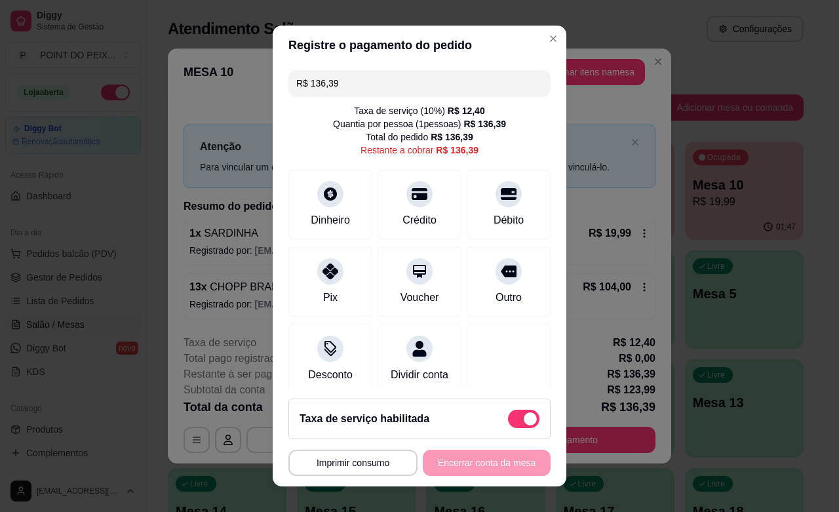
drag, startPoint x: 345, startPoint y: 90, endPoint x: 302, endPoint y: 93, distance: 44.0
click at [299, 93] on input "R$ 136,39" at bounding box center [419, 83] width 246 height 26
click at [326, 199] on div at bounding box center [330, 190] width 29 height 29
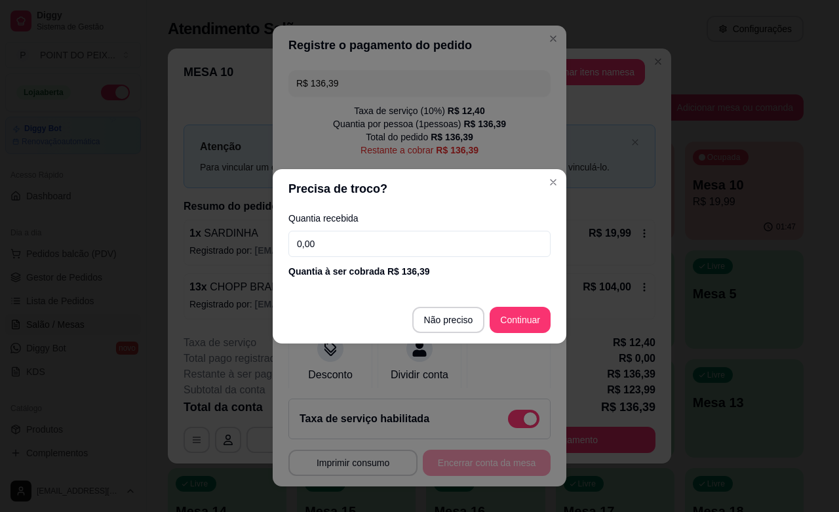
drag, startPoint x: 378, startPoint y: 247, endPoint x: 289, endPoint y: 251, distance: 88.6
click at [289, 251] on input "0,00" at bounding box center [419, 244] width 262 height 26
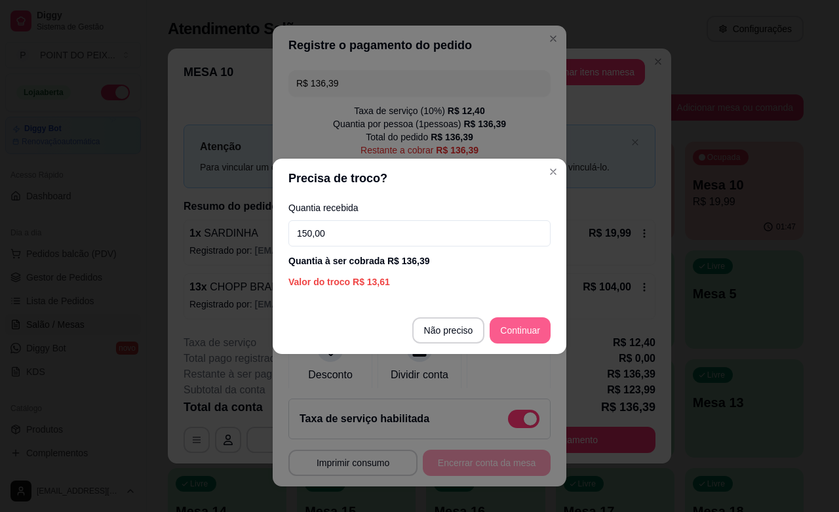
type input "150,00"
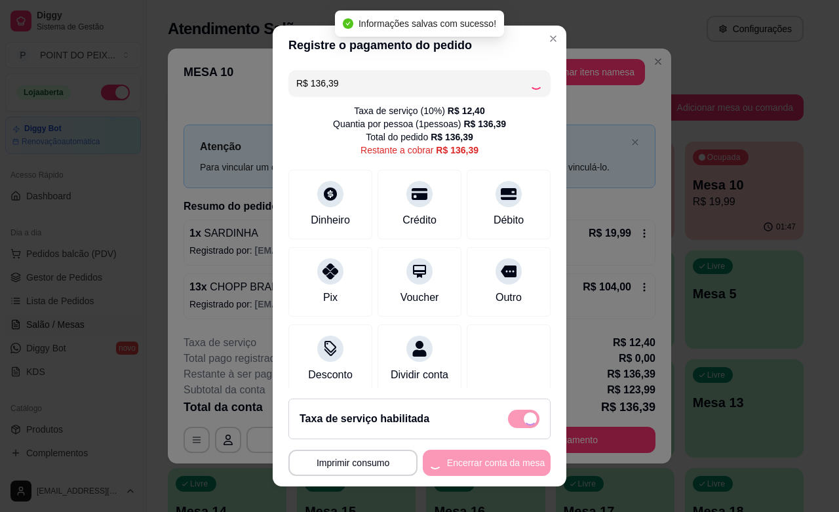
type input "R$ 0,00"
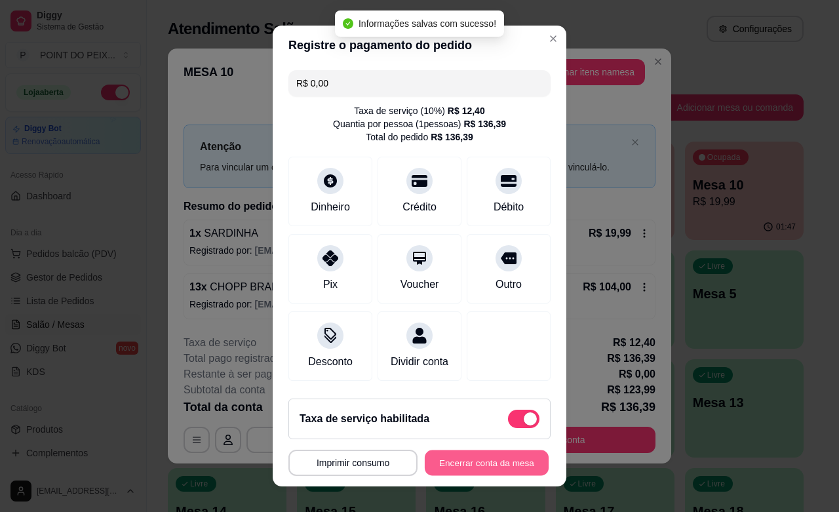
click at [458, 462] on button "Encerrar conta da mesa" at bounding box center [487, 463] width 124 height 26
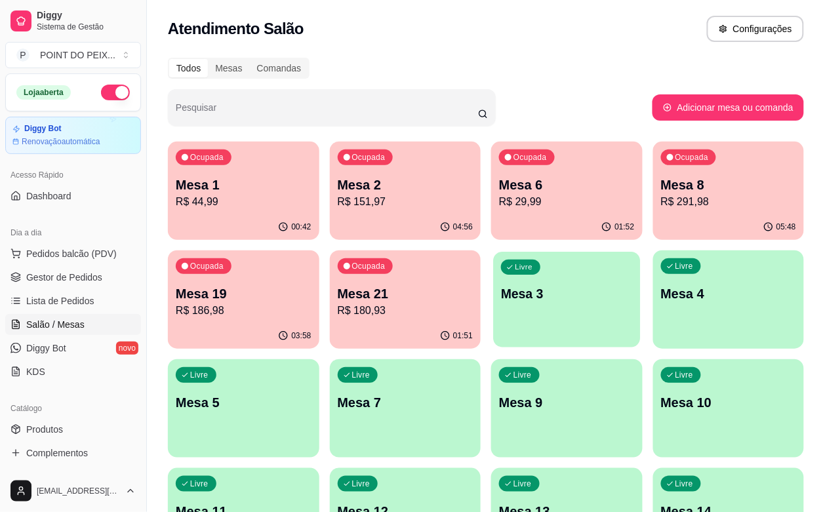
click at [493, 338] on div "button" at bounding box center [566, 339] width 147 height 15
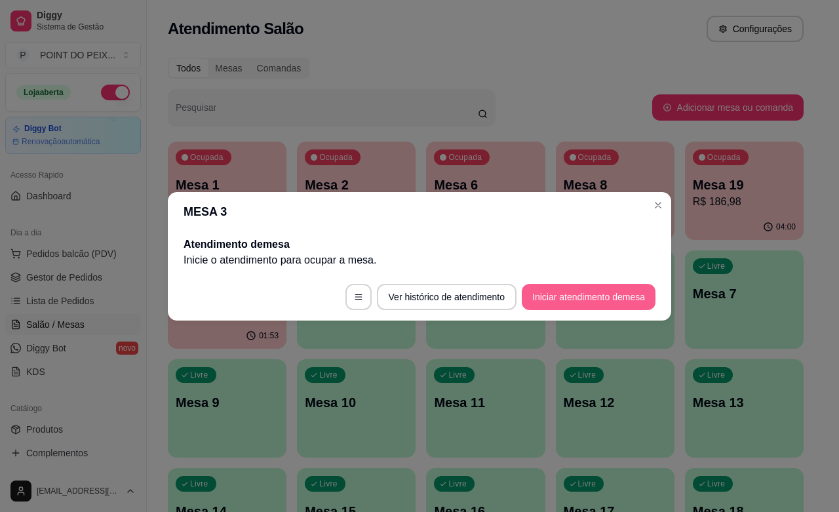
click at [568, 302] on button "Iniciar atendimento de mesa" at bounding box center [589, 297] width 134 height 26
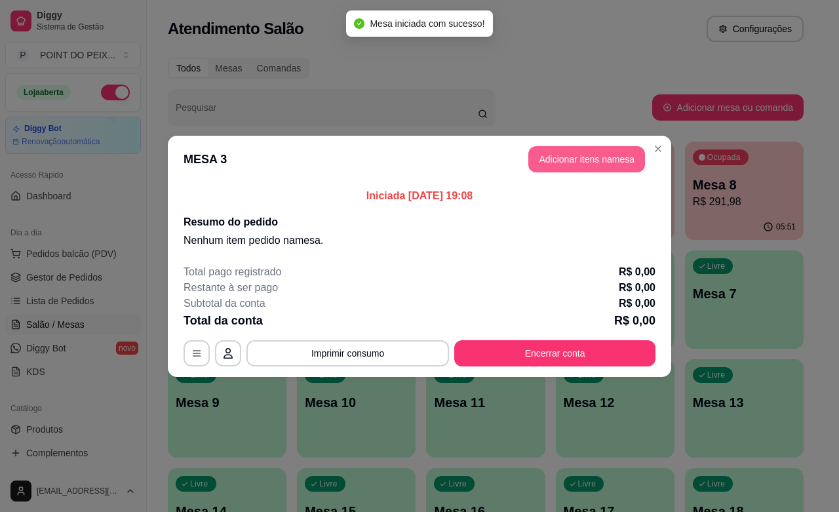
click at [574, 158] on button "Adicionar itens na mesa" at bounding box center [586, 159] width 117 height 26
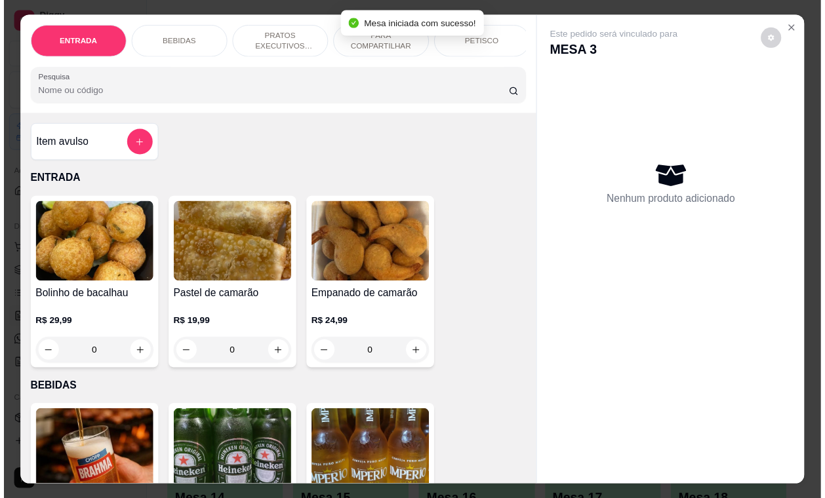
scroll to position [164, 0]
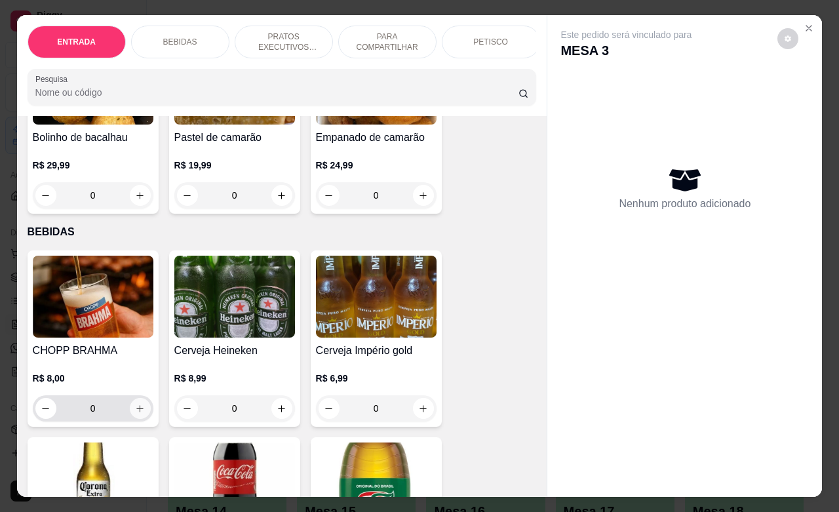
click at [135, 414] on icon "increase-product-quantity" at bounding box center [140, 409] width 10 height 10
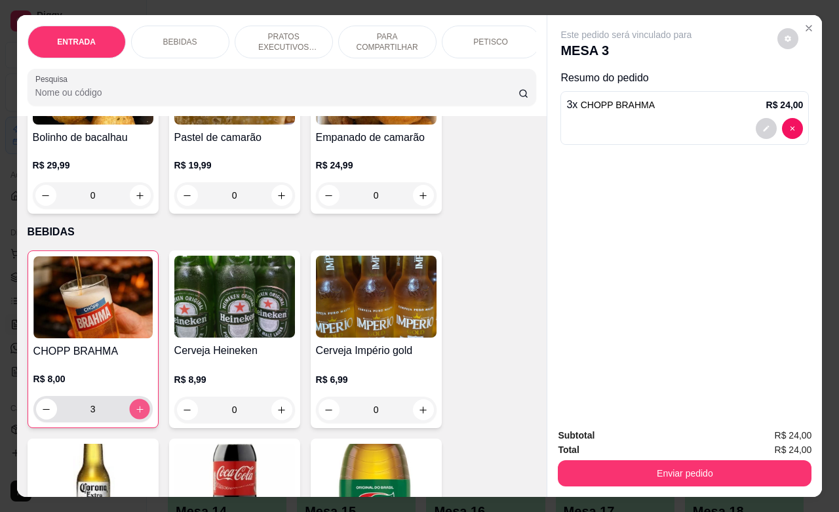
click at [134, 414] on icon "increase-product-quantity" at bounding box center [139, 409] width 10 height 10
type input "4"
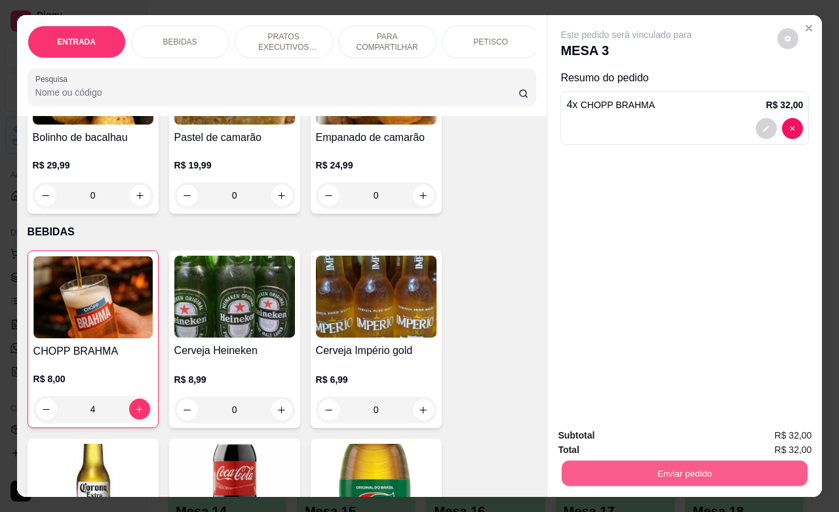
click at [653, 472] on button "Enviar pedido" at bounding box center [685, 473] width 246 height 26
click at [627, 431] on button "Não registrar e enviar pedido" at bounding box center [640, 433] width 136 height 25
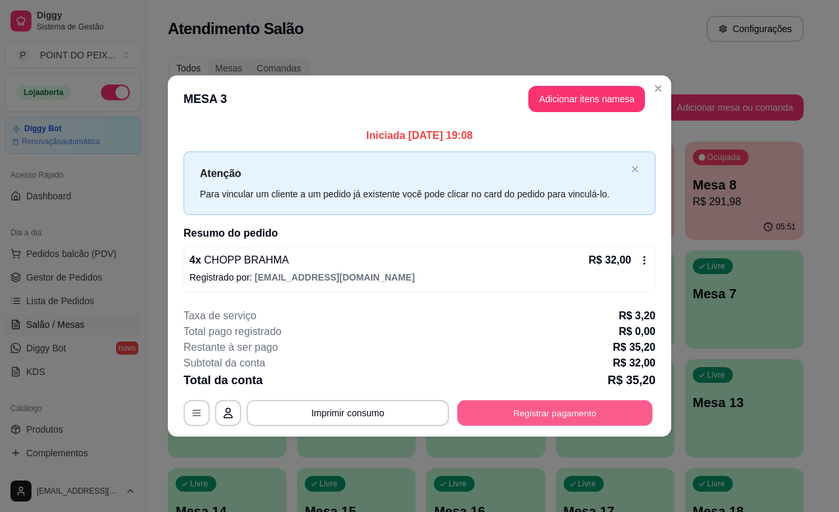
click at [600, 410] on button "Registrar pagamento" at bounding box center [555, 413] width 195 height 26
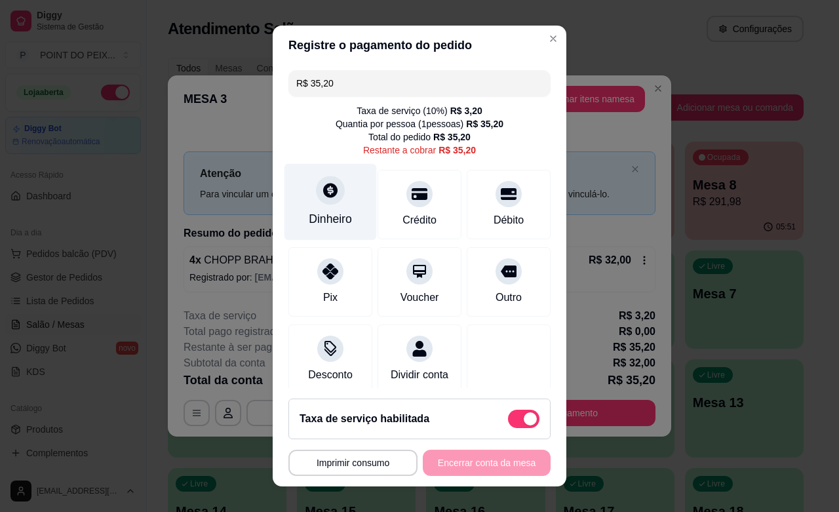
click at [324, 218] on div "Dinheiro" at bounding box center [330, 218] width 43 height 17
click at [508, 419] on span at bounding box center [523, 419] width 31 height 18
click at [507, 421] on input "checkbox" at bounding box center [511, 425] width 9 height 9
checkbox input "true"
type input "R$ 32,00"
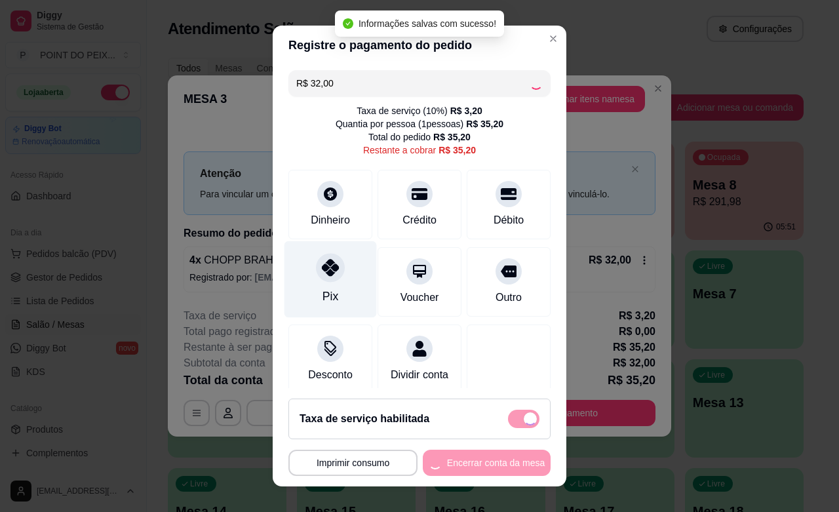
checkbox input "false"
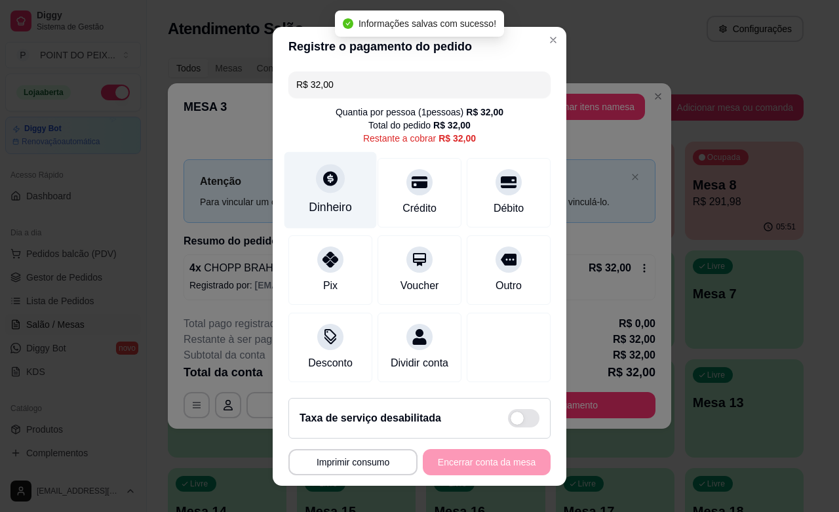
click at [315, 194] on div "Dinheiro" at bounding box center [330, 189] width 92 height 77
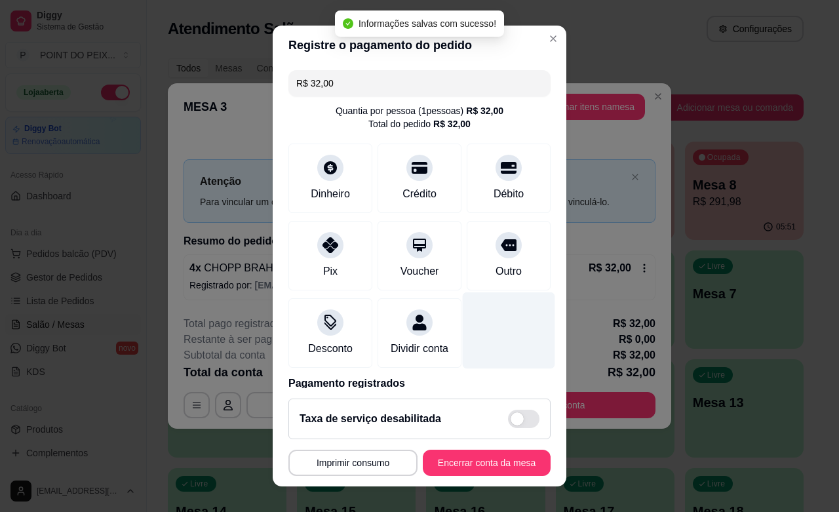
type input "R$ 0,00"
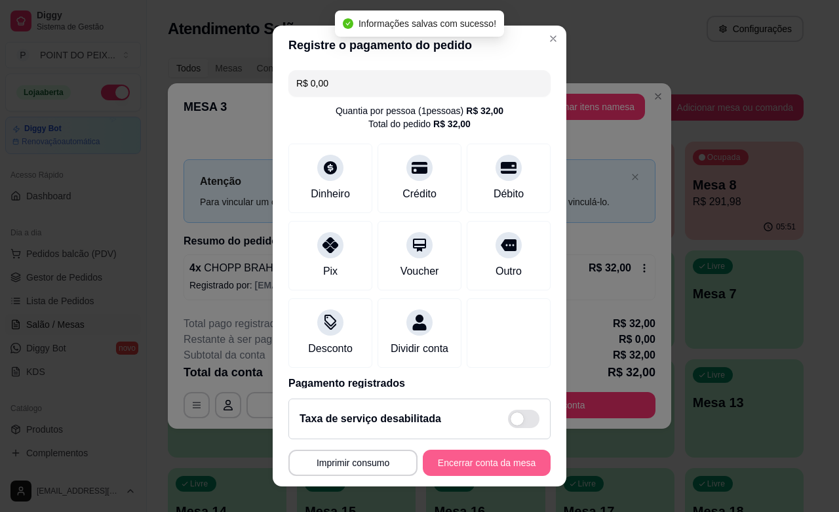
click at [466, 463] on button "Encerrar conta da mesa" at bounding box center [487, 463] width 128 height 26
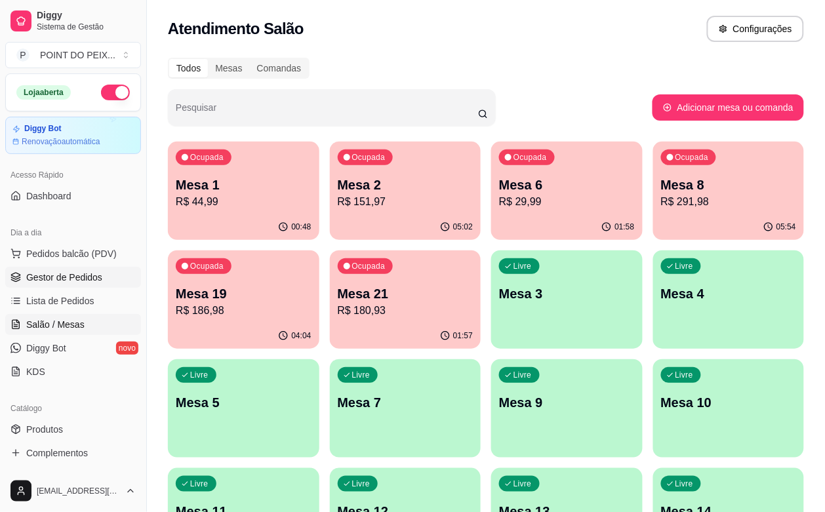
click at [54, 271] on span "Gestor de Pedidos" at bounding box center [64, 277] width 76 height 13
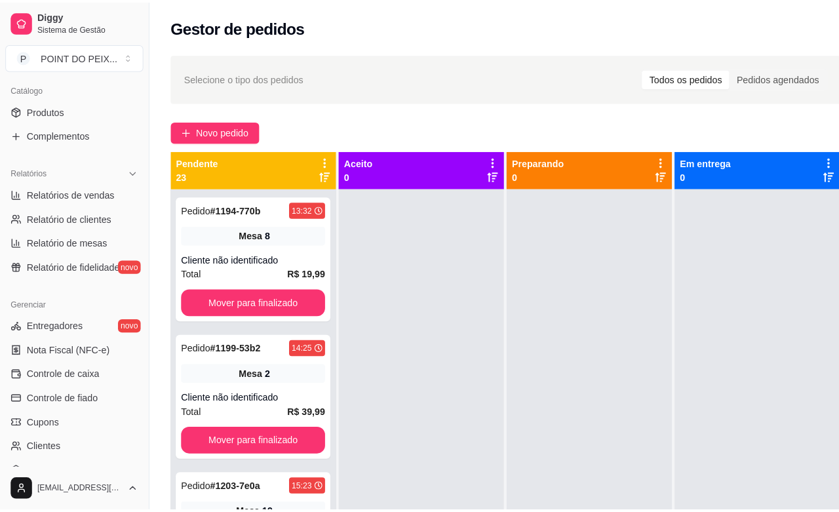
scroll to position [328, 0]
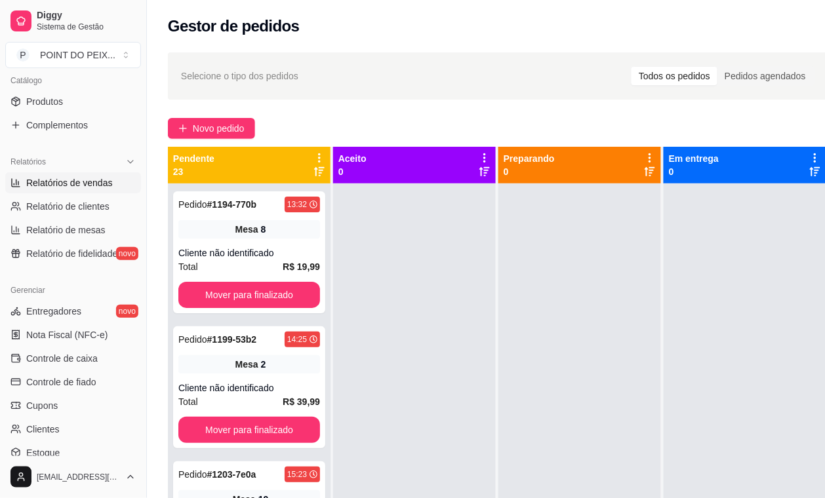
click at [73, 188] on span "Relatórios de vendas" at bounding box center [69, 182] width 87 height 13
select select "ALL"
select select "0"
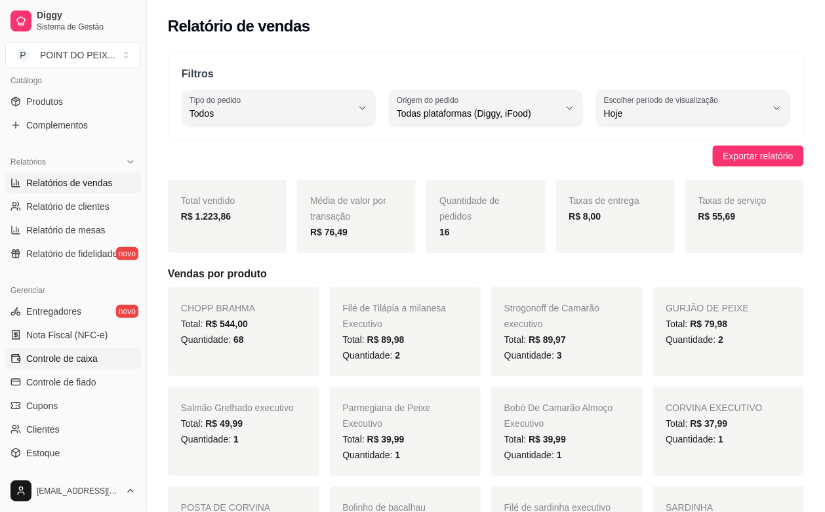
click at [83, 355] on span "Controle de caixa" at bounding box center [61, 358] width 71 height 13
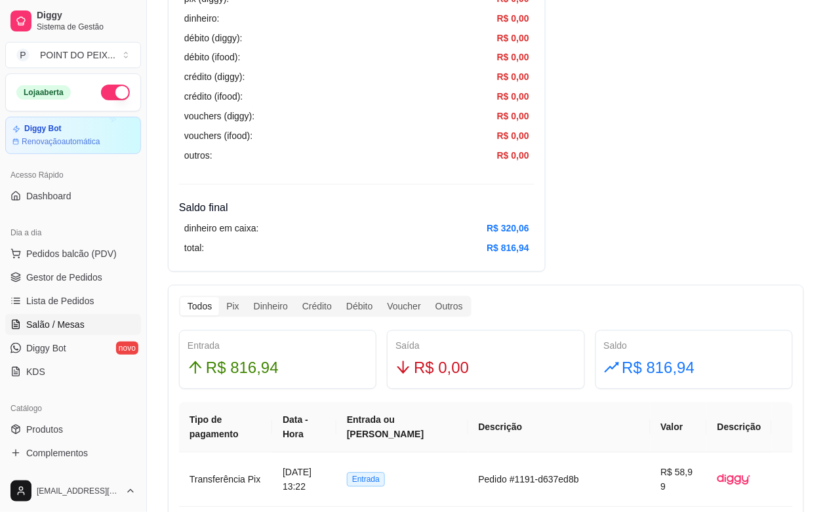
click at [53, 322] on span "Salão / Mesas" at bounding box center [55, 324] width 58 height 13
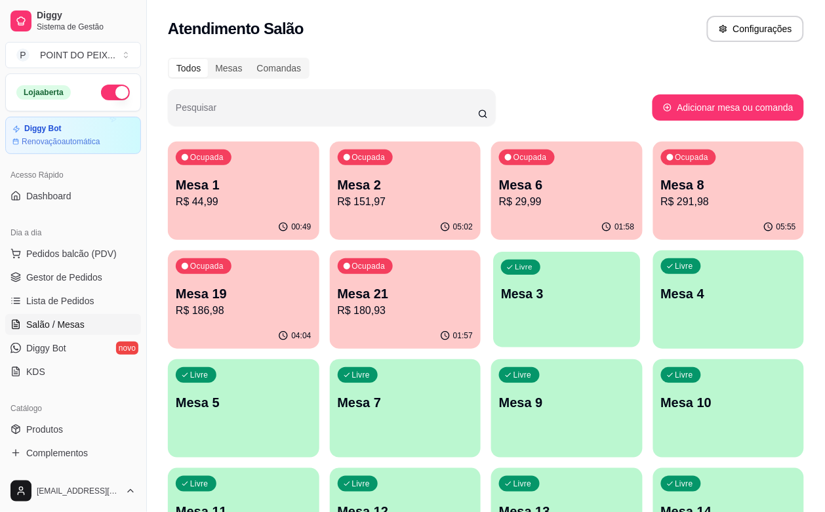
click at [493, 333] on div "button" at bounding box center [566, 339] width 147 height 15
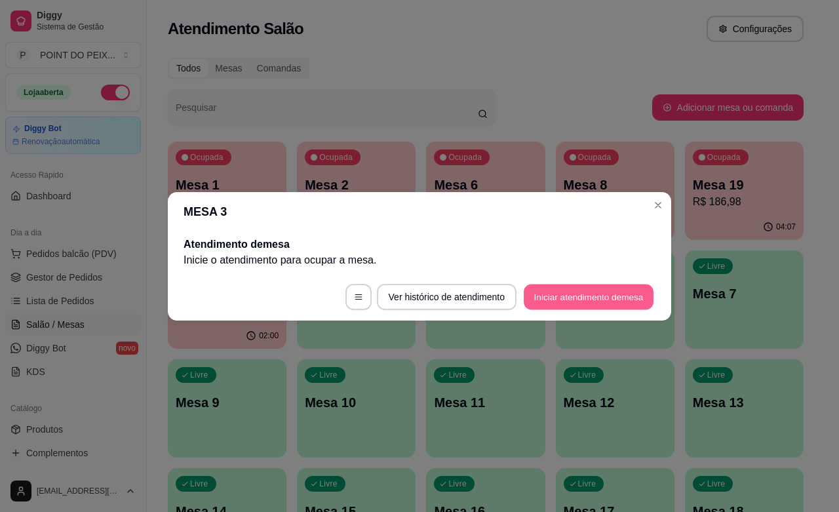
click at [554, 302] on button "Iniciar atendimento de mesa" at bounding box center [589, 297] width 130 height 26
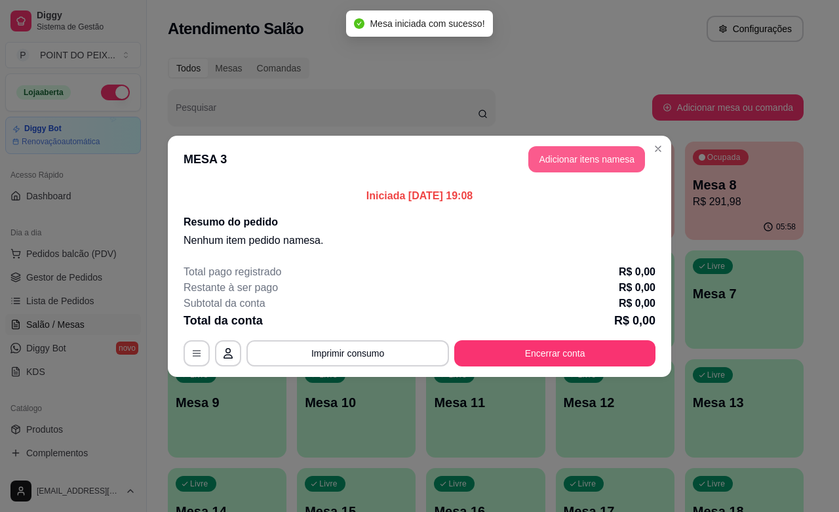
click at [578, 163] on button "Adicionar itens na mesa" at bounding box center [586, 159] width 117 height 26
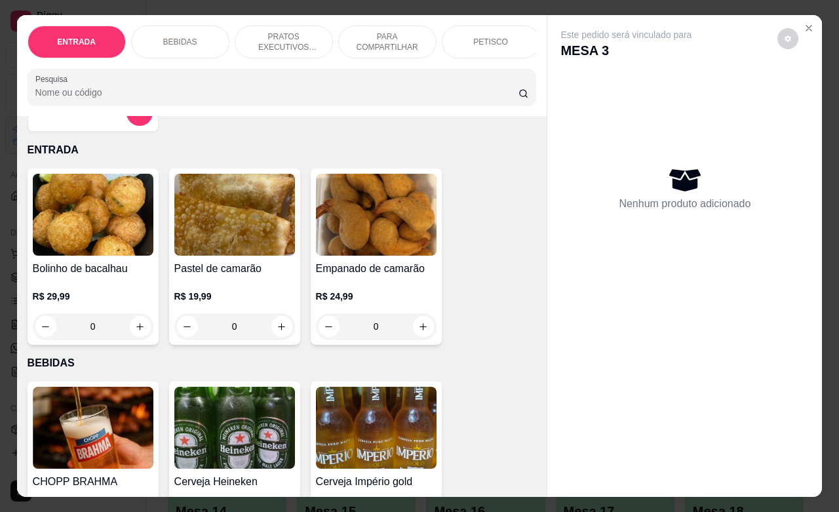
scroll to position [246, 0]
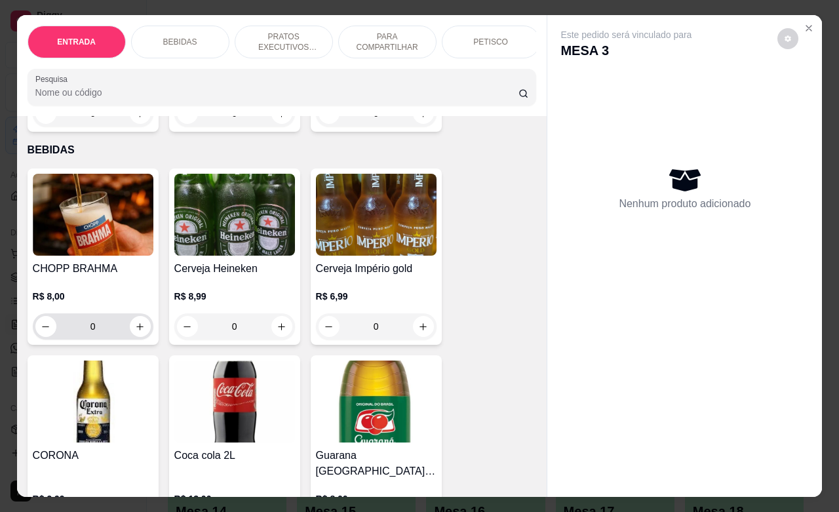
click at [133, 340] on div "0" at bounding box center [92, 326] width 115 height 26
click at [130, 337] on button "increase-product-quantity" at bounding box center [140, 327] width 20 height 20
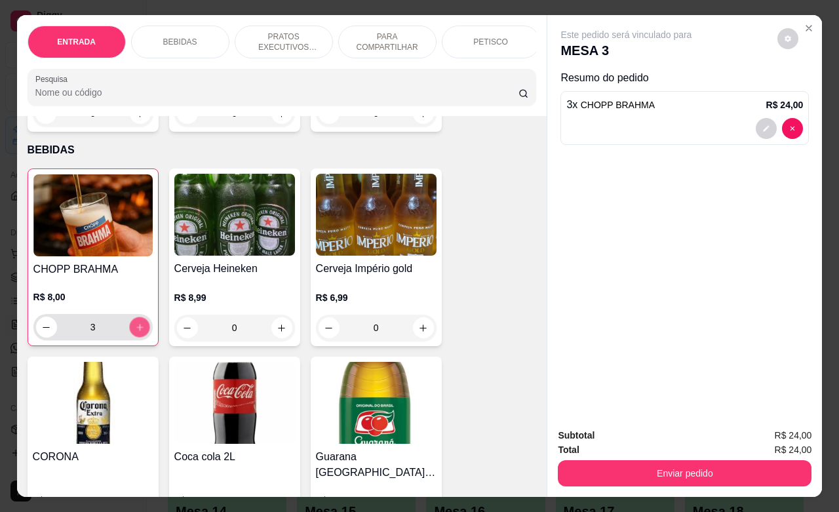
click at [130, 338] on button "increase-product-quantity" at bounding box center [139, 327] width 20 height 20
click at [131, 338] on button "increase-product-quantity" at bounding box center [139, 327] width 20 height 20
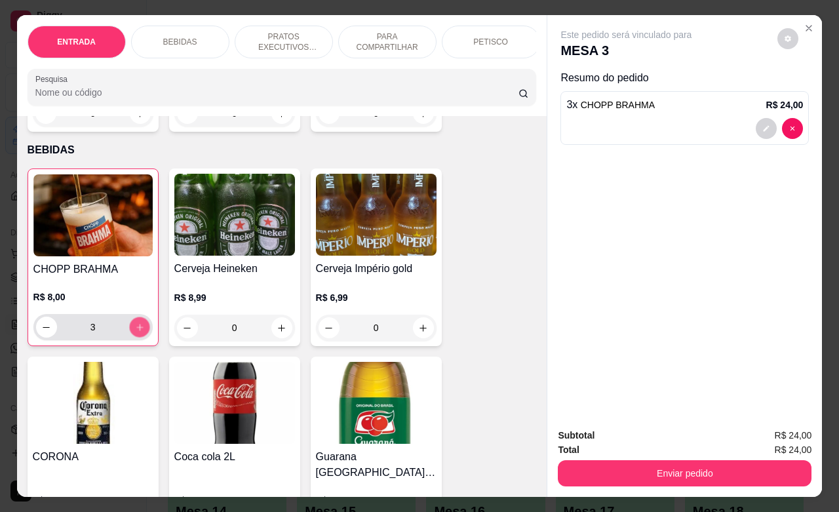
click at [131, 338] on button "increase-product-quantity" at bounding box center [139, 327] width 20 height 20
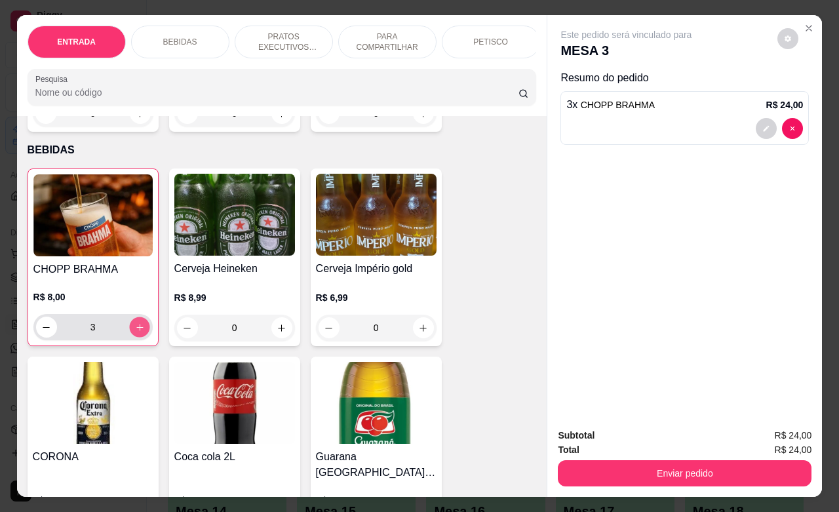
click at [131, 338] on button "increase-product-quantity" at bounding box center [139, 327] width 20 height 20
click at [131, 338] on button "increase-product-quantity" at bounding box center [139, 327] width 21 height 21
click at [132, 338] on button "increase-product-quantity" at bounding box center [139, 327] width 21 height 21
click at [131, 338] on button "increase-product-quantity" at bounding box center [139, 327] width 20 height 20
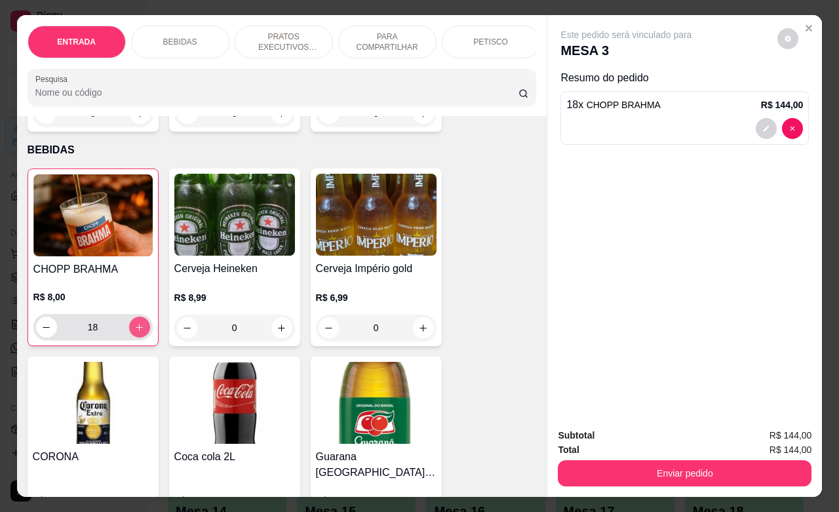
click at [131, 338] on button "increase-product-quantity" at bounding box center [139, 327] width 21 height 21
type input "19"
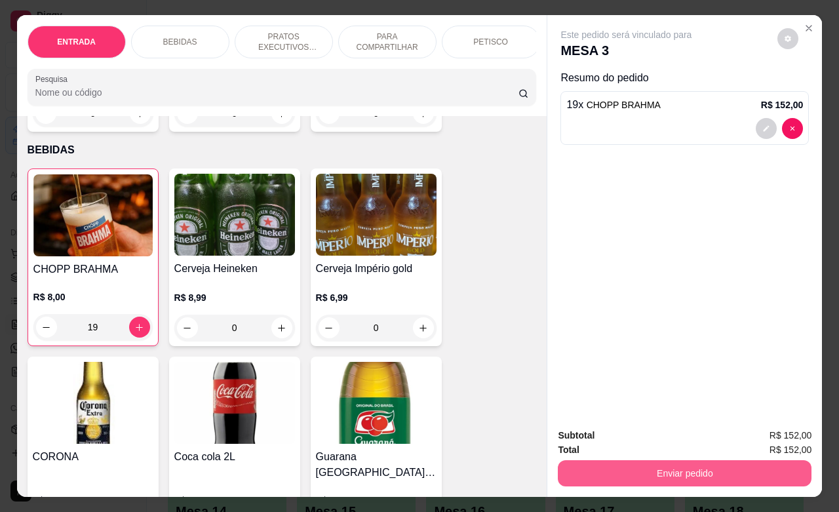
click at [673, 473] on button "Enviar pedido" at bounding box center [685, 473] width 254 height 26
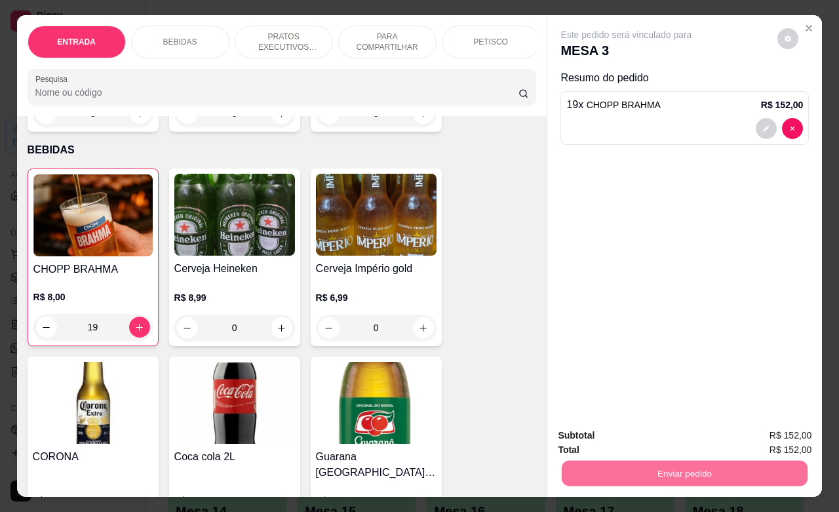
click at [643, 439] on button "Não registrar e enviar pedido" at bounding box center [640, 433] width 136 height 25
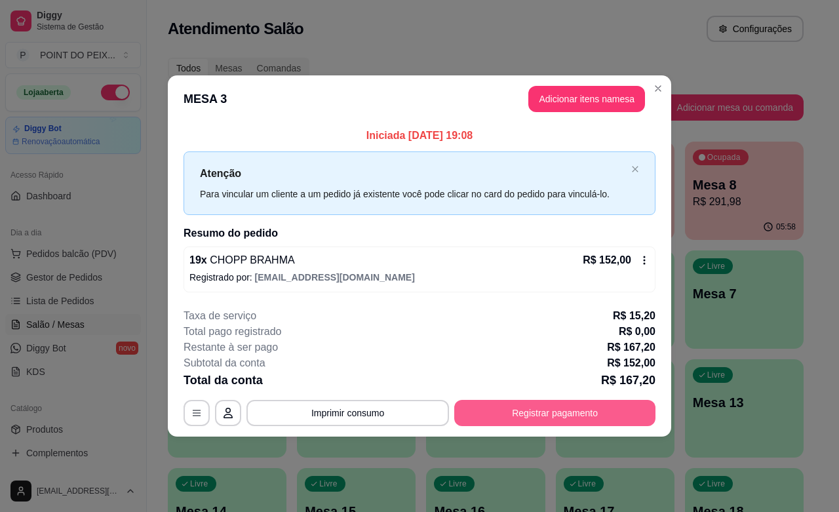
click at [564, 416] on button "Registrar pagamento" at bounding box center [554, 413] width 201 height 26
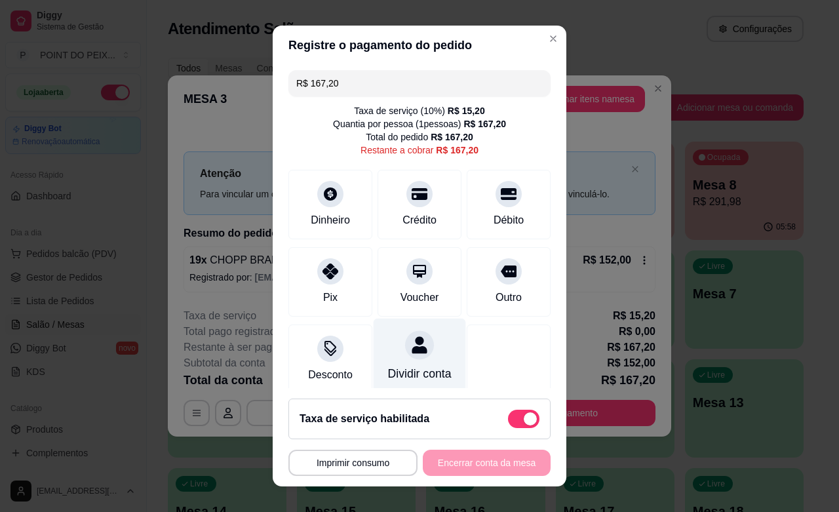
click at [397, 365] on div "Dividir conta" at bounding box center [420, 373] width 64 height 17
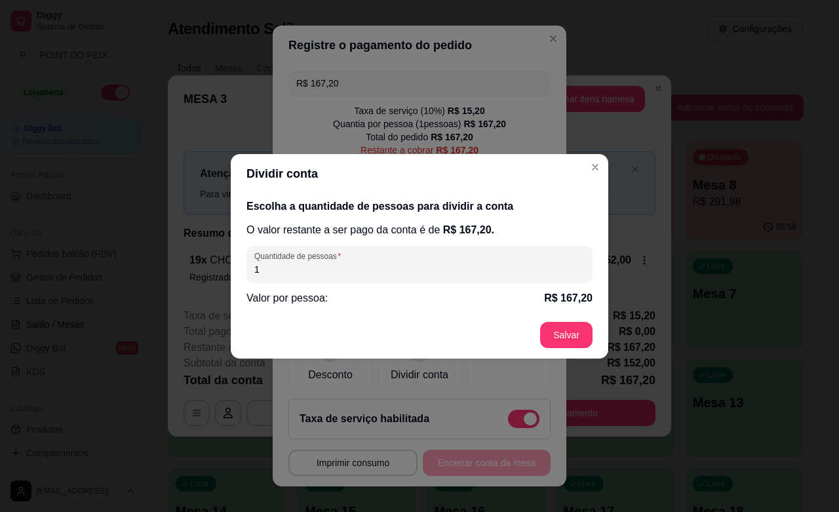
drag, startPoint x: 343, startPoint y: 267, endPoint x: 221, endPoint y: 263, distance: 122.0
click at [221, 263] on div "Dividir conta Escolha a quantidade de pessoas para dividir a conta O valor rest…" at bounding box center [419, 256] width 839 height 512
type input "3"
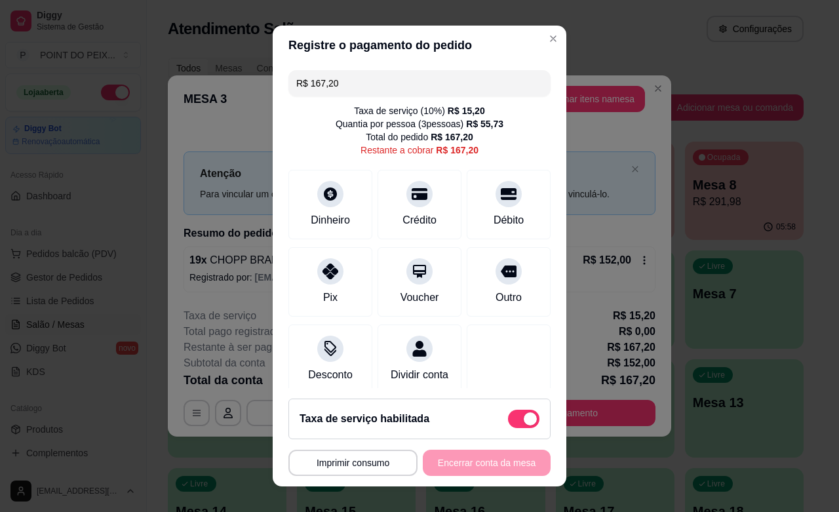
click at [508, 418] on span at bounding box center [523, 419] width 31 height 18
click at [507, 421] on input "checkbox" at bounding box center [511, 425] width 9 height 9
checkbox input "true"
type input "R$ 152,00"
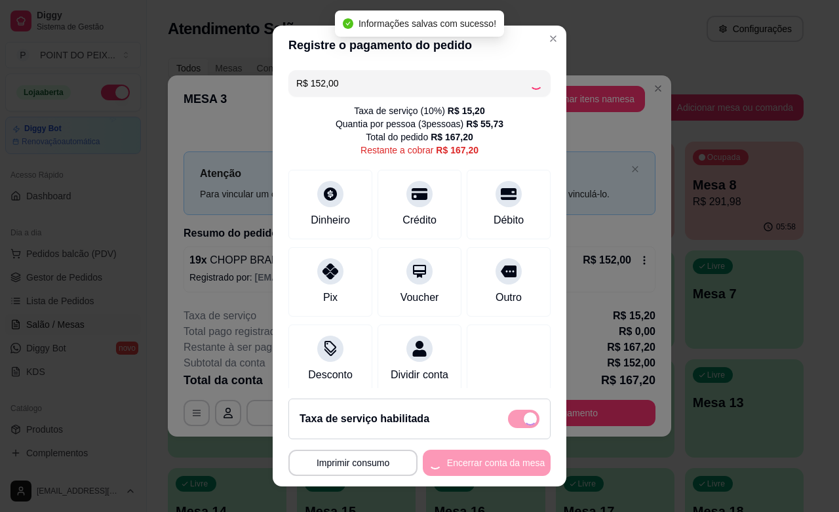
checkbox input "false"
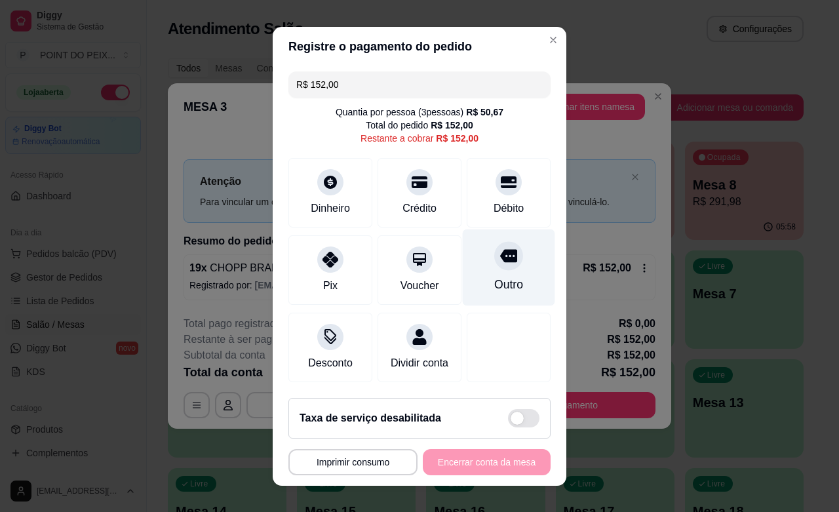
scroll to position [14, 0]
click at [371, 460] on button "Imprimir consumo" at bounding box center [352, 462] width 125 height 26
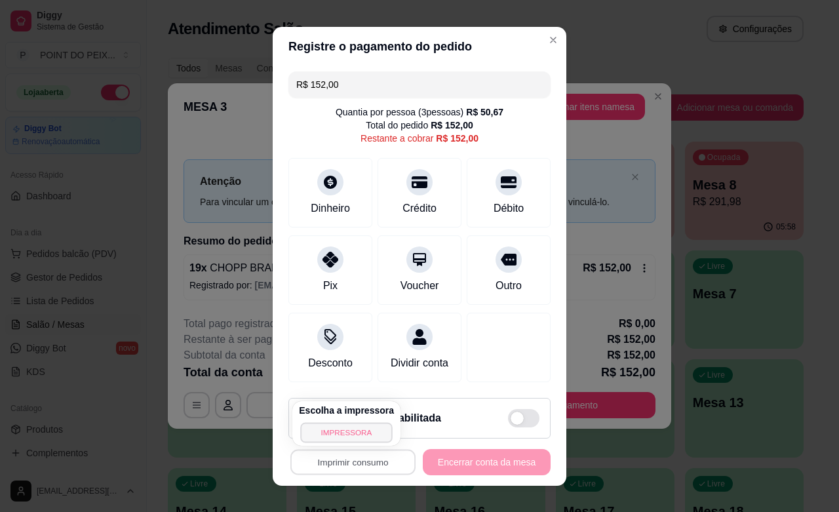
click at [355, 433] on button "IMPRESSORA" at bounding box center [346, 432] width 92 height 20
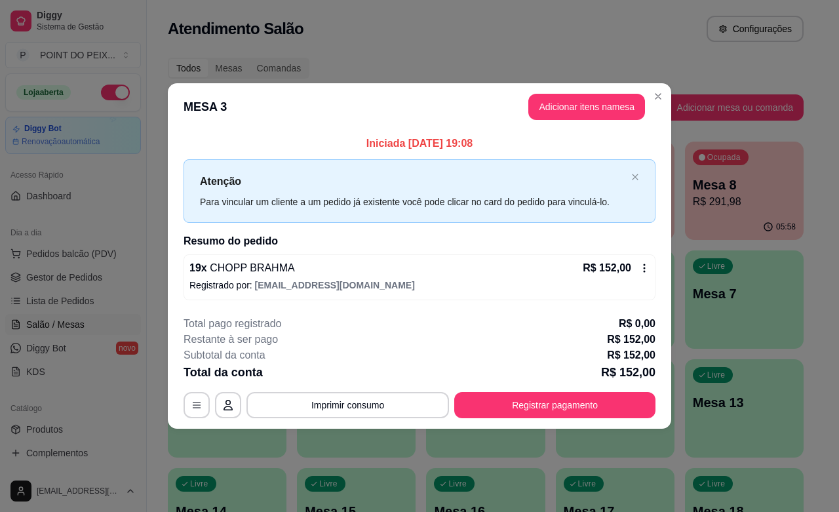
click at [644, 267] on icon at bounding box center [645, 268] width 2 height 9
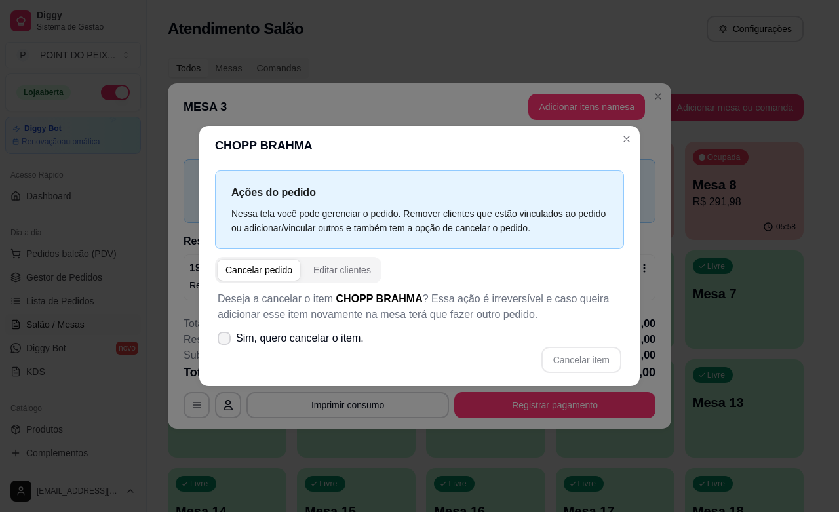
click at [223, 340] on icon at bounding box center [224, 338] width 10 height 8
click at [223, 340] on input "Sim, quero cancelar o item." at bounding box center [221, 344] width 9 height 9
checkbox input "true"
click at [575, 362] on button "Cancelar item" at bounding box center [581, 360] width 78 height 26
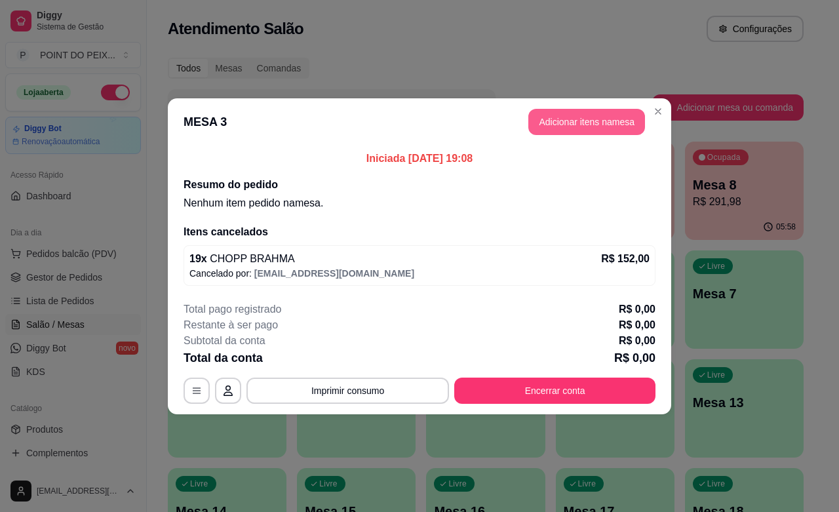
click at [572, 117] on button "Adicionar itens na mesa" at bounding box center [586, 122] width 117 height 26
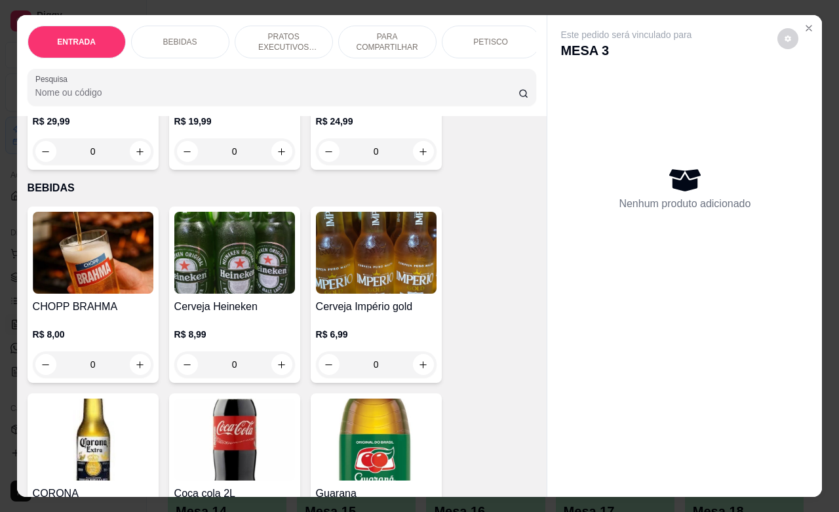
scroll to position [246, 0]
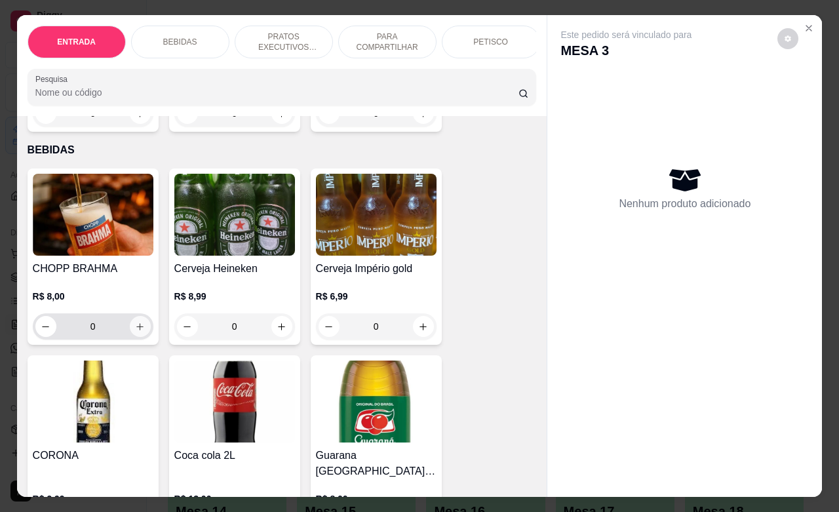
click at [132, 337] on button "increase-product-quantity" at bounding box center [140, 326] width 21 height 21
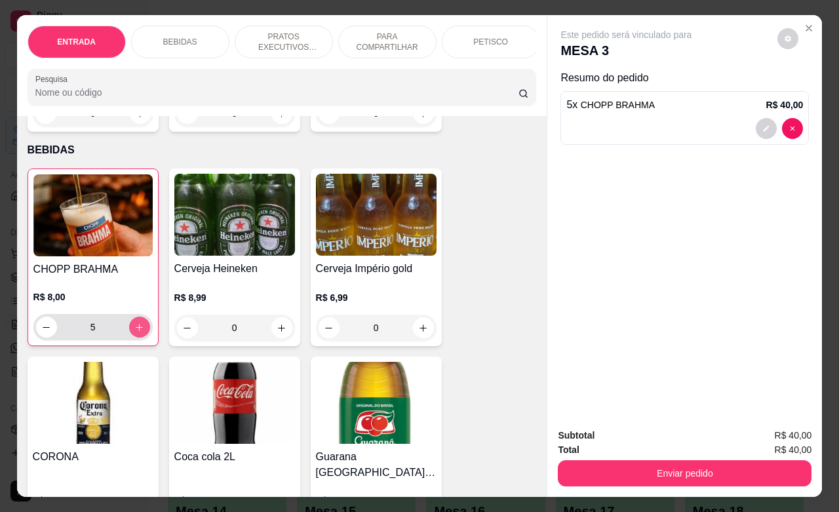
click at [132, 338] on button "increase-product-quantity" at bounding box center [139, 327] width 21 height 21
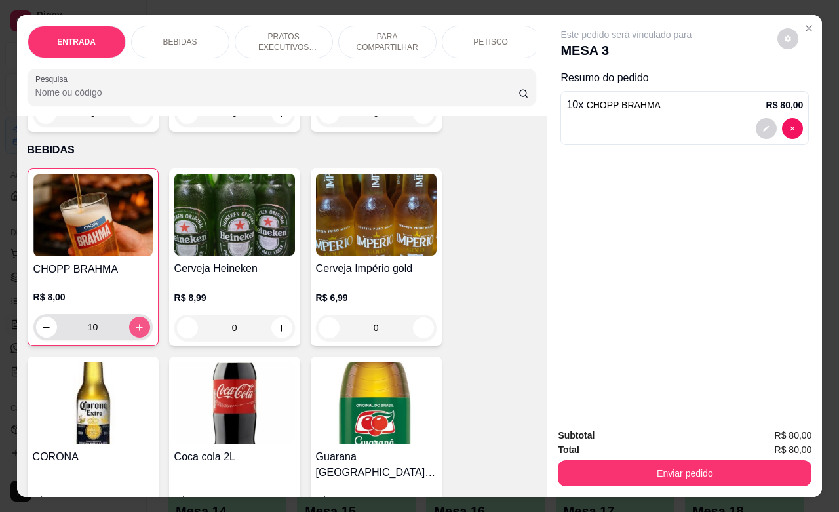
click at [132, 338] on button "increase-product-quantity" at bounding box center [139, 327] width 21 height 21
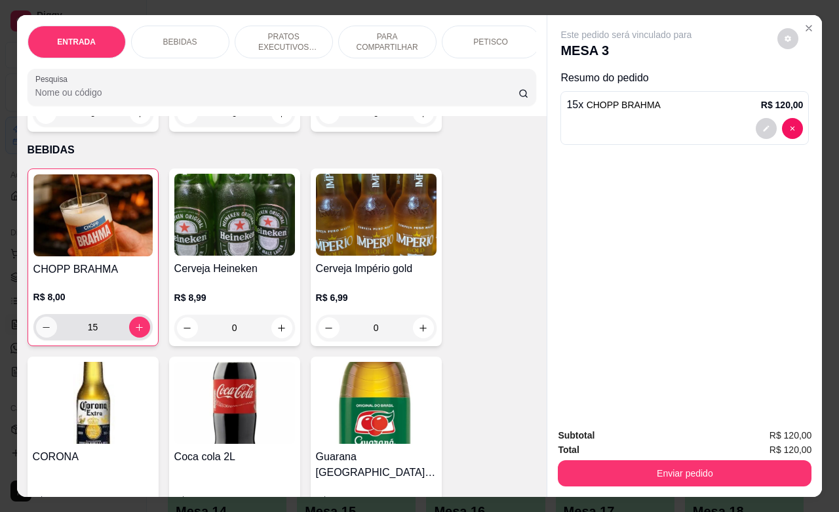
click at [47, 338] on button "decrease-product-quantity" at bounding box center [46, 327] width 21 height 21
type input "14"
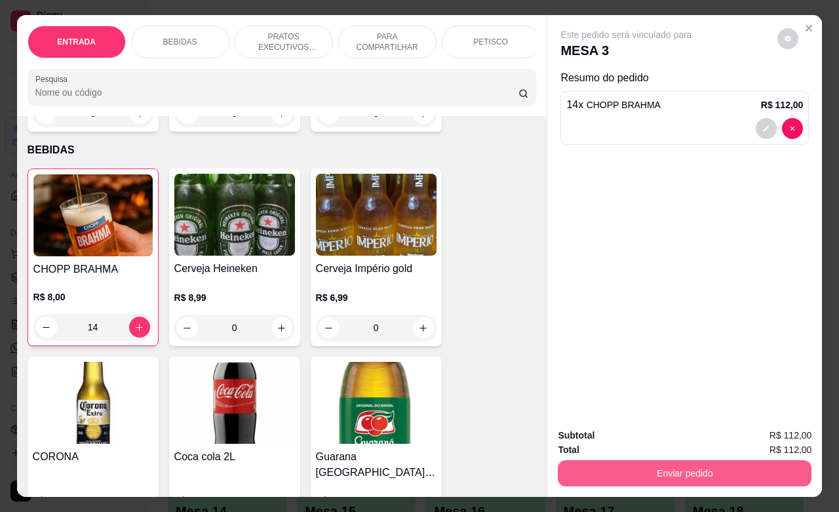
click at [652, 466] on button "Enviar pedido" at bounding box center [685, 473] width 254 height 26
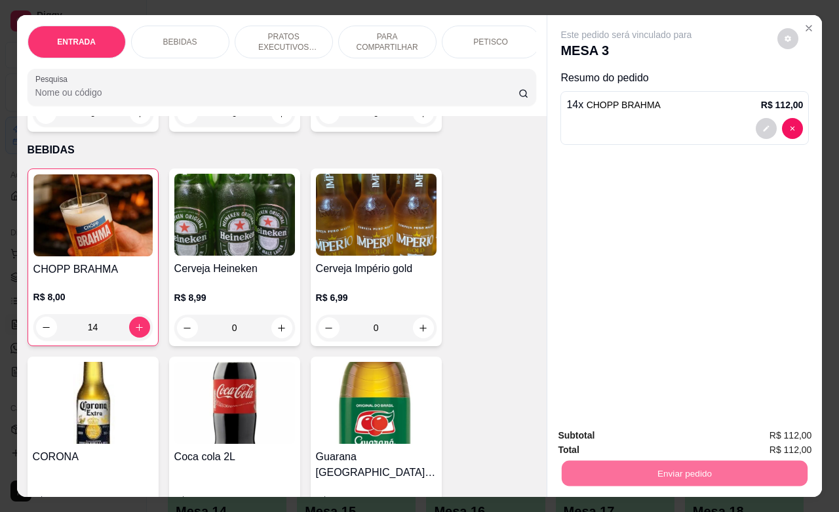
click at [665, 438] on button "Não registrar e enviar pedido" at bounding box center [640, 433] width 136 height 25
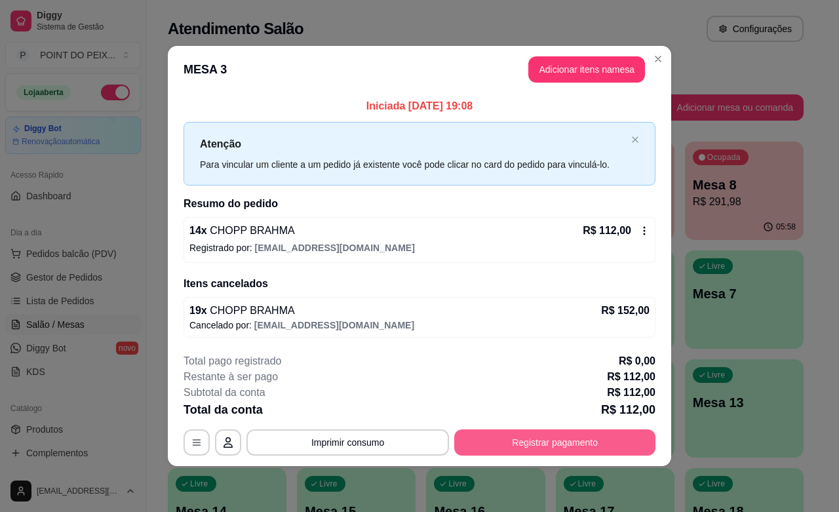
click at [570, 446] on button "Registrar pagamento" at bounding box center [554, 442] width 201 height 26
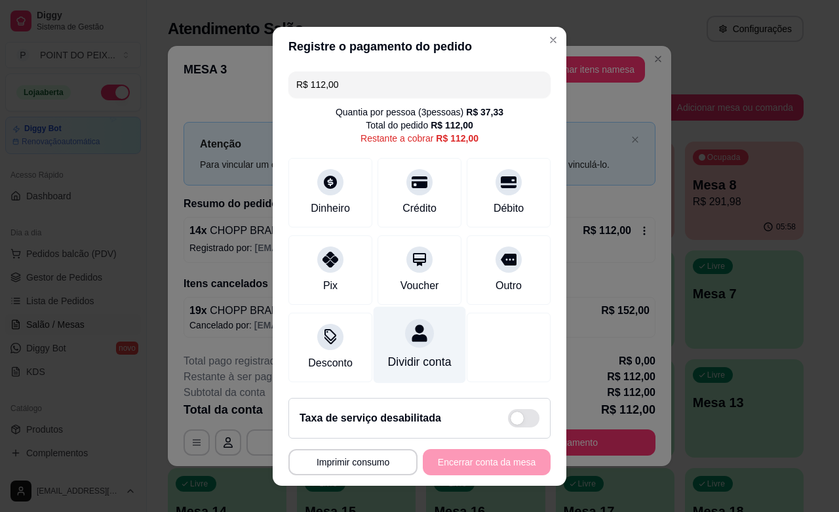
click at [388, 360] on div "Dividir conta" at bounding box center [420, 361] width 64 height 17
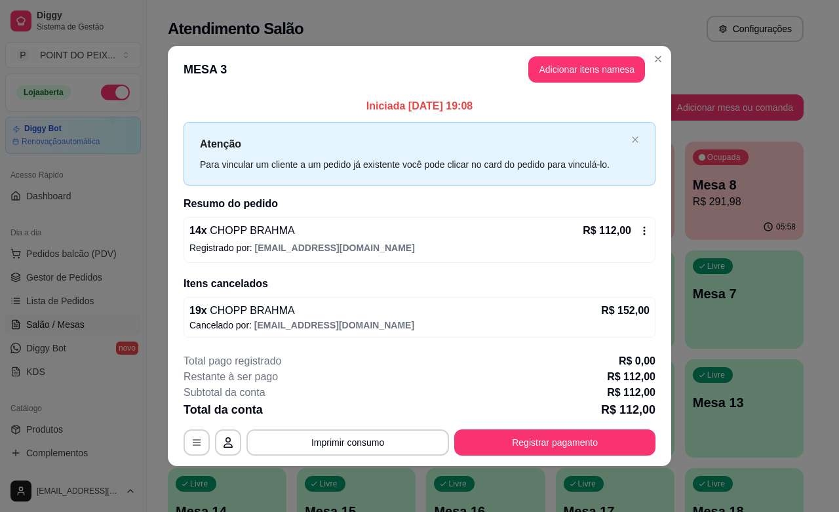
click at [644, 233] on icon at bounding box center [645, 231] width 2 height 9
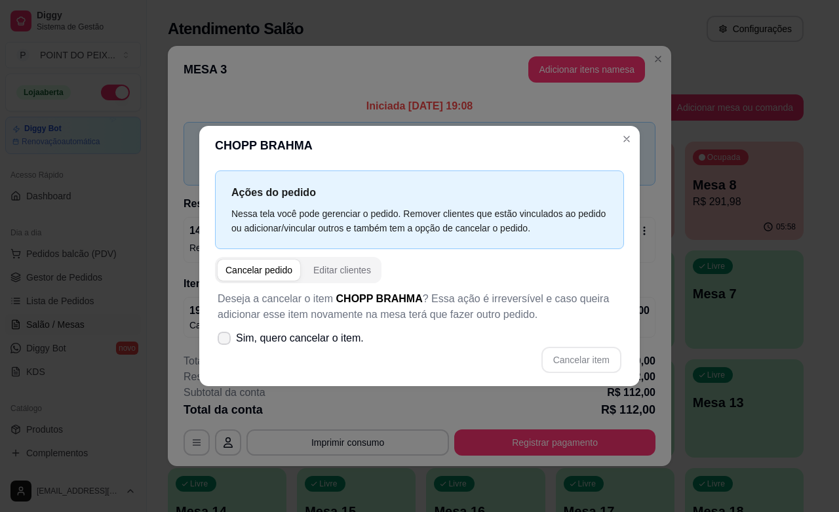
click at [223, 335] on icon at bounding box center [224, 338] width 10 height 8
click at [223, 340] on input "Sim, quero cancelar o item." at bounding box center [221, 344] width 9 height 9
checkbox input "true"
click at [569, 349] on button "Cancelar item" at bounding box center [581, 360] width 80 height 26
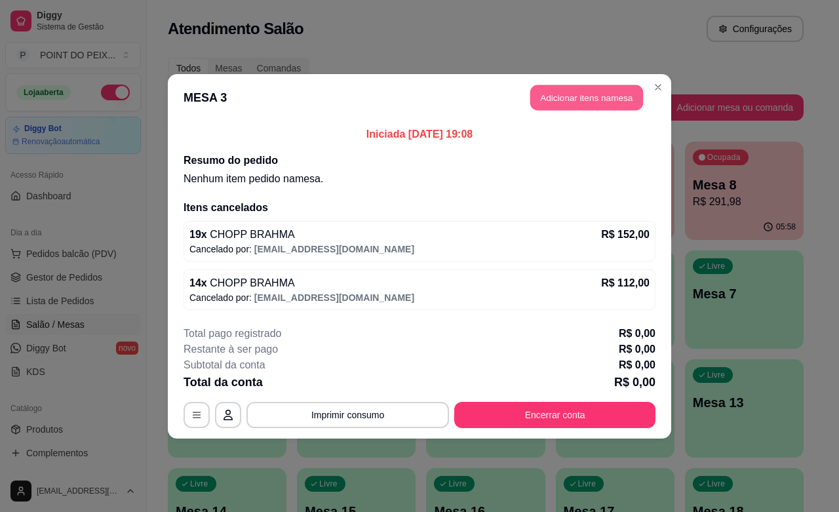
click at [619, 102] on button "Adicionar itens na mesa" at bounding box center [586, 98] width 113 height 26
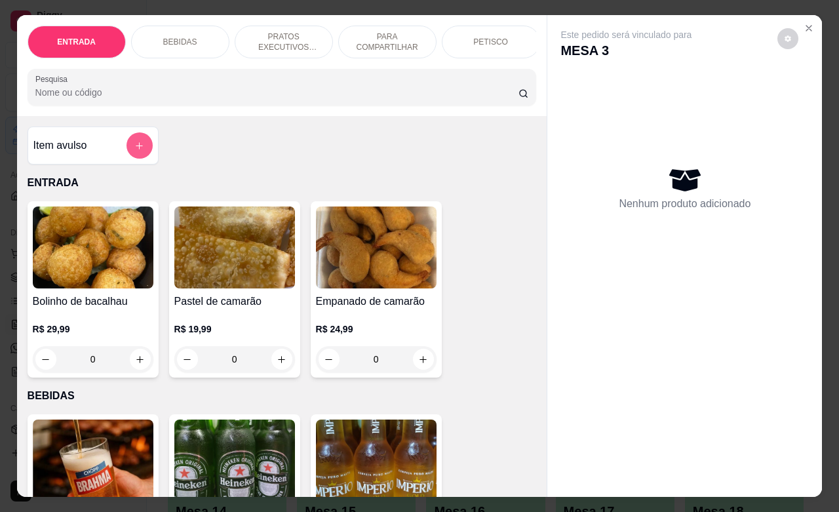
click at [134, 159] on button "add-separate-item" at bounding box center [140, 145] width 26 height 26
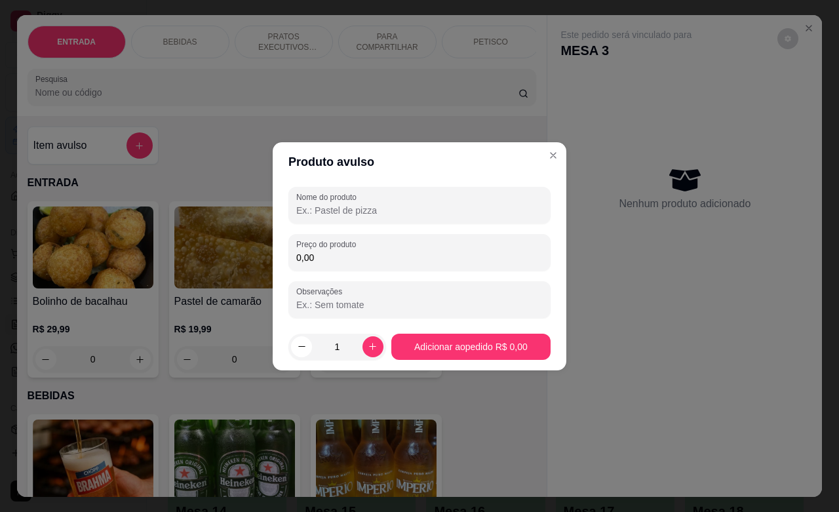
drag, startPoint x: 349, startPoint y: 260, endPoint x: 270, endPoint y: 263, distance: 78.7
click at [270, 263] on div "Produto avulso Nome do produto Preço do produto 0,00 Observações 1 Adicionar ao…" at bounding box center [419, 256] width 839 height 512
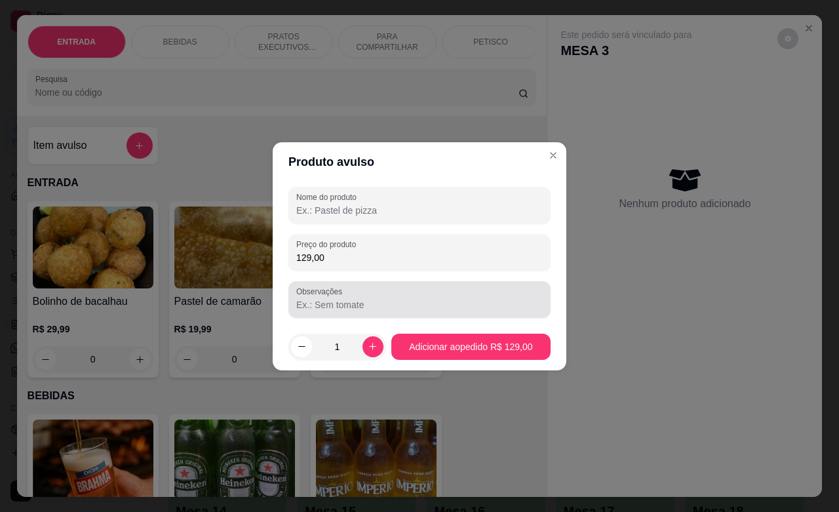
type input "129,00"
click at [296, 303] on div "Observações" at bounding box center [419, 299] width 262 height 37
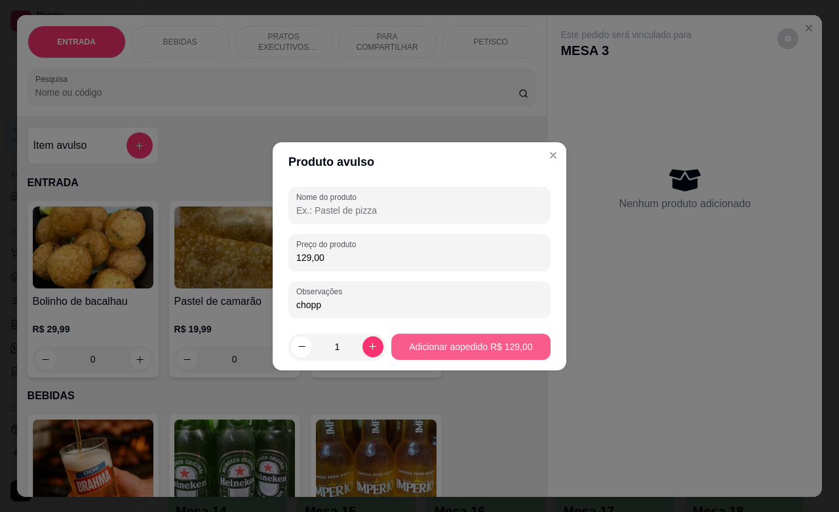
type input "chopp"
click at [418, 341] on button "Adicionar ao pedido R$ 129,00" at bounding box center [470, 347] width 159 height 26
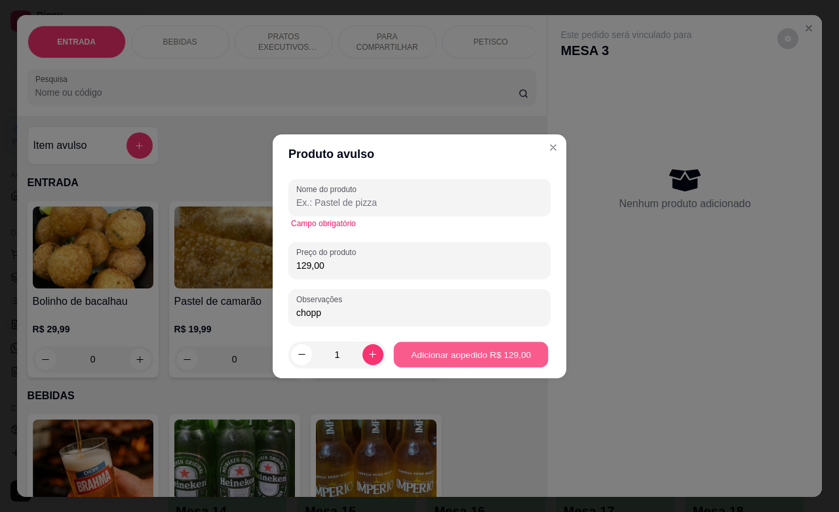
click at [421, 352] on button "Adicionar ao pedido R$ 129,00" at bounding box center [470, 354] width 155 height 26
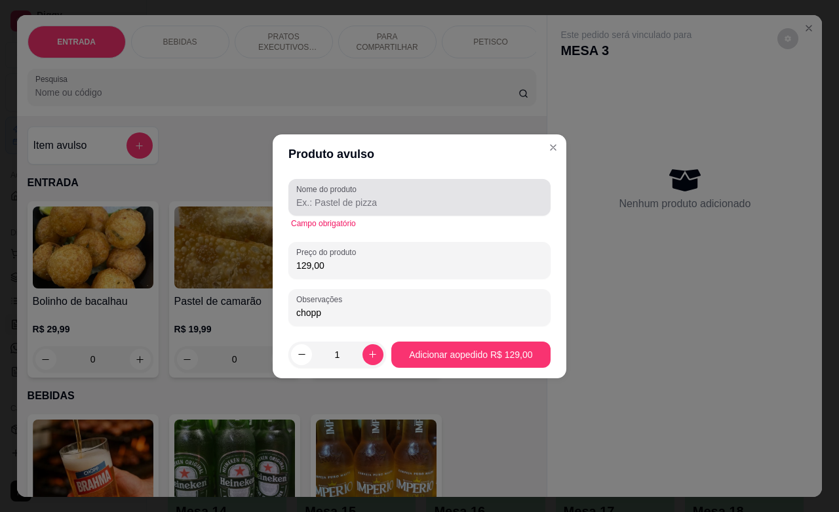
click at [367, 199] on input "Nome do produto" at bounding box center [419, 202] width 246 height 13
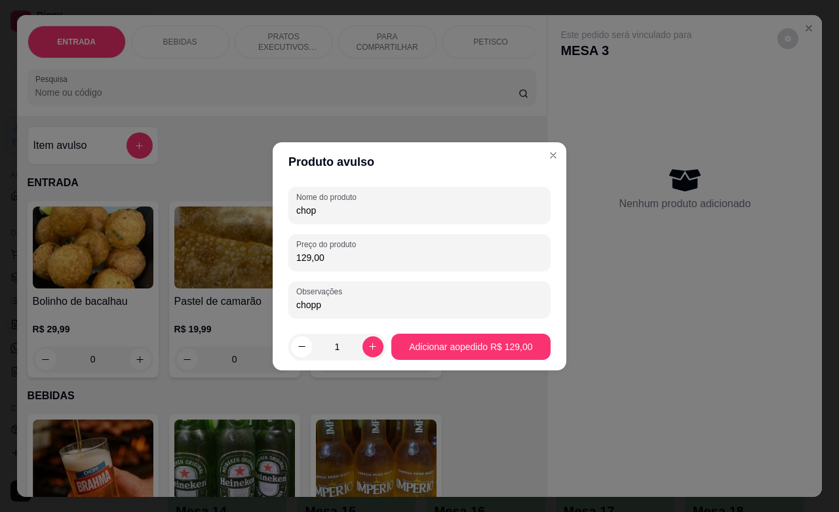
type input "chopp"
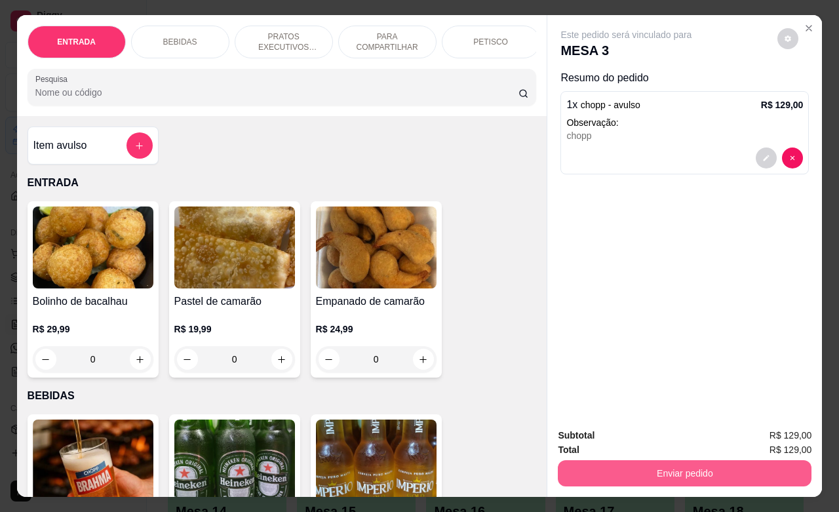
click at [652, 469] on button "Enviar pedido" at bounding box center [685, 473] width 254 height 26
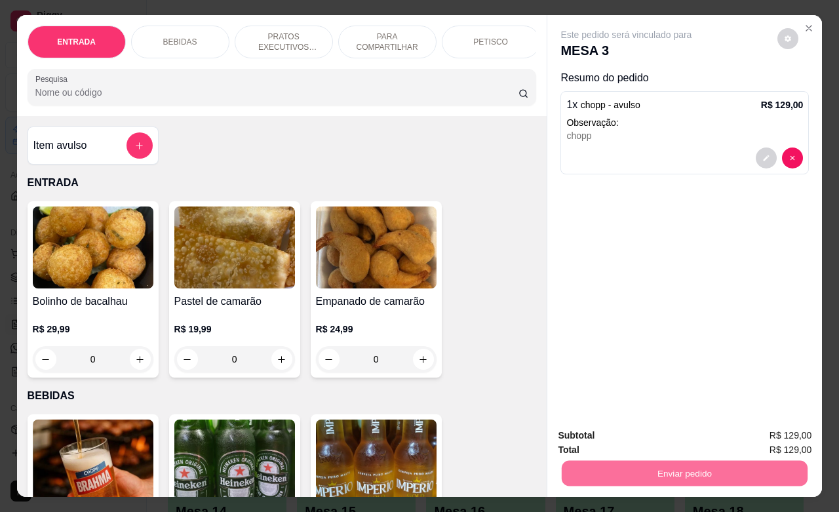
click at [633, 443] on button "Não registrar e enviar pedido" at bounding box center [640, 433] width 136 height 25
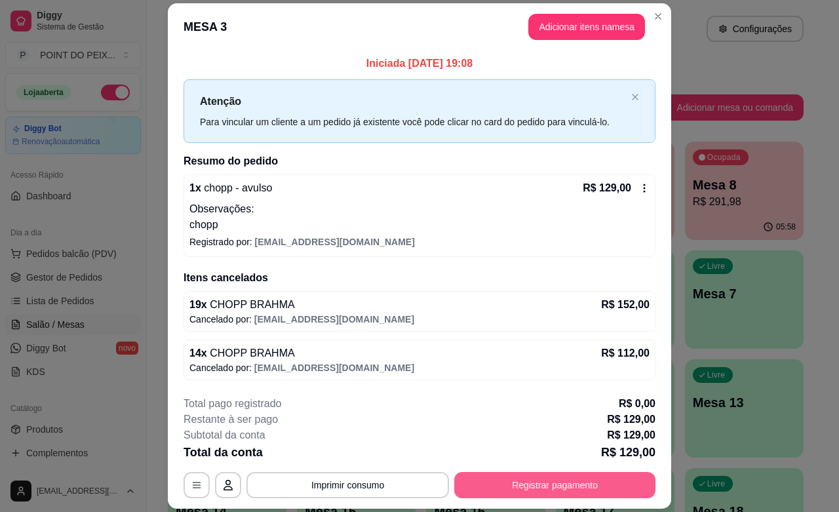
click at [568, 477] on button "Registrar pagamento" at bounding box center [554, 485] width 201 height 26
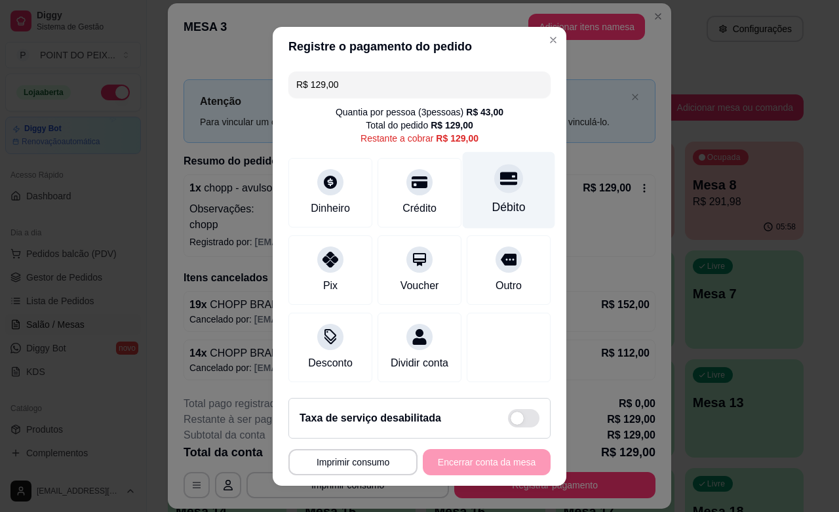
click at [492, 202] on div "Débito" at bounding box center [508, 207] width 33 height 17
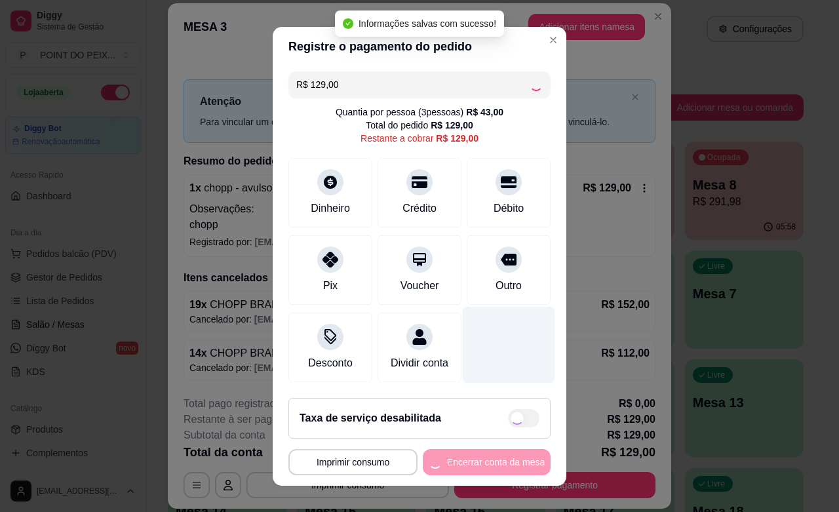
type input "R$ 0,00"
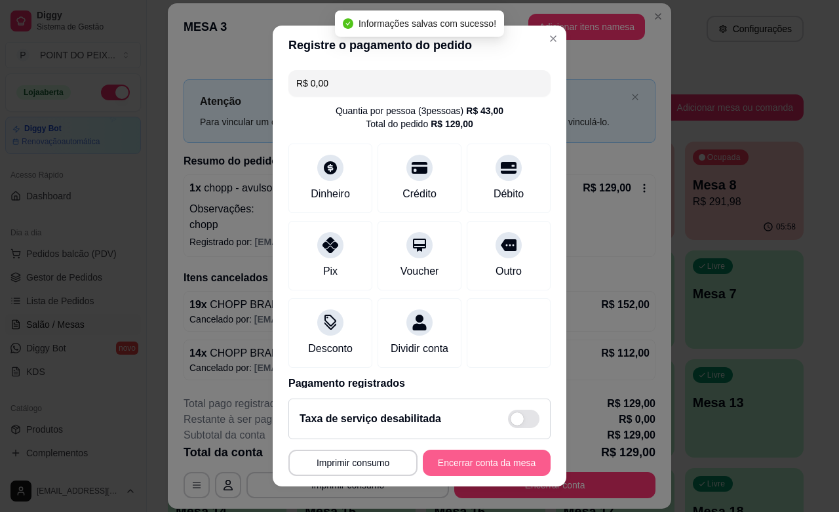
click at [471, 463] on button "Encerrar conta da mesa" at bounding box center [487, 463] width 128 height 26
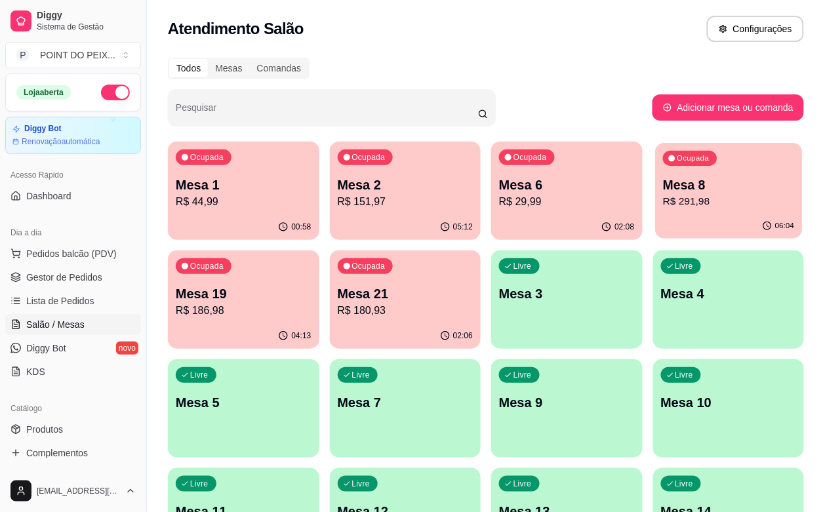
click at [655, 222] on div "06:04" at bounding box center [728, 226] width 147 height 25
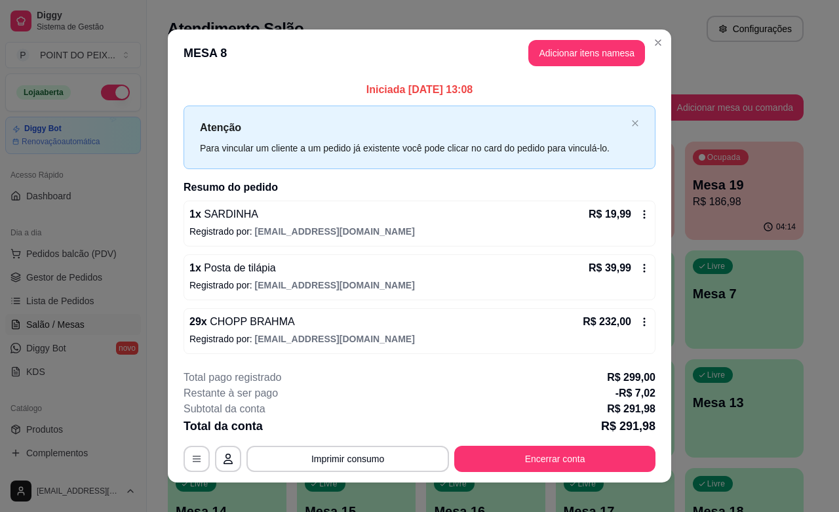
scroll to position [13, 0]
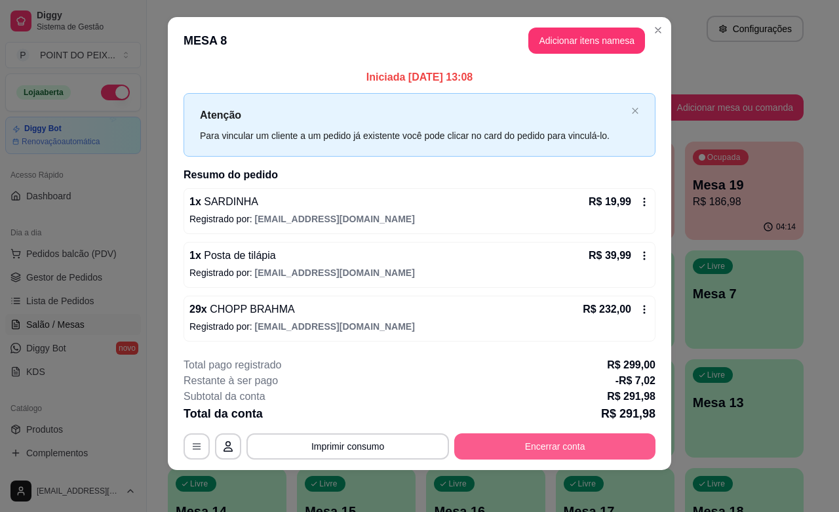
click at [552, 448] on button "Encerrar conta" at bounding box center [554, 446] width 201 height 26
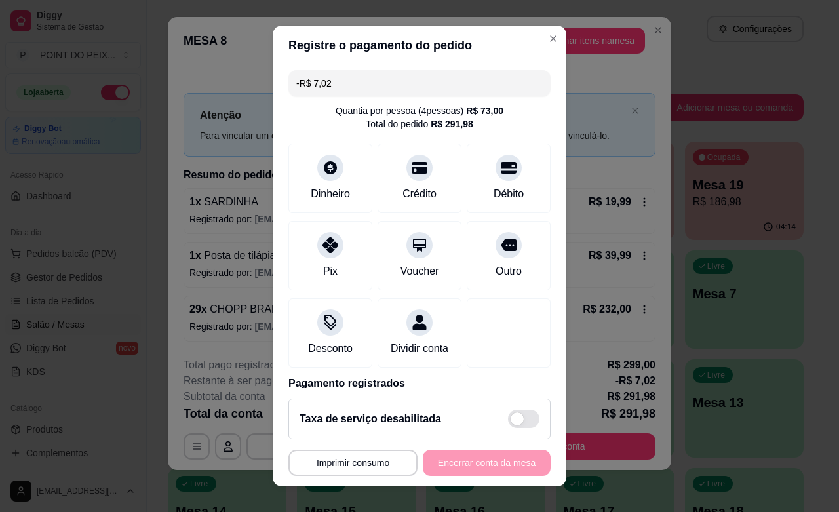
drag, startPoint x: 349, startPoint y: 86, endPoint x: 282, endPoint y: 83, distance: 66.9
click at [288, 83] on div "-R$ 7,02" at bounding box center [419, 83] width 262 height 26
click at [322, 168] on icon at bounding box center [330, 163] width 17 height 17
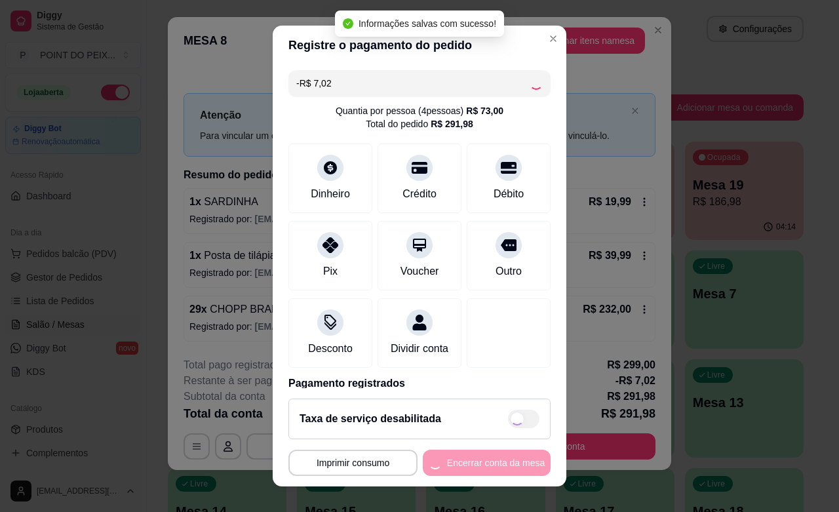
type input "-R$ 14,04"
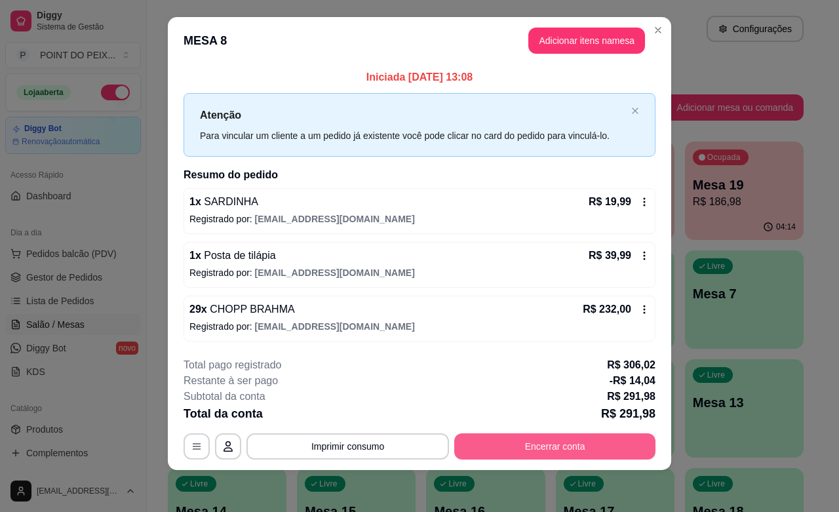
click at [558, 442] on button "Encerrar conta" at bounding box center [554, 446] width 201 height 26
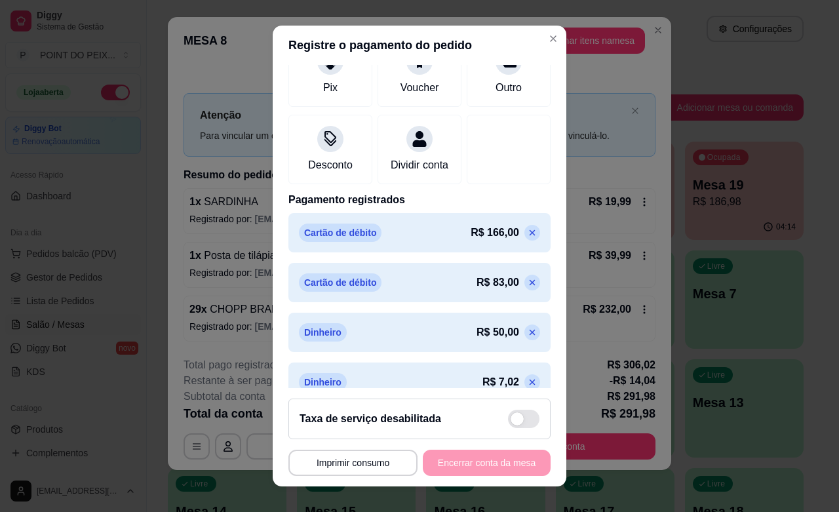
scroll to position [220, 0]
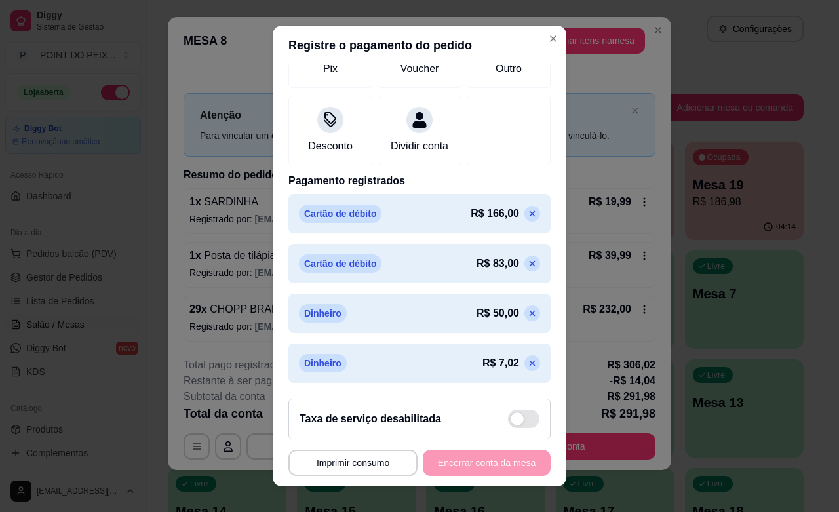
click at [527, 362] on icon at bounding box center [532, 363] width 10 height 10
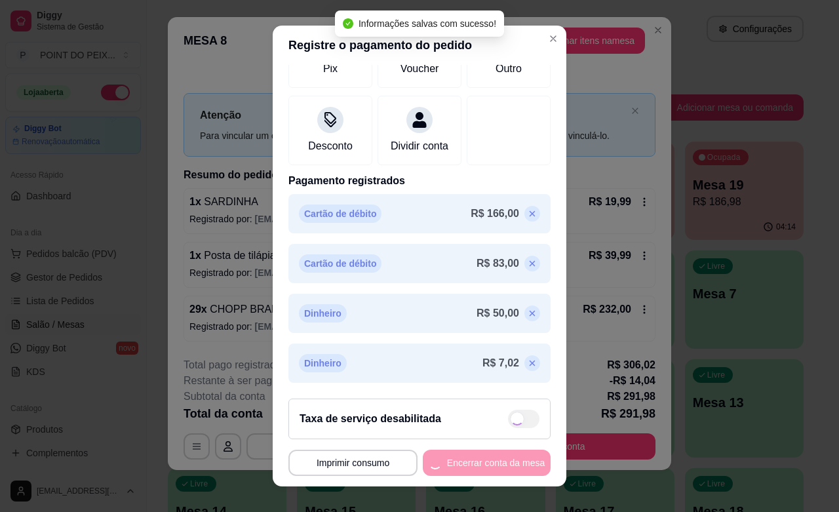
type input "-R$ 7,02"
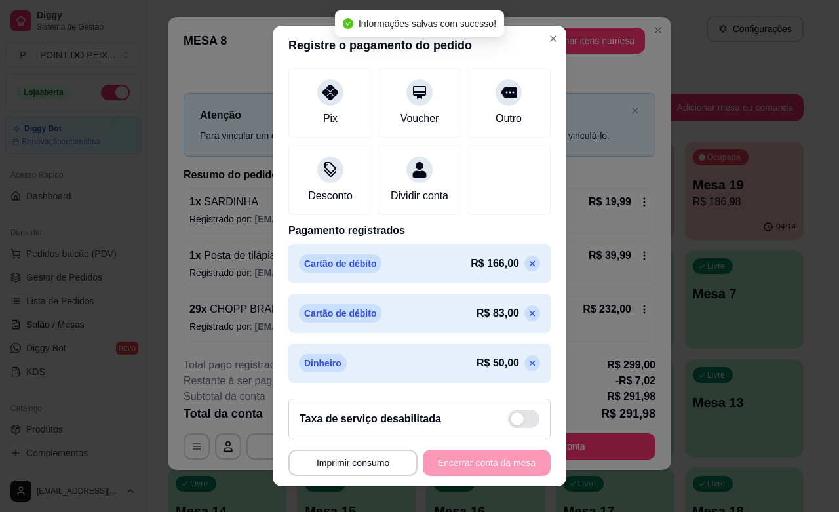
scroll to position [169, 0]
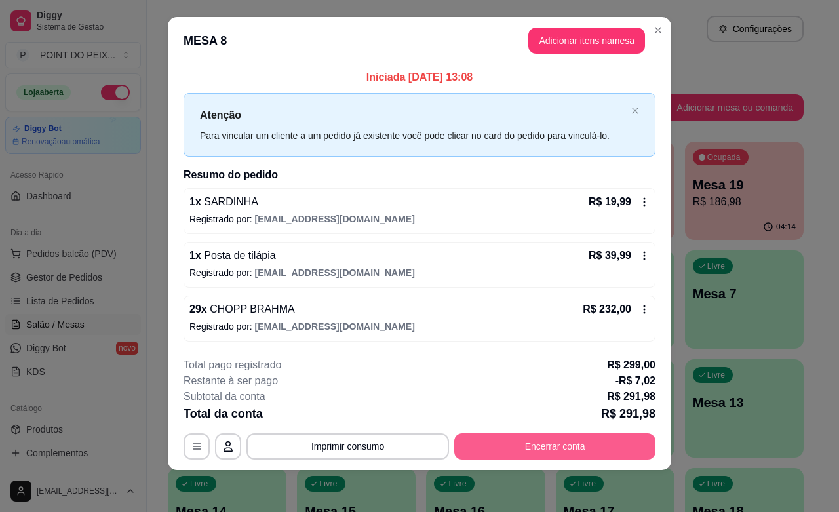
click at [555, 446] on button "Encerrar conta" at bounding box center [554, 446] width 201 height 26
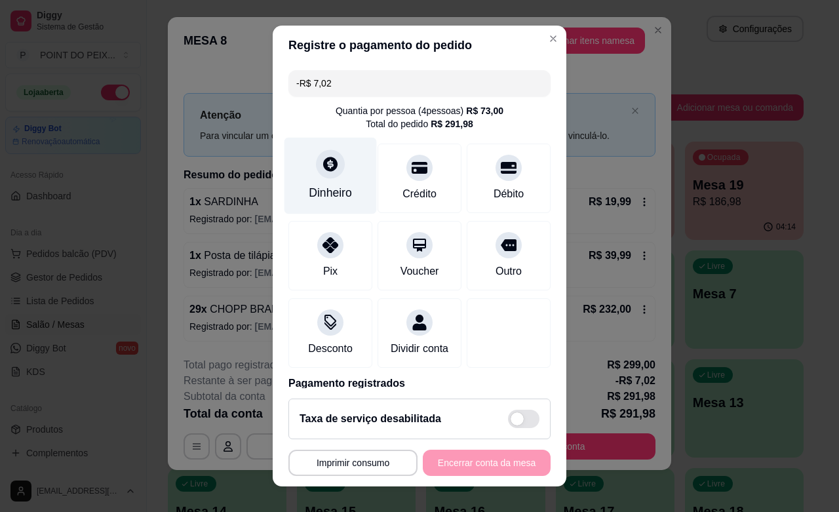
click at [320, 195] on div "Dinheiro" at bounding box center [330, 192] width 43 height 17
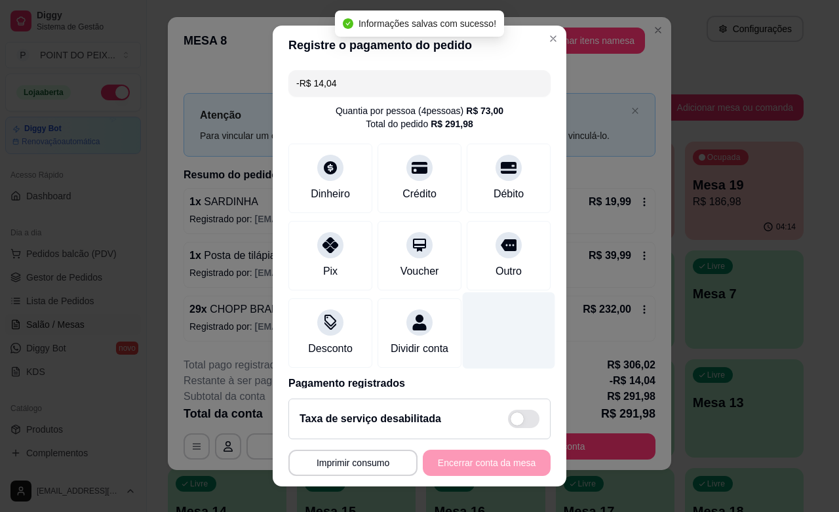
type input "-R$ 14,04"
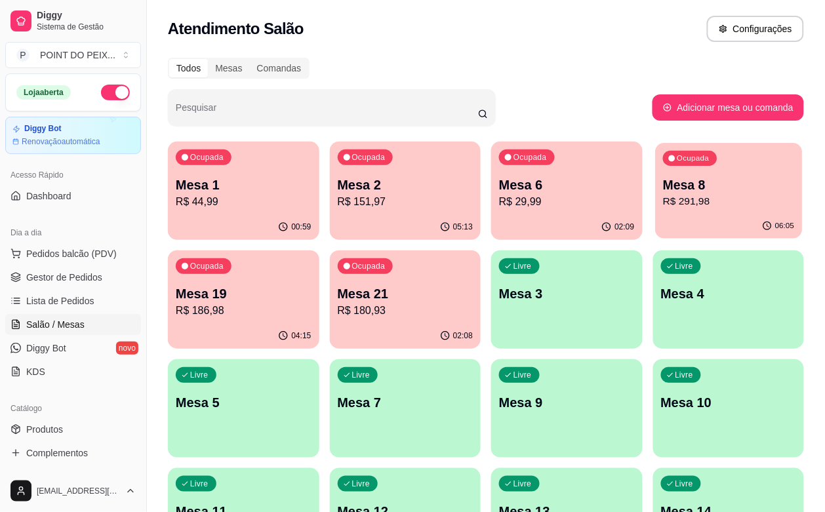
click at [663, 201] on p "R$ 291,98" at bounding box center [728, 201] width 131 height 15
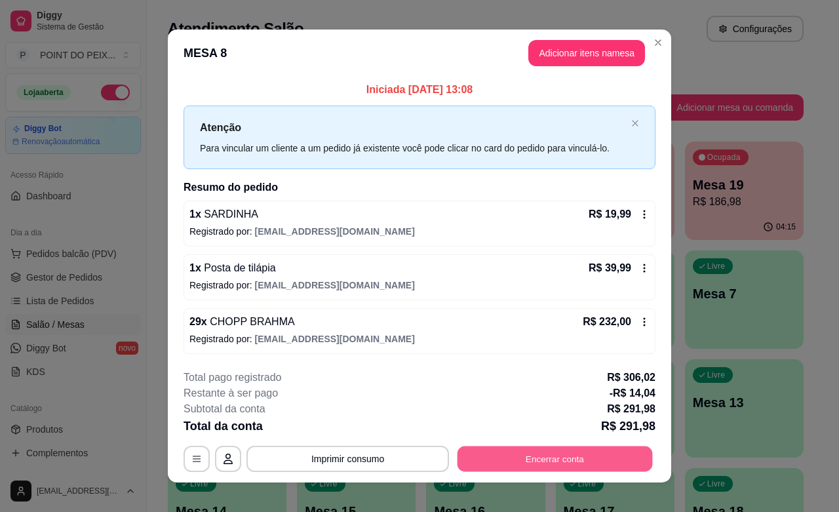
click at [598, 454] on button "Encerrar conta" at bounding box center [555, 459] width 195 height 26
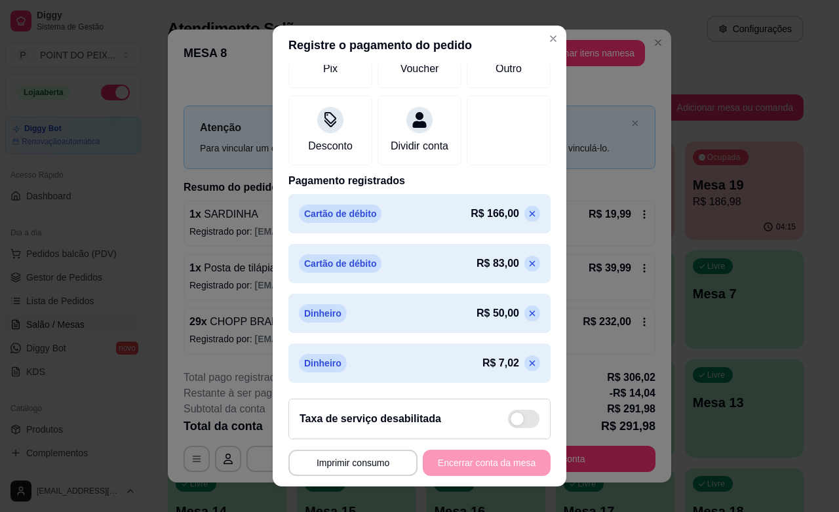
scroll to position [220, 0]
click at [527, 359] on icon at bounding box center [532, 363] width 10 height 10
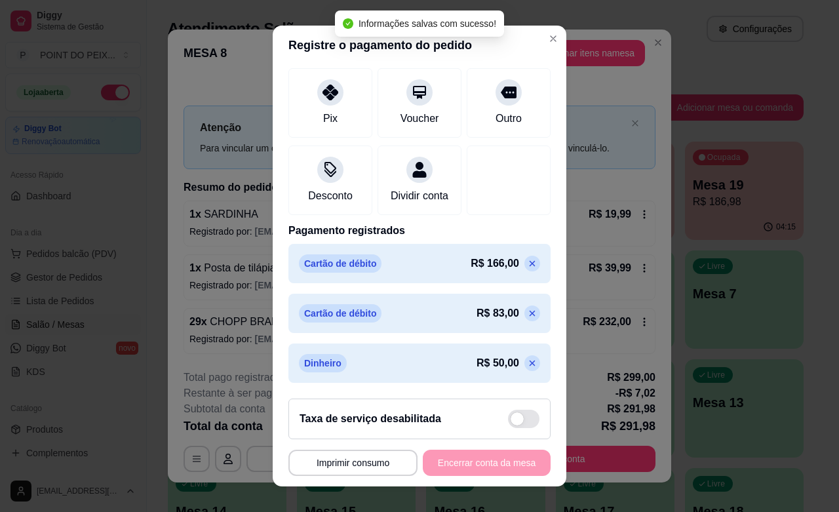
scroll to position [169, 0]
click at [498, 321] on div "Cartão de débito R$ 83,00" at bounding box center [419, 313] width 241 height 18
click at [527, 315] on icon at bounding box center [532, 313] width 10 height 10
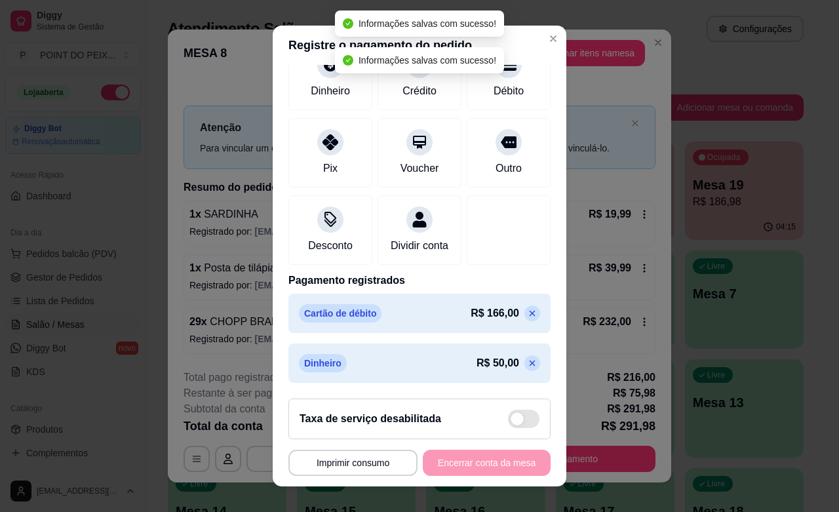
scroll to position [132, 0]
click at [496, 305] on div "R$ 166,00" at bounding box center [505, 313] width 69 height 16
click at [527, 309] on icon at bounding box center [532, 313] width 10 height 10
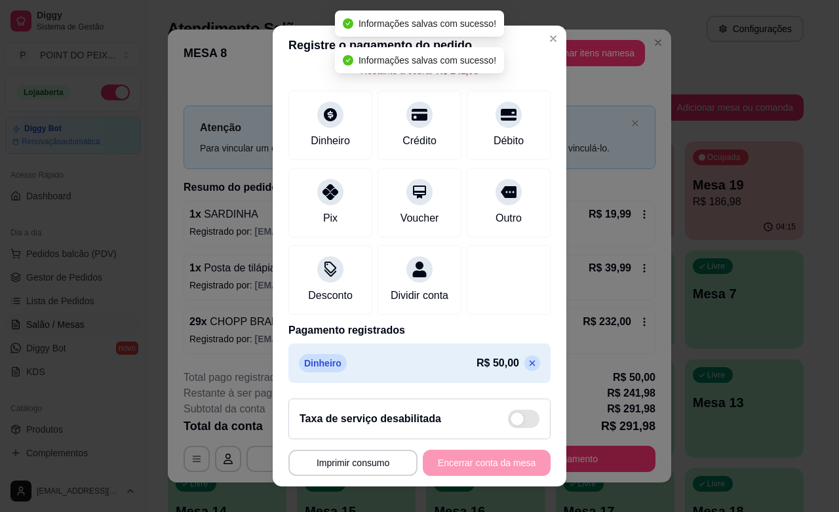
scroll to position [83, 0]
click at [527, 360] on icon at bounding box center [532, 363] width 10 height 10
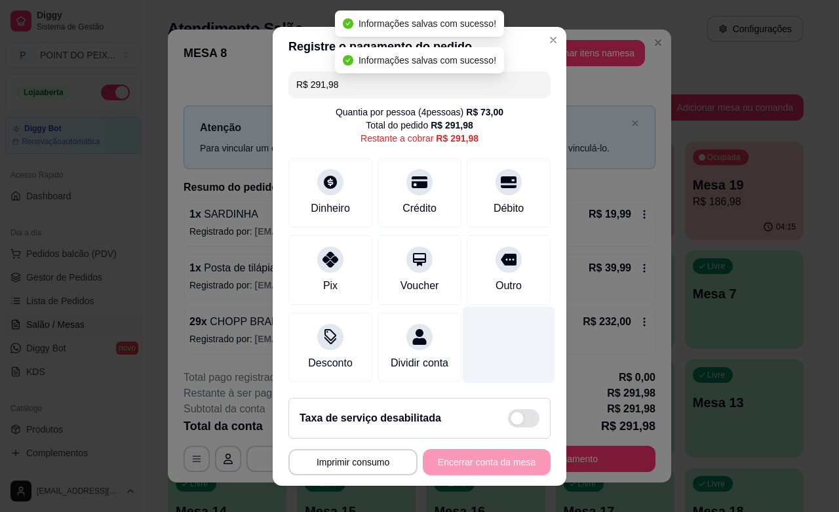
scroll to position [14, 0]
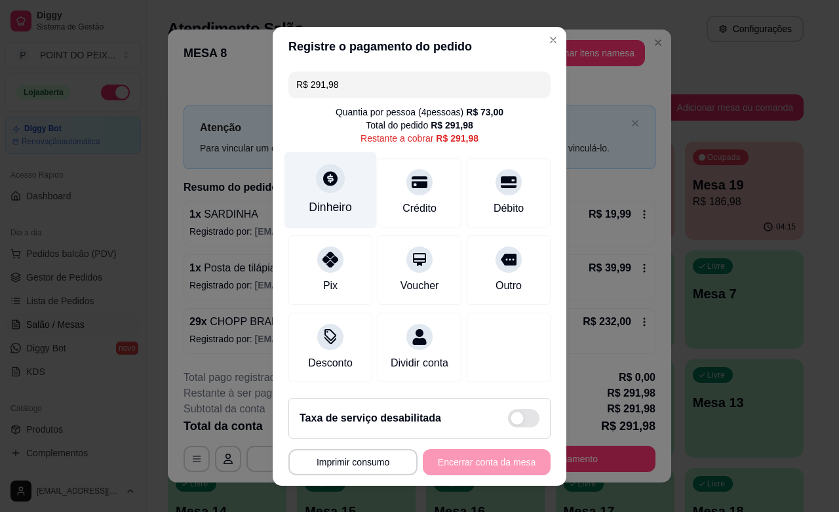
click at [339, 199] on div "Dinheiro" at bounding box center [330, 207] width 43 height 17
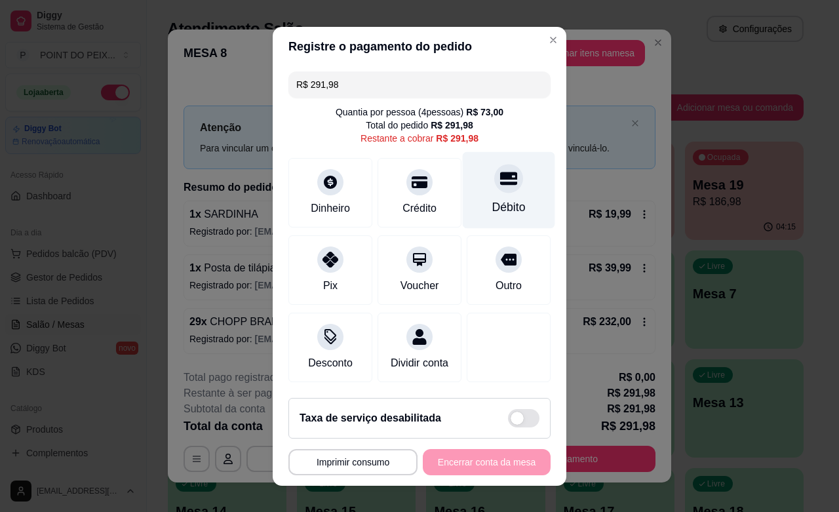
click at [492, 199] on div "Débito" at bounding box center [508, 207] width 33 height 17
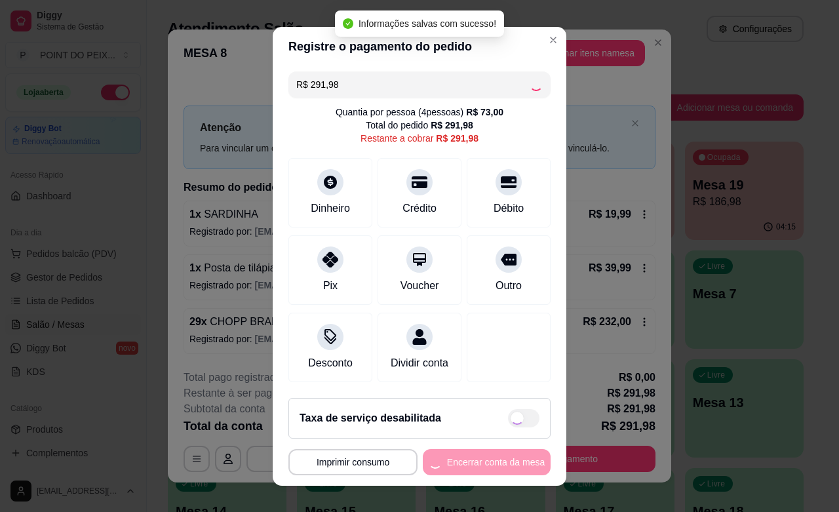
type input "R$ 0,00"
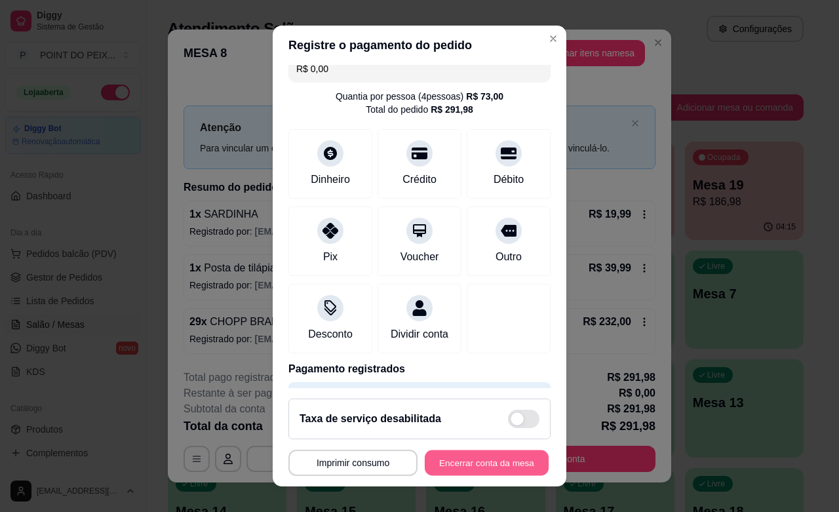
click at [456, 462] on button "Encerrar conta da mesa" at bounding box center [487, 463] width 124 height 26
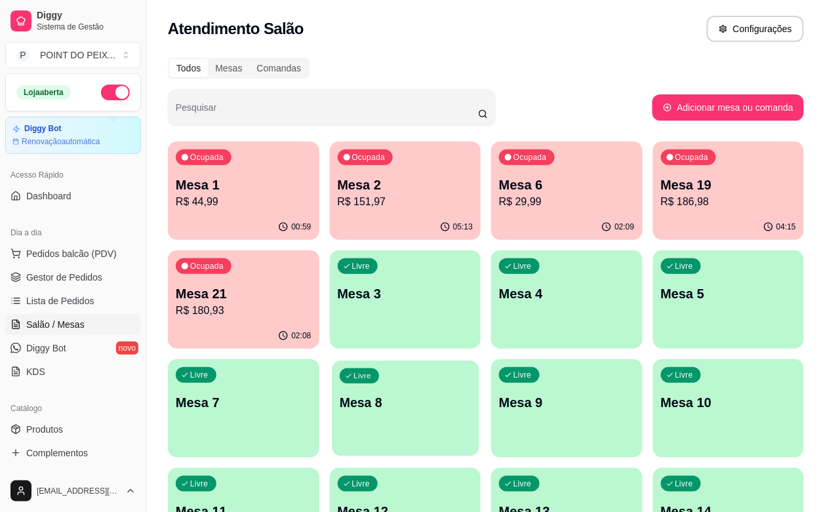
click at [478, 360] on div "Livre Mesa 8" at bounding box center [405, 400] width 147 height 80
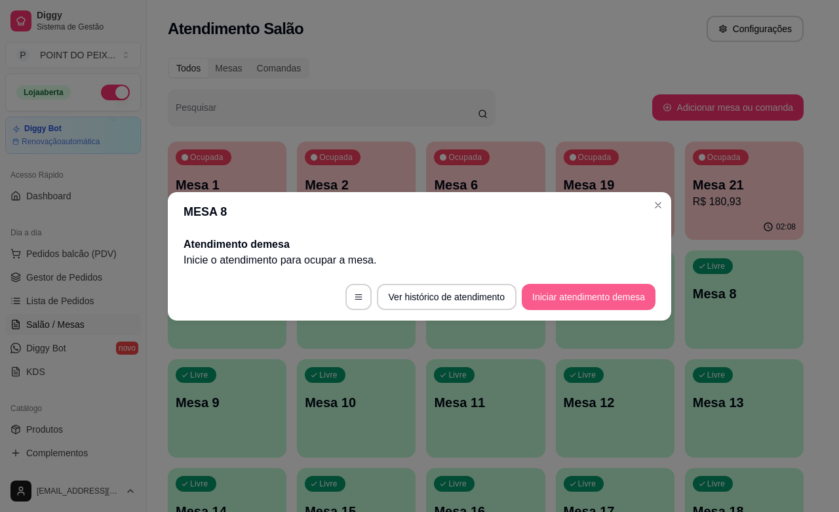
click at [554, 299] on button "Iniciar atendimento de mesa" at bounding box center [589, 297] width 134 height 26
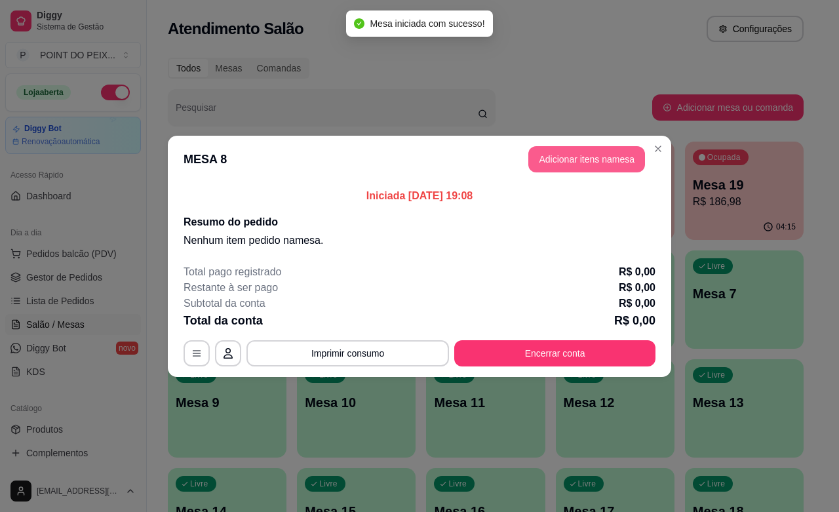
click at [596, 161] on button "Adicionar itens na mesa" at bounding box center [586, 159] width 117 height 26
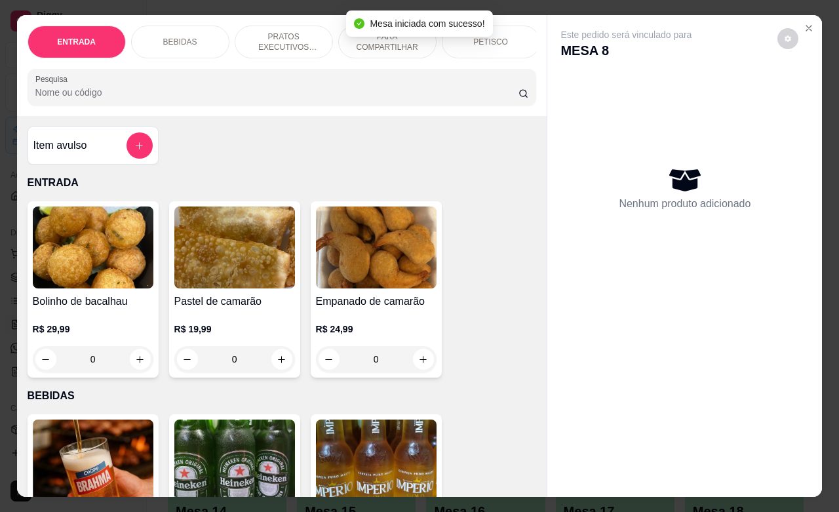
click at [496, 41] on div "PETISCO" at bounding box center [491, 42] width 98 height 33
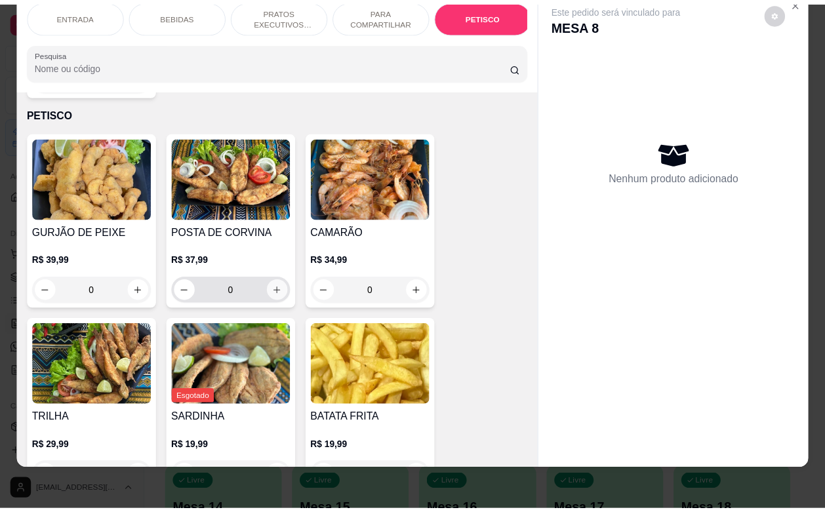
scroll to position [3173, 0]
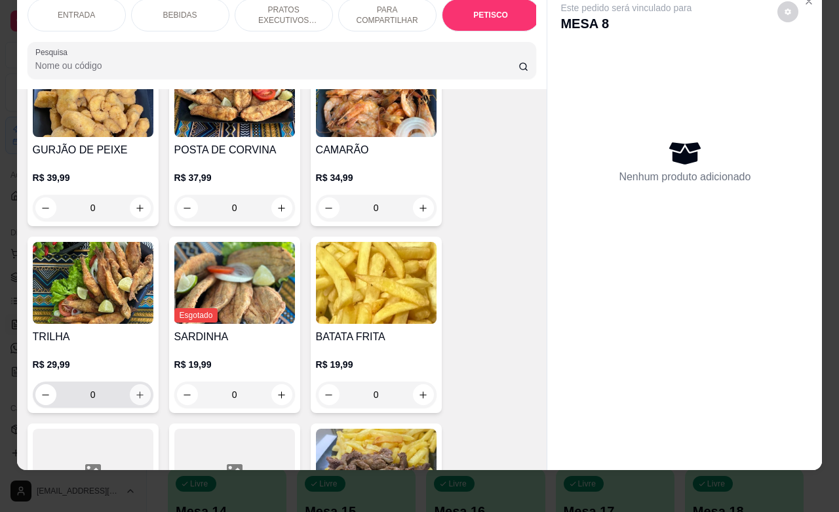
click at [135, 390] on icon "increase-product-quantity" at bounding box center [140, 395] width 10 height 10
type input "1"
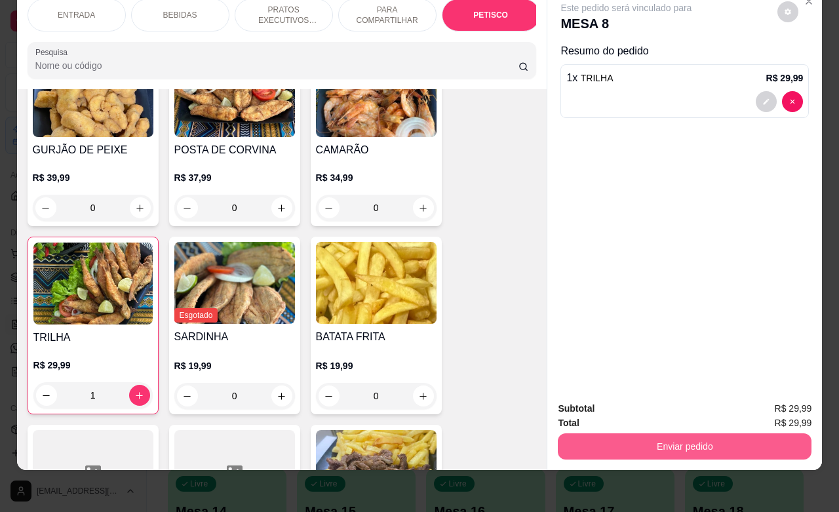
click at [602, 433] on button "Enviar pedido" at bounding box center [685, 446] width 254 height 26
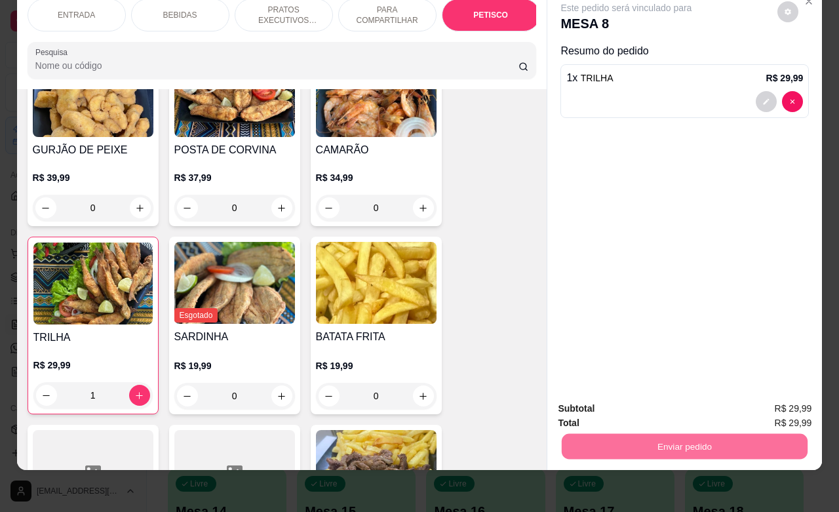
click at [657, 400] on button "Não registrar e enviar pedido" at bounding box center [640, 400] width 132 height 24
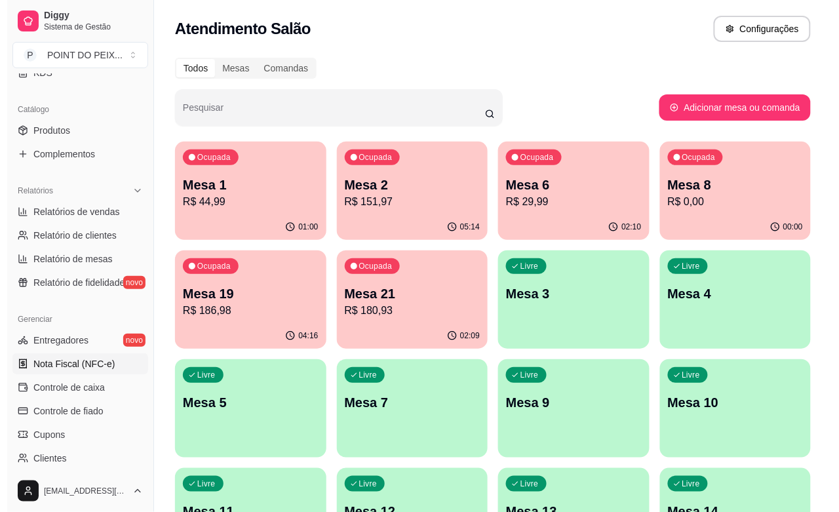
scroll to position [328, 0]
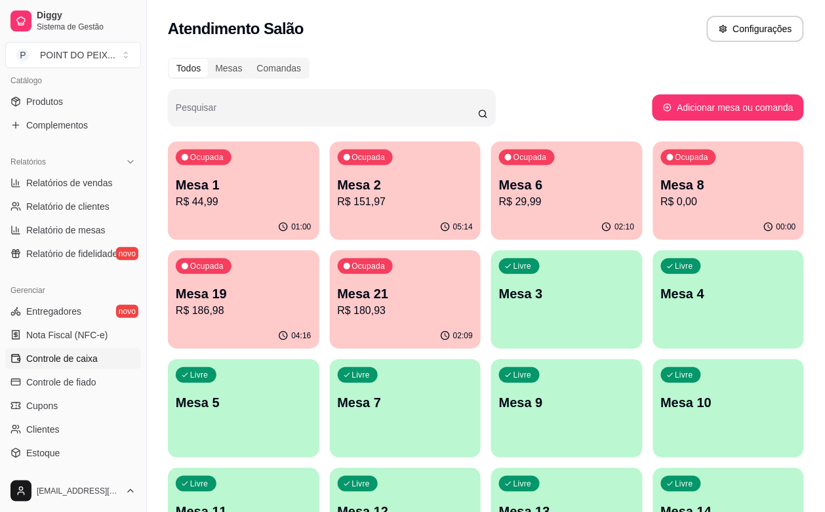
click at [69, 361] on span "Controle de caixa" at bounding box center [61, 358] width 71 height 13
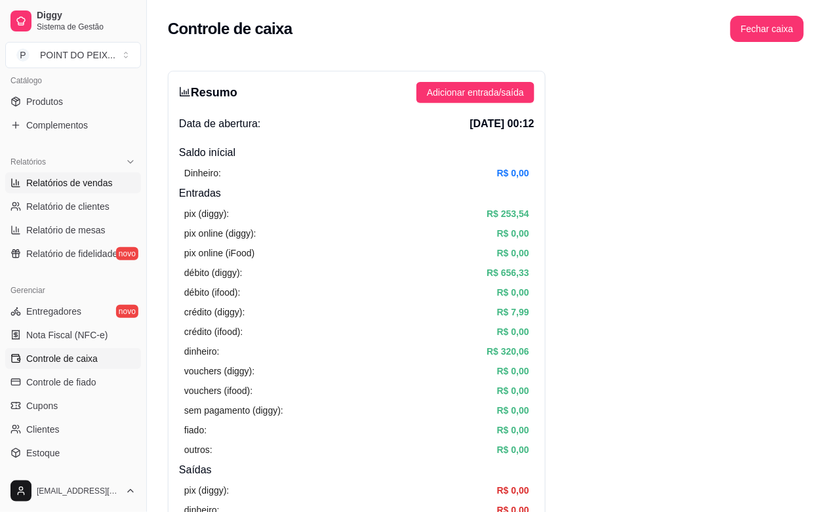
click at [83, 192] on link "Relatórios de vendas" at bounding box center [73, 182] width 136 height 21
select select "ALL"
select select "0"
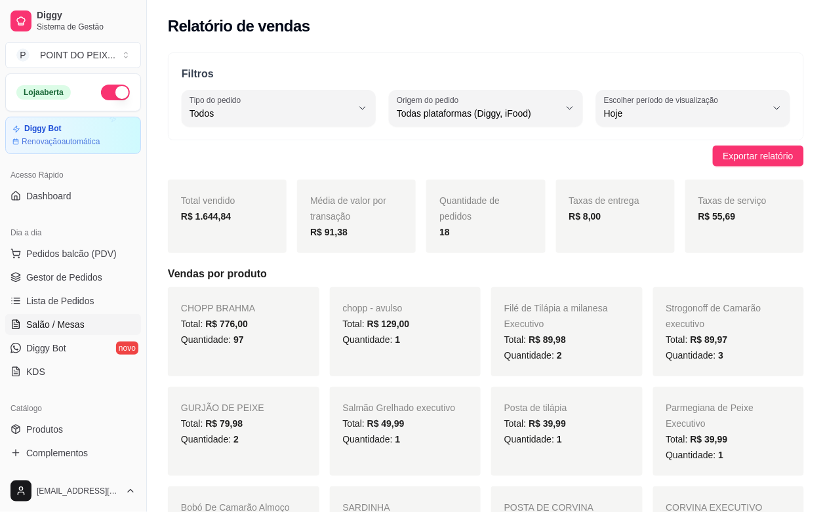
click at [58, 328] on span "Salão / Mesas" at bounding box center [55, 324] width 58 height 13
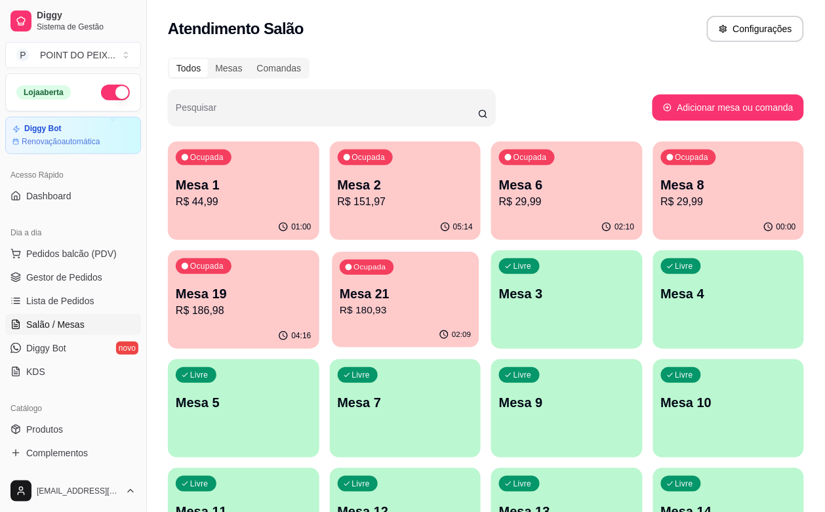
click at [340, 318] on p "R$ 180,93" at bounding box center [405, 310] width 131 height 15
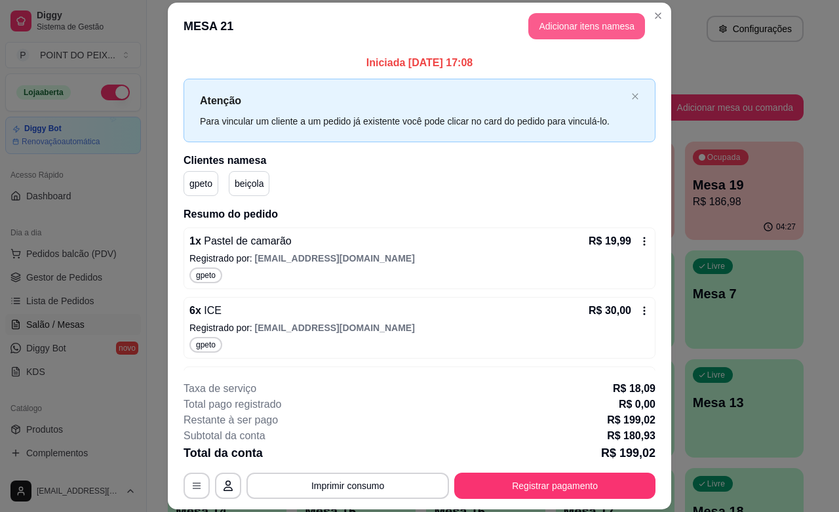
click at [582, 25] on button "Adicionar itens na mesa" at bounding box center [586, 26] width 117 height 26
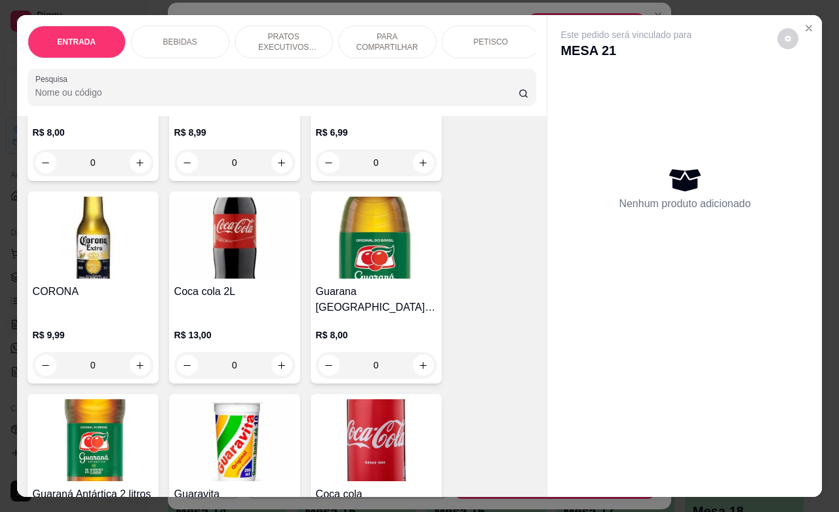
scroll to position [492, 0]
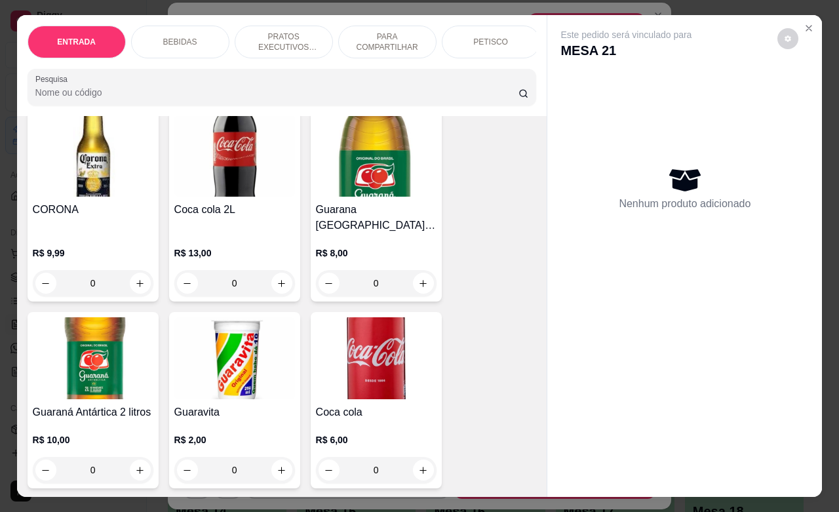
click at [480, 47] on div "PETISCO" at bounding box center [491, 42] width 98 height 33
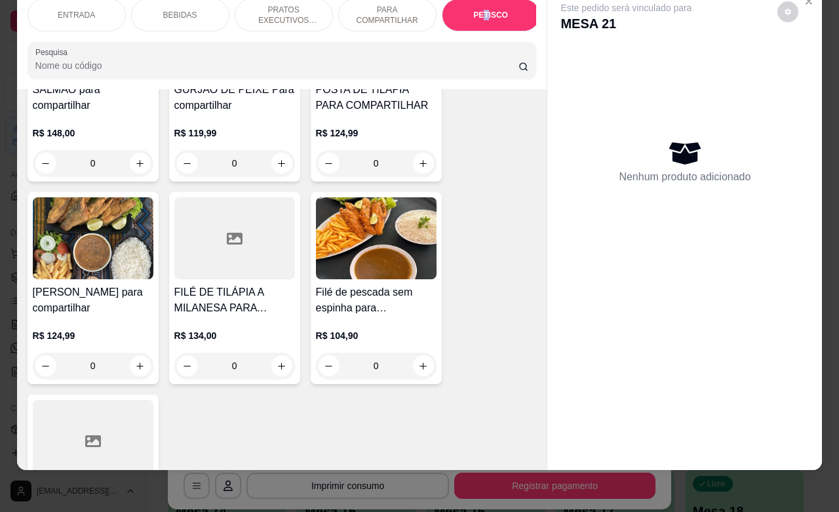
scroll to position [0, 0]
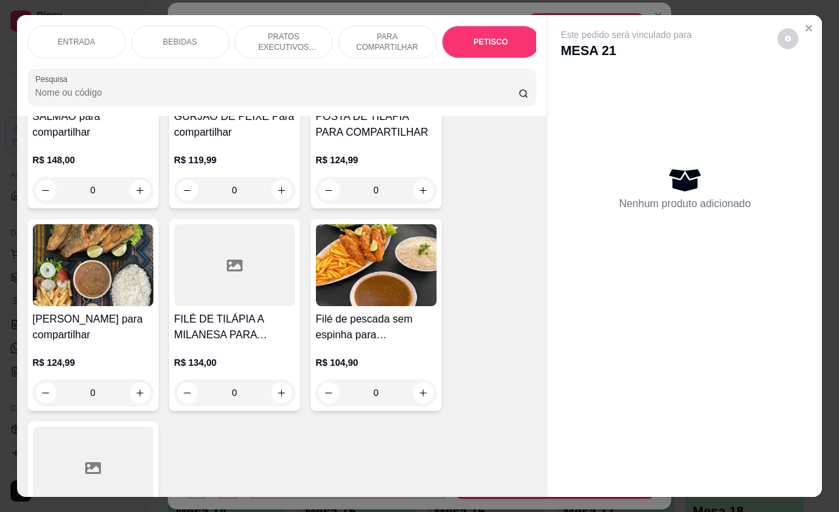
click at [493, 37] on p "PETISCO" at bounding box center [490, 42] width 35 height 10
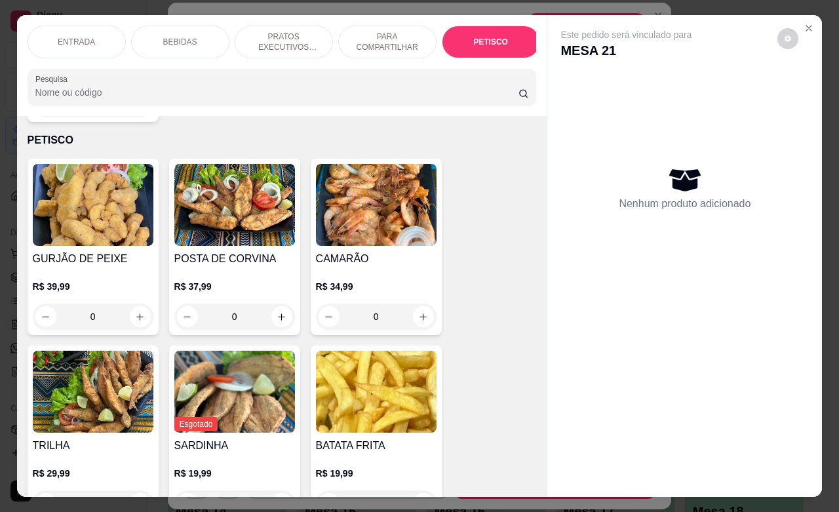
click at [80, 39] on p "ENTRADA" at bounding box center [76, 42] width 37 height 10
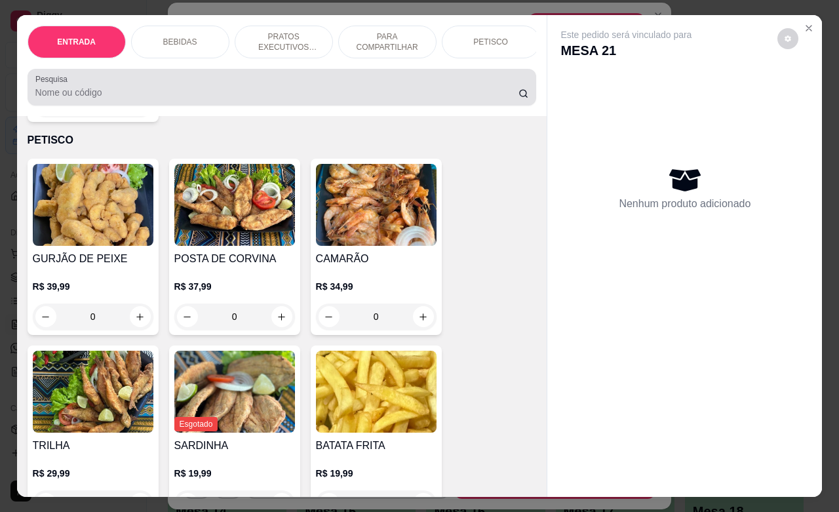
scroll to position [59, 0]
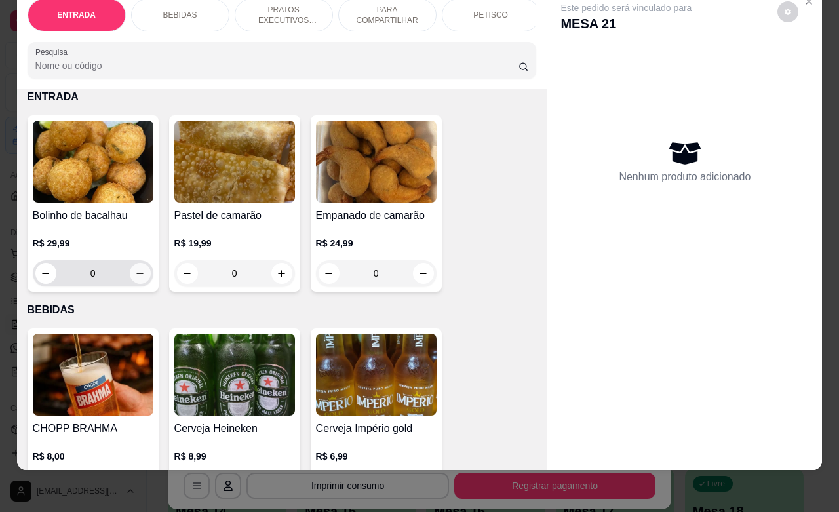
click at [138, 282] on button "increase-product-quantity" at bounding box center [140, 273] width 21 height 21
type input "1"
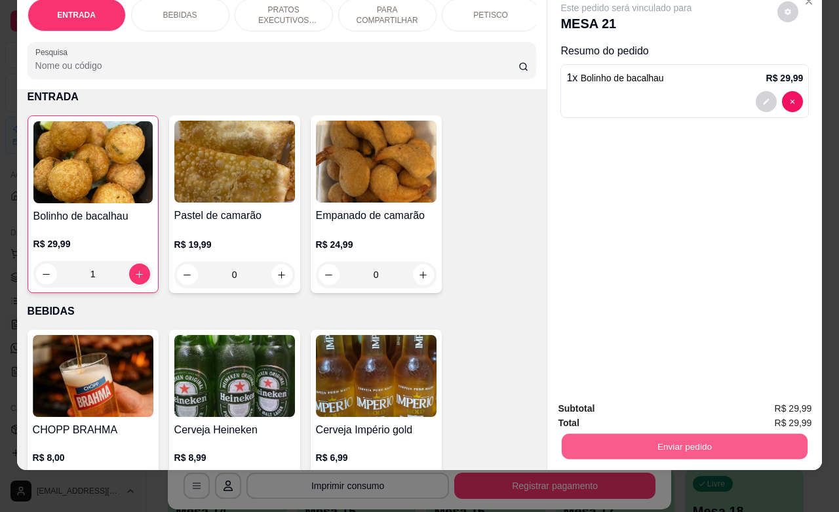
click at [675, 433] on button "Enviar pedido" at bounding box center [685, 446] width 246 height 26
click at [631, 405] on button "Não registrar e enviar pedido" at bounding box center [640, 400] width 132 height 24
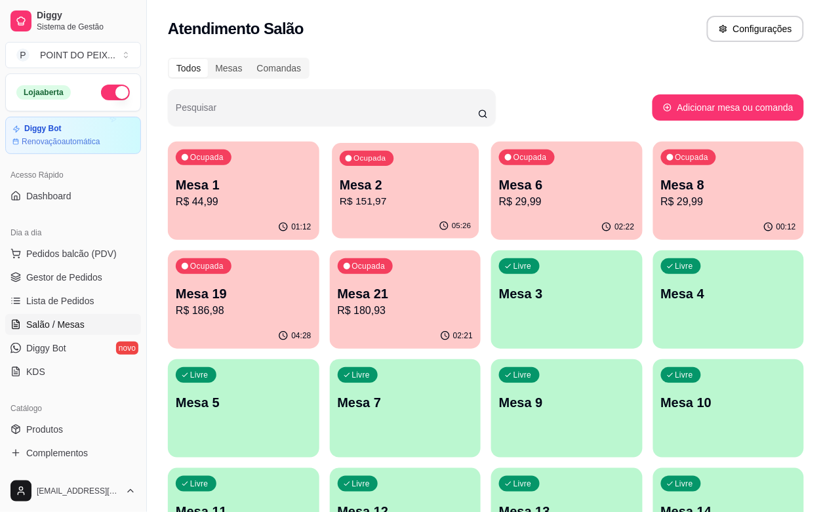
click at [403, 185] on p "Mesa 2" at bounding box center [405, 185] width 131 height 18
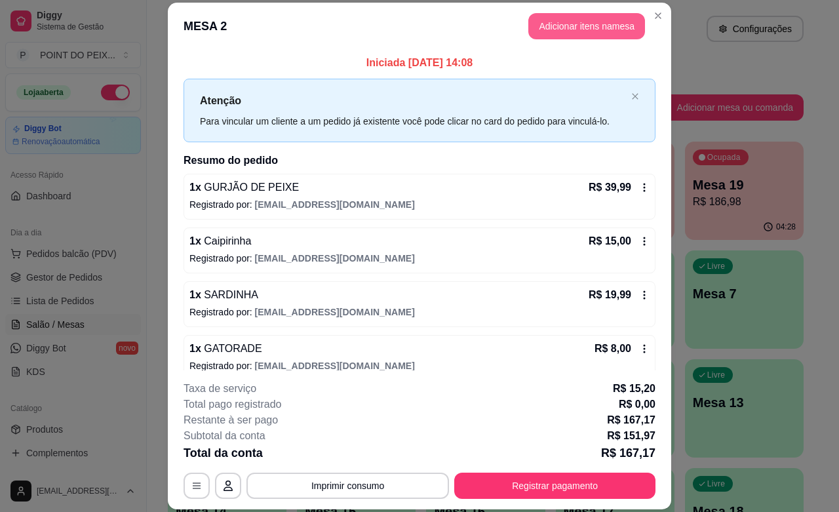
click at [568, 18] on button "Adicionar itens na mesa" at bounding box center [586, 26] width 117 height 26
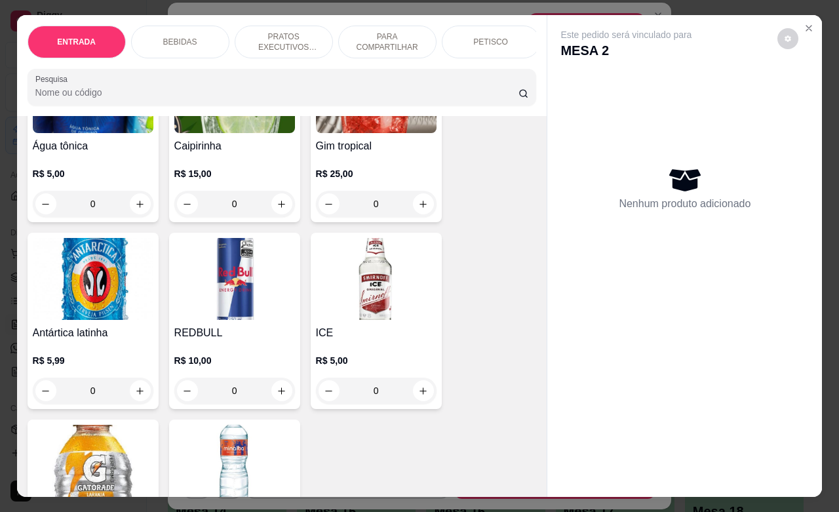
scroll to position [1229, 0]
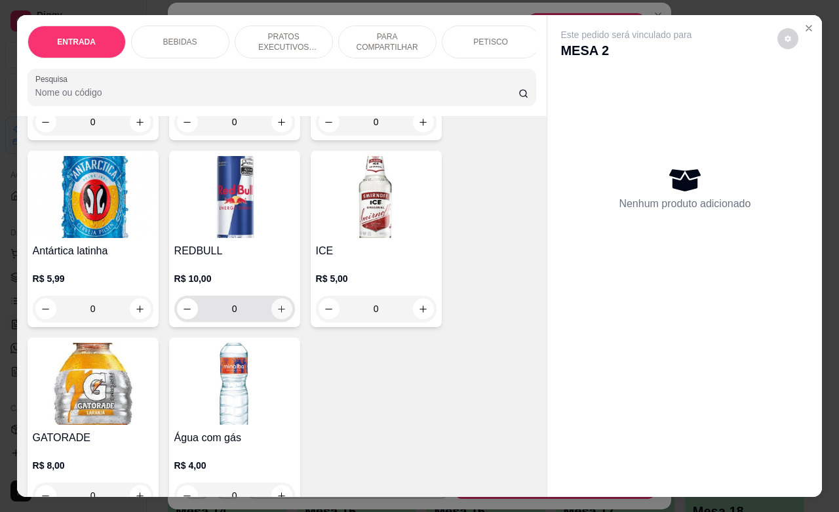
click at [275, 309] on button "increase-product-quantity" at bounding box center [281, 308] width 21 height 21
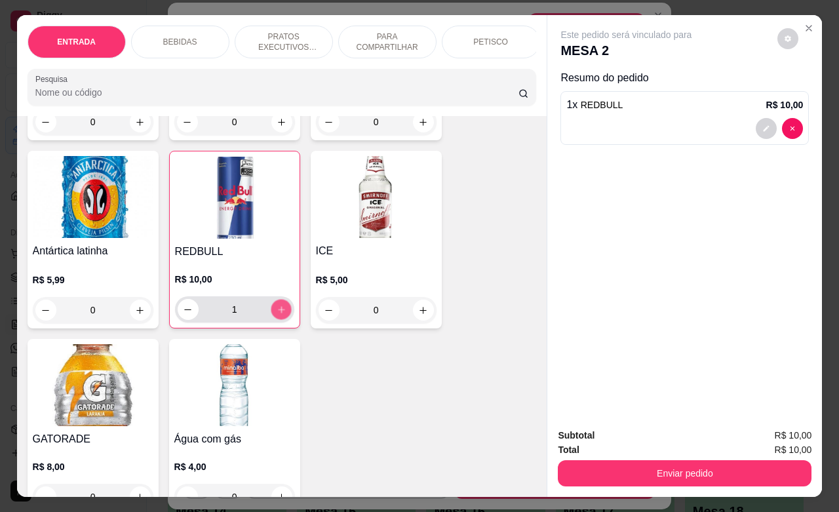
click at [275, 309] on button "increase-product-quantity" at bounding box center [281, 310] width 20 height 20
type input "2"
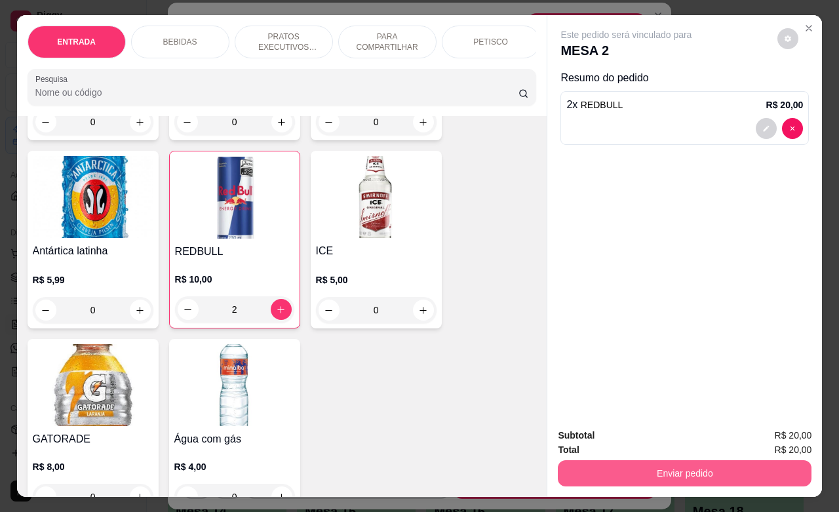
click at [642, 474] on button "Enviar pedido" at bounding box center [685, 473] width 254 height 26
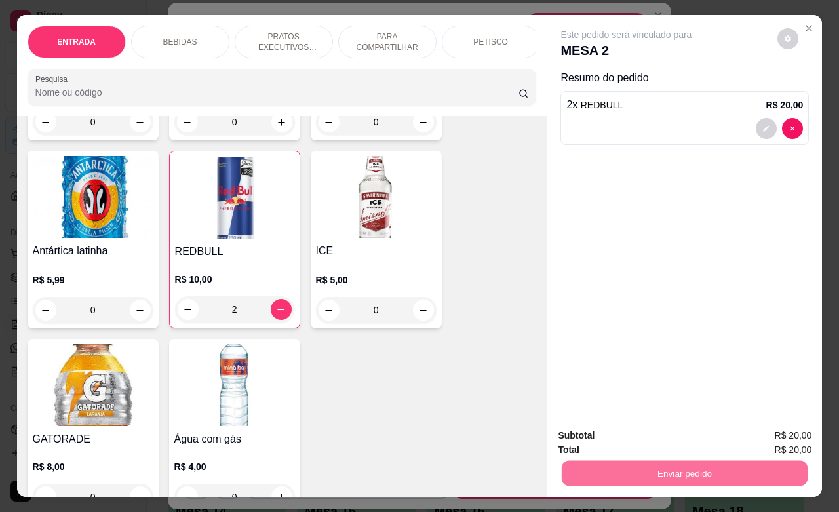
click at [699, 439] on button "Não registrar e enviar pedido" at bounding box center [640, 433] width 132 height 24
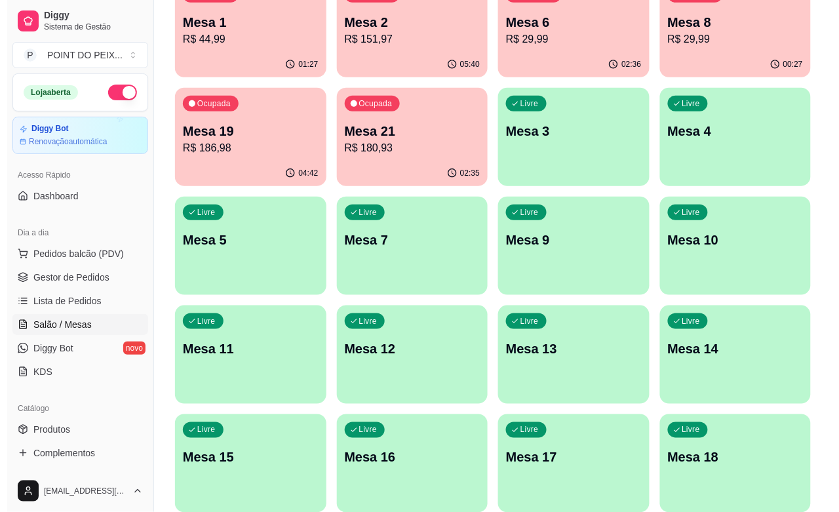
scroll to position [164, 0]
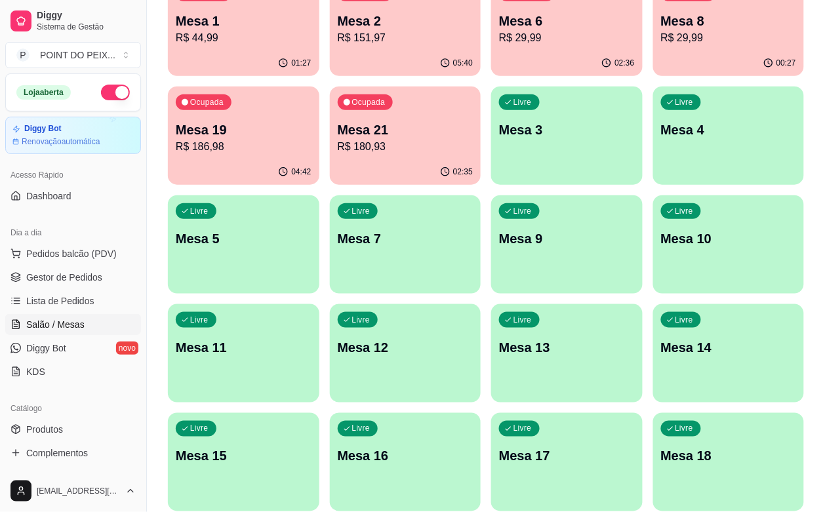
click at [319, 304] on div "Livre Mesa 11" at bounding box center [243, 345] width 151 height 83
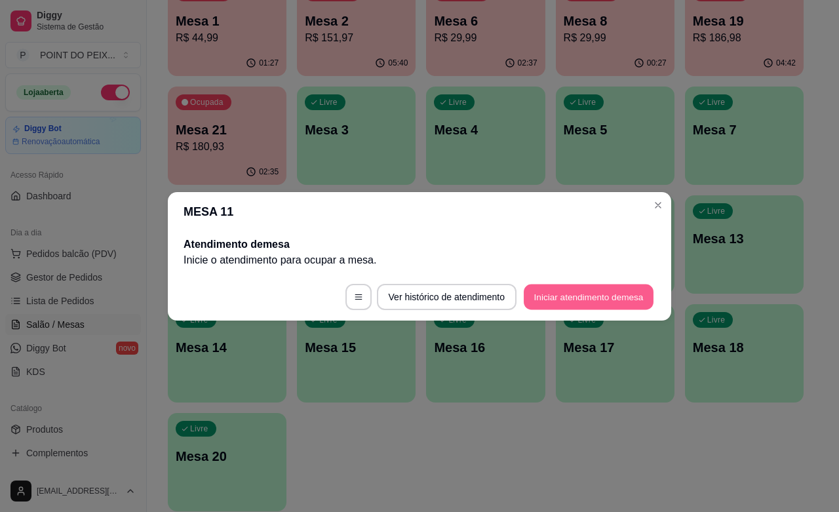
click at [552, 296] on button "Iniciar atendimento de mesa" at bounding box center [589, 297] width 130 height 26
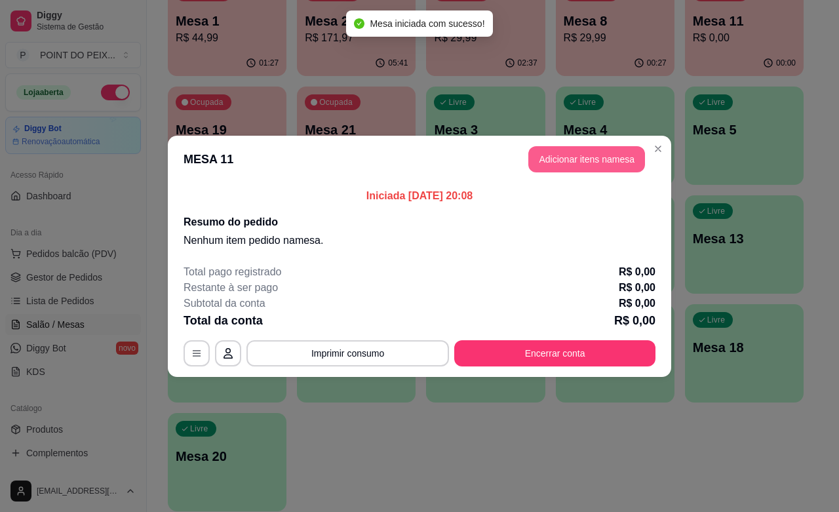
click at [561, 156] on button "Adicionar itens na mesa" at bounding box center [586, 159] width 117 height 26
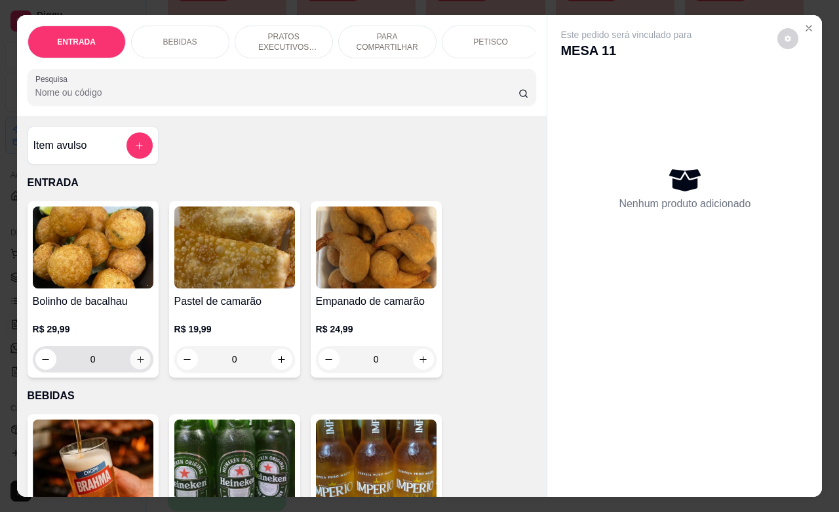
click at [135, 364] on icon "increase-product-quantity" at bounding box center [140, 360] width 10 height 10
type input "1"
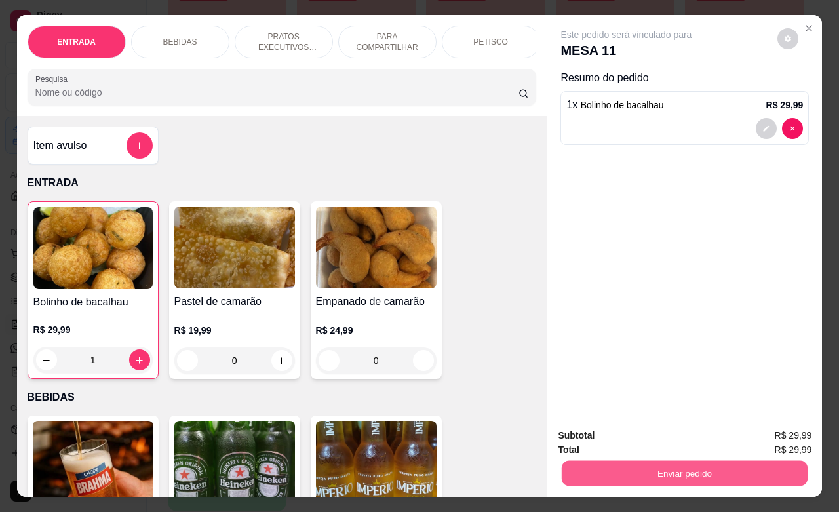
click at [592, 460] on button "Enviar pedido" at bounding box center [685, 473] width 246 height 26
click at [601, 428] on button "Não registrar e enviar pedido" at bounding box center [640, 433] width 132 height 24
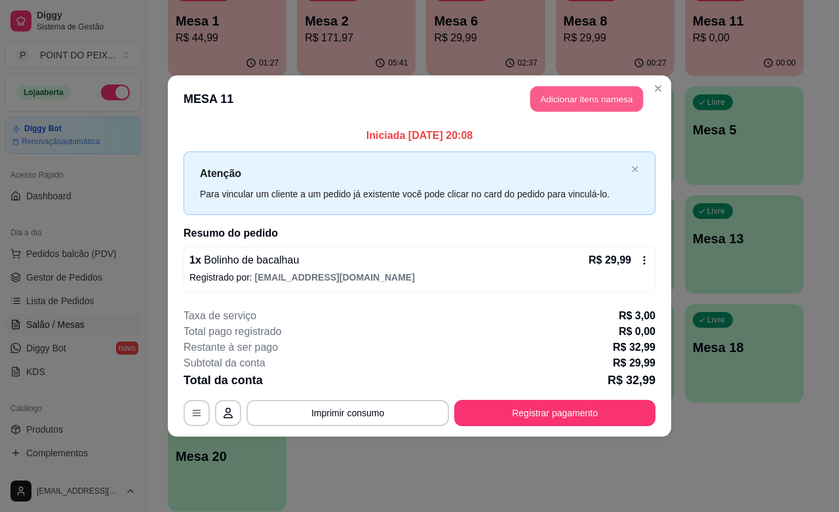
click at [590, 100] on button "Adicionar itens na mesa" at bounding box center [586, 100] width 113 height 26
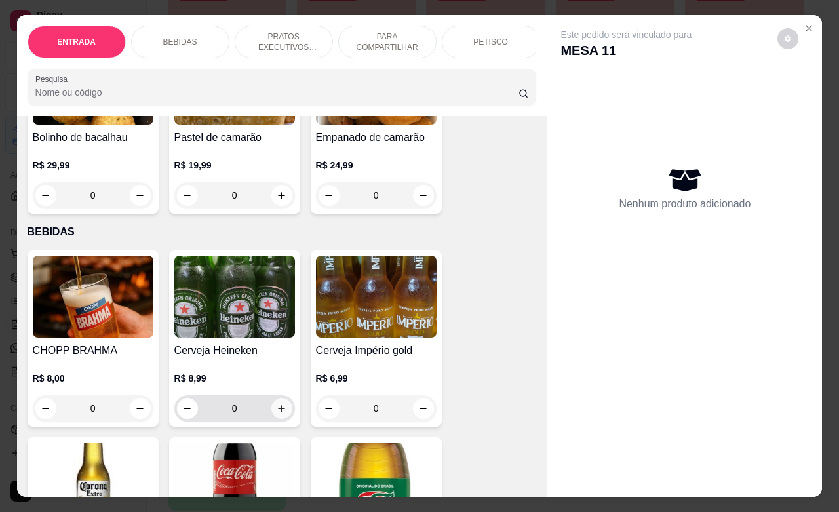
click at [277, 414] on icon "increase-product-quantity" at bounding box center [282, 409] width 10 height 10
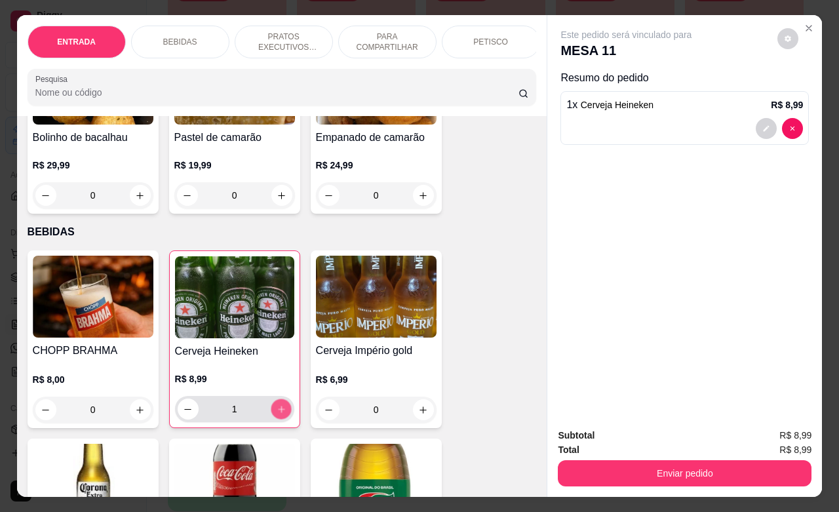
click at [276, 414] on icon "increase-product-quantity" at bounding box center [281, 409] width 10 height 10
click at [271, 410] on button "increase-product-quantity" at bounding box center [281, 409] width 20 height 20
click at [271, 410] on button "increase-product-quantity" at bounding box center [281, 409] width 21 height 21
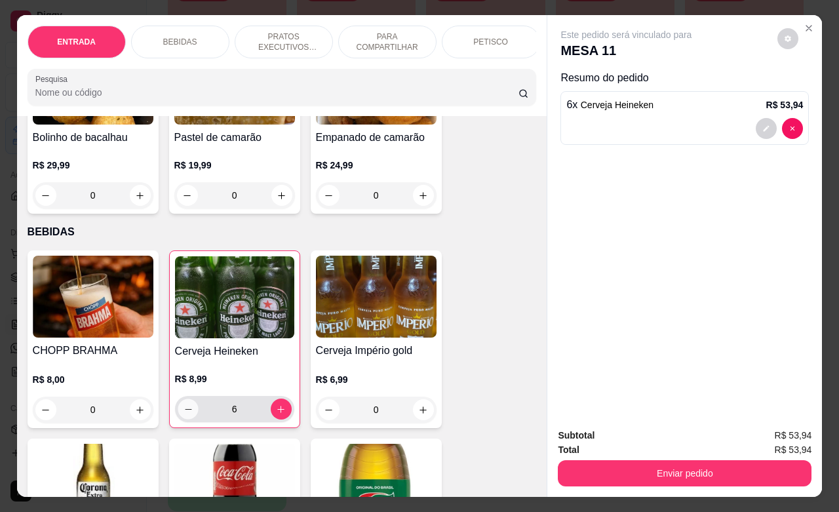
click at [178, 419] on button "decrease-product-quantity" at bounding box center [188, 409] width 20 height 20
type input "5"
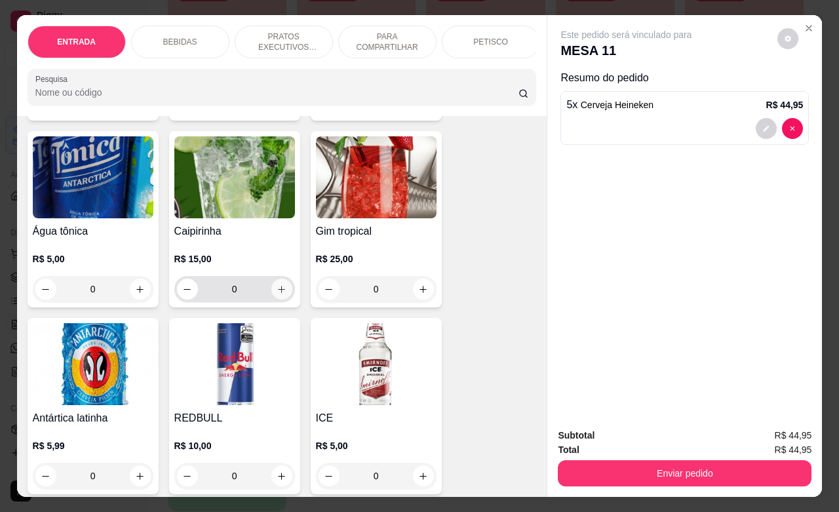
scroll to position [1065, 0]
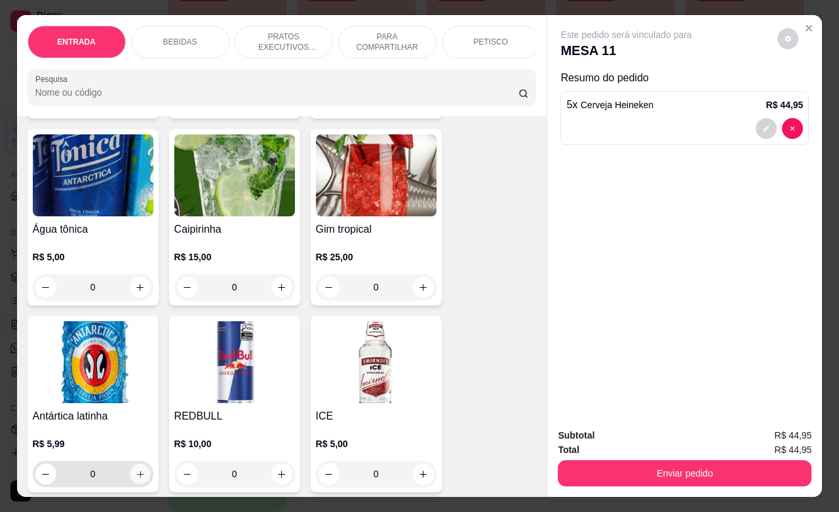
click at [132, 471] on button "increase-product-quantity" at bounding box center [140, 474] width 20 height 20
type input "1"
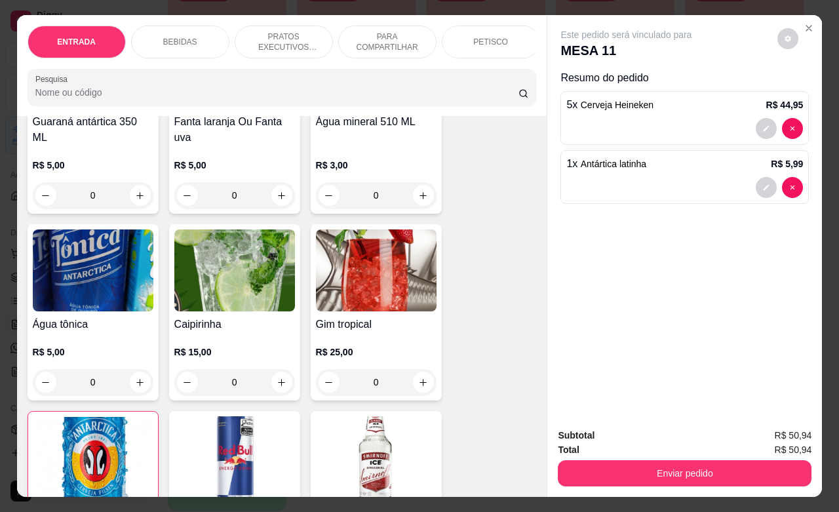
scroll to position [655, 0]
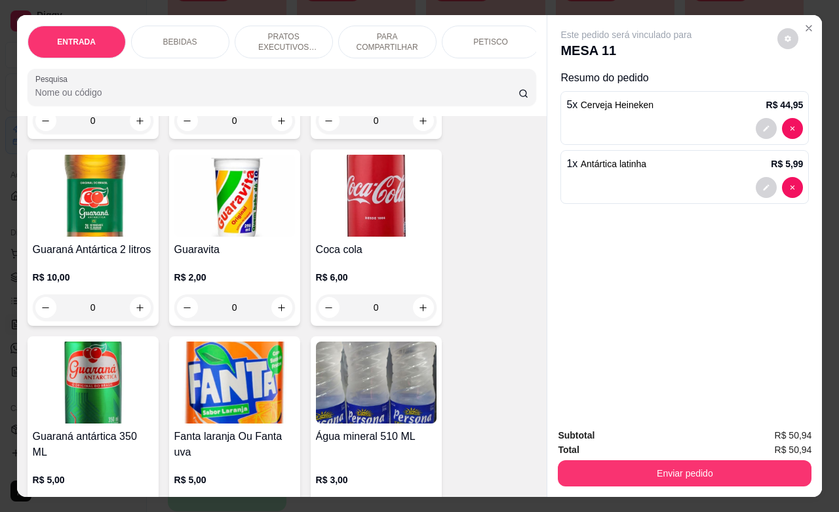
click at [486, 37] on p "PETISCO" at bounding box center [490, 42] width 35 height 10
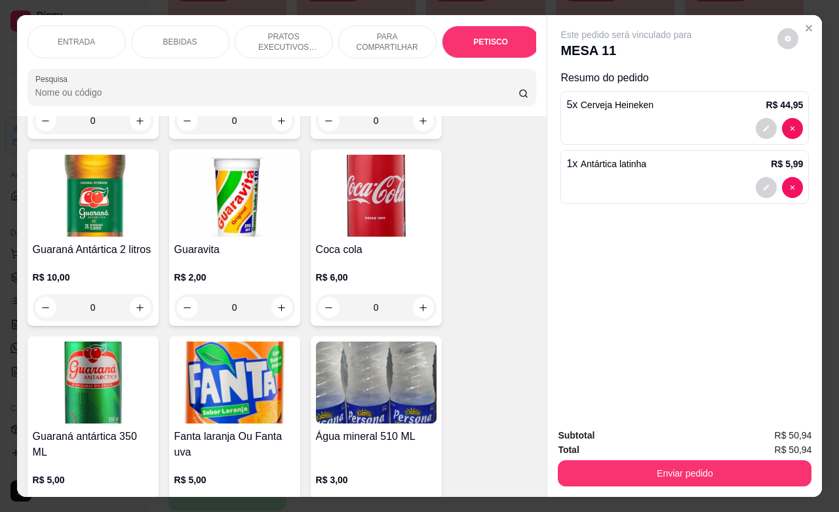
scroll to position [3094, 0]
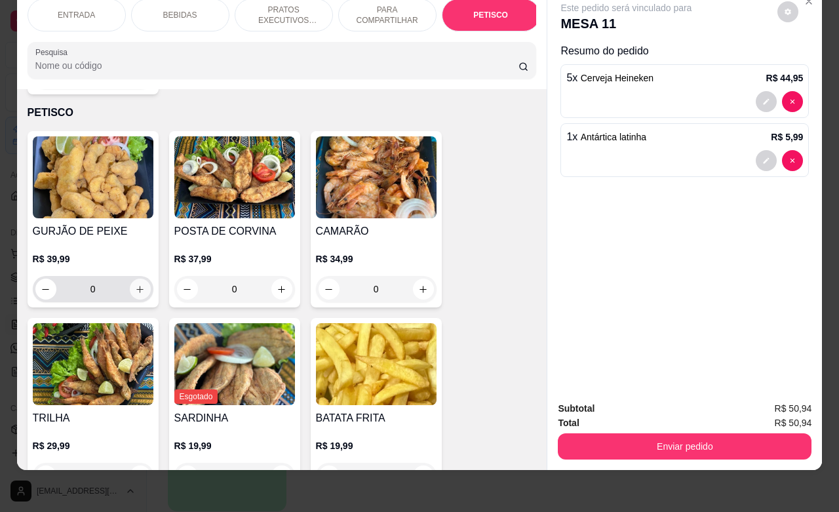
click at [136, 286] on icon "increase-product-quantity" at bounding box center [139, 289] width 7 height 7
type input "1"
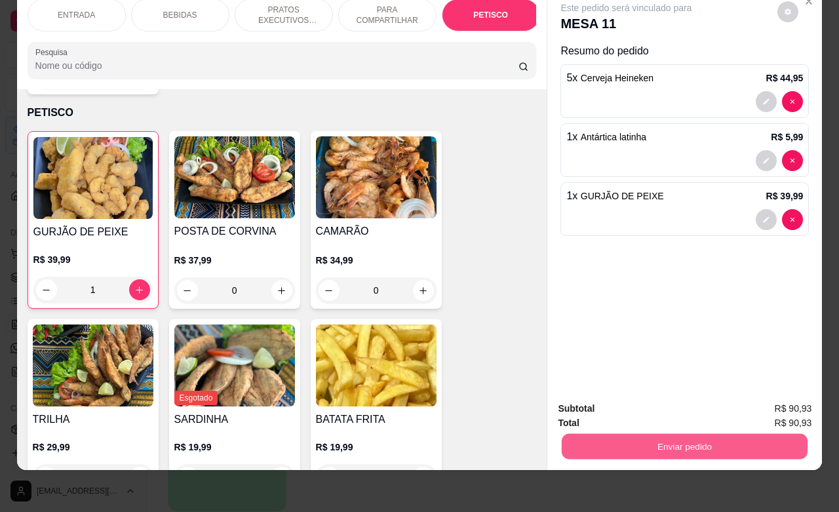
click at [628, 433] on button "Enviar pedido" at bounding box center [685, 446] width 246 height 26
click at [634, 399] on button "Não registrar e enviar pedido" at bounding box center [640, 400] width 136 height 25
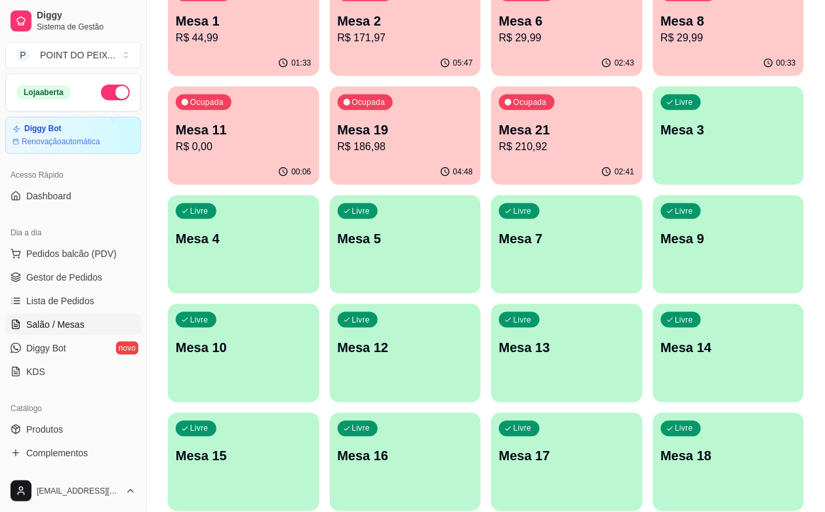
click at [732, 413] on div "Livre Mesa 18" at bounding box center [728, 454] width 151 height 83
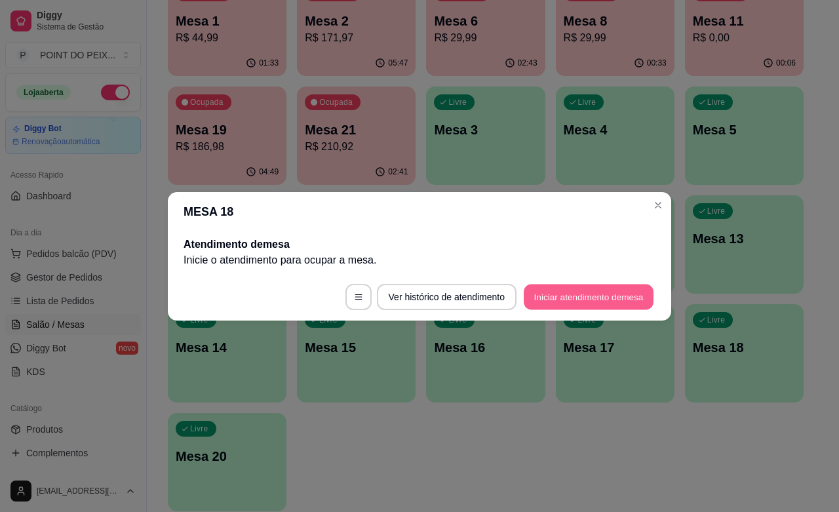
click at [541, 294] on button "Iniciar atendimento de mesa" at bounding box center [589, 297] width 130 height 26
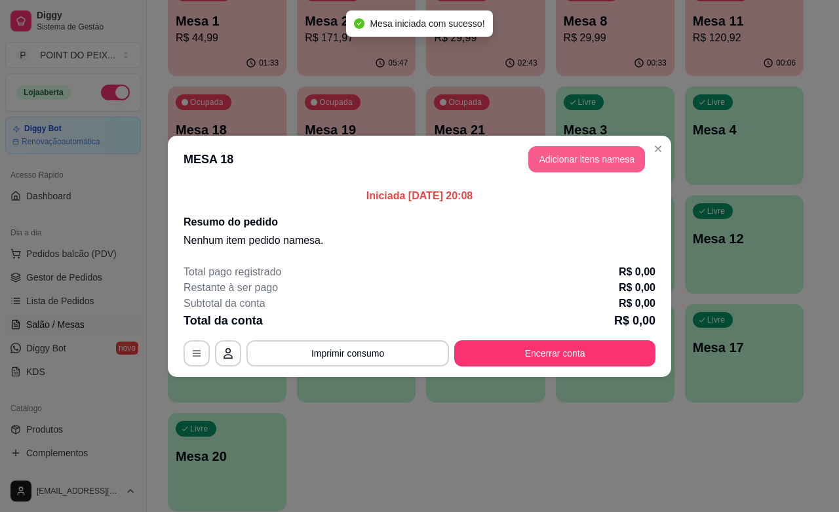
click at [566, 157] on button "Adicionar itens na mesa" at bounding box center [586, 159] width 117 height 26
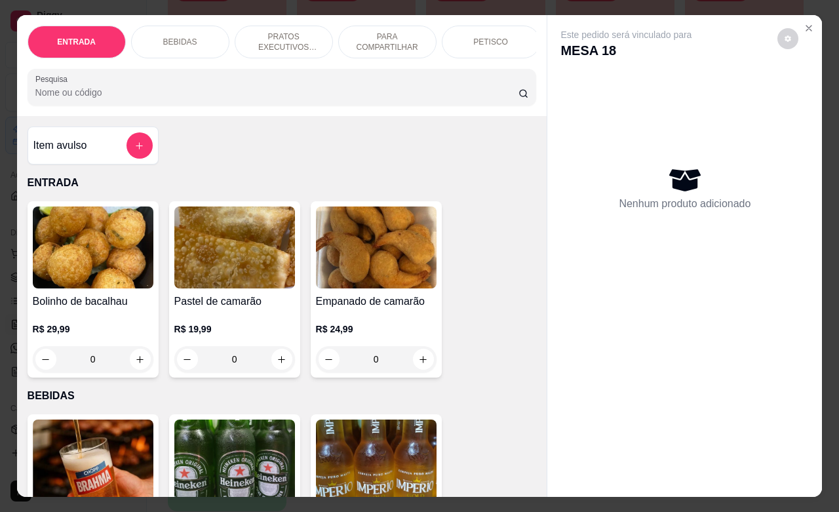
click at [188, 39] on div "BEBIDAS" at bounding box center [180, 42] width 98 height 33
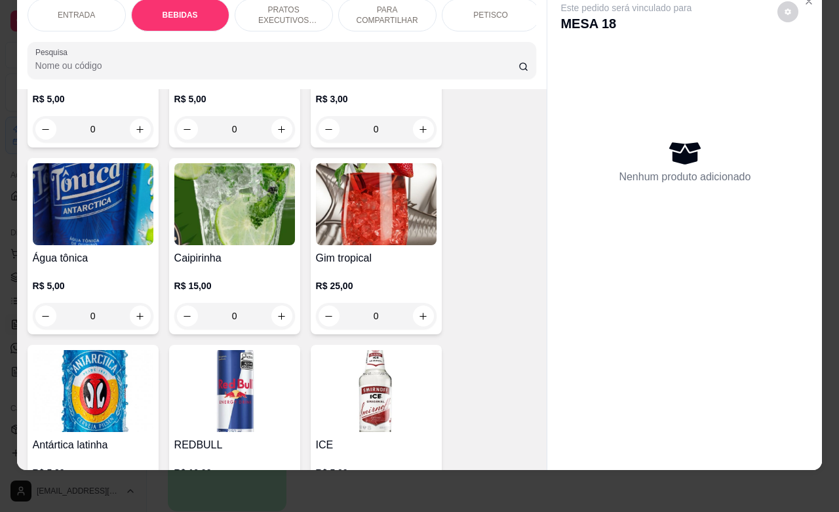
scroll to position [1009, 0]
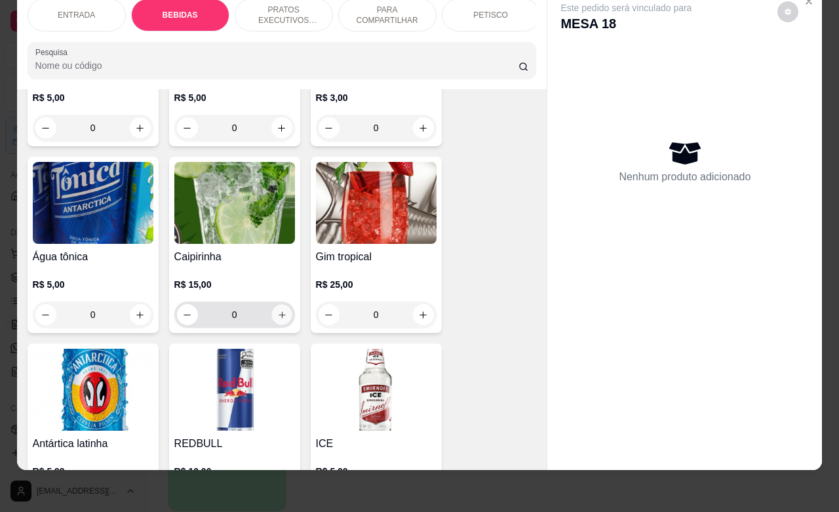
click at [277, 310] on icon "increase-product-quantity" at bounding box center [282, 315] width 10 height 10
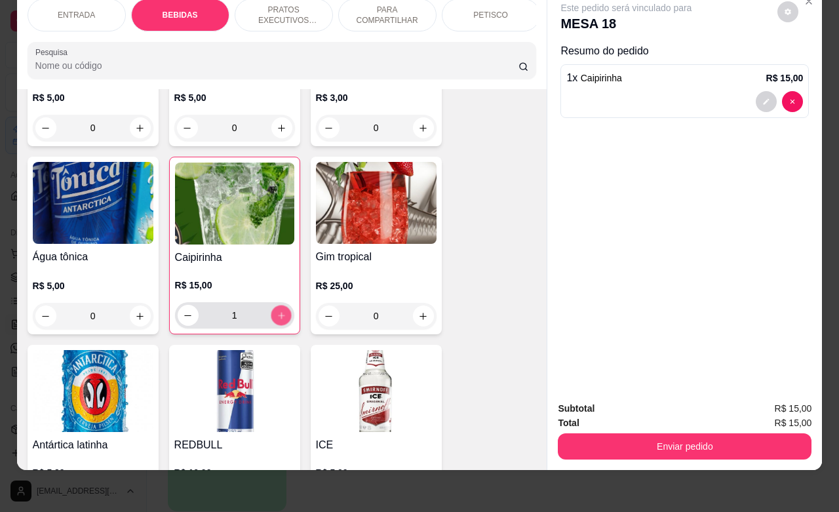
click at [278, 312] on icon "increase-product-quantity" at bounding box center [281, 315] width 7 height 7
type input "2"
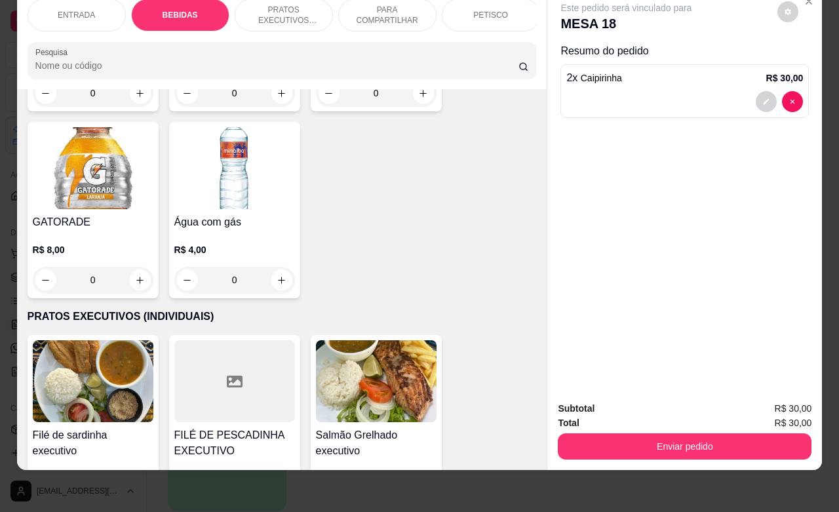
scroll to position [1501, 0]
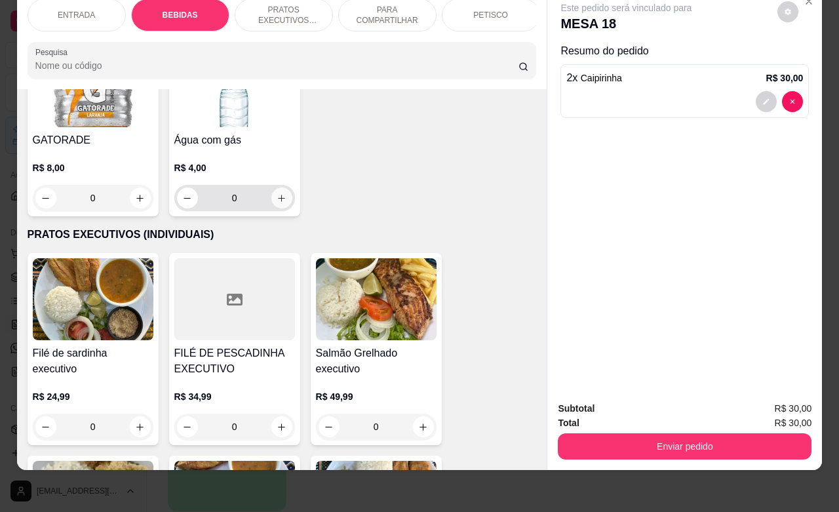
click at [277, 193] on icon "increase-product-quantity" at bounding box center [282, 198] width 10 height 10
type input "1"
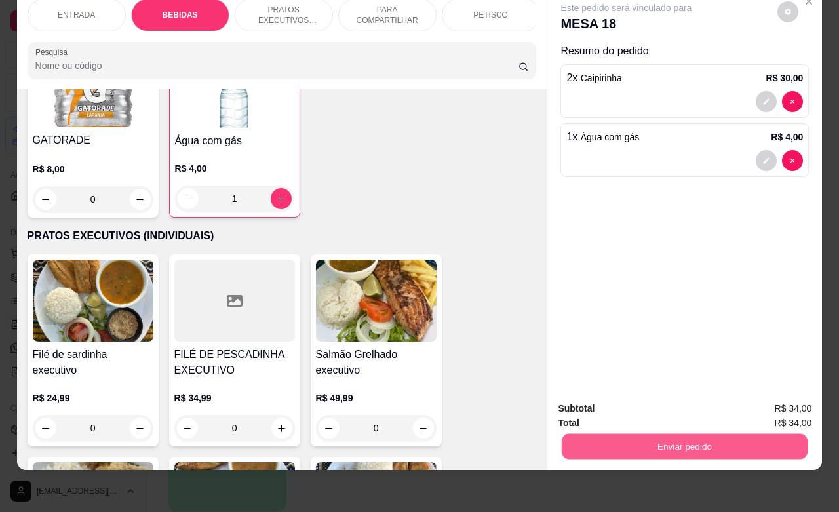
click at [633, 433] on button "Enviar pedido" at bounding box center [685, 446] width 246 height 26
click at [646, 403] on button "Não registrar e enviar pedido" at bounding box center [640, 400] width 136 height 25
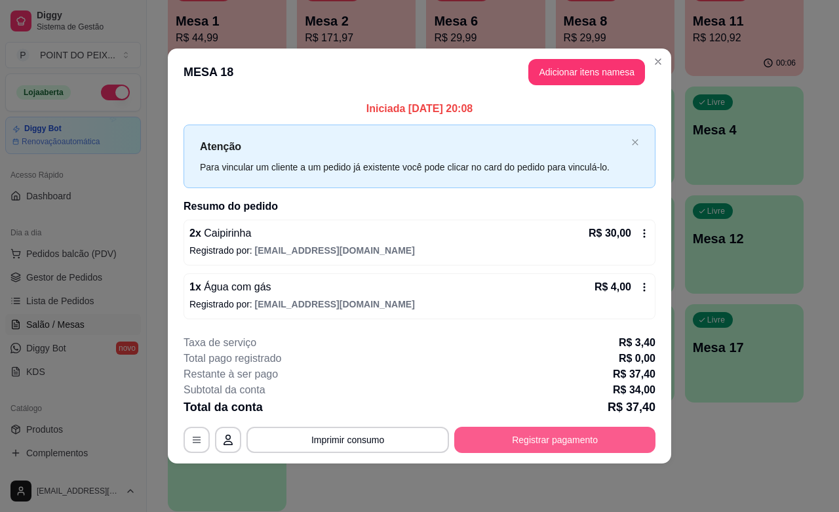
click at [583, 440] on button "Registrar pagamento" at bounding box center [554, 440] width 201 height 26
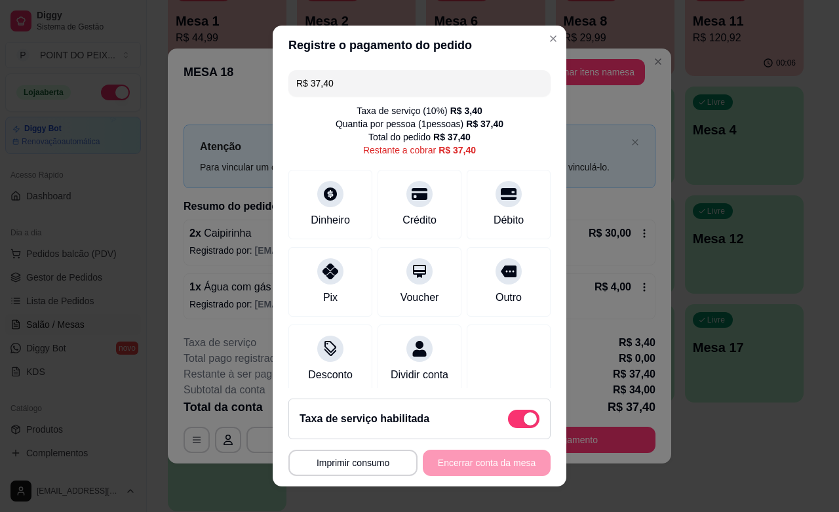
click at [524, 414] on span at bounding box center [530, 418] width 13 height 13
click at [509, 421] on input "checkbox" at bounding box center [511, 425] width 9 height 9
checkbox input "true"
type input "R$ 34,00"
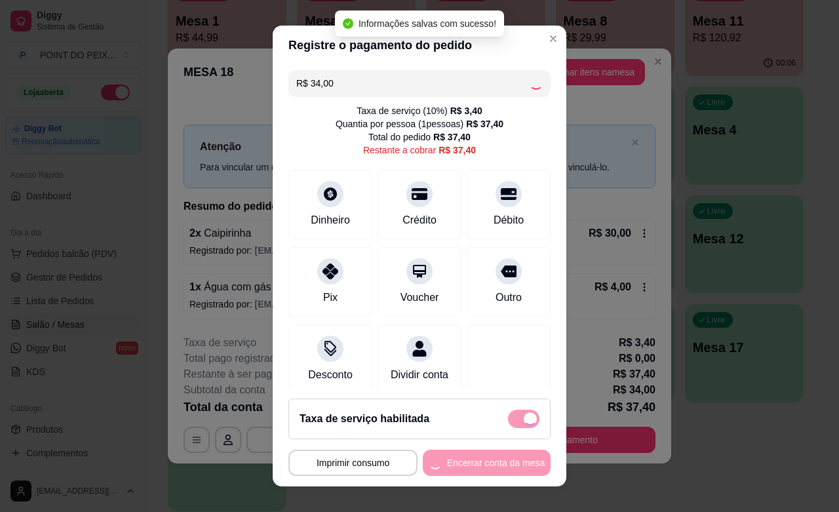
checkbox input "false"
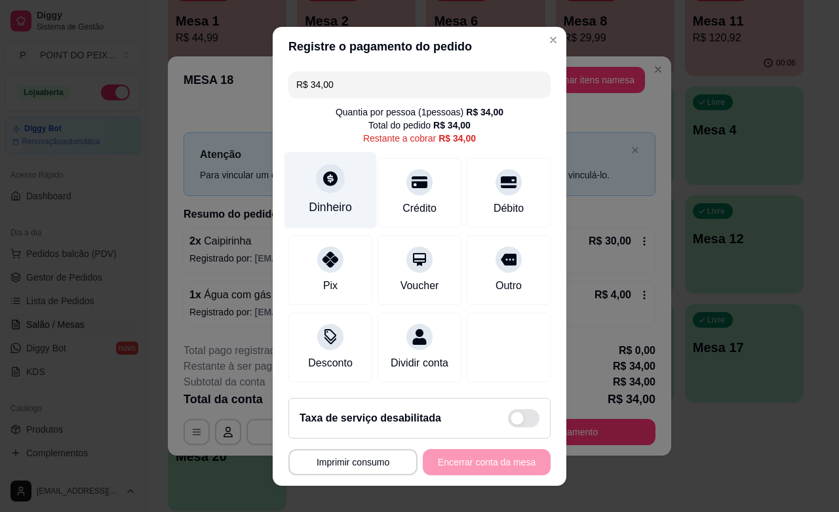
click at [311, 199] on div "Dinheiro" at bounding box center [330, 207] width 43 height 17
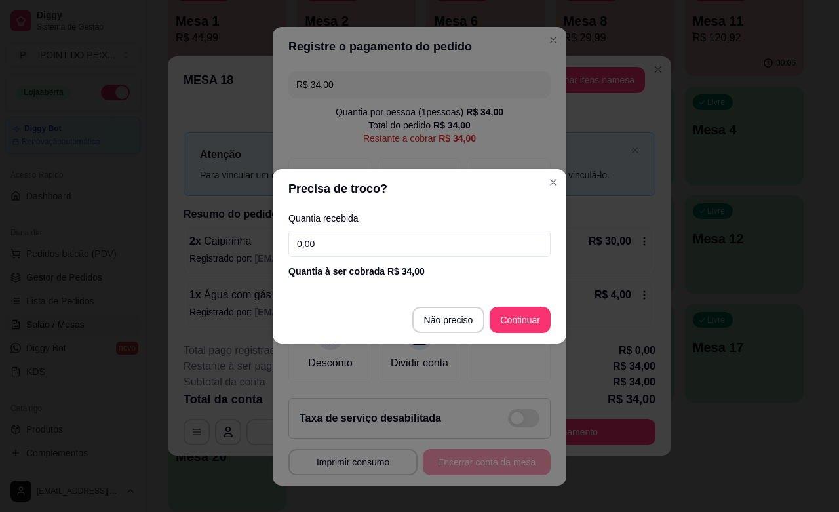
drag, startPoint x: 356, startPoint y: 251, endPoint x: 269, endPoint y: 241, distance: 87.1
click at [273, 241] on div "Quantia recebida 0,00 Quantia à ser cobrada R$ 34,00" at bounding box center [420, 245] width 294 height 75
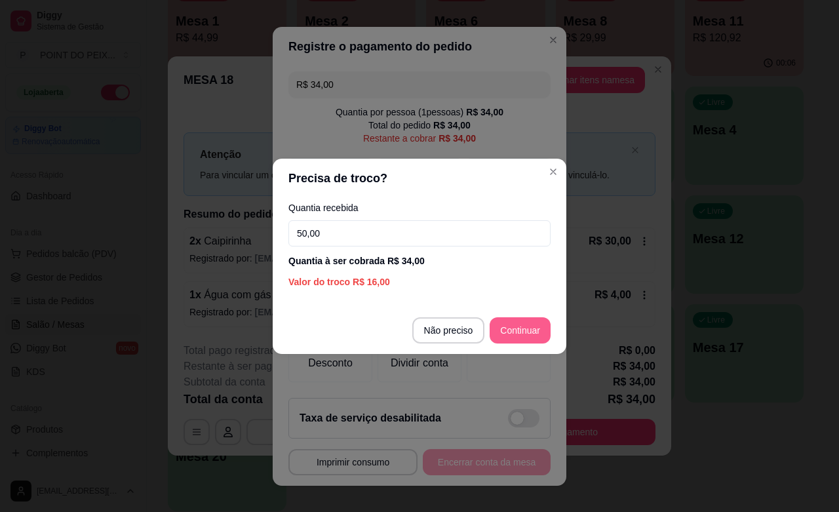
type input "50,00"
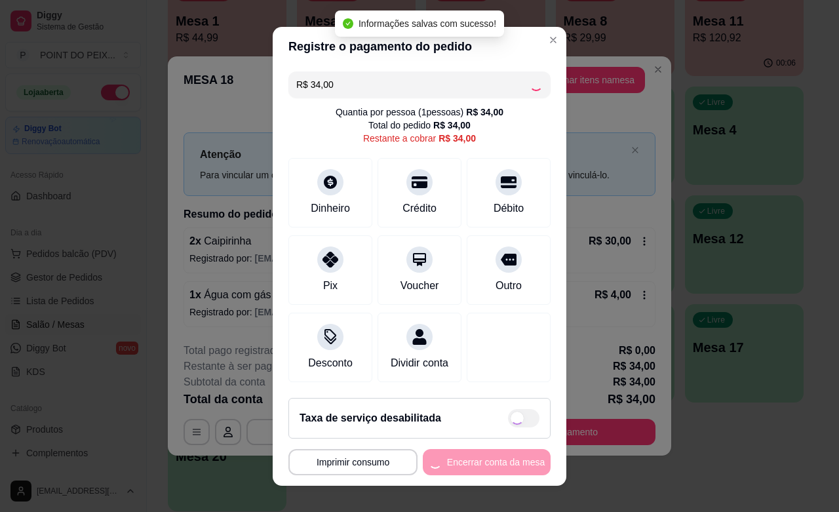
type input "R$ 0,00"
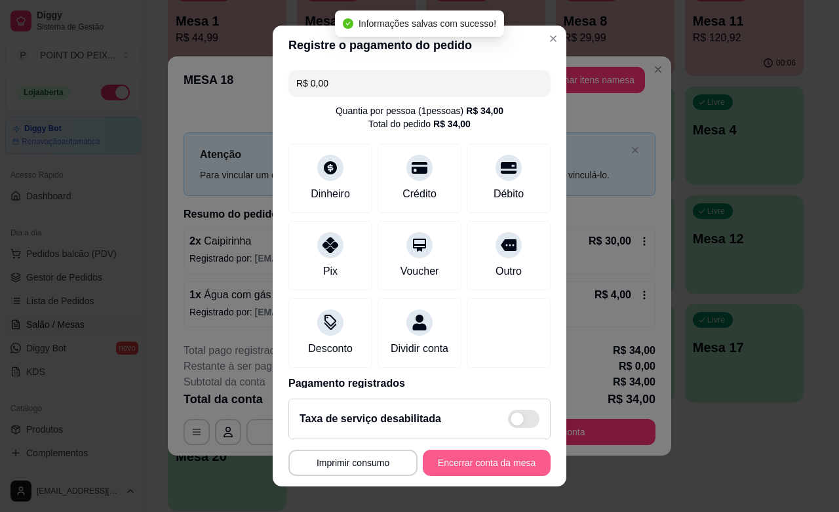
click at [448, 463] on button "Encerrar conta da mesa" at bounding box center [487, 463] width 128 height 26
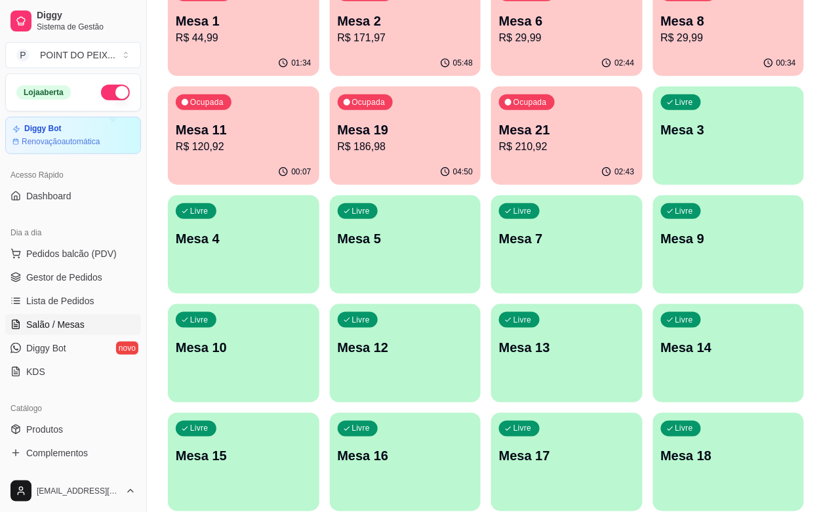
click at [345, 35] on p "R$ 171,97" at bounding box center [406, 38] width 136 height 16
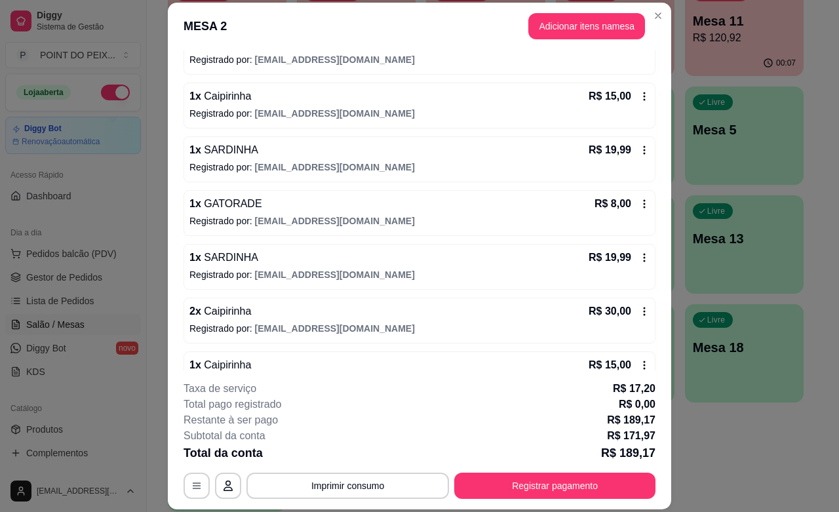
scroll to position [164, 0]
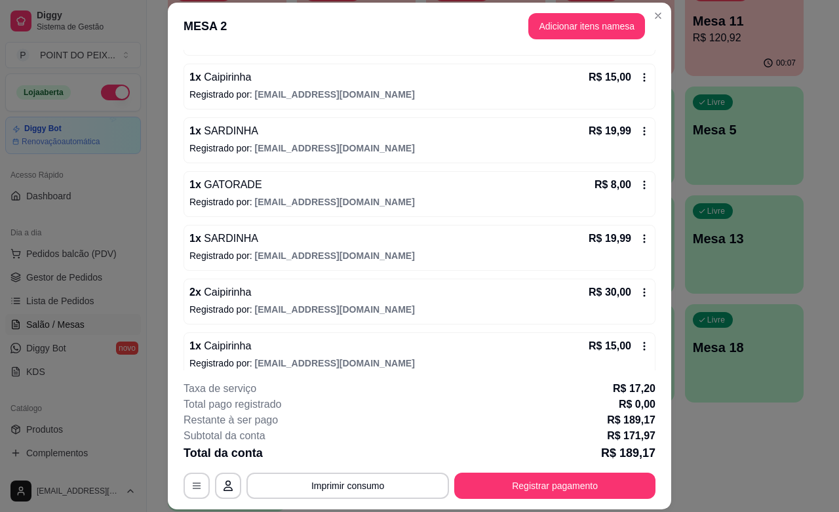
click at [639, 292] on icon at bounding box center [644, 292] width 10 height 10
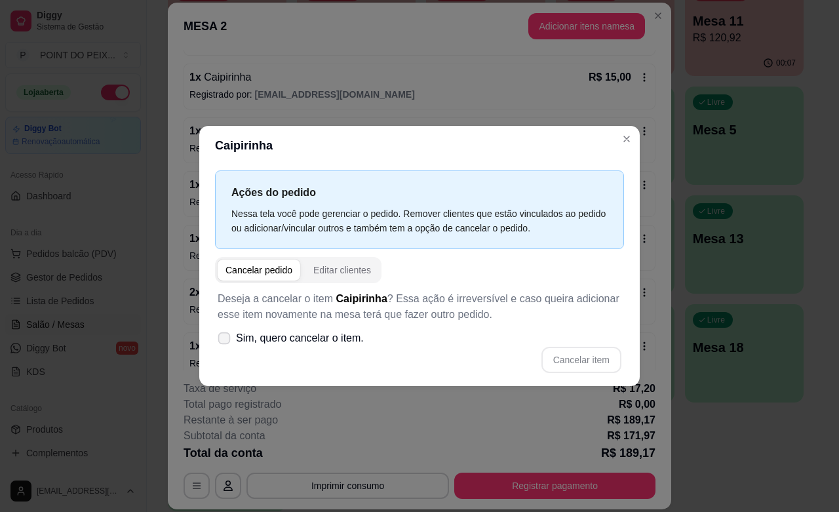
click at [227, 341] on icon at bounding box center [224, 337] width 10 height 7
click at [225, 341] on input "Sim, quero cancelar o item." at bounding box center [221, 344] width 9 height 9
checkbox input "true"
click at [562, 359] on button "Cancelar item" at bounding box center [581, 360] width 80 height 26
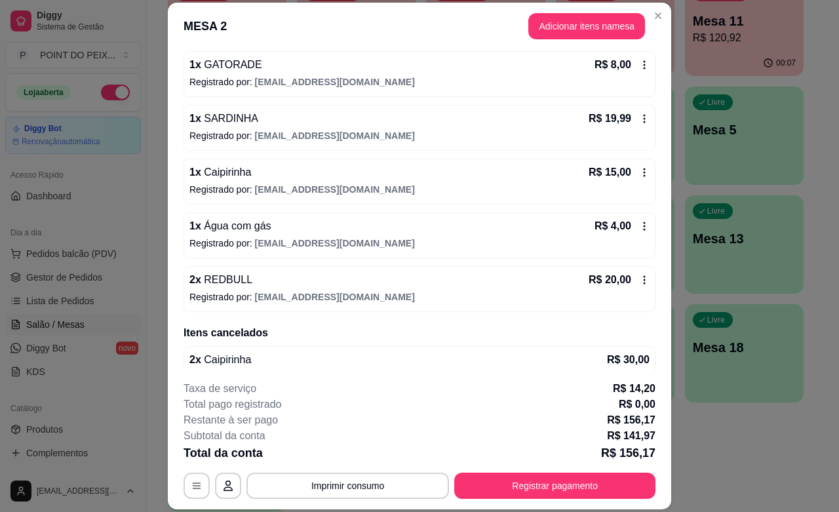
scroll to position [308, 0]
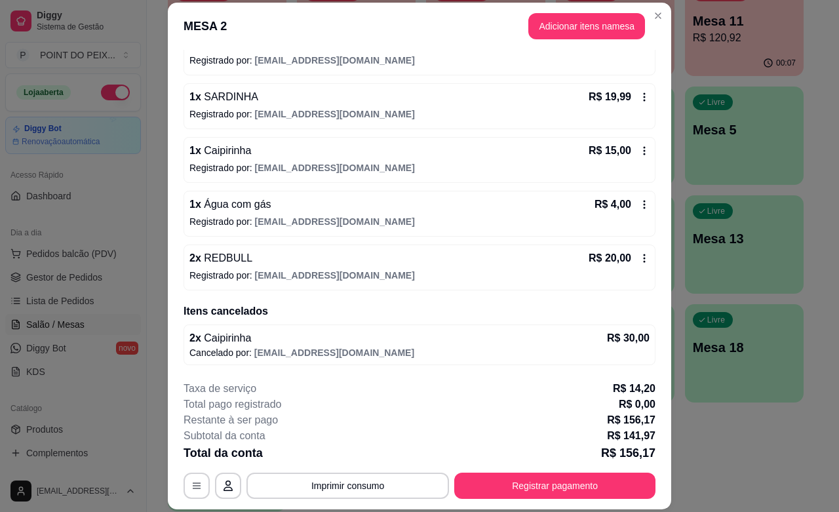
click at [639, 203] on icon at bounding box center [644, 204] width 10 height 10
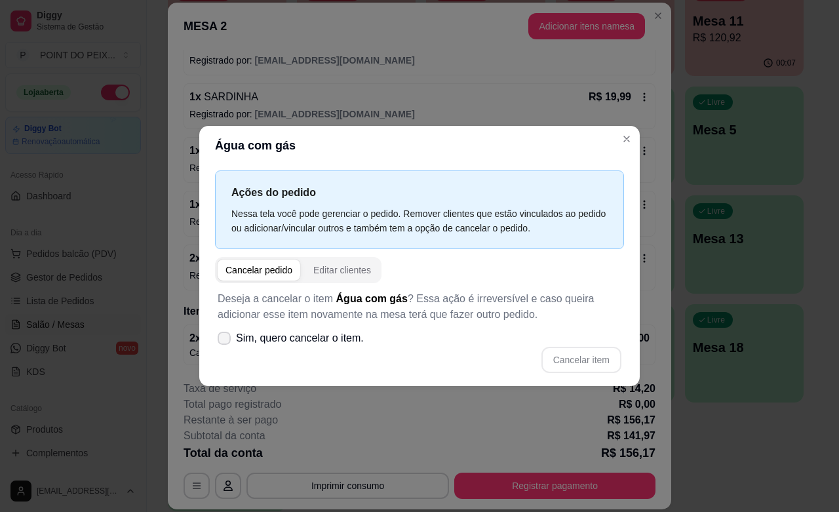
click at [222, 336] on icon at bounding box center [224, 338] width 10 height 8
click at [222, 340] on input "Sim, quero cancelar o item." at bounding box center [221, 344] width 9 height 9
checkbox input "true"
click at [577, 352] on button "Cancelar item" at bounding box center [581, 360] width 80 height 26
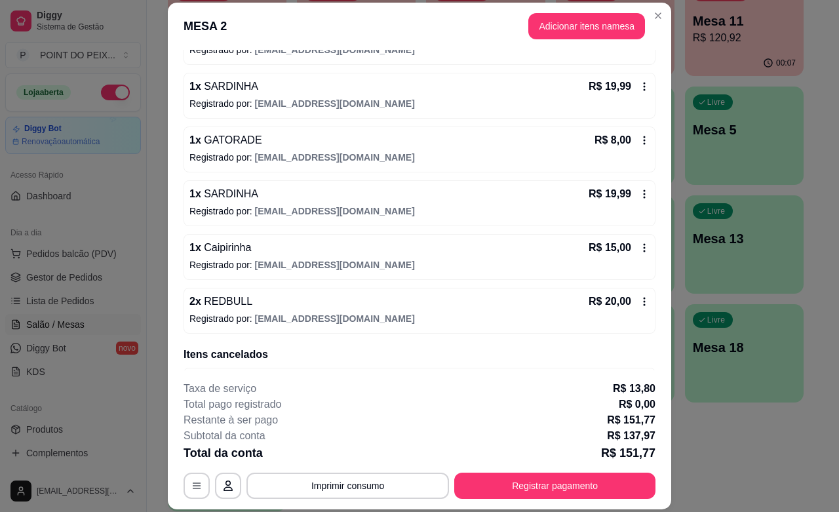
scroll to position [139, 0]
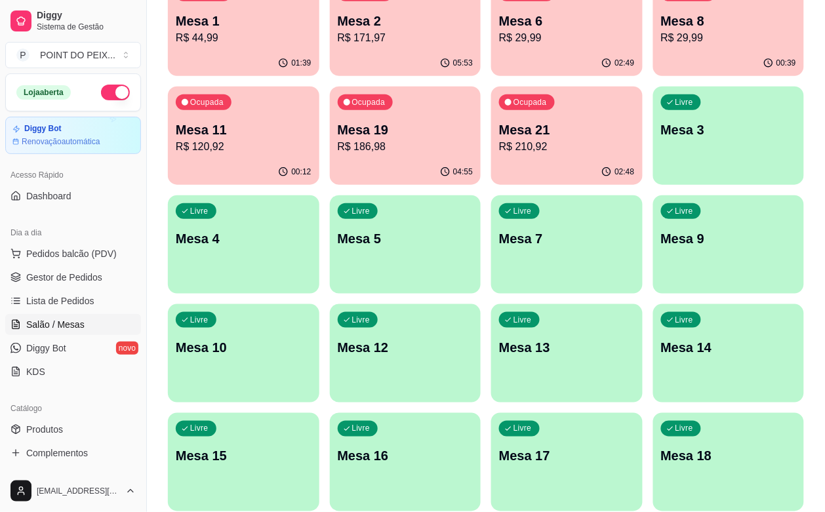
click at [237, 51] on div "01:39" at bounding box center [243, 63] width 151 height 26
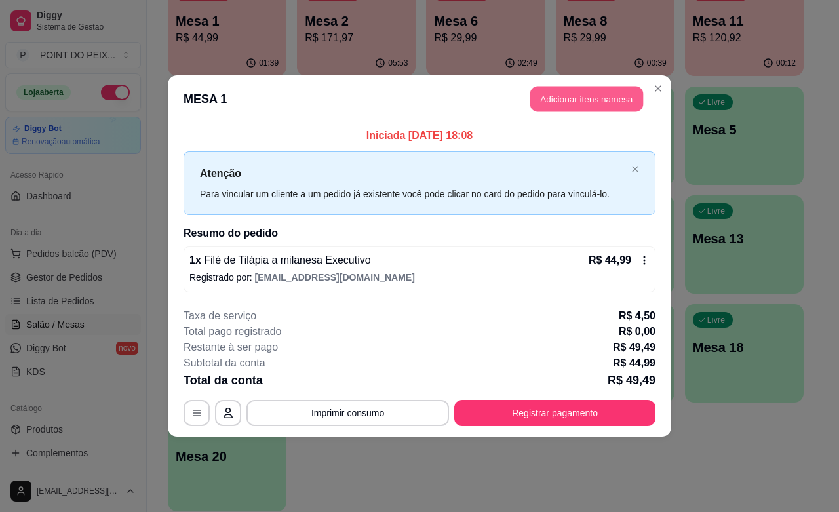
click at [572, 103] on button "Adicionar itens na mesa" at bounding box center [586, 100] width 113 height 26
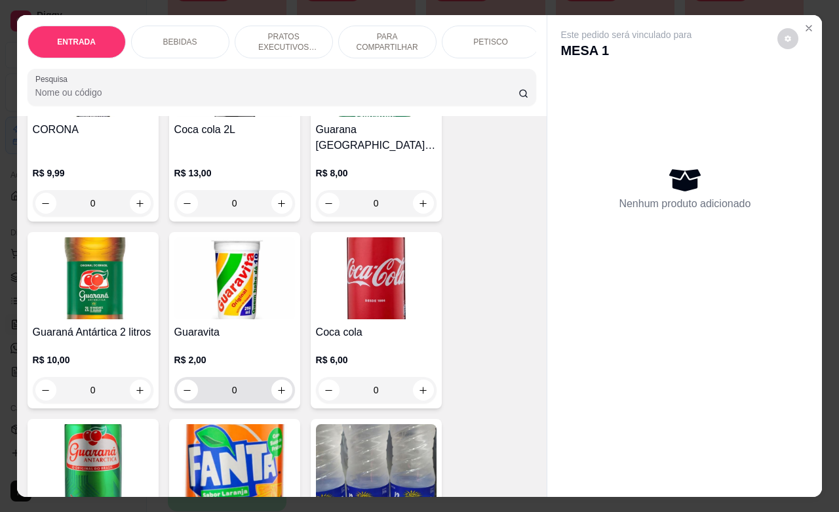
scroll to position [574, 0]
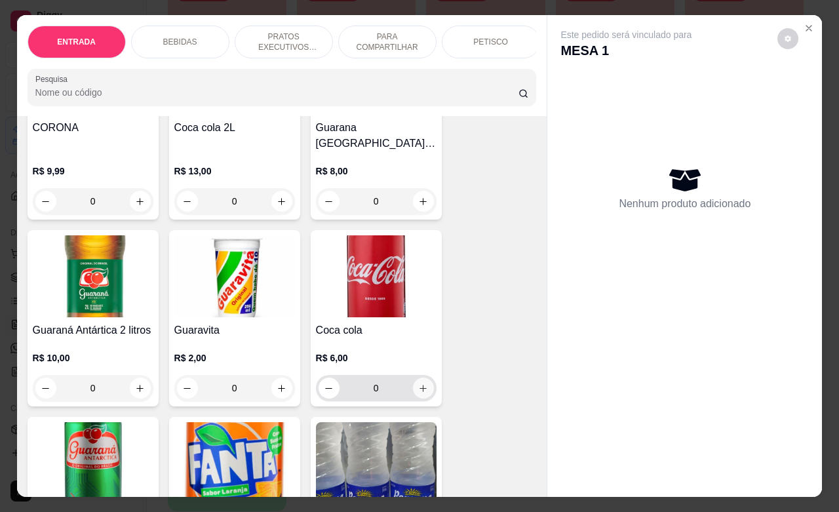
click at [418, 385] on button "increase-product-quantity" at bounding box center [423, 388] width 21 height 21
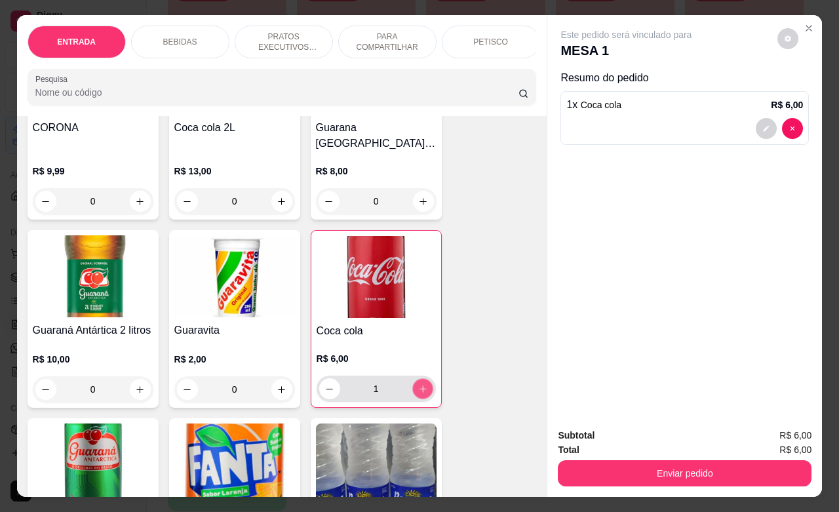
click at [418, 385] on button "increase-product-quantity" at bounding box center [422, 389] width 20 height 20
type input "2"
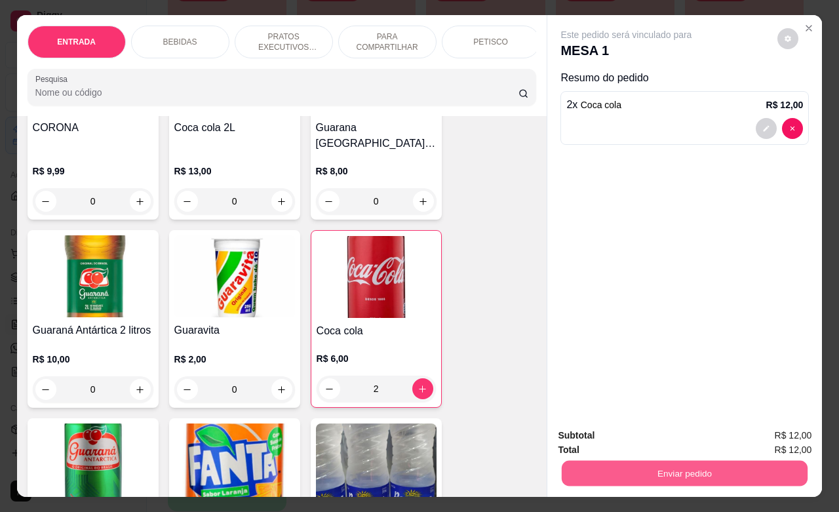
click at [618, 460] on button "Enviar pedido" at bounding box center [685, 473] width 246 height 26
click at [598, 433] on button "Não registrar e enviar pedido" at bounding box center [640, 433] width 132 height 24
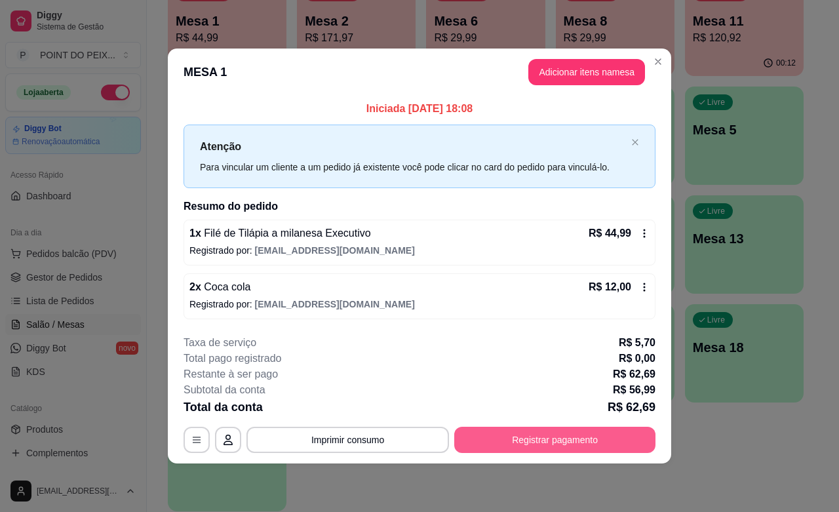
click at [623, 440] on button "Registrar pagamento" at bounding box center [554, 440] width 201 height 26
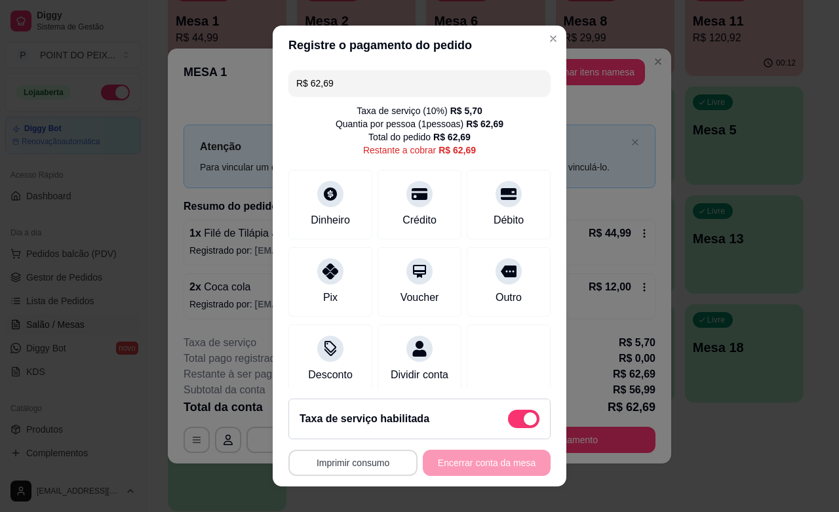
click at [362, 462] on button "Imprimir consumo" at bounding box center [352, 463] width 129 height 26
click at [371, 435] on button "IMPRESSORA" at bounding box center [346, 432] width 92 height 20
click at [508, 421] on span at bounding box center [523, 419] width 31 height 18
click at [507, 421] on input "checkbox" at bounding box center [511, 425] width 9 height 9
checkbox input "true"
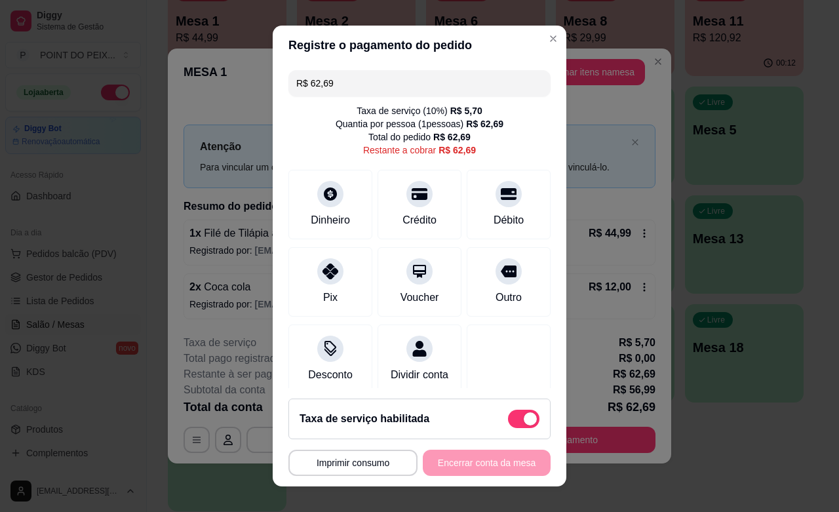
type input "R$ 56,99"
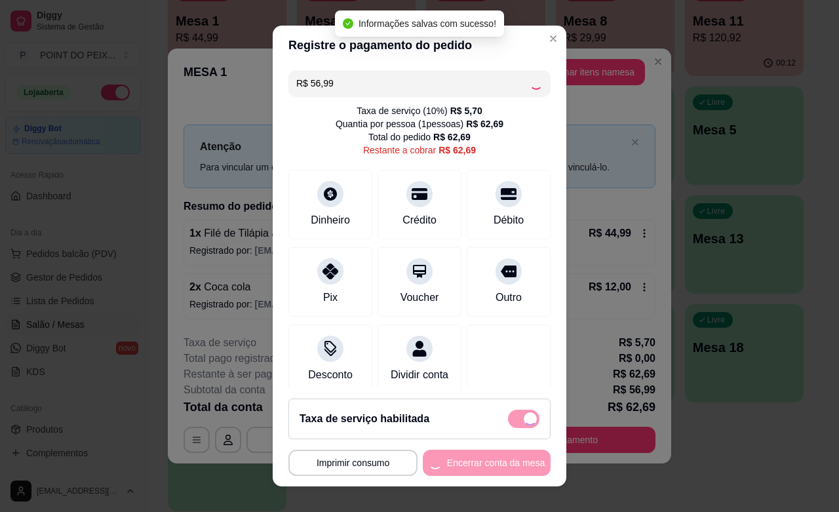
checkbox input "false"
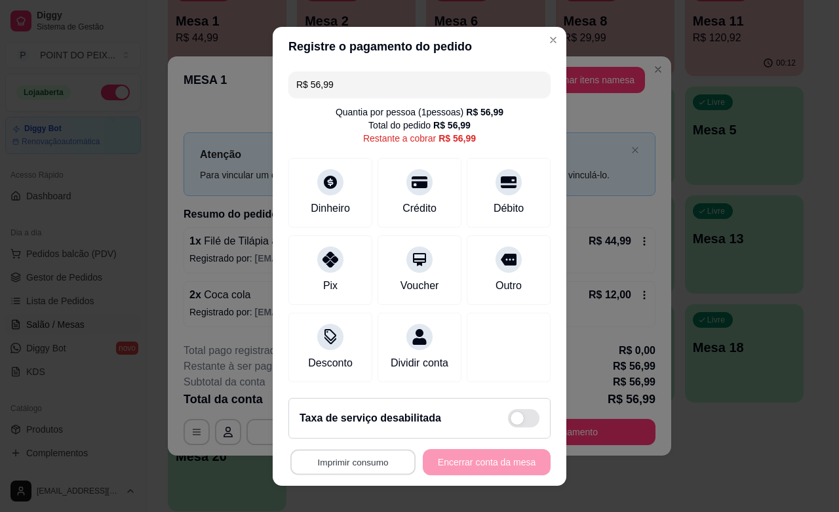
click at [332, 467] on button "Imprimir consumo" at bounding box center [352, 462] width 125 height 26
click at [336, 433] on button "IMPRESSORA" at bounding box center [346, 432] width 95 height 21
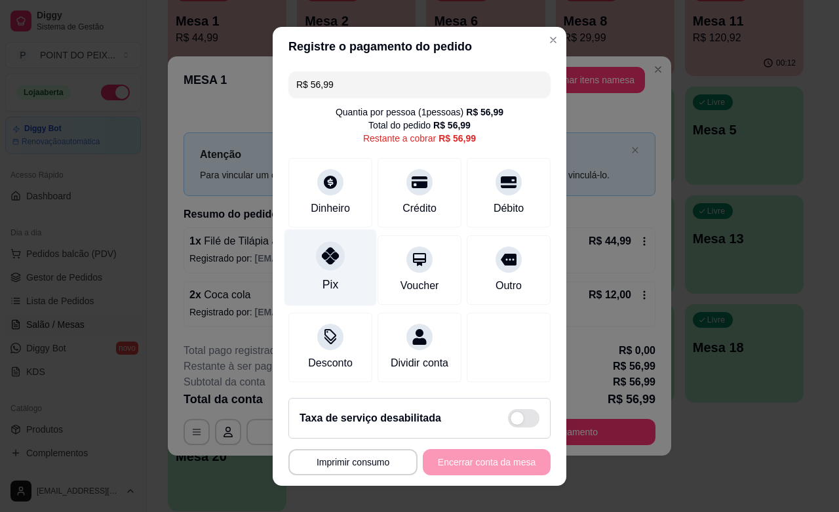
click at [322, 282] on div "Pix" at bounding box center [330, 284] width 16 height 17
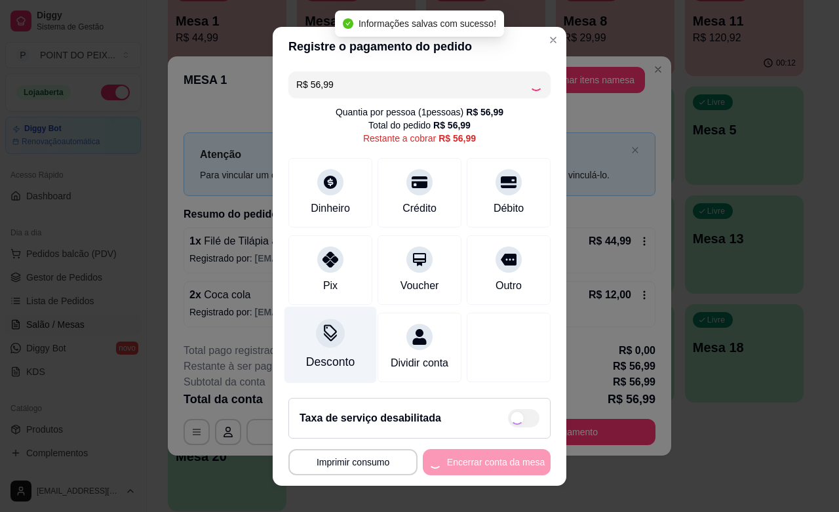
type input "R$ 0,00"
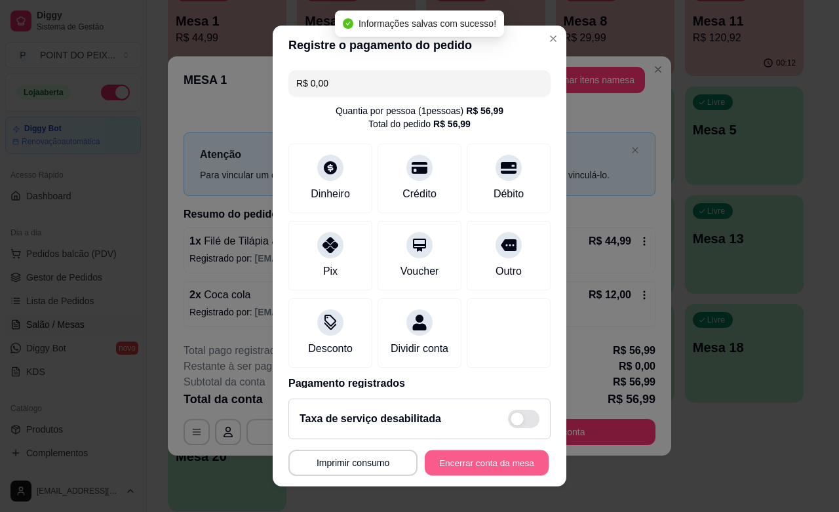
click at [488, 469] on button "Encerrar conta da mesa" at bounding box center [487, 463] width 124 height 26
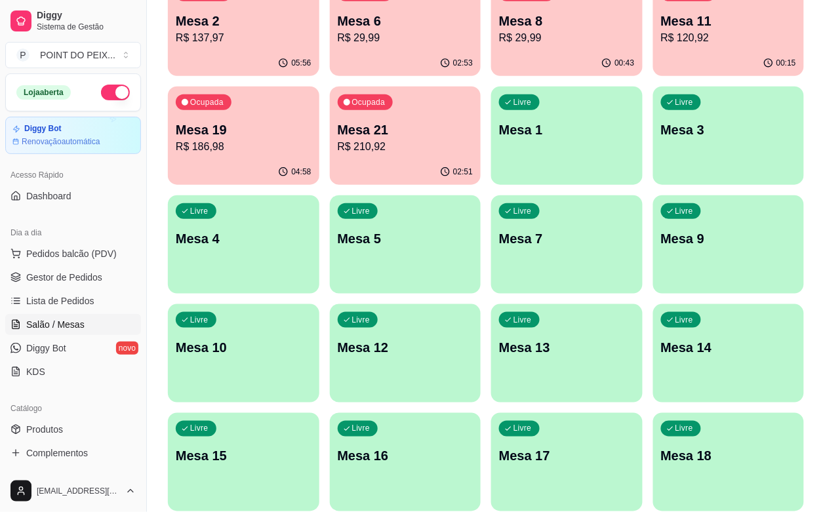
click at [311, 121] on p "Mesa 19" at bounding box center [244, 130] width 136 height 18
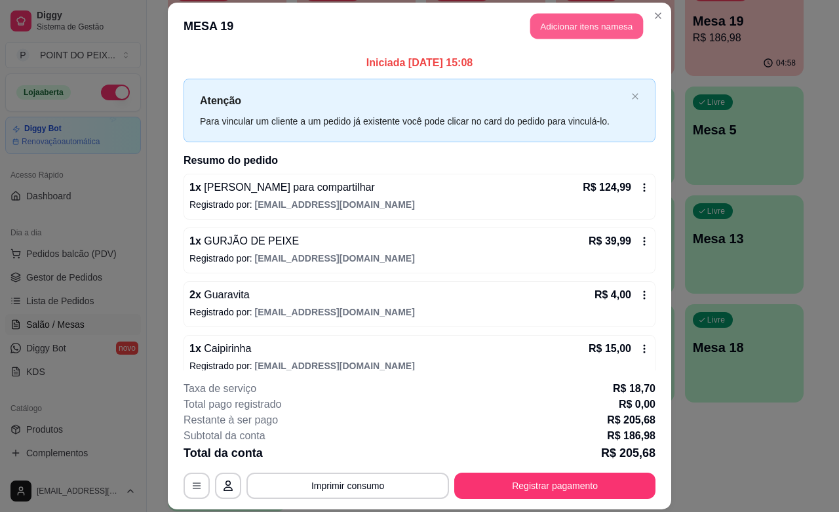
click at [539, 17] on button "Adicionar itens na mesa" at bounding box center [586, 27] width 113 height 26
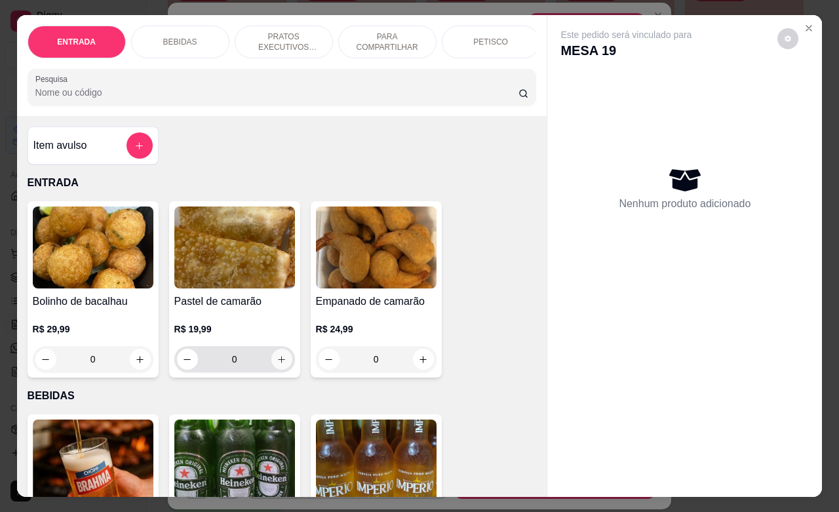
click at [276, 360] on button "increase-product-quantity" at bounding box center [281, 359] width 21 height 21
type input "1"
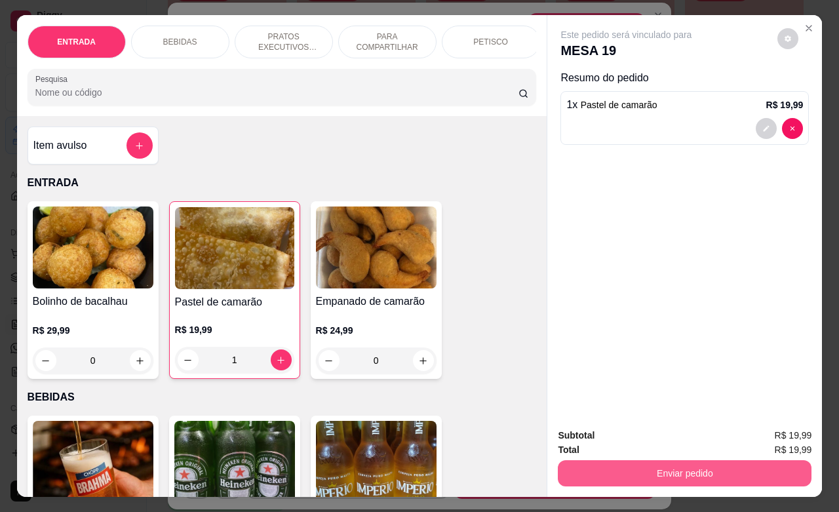
click at [618, 462] on button "Enviar pedido" at bounding box center [685, 473] width 254 height 26
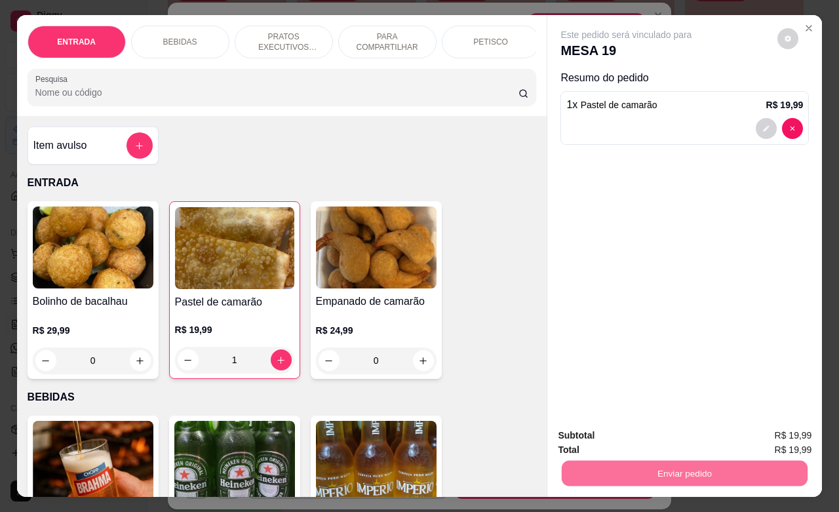
click at [587, 437] on button "Não registrar e enviar pedido" at bounding box center [640, 433] width 132 height 24
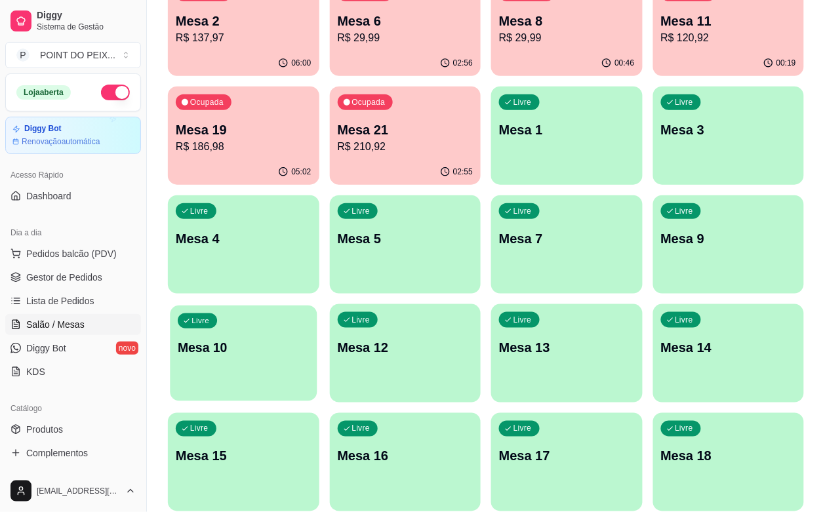
click at [317, 305] on div "Livre Mesa 10" at bounding box center [243, 345] width 147 height 80
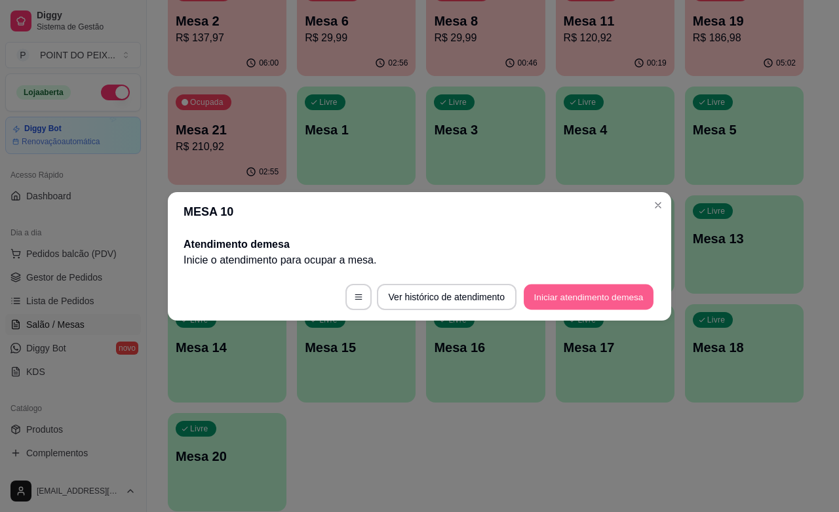
click at [530, 290] on button "Iniciar atendimento de mesa" at bounding box center [589, 297] width 130 height 26
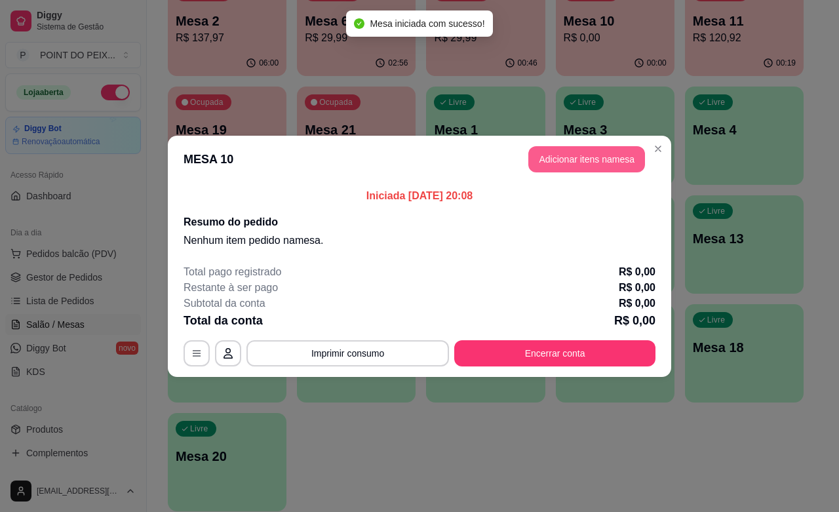
click at [591, 155] on button "Adicionar itens na mesa" at bounding box center [586, 159] width 117 height 26
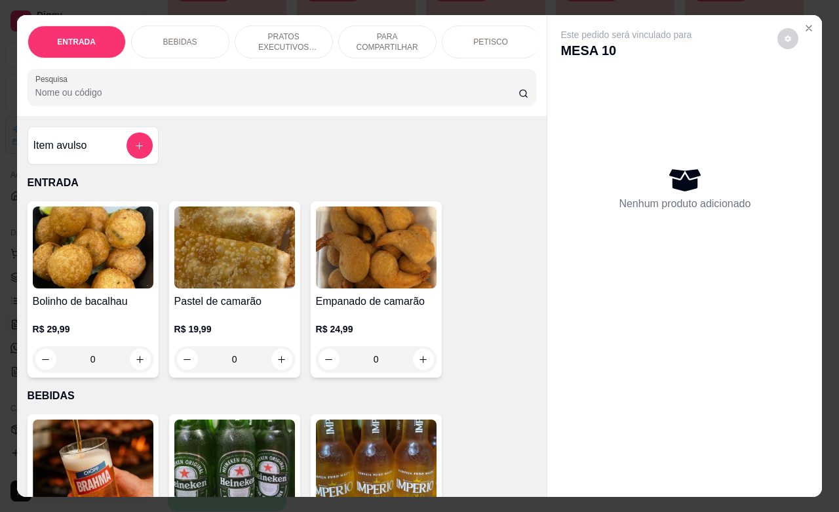
click at [490, 39] on p "PETISCO" at bounding box center [490, 42] width 35 height 10
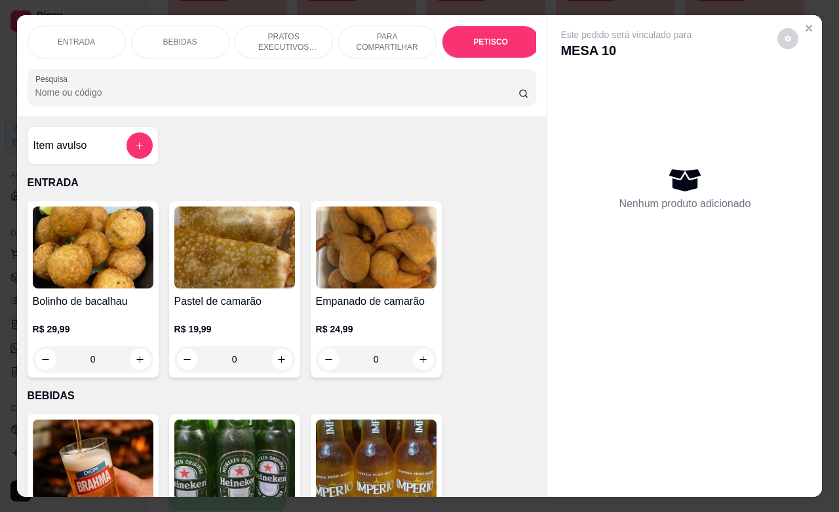
scroll to position [3091, 0]
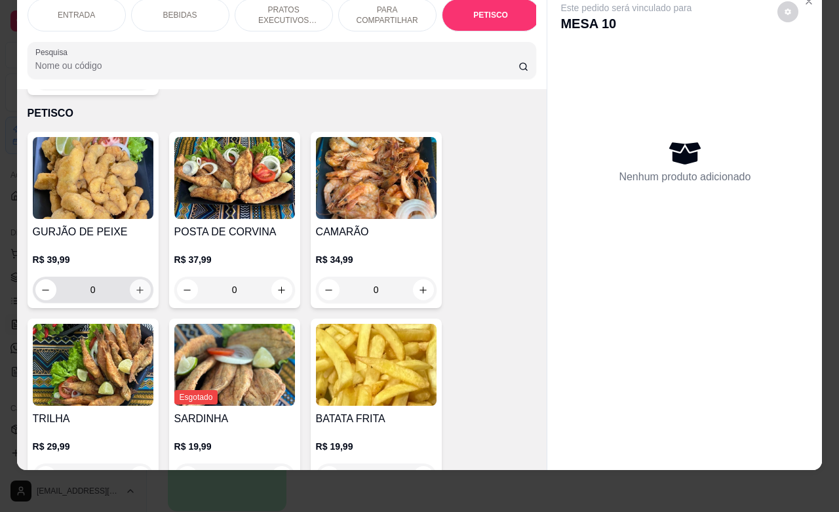
click at [135, 285] on icon "increase-product-quantity" at bounding box center [140, 290] width 10 height 10
type input "1"
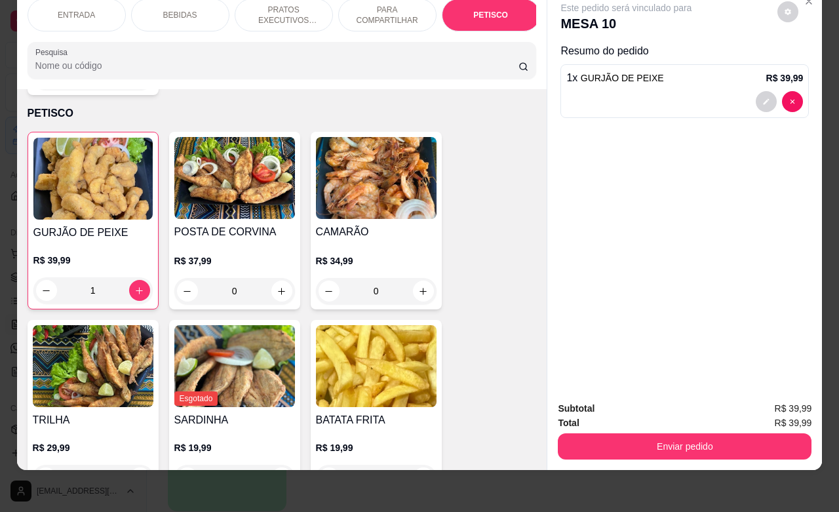
scroll to position [3255, 0]
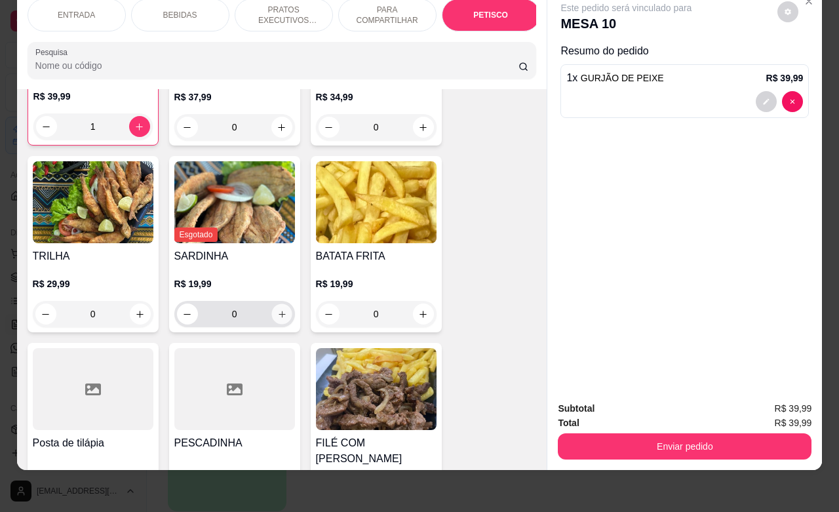
click at [277, 309] on icon "increase-product-quantity" at bounding box center [282, 314] width 10 height 10
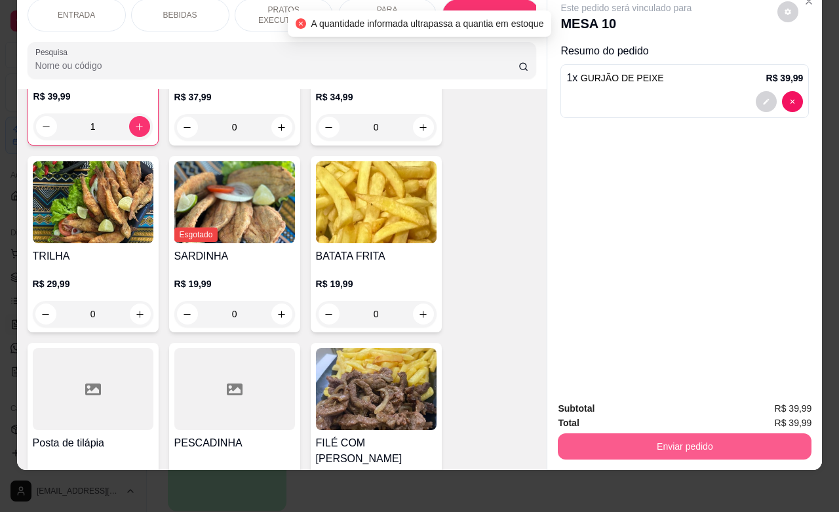
click at [610, 433] on button "Enviar pedido" at bounding box center [685, 446] width 254 height 26
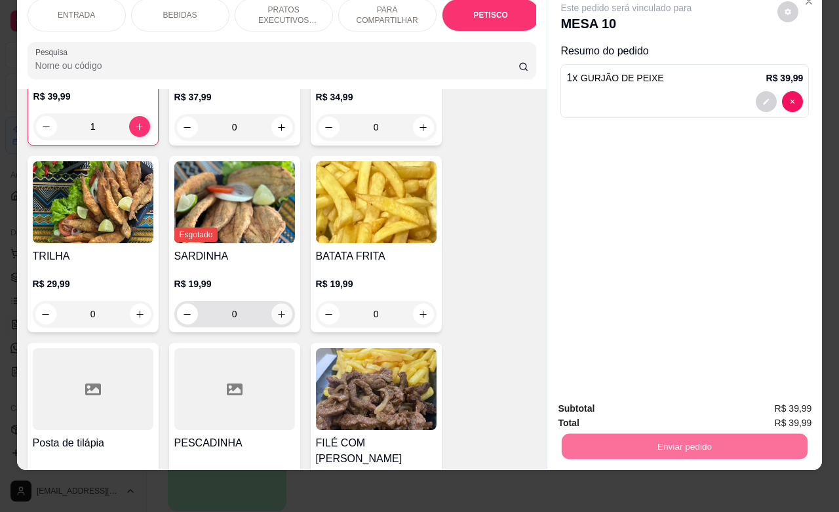
click at [277, 309] on icon "increase-product-quantity" at bounding box center [282, 314] width 10 height 10
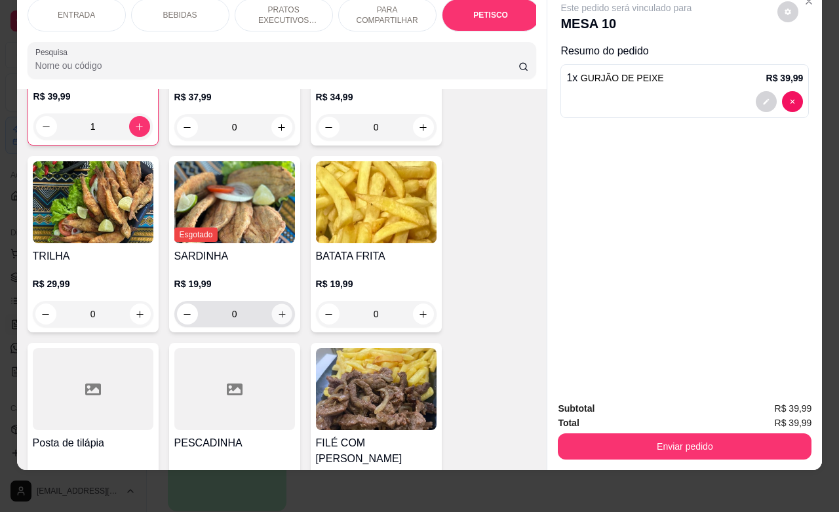
click at [277, 309] on icon "increase-product-quantity" at bounding box center [282, 314] width 10 height 10
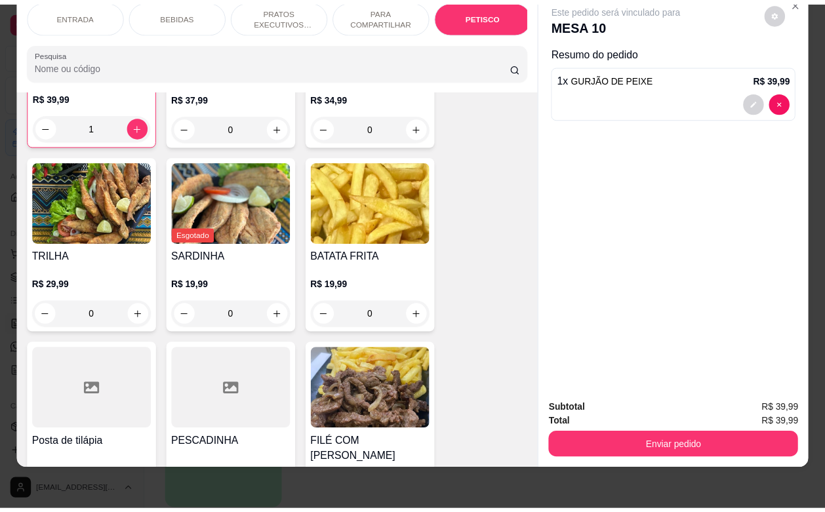
scroll to position [0, 0]
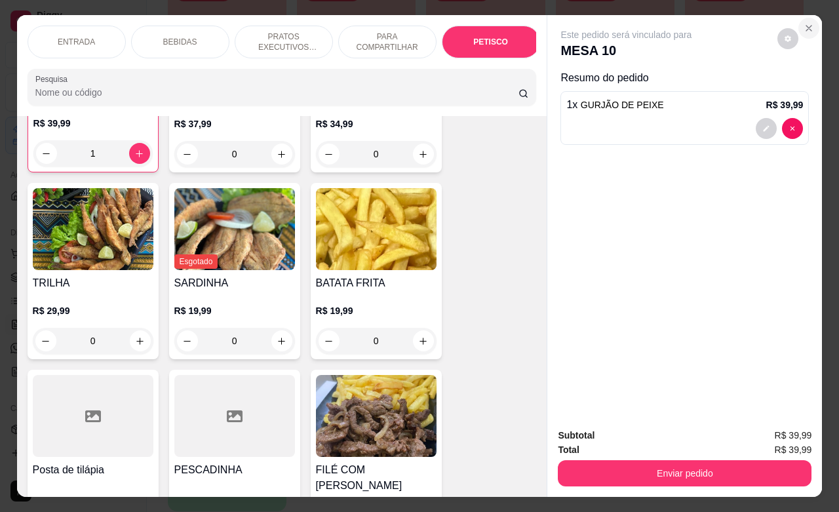
click at [806, 26] on icon "Close" at bounding box center [808, 28] width 5 height 5
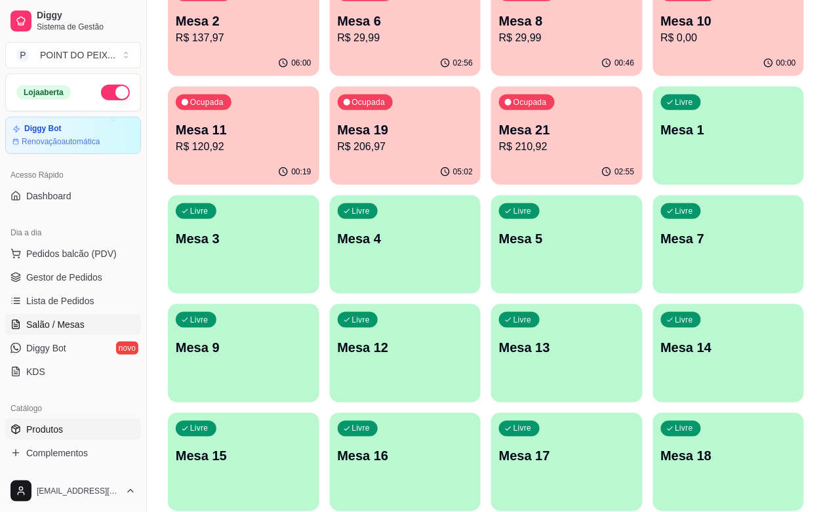
click at [49, 430] on span "Produtos" at bounding box center [44, 429] width 37 height 13
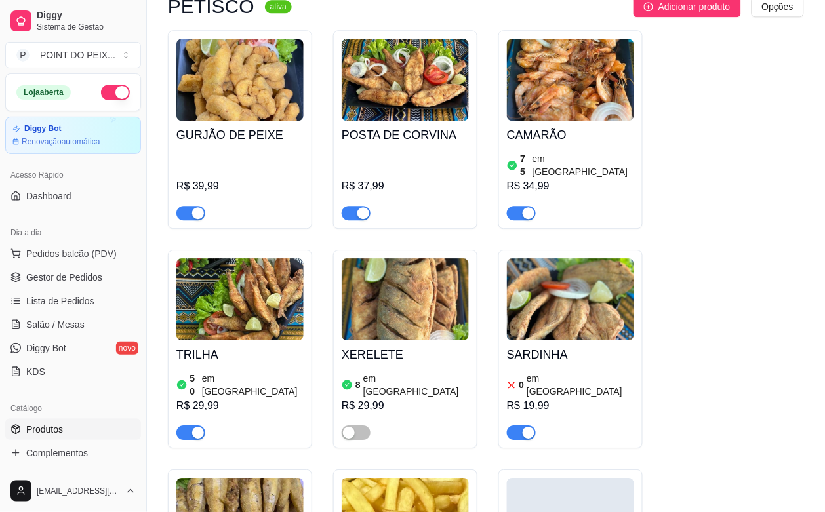
scroll to position [4015, 0]
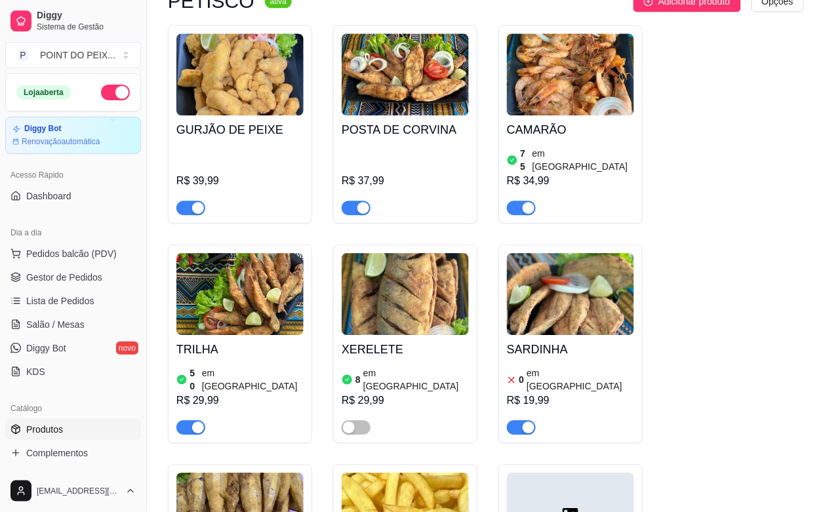
click at [559, 253] on img at bounding box center [570, 294] width 127 height 82
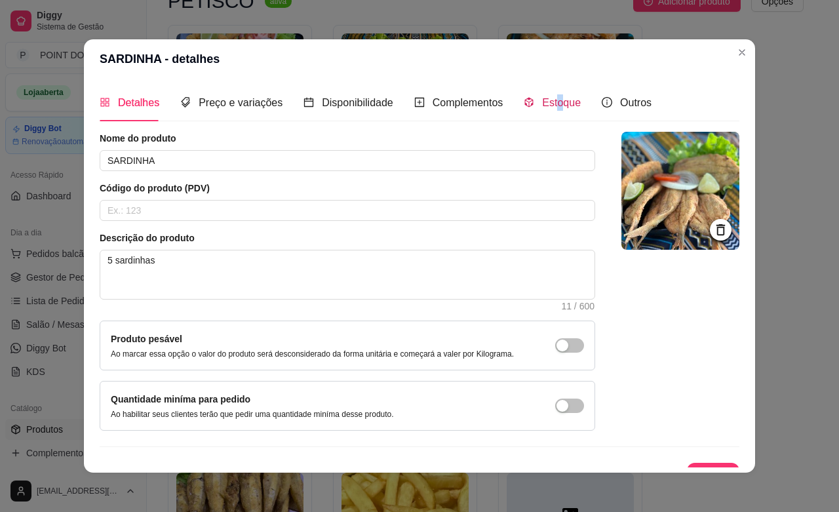
click at [549, 107] on span "Estoque" at bounding box center [561, 102] width 39 height 11
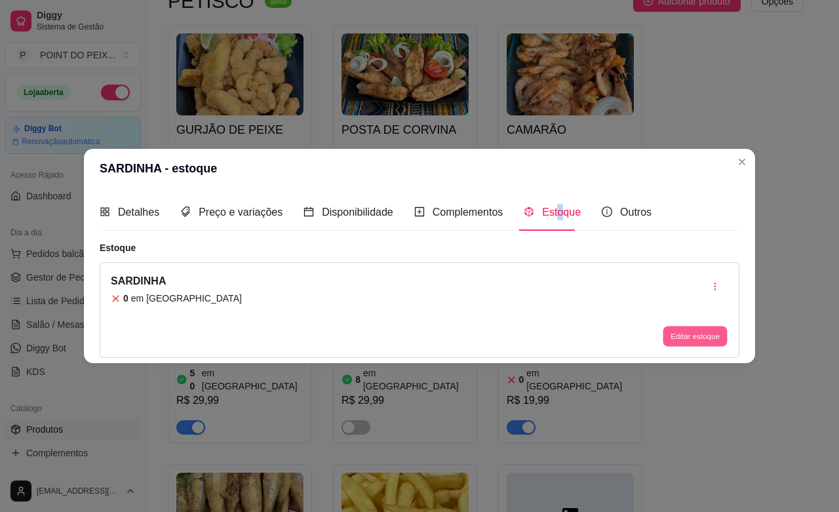
click at [676, 342] on button "Editar estoque" at bounding box center [695, 336] width 64 height 20
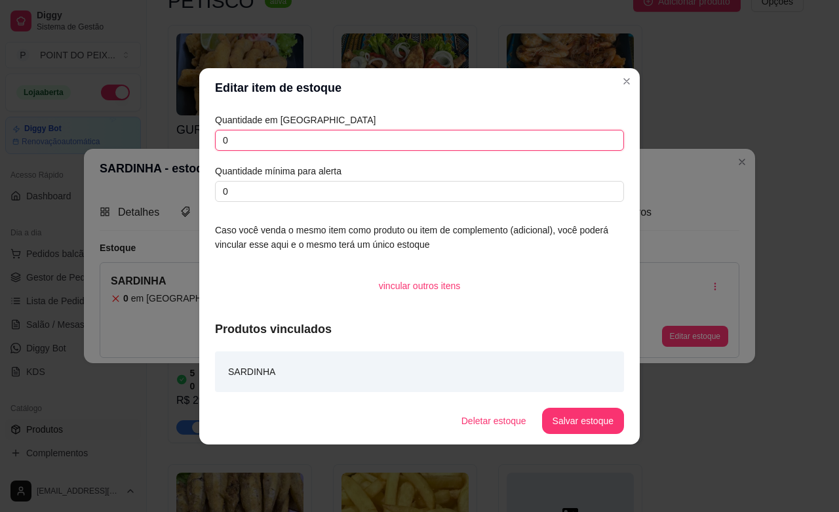
drag, startPoint x: 246, startPoint y: 142, endPoint x: 200, endPoint y: 142, distance: 45.9
click at [200, 142] on div "Quantidade em estoque 0 Quantidade mínima para alerta 0 Caso você venda o mesmo…" at bounding box center [419, 252] width 440 height 290
type input "10"
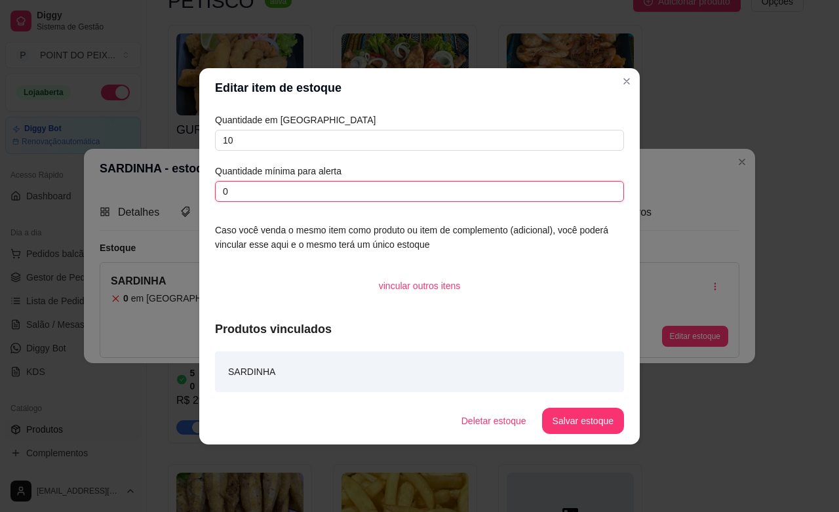
drag, startPoint x: 240, startPoint y: 199, endPoint x: 207, endPoint y: 193, distance: 33.2
click at [207, 193] on div "Quantidade em estoque 10 Quantidade mínima para alerta 0 Caso você venda o mesm…" at bounding box center [419, 252] width 440 height 290
type input "1"
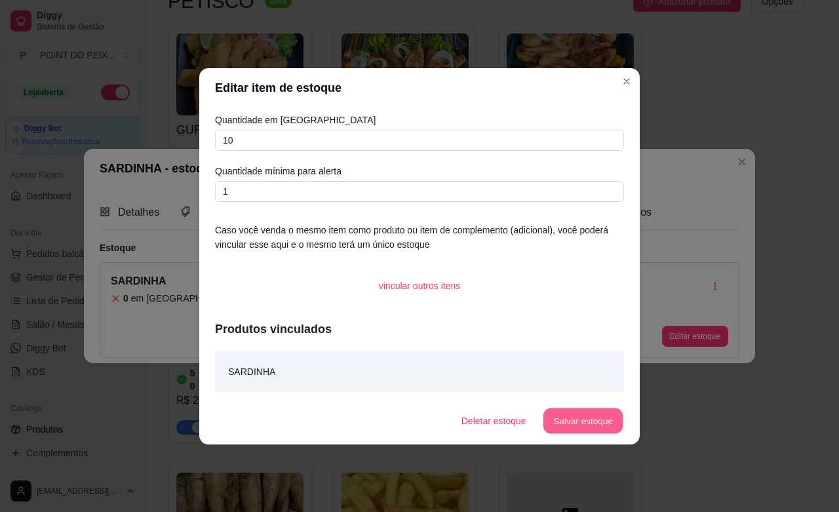
click at [585, 414] on button "Salvar estoque" at bounding box center [583, 421] width 80 height 26
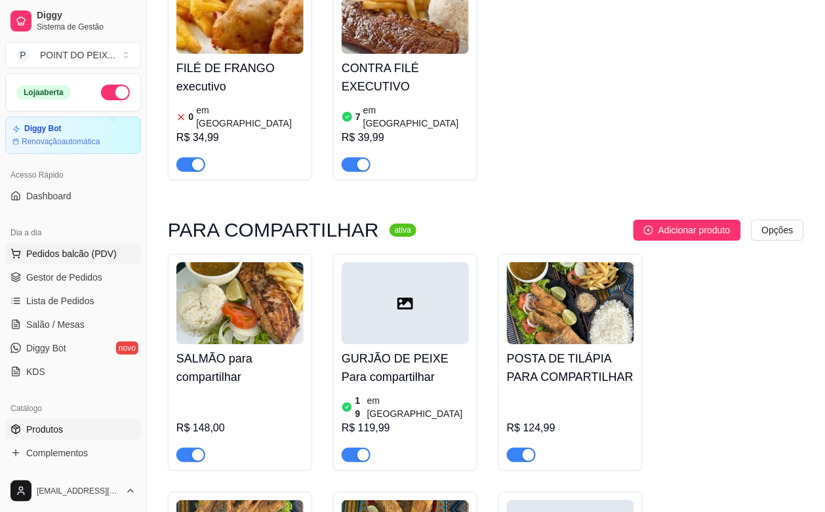
scroll to position [3031, 0]
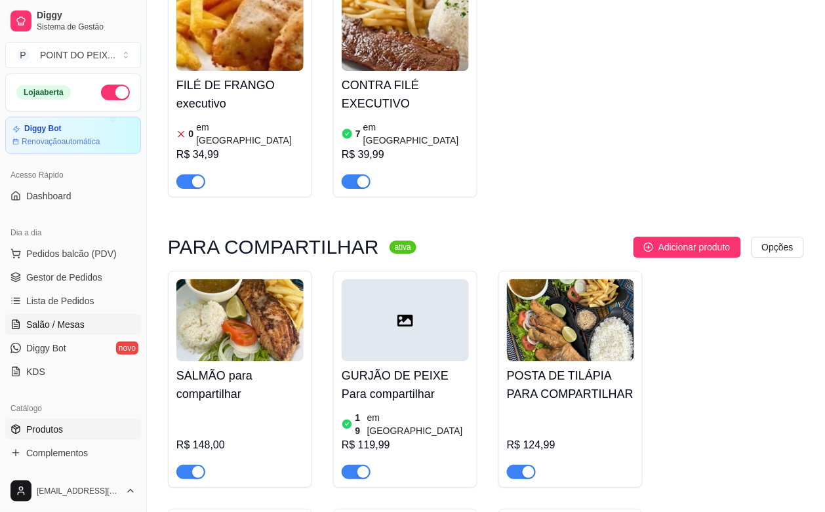
click at [60, 326] on span "Salão / Mesas" at bounding box center [55, 324] width 58 height 13
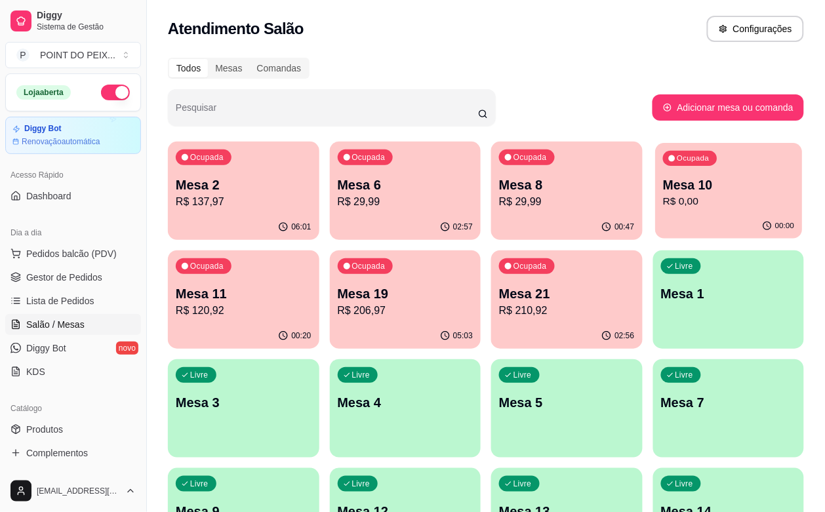
click at [655, 218] on div "00:00" at bounding box center [728, 226] width 147 height 25
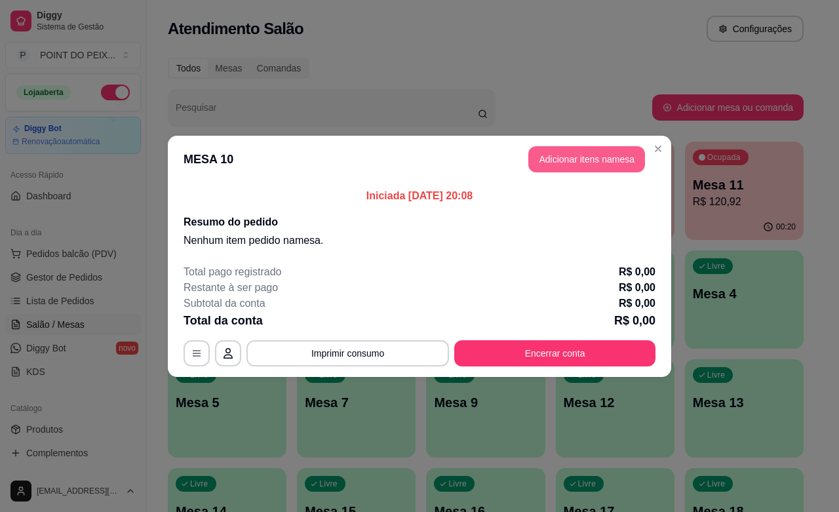
click at [618, 162] on button "Adicionar itens na mesa" at bounding box center [586, 159] width 117 height 26
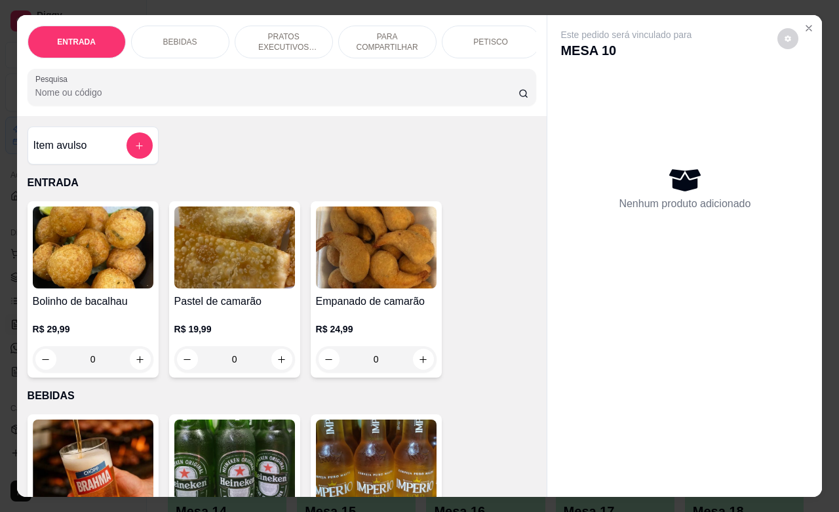
click at [477, 37] on p "PETISCO" at bounding box center [490, 42] width 35 height 10
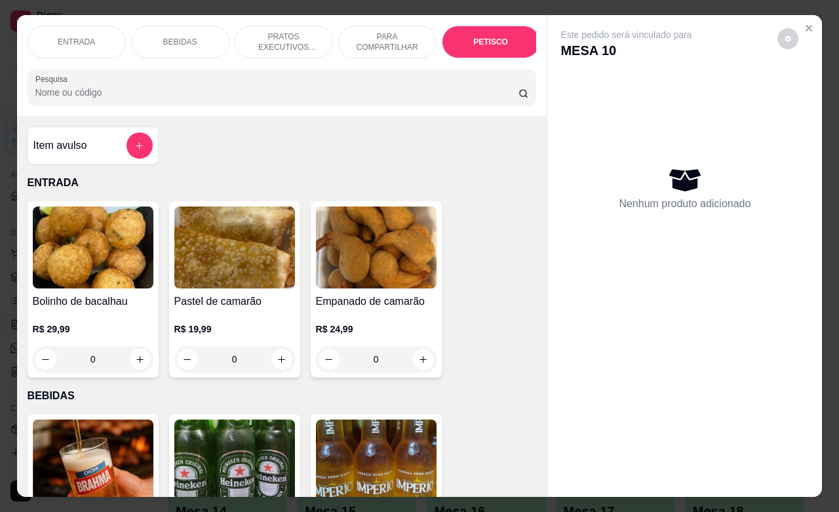
scroll to position [3091, 0]
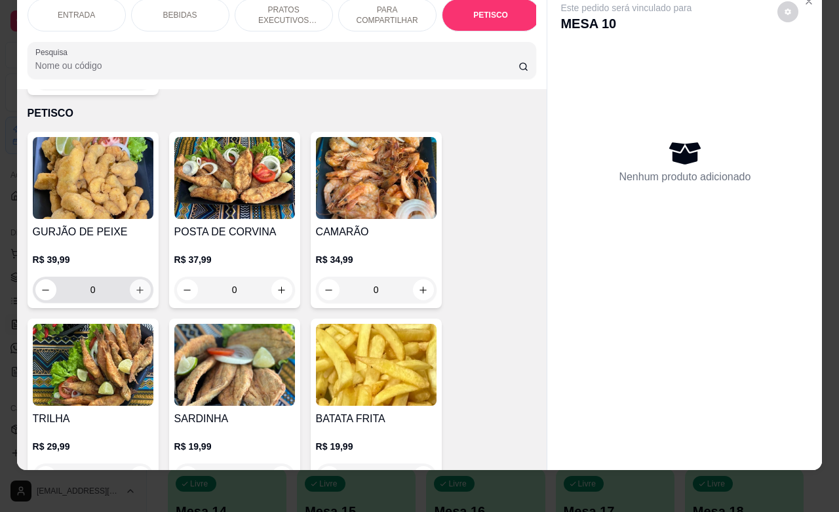
click at [136, 285] on icon "increase-product-quantity" at bounding box center [140, 290] width 10 height 10
type input "1"
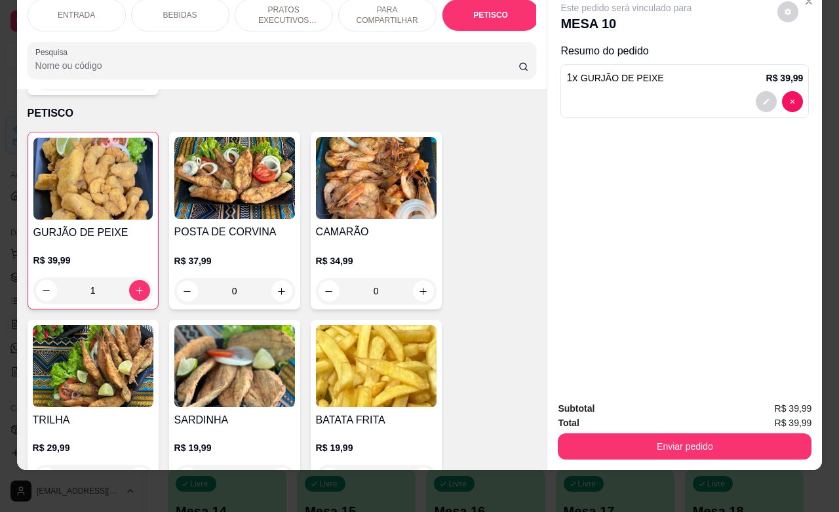
scroll to position [3173, 0]
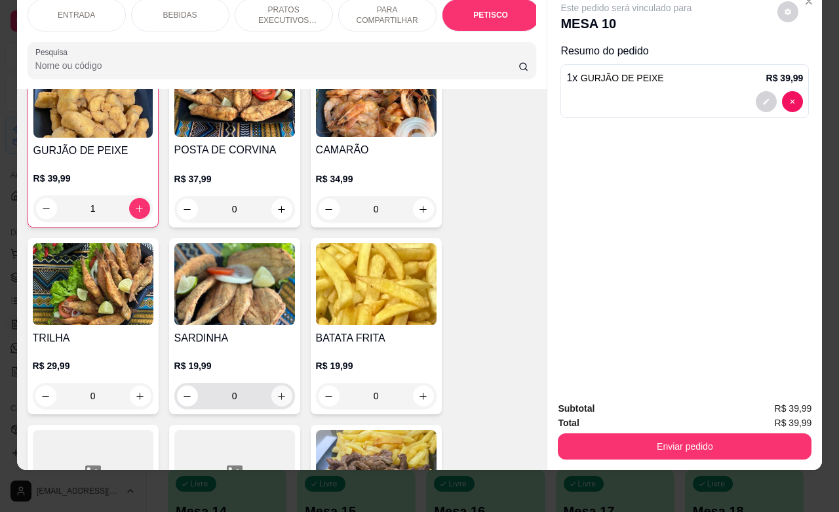
click at [271, 385] on button "increase-product-quantity" at bounding box center [281, 395] width 21 height 21
type input "1"
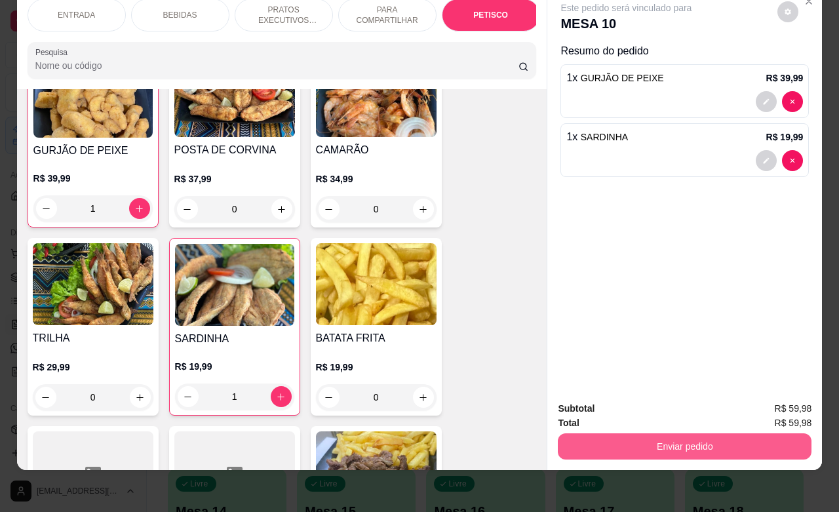
click at [600, 433] on button "Enviar pedido" at bounding box center [685, 446] width 254 height 26
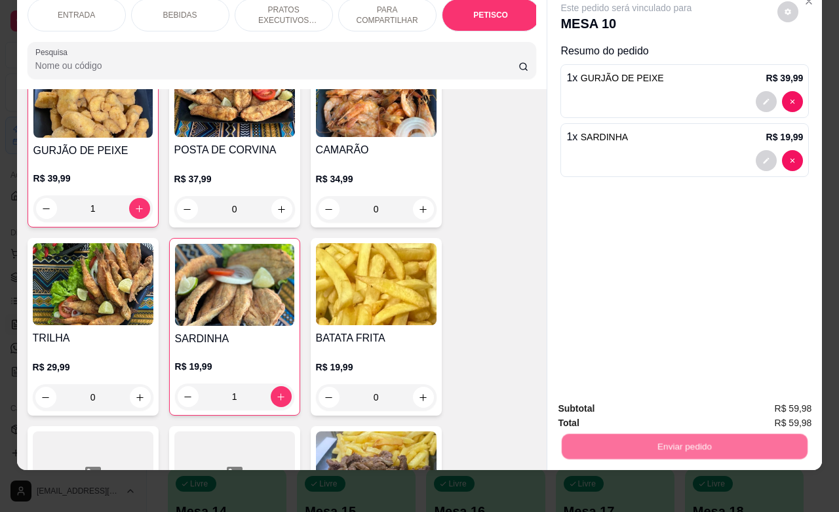
click at [598, 405] on button "Não registrar e enviar pedido" at bounding box center [640, 400] width 136 height 25
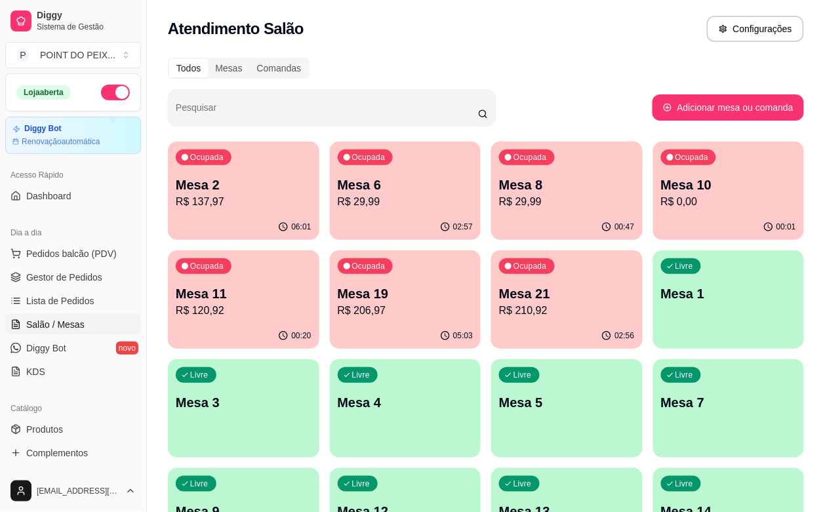
click at [653, 320] on div "Livre Mesa 1" at bounding box center [728, 291] width 151 height 83
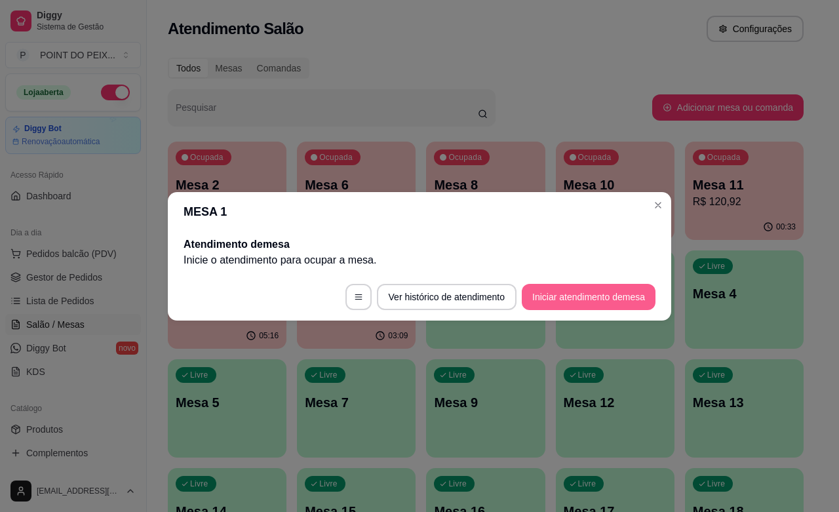
click at [569, 295] on button "Iniciar atendimento de mesa" at bounding box center [589, 297] width 134 height 26
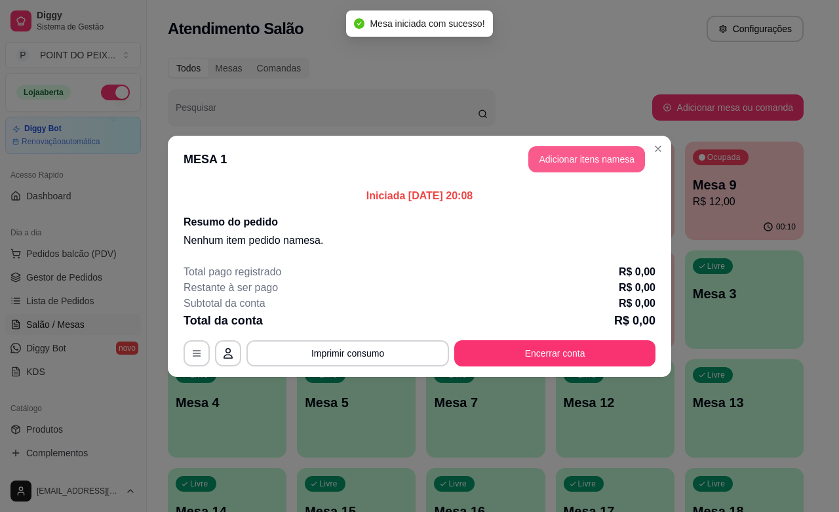
click at [558, 146] on button "Adicionar itens na mesa" at bounding box center [586, 159] width 117 height 26
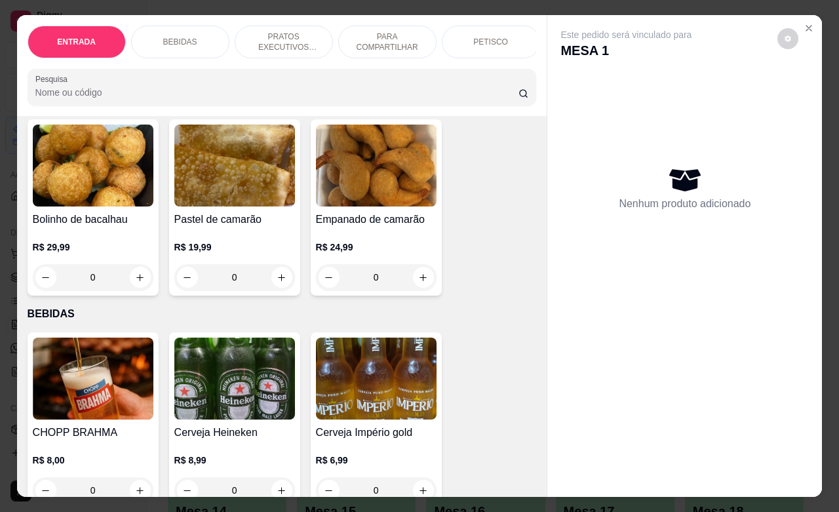
scroll to position [246, 0]
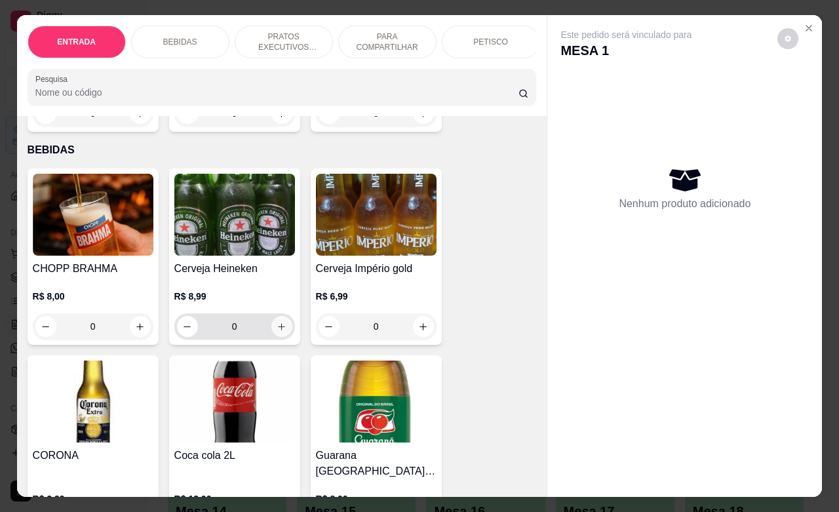
click at [279, 337] on button "increase-product-quantity" at bounding box center [281, 326] width 21 height 21
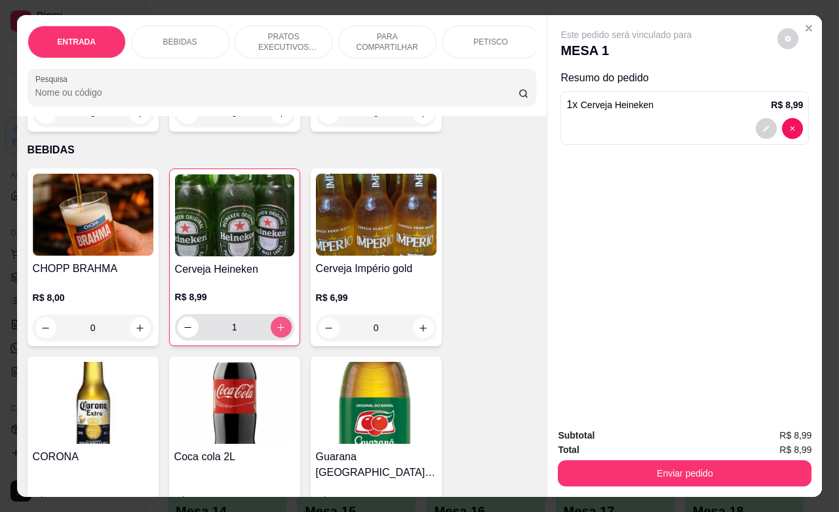
click at [279, 338] on button "increase-product-quantity" at bounding box center [281, 327] width 21 height 21
type input "2"
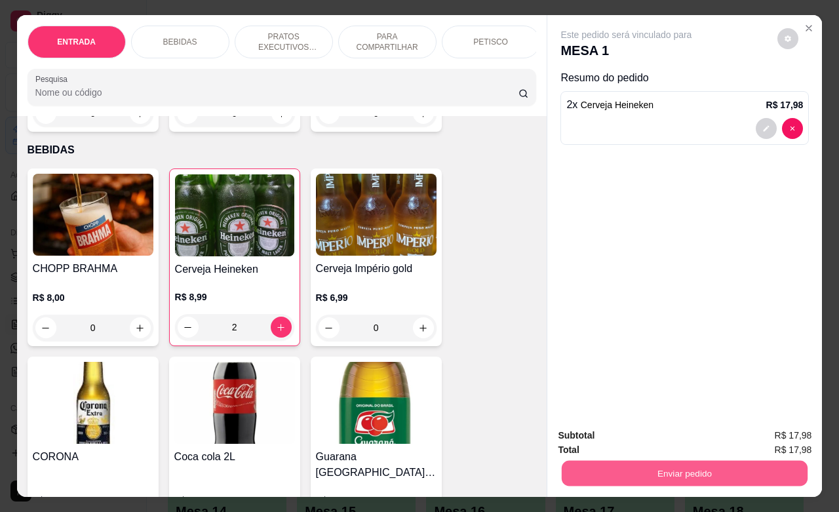
click at [608, 462] on button "Enviar pedido" at bounding box center [685, 473] width 246 height 26
click at [659, 427] on button "Não registrar e enviar pedido" at bounding box center [640, 433] width 136 height 25
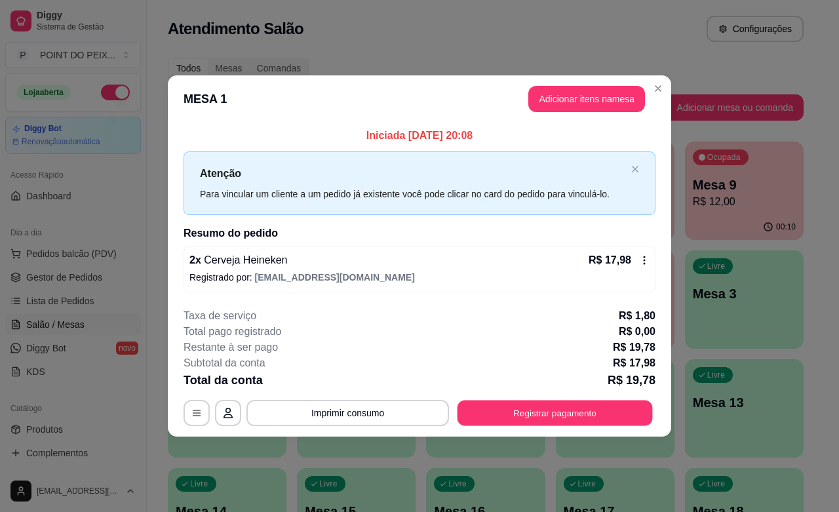
click at [587, 414] on button "Registrar pagamento" at bounding box center [555, 413] width 195 height 26
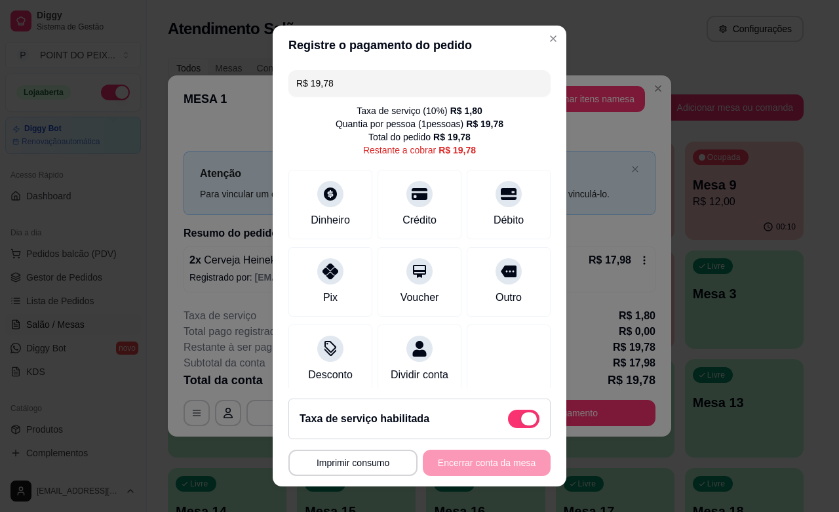
click at [508, 410] on span at bounding box center [523, 419] width 31 height 18
click at [507, 421] on input "checkbox" at bounding box center [511, 425] width 9 height 9
checkbox input "true"
type input "R$ 17,98"
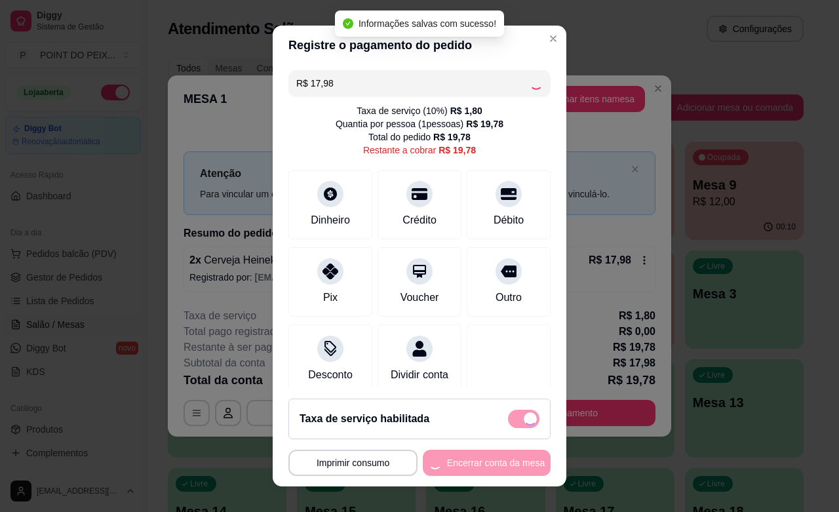
checkbox input "false"
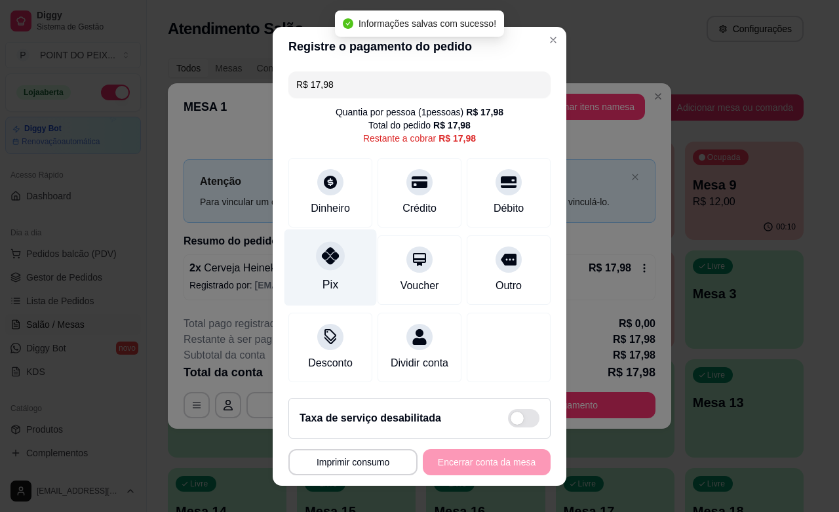
click at [332, 274] on div "Pix" at bounding box center [330, 267] width 92 height 77
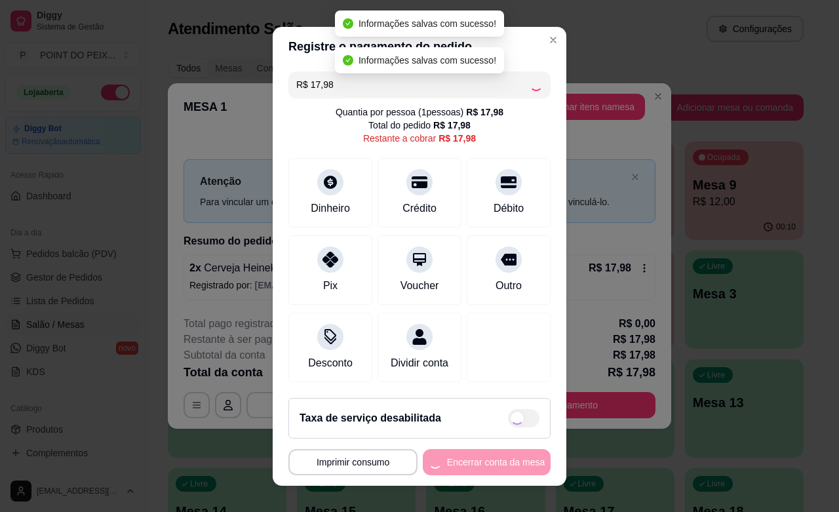
type input "R$ 0,00"
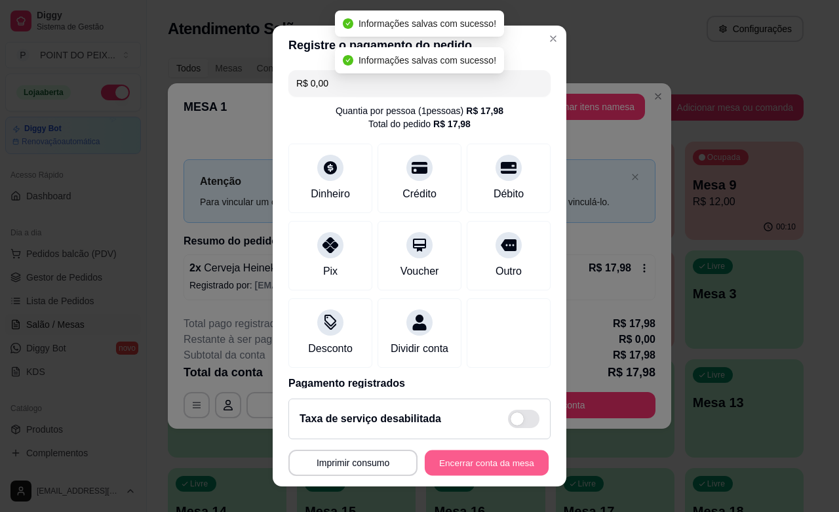
click at [475, 463] on button "Encerrar conta da mesa" at bounding box center [487, 463] width 124 height 26
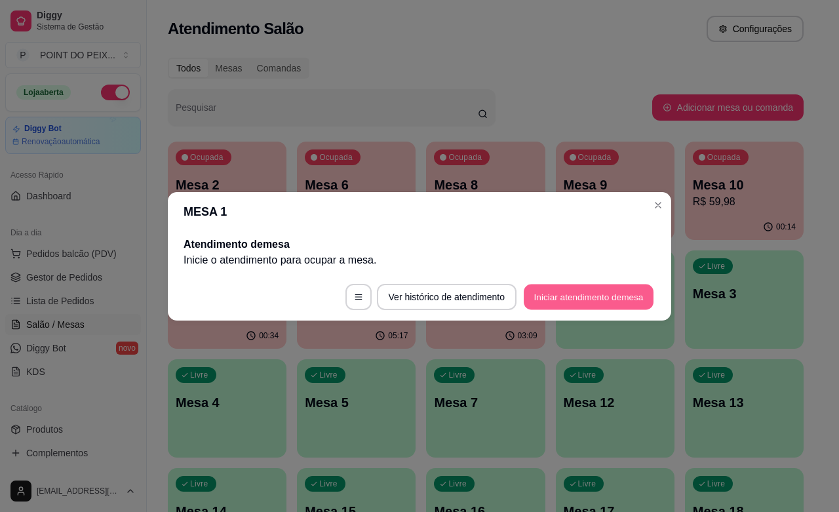
click at [547, 298] on button "Iniciar atendimento de mesa" at bounding box center [589, 297] width 130 height 26
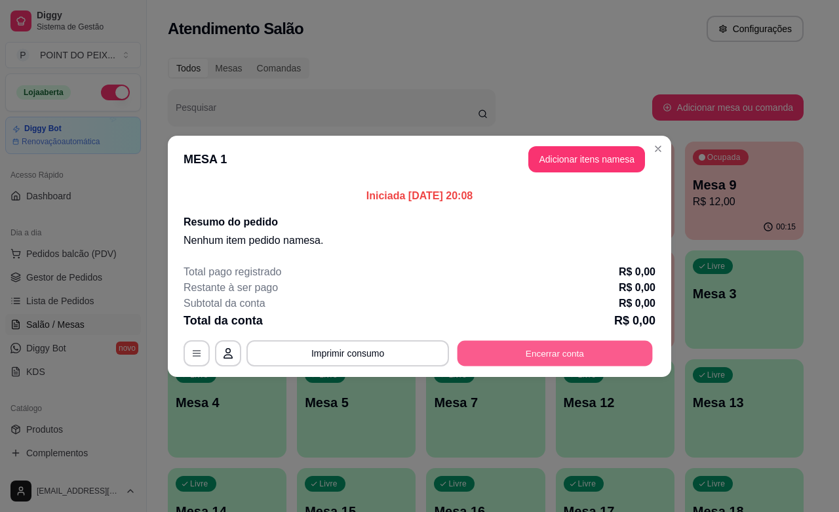
click at [575, 351] on button "Encerrar conta" at bounding box center [555, 353] width 195 height 26
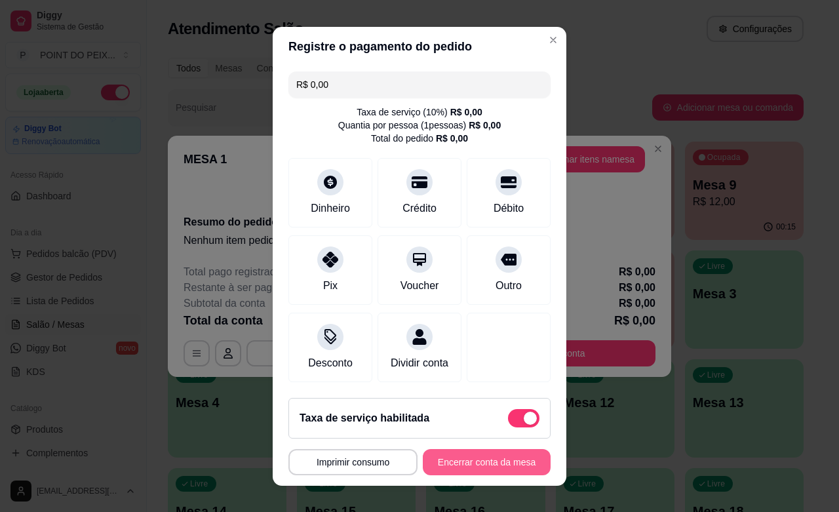
click at [503, 459] on button "Encerrar conta da mesa" at bounding box center [487, 462] width 128 height 26
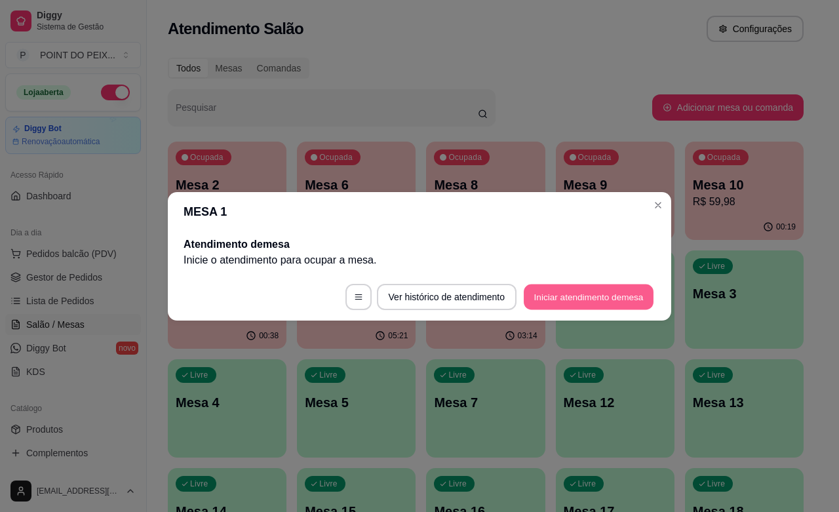
click at [560, 289] on button "Iniciar atendimento de mesa" at bounding box center [589, 297] width 130 height 26
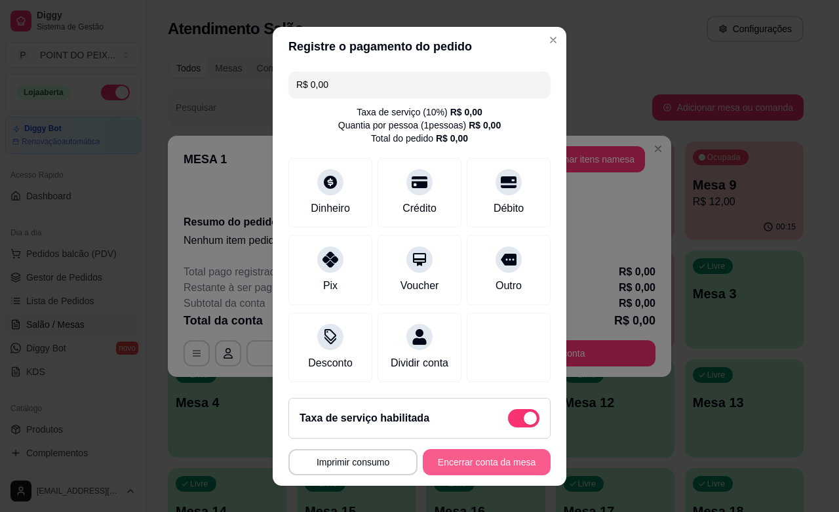
click at [429, 467] on button "Encerrar conta da mesa" at bounding box center [487, 462] width 128 height 26
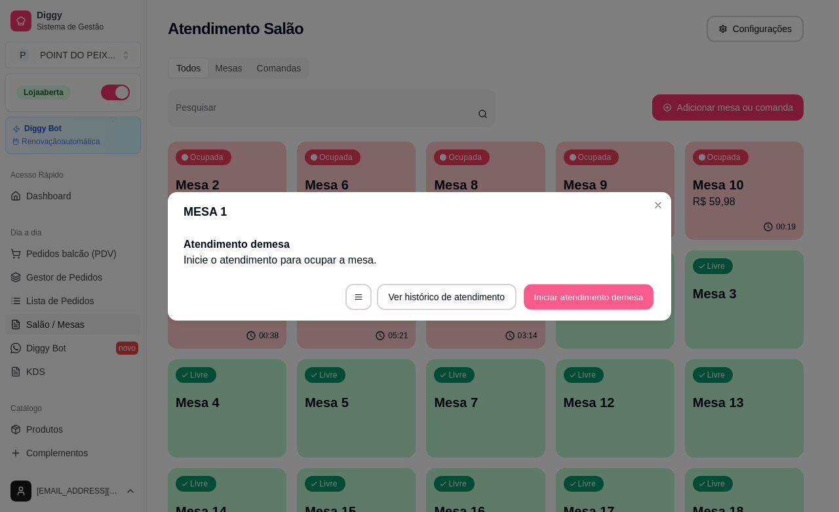
click at [607, 293] on button "Iniciar atendimento de mesa" at bounding box center [589, 297] width 130 height 26
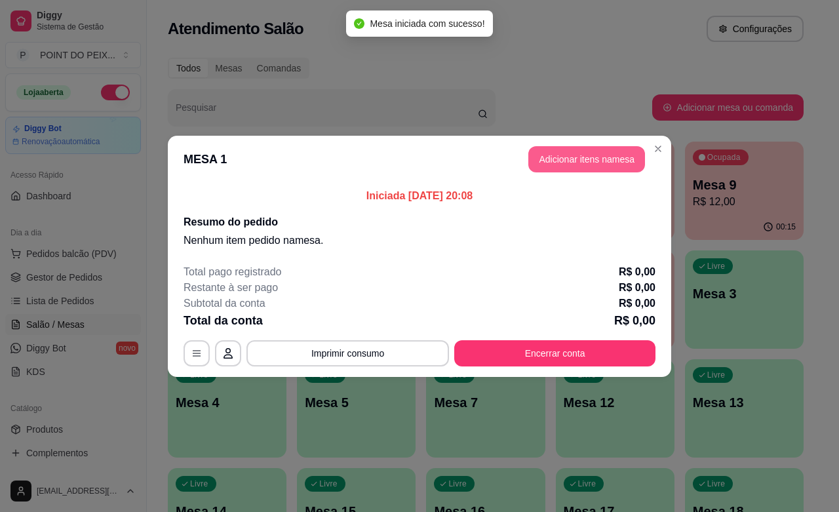
click at [581, 148] on button "Adicionar itens na mesa" at bounding box center [586, 159] width 117 height 26
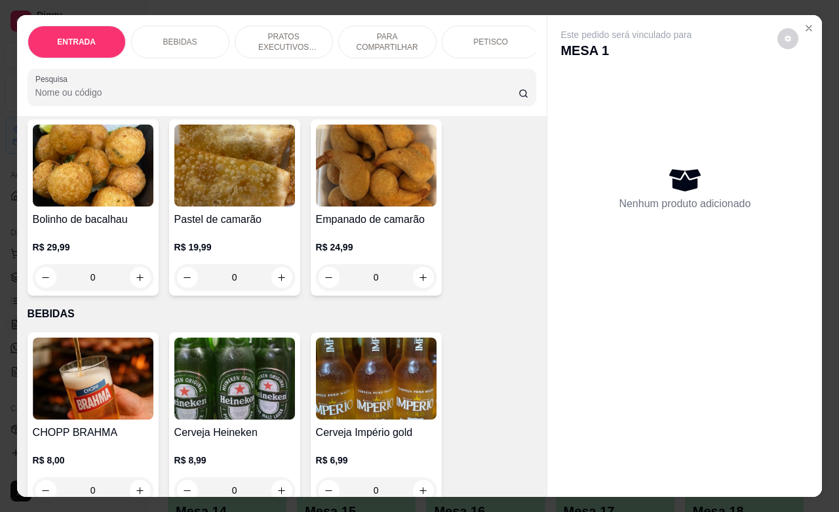
scroll to position [164, 0]
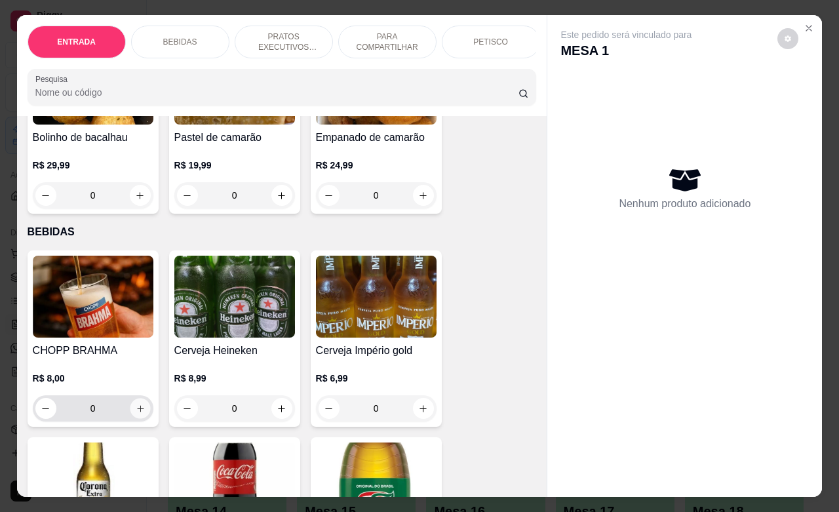
click at [135, 414] on icon "increase-product-quantity" at bounding box center [140, 409] width 10 height 10
type input "1"
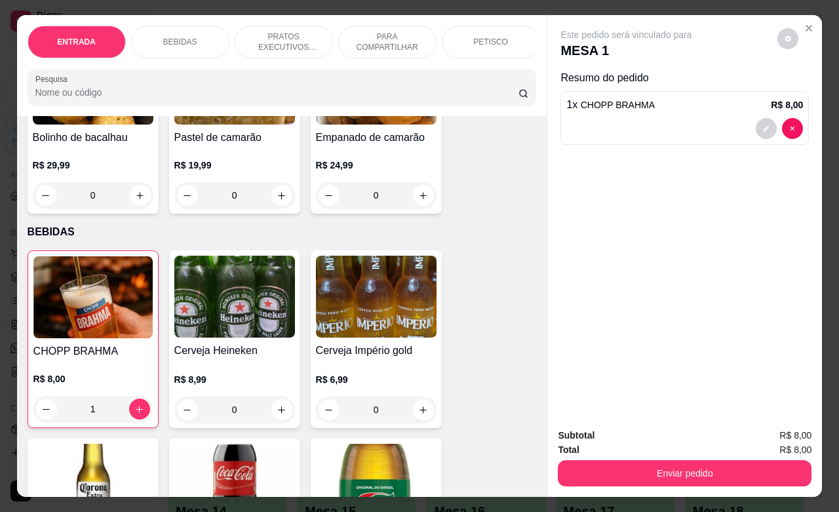
drag, startPoint x: 619, startPoint y: 449, endPoint x: 621, endPoint y: 459, distance: 10.6
click at [621, 459] on div "Enviar pedido" at bounding box center [685, 471] width 254 height 29
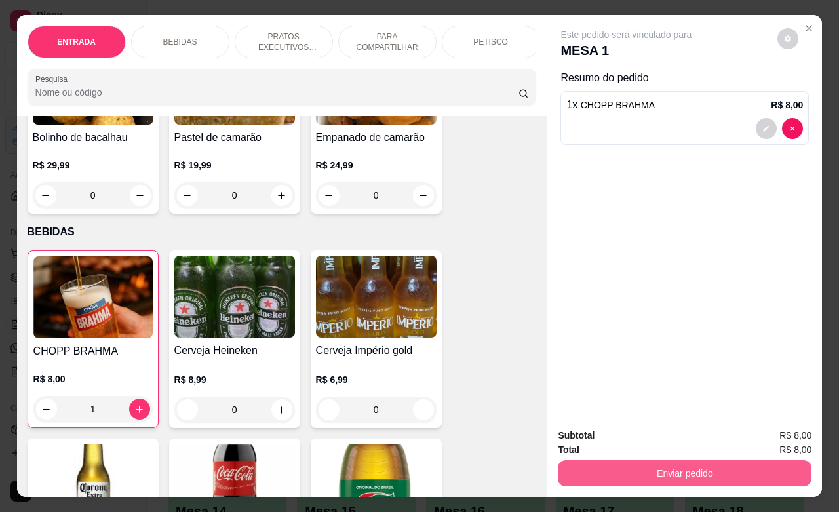
click at [621, 460] on button "Enviar pedido" at bounding box center [685, 473] width 254 height 26
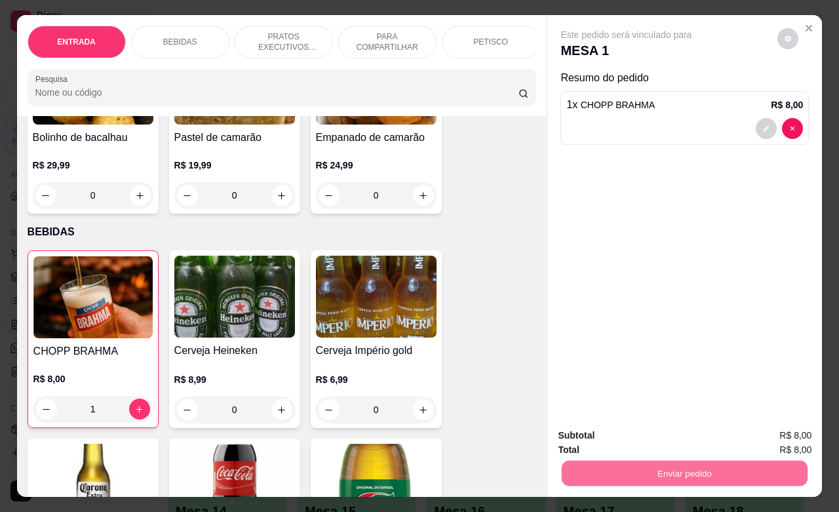
click at [625, 442] on button "Não registrar e enviar pedido" at bounding box center [640, 433] width 136 height 25
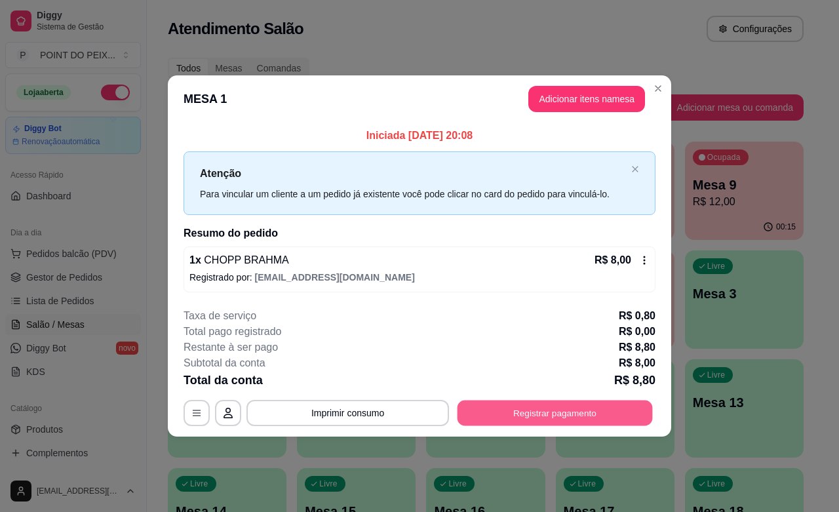
click at [509, 405] on button "Registrar pagamento" at bounding box center [555, 413] width 195 height 26
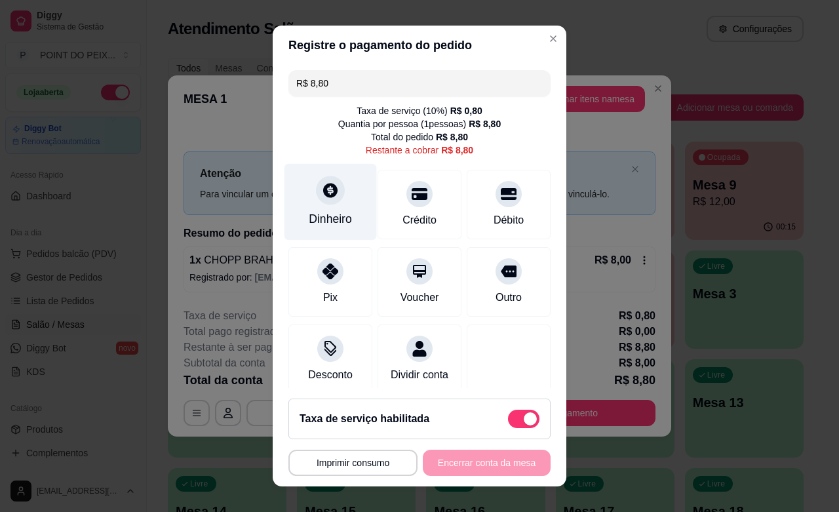
click at [332, 205] on div "Dinheiro" at bounding box center [330, 202] width 92 height 77
click at [508, 419] on span at bounding box center [523, 419] width 31 height 18
click at [507, 421] on input "checkbox" at bounding box center [511, 425] width 9 height 9
checkbox input "true"
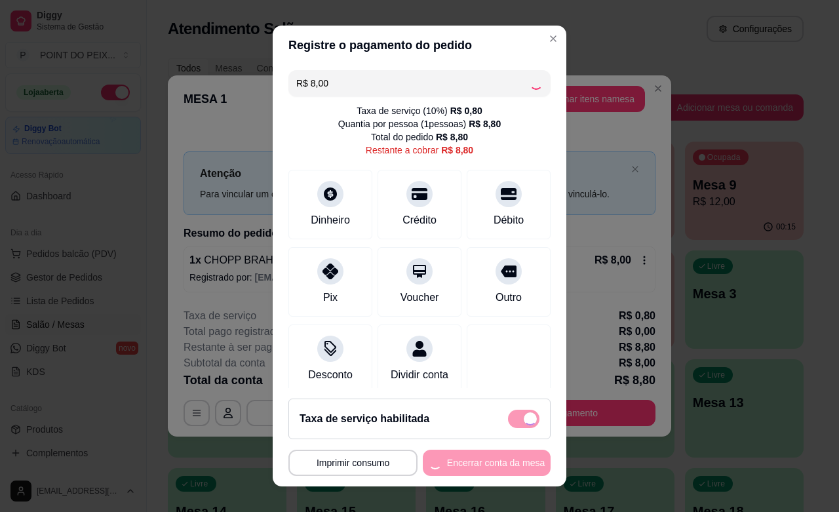
type input "R$ 8,00"
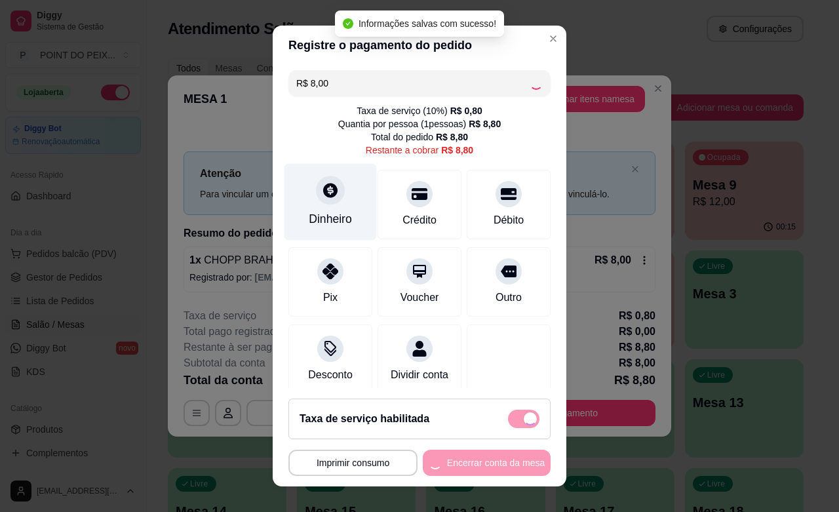
checkbox input "false"
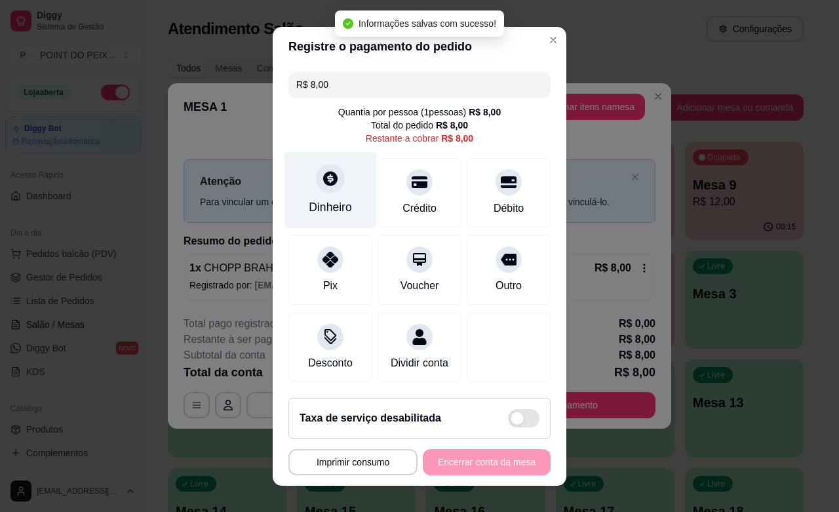
click at [326, 217] on div "Dinheiro" at bounding box center [330, 189] width 92 height 77
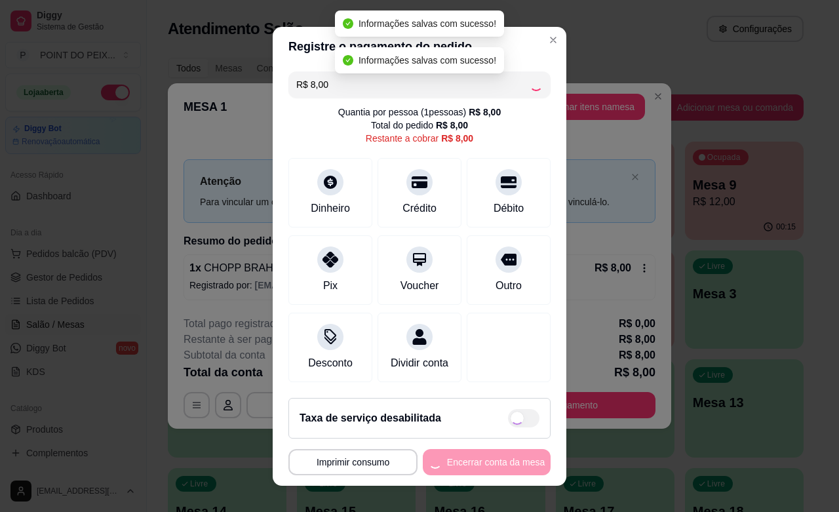
type input "R$ 0,00"
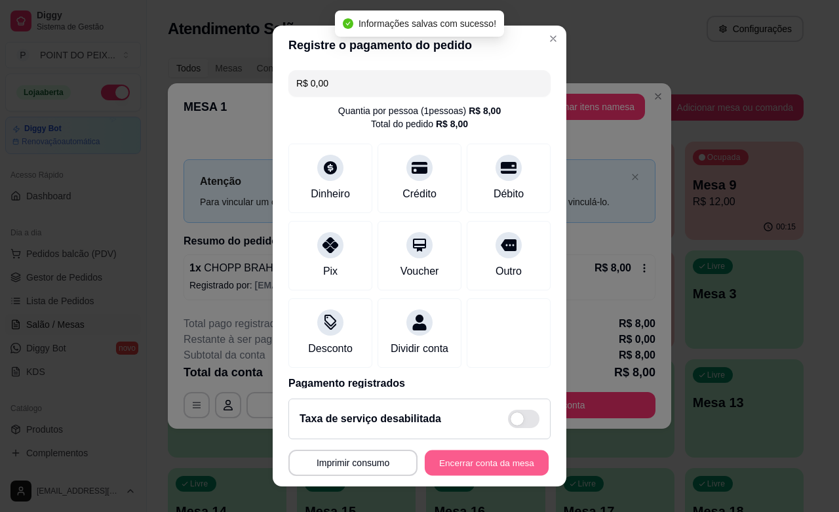
click at [493, 462] on button "Encerrar conta da mesa" at bounding box center [487, 463] width 124 height 26
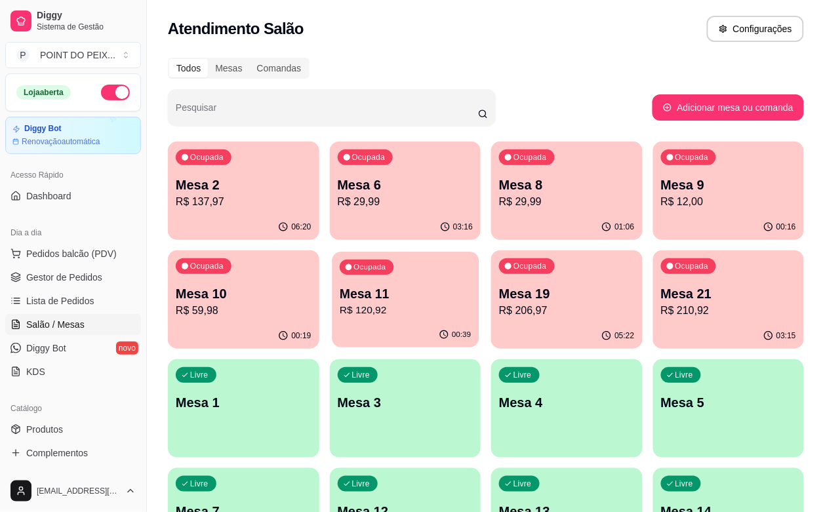
click at [340, 302] on p "Mesa 11" at bounding box center [405, 294] width 131 height 18
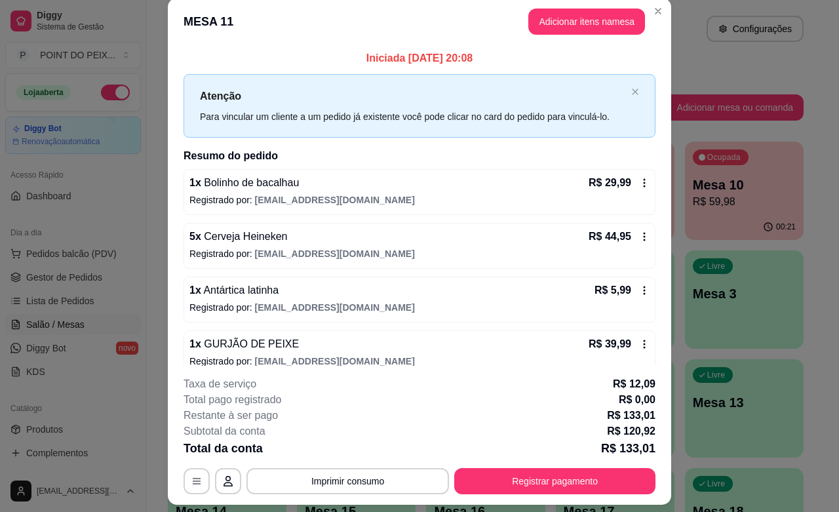
scroll to position [0, 0]
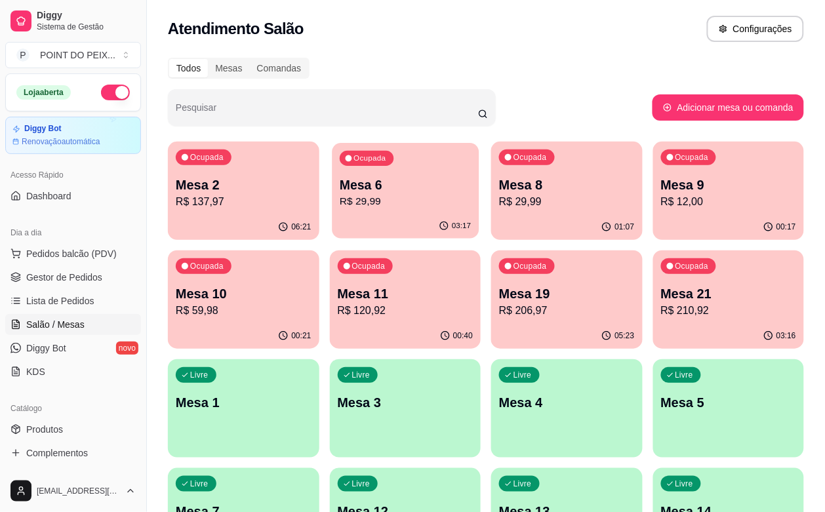
click at [349, 206] on p "R$ 29,99" at bounding box center [405, 201] width 131 height 15
click at [663, 201] on p "R$ 12,00" at bounding box center [728, 201] width 131 height 15
click at [309, 303] on p "R$ 59,98" at bounding box center [243, 310] width 131 height 15
click at [499, 315] on p "R$ 206,97" at bounding box center [567, 311] width 136 height 16
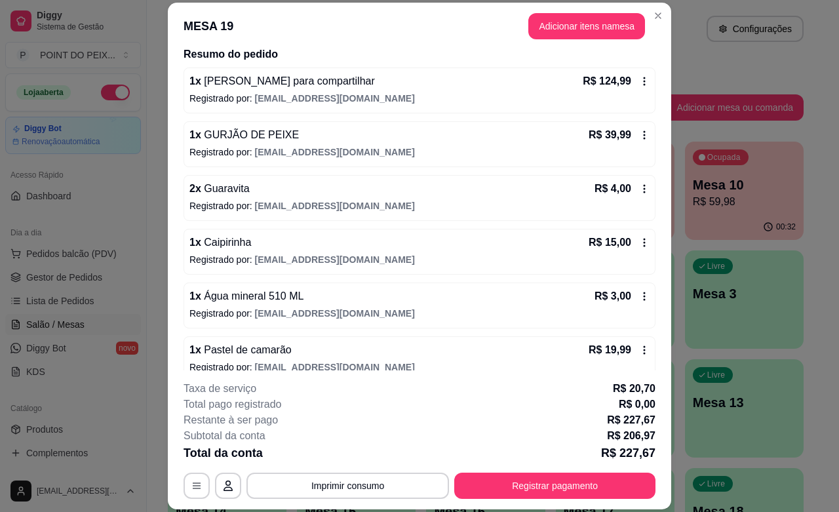
scroll to position [125, 0]
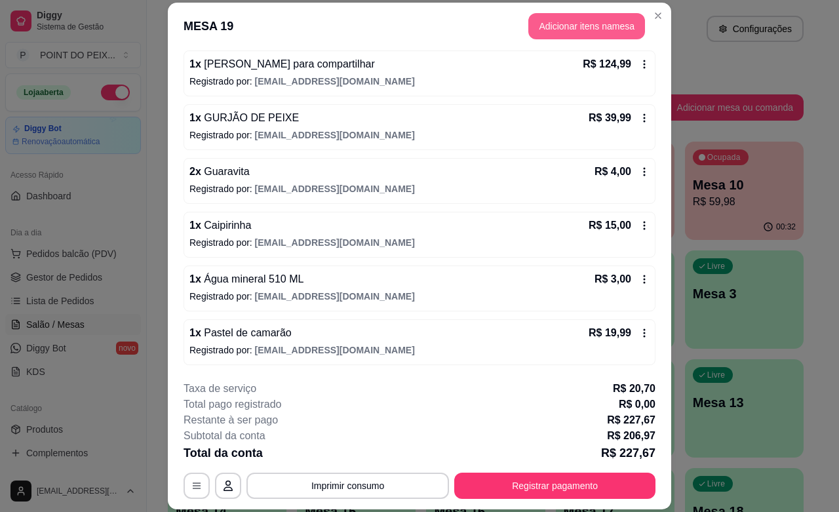
click at [592, 24] on button "Adicionar itens na mesa" at bounding box center [586, 26] width 117 height 26
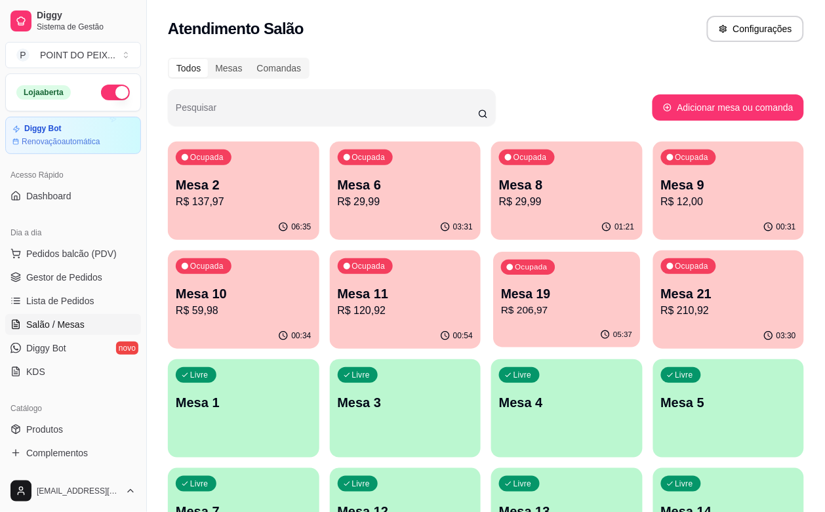
click at [493, 328] on div "05:37" at bounding box center [566, 334] width 147 height 25
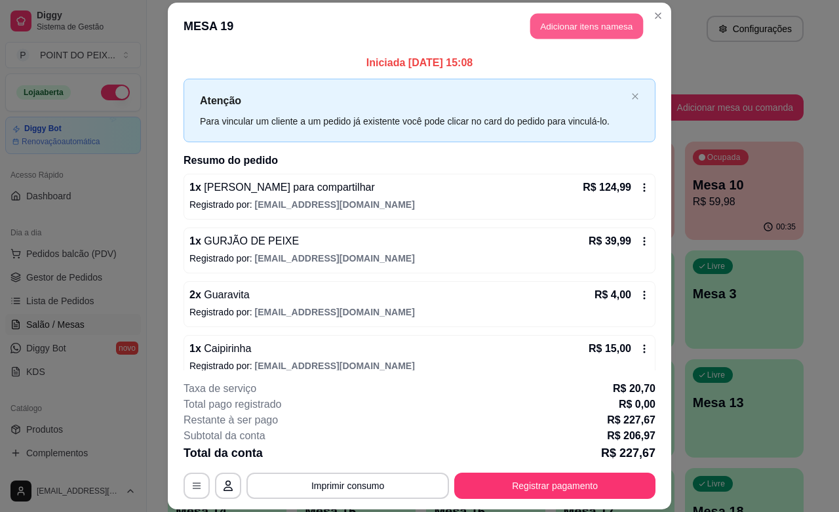
click at [568, 33] on button "Adicionar itens na mesa" at bounding box center [586, 27] width 113 height 26
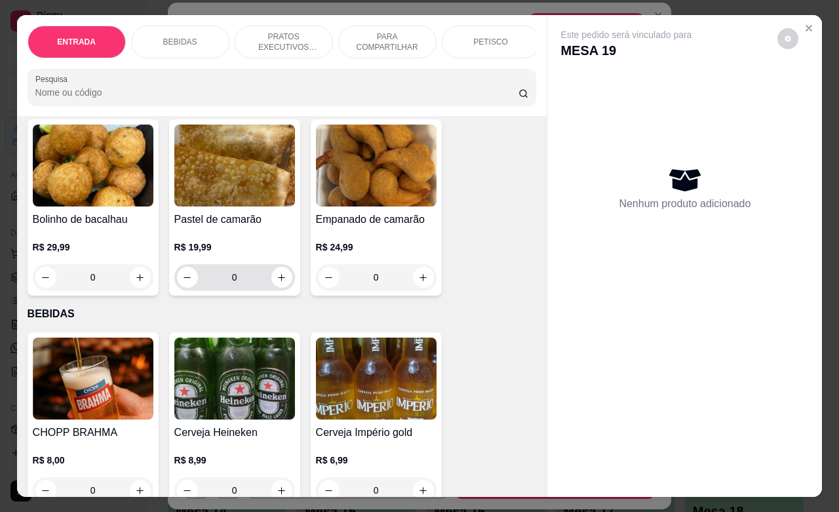
scroll to position [164, 0]
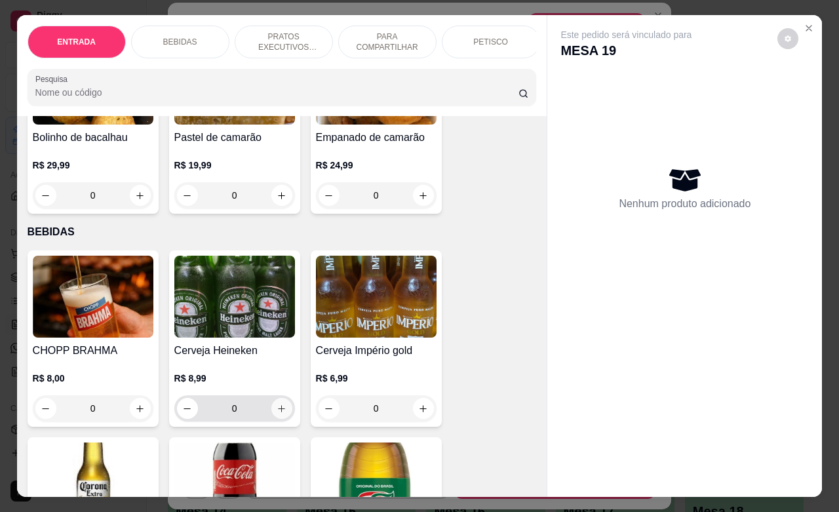
click at [277, 414] on icon "increase-product-quantity" at bounding box center [282, 409] width 10 height 10
click at [278, 412] on icon "increase-product-quantity" at bounding box center [281, 408] width 7 height 7
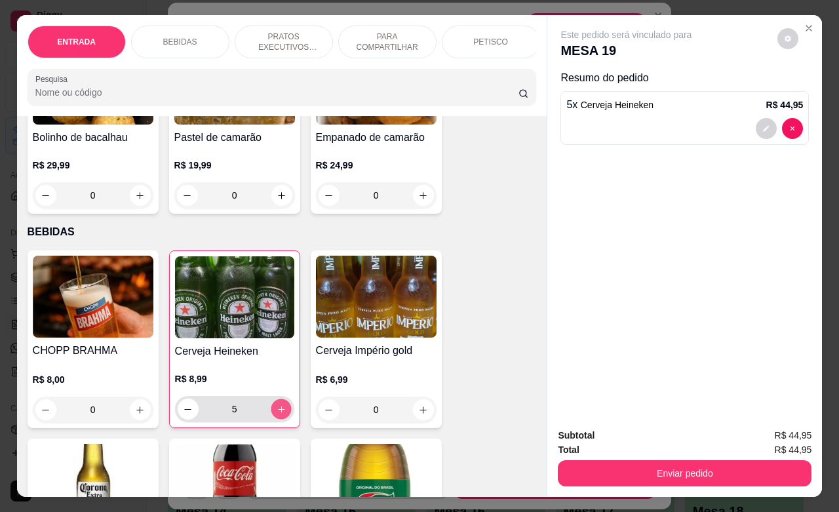
click at [278, 412] on icon "increase-product-quantity" at bounding box center [281, 409] width 7 height 7
click at [276, 414] on icon "increase-product-quantity" at bounding box center [281, 409] width 10 height 10
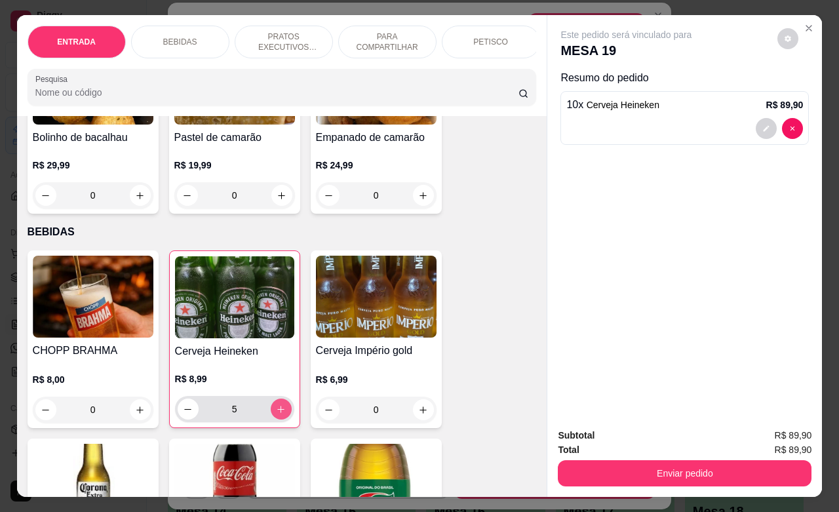
type input "10"
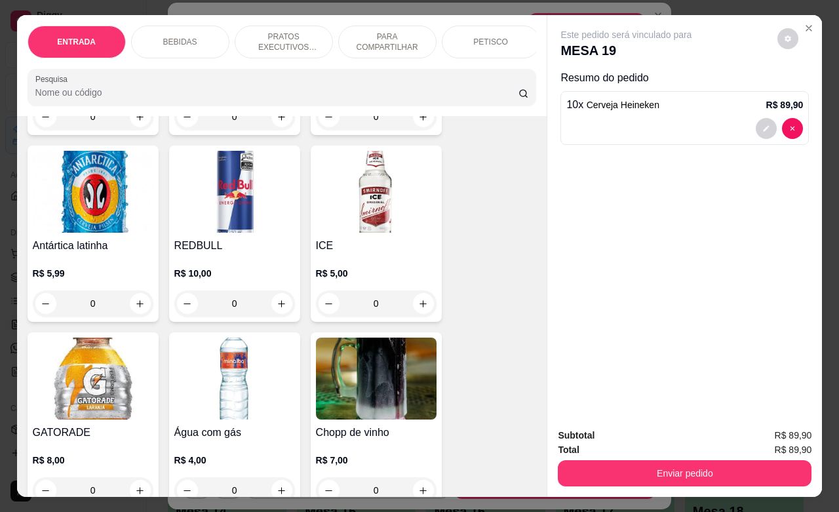
scroll to position [1311, 0]
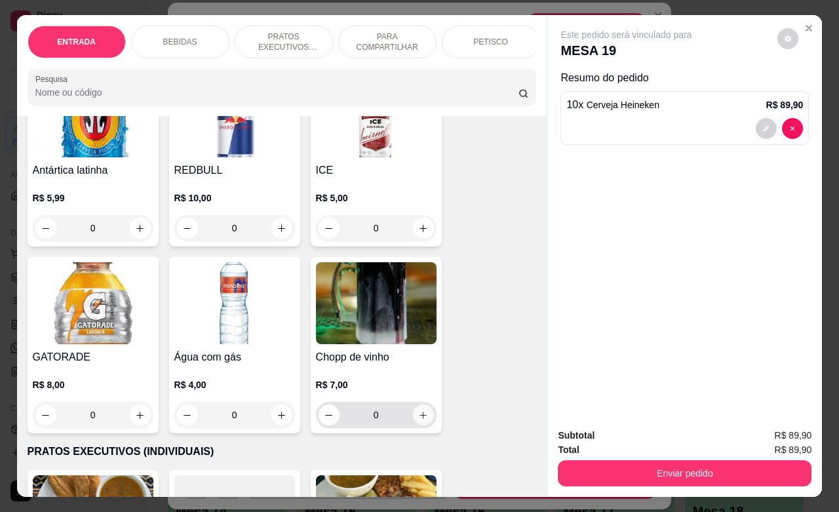
click at [418, 410] on icon "increase-product-quantity" at bounding box center [423, 415] width 10 height 10
click at [419, 412] on icon "increase-product-quantity" at bounding box center [422, 415] width 7 height 7
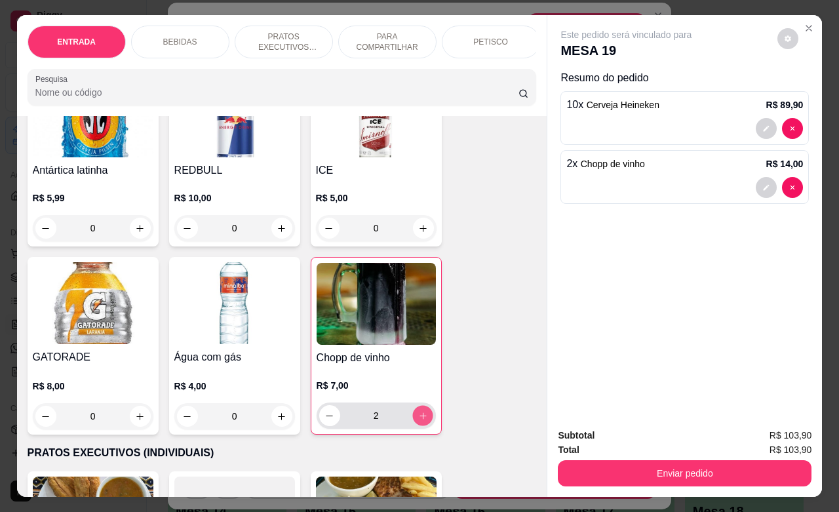
click at [419, 412] on icon "increase-product-quantity" at bounding box center [422, 415] width 7 height 7
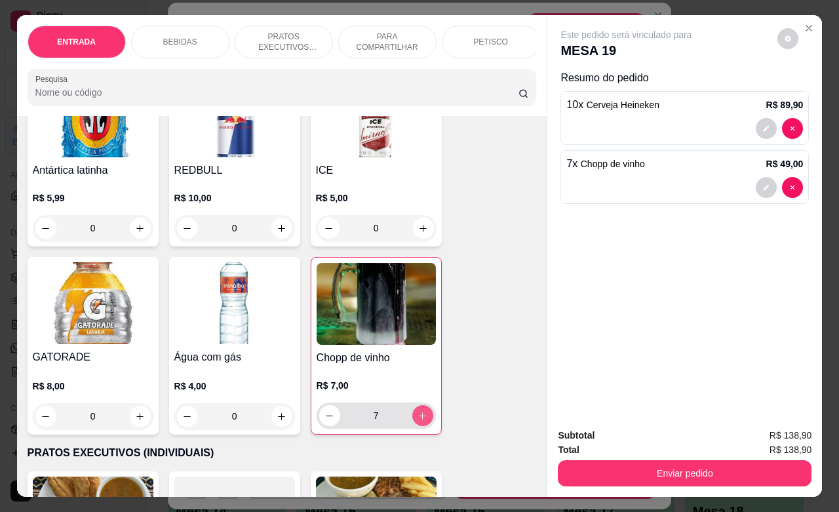
click at [419, 412] on icon "increase-product-quantity" at bounding box center [422, 415] width 7 height 7
type input "10"
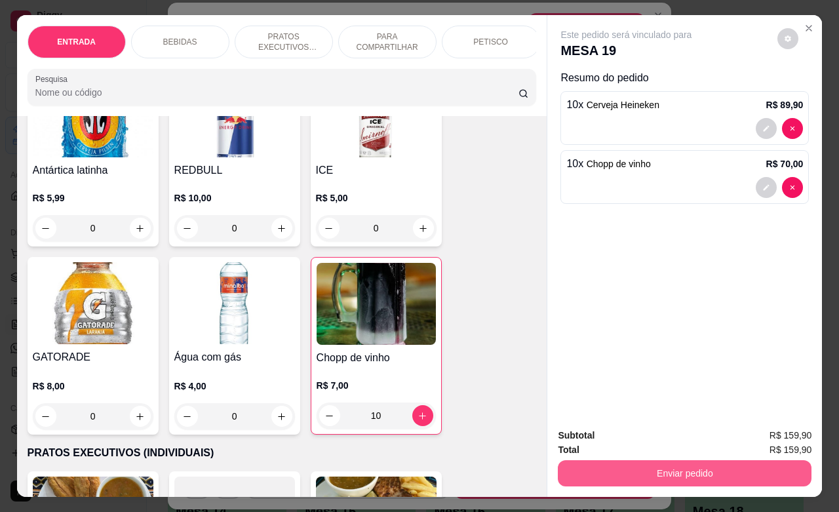
click at [646, 466] on button "Enviar pedido" at bounding box center [685, 473] width 254 height 26
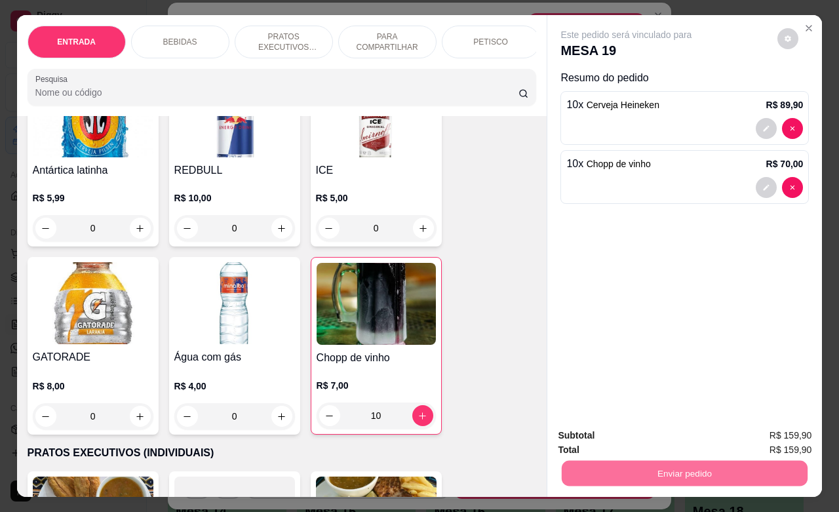
click at [610, 433] on button "Não registrar e enviar pedido" at bounding box center [640, 433] width 132 height 24
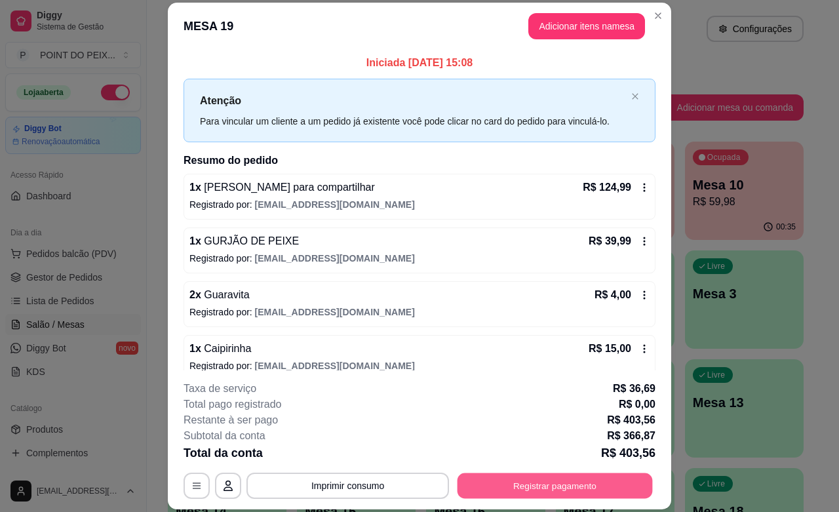
click at [545, 487] on button "Registrar pagamento" at bounding box center [555, 486] width 195 height 26
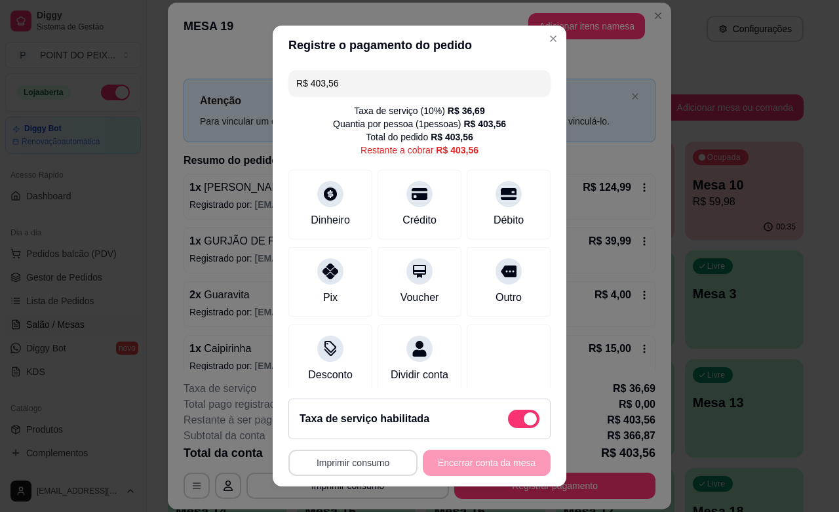
click at [364, 460] on button "Imprimir consumo" at bounding box center [352, 463] width 129 height 26
click at [335, 433] on button "IMPRESSORA" at bounding box center [346, 432] width 95 height 21
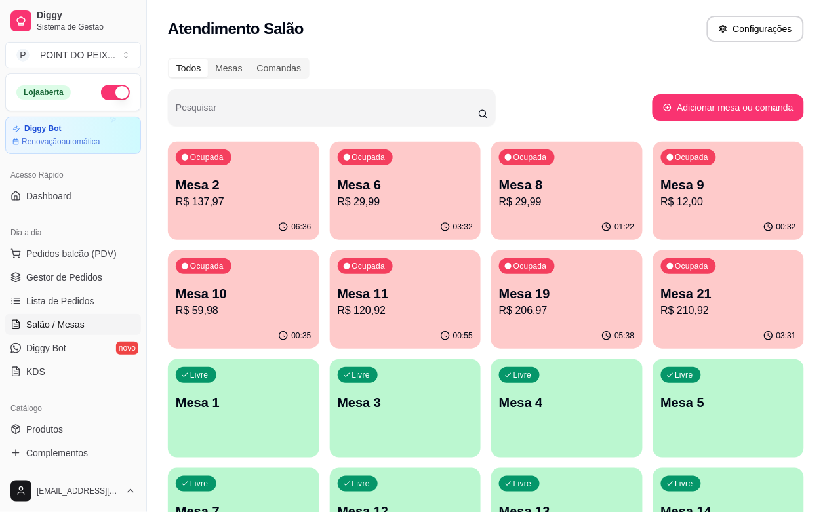
click at [653, 322] on div "Ocupada Mesa 21 R$ 210,92" at bounding box center [728, 286] width 151 height 73
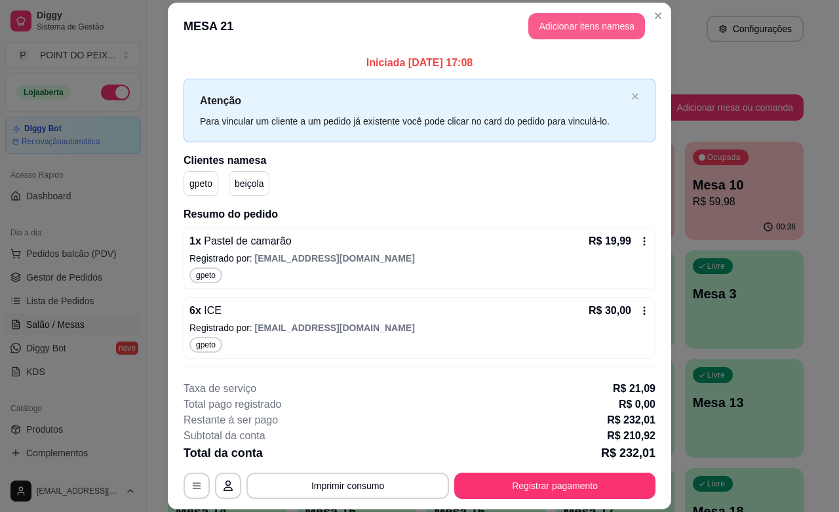
click at [569, 28] on button "Adicionar itens na mesa" at bounding box center [586, 26] width 117 height 26
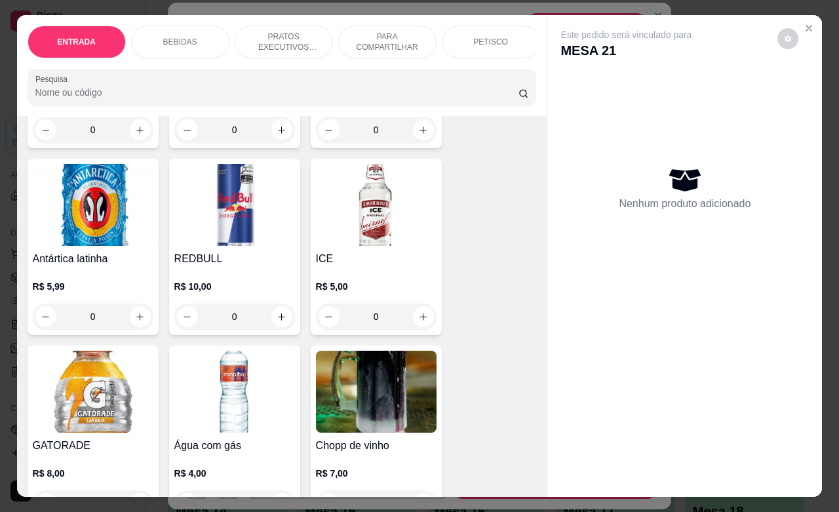
scroll to position [1229, 0]
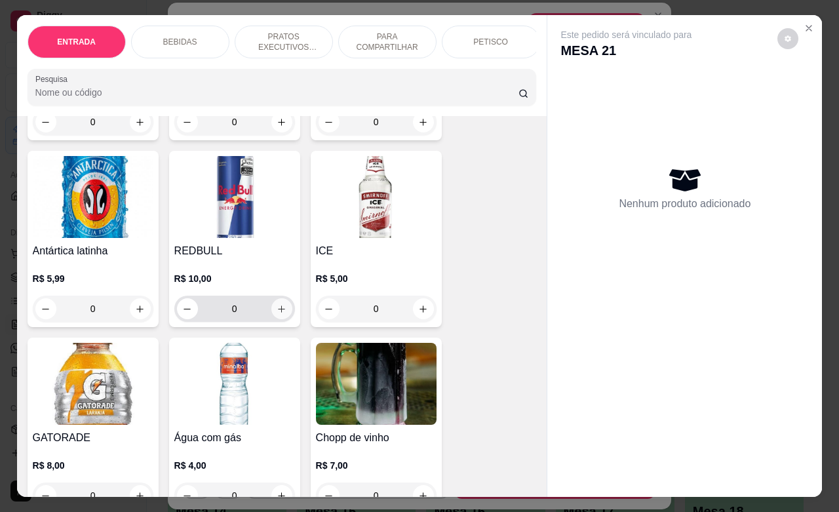
click at [277, 304] on icon "increase-product-quantity" at bounding box center [282, 309] width 10 height 10
type input "1"
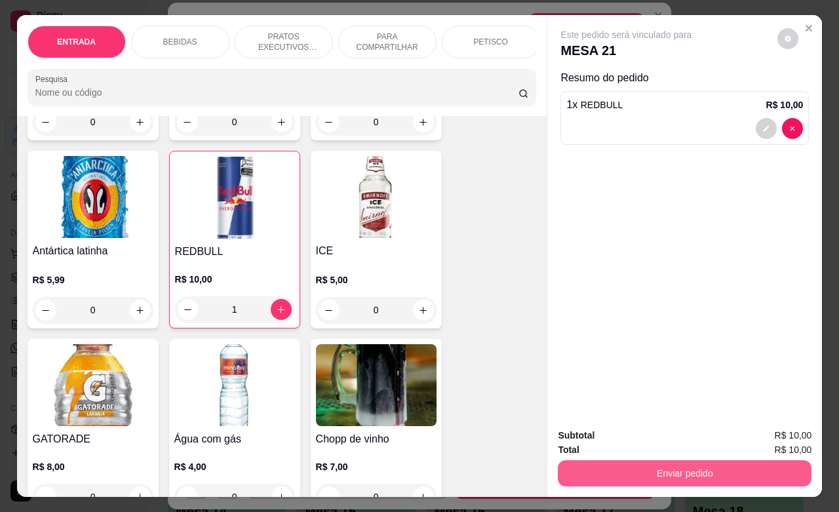
click at [660, 464] on button "Enviar pedido" at bounding box center [685, 473] width 254 height 26
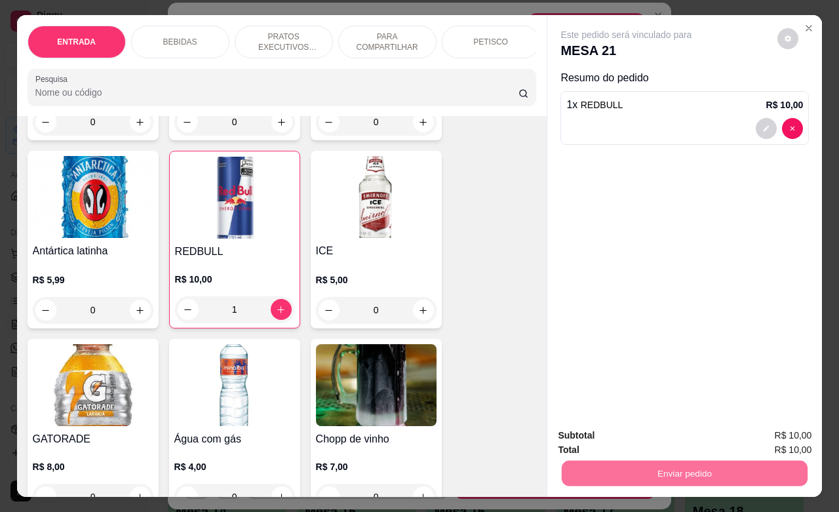
click at [745, 430] on button "Sim, quero registrar" at bounding box center [764, 433] width 98 height 25
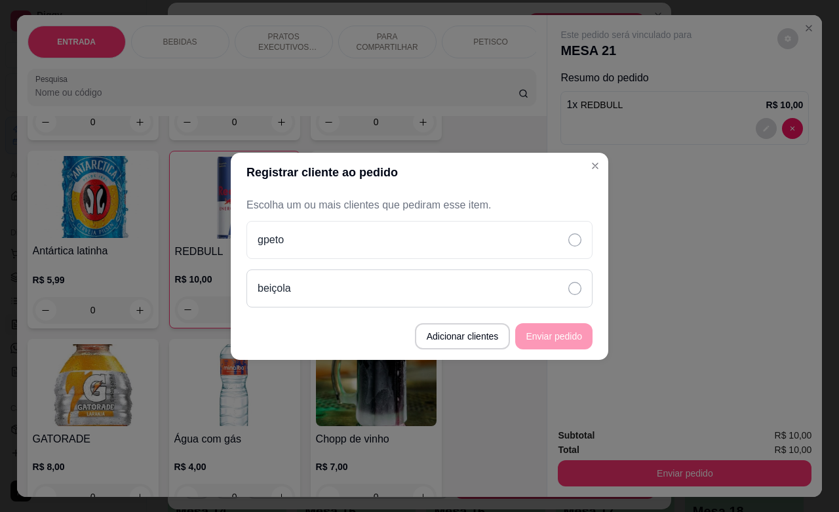
click at [580, 287] on icon at bounding box center [574, 288] width 13 height 13
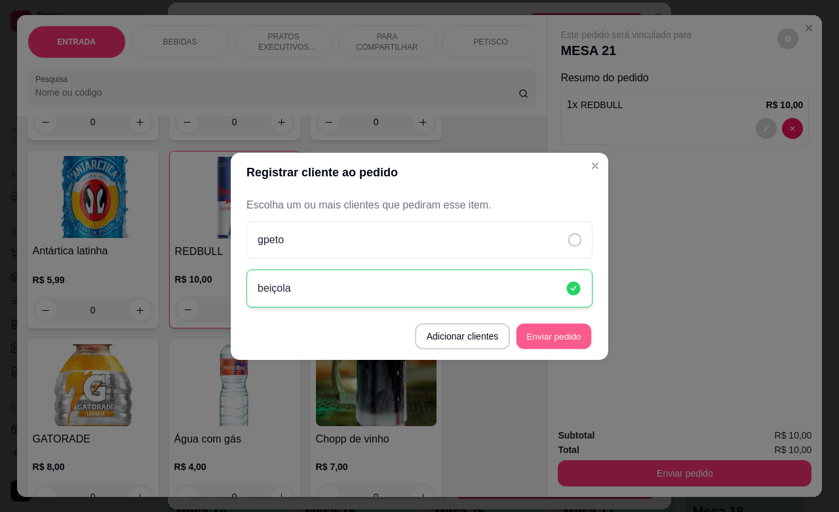
click at [558, 334] on button "Enviar pedido" at bounding box center [553, 336] width 75 height 26
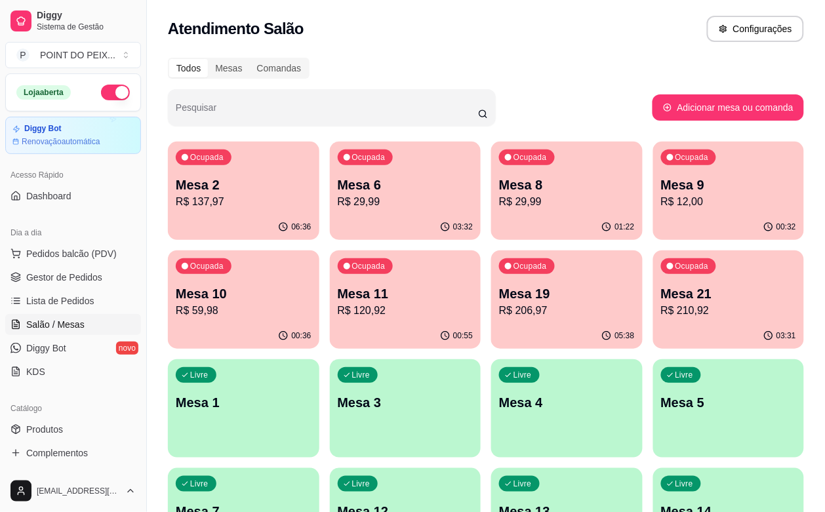
click at [499, 299] on p "Mesa 19" at bounding box center [567, 293] width 136 height 18
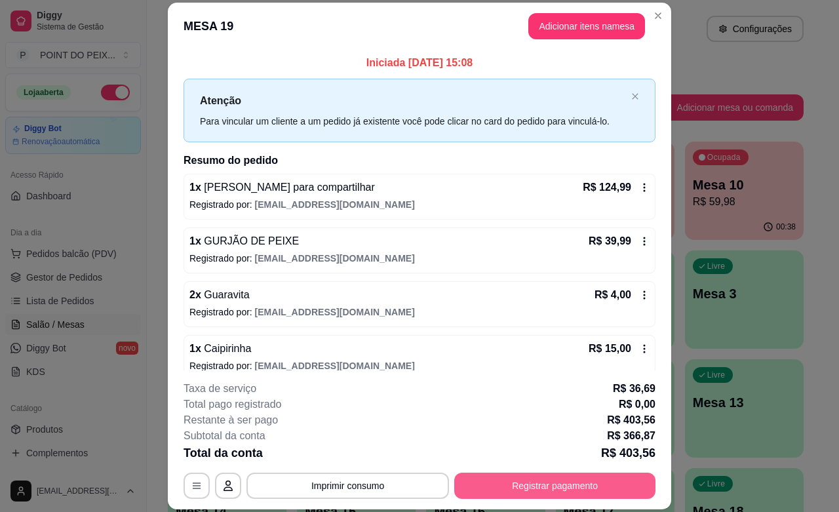
click at [522, 488] on button "Registrar pagamento" at bounding box center [554, 486] width 201 height 26
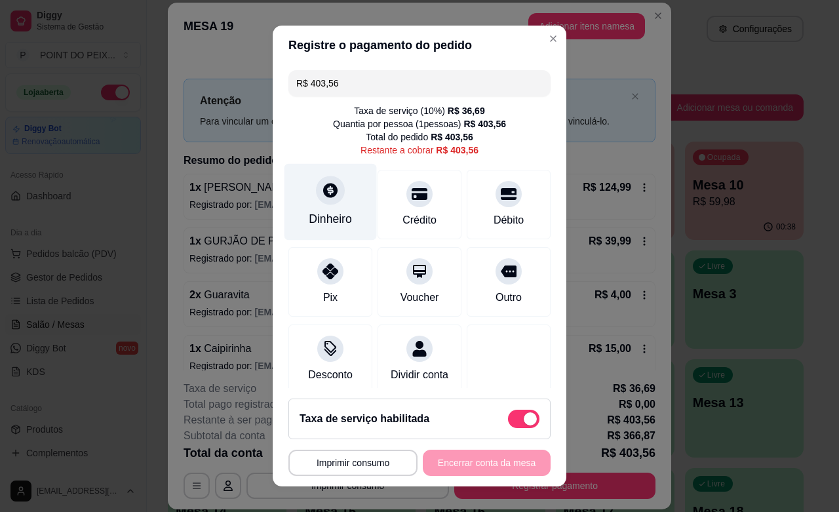
click at [328, 208] on div "Dinheiro" at bounding box center [330, 202] width 92 height 77
drag, startPoint x: 335, startPoint y: 87, endPoint x: 269, endPoint y: 83, distance: 65.7
click at [273, 83] on div "R$ 403,56 Taxa de serviço ( 10 %) R$ 36,69 Quantia por pessoa ( 1 pessoas) R$ 4…" at bounding box center [420, 226] width 294 height 323
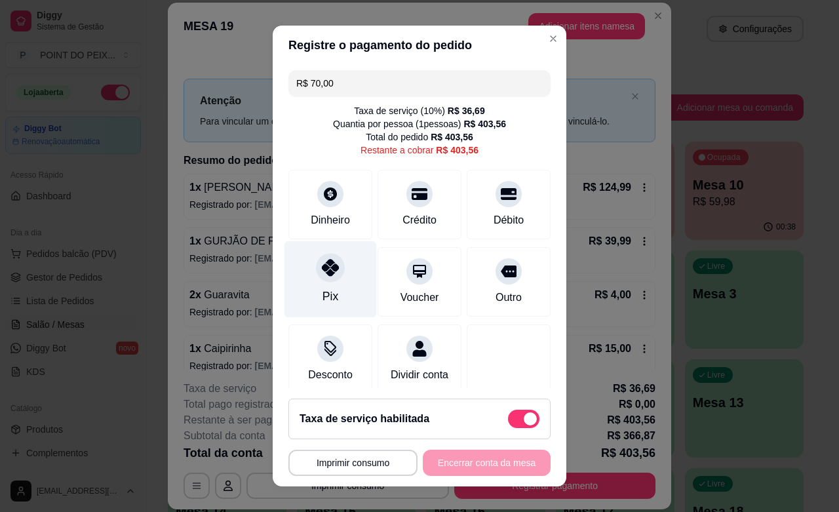
click at [313, 286] on div "Pix" at bounding box center [330, 279] width 92 height 77
drag, startPoint x: 332, startPoint y: 87, endPoint x: 288, endPoint y: 83, distance: 43.5
click at [288, 83] on div "R$ 333,56" at bounding box center [419, 83] width 262 height 26
drag, startPoint x: 334, startPoint y: 88, endPoint x: 290, endPoint y: 83, distance: 44.3
click at [296, 83] on input "R$ 350,00" at bounding box center [419, 83] width 246 height 26
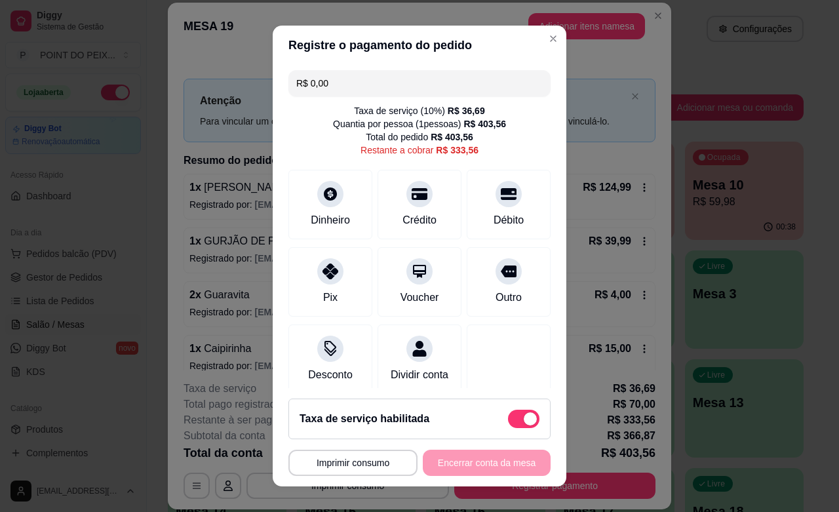
drag, startPoint x: 341, startPoint y: 85, endPoint x: 286, endPoint y: 86, distance: 55.1
click at [288, 86] on div "R$ 0,00" at bounding box center [419, 83] width 262 height 26
click at [316, 201] on div at bounding box center [330, 190] width 29 height 29
type input "R$ 0,00"
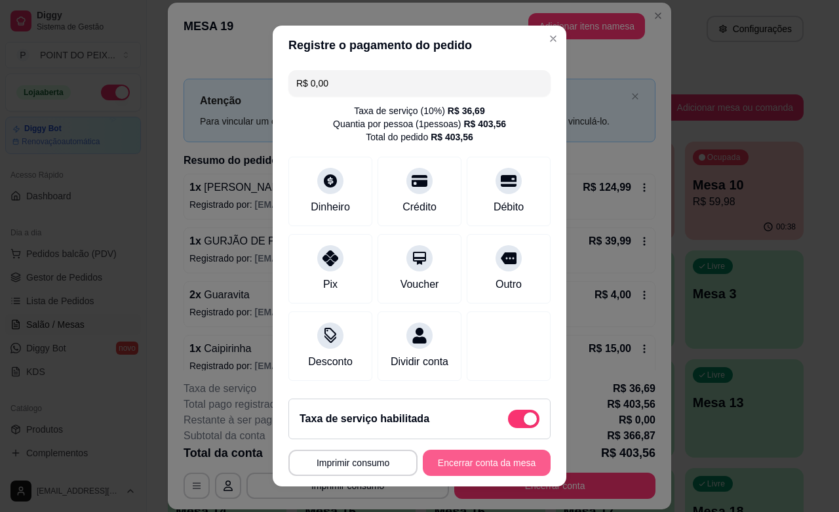
click at [474, 460] on button "Encerrar conta da mesa" at bounding box center [487, 463] width 128 height 26
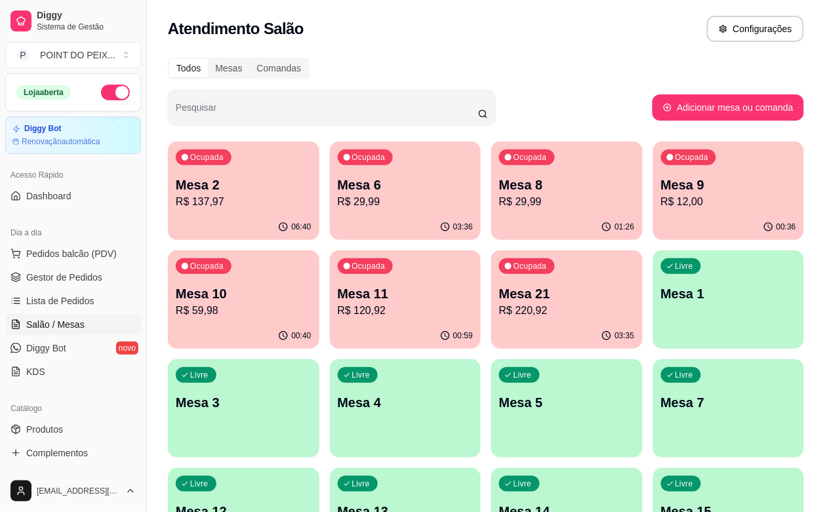
click at [330, 325] on div "00:59" at bounding box center [405, 336] width 151 height 26
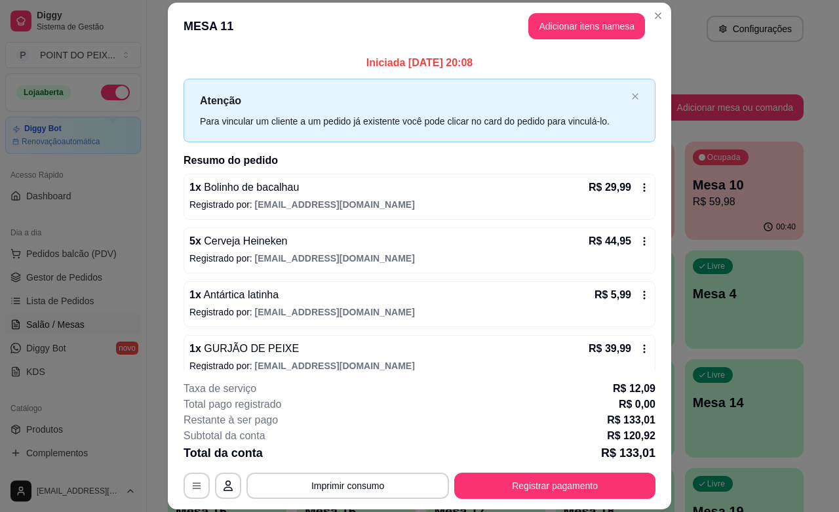
scroll to position [17, 0]
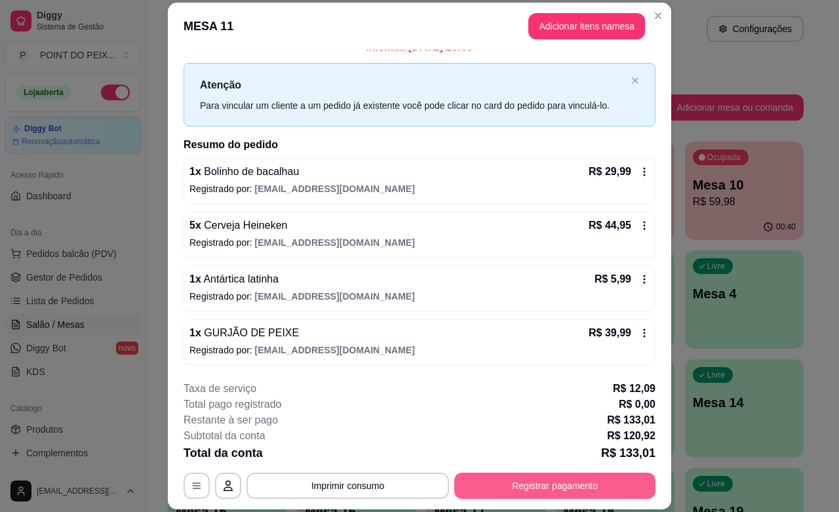
click at [509, 482] on button "Registrar pagamento" at bounding box center [554, 486] width 201 height 26
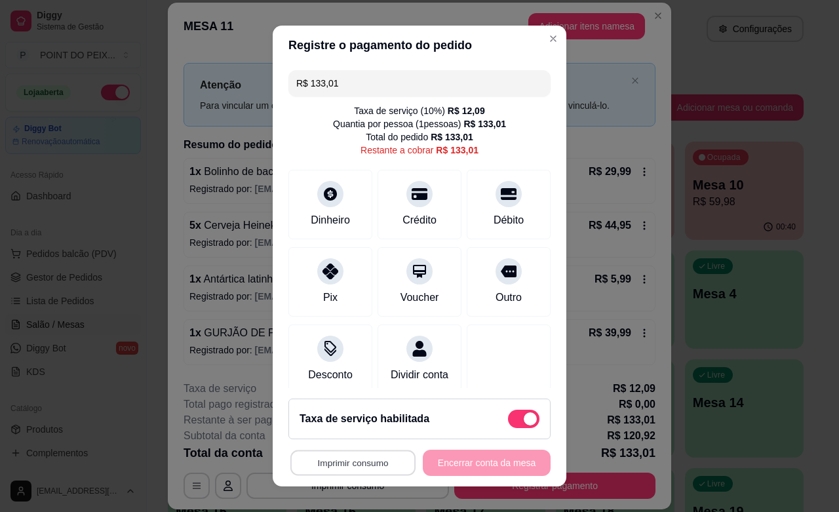
click at [374, 459] on button "Imprimir consumo" at bounding box center [352, 463] width 125 height 26
click at [374, 433] on button "IMPRESSORA" at bounding box center [346, 432] width 95 height 21
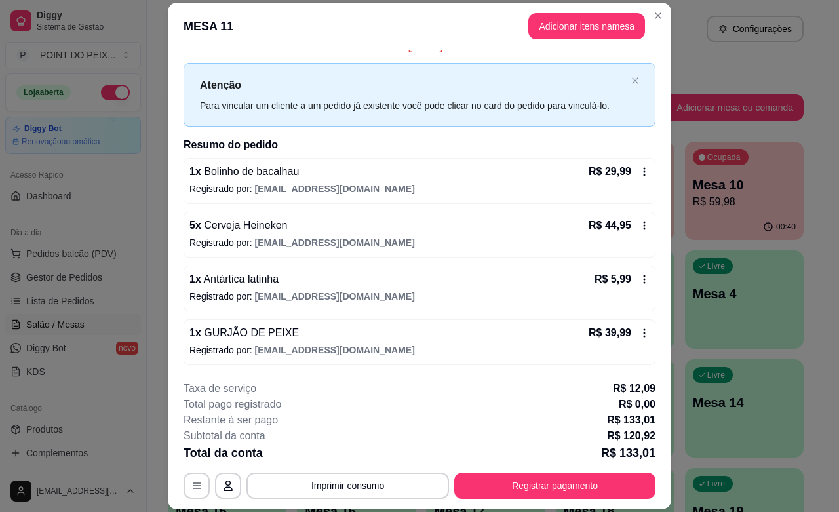
scroll to position [0, 0]
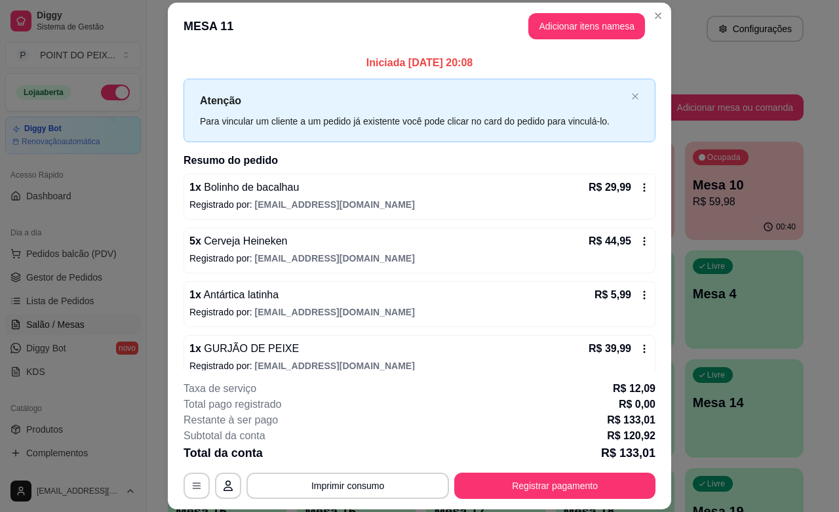
click at [639, 191] on icon at bounding box center [644, 187] width 10 height 10
click at [395, 194] on div "1 x Bolinho de bacalhau R$ 29,99" at bounding box center [419, 188] width 460 height 16
click at [639, 185] on icon at bounding box center [644, 187] width 10 height 10
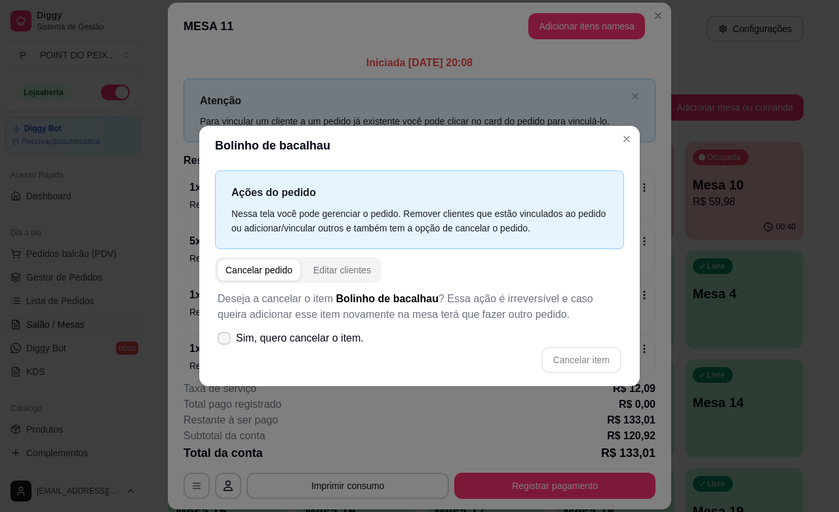
click at [222, 338] on icon at bounding box center [224, 338] width 10 height 8
click at [222, 340] on input "Sim, quero cancelar o item." at bounding box center [221, 344] width 9 height 9
checkbox input "true"
click at [562, 364] on button "Cancelar item" at bounding box center [581, 360] width 80 height 26
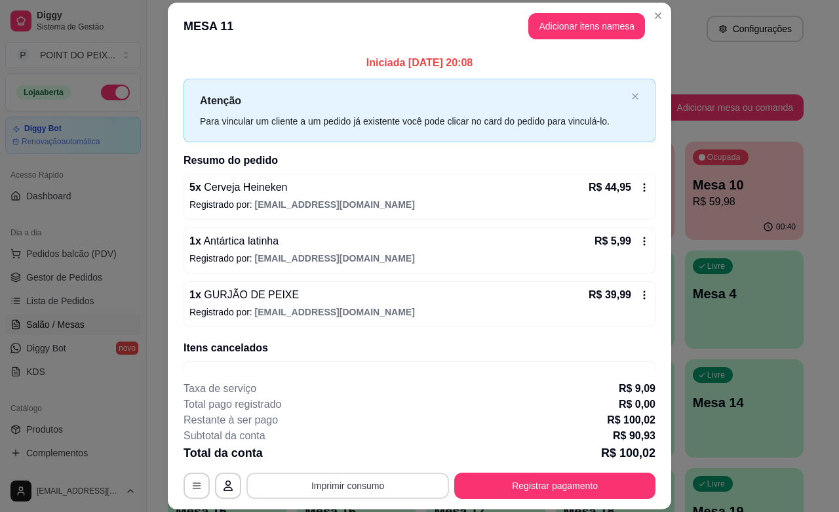
click at [375, 492] on button "Imprimir consumo" at bounding box center [347, 486] width 203 height 26
click at [518, 482] on button "Registrar pagamento" at bounding box center [554, 486] width 201 height 26
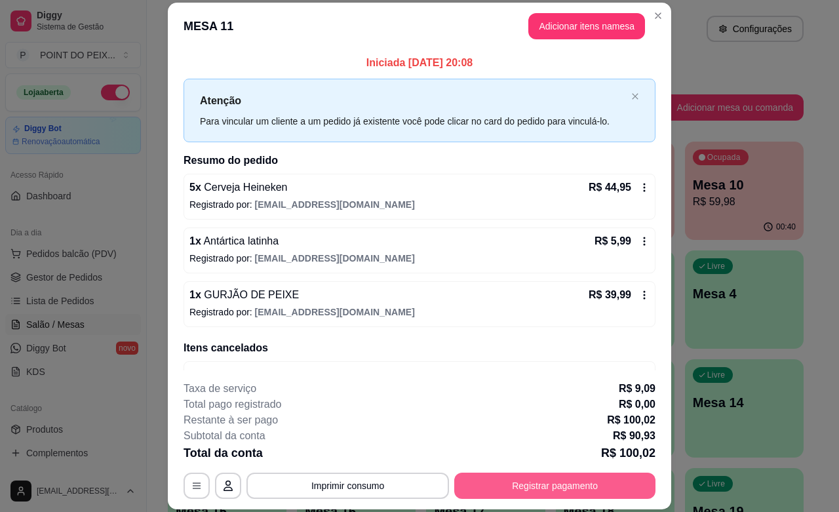
click at [518, 482] on button "Registrar pagamento" at bounding box center [554, 486] width 201 height 26
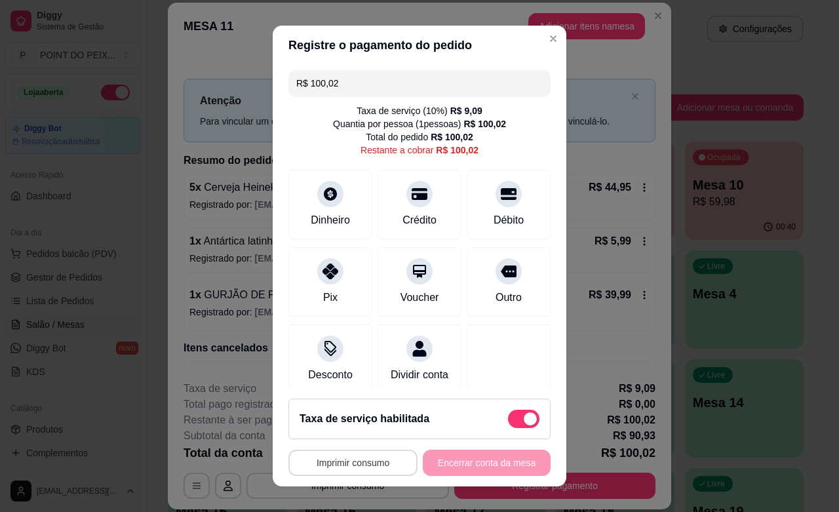
click at [375, 466] on button "Imprimir consumo" at bounding box center [352, 463] width 129 height 26
click at [348, 431] on button "IMPRESSORA" at bounding box center [346, 432] width 95 height 21
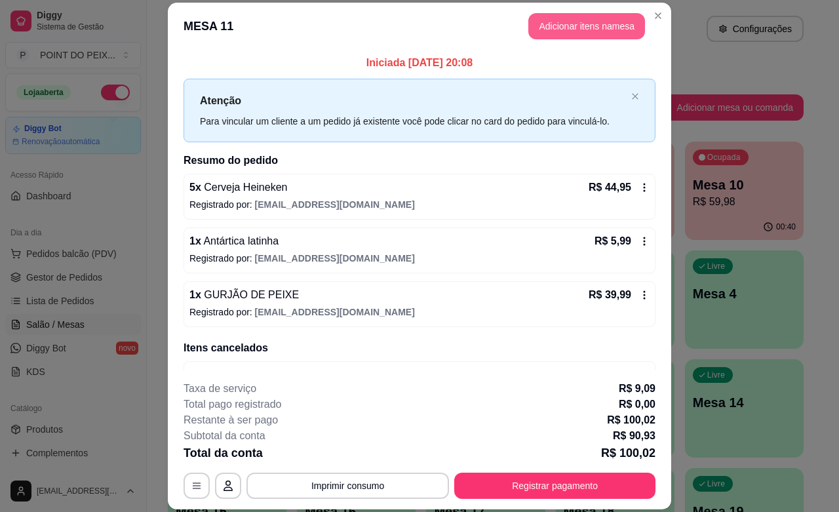
click at [581, 28] on button "Adicionar itens na mesa" at bounding box center [586, 26] width 117 height 26
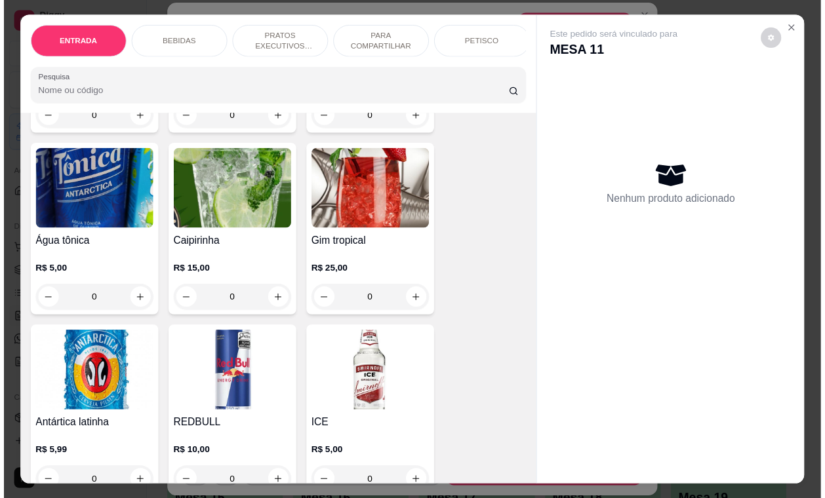
scroll to position [1065, 0]
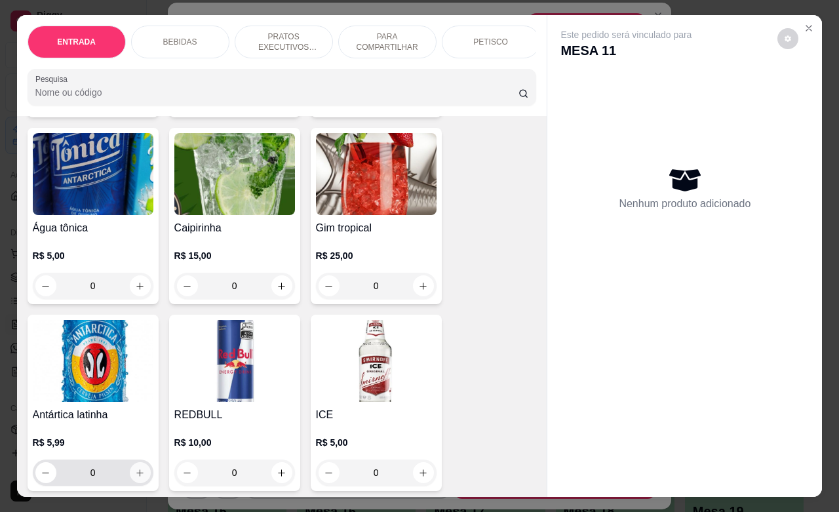
click at [138, 467] on button "increase-product-quantity" at bounding box center [140, 472] width 21 height 21
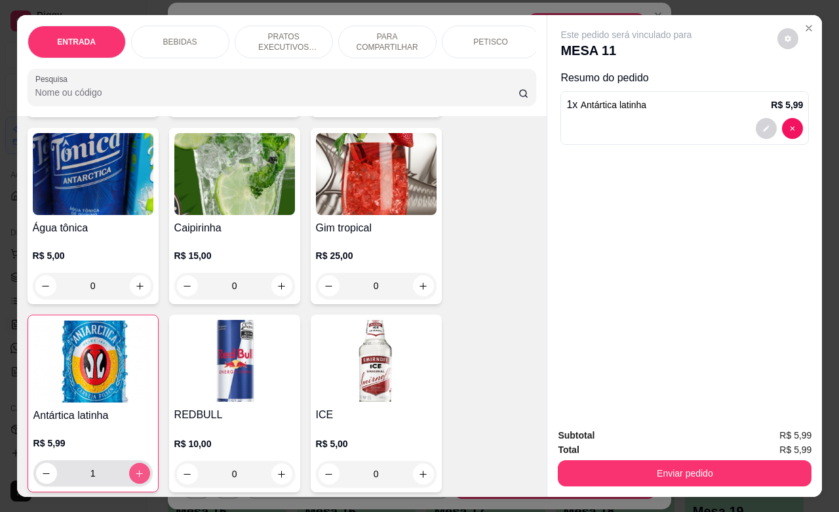
click at [138, 467] on button "increase-product-quantity" at bounding box center [139, 473] width 21 height 21
type input "2"
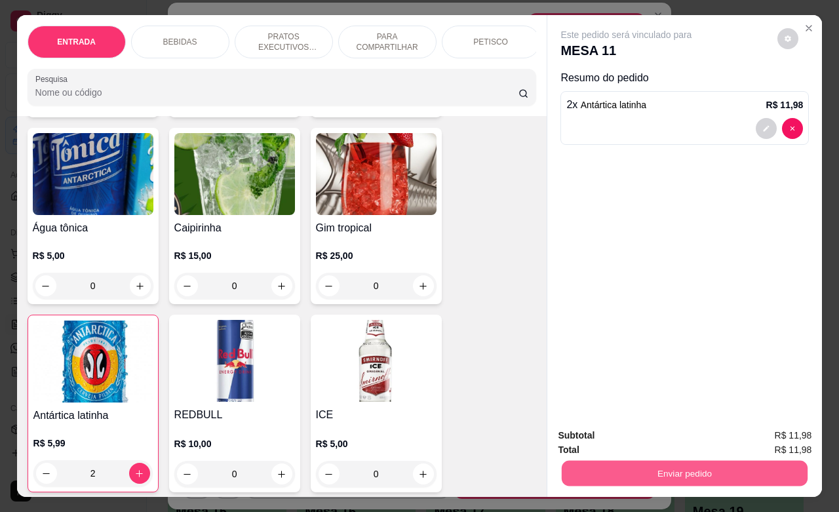
click at [606, 463] on button "Enviar pedido" at bounding box center [685, 473] width 246 height 26
click at [625, 433] on button "Não registrar e enviar pedido" at bounding box center [640, 433] width 136 height 25
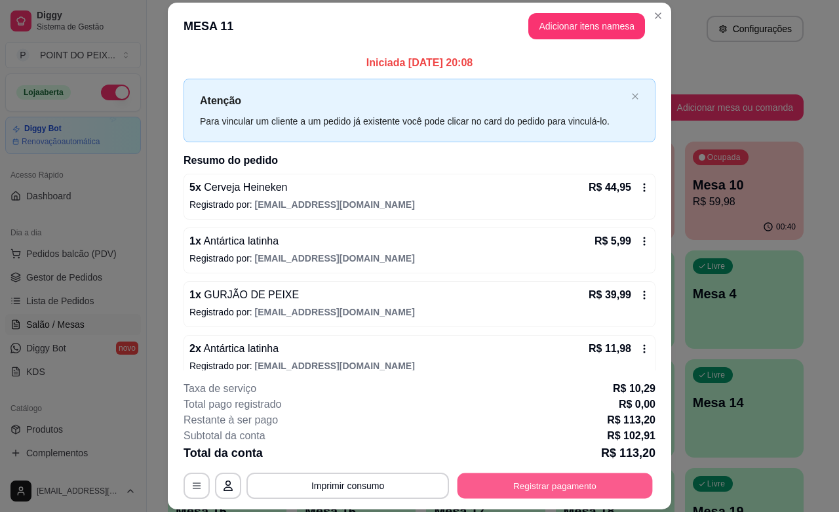
click at [549, 484] on button "Registrar pagamento" at bounding box center [555, 486] width 195 height 26
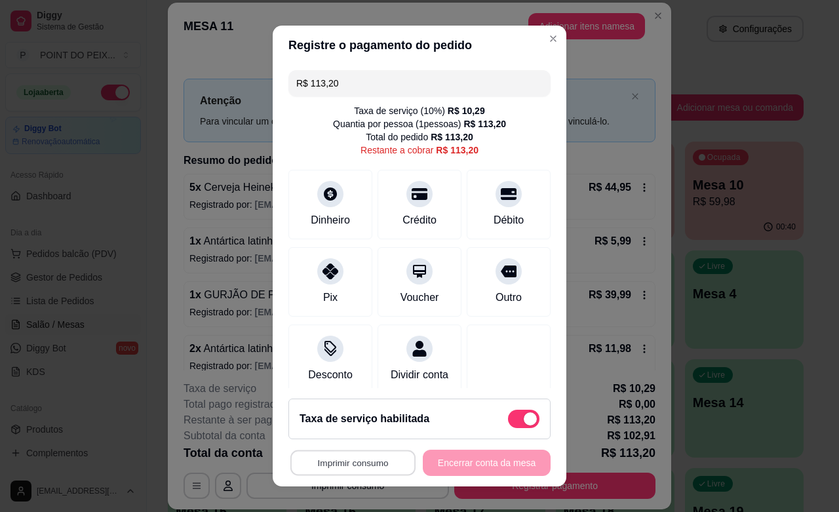
click at [354, 463] on button "Imprimir consumo" at bounding box center [352, 463] width 125 height 26
click at [360, 437] on button "IMPRESSORA" at bounding box center [346, 432] width 95 height 21
drag, startPoint x: 316, startPoint y: 79, endPoint x: 282, endPoint y: 90, distance: 35.7
click at [288, 90] on div "R$ 113,20" at bounding box center [419, 83] width 262 height 26
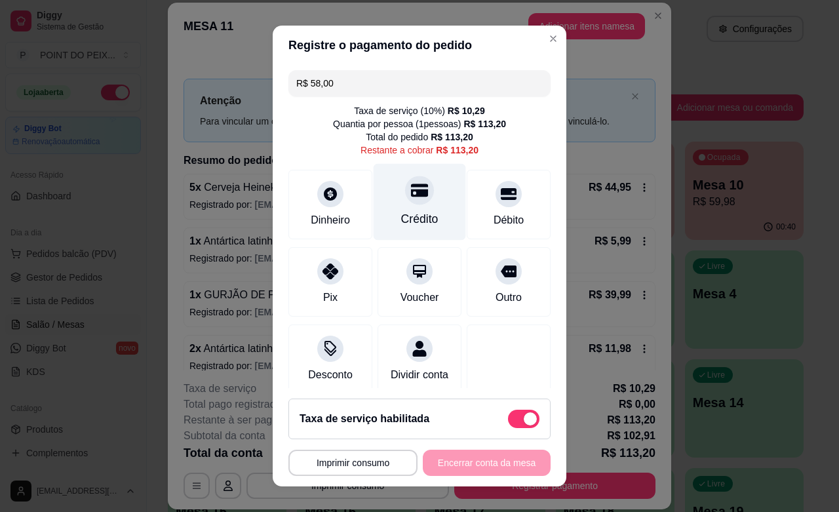
click at [408, 206] on div "Crédito" at bounding box center [420, 202] width 92 height 77
type input "R$ 55,20"
click at [508, 421] on span at bounding box center [523, 419] width 31 height 18
click at [507, 421] on input "checkbox" at bounding box center [511, 425] width 9 height 9
checkbox input "true"
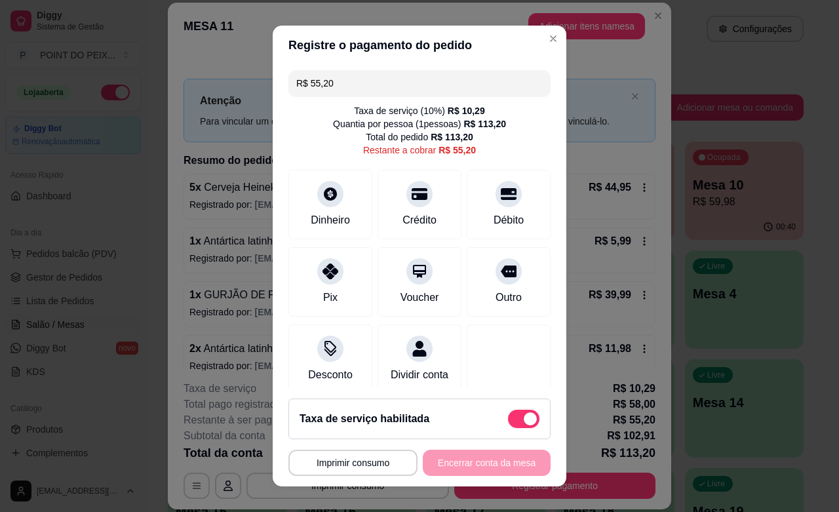
type input "R$ 44,91"
checkbox input "false"
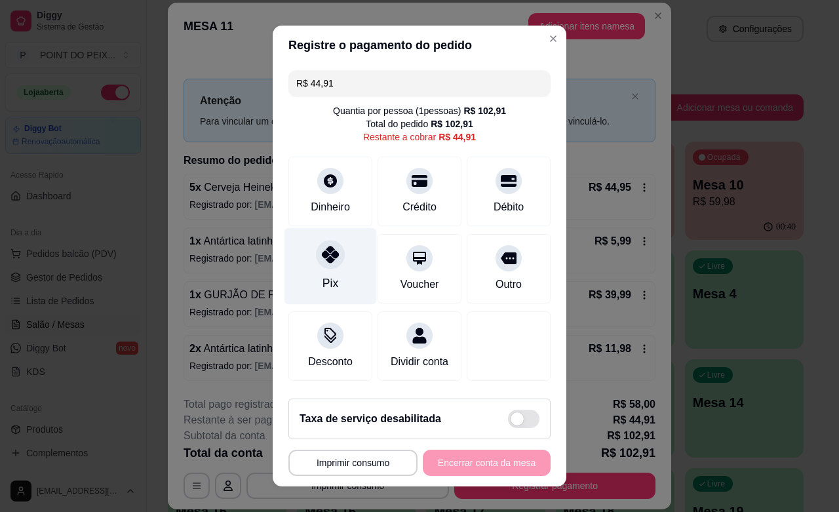
click at [322, 266] on div at bounding box center [330, 254] width 29 height 29
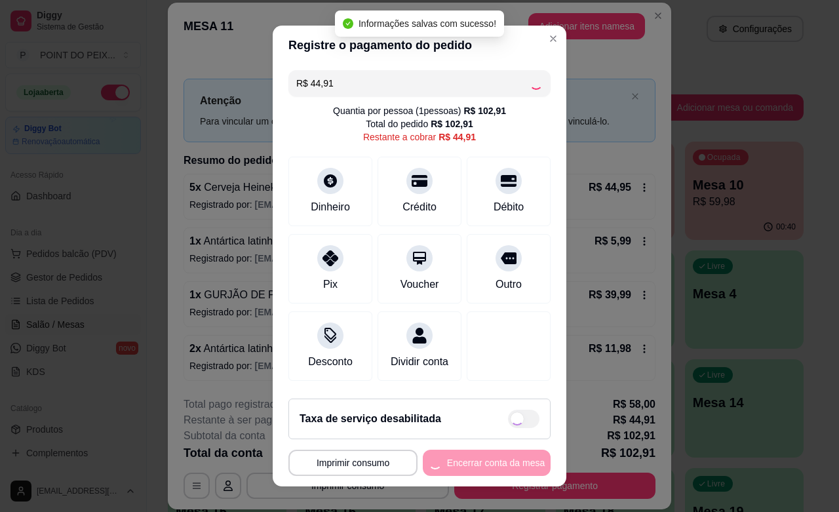
type input "R$ 0,00"
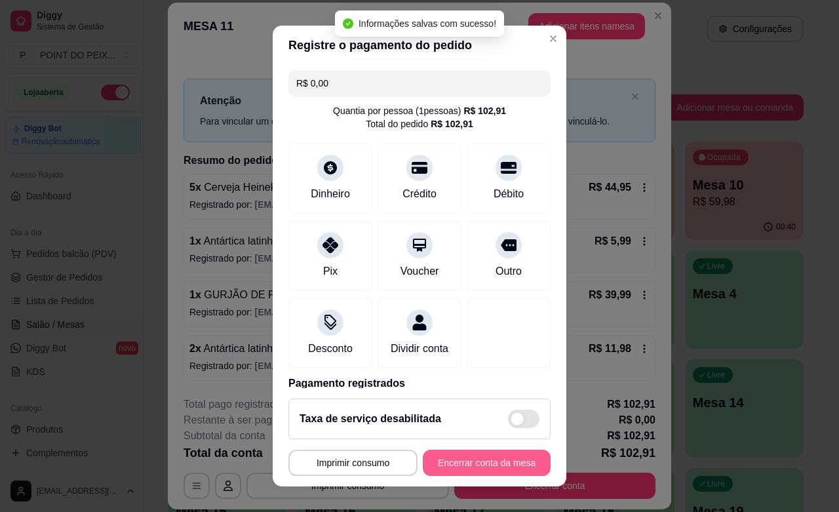
click at [473, 461] on button "Encerrar conta da mesa" at bounding box center [487, 463] width 128 height 26
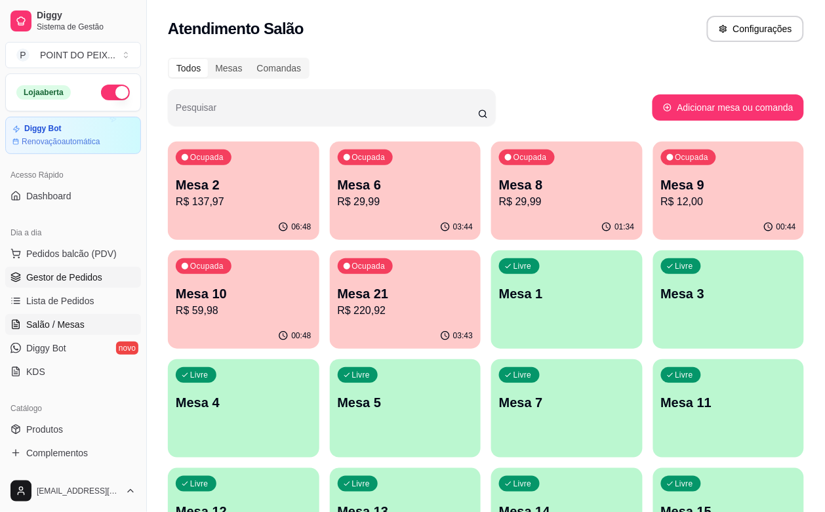
click at [76, 282] on span "Gestor de Pedidos" at bounding box center [64, 277] width 76 height 13
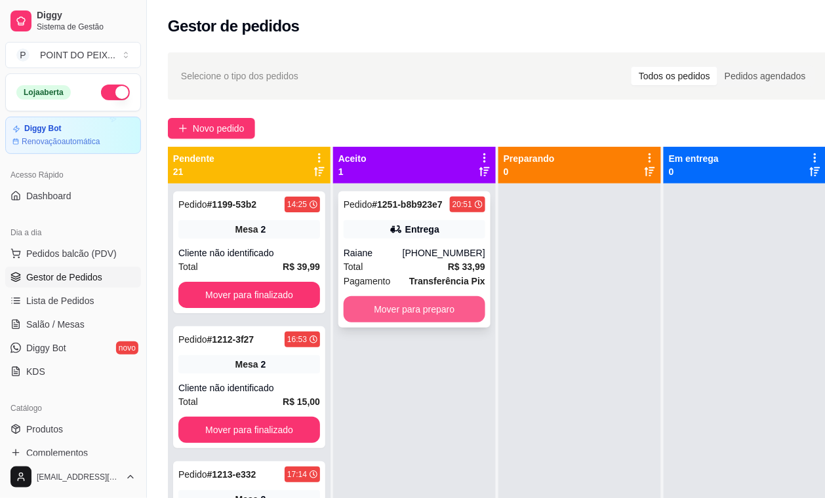
click at [415, 316] on button "Mover para preparo" at bounding box center [414, 309] width 142 height 26
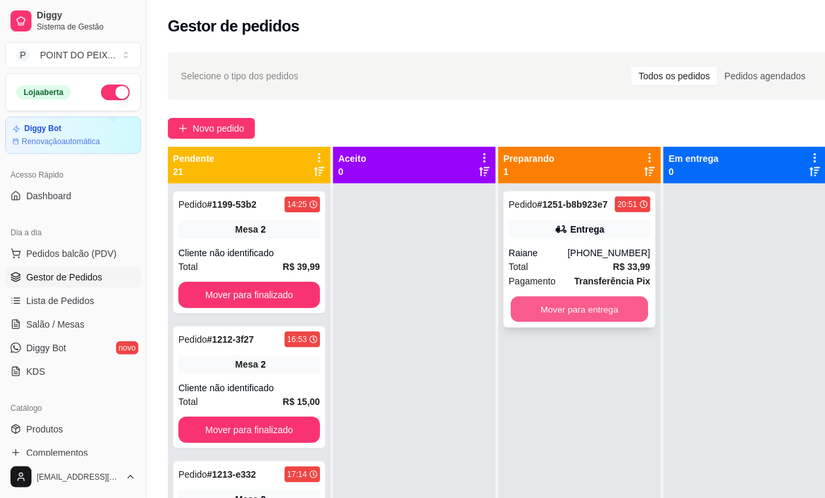
click at [557, 305] on button "Mover para entrega" at bounding box center [580, 310] width 138 height 26
click at [559, 305] on button "Mover para entrega" at bounding box center [580, 310] width 138 height 26
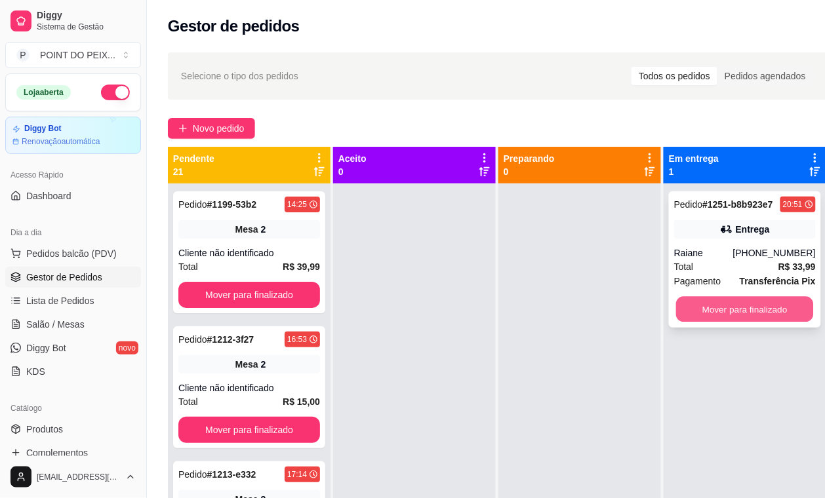
click at [770, 313] on button "Mover para finalizado" at bounding box center [745, 310] width 138 height 26
